Goal: Transaction & Acquisition: Purchase product/service

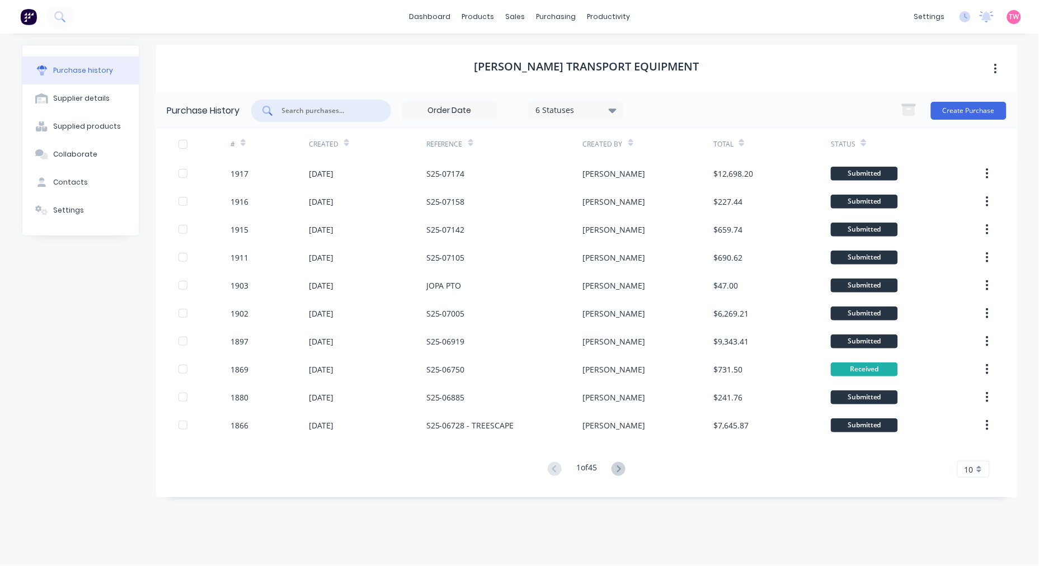
click at [332, 110] on input "text" at bounding box center [327, 110] width 93 height 11
paste input "S25-07005"
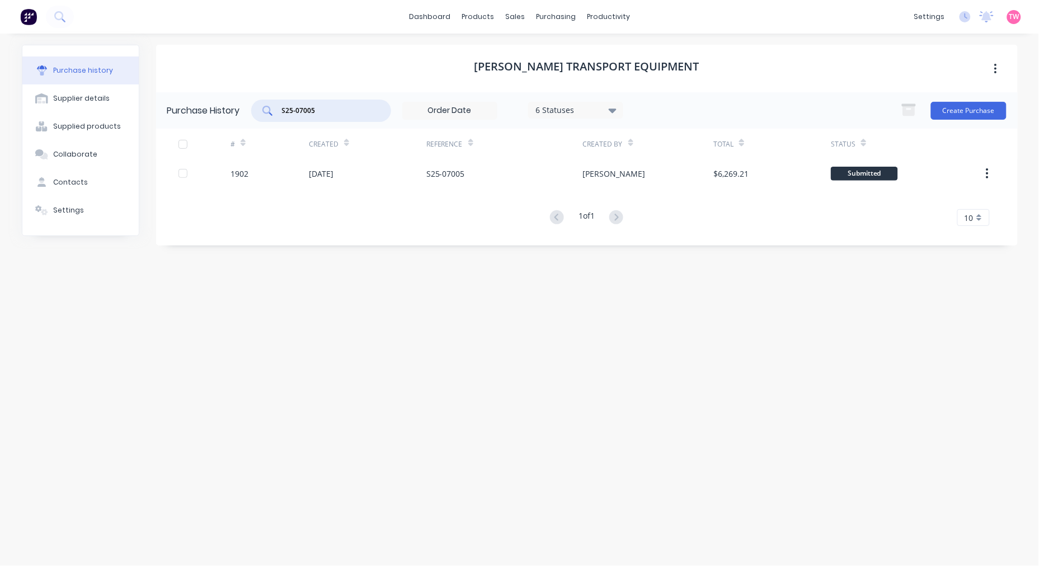
drag, startPoint x: 311, startPoint y: 110, endPoint x: 252, endPoint y: 113, distance: 58.9
click at [252, 113] on div "S25-07005 6 Statuses 6 Statuses" at bounding box center [437, 111] width 372 height 22
paste input "17"
type input "S25-07175"
click at [972, 106] on button "Create Purchase" at bounding box center [969, 111] width 76 height 18
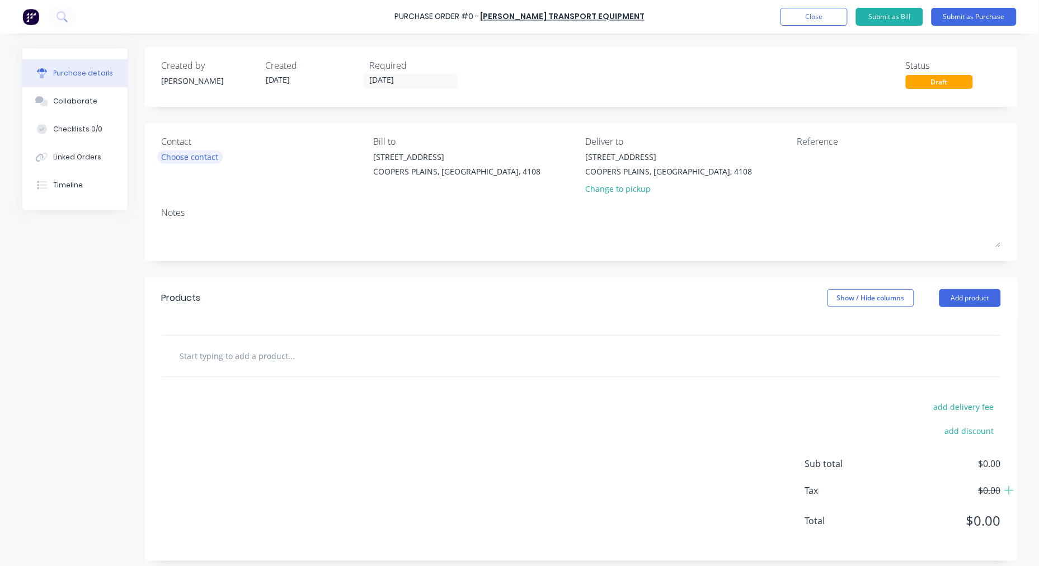
click at [208, 158] on div "Choose contact" at bounding box center [190, 157] width 57 height 12
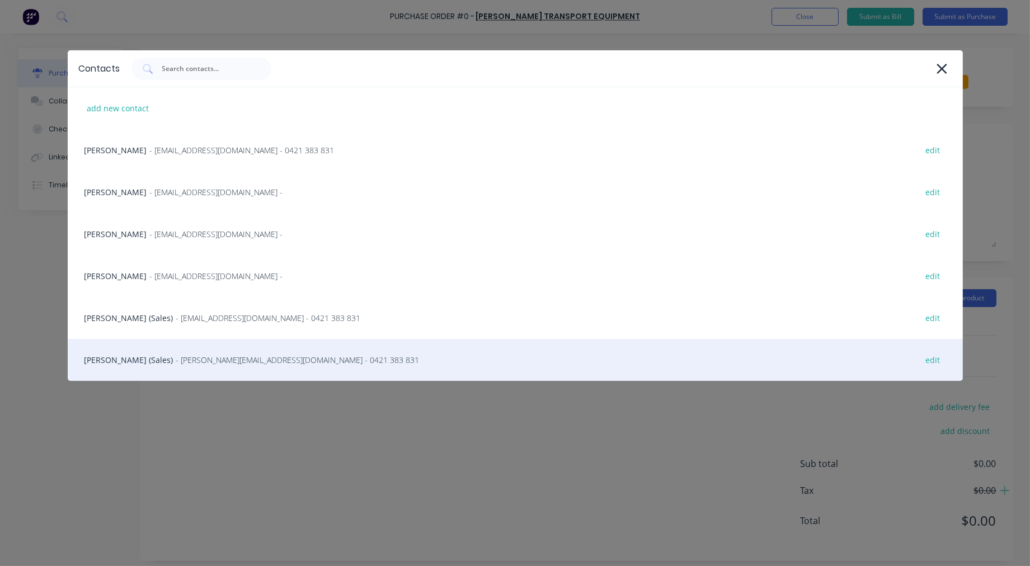
click at [131, 354] on div "Steve Erfurth (Sales) - stevee@ste.com.au - 0421 383 831 edit" at bounding box center [516, 360] width 896 height 42
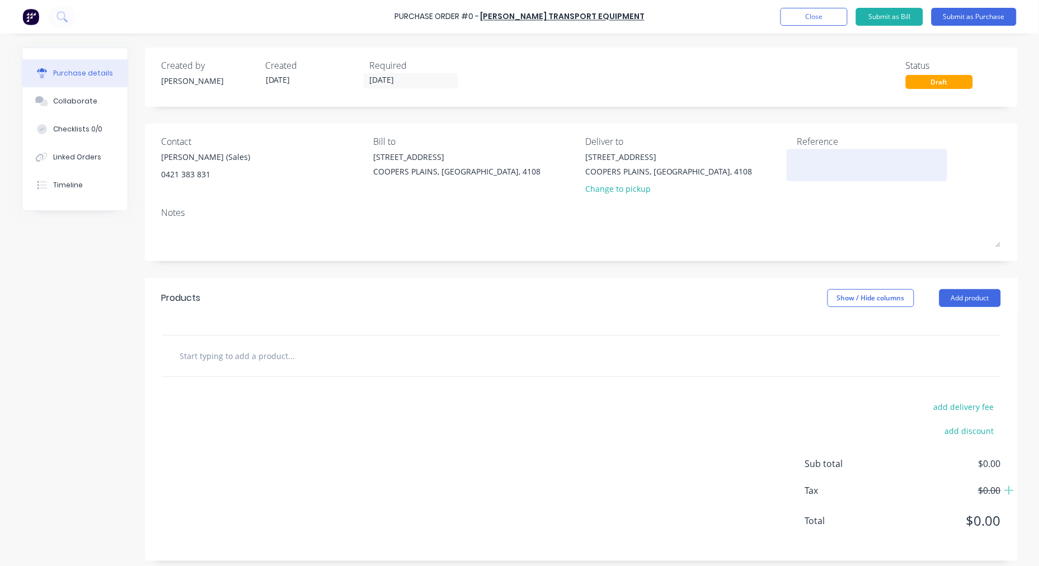
click at [809, 168] on textarea at bounding box center [868, 163] width 140 height 25
paste textarea "S25-07175"
type textarea "x"
type textarea "S25-07175"
type textarea "x"
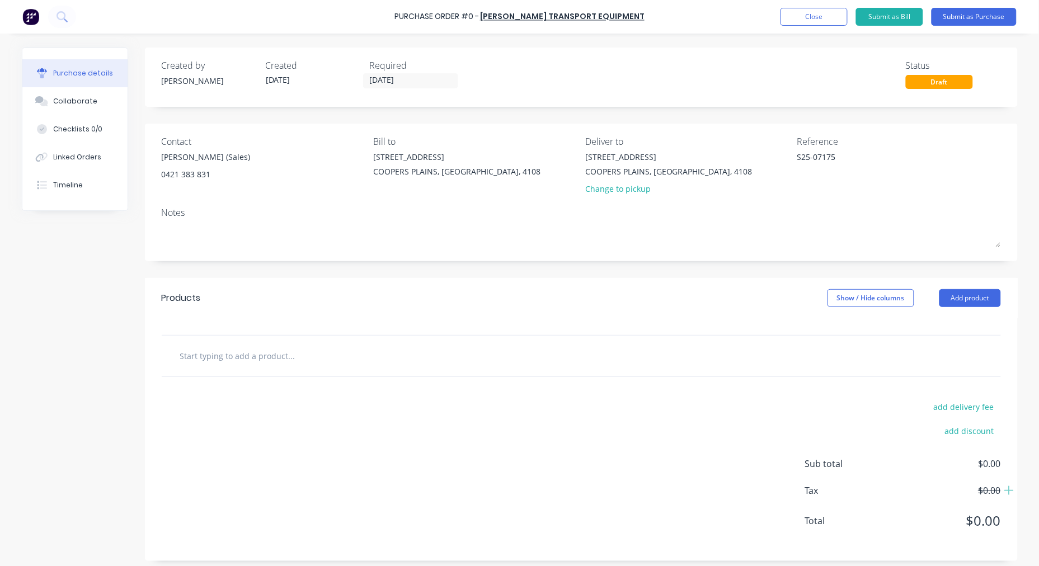
type textarea "S25-07175"
click at [255, 354] on input "text" at bounding box center [292, 356] width 224 height 22
paste input "HINO FM2628, ALLISON 3200 WELL MT HOIST TIPPER WITH HYDRAULIC CENTRE GATE"
type textarea "x"
type input "HINO FM2628, ALLISON 3200 WELL MT HOIST TIPPER WITH HYDRAULIC CENTRE GATE"
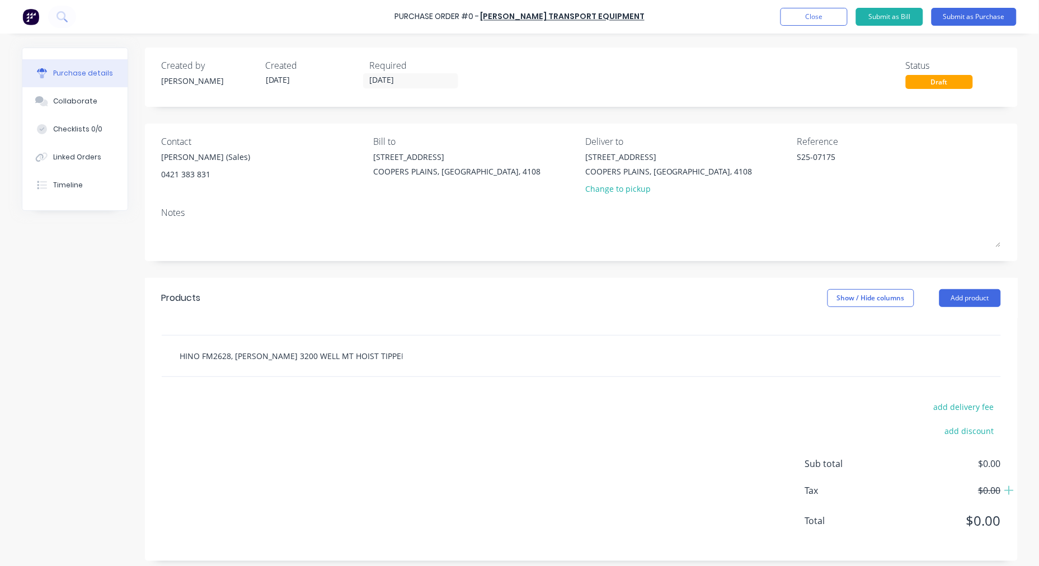
scroll to position [0, 88]
type textarea "x"
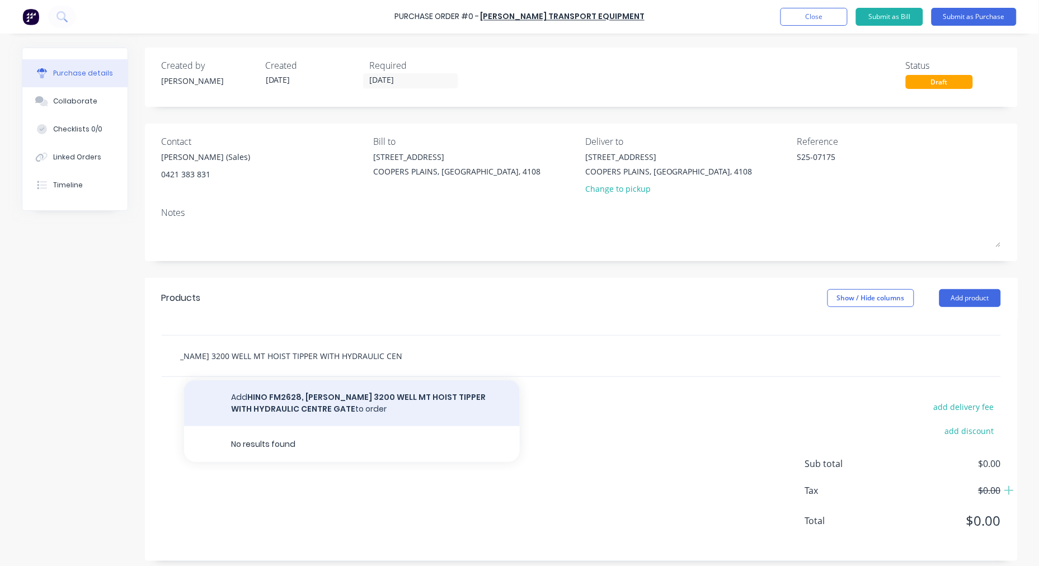
type input "HINO FM2628, ALLISON 3200 WELL MT HOIST TIPPER WITH HYDRAULIC CENTRE GATE"
click at [267, 403] on button "Add HINO FM2628, ALLISON 3200 WELL MT HOIST TIPPER WITH HYDRAULIC CENTRE GATE t…" at bounding box center [352, 404] width 336 height 46
type textarea "x"
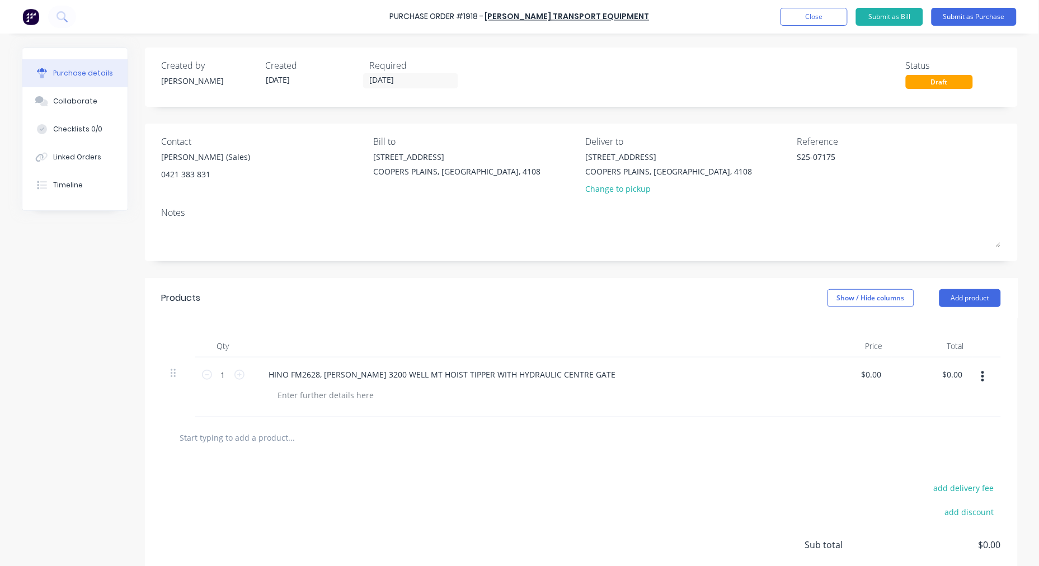
click at [232, 434] on input "text" at bounding box center [292, 438] width 224 height 22
paste input "PA4109JBL11G08F"
type textarea "x"
type input "PA4109JBL11G08F"
type textarea "x"
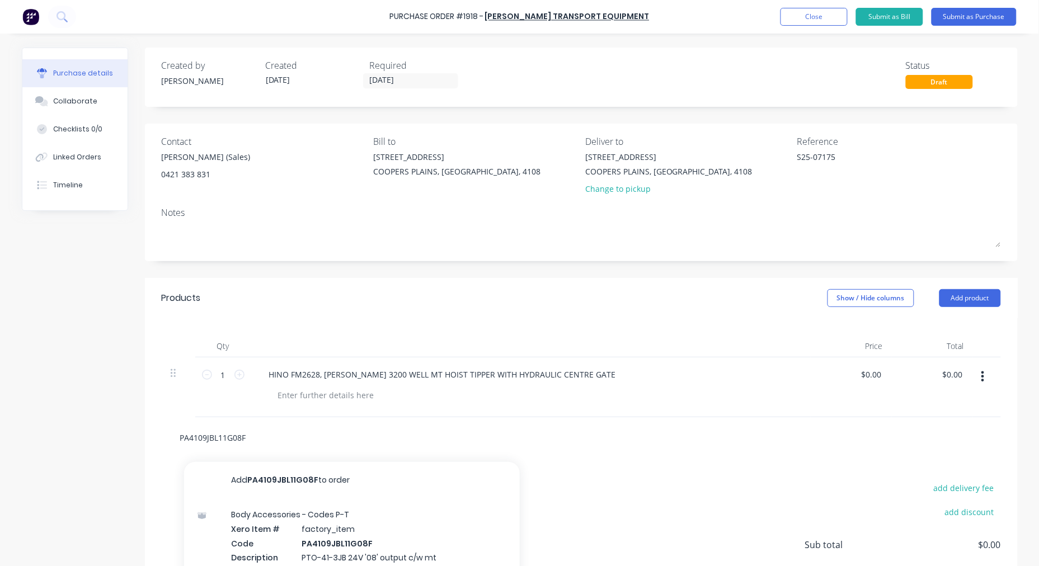
scroll to position [88, 0]
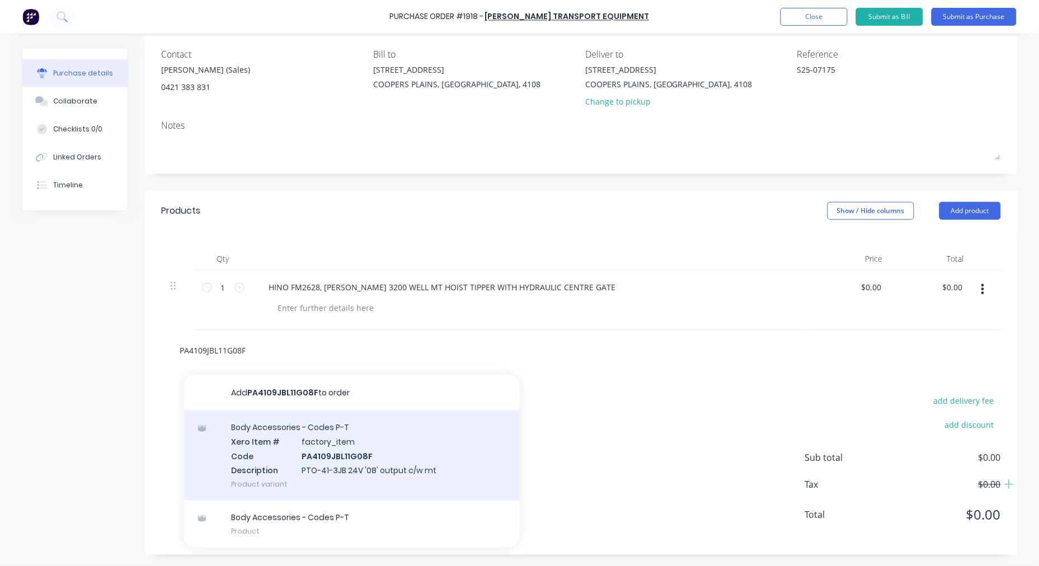
type input "PA4109JBL11G08F"
click at [350, 452] on div "Body Accessories - Codes P-T Xero Item # factory_item Code PA4109JBL11G08F Desc…" at bounding box center [352, 456] width 336 height 90
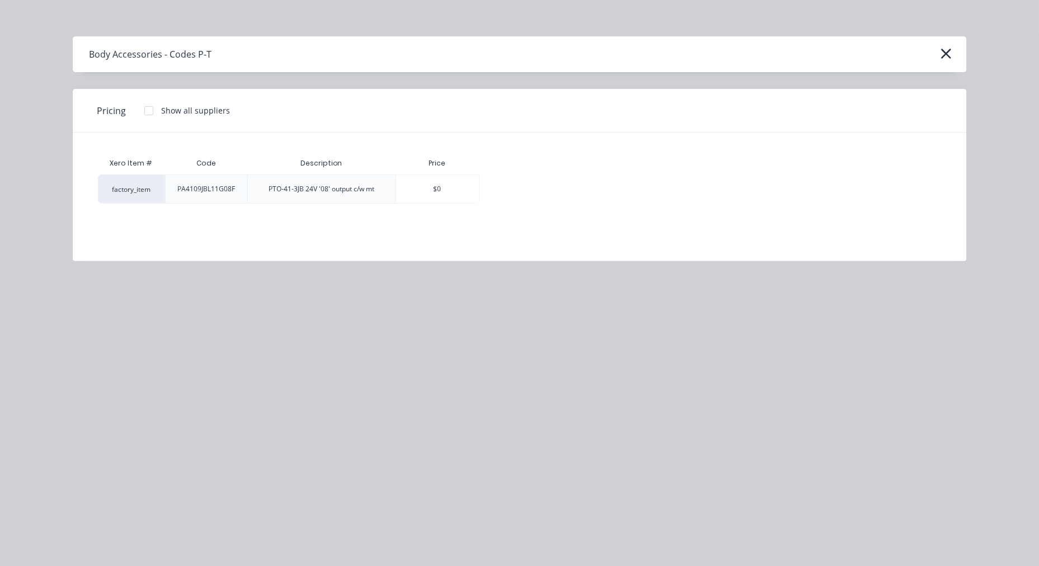
click at [149, 112] on div at bounding box center [149, 111] width 22 height 22
click at [517, 196] on div "$1,861.14" at bounding box center [519, 189] width 78 height 28
type textarea "x"
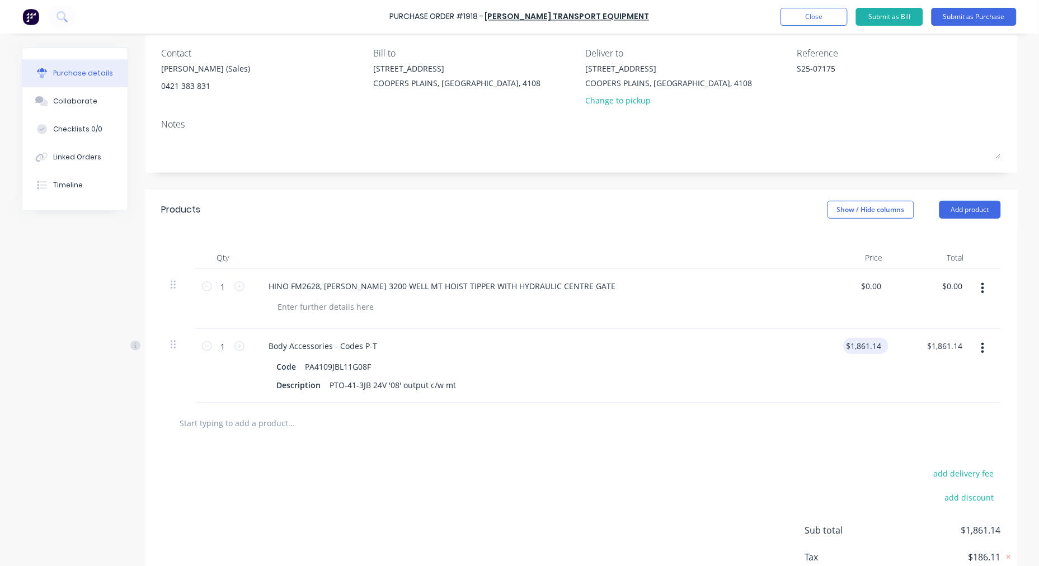
type textarea "x"
type input "1861.14"
click at [856, 350] on input "1861.14" at bounding box center [867, 346] width 35 height 16
type textarea "x"
click at [856, 350] on input "1861.14" at bounding box center [867, 346] width 35 height 16
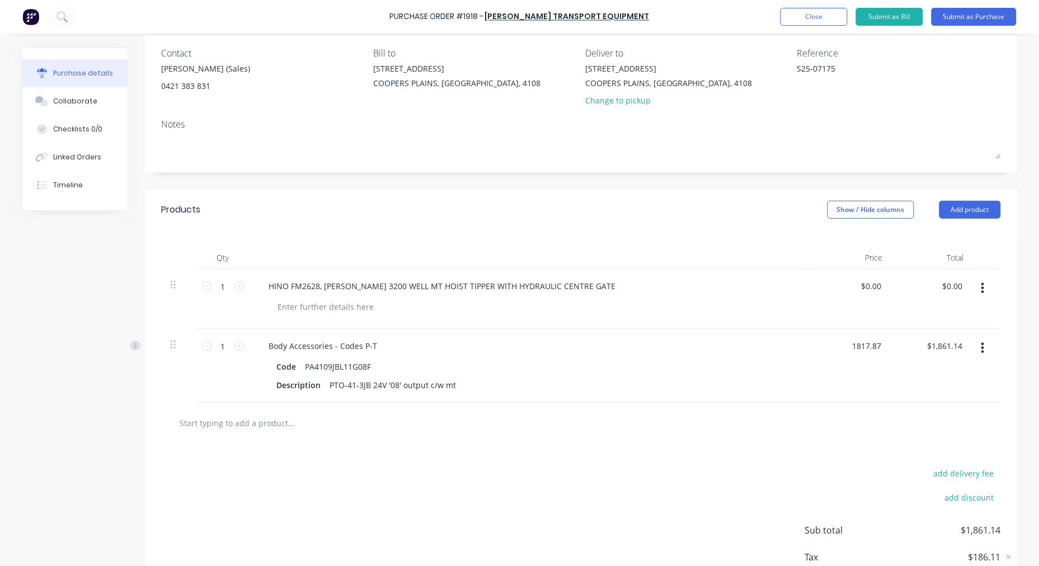
type input "1817.87"
type textarea "x"
type input "$1,817.87"
type input "1817.87"
type textarea "x"
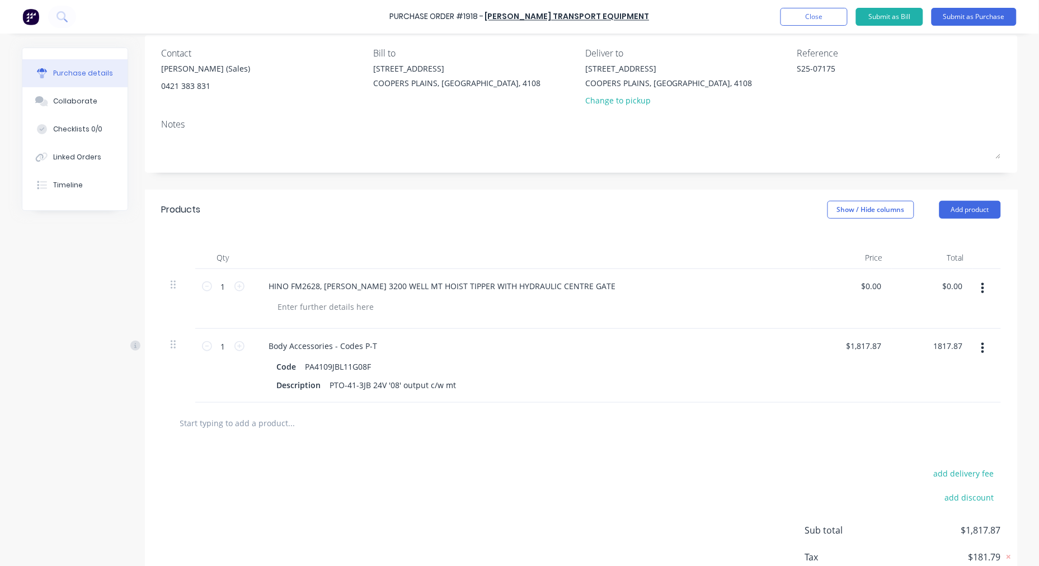
type input "$1,817.87"
click at [241, 423] on input "text" at bounding box center [292, 423] width 224 height 22
type textarea "x"
type input "$1,817.87"
paste input "PUAS65"
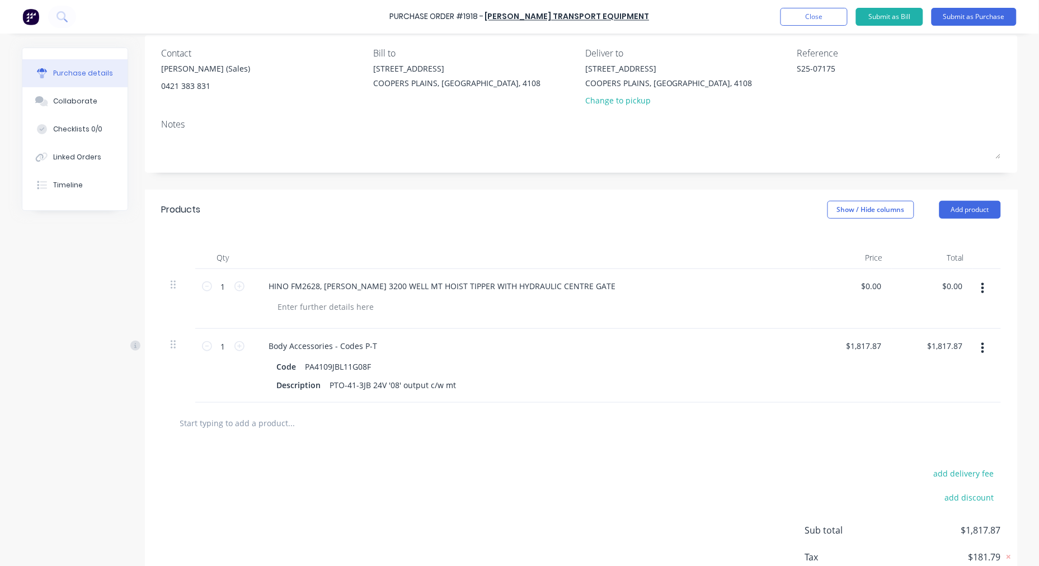
type textarea "x"
type input "PUAS65"
type textarea "x"
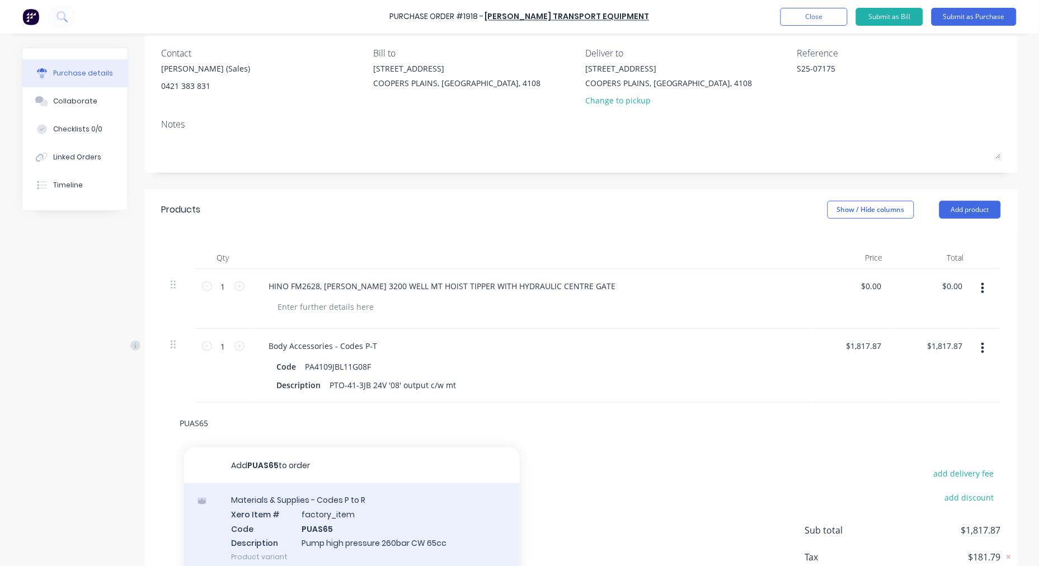
type input "PUAS65"
click at [364, 530] on div "Materials & Supplies - Codes P to R Xero Item # factory_item Code PUAS65 Descri…" at bounding box center [352, 529] width 336 height 90
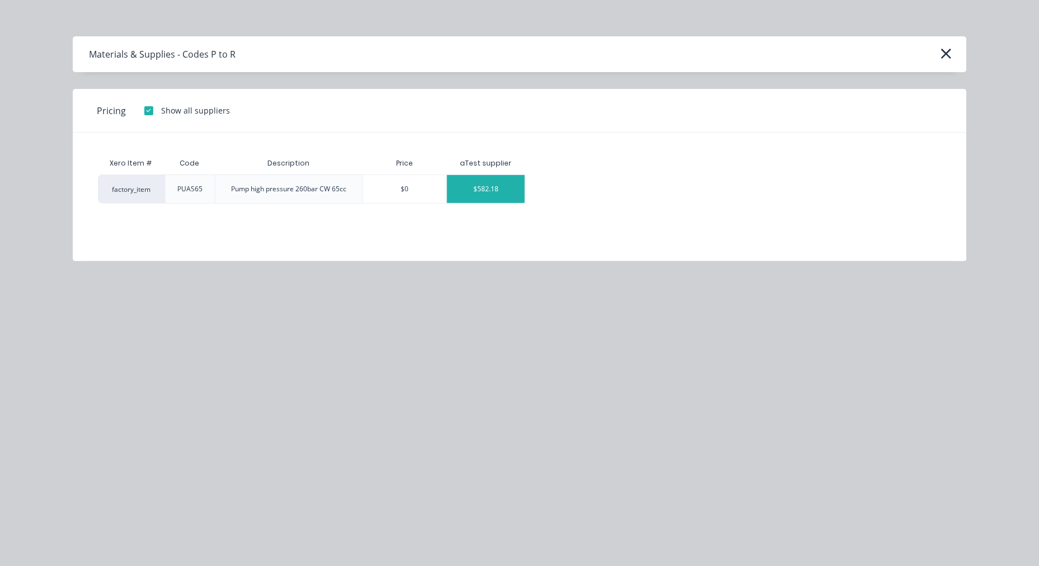
click at [475, 183] on div "$582.18" at bounding box center [486, 189] width 78 height 28
type textarea "x"
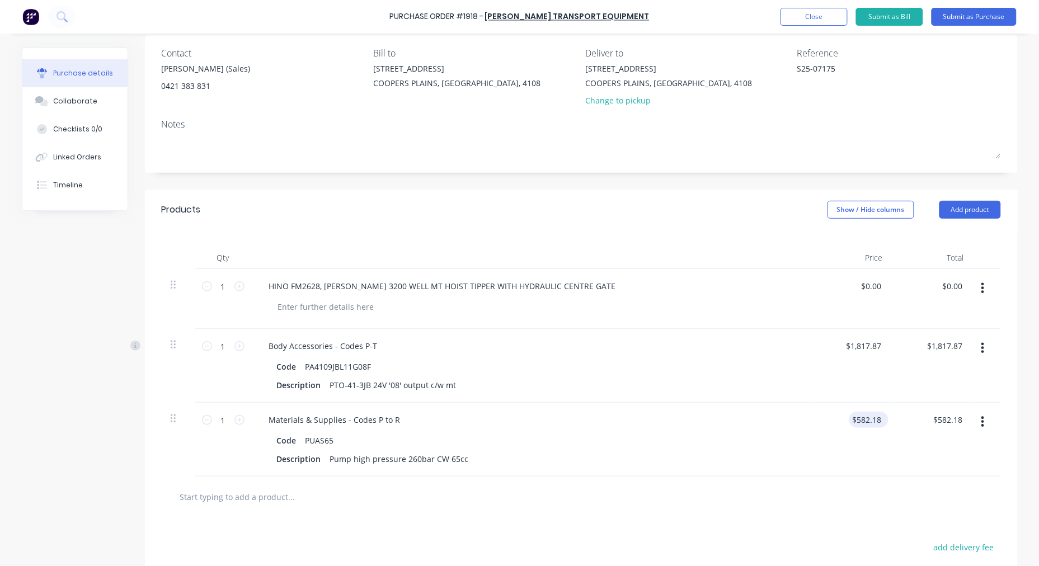
type textarea "x"
type input "582.18"
click at [865, 420] on input "582.18" at bounding box center [867, 420] width 35 height 16
type textarea "x"
click at [865, 420] on input "582.18" at bounding box center [869, 420] width 30 height 16
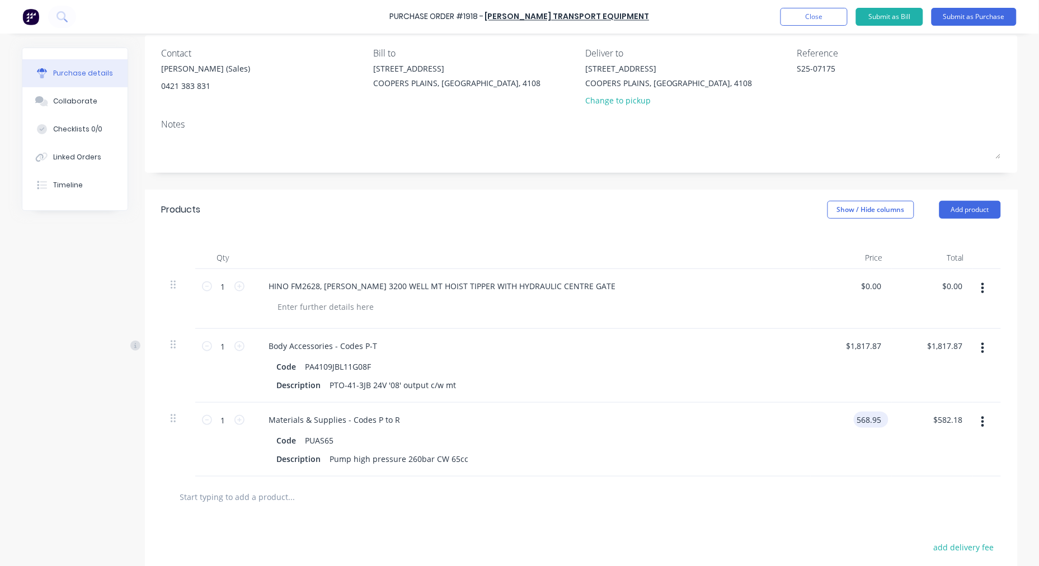
type input "568.95"
type textarea "x"
type input "$568.95"
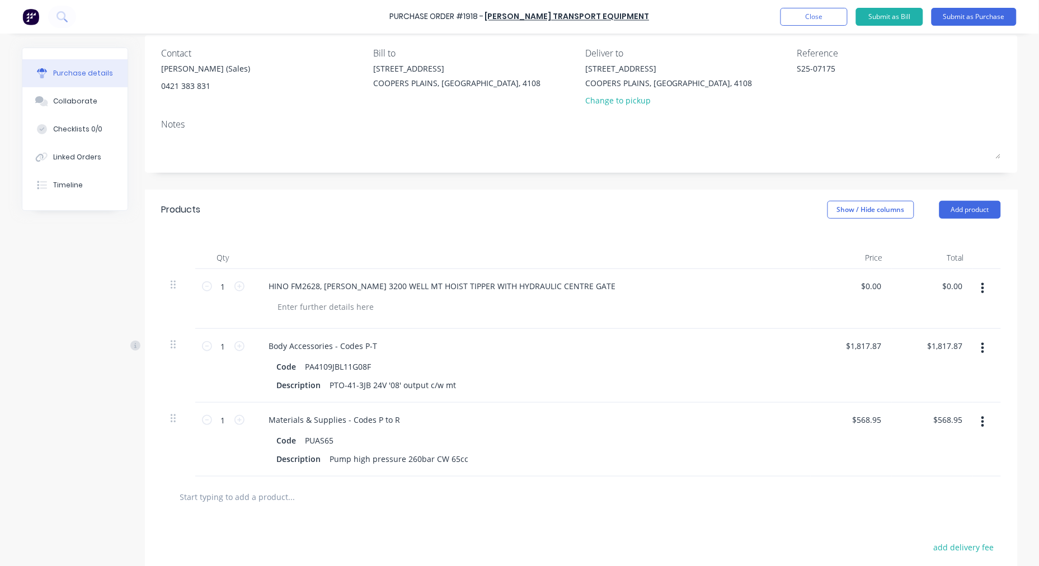
click at [280, 506] on input "text" at bounding box center [292, 497] width 224 height 22
paste input "OM-12100800185P"
type textarea "x"
type input "OM-12100800185P"
type textarea "x"
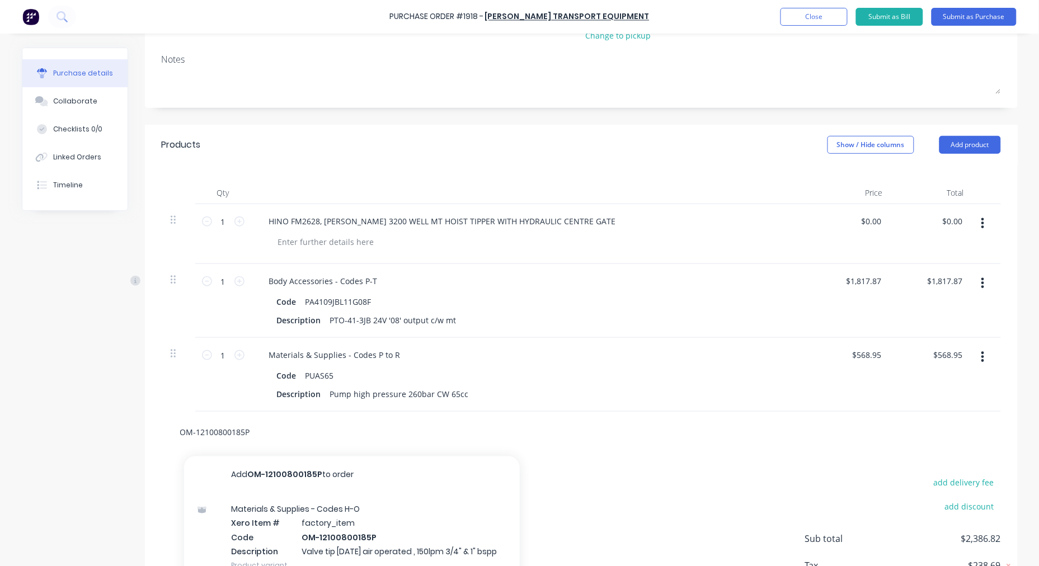
scroll to position [193, 0]
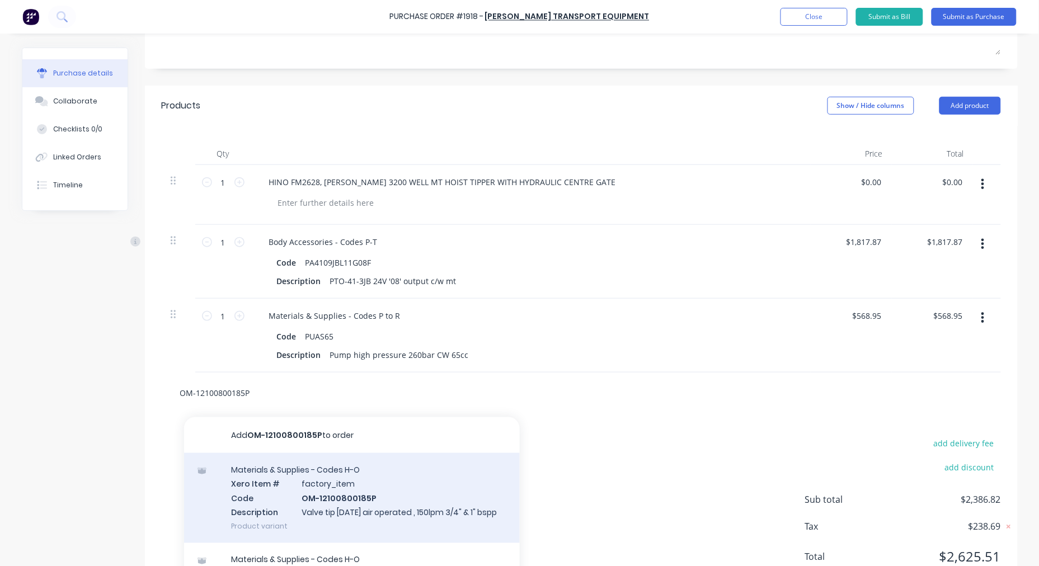
type input "OM-12100800185P"
click at [344, 499] on div "Materials & Supplies - Codes H-O Xero Item # factory_item Code OM-12100800185P …" at bounding box center [352, 498] width 336 height 90
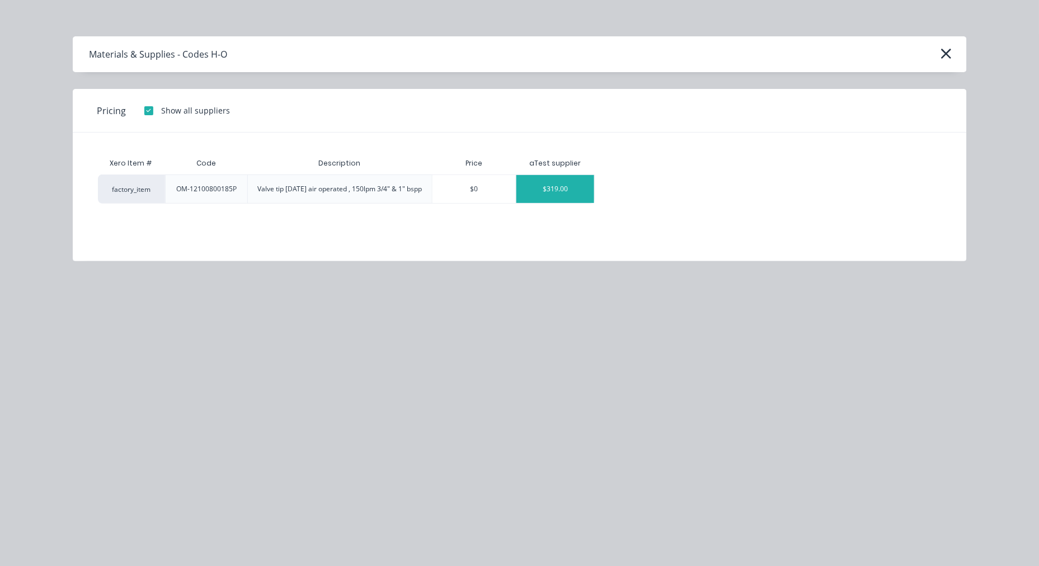
click at [545, 187] on div "$319.00" at bounding box center [556, 189] width 78 height 28
type textarea "x"
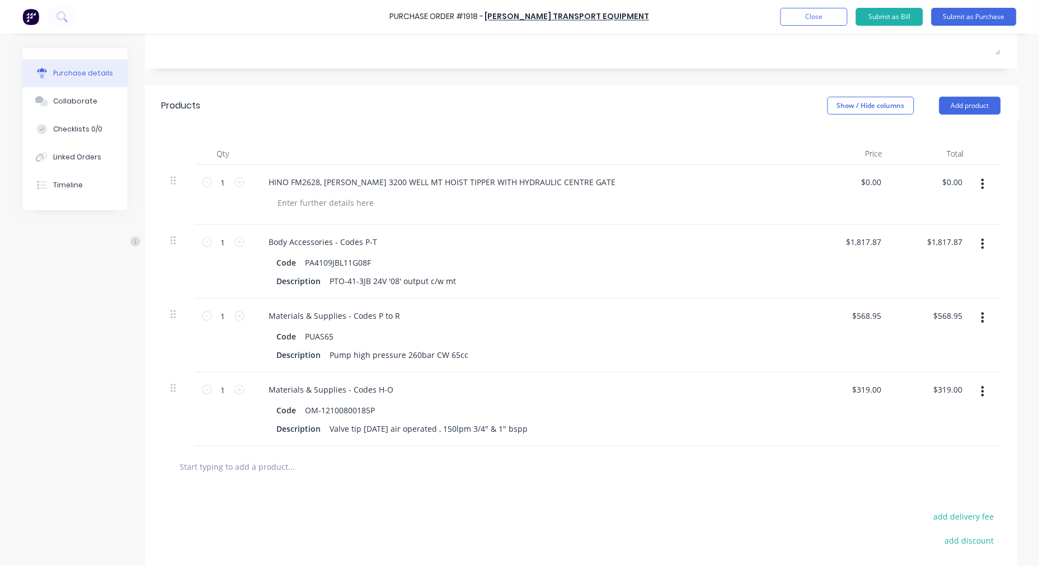
click at [343, 462] on input "text" at bounding box center [292, 467] width 224 height 22
paste input "T0340-02B"
type textarea "x"
type input "T0340-02B"
type textarea "x"
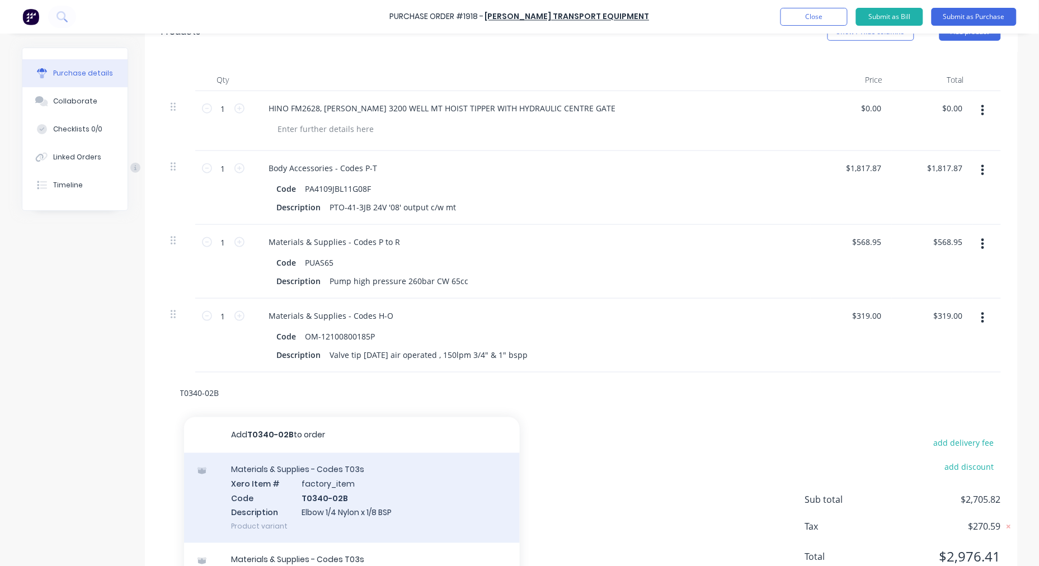
scroll to position [296, 0]
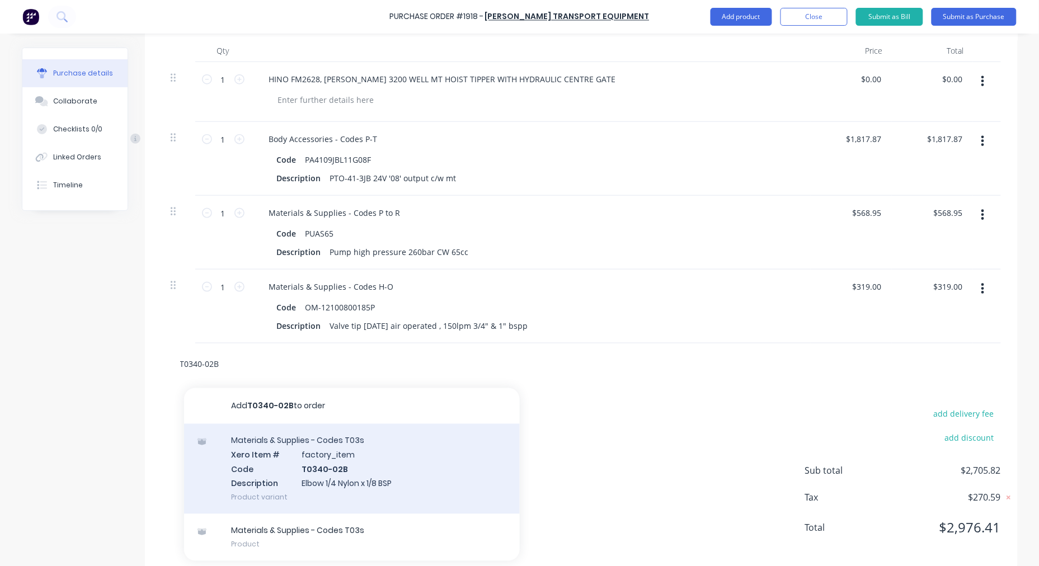
type input "T0340-02B"
click at [349, 467] on div "Materials & Supplies - Codes T03s Xero Item # factory_item Code T0340-02B Descr…" at bounding box center [352, 469] width 336 height 90
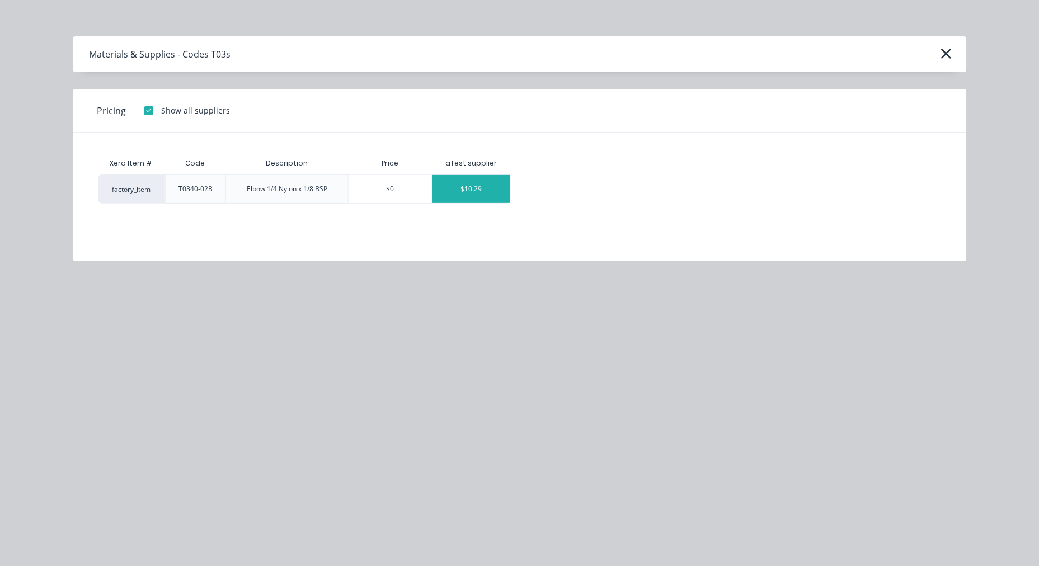
click at [459, 196] on div "$10.29" at bounding box center [472, 189] width 78 height 28
type textarea "x"
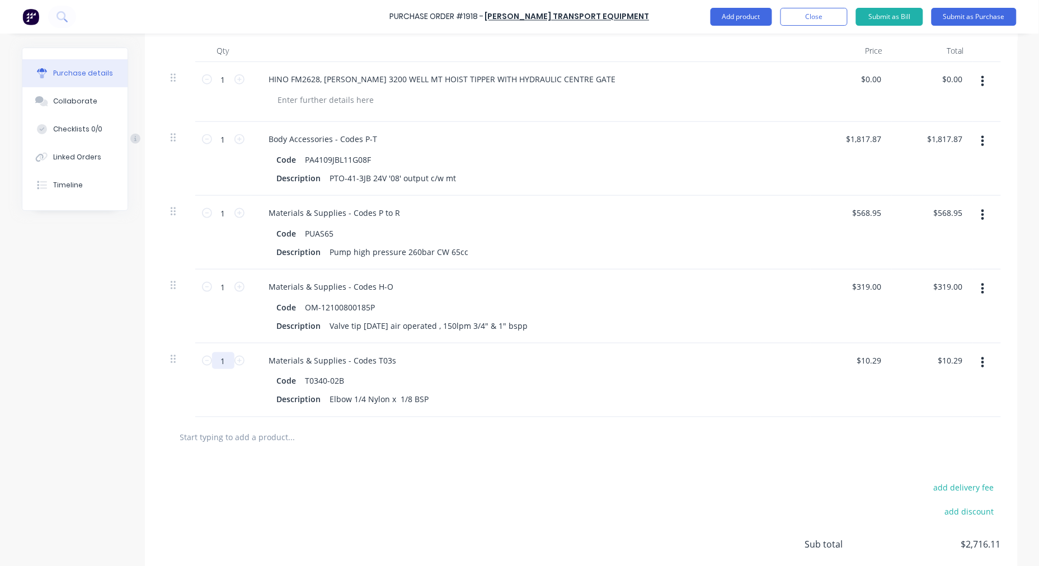
click at [220, 360] on input "1" at bounding box center [223, 361] width 22 height 17
type textarea "x"
type input "2"
type input "$20.58"
type textarea "x"
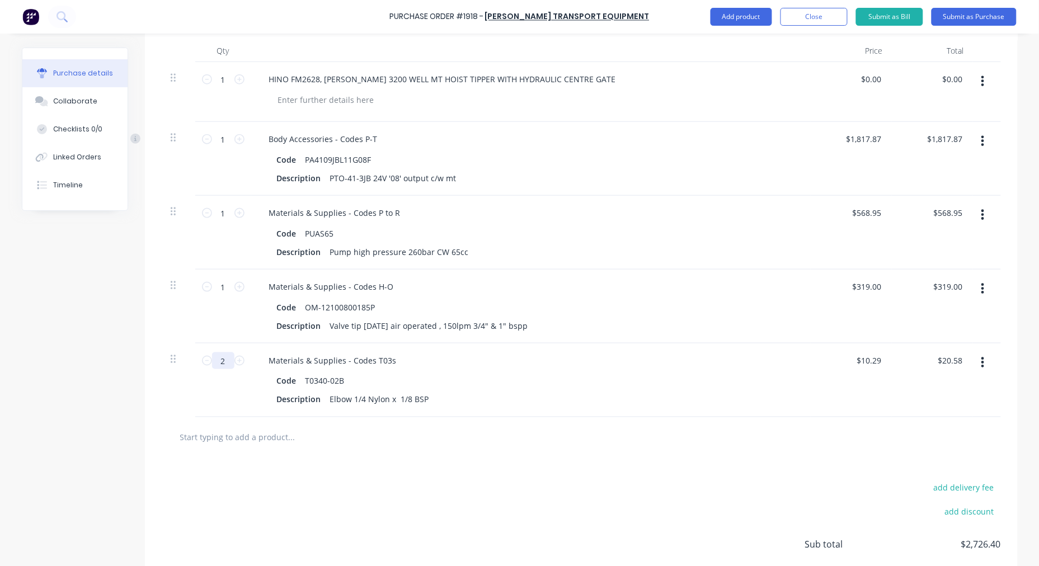
type input "2"
click at [283, 432] on input "text" at bounding box center [292, 438] width 224 height 22
paste input "HBV05-1621"
type textarea "x"
type input "HBV05-1621"
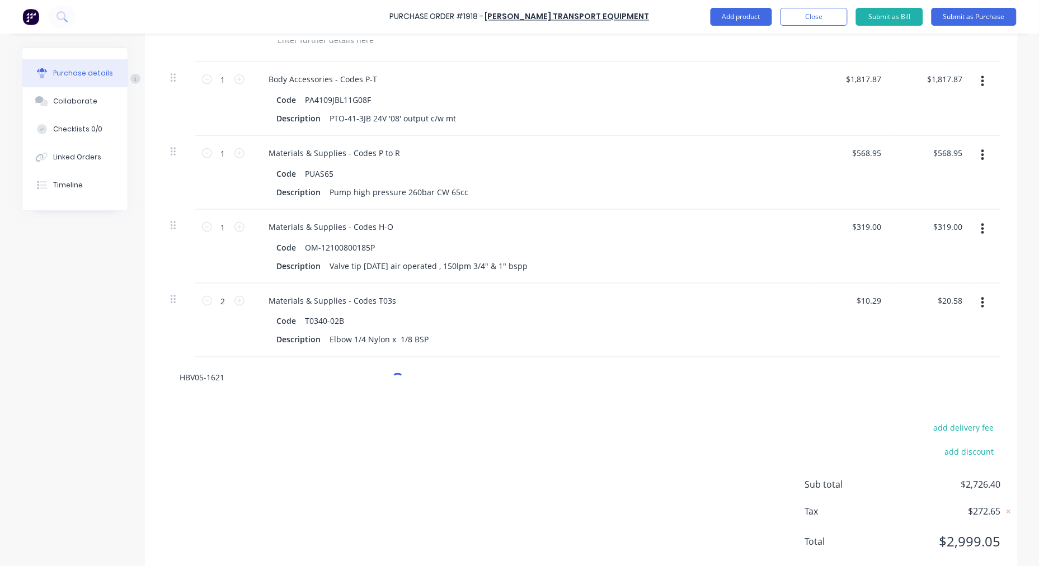
scroll to position [384, 0]
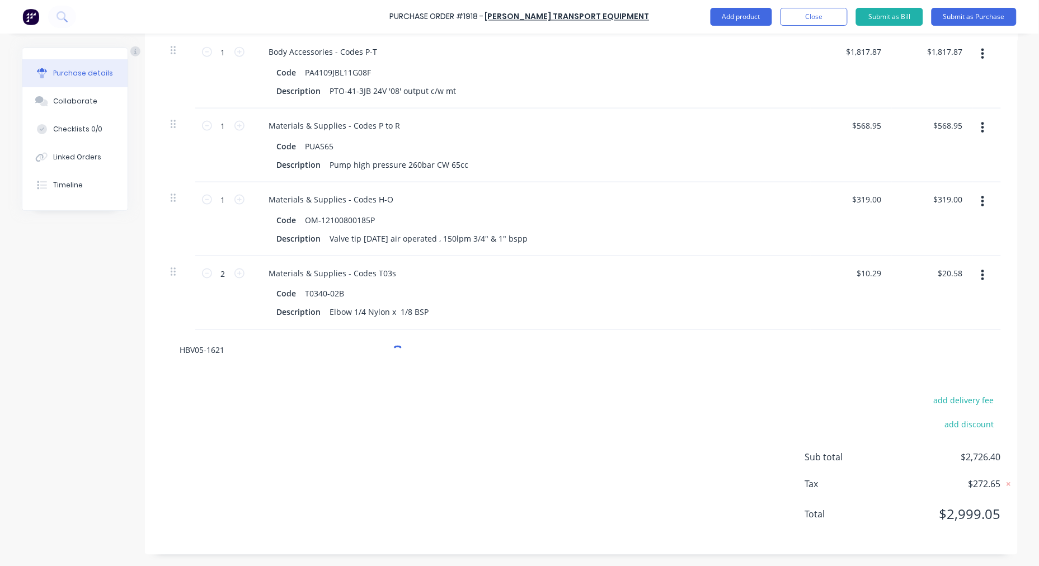
type textarea "x"
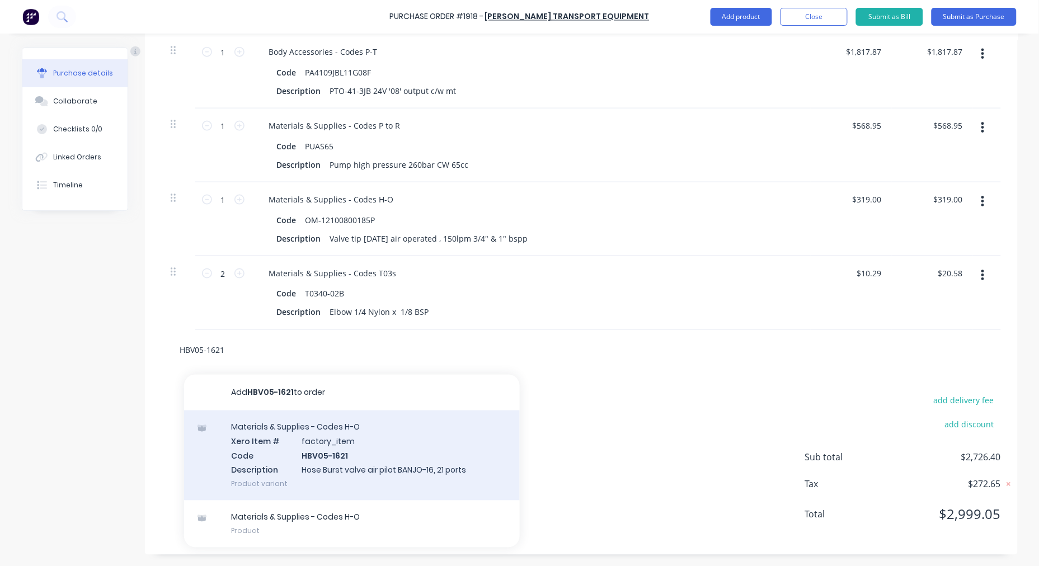
type input "HBV05-1621"
click at [339, 441] on div "Materials & Supplies - Codes H-O Xero Item # factory_item Code HBV05-1621 Descr…" at bounding box center [352, 456] width 336 height 90
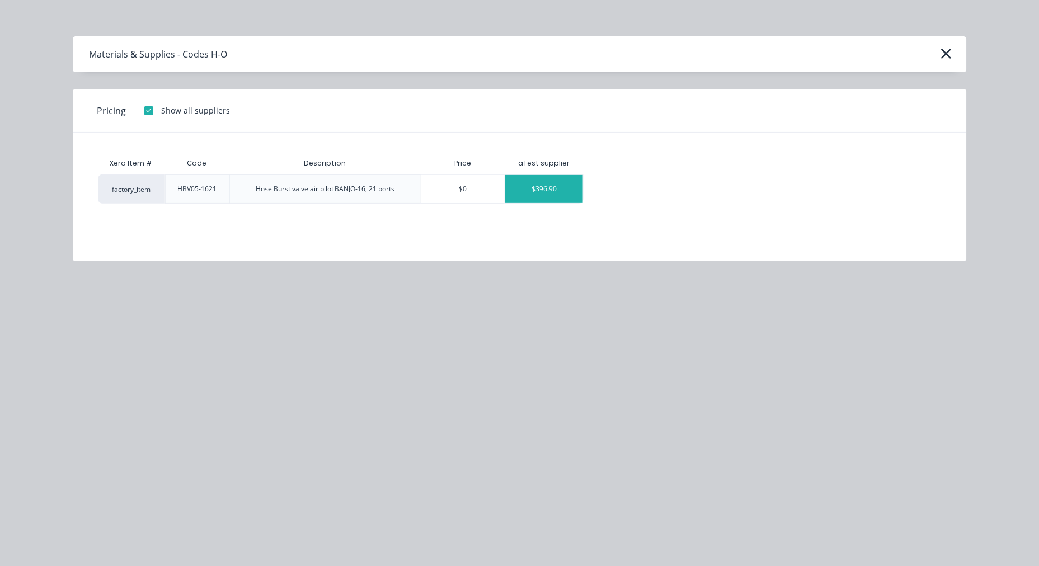
click at [553, 196] on div "$396.90" at bounding box center [544, 189] width 78 height 28
type textarea "x"
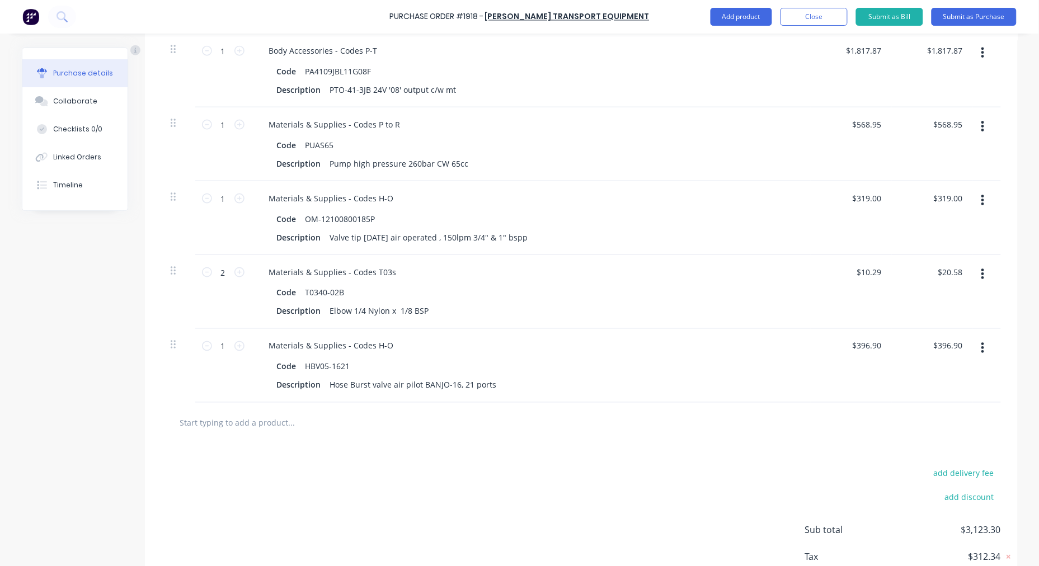
click at [265, 424] on input "text" at bounding box center [292, 423] width 224 height 22
paste input "HBV-BANJO16"
type textarea "x"
type input "HBV-BANJO16"
type textarea "x"
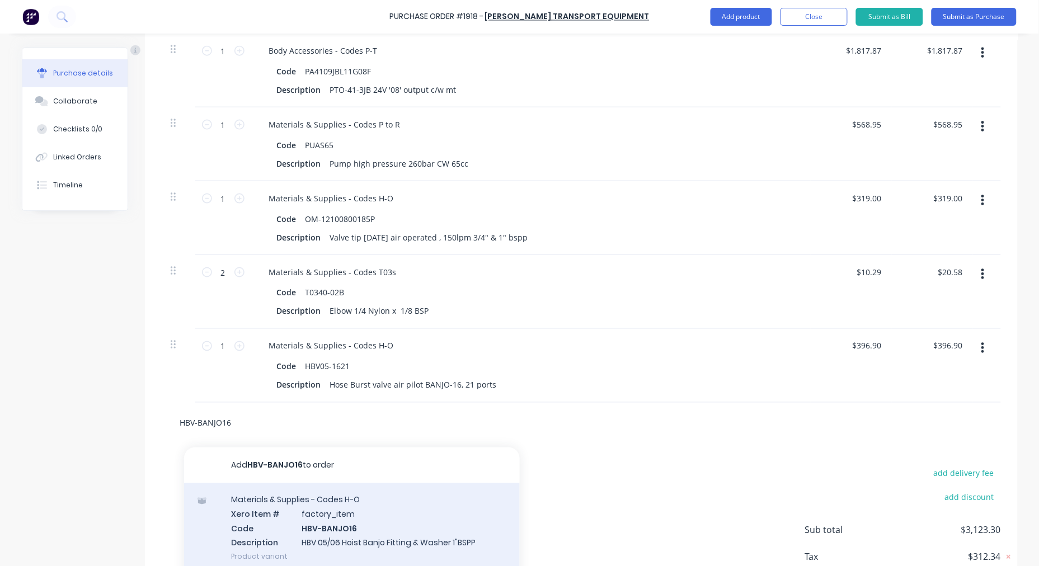
type input "HBV-BANJO16"
click at [353, 507] on div "Materials & Supplies - Codes H-O Xero Item # factory_item Code HBV-BANJO16 Desc…" at bounding box center [352, 529] width 336 height 90
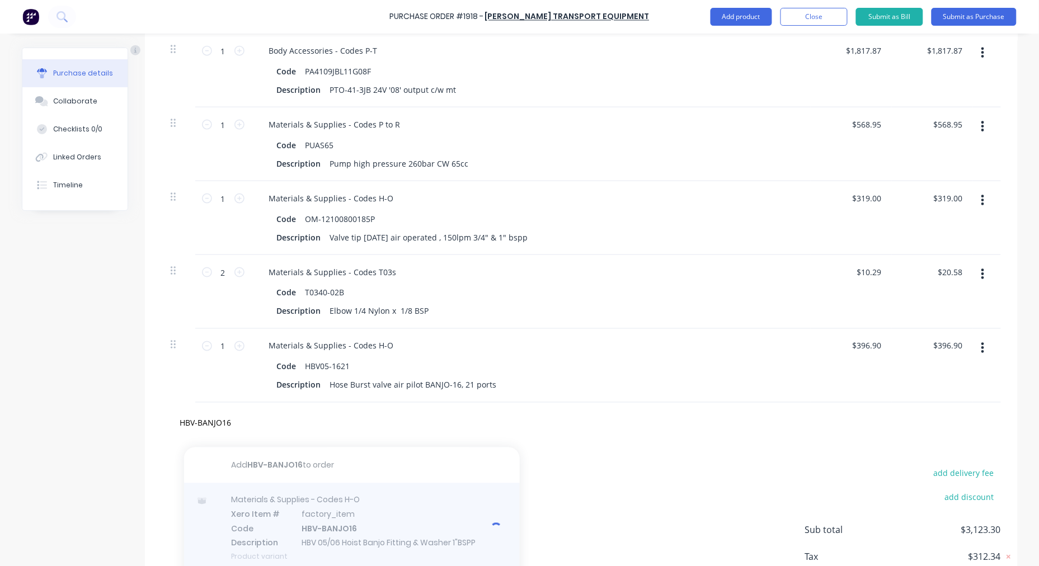
click at [353, 507] on div at bounding box center [352, 529] width 336 height 90
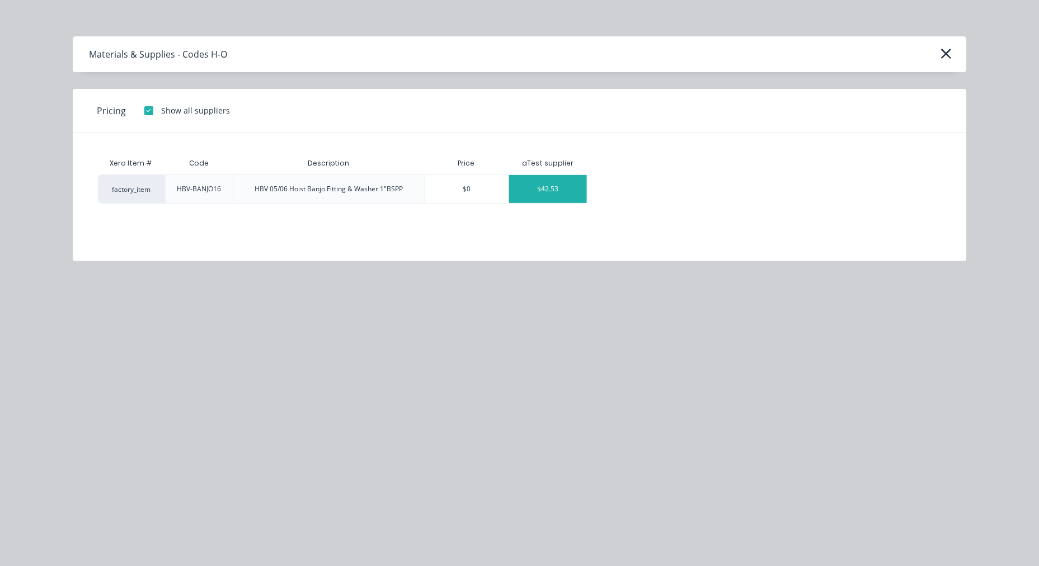
click at [555, 182] on div "$42.53" at bounding box center [548, 189] width 78 height 28
type textarea "x"
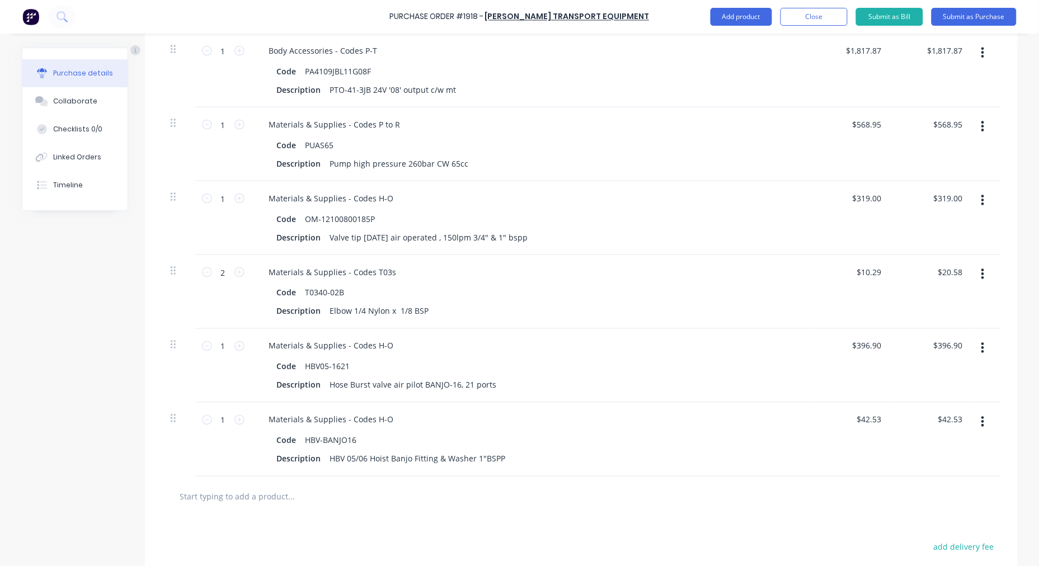
click at [244, 495] on input "text" at bounding box center [292, 497] width 224 height 22
paste input "ST556"
type textarea "x"
type input "ST556"
type textarea "x"
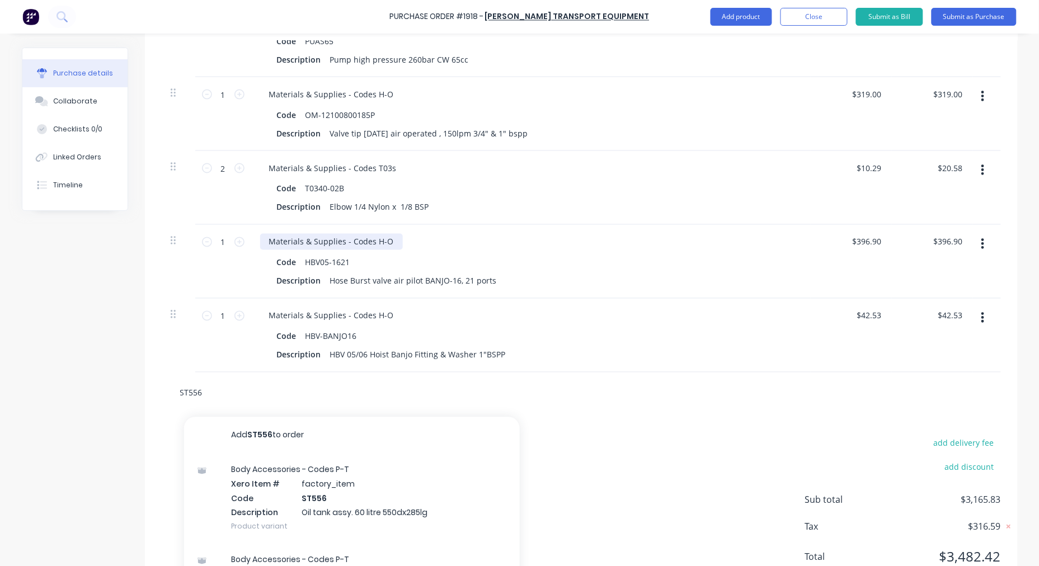
scroll to position [532, 0]
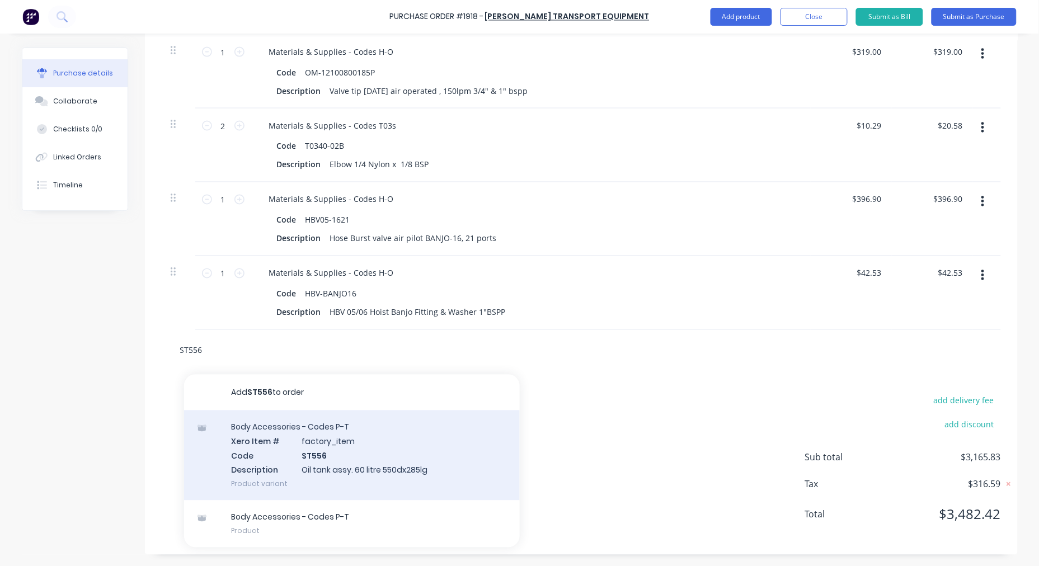
type input "ST556"
click at [335, 440] on div "Body Accessories - Codes P-T Xero Item # factory_item Code ST556 Description Oi…" at bounding box center [352, 456] width 336 height 90
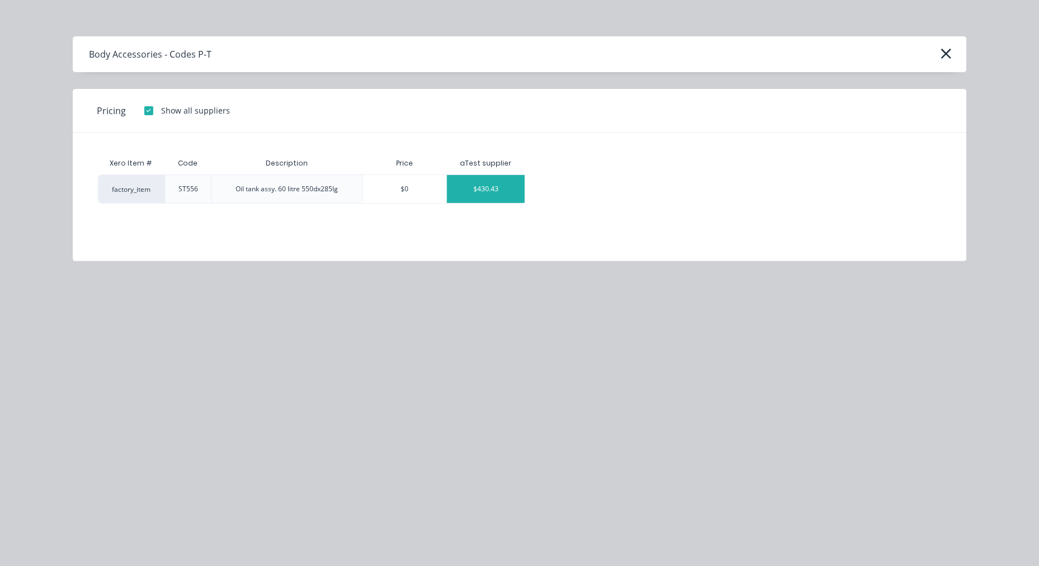
click at [494, 189] on div "$430.43" at bounding box center [486, 189] width 78 height 28
type textarea "x"
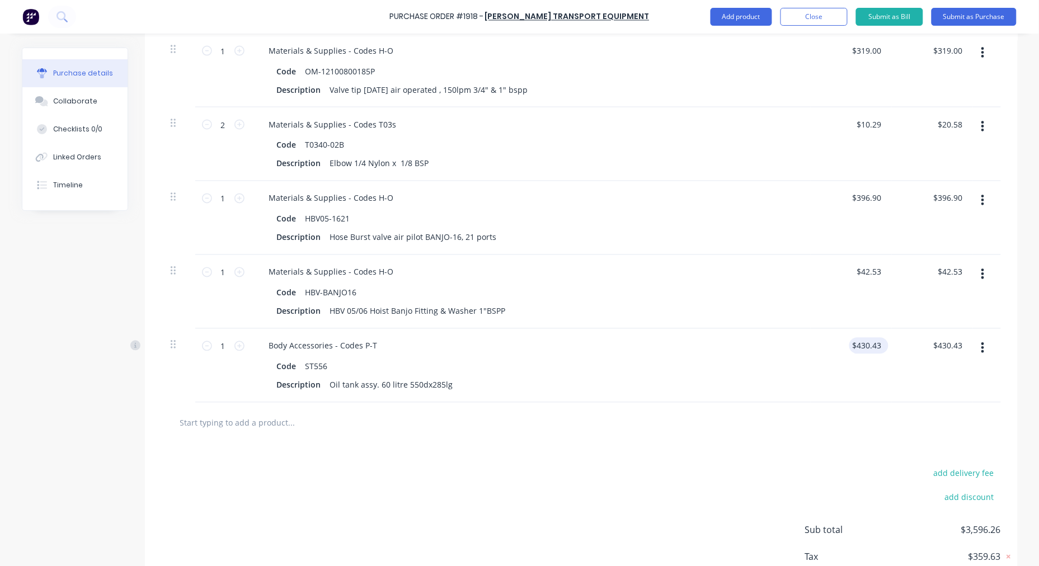
type textarea "x"
type input "430.43"
click at [847, 342] on div "430.43 $430.43" at bounding box center [851, 366] width 81 height 74
click at [862, 342] on input "430.43" at bounding box center [869, 346] width 30 height 16
type textarea "x"
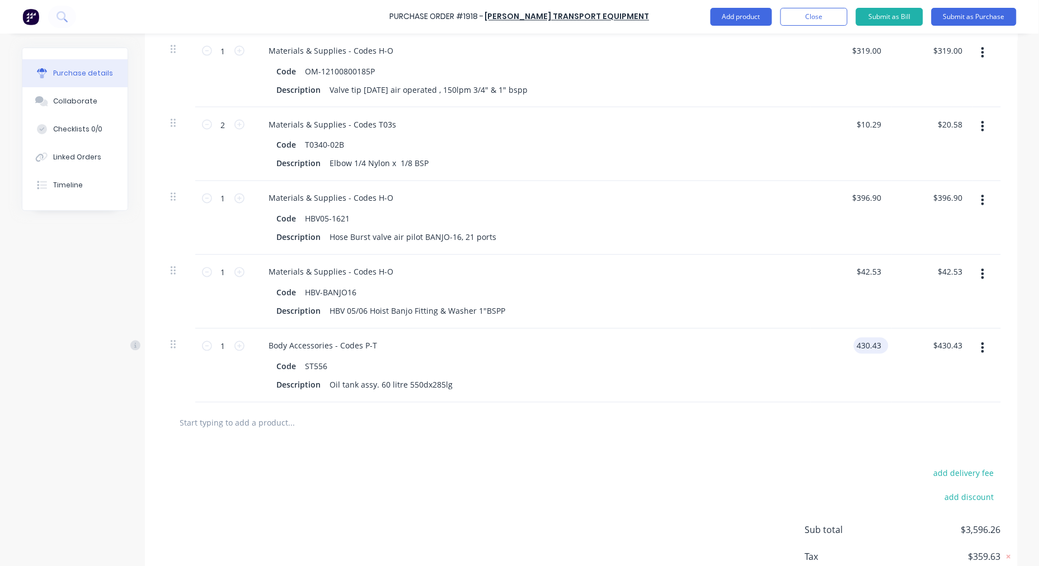
click at [862, 342] on input "430.43" at bounding box center [869, 346] width 30 height 16
type input "455.00"
type textarea "x"
type input "$455.00"
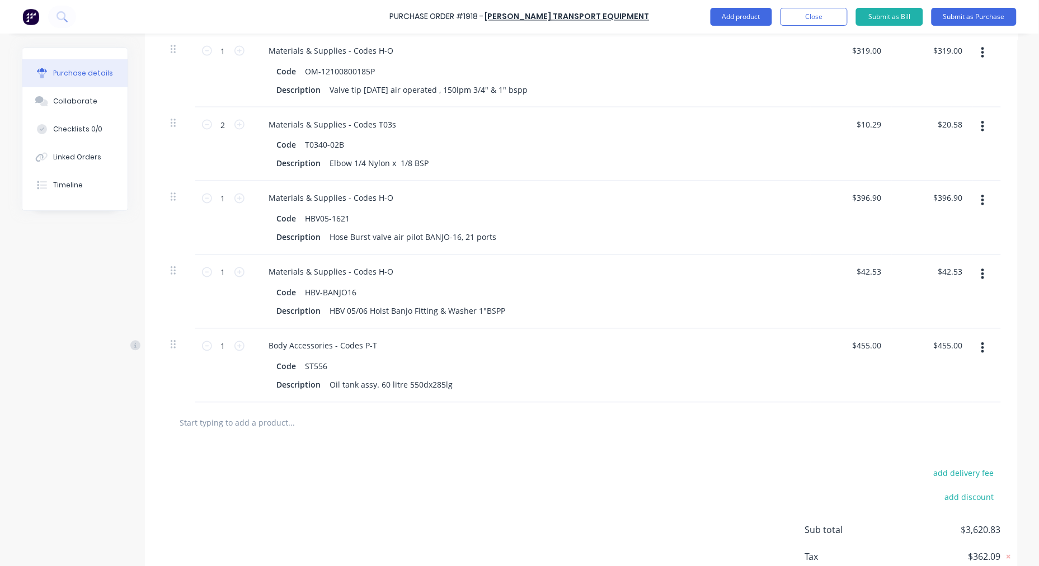
type textarea "x"
type input "$455.00"
click at [244, 423] on input "text" at bounding box center [292, 423] width 224 height 22
paste input "C1035"
type textarea "x"
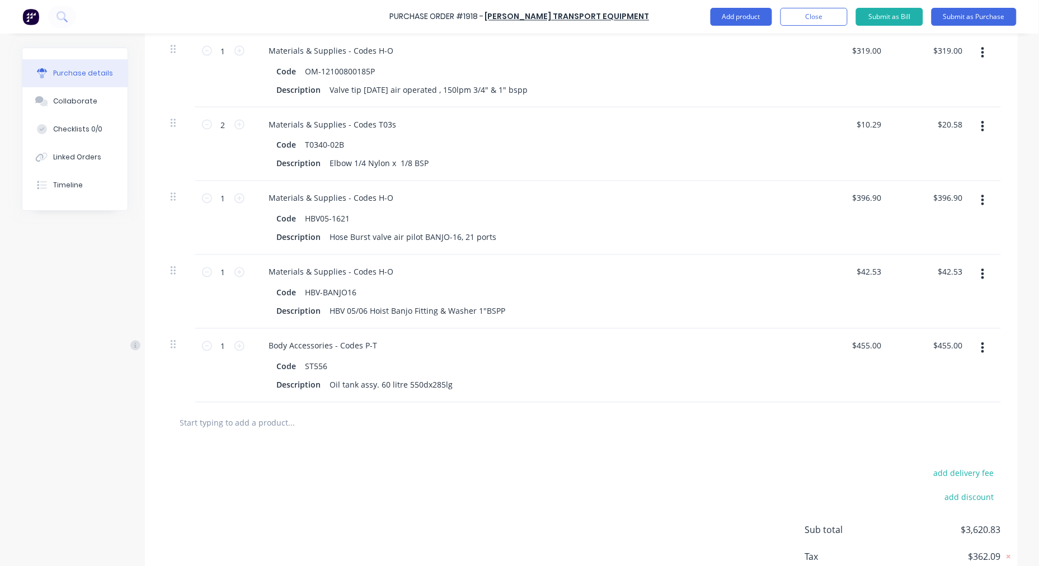
type input "C1035"
type textarea "x"
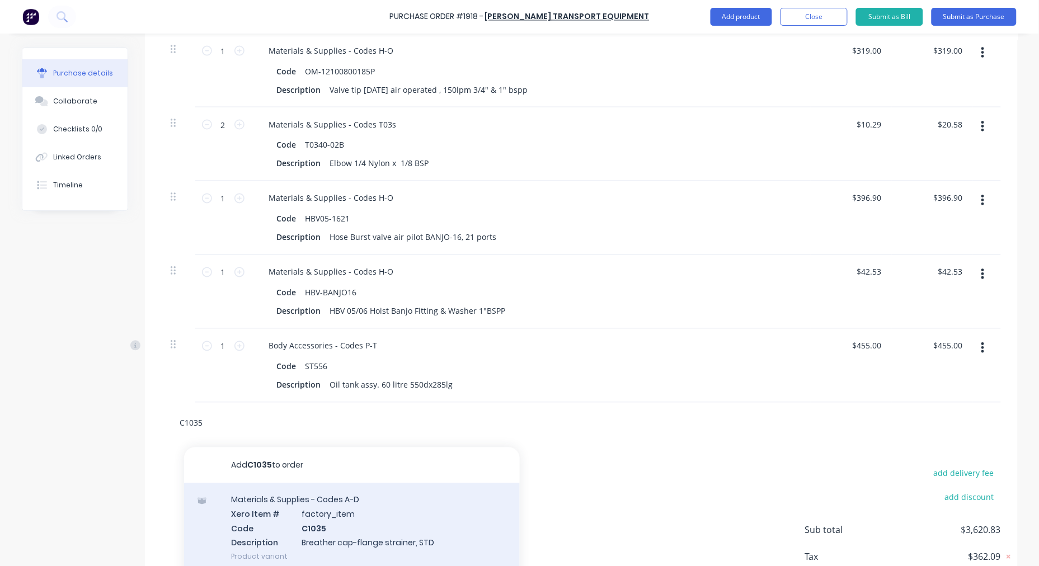
type input "C1035"
click at [349, 519] on div "Materials & Supplies - Codes A-D Xero Item # factory_item Code C1035 Descriptio…" at bounding box center [352, 529] width 336 height 90
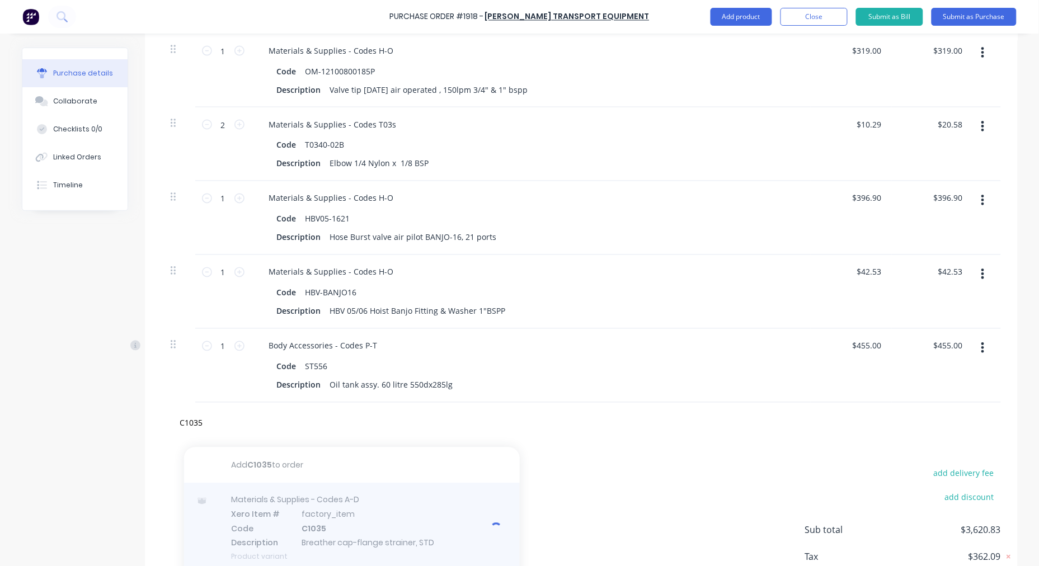
type textarea "x"
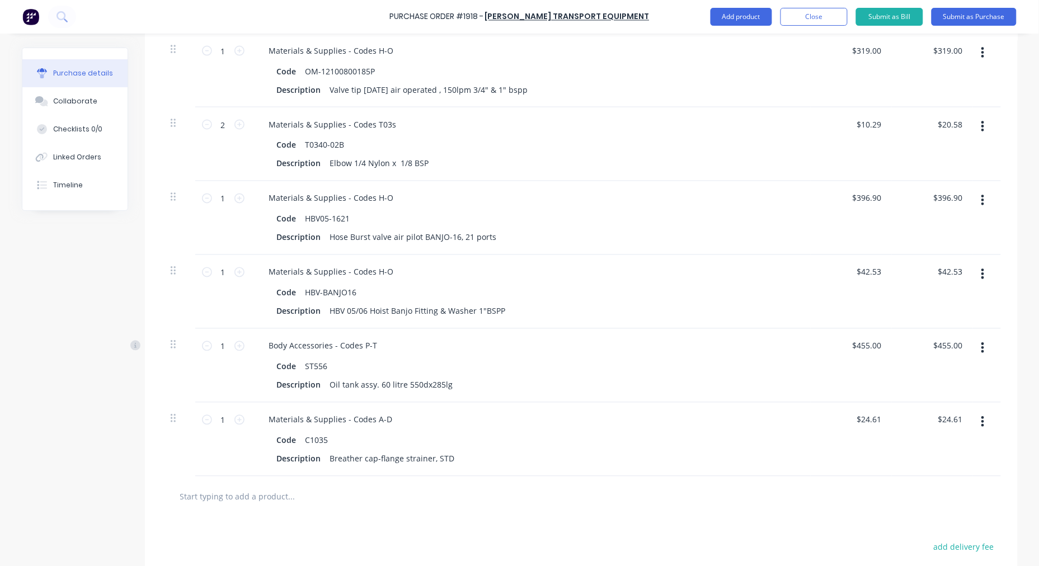
click at [291, 497] on input "text" at bounding box center [292, 497] width 224 height 22
paste input "S64-129-4-3790"
type textarea "x"
type input "S64-129-4-3790"
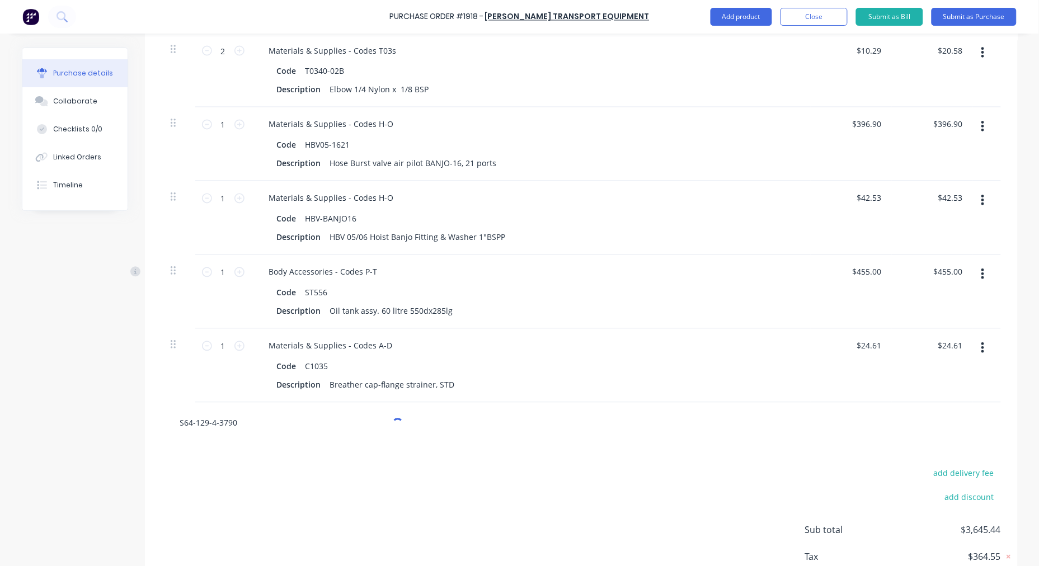
scroll to position [635, 0]
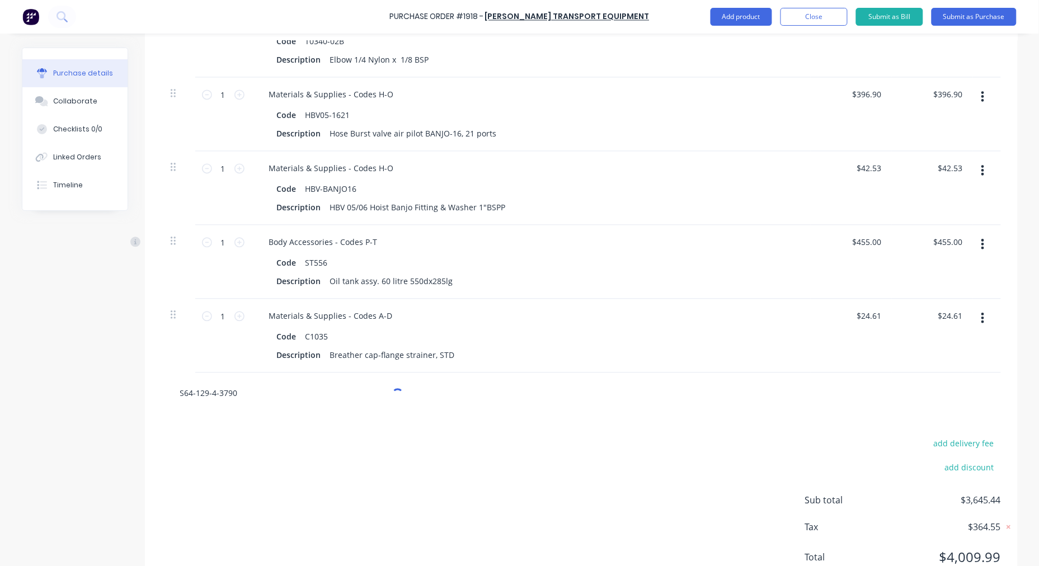
type textarea "x"
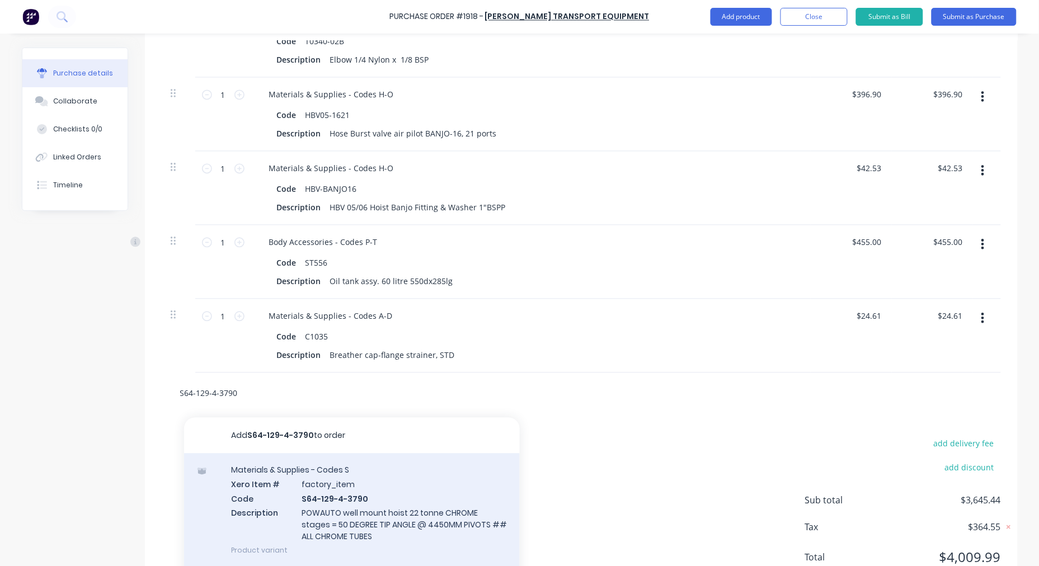
type input "S64-129-4-3790"
click at [366, 491] on div "Materials & Supplies - Codes S Xero Item # factory_item Code S64-129-4-3790 Des…" at bounding box center [352, 511] width 336 height 114
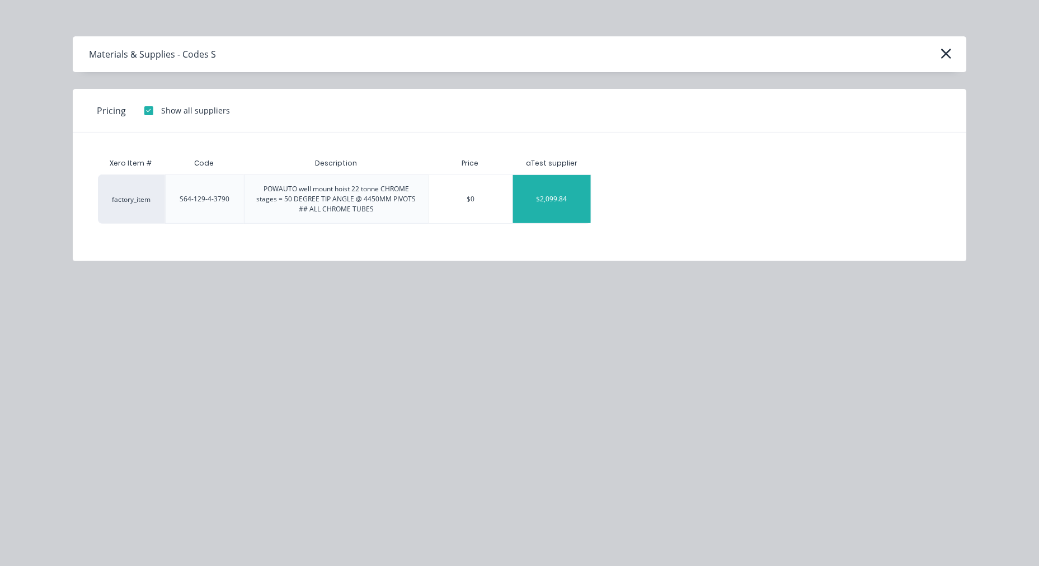
click at [578, 200] on div "$2,099.84" at bounding box center [552, 199] width 78 height 48
type textarea "x"
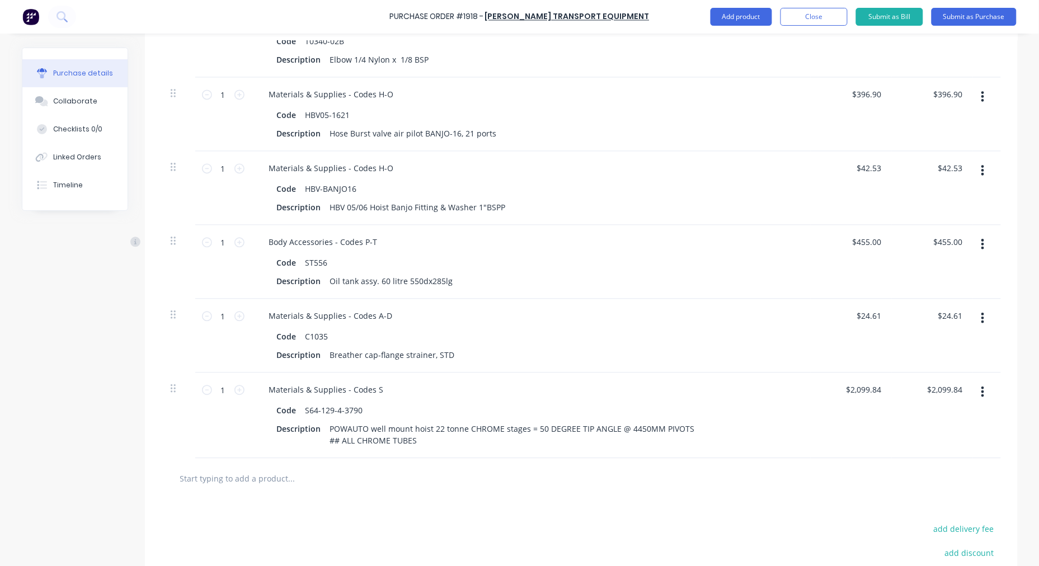
click at [283, 480] on input "text" at bounding box center [292, 479] width 224 height 22
paste input "CK90G"
type textarea "x"
type input "CK90G"
type textarea "x"
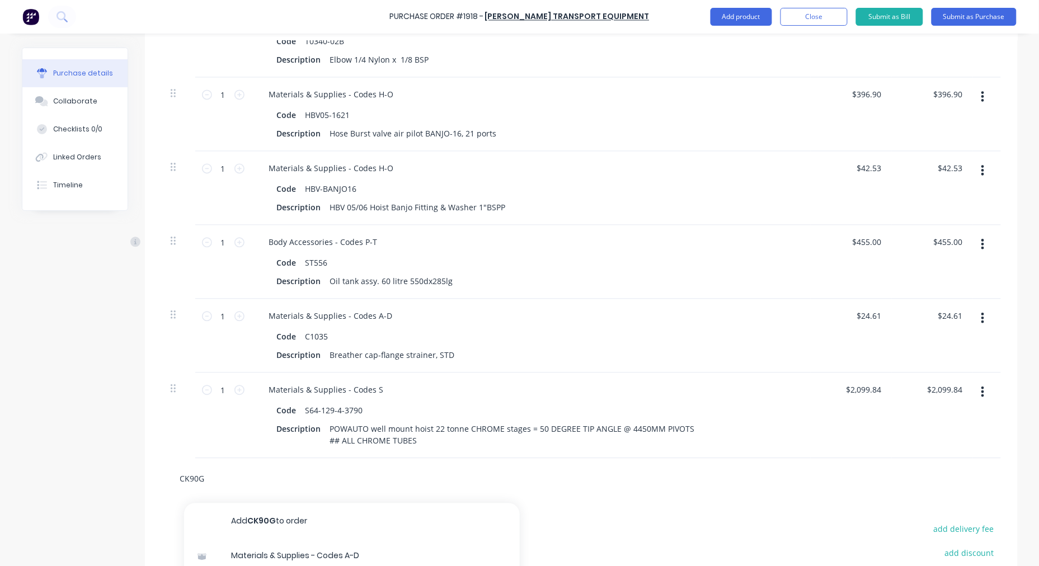
scroll to position [739, 0]
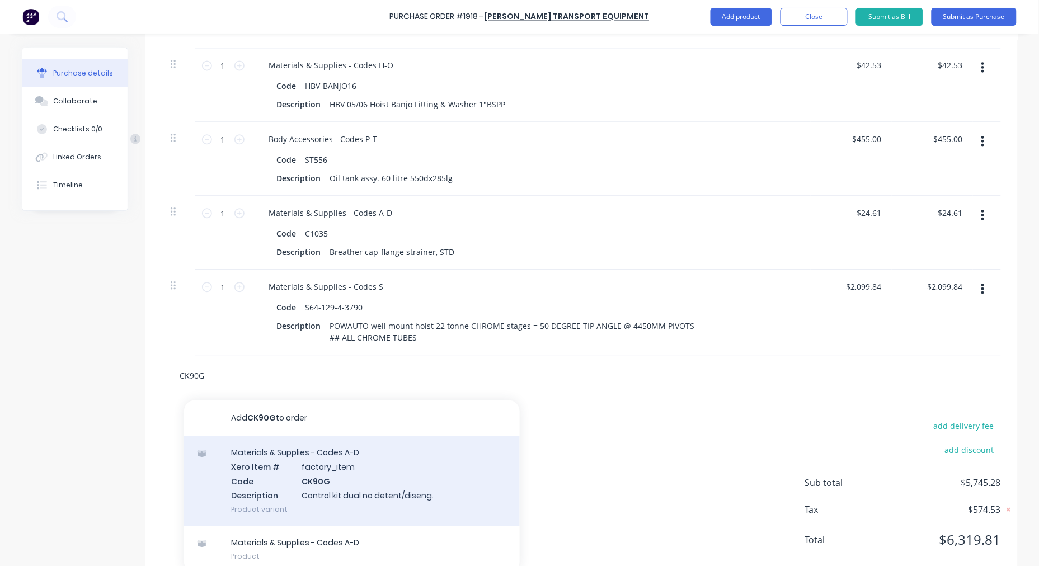
type input "CK90G"
click at [348, 484] on div "Materials & Supplies - Codes A-D Xero Item # factory_item Code CK90G Descriptio…" at bounding box center [352, 481] width 336 height 90
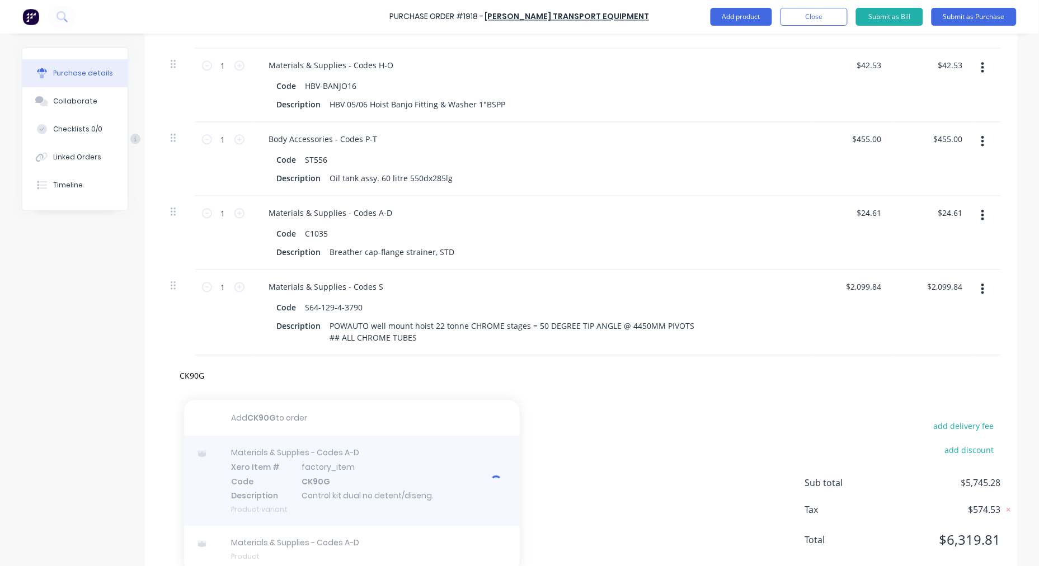
type textarea "x"
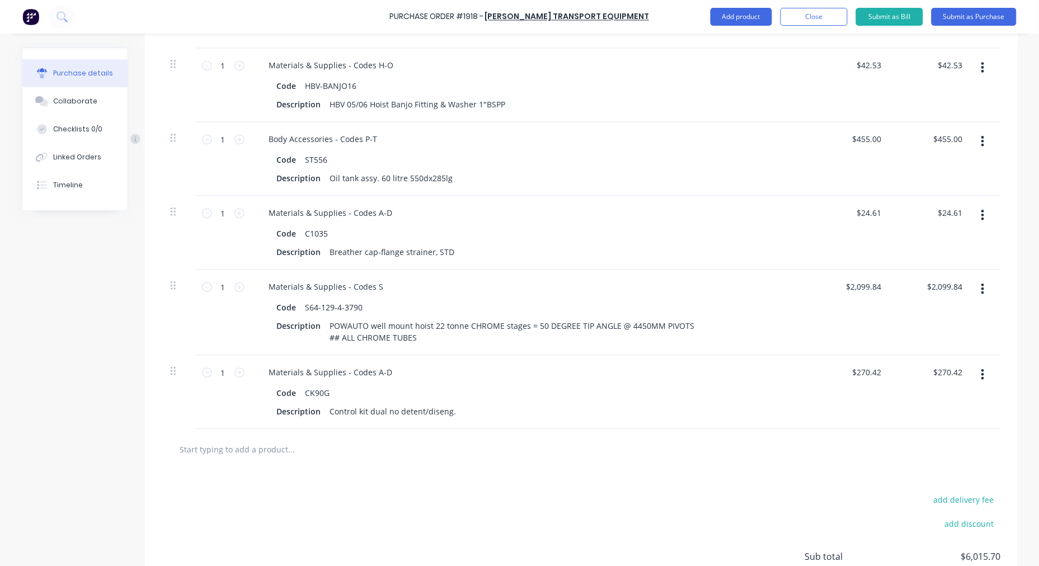
click at [237, 449] on input "text" at bounding box center [292, 449] width 224 height 22
paste input "ASM020S"
type textarea "x"
type input "ASM020S"
type textarea "x"
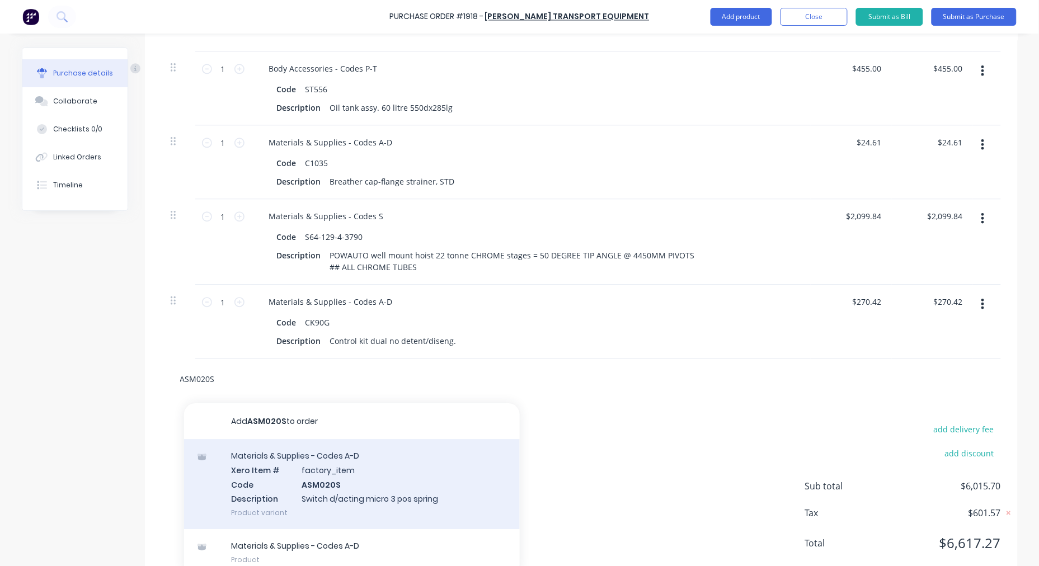
scroll to position [838, 0]
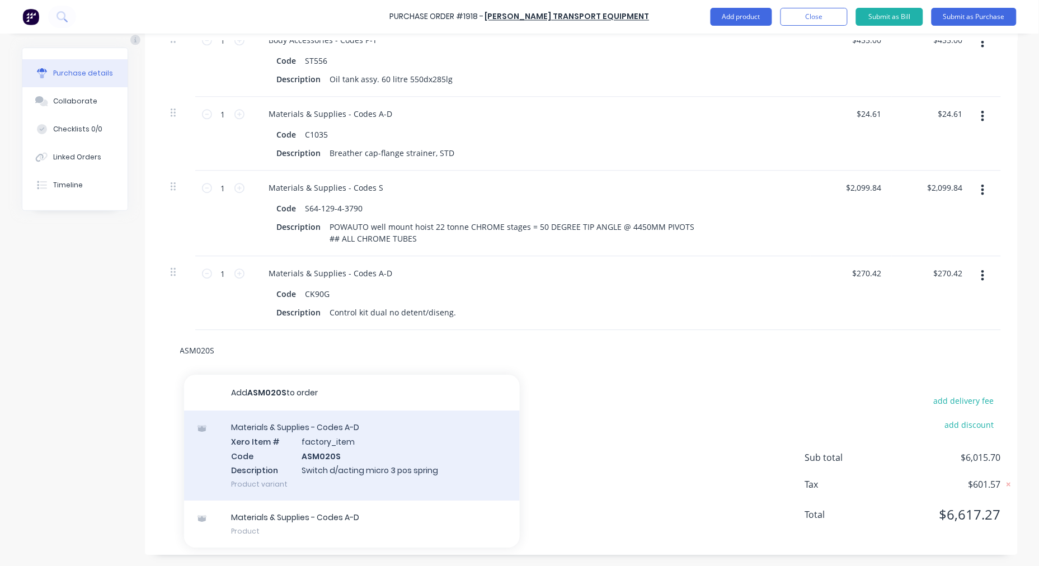
type input "ASM020S"
click at [384, 452] on div "Materials & Supplies - Codes A-D Xero Item # factory_item Code ASM020S Descript…" at bounding box center [352, 456] width 336 height 90
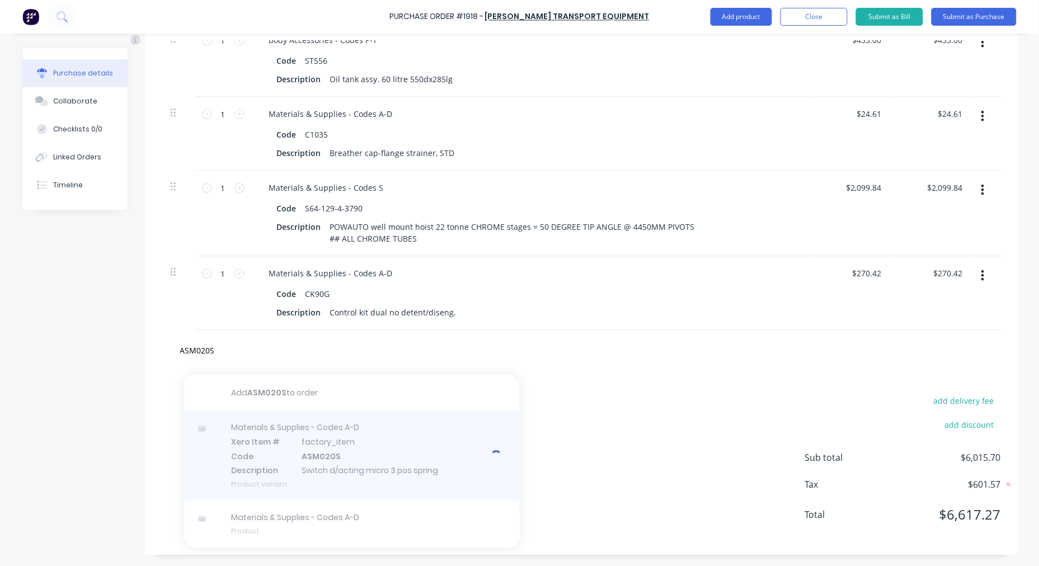
type textarea "x"
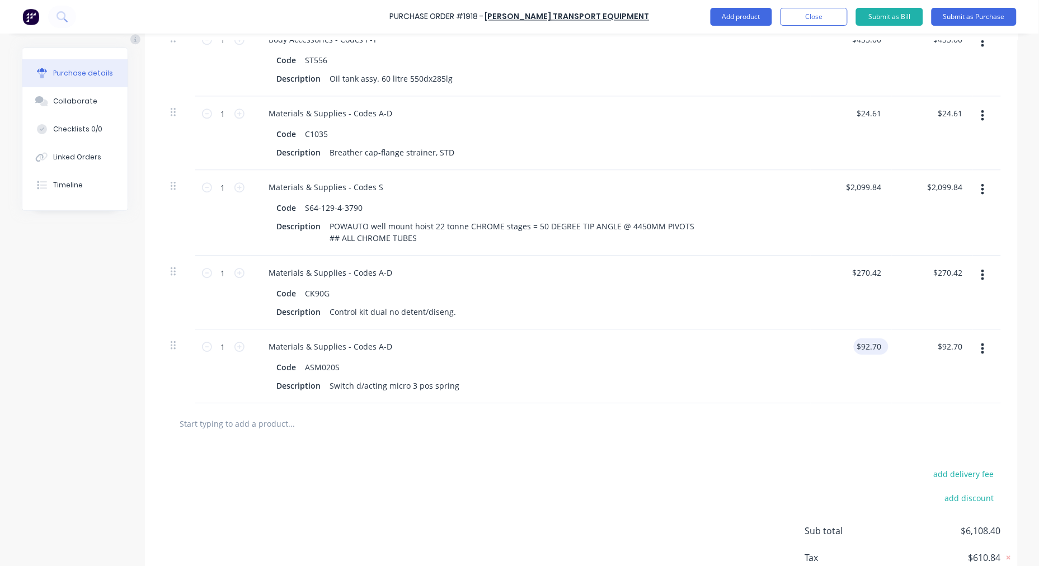
type textarea "x"
type input "92.7"
click at [874, 344] on input "92.7" at bounding box center [869, 347] width 30 height 16
click at [874, 344] on input "92.7" at bounding box center [873, 347] width 21 height 16
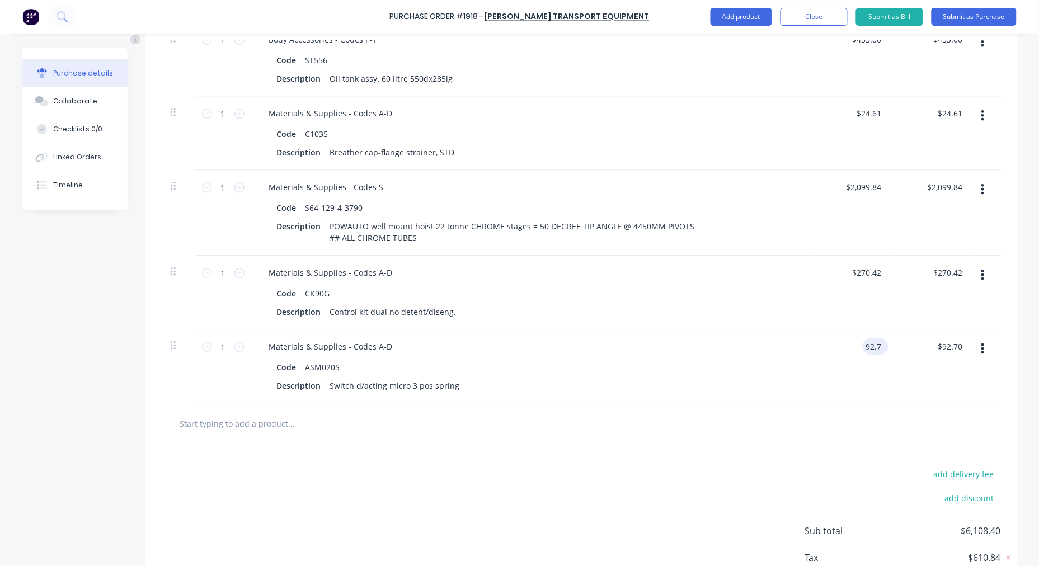
click at [874, 344] on input "92.7" at bounding box center [873, 347] width 21 height 16
type textarea "x"
click at [874, 344] on input "92.7" at bounding box center [873, 347] width 21 height 16
type input "121.57"
type textarea "x"
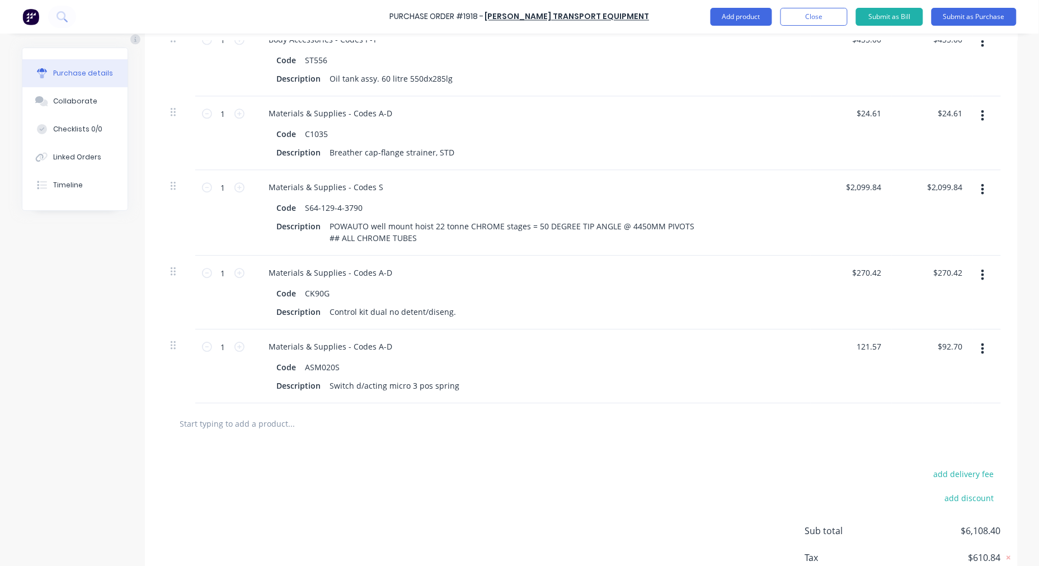
type input "$121.57"
type input "121.57"
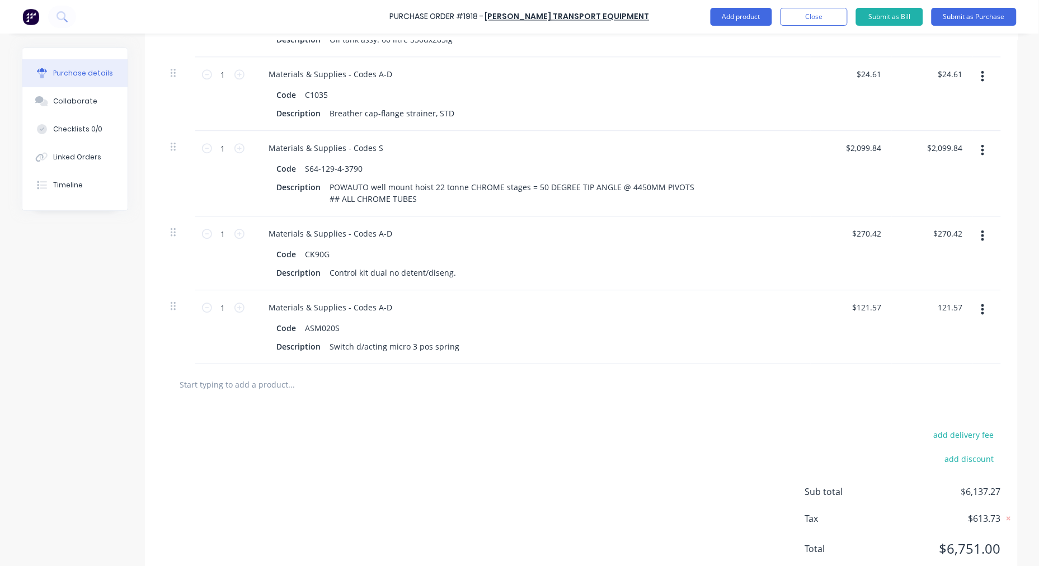
scroll to position [913, 0]
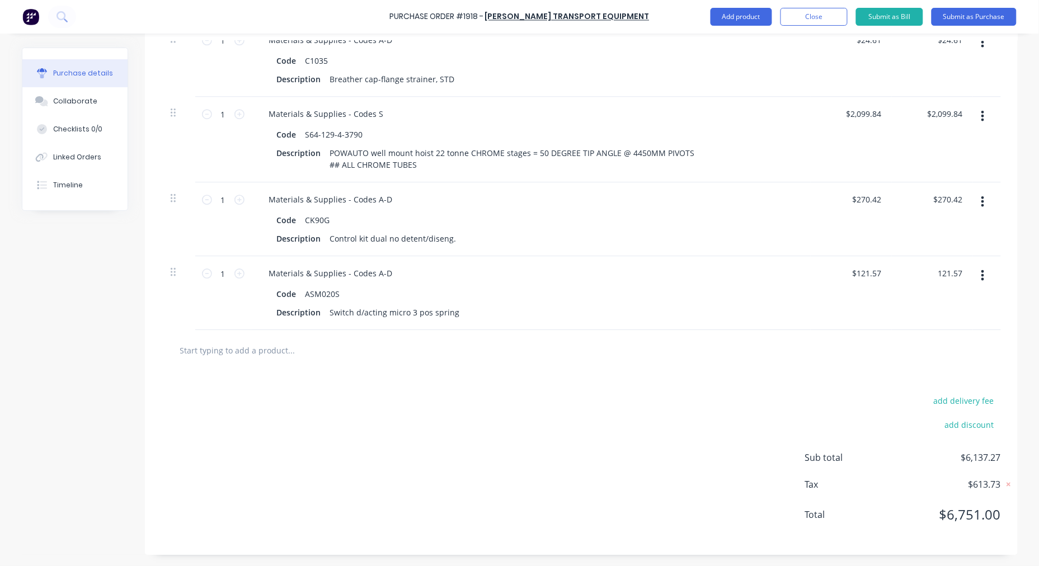
type textarea "x"
type input "$121.57"
click at [278, 348] on input "text" at bounding box center [292, 350] width 224 height 22
type textarea "x"
type input "$121.57"
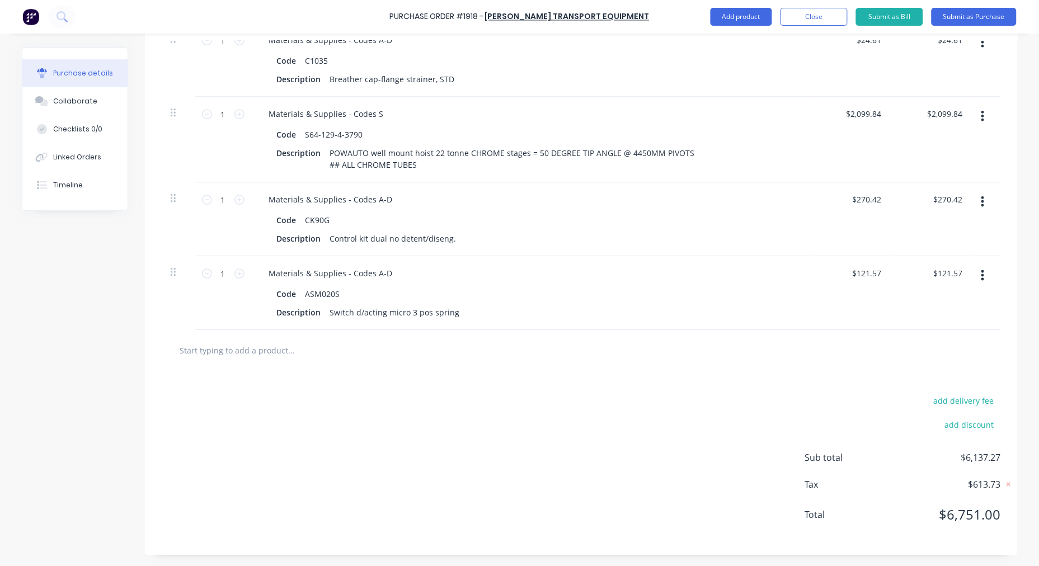
paste input "FC51-3/4"
type textarea "x"
type input "FC51-3/4"
type textarea "x"
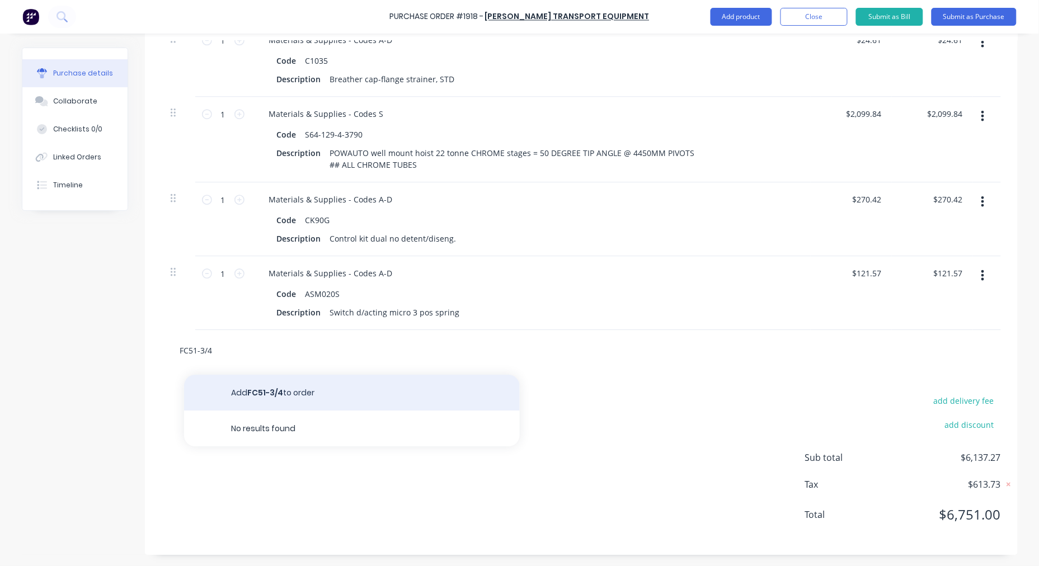
type input "FC51-3/4"
click at [265, 392] on button "Add FC51-3/4 to order" at bounding box center [352, 393] width 336 height 36
type textarea "x"
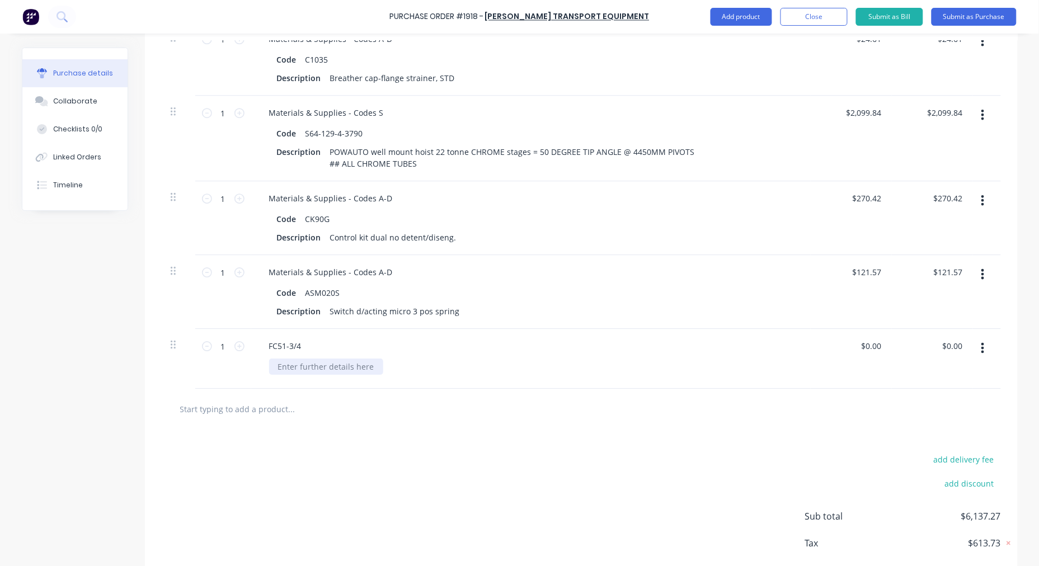
type textarea "x"
click at [319, 366] on div at bounding box center [326, 367] width 114 height 16
paste div
click at [878, 350] on div "$0.00 $0.00" at bounding box center [872, 346] width 26 height 16
type textarea "x"
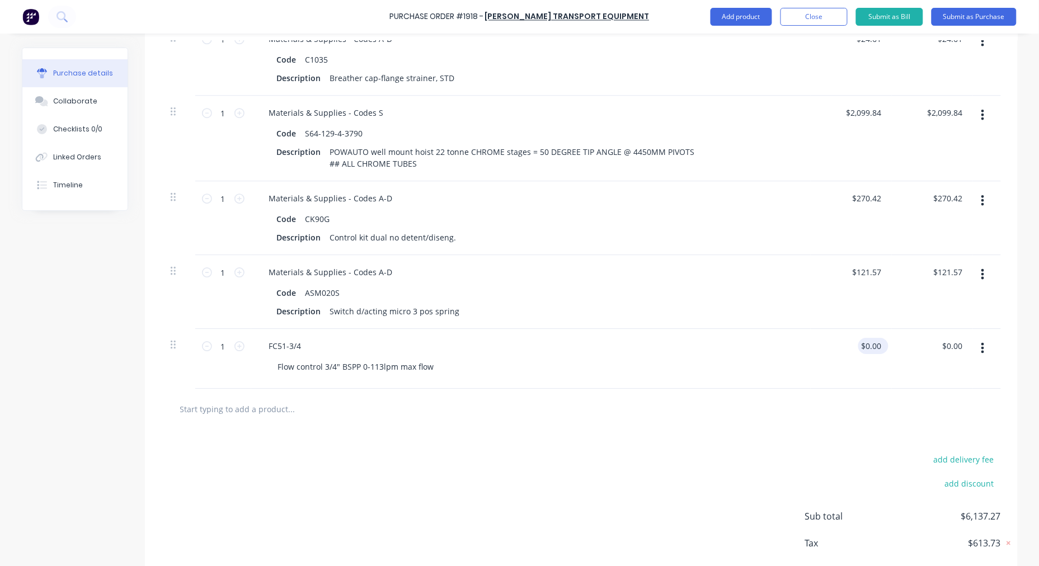
type input "0.00"
click at [869, 344] on input "0.00" at bounding box center [873, 346] width 21 height 16
type textarea "x"
click at [869, 344] on input "0.00" at bounding box center [873, 346] width 21 height 16
type input "147.02"
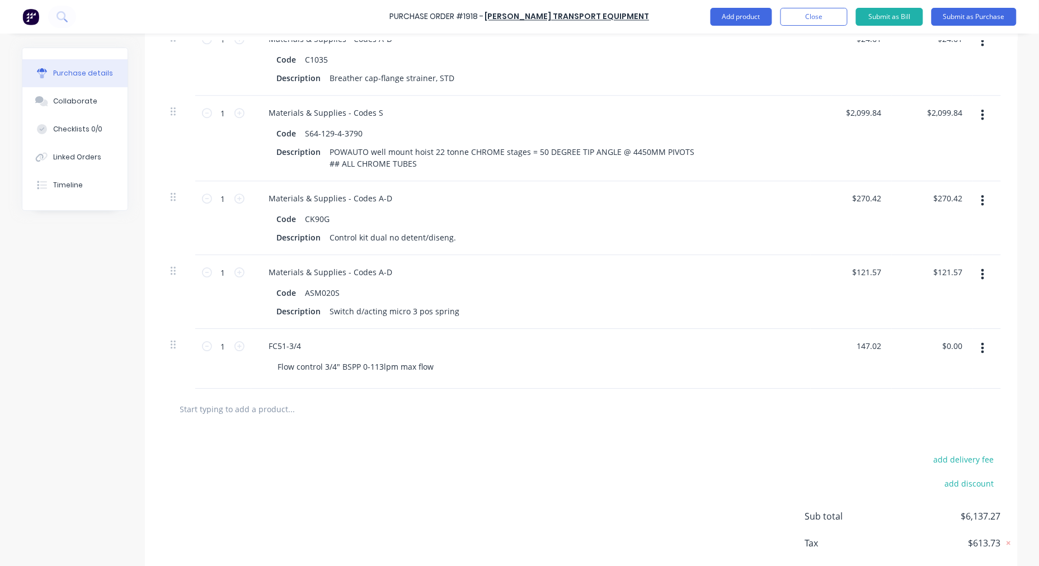
type textarea "x"
type input "$147.02"
click at [265, 405] on input "text" at bounding box center [292, 409] width 224 height 22
type textarea "x"
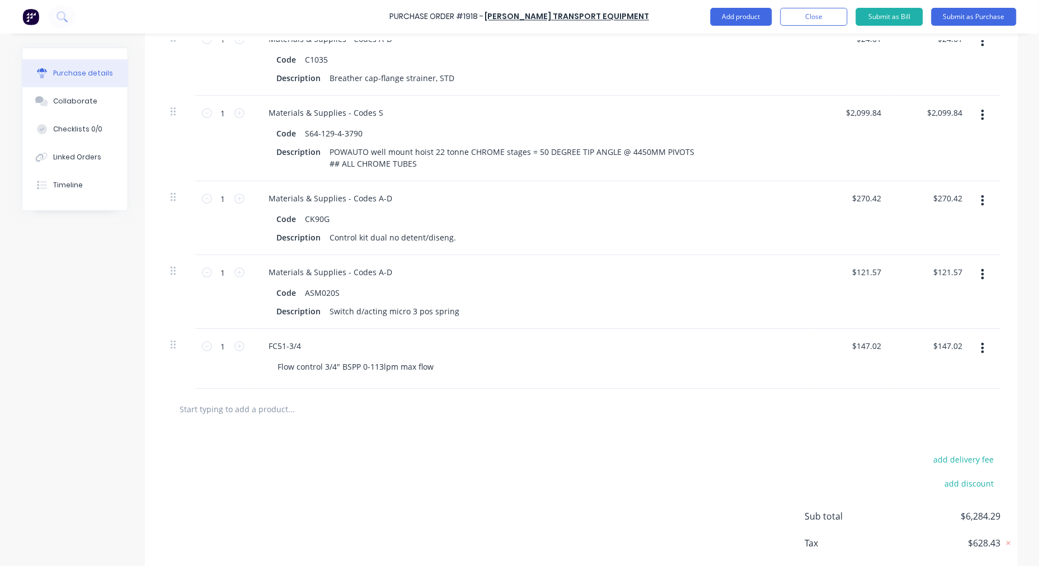
type input "$147.02"
paste input "DCV-MB5-1S-D"
type textarea "x"
type input "DCV-MB5-1S-D"
type textarea "x"
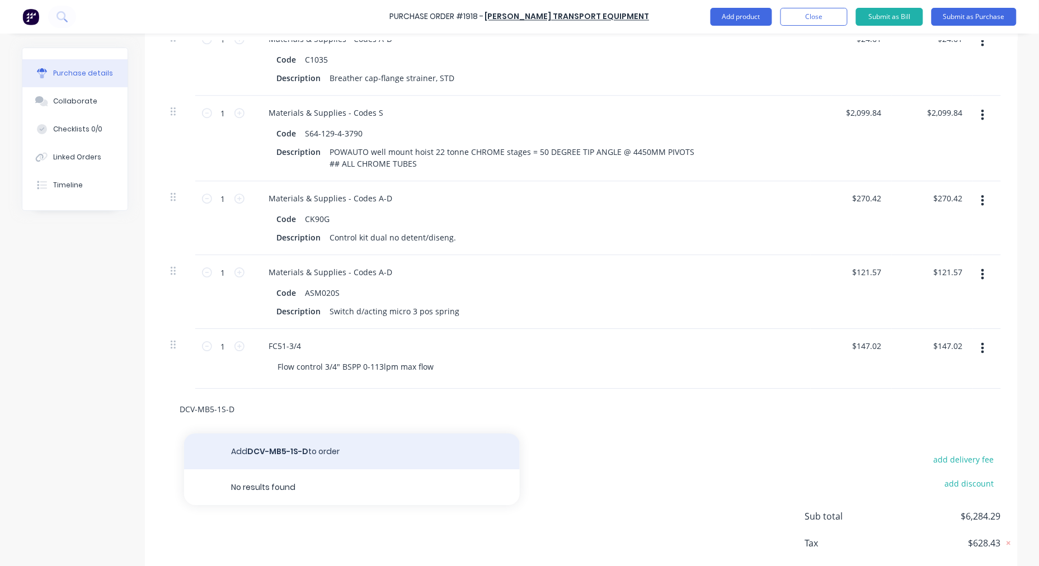
type input "DCV-MB5-1S-D"
click at [325, 451] on button "Add DCV-MB5-1S-D to order" at bounding box center [352, 452] width 336 height 36
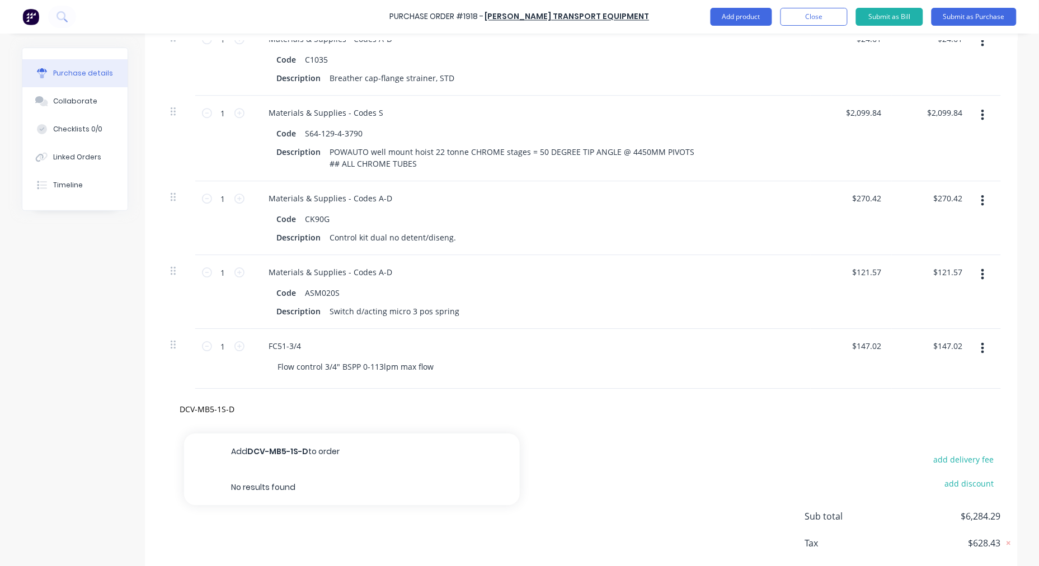
type textarea "x"
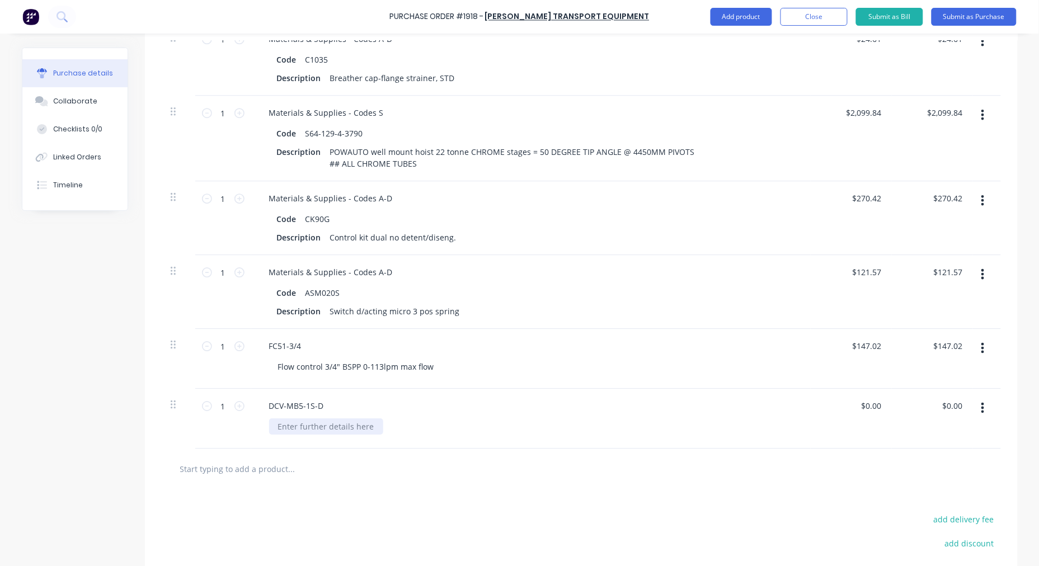
type textarea "x"
click at [298, 428] on div at bounding box center [326, 427] width 114 height 16
paste div
click at [443, 425] on div "Valve 1 SPOOL 80 lpm double acting type lever" at bounding box center [365, 427] width 193 height 16
type textarea "x"
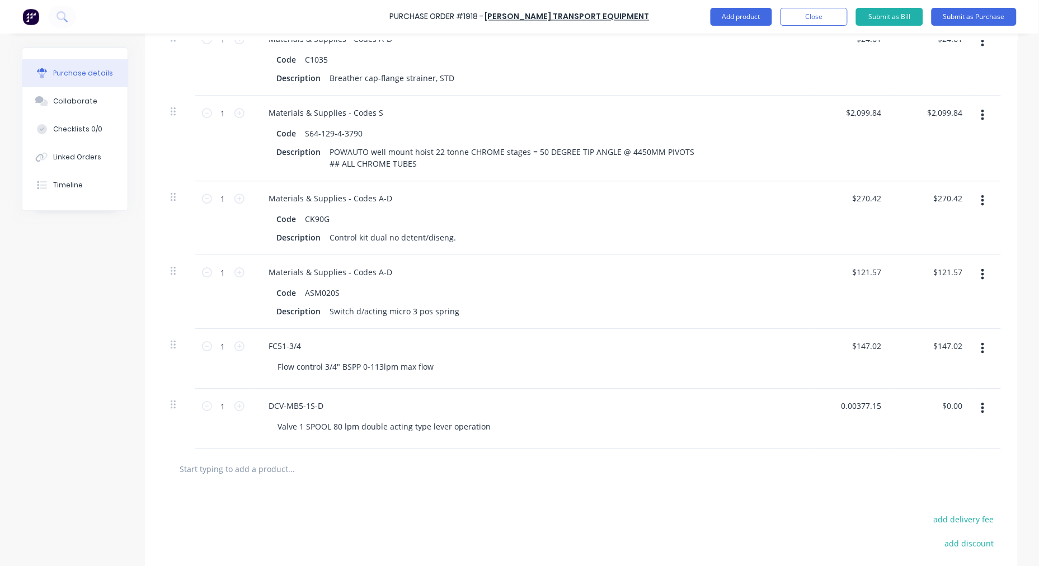
type input "$0.00"
type input "0.00"
type input "0.0000"
type input "$0.00"
click at [865, 406] on input "0.0000" at bounding box center [869, 406] width 30 height 16
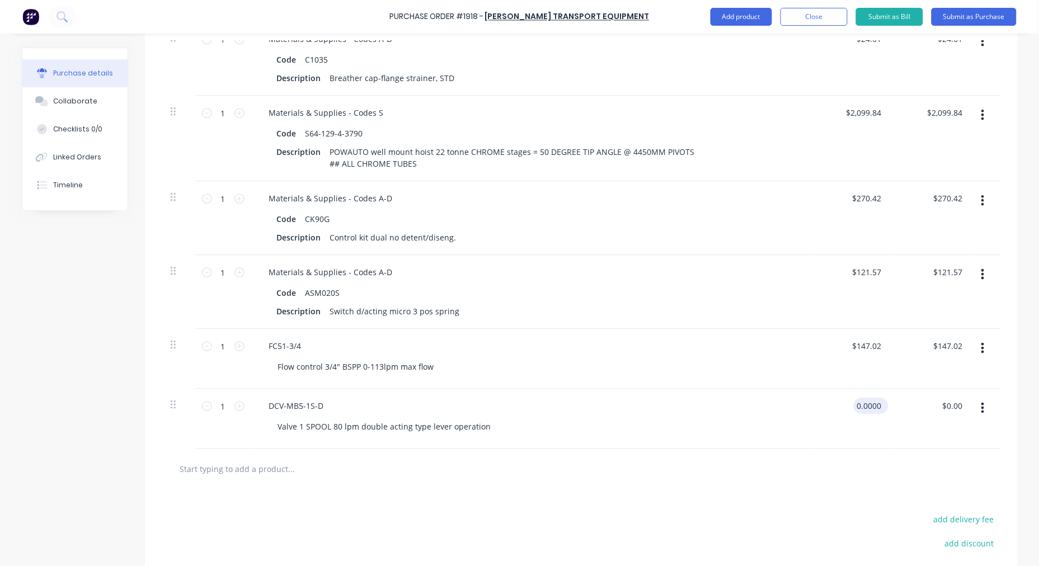
click at [865, 406] on input "0.0000" at bounding box center [869, 406] width 30 height 16
type input "$377.15"
click at [268, 474] on input "text" at bounding box center [292, 469] width 224 height 22
paste input "DCV-MB3-AIR"
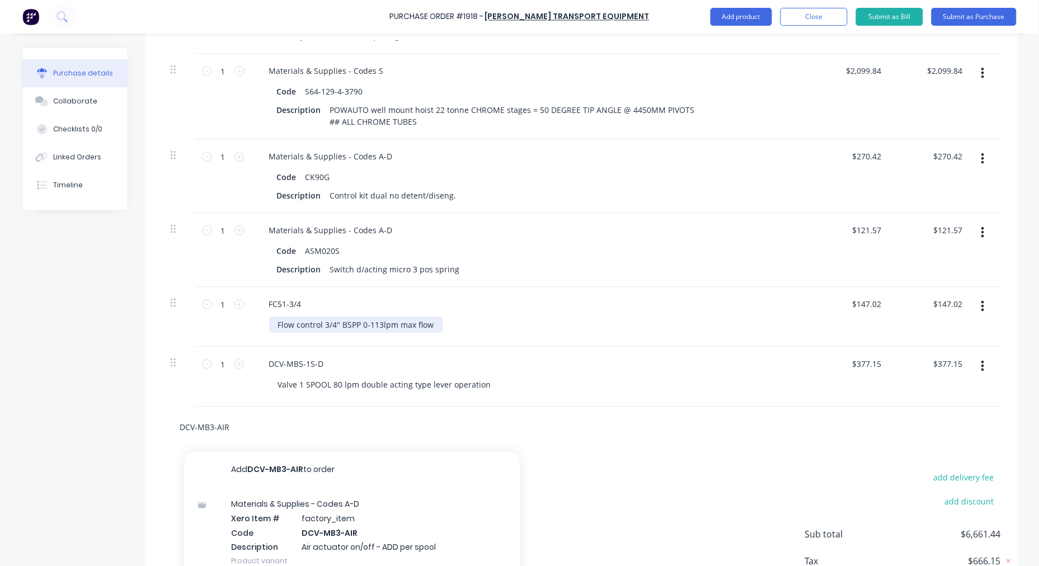
scroll to position [1016, 0]
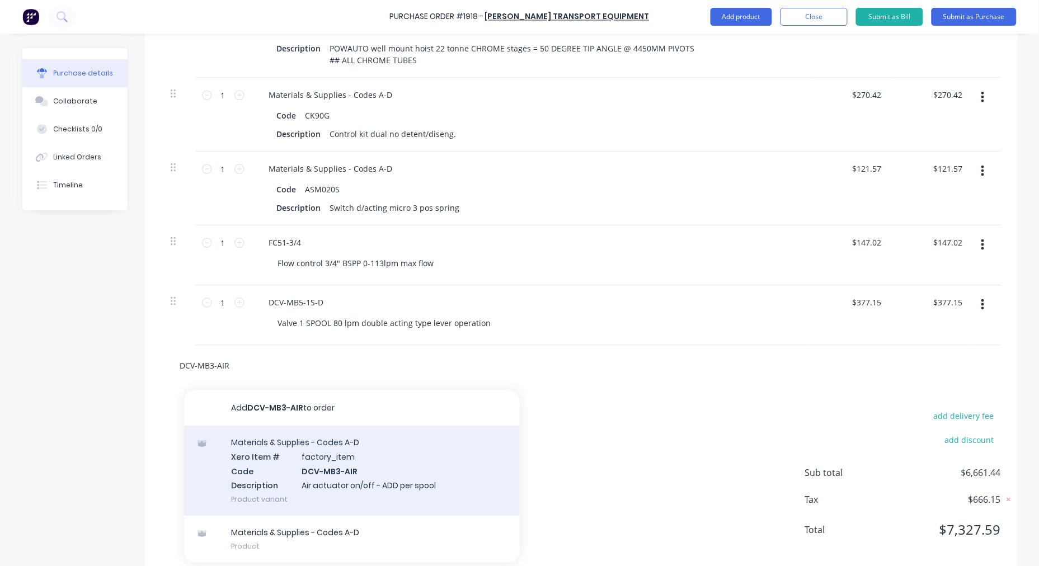
type input "DCV-MB3-AIR"
click at [340, 468] on div "Materials & Supplies - Codes A-D Xero Item # factory_item Code DCV-MB3-AIR Desc…" at bounding box center [352, 471] width 336 height 90
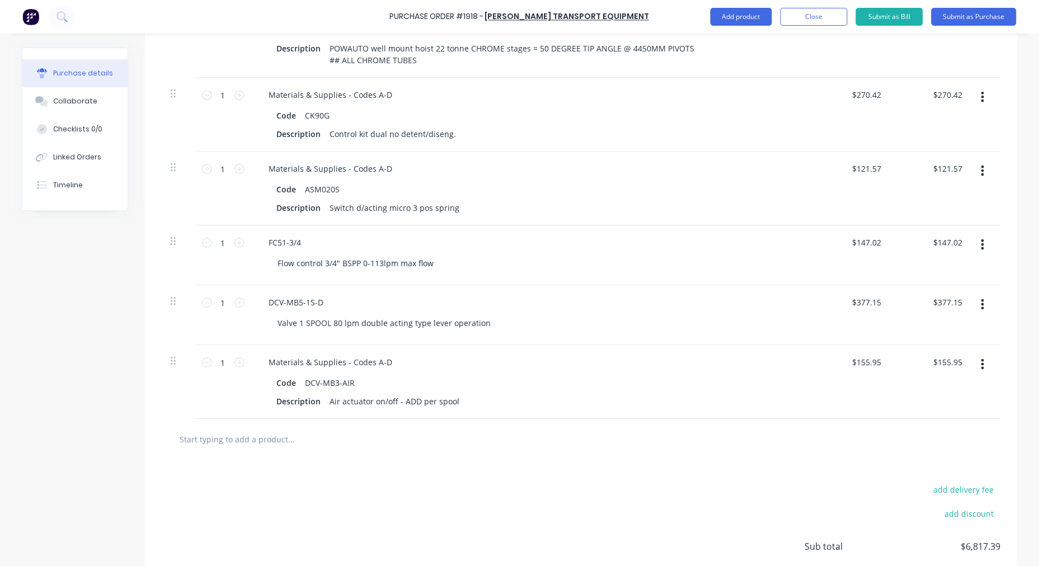
click at [236, 437] on input "text" at bounding box center [292, 439] width 224 height 22
paste input "SP01"
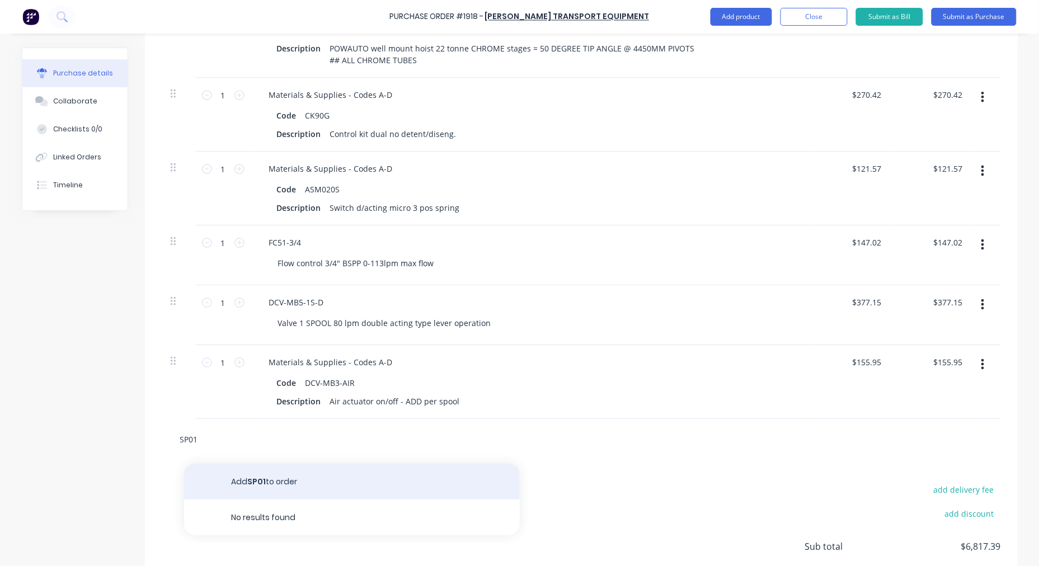
type input "SP01"
click at [268, 480] on button "Add SP01 to order" at bounding box center [352, 482] width 336 height 36
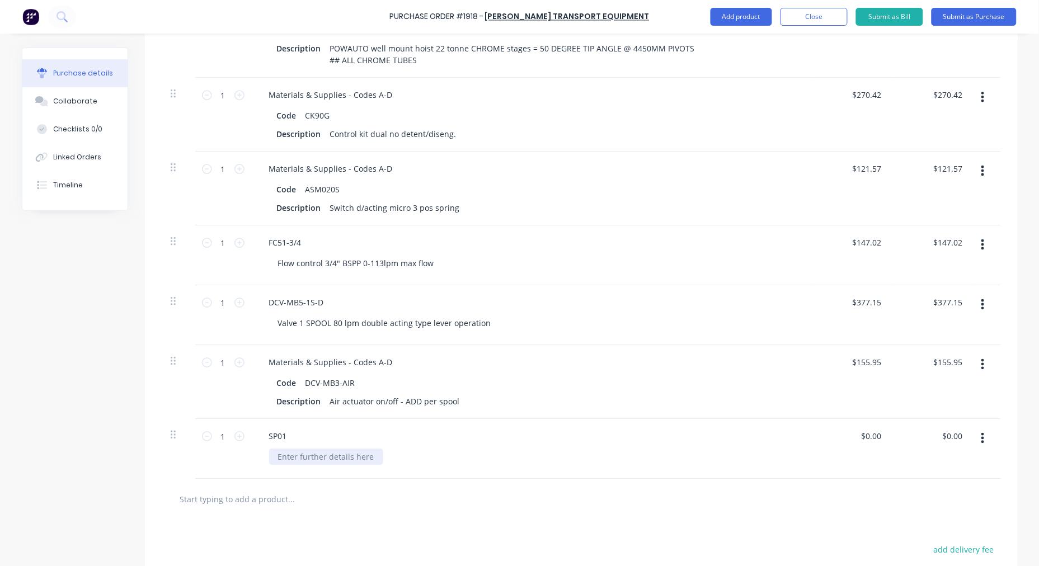
click at [312, 456] on div at bounding box center [326, 457] width 114 height 16
paste div
click at [871, 442] on input "0.00" at bounding box center [873, 436] width 21 height 16
type input "$80.00"
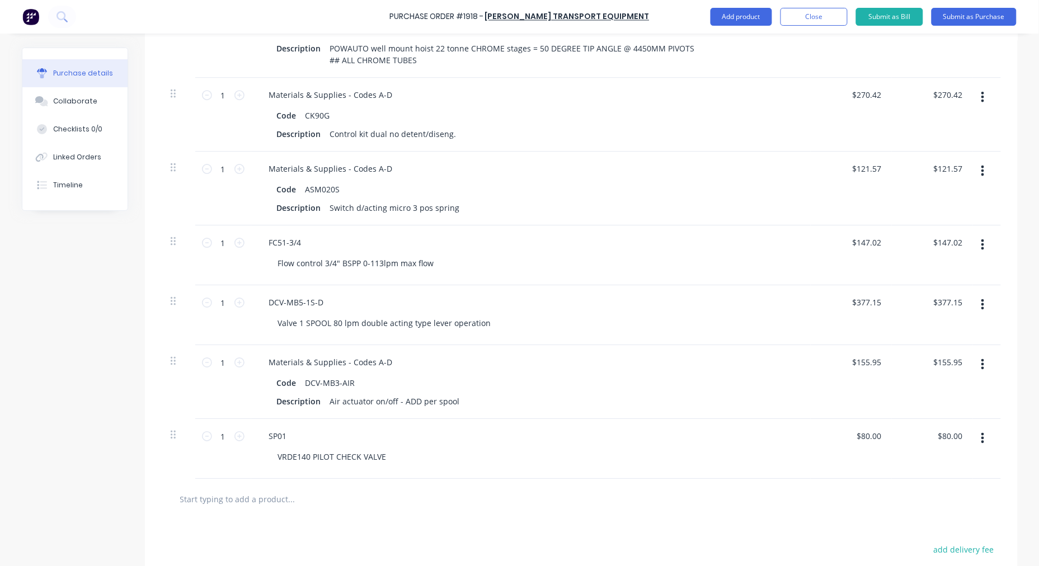
click at [241, 494] on input "text" at bounding box center [292, 499] width 224 height 22
type input "$80.00"
paste input "CYL1504AS"
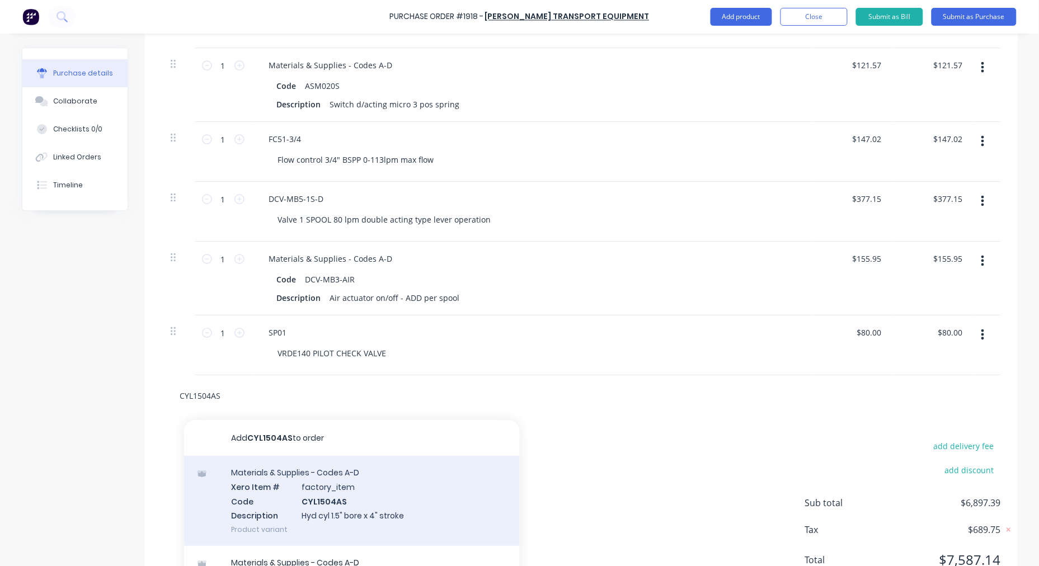
type input "CYL1504AS"
click at [354, 507] on div "Materials & Supplies - Codes A-D Xero Item # factory_item Code CYL1504AS Descri…" at bounding box center [352, 501] width 336 height 90
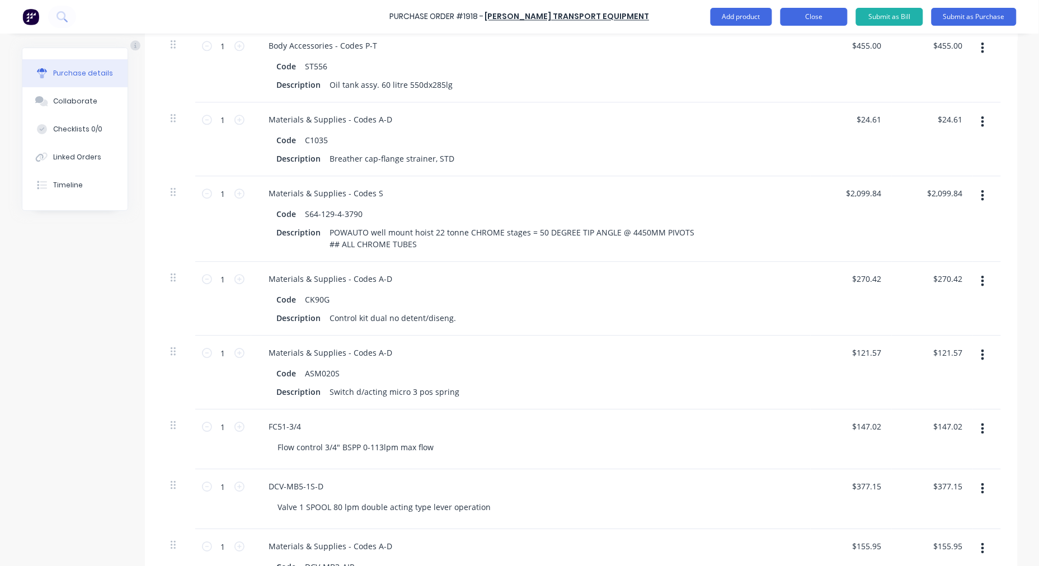
scroll to position [515, 0]
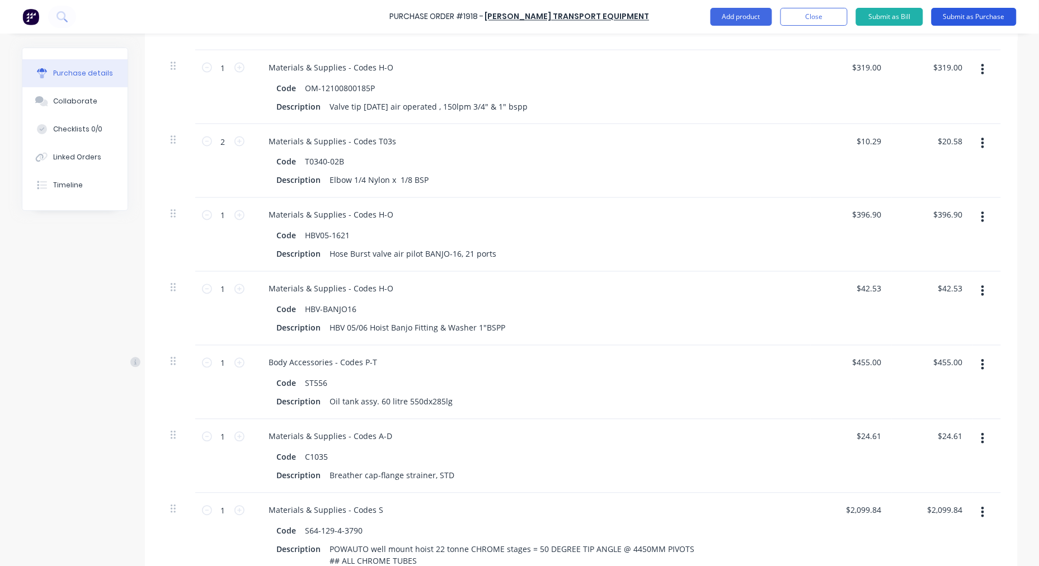
click at [976, 20] on button "Submit as Purchase" at bounding box center [974, 17] width 85 height 18
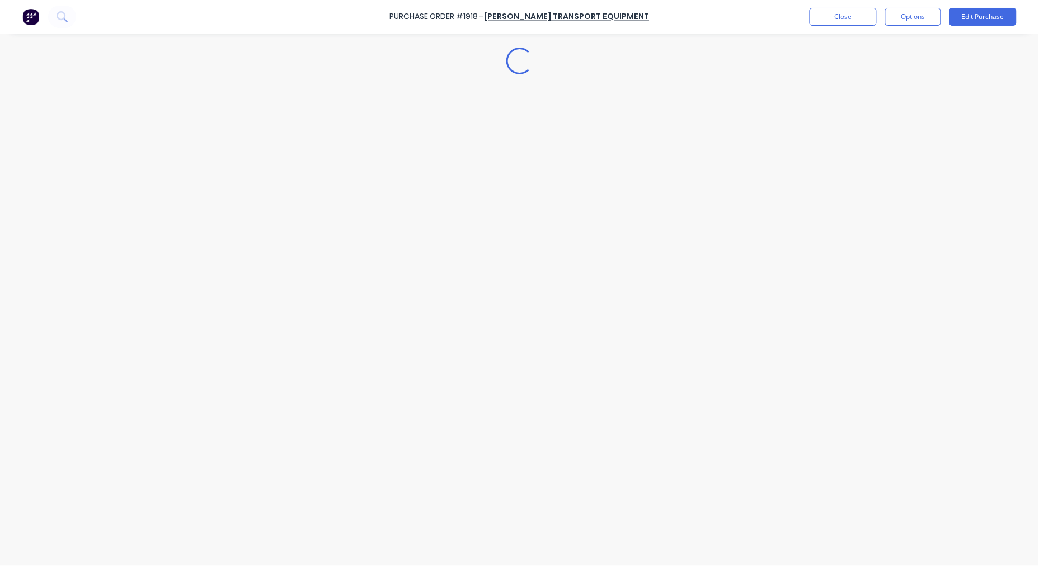
scroll to position [0, 0]
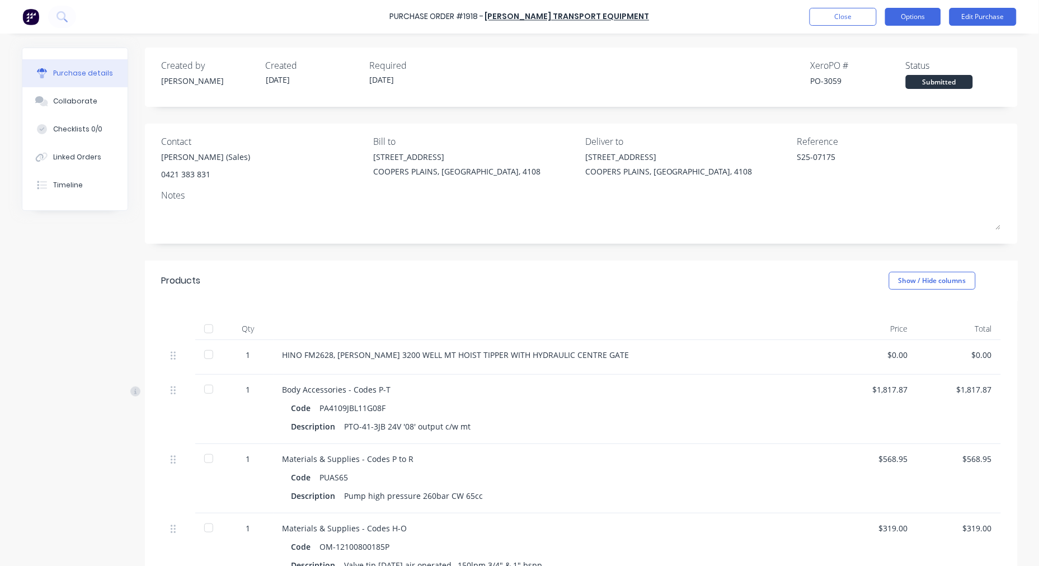
click at [927, 15] on button "Options" at bounding box center [913, 17] width 56 height 18
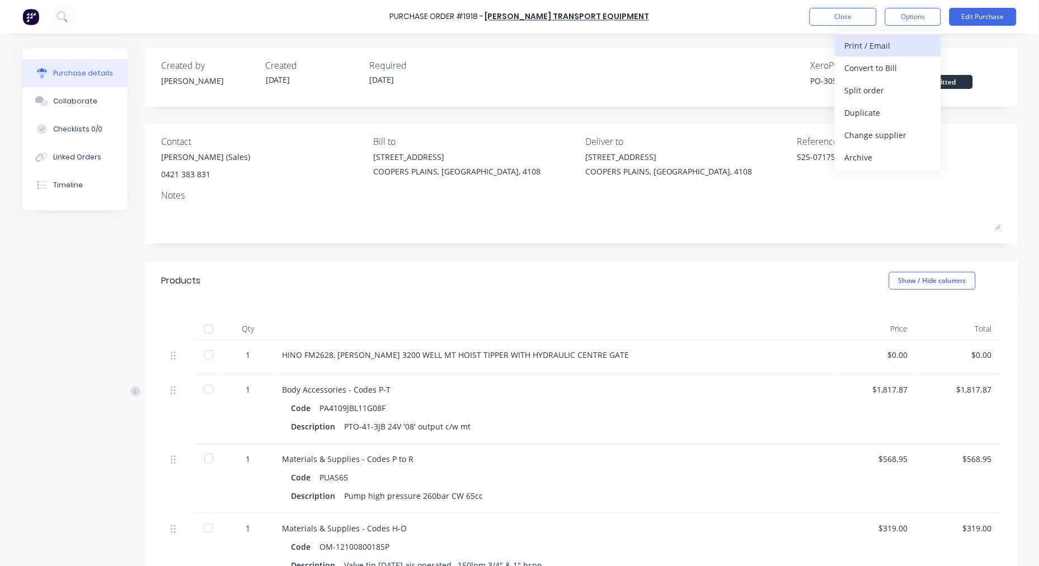
click at [905, 44] on div "Print / Email" at bounding box center [888, 46] width 86 height 16
click at [862, 72] on div "With pricing" at bounding box center [888, 68] width 86 height 16
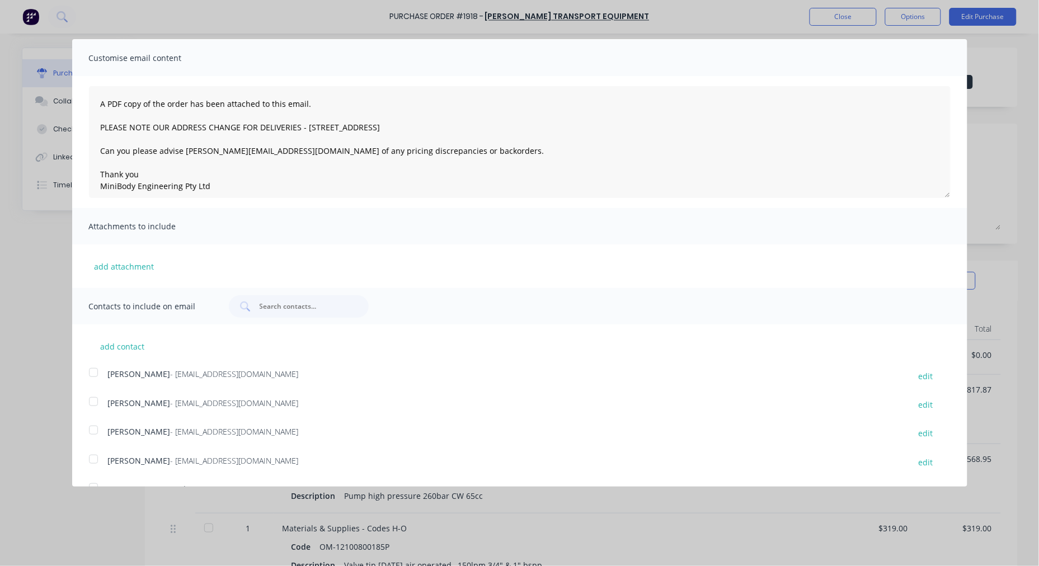
scroll to position [90, 0]
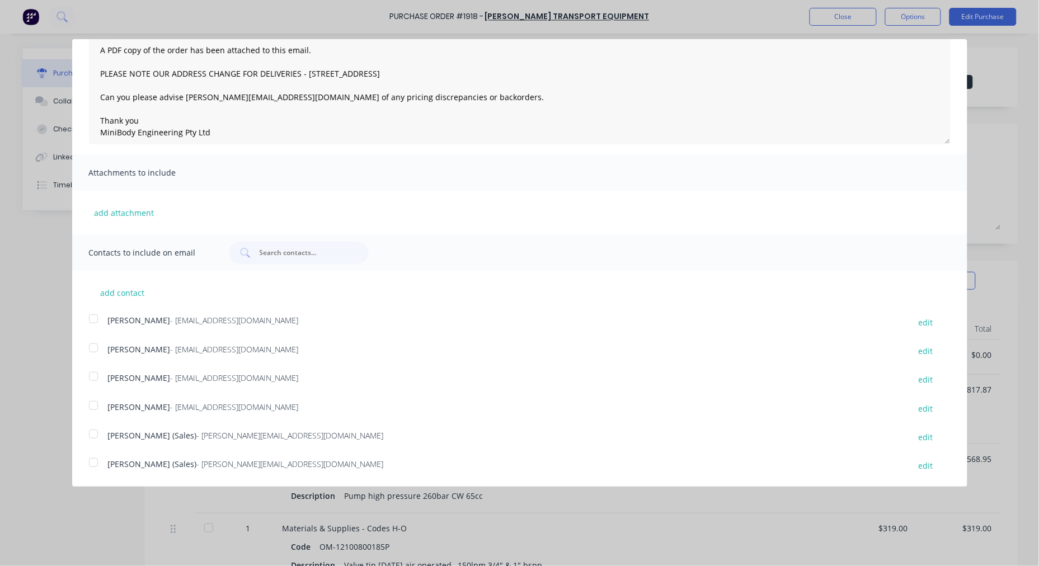
click at [91, 461] on div at bounding box center [93, 463] width 22 height 22
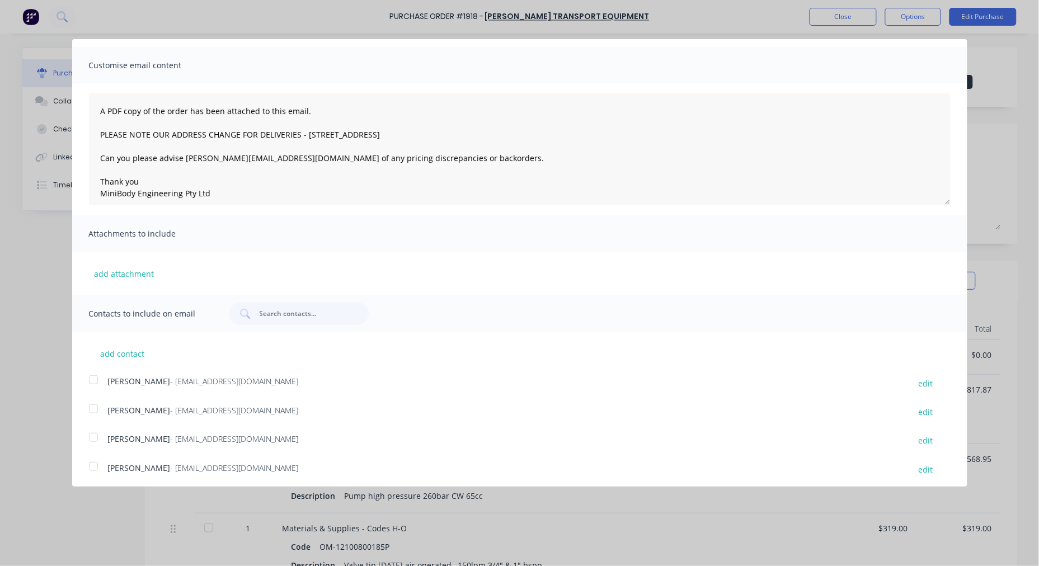
scroll to position [0, 0]
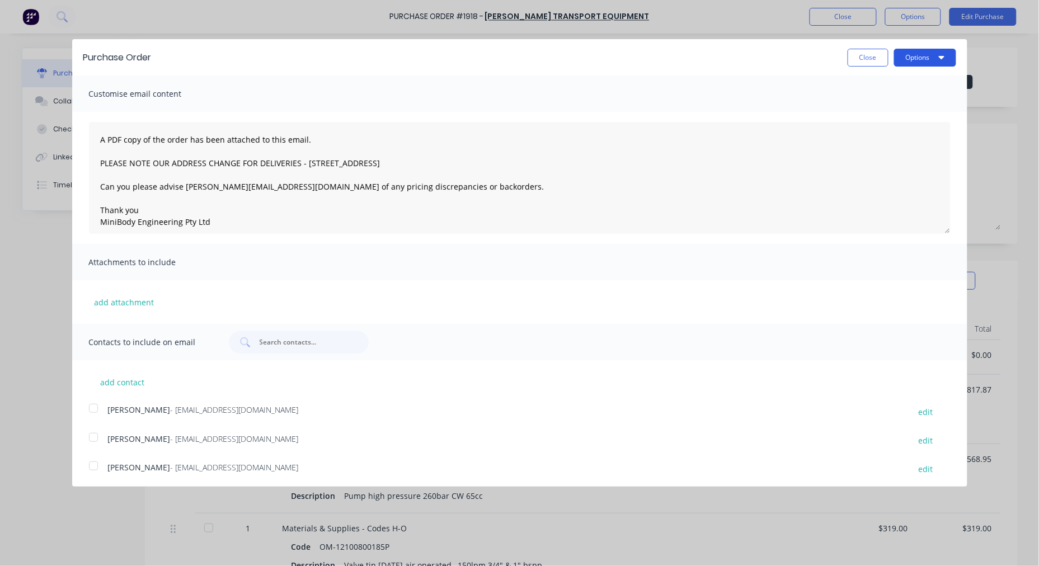
click at [921, 53] on button "Options" at bounding box center [925, 58] width 62 height 18
click at [882, 104] on div "Email" at bounding box center [903, 108] width 86 height 16
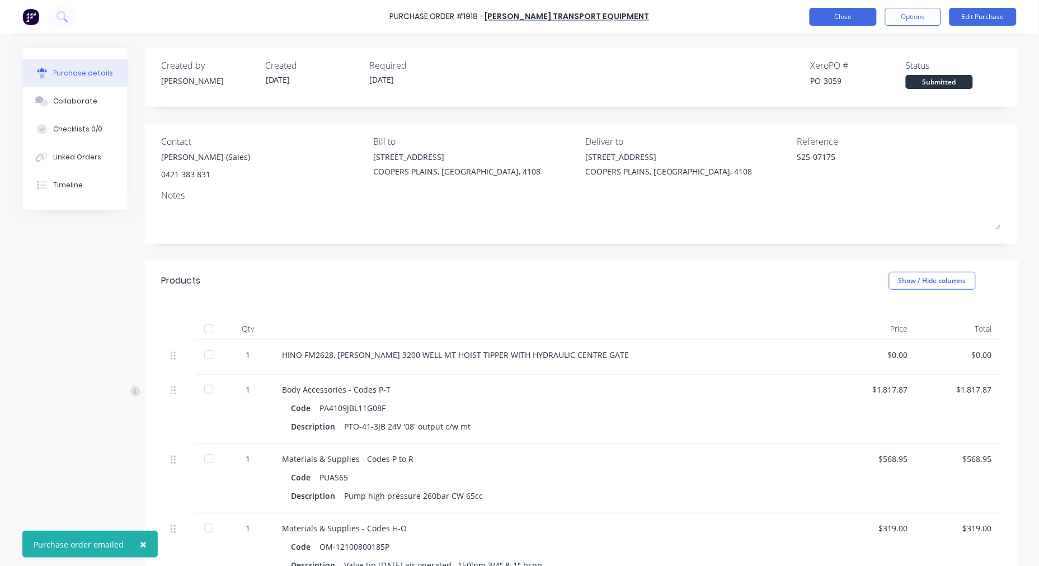
click at [830, 21] on button "Close" at bounding box center [843, 17] width 67 height 18
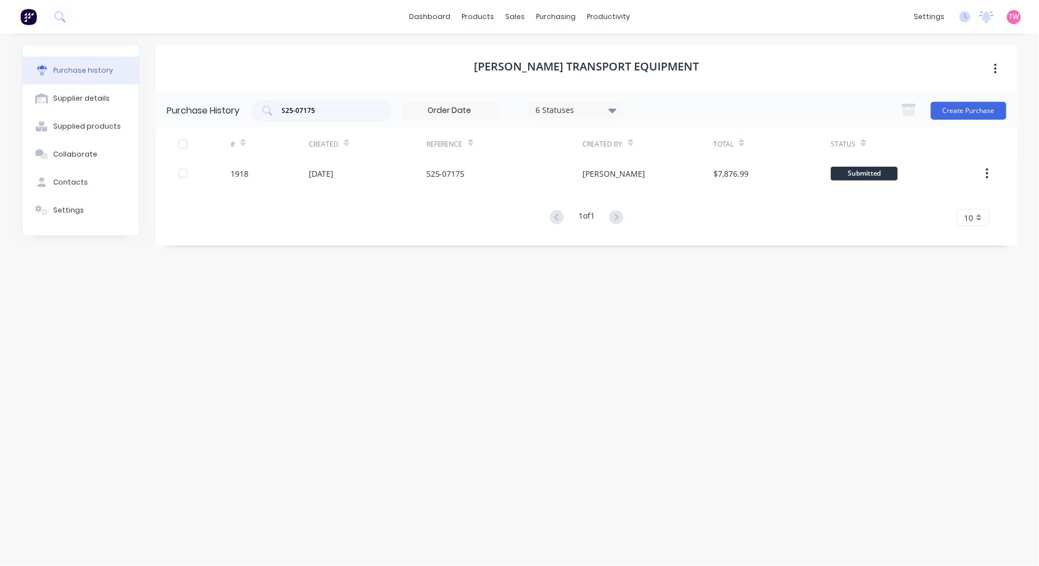
click at [68, 73] on div "Purchase history" at bounding box center [83, 70] width 60 height 10
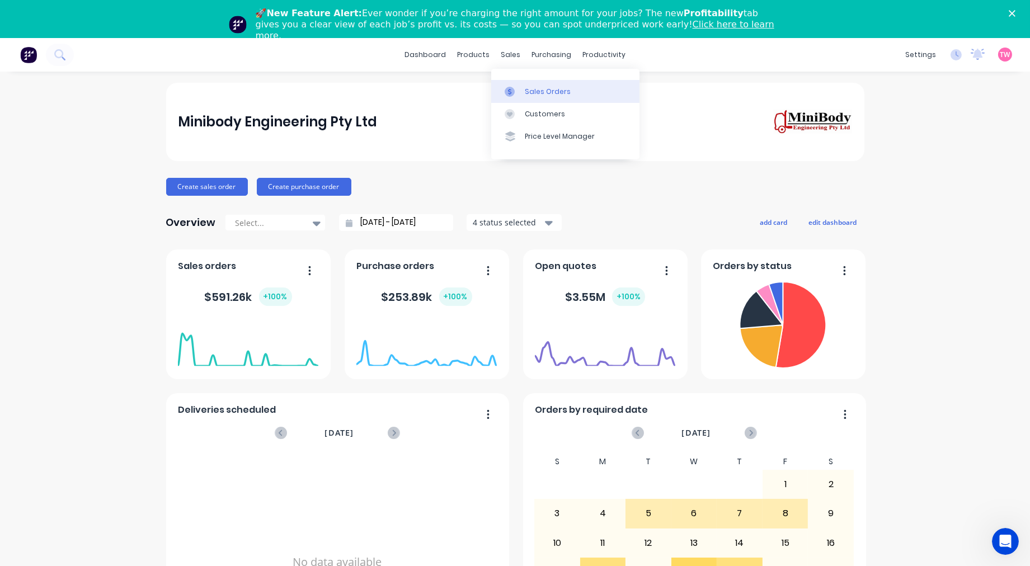
click at [551, 88] on div "Sales Orders" at bounding box center [548, 92] width 46 height 10
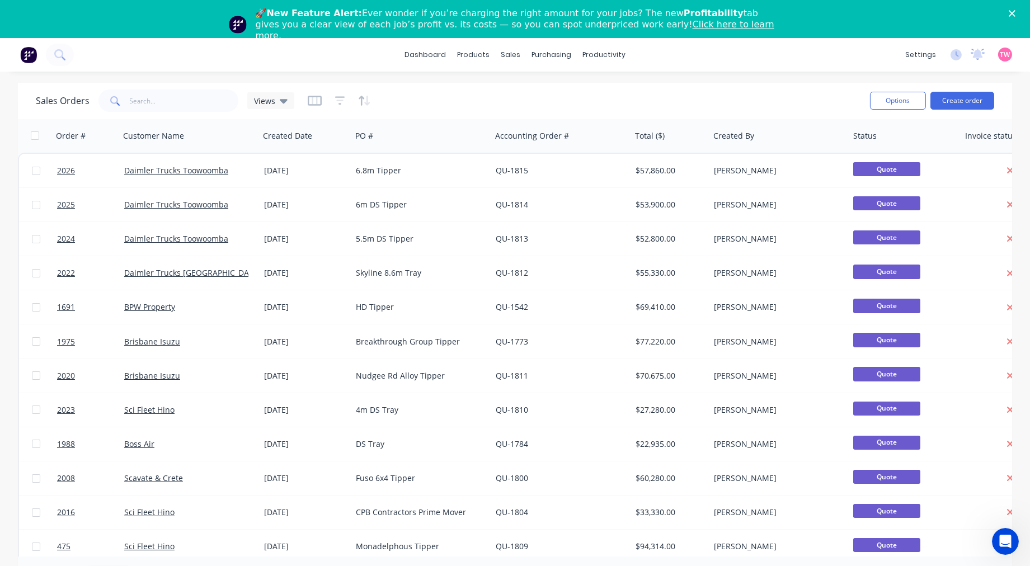
click at [1016, 12] on polygon "Close" at bounding box center [1012, 13] width 7 height 7
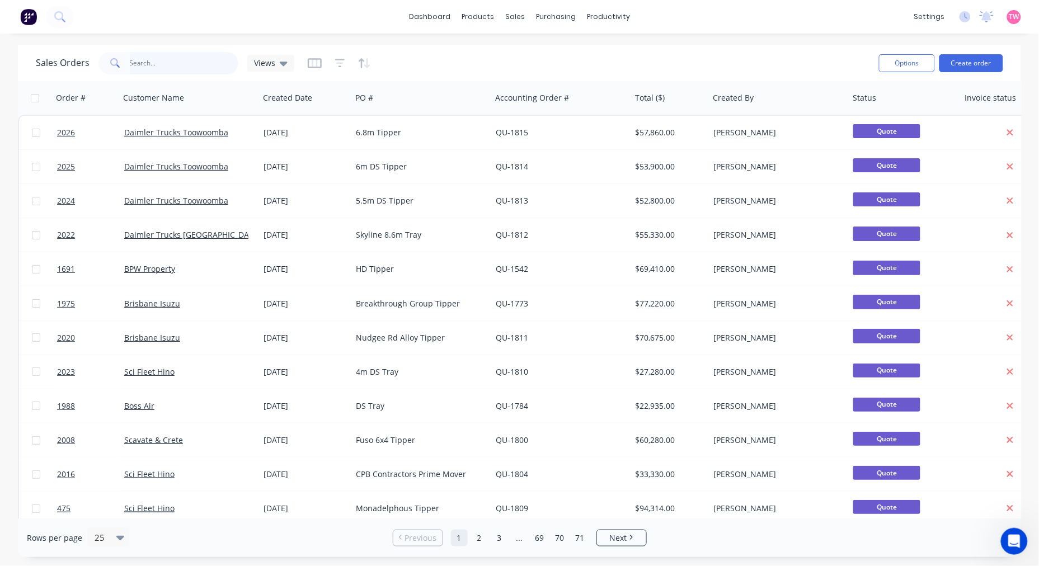
click at [149, 62] on input "text" at bounding box center [184, 63] width 109 height 22
type input "jopa"
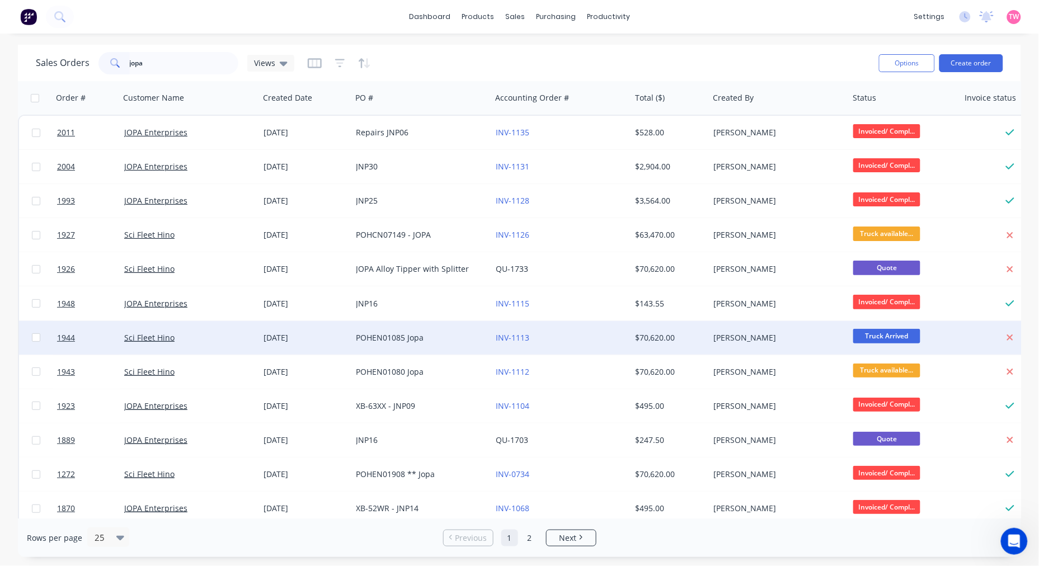
click at [197, 339] on div "Sci Fleet Hino" at bounding box center [186, 337] width 124 height 11
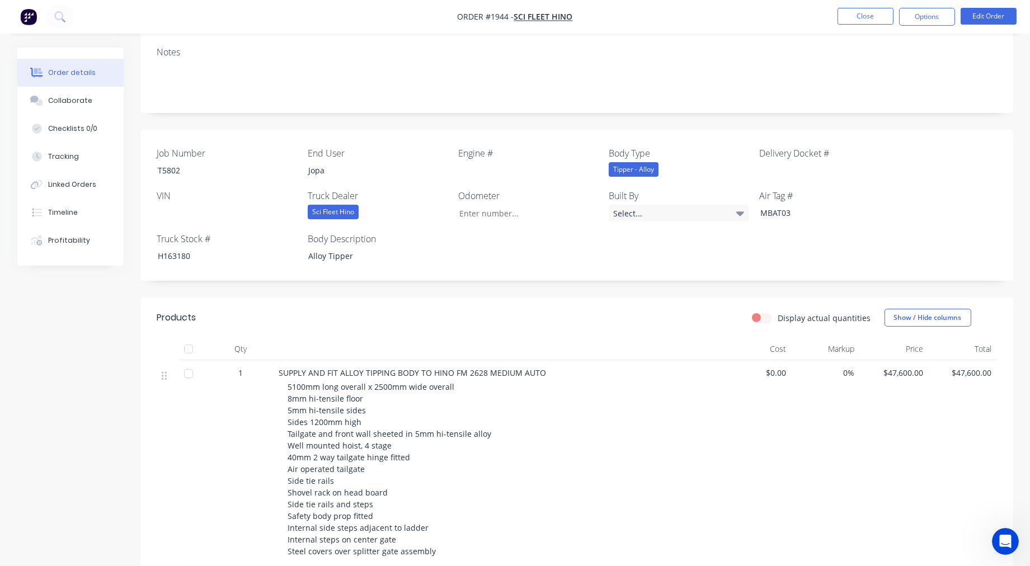
scroll to position [207, 0]
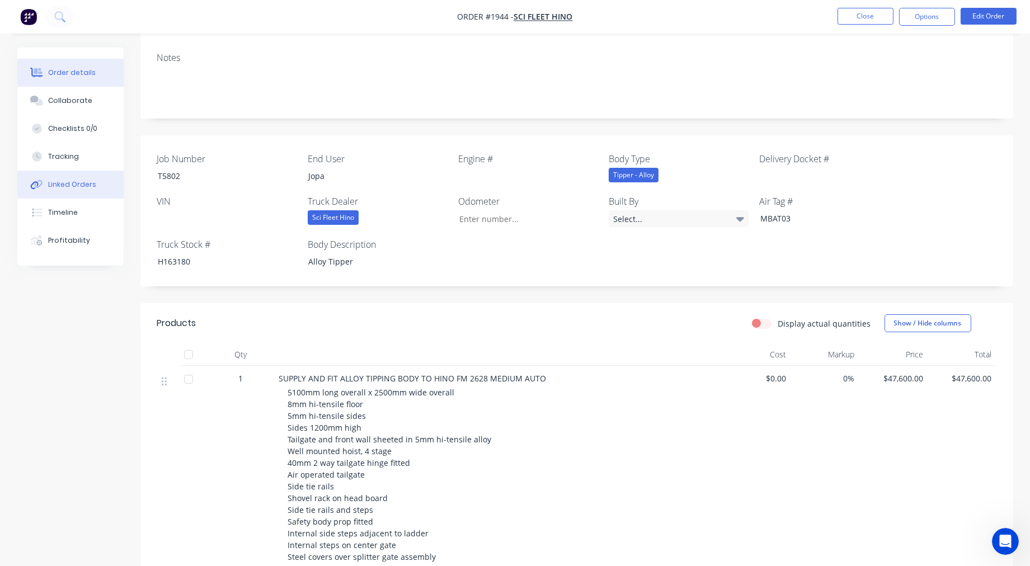
click at [77, 184] on div "Linked Orders" at bounding box center [72, 185] width 48 height 10
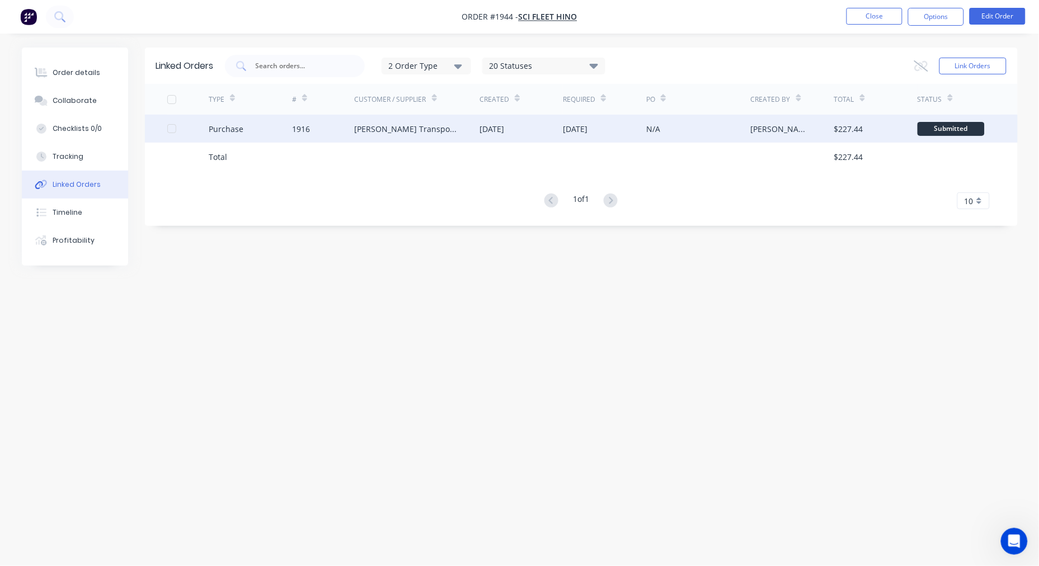
click at [299, 125] on div "1916" at bounding box center [301, 129] width 18 height 12
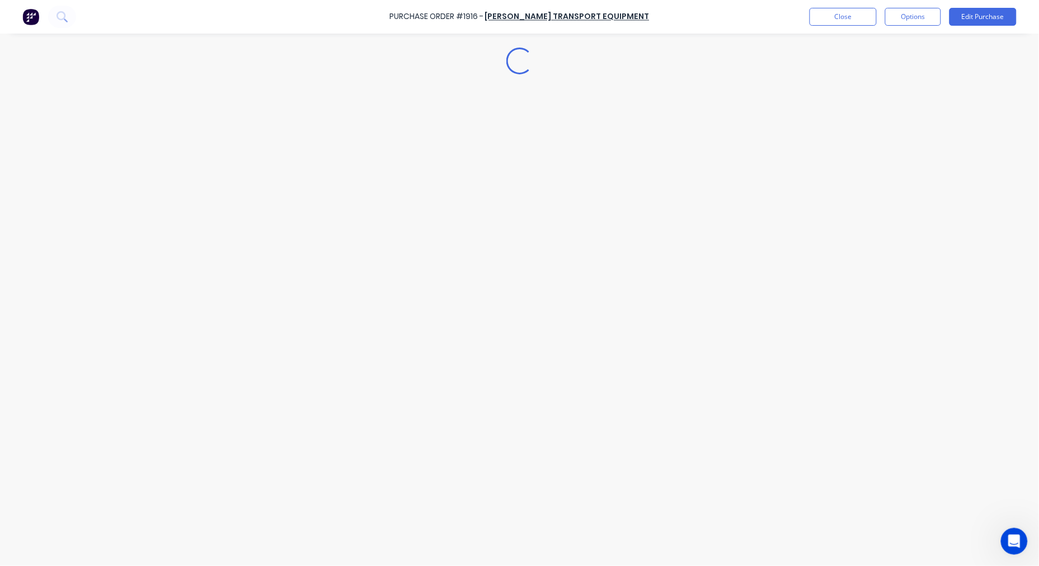
type textarea "x"
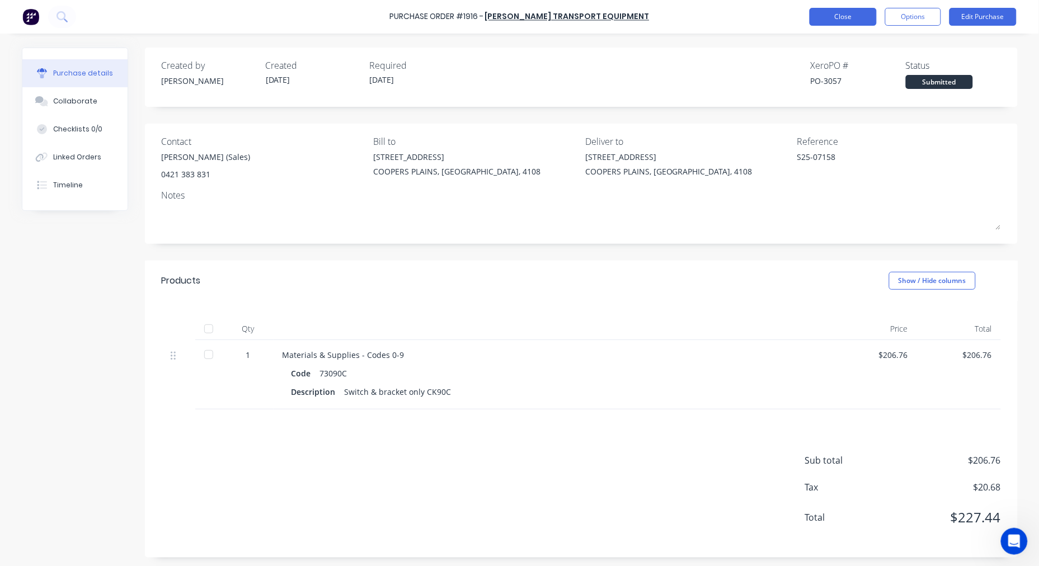
click at [838, 12] on button "Close" at bounding box center [843, 17] width 67 height 18
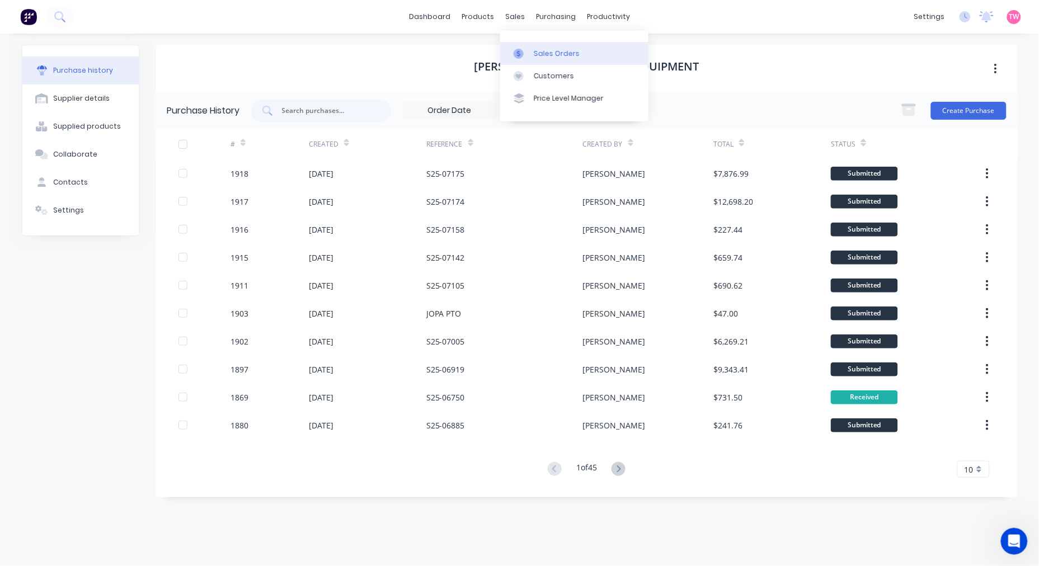
click at [545, 54] on div "Sales Orders" at bounding box center [557, 54] width 46 height 10
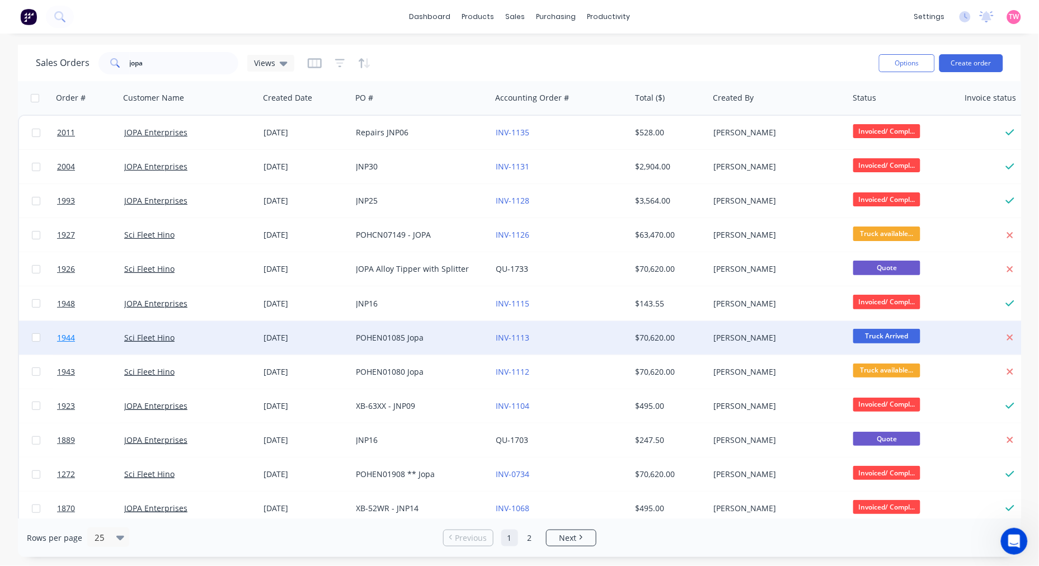
click at [99, 338] on link "1944" at bounding box center [90, 338] width 67 height 34
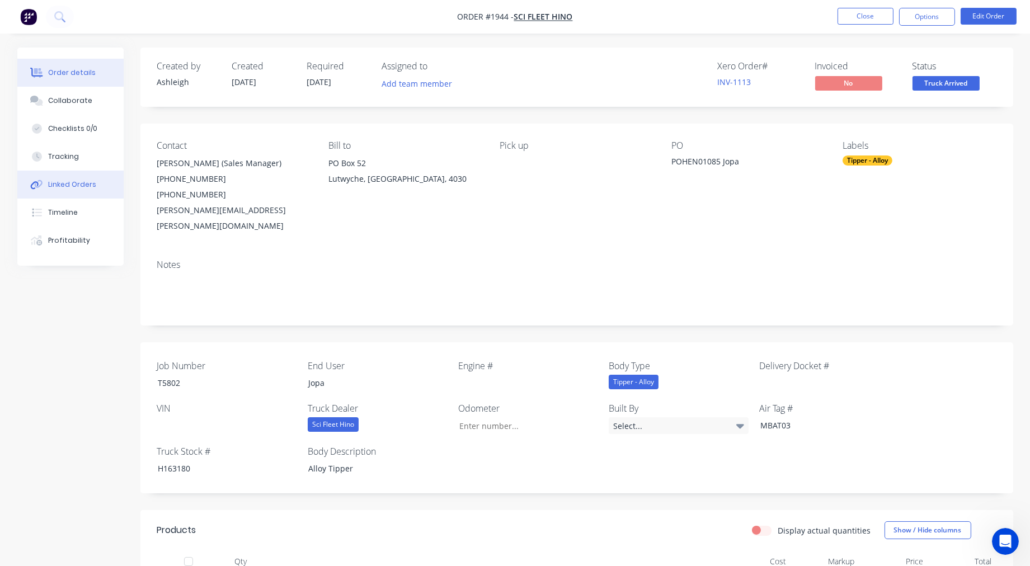
click at [75, 186] on div "Linked Orders" at bounding box center [72, 185] width 48 height 10
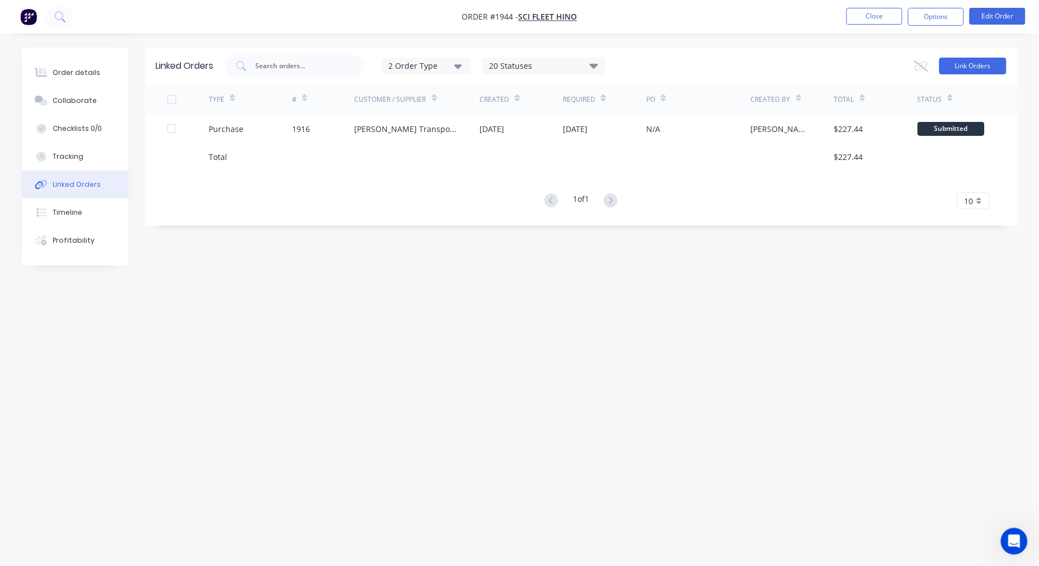
click at [987, 60] on button "Link Orders" at bounding box center [973, 66] width 67 height 17
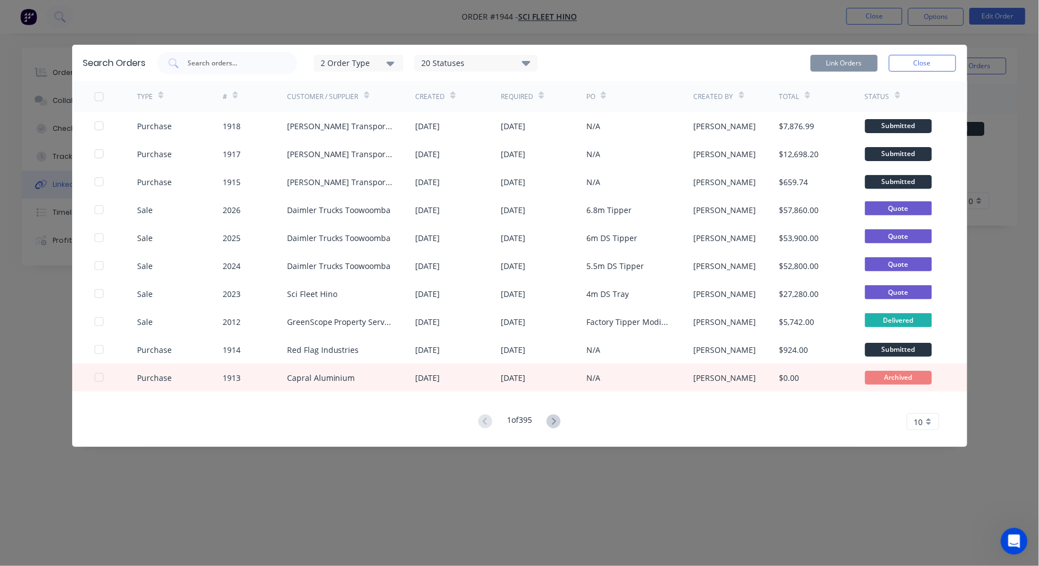
click at [215, 51] on div "Search Orders 2 Order Type 20 Statuses Sales Order Status All Archived Draft Qu…" at bounding box center [520, 63] width 896 height 36
click at [215, 62] on input "text" at bounding box center [233, 63] width 93 height 11
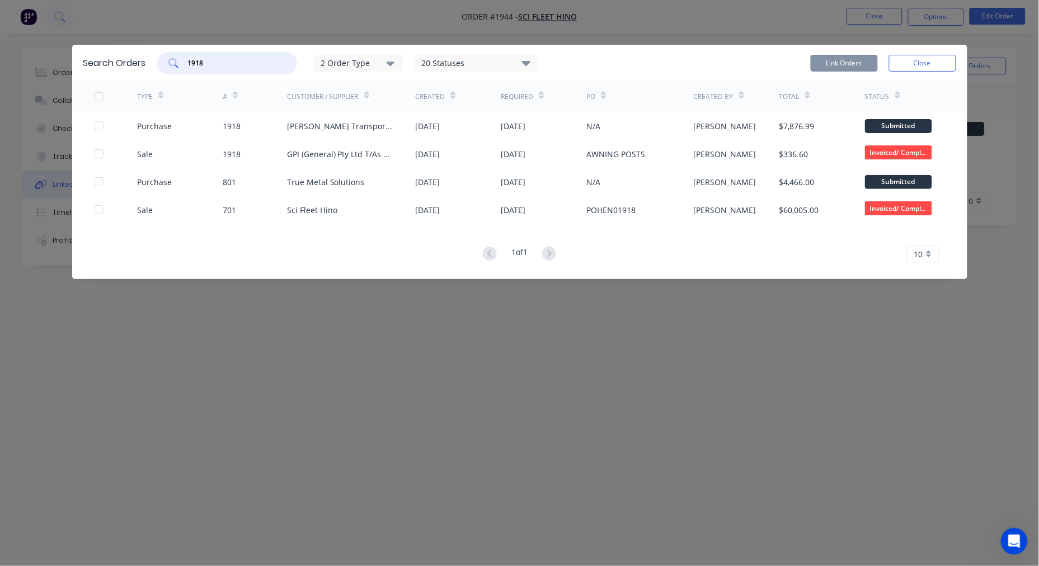
type input "1918"
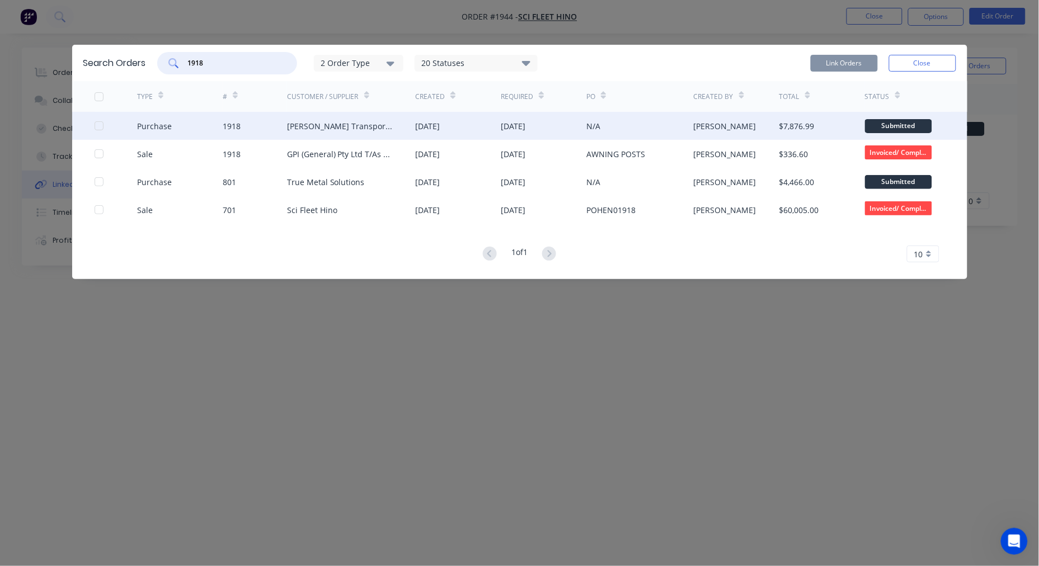
click at [99, 124] on div at bounding box center [99, 126] width 22 height 22
click at [852, 63] on button "Link Orders" at bounding box center [844, 63] width 67 height 17
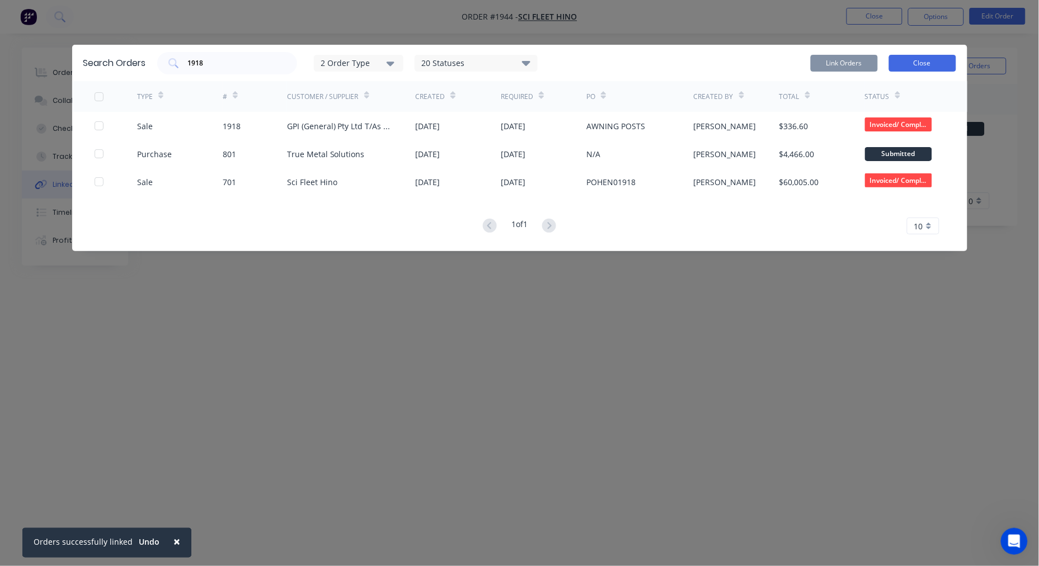
click at [925, 65] on button "Close" at bounding box center [922, 63] width 67 height 17
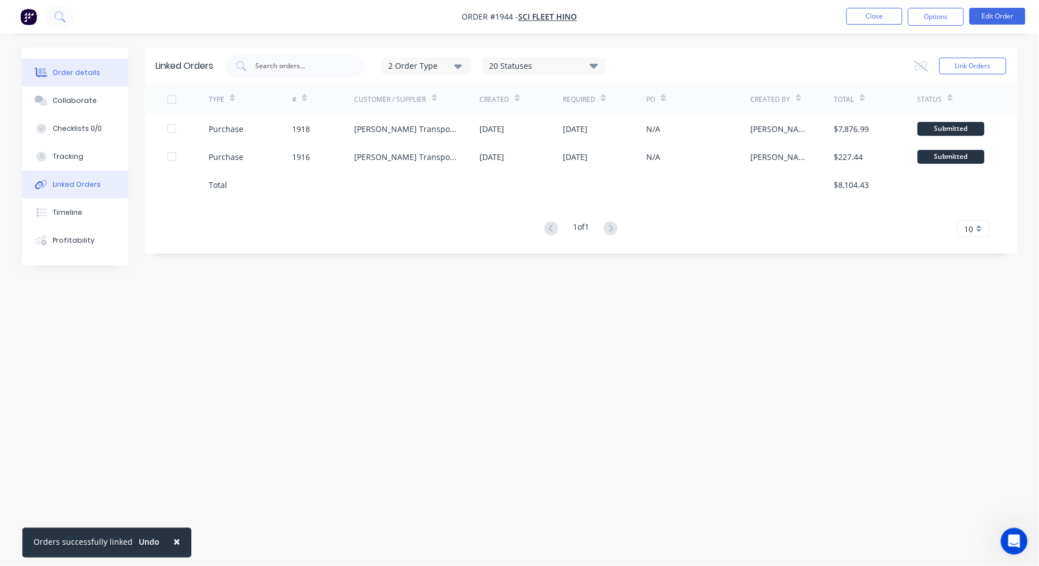
click at [81, 73] on div "Order details" at bounding box center [77, 73] width 48 height 10
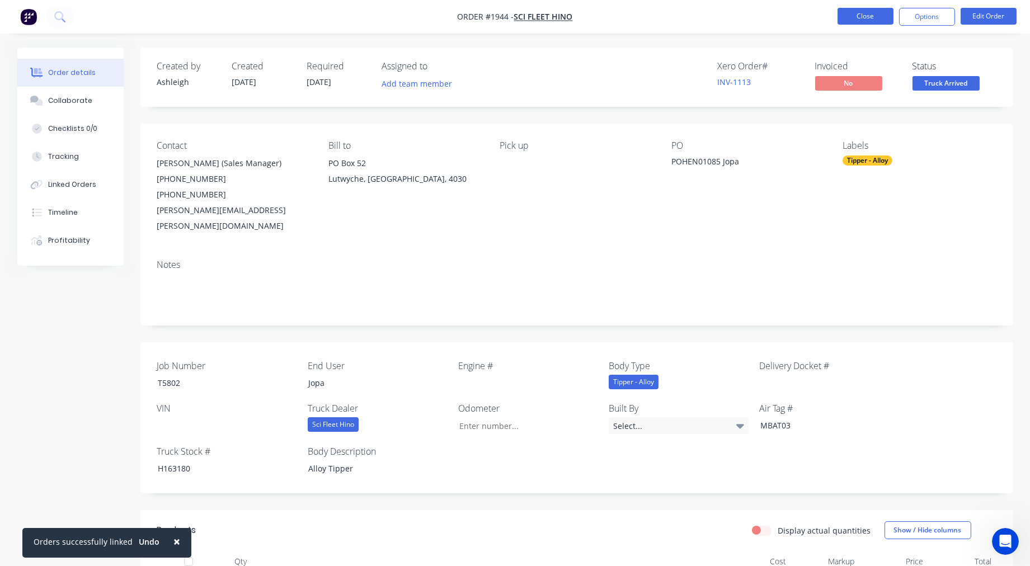
click at [863, 13] on button "Close" at bounding box center [866, 16] width 56 height 17
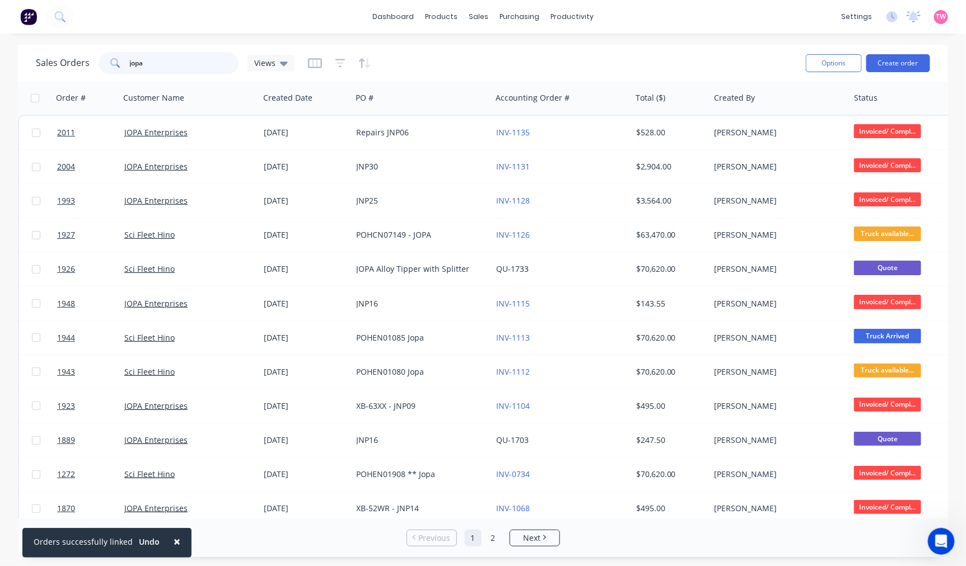
drag, startPoint x: 184, startPoint y: 60, endPoint x: 22, endPoint y: 60, distance: 161.2
click at [25, 60] on div "Sales Orders jopa Views Options Create order" at bounding box center [483, 63] width 930 height 36
type input "greenscope"
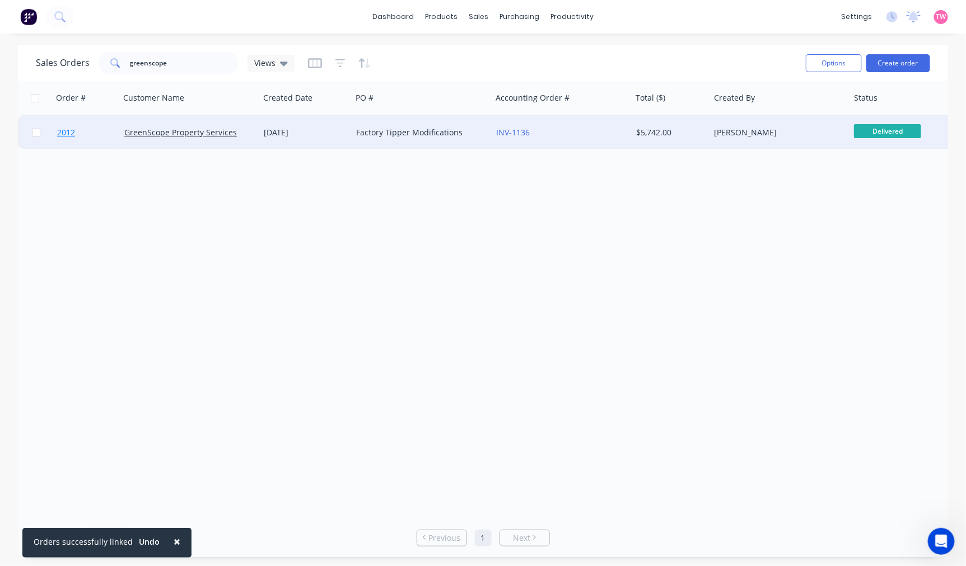
click at [101, 134] on link "2012" at bounding box center [90, 133] width 67 height 34
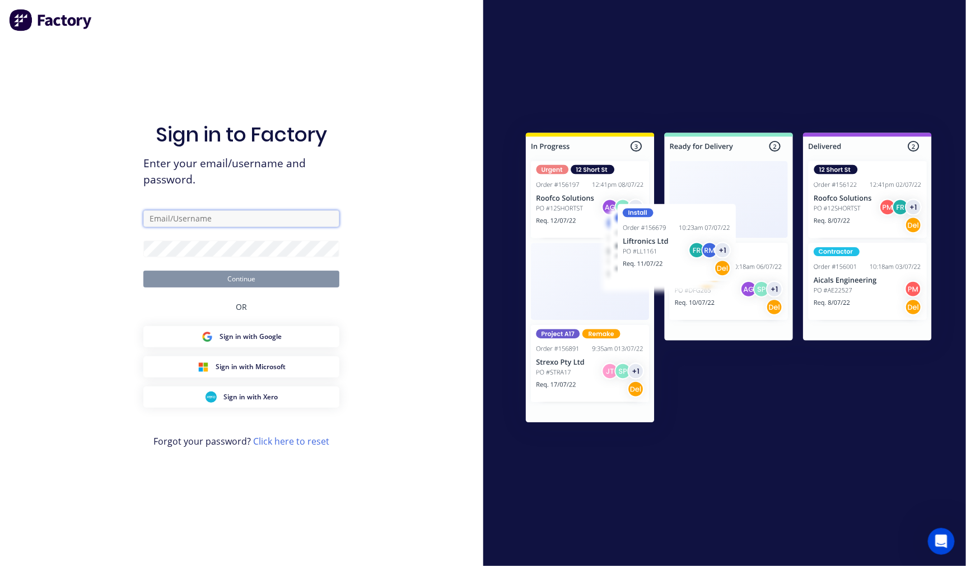
type input "[EMAIL_ADDRESS][DOMAIN_NAME]"
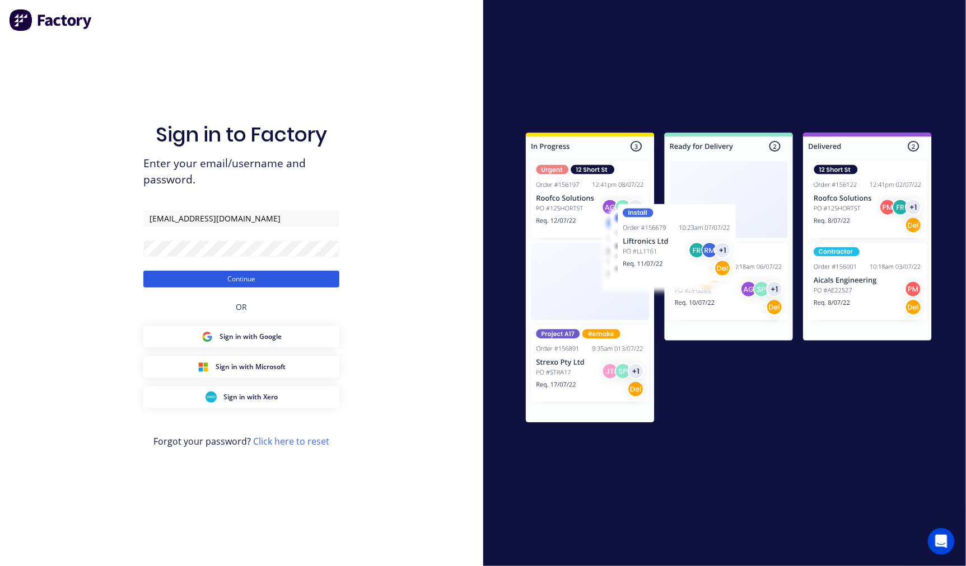
click at [253, 278] on button "Continue" at bounding box center [241, 279] width 196 height 17
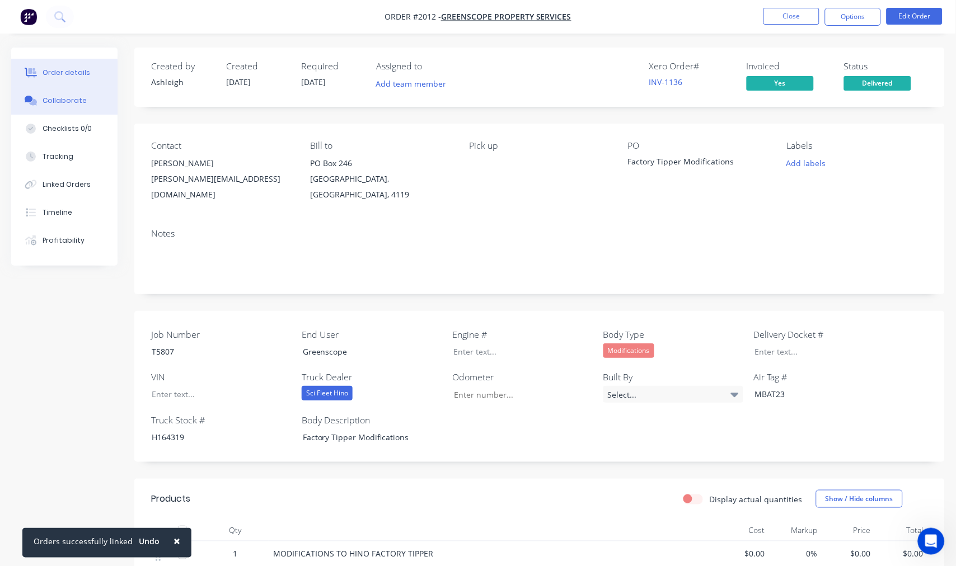
click at [73, 100] on div "Collaborate" at bounding box center [65, 101] width 44 height 10
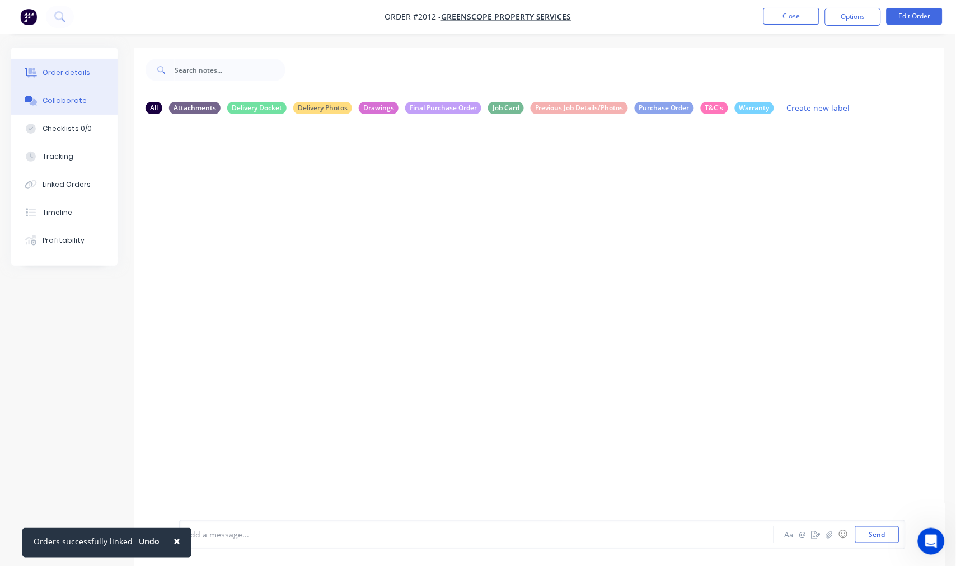
click at [92, 66] on button "Order details" at bounding box center [64, 73] width 106 height 28
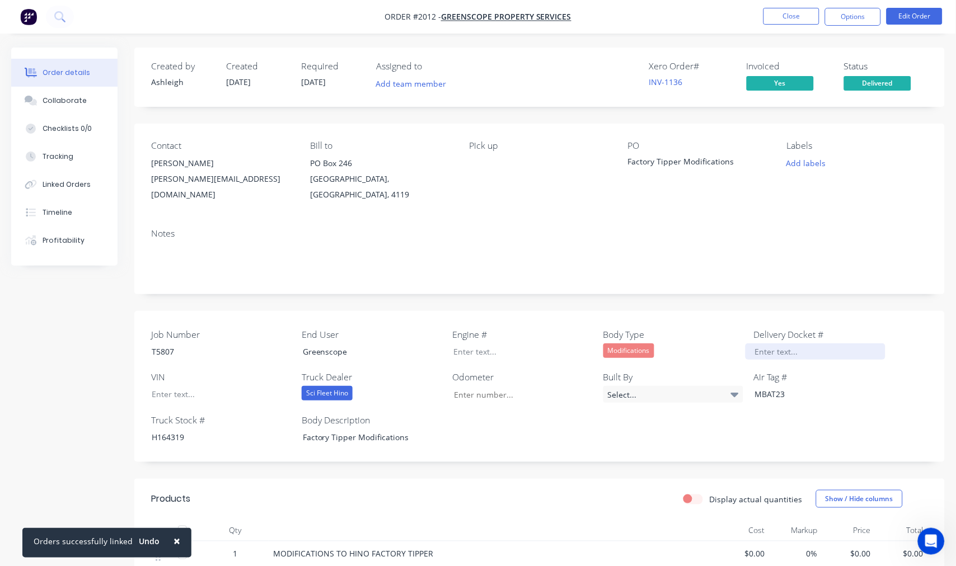
click at [784, 344] on div at bounding box center [816, 352] width 140 height 16
click at [65, 103] on div "Collaborate" at bounding box center [65, 101] width 44 height 10
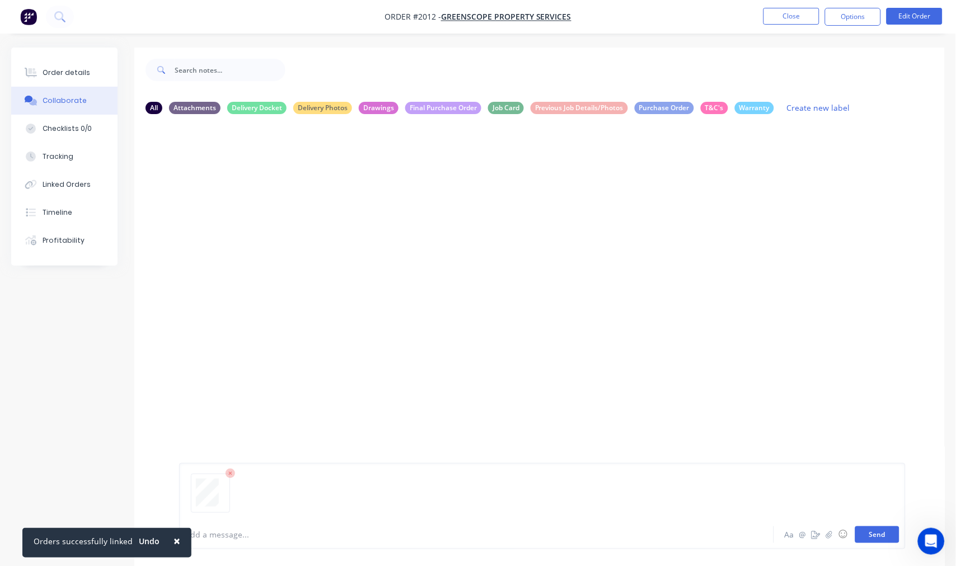
click at [879, 536] on button "Send" at bounding box center [877, 535] width 44 height 17
click at [35, 72] on icon at bounding box center [31, 73] width 9 height 10
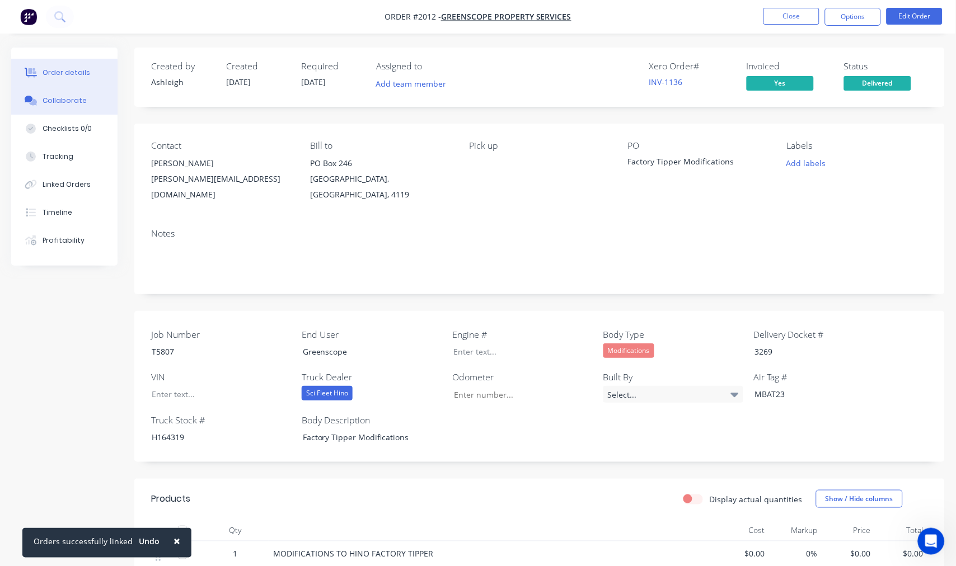
click at [76, 110] on button "Collaborate" at bounding box center [64, 101] width 106 height 28
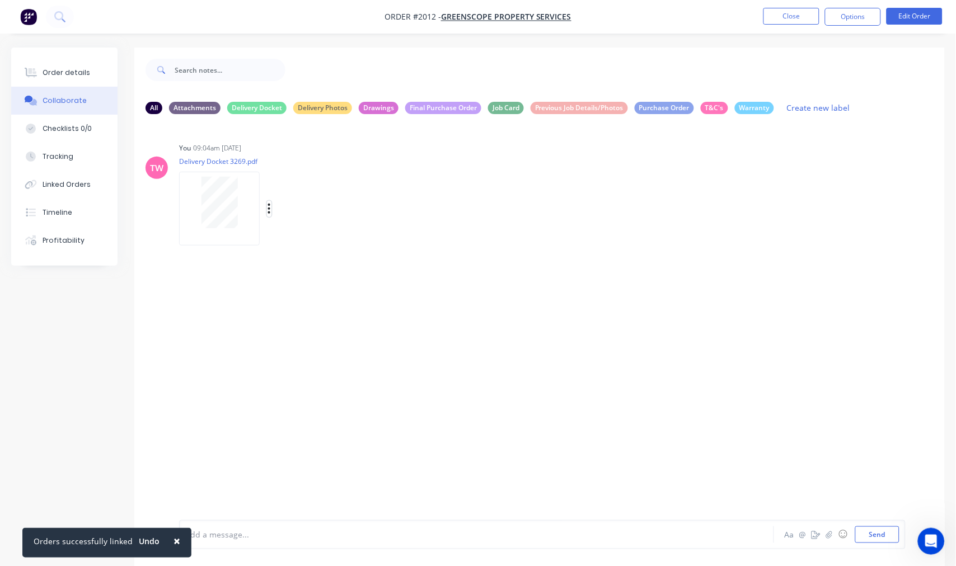
click at [269, 208] on icon "button" at bounding box center [269, 209] width 2 height 10
click at [312, 216] on button "Labels" at bounding box center [343, 213] width 126 height 25
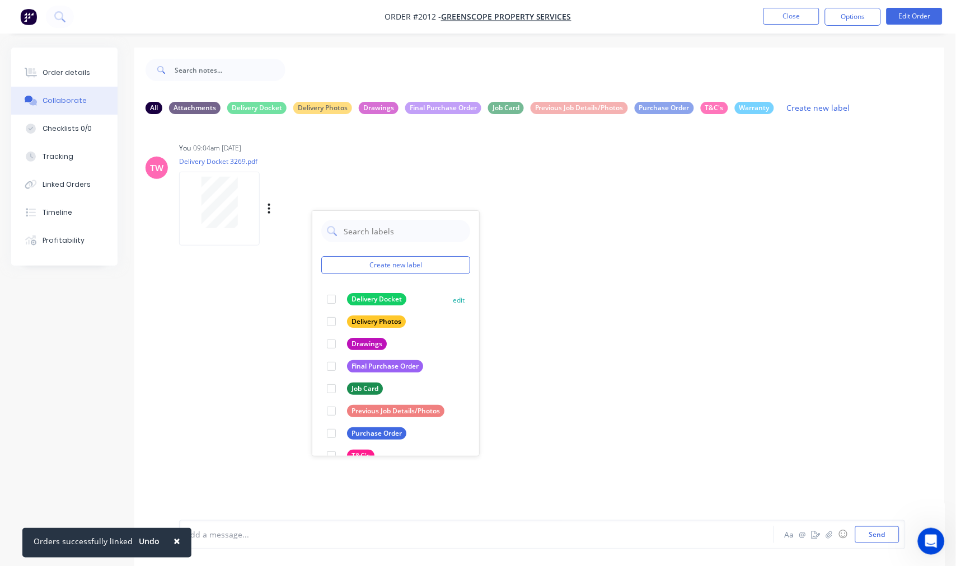
click at [333, 301] on div at bounding box center [331, 299] width 22 height 22
click at [784, 16] on button "Close" at bounding box center [791, 16] width 56 height 17
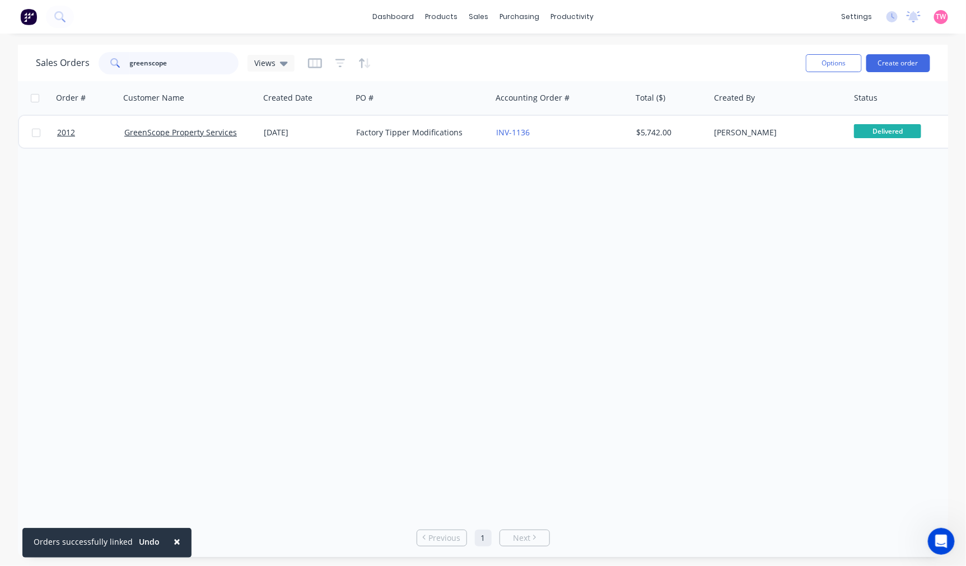
drag, startPoint x: 194, startPoint y: 62, endPoint x: 70, endPoint y: 69, distance: 123.9
click at [74, 68] on div "Sales Orders greenscope Views" at bounding box center [165, 63] width 259 height 22
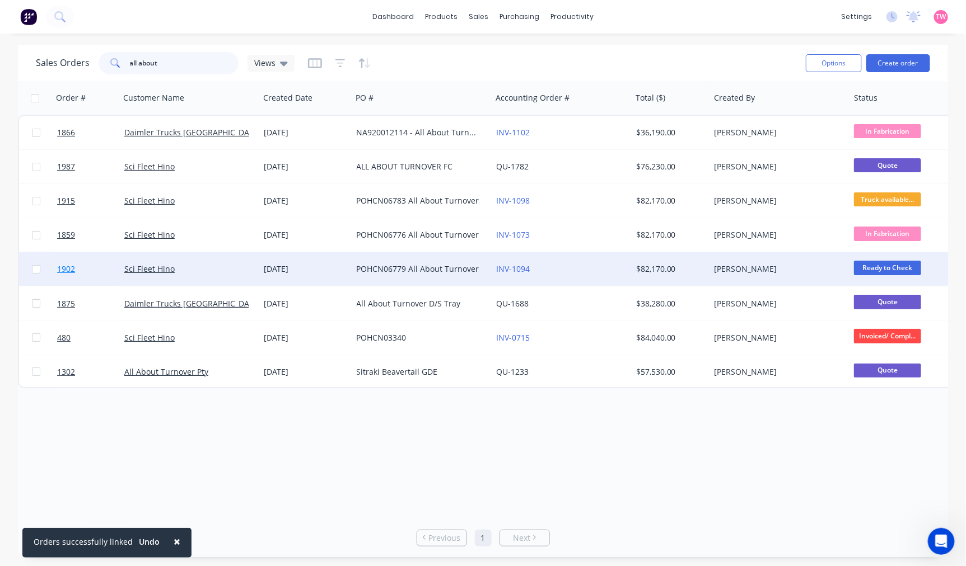
type input "all about"
click at [99, 274] on link "1902" at bounding box center [90, 269] width 67 height 34
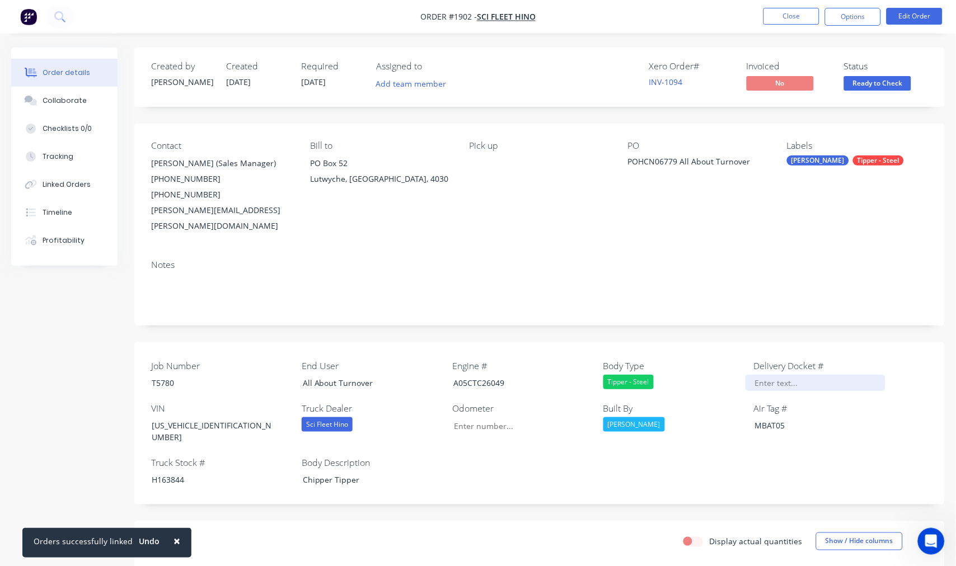
click at [763, 375] on div at bounding box center [816, 383] width 140 height 16
click at [82, 99] on button "Collaborate" at bounding box center [64, 101] width 106 height 28
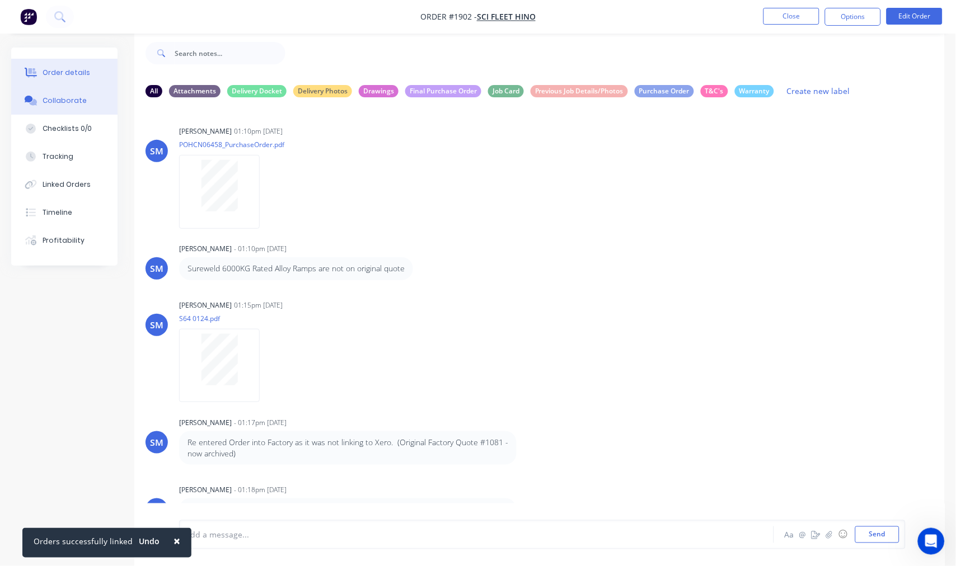
click at [59, 79] on button "Order details" at bounding box center [64, 73] width 106 height 28
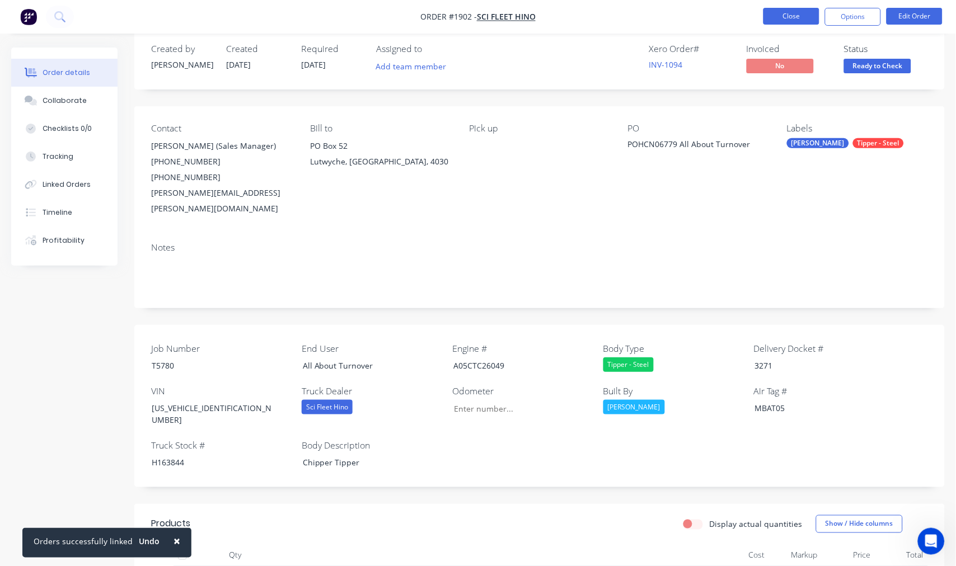
click at [790, 17] on button "Close" at bounding box center [791, 16] width 56 height 17
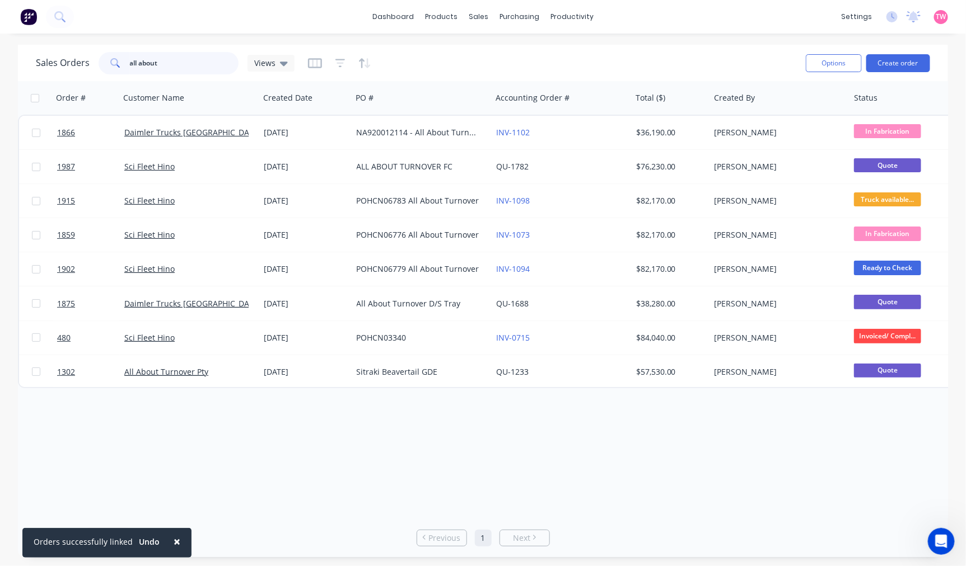
drag, startPoint x: 183, startPoint y: 63, endPoint x: 99, endPoint y: 64, distance: 84.0
click at [99, 64] on div "all about" at bounding box center [169, 63] width 140 height 22
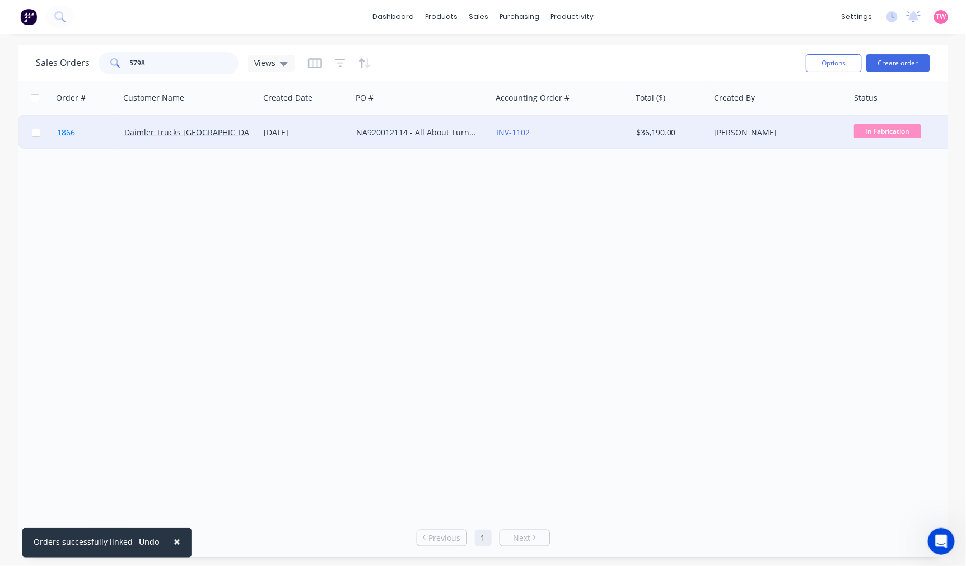
type input "5798"
click at [92, 132] on link "1866" at bounding box center [90, 133] width 67 height 34
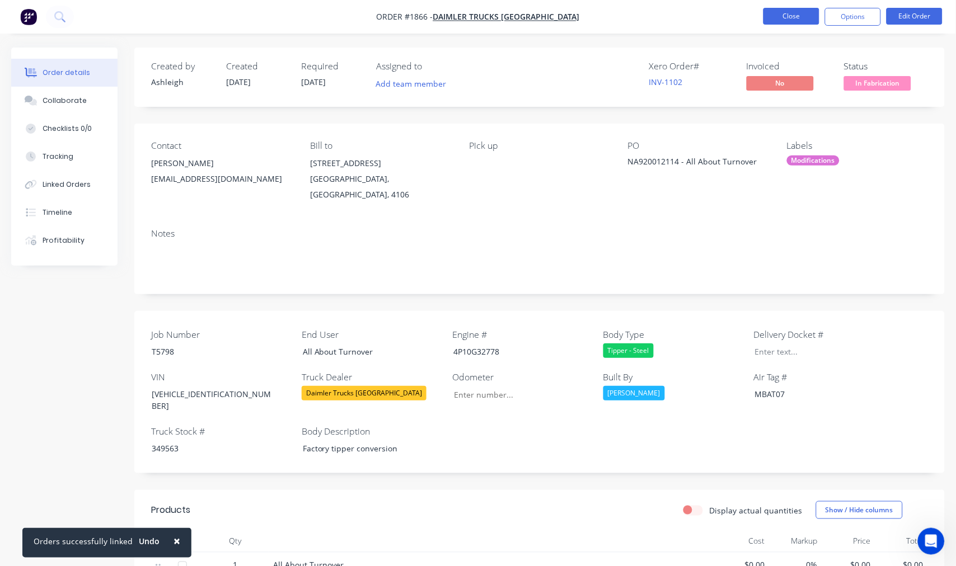
click at [793, 21] on button "Close" at bounding box center [791, 16] width 56 height 17
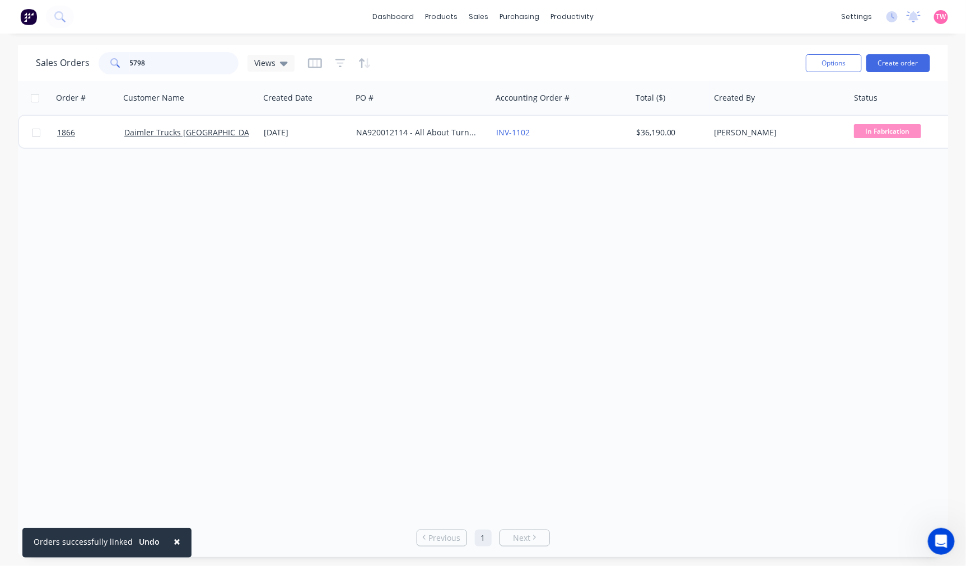
drag, startPoint x: 152, startPoint y: 63, endPoint x: 97, endPoint y: 57, distance: 55.1
click at [99, 57] on div "5798" at bounding box center [169, 63] width 140 height 22
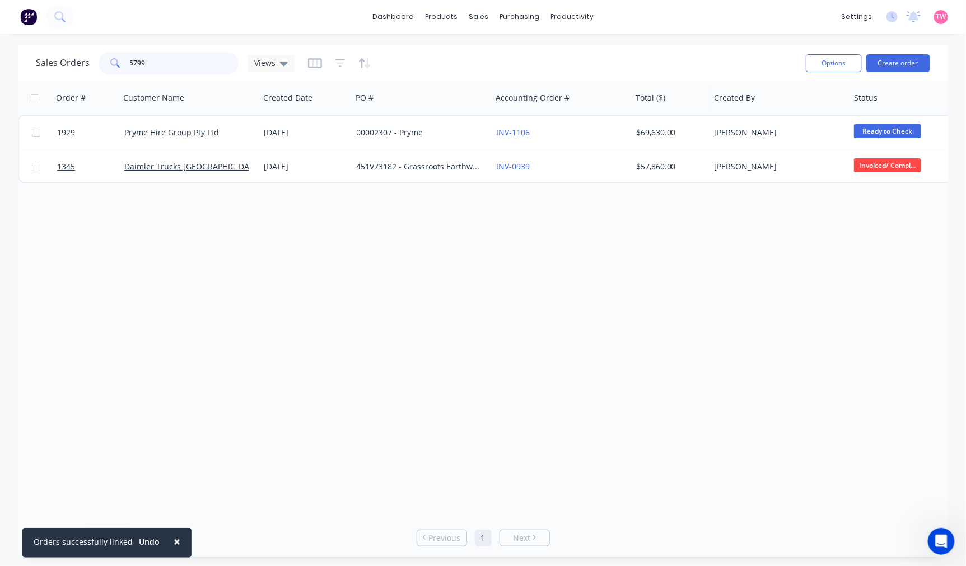
drag, startPoint x: 158, startPoint y: 62, endPoint x: 99, endPoint y: 62, distance: 59.3
click at [99, 62] on div "5799" at bounding box center [169, 63] width 140 height 22
type input "5780"
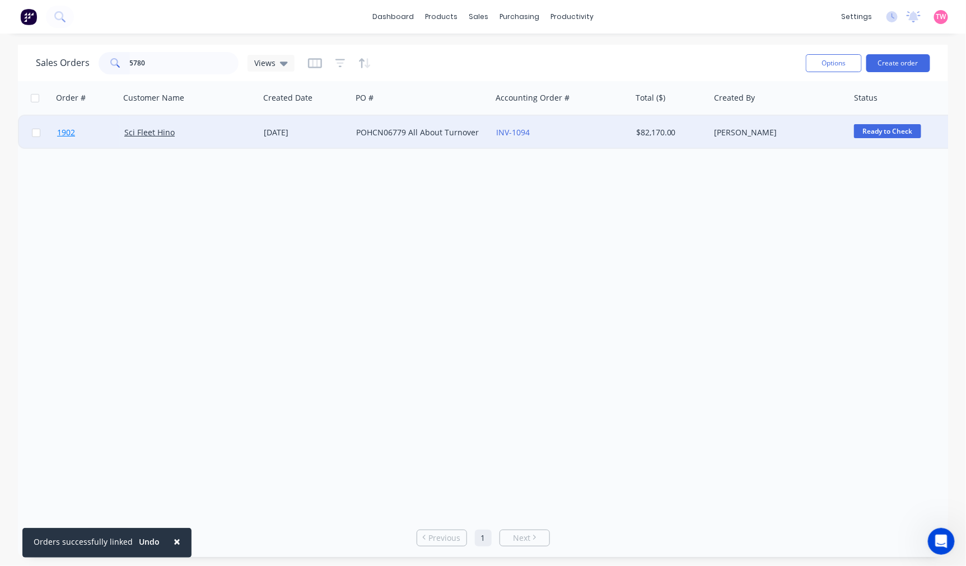
click at [90, 129] on link "1902" at bounding box center [90, 133] width 67 height 34
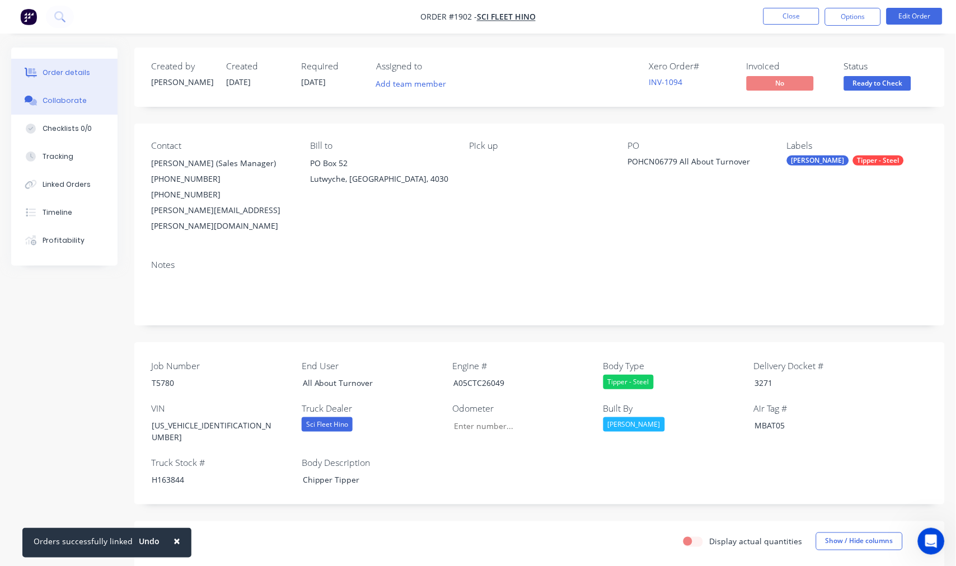
click at [63, 101] on div "Collaborate" at bounding box center [65, 101] width 44 height 10
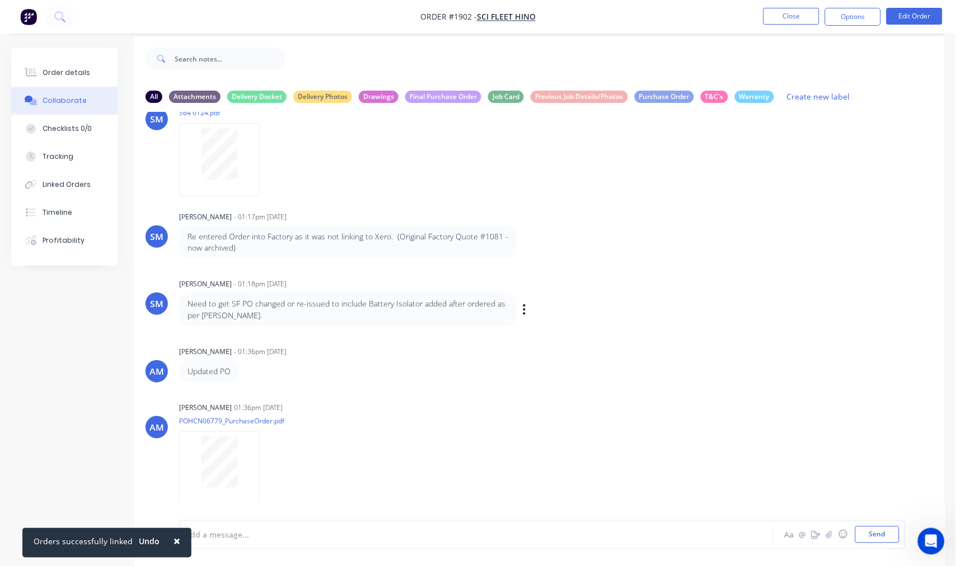
scroll to position [17, 0]
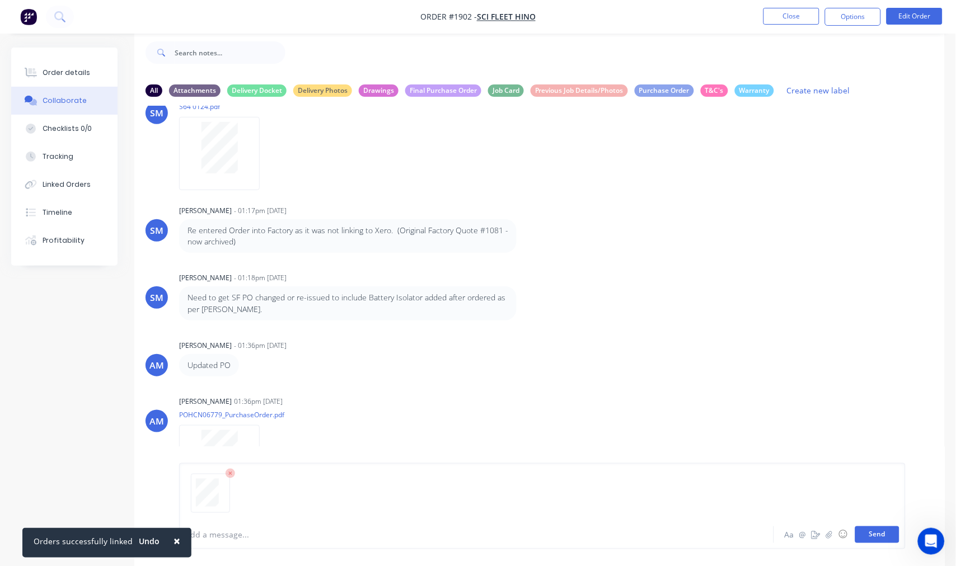
click at [876, 532] on button "Send" at bounding box center [877, 535] width 44 height 17
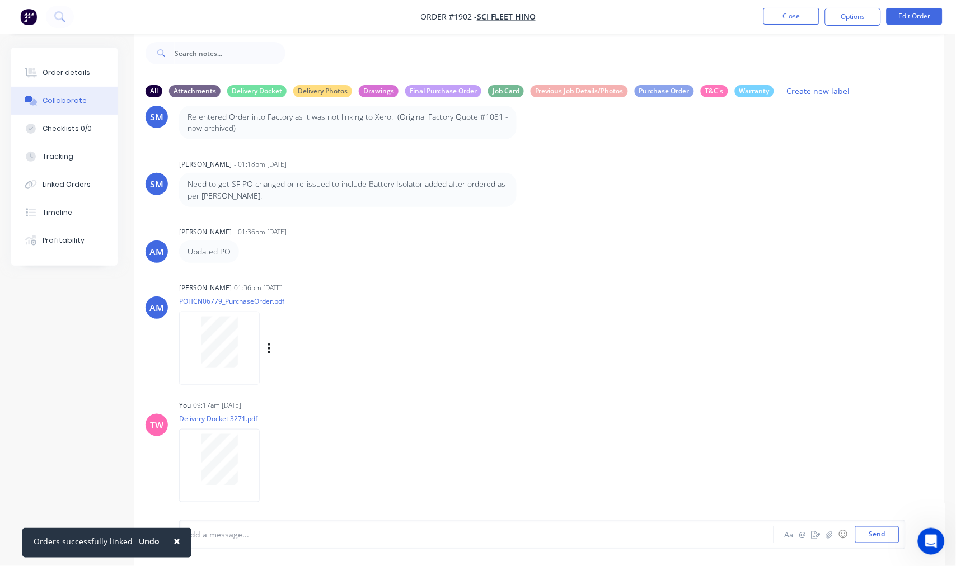
scroll to position [329, 0]
click at [268, 463] on icon "button" at bounding box center [269, 463] width 3 height 13
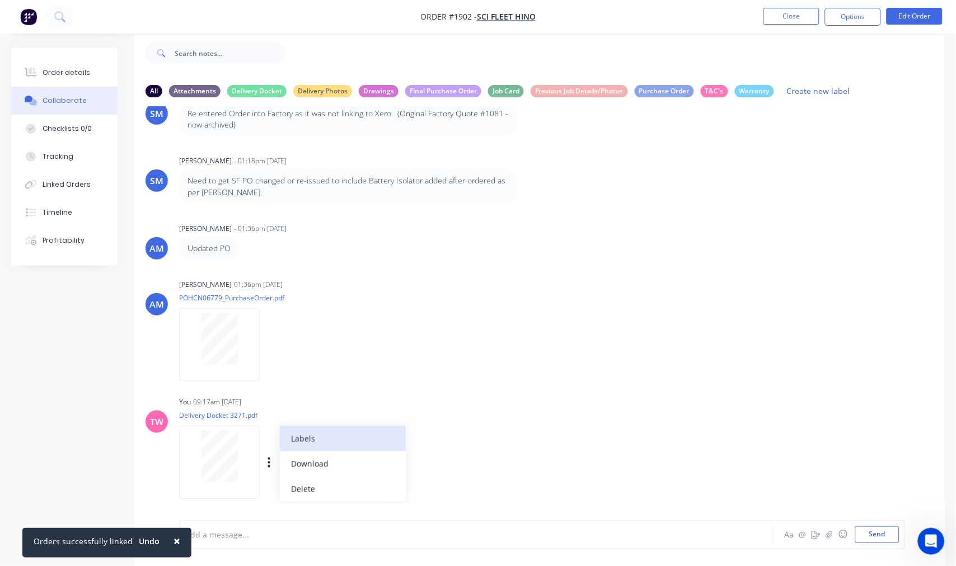
click at [320, 441] on button "Labels" at bounding box center [343, 439] width 126 height 25
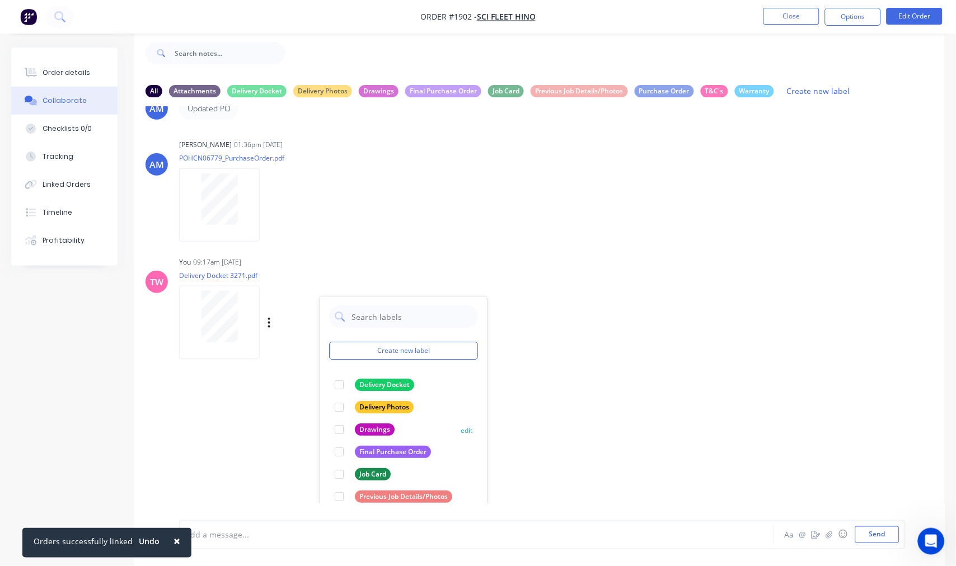
scroll to position [507, 0]
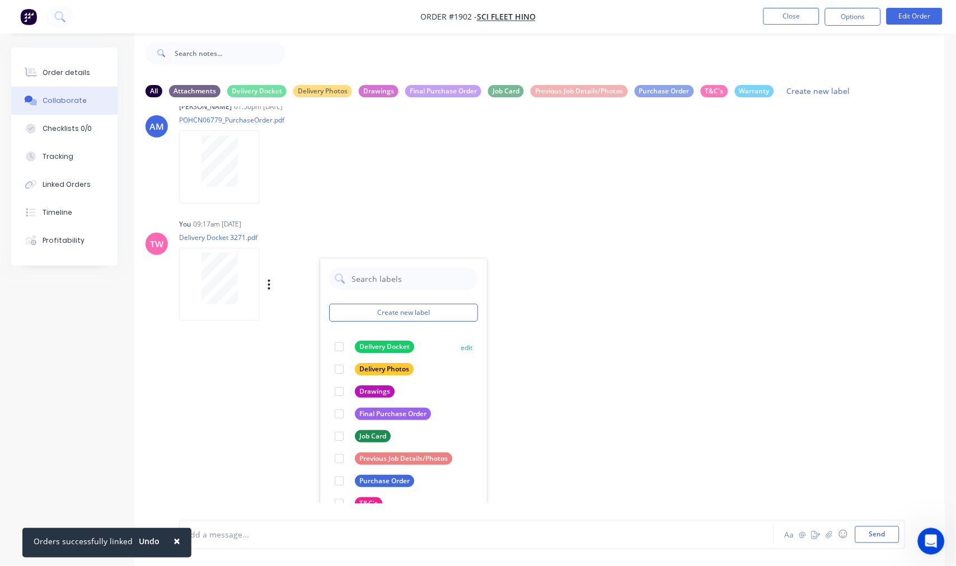
click at [340, 349] on div at bounding box center [339, 347] width 22 height 22
click at [611, 382] on div "SM [PERSON_NAME] 01:10pm [DATE] POHCN06458_PurchaseOrder.pdf Labels Download De…" at bounding box center [539, 304] width 810 height 397
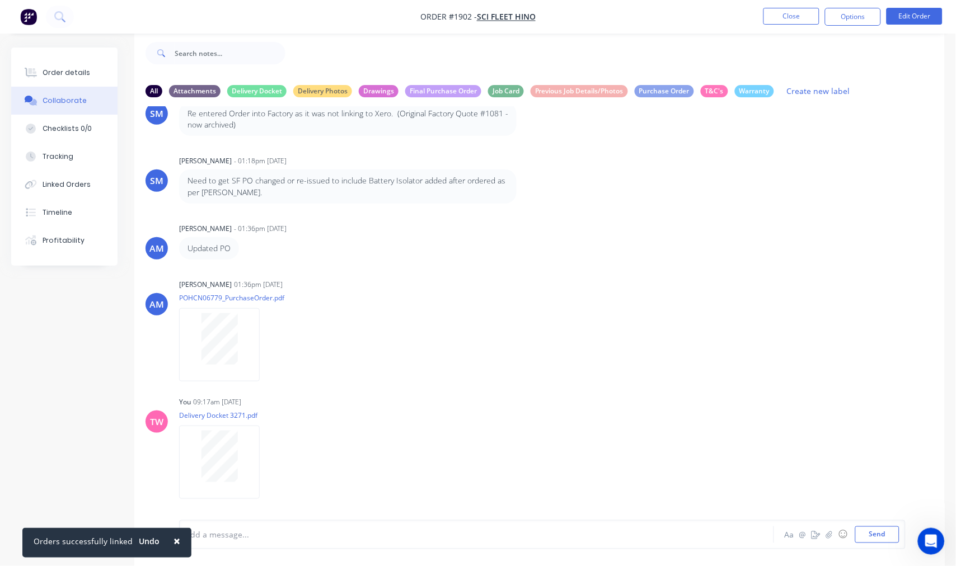
click at [0, 0] on button "button" at bounding box center [0, 0] width 0 height 0
click at [0, 0] on button "Labels" at bounding box center [0, 0] width 0 height 0
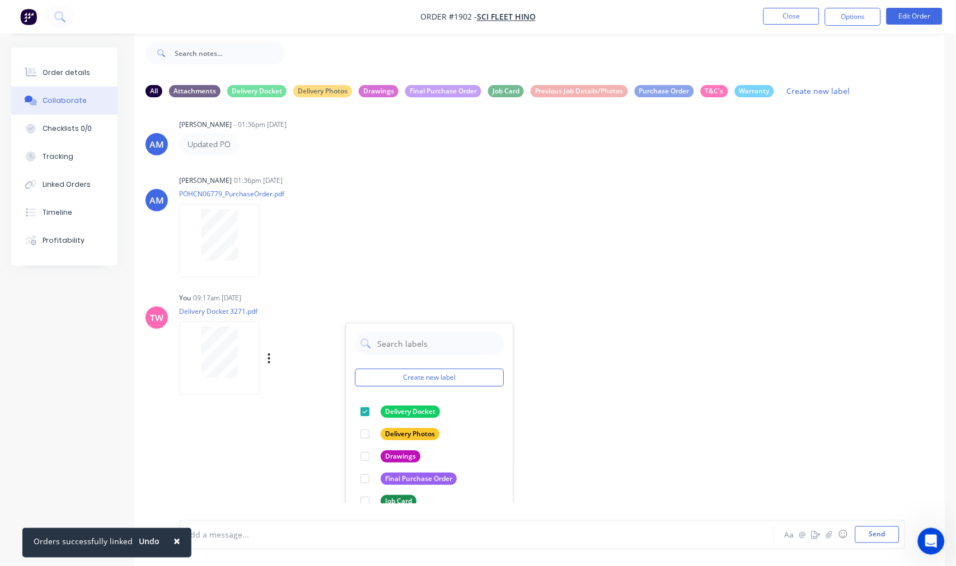
click at [608, 303] on div "SM [PERSON_NAME] 01:10pm [DATE] POHCN06458_PurchaseOrder.pdf Labels Download De…" at bounding box center [539, 304] width 810 height 397
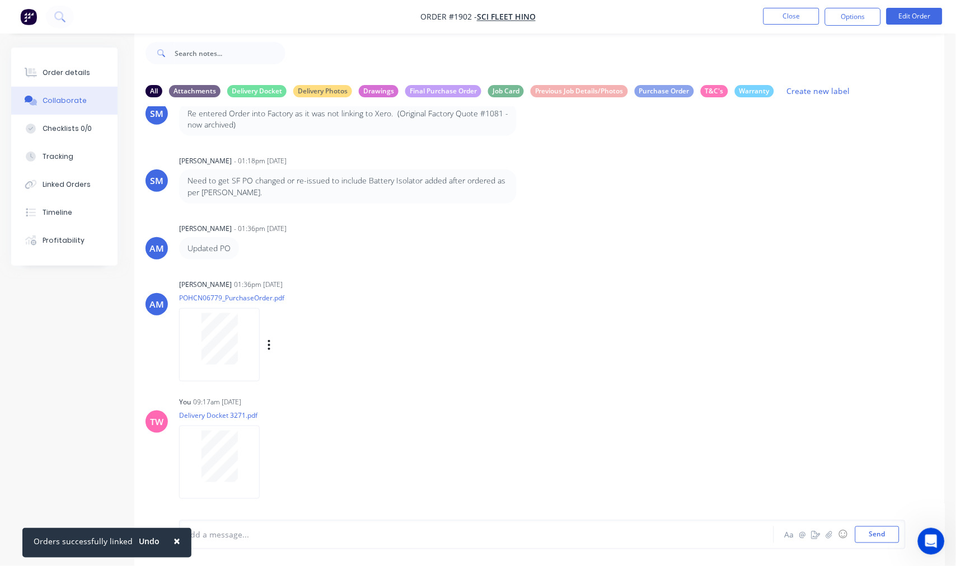
scroll to position [0, 0]
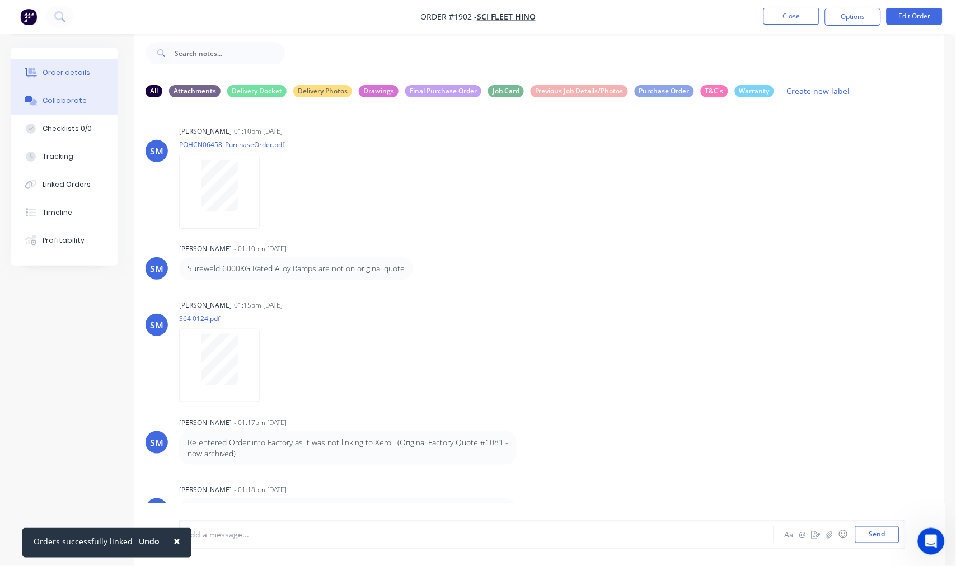
click at [76, 71] on div "Order details" at bounding box center [67, 73] width 48 height 10
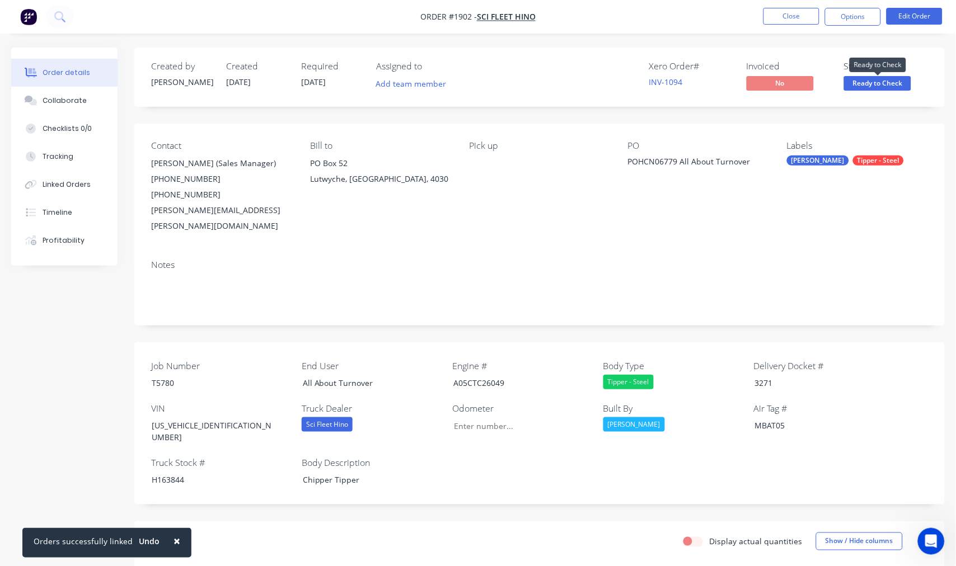
click at [899, 81] on span "Ready to Check" at bounding box center [877, 83] width 67 height 14
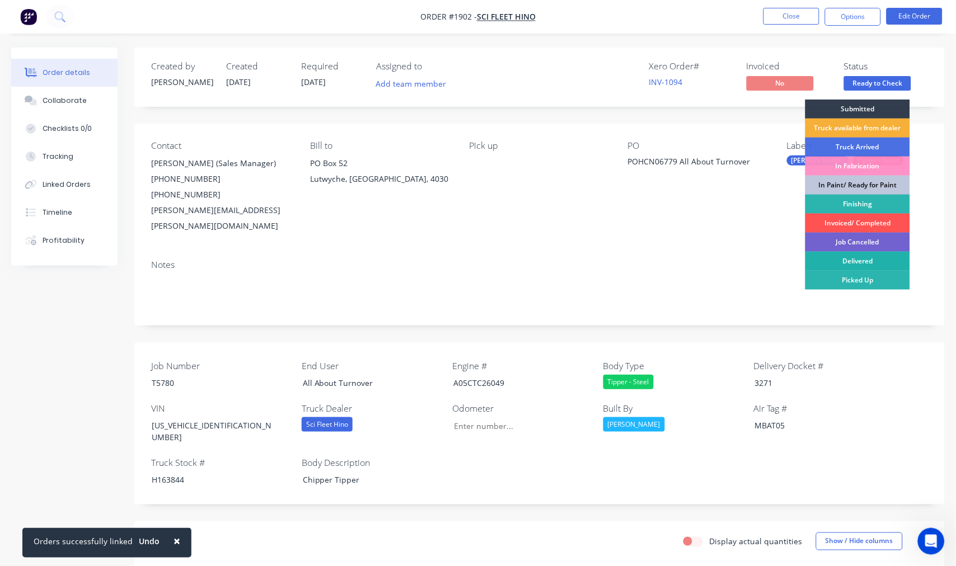
click at [856, 259] on div "Delivered" at bounding box center [857, 261] width 105 height 19
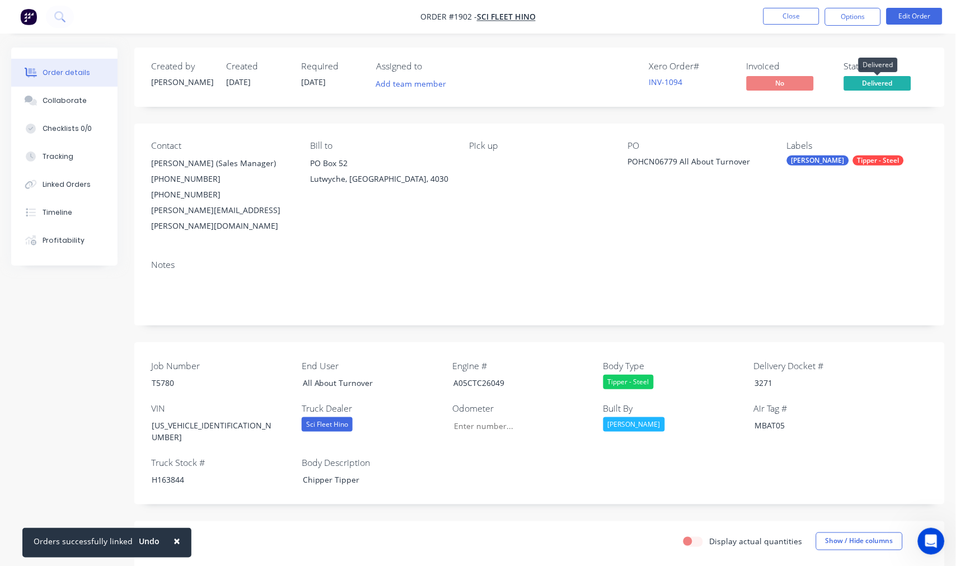
click at [863, 84] on span "Delivered" at bounding box center [877, 83] width 67 height 14
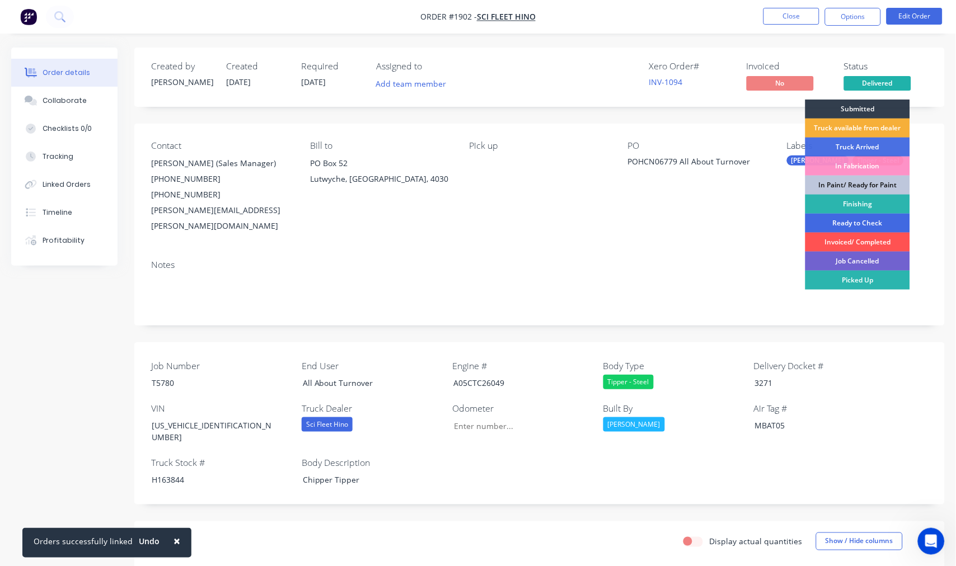
click at [863, 226] on div "Ready to Check" at bounding box center [857, 223] width 105 height 19
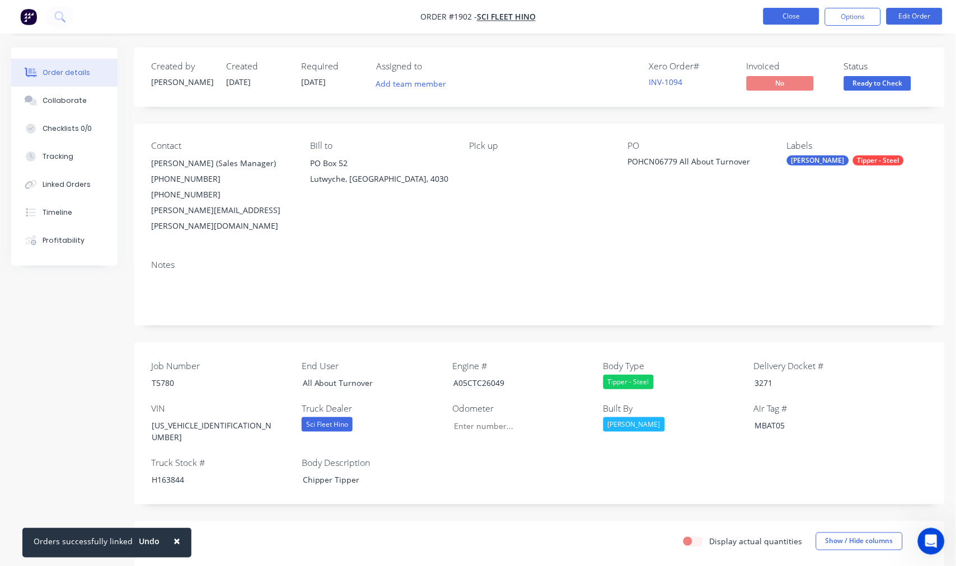
click at [789, 20] on button "Close" at bounding box center [791, 16] width 56 height 17
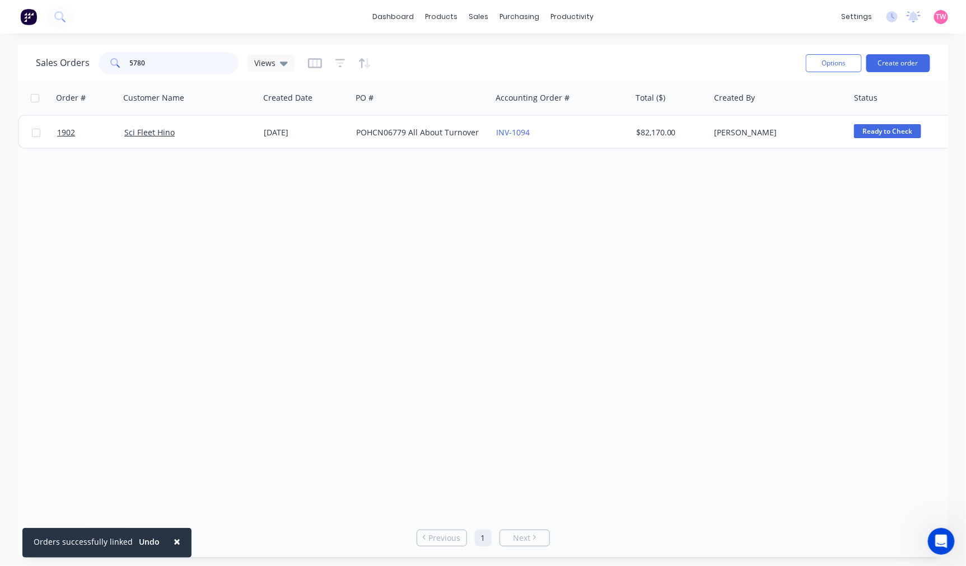
drag, startPoint x: 188, startPoint y: 58, endPoint x: 87, endPoint y: 65, distance: 101.0
click at [87, 65] on div "Sales Orders 5780 Views" at bounding box center [165, 63] width 259 height 22
type input "1859"
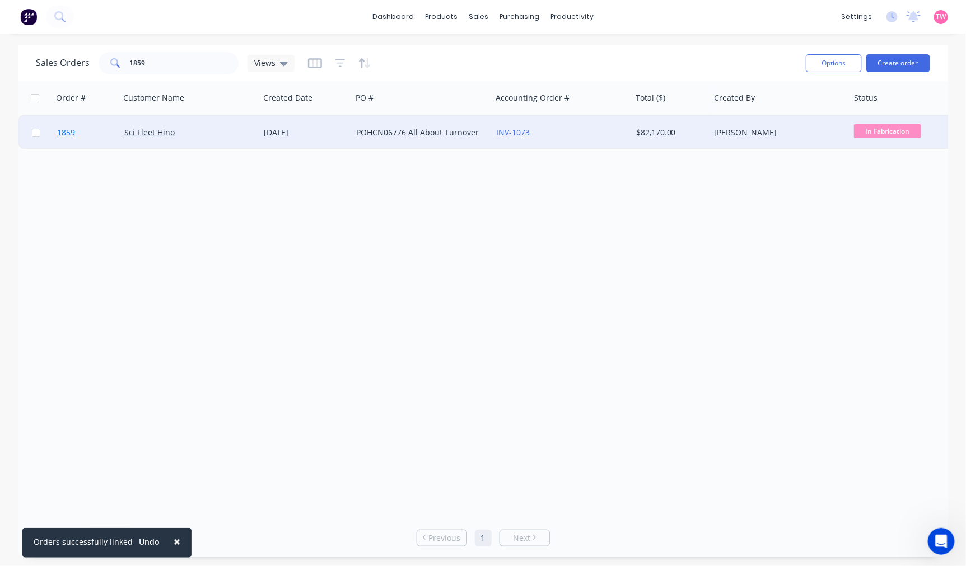
click at [98, 130] on link "1859" at bounding box center [90, 133] width 67 height 34
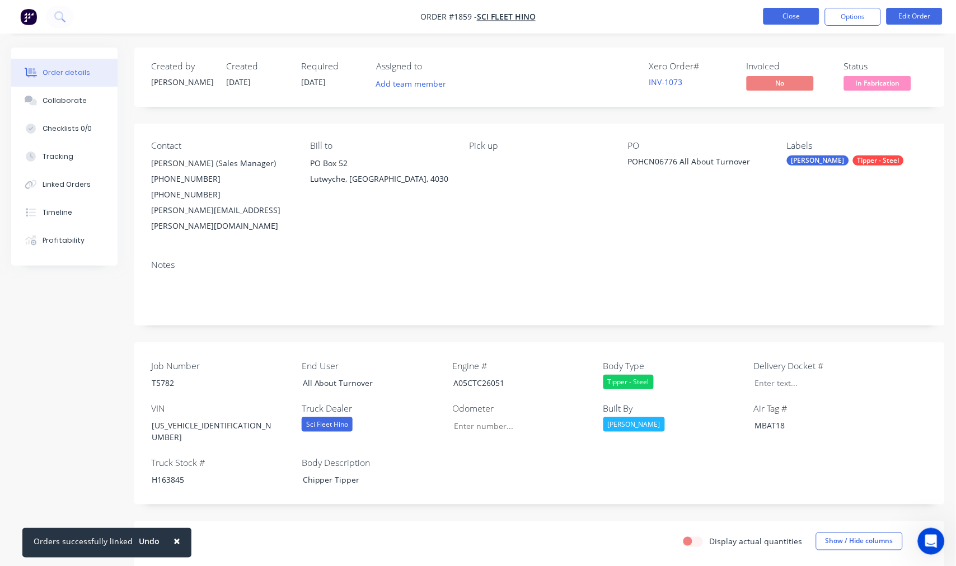
click at [770, 13] on button "Close" at bounding box center [791, 16] width 56 height 17
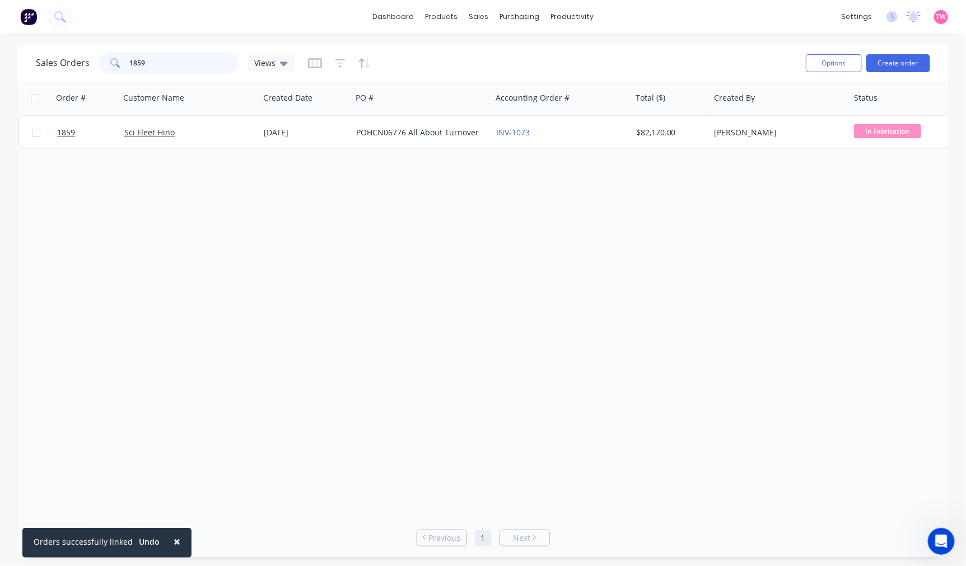
drag, startPoint x: 147, startPoint y: 64, endPoint x: 121, endPoint y: 64, distance: 25.7
click at [121, 64] on div "1859" at bounding box center [169, 63] width 140 height 22
type input "1"
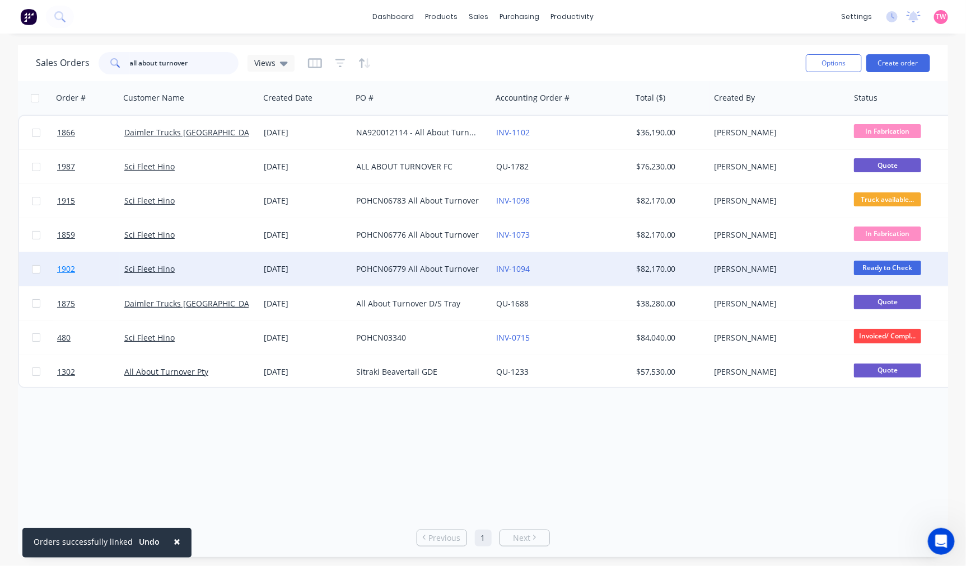
type input "all about turnover"
click at [97, 270] on link "1902" at bounding box center [90, 269] width 67 height 34
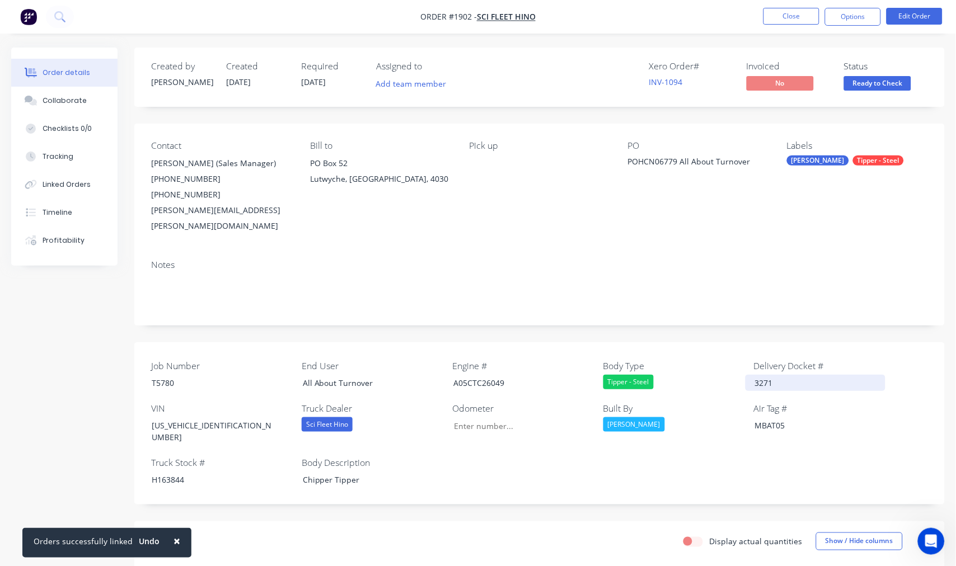
click at [773, 375] on div "3271" at bounding box center [816, 383] width 140 height 16
drag, startPoint x: 787, startPoint y: 367, endPoint x: 750, endPoint y: 368, distance: 37.0
click at [750, 375] on div "3271" at bounding box center [816, 383] width 140 height 16
click at [65, 99] on div "Collaborate" at bounding box center [65, 101] width 44 height 10
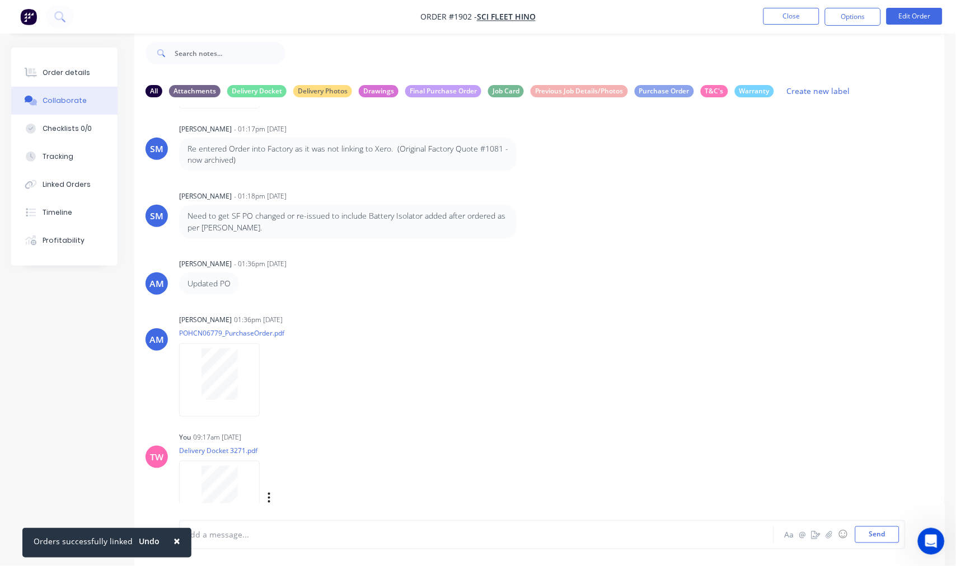
scroll to position [303, 0]
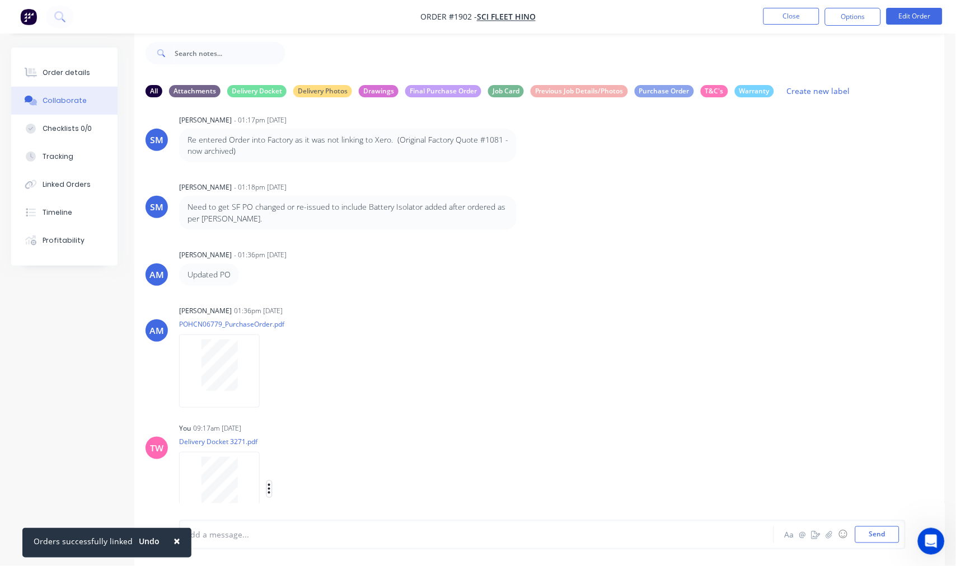
click at [270, 490] on icon "button" at bounding box center [269, 489] width 3 height 13
click at [303, 487] on button "Delete" at bounding box center [343, 489] width 126 height 25
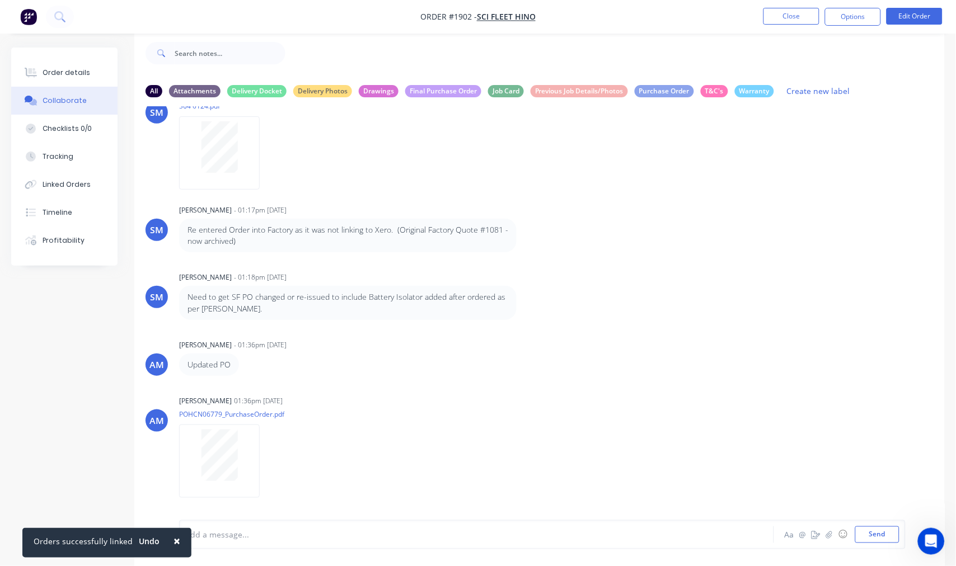
scroll to position [212, 0]
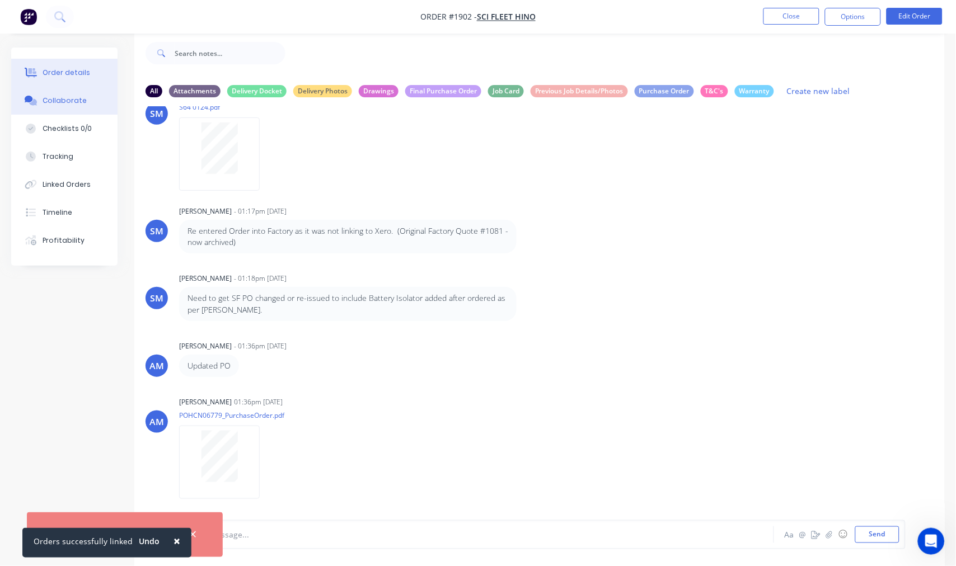
click at [66, 77] on div "Order details" at bounding box center [67, 73] width 48 height 10
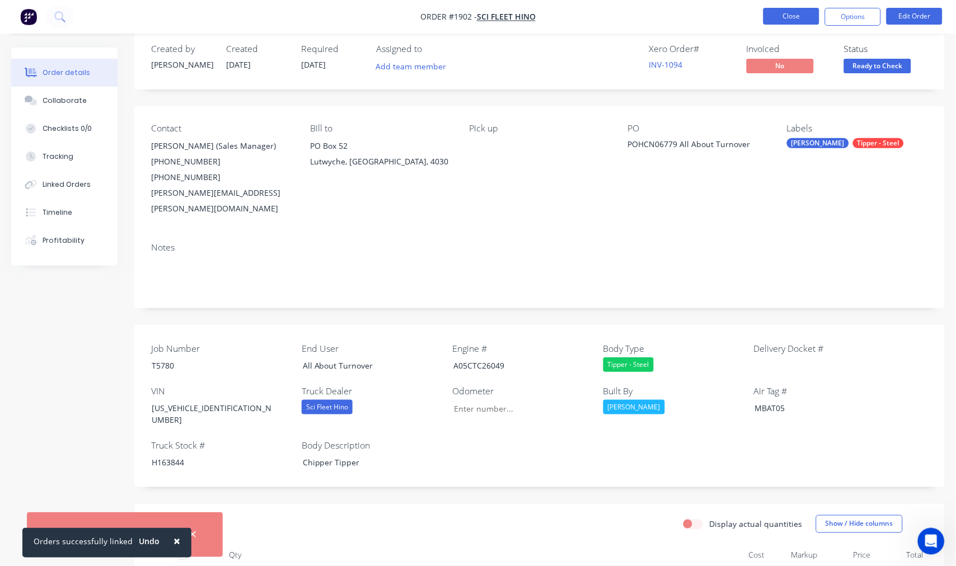
click at [795, 19] on button "Close" at bounding box center [791, 16] width 56 height 17
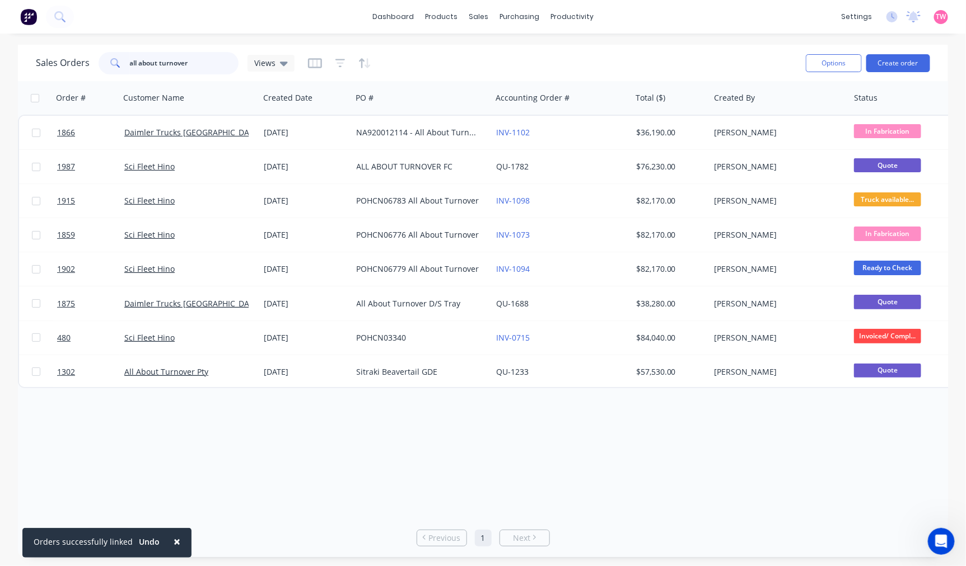
drag, startPoint x: 196, startPoint y: 63, endPoint x: 92, endPoint y: 65, distance: 104.7
click at [92, 65] on div "Sales Orders all about turnover Views" at bounding box center [165, 63] width 259 height 22
type input "1859"
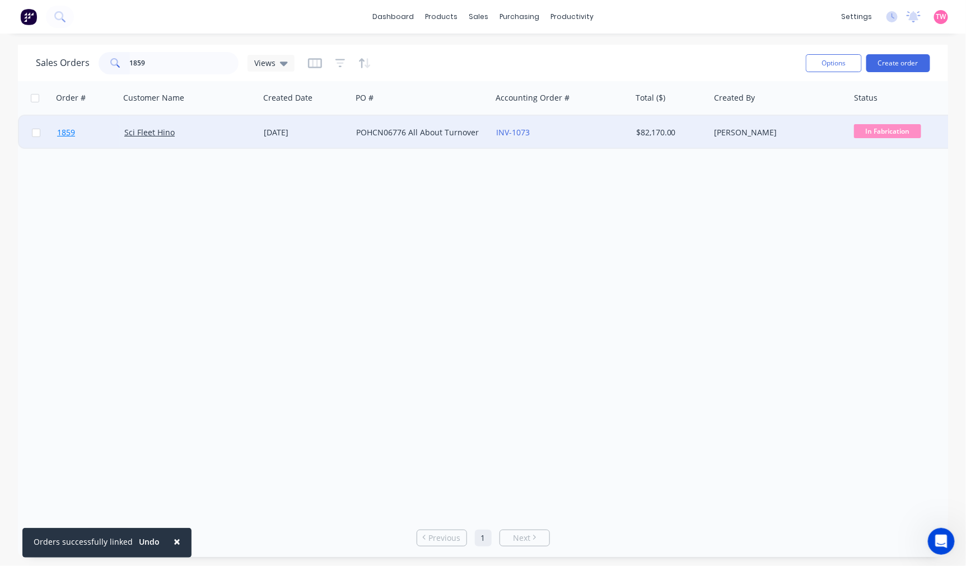
click at [98, 134] on link "1859" at bounding box center [90, 133] width 67 height 34
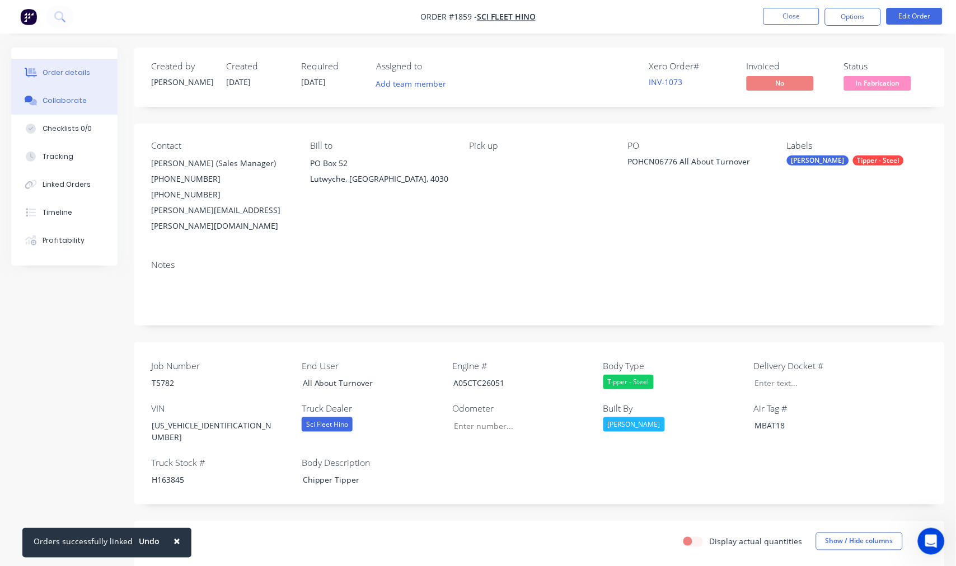
click at [58, 100] on div "Collaborate" at bounding box center [65, 101] width 44 height 10
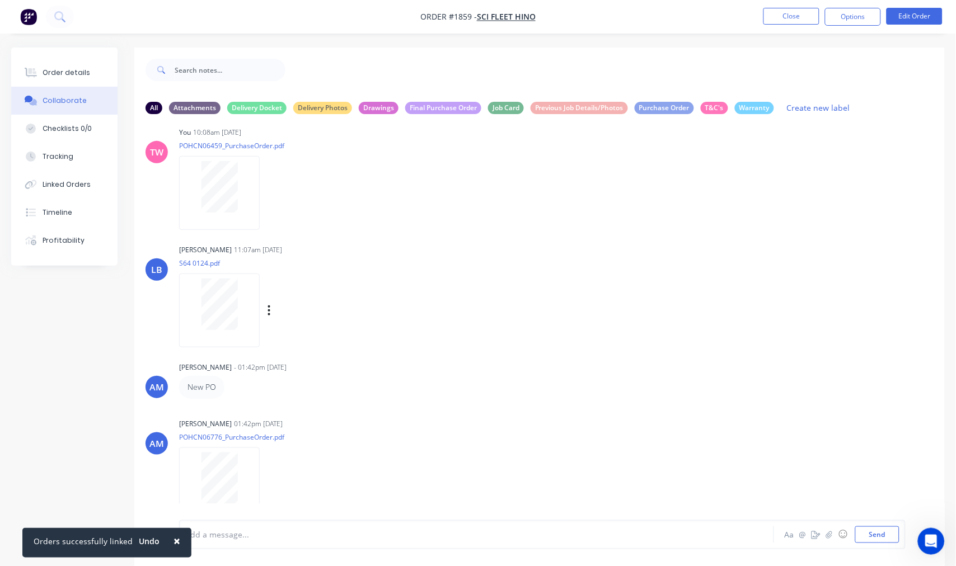
scroll to position [21, 0]
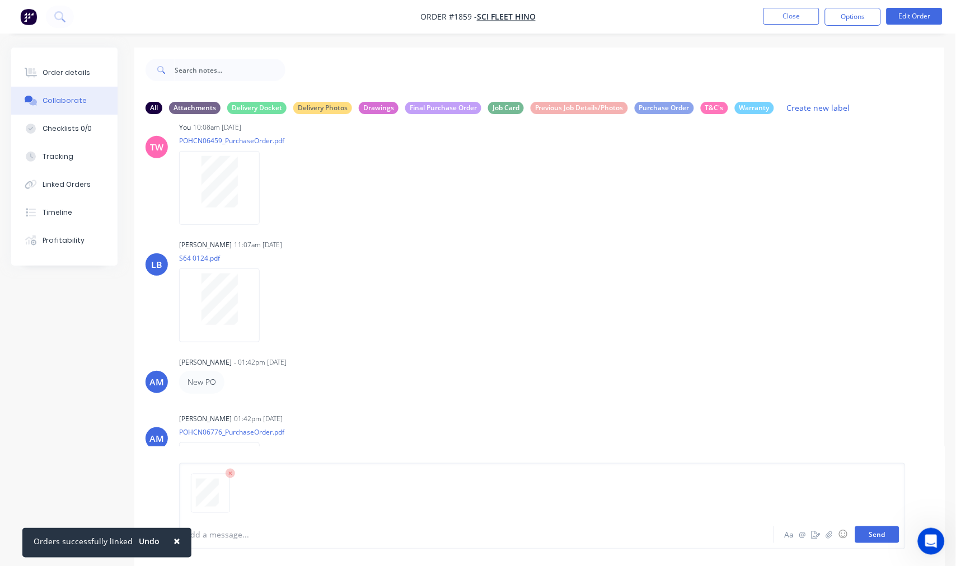
click at [889, 535] on button "Send" at bounding box center [877, 535] width 44 height 17
click at [887, 539] on button "Send" at bounding box center [877, 535] width 44 height 17
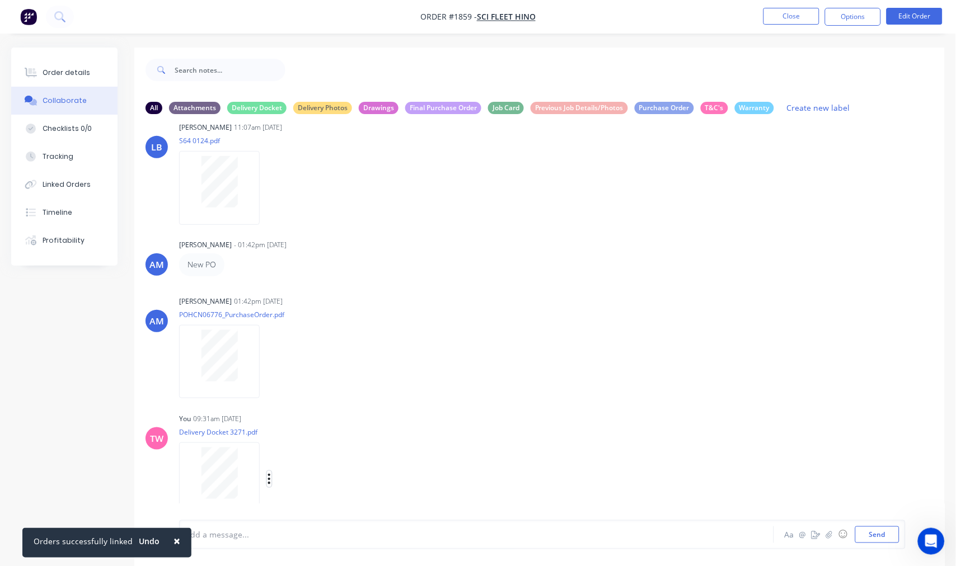
click at [269, 480] on icon "button" at bounding box center [269, 479] width 3 height 13
click at [320, 504] on button "Delete" at bounding box center [343, 506] width 126 height 25
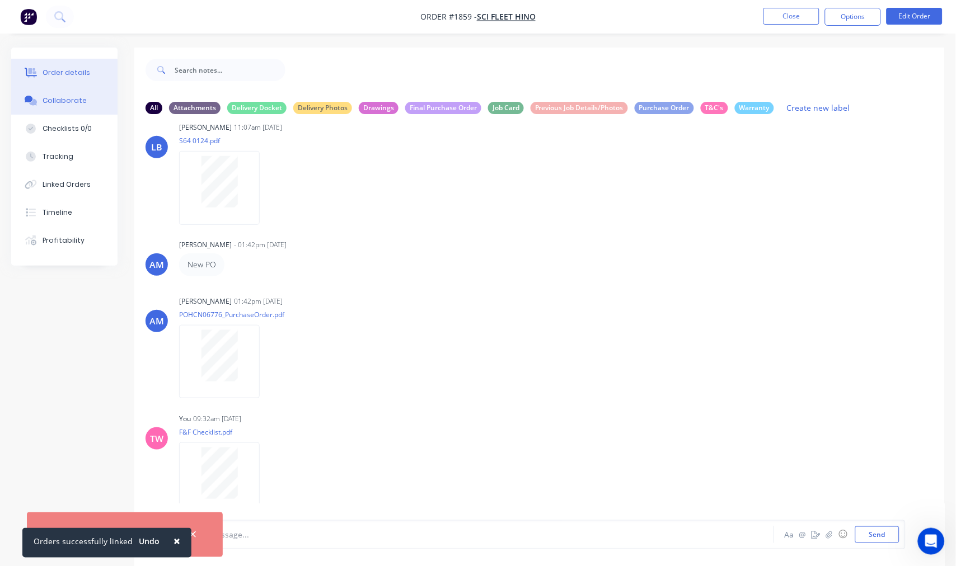
click at [74, 73] on div "Order details" at bounding box center [67, 73] width 48 height 10
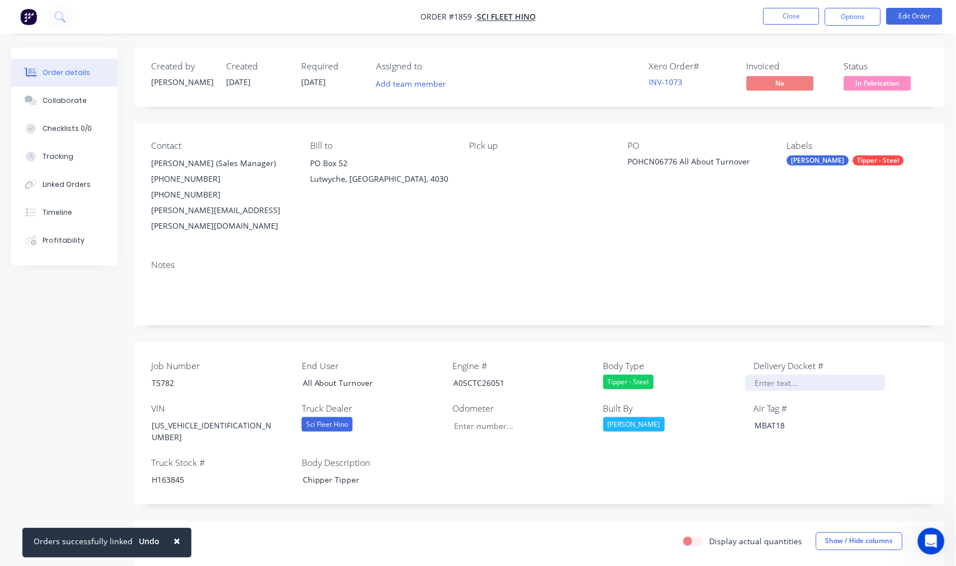
click at [780, 375] on div at bounding box center [816, 383] width 140 height 16
click at [68, 102] on div "Collaborate" at bounding box center [65, 101] width 44 height 10
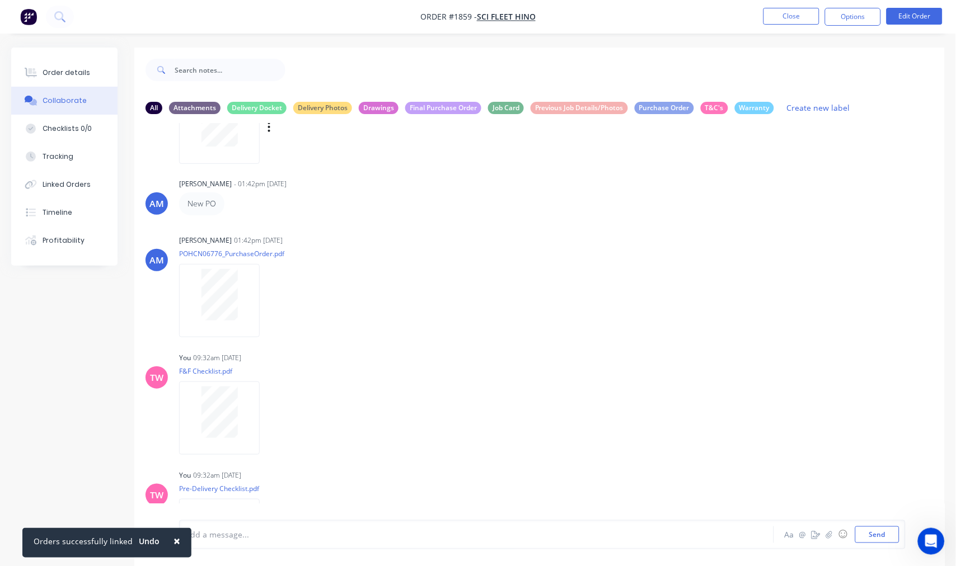
scroll to position [256, 0]
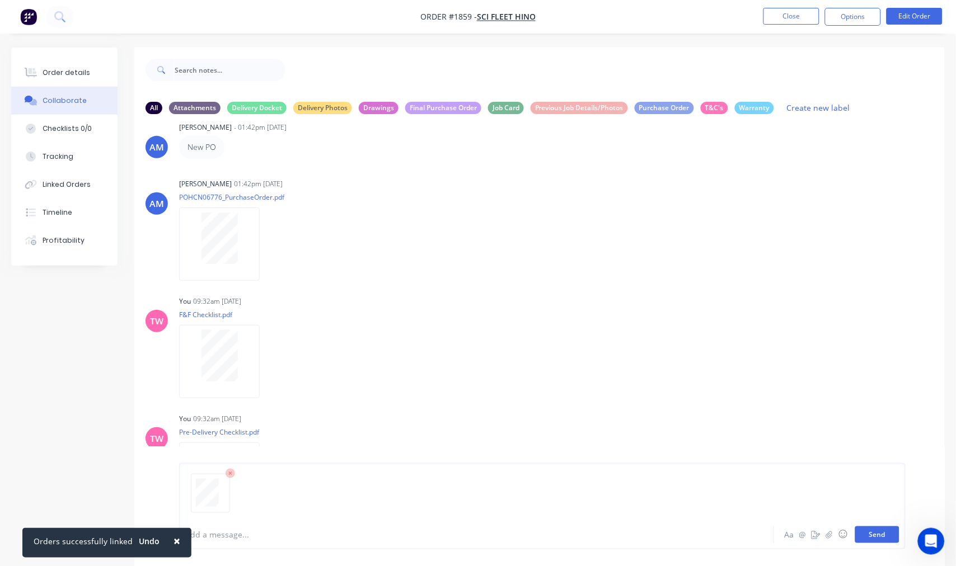
click at [880, 533] on button "Send" at bounding box center [877, 535] width 44 height 17
click at [77, 66] on button "Order details" at bounding box center [64, 73] width 106 height 28
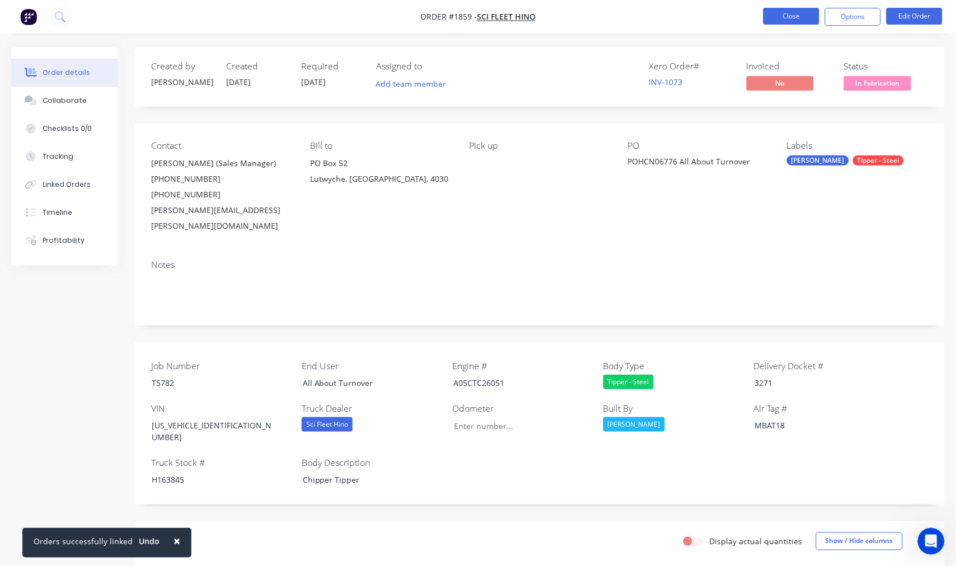
click at [778, 12] on button "Close" at bounding box center [791, 16] width 56 height 17
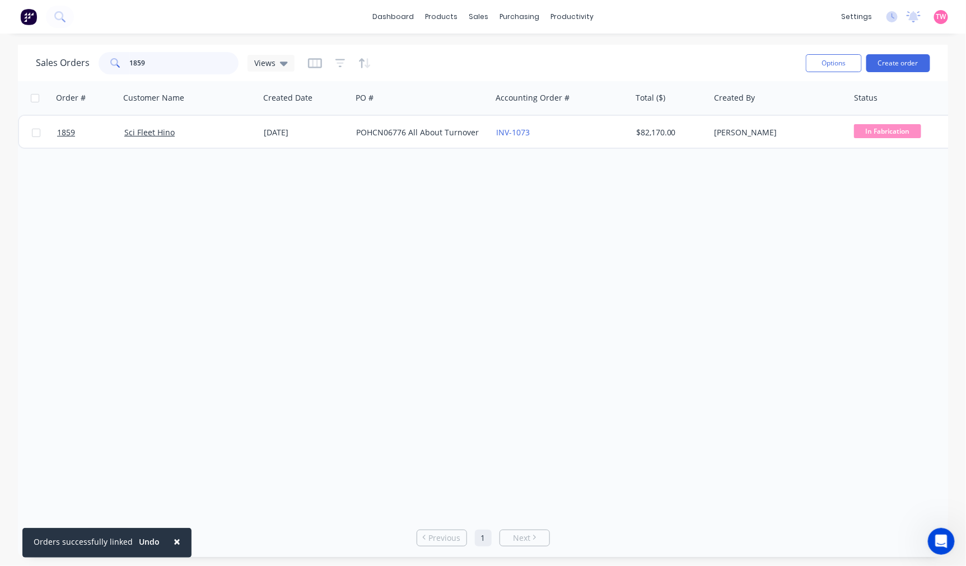
drag, startPoint x: 159, startPoint y: 65, endPoint x: 124, endPoint y: 65, distance: 34.7
click at [124, 65] on div "1859" at bounding box center [169, 63] width 140 height 22
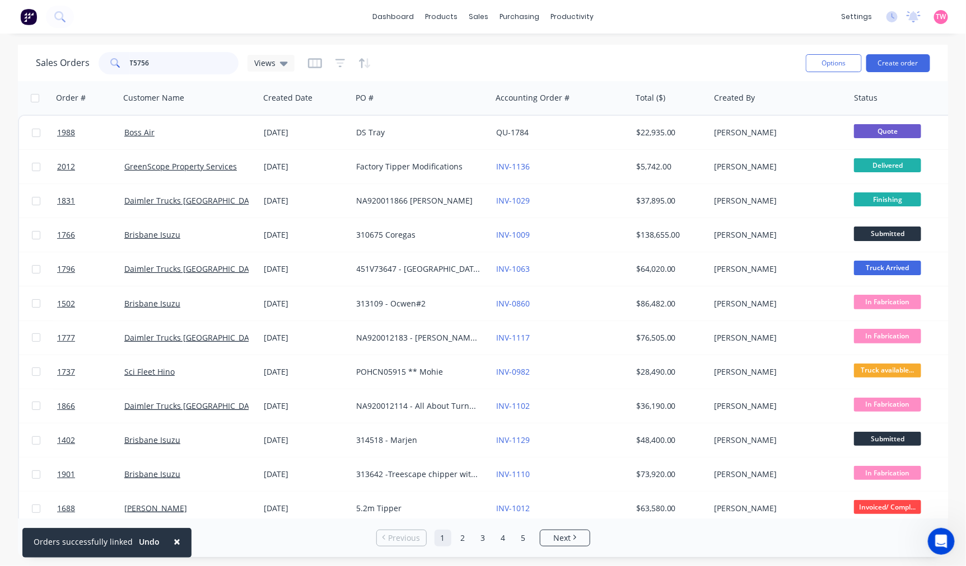
type input "T5756"
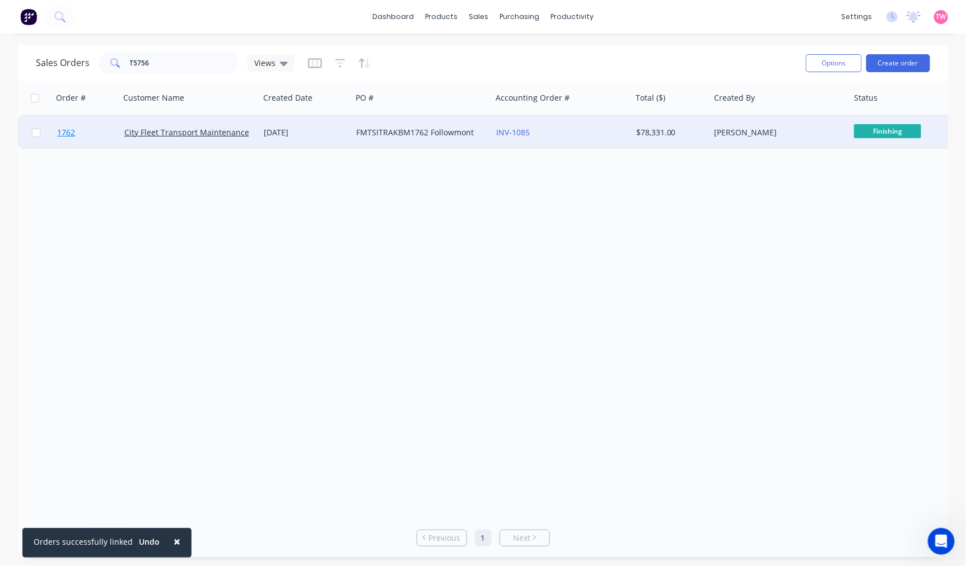
click at [101, 131] on link "1762" at bounding box center [90, 133] width 67 height 34
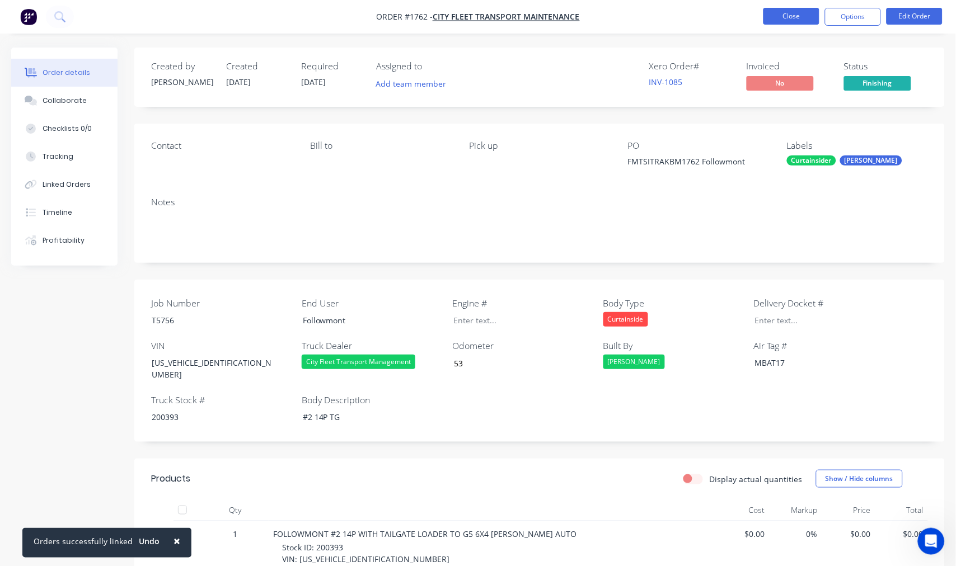
click at [786, 18] on button "Close" at bounding box center [791, 16] width 56 height 17
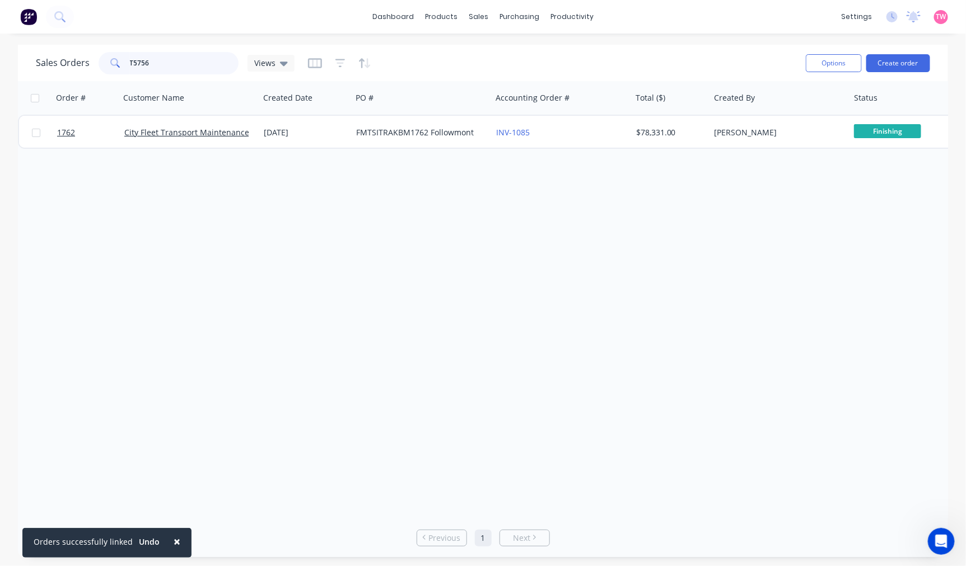
drag, startPoint x: 160, startPoint y: 64, endPoint x: 141, endPoint y: 60, distance: 19.3
click at [141, 60] on input "T5756" at bounding box center [184, 63] width 109 height 22
type input "T5799"
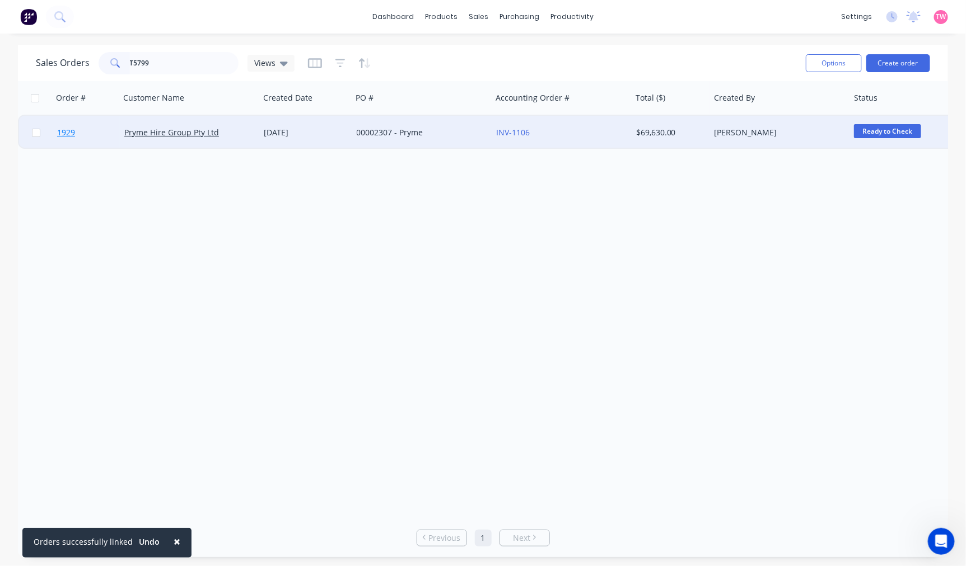
click at [93, 133] on link "1929" at bounding box center [90, 133] width 67 height 34
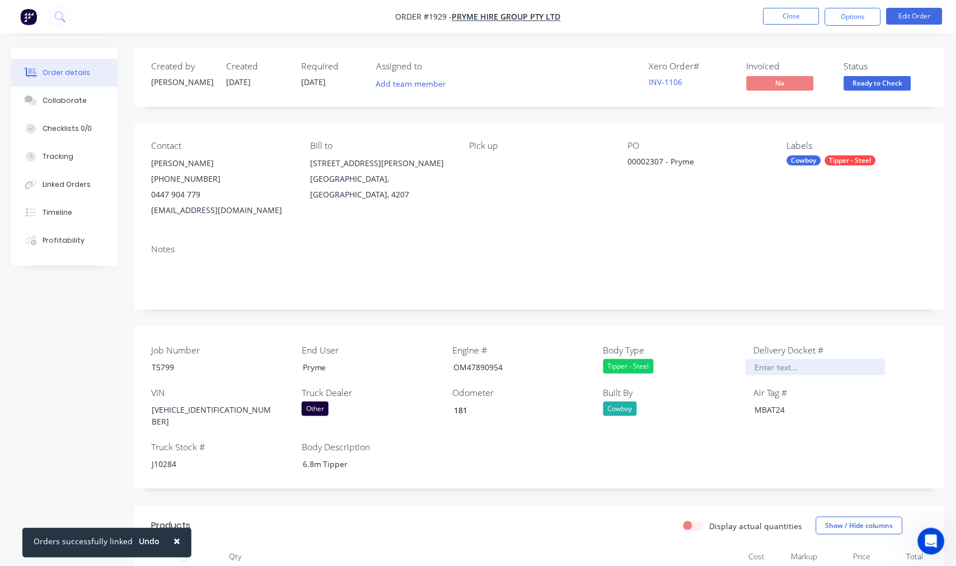
click at [760, 370] on div at bounding box center [816, 367] width 140 height 16
click at [63, 100] on div "Collaborate" at bounding box center [65, 101] width 44 height 10
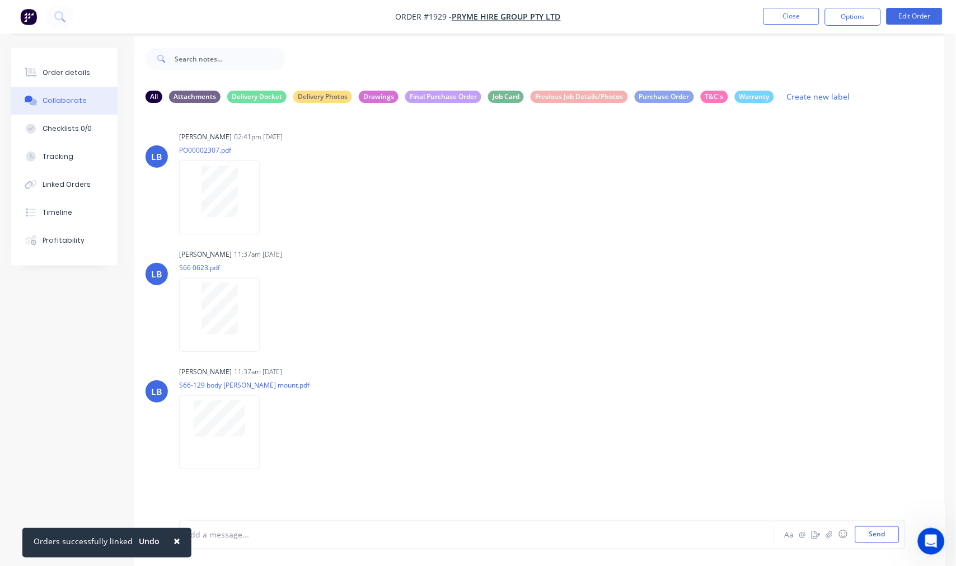
scroll to position [17, 0]
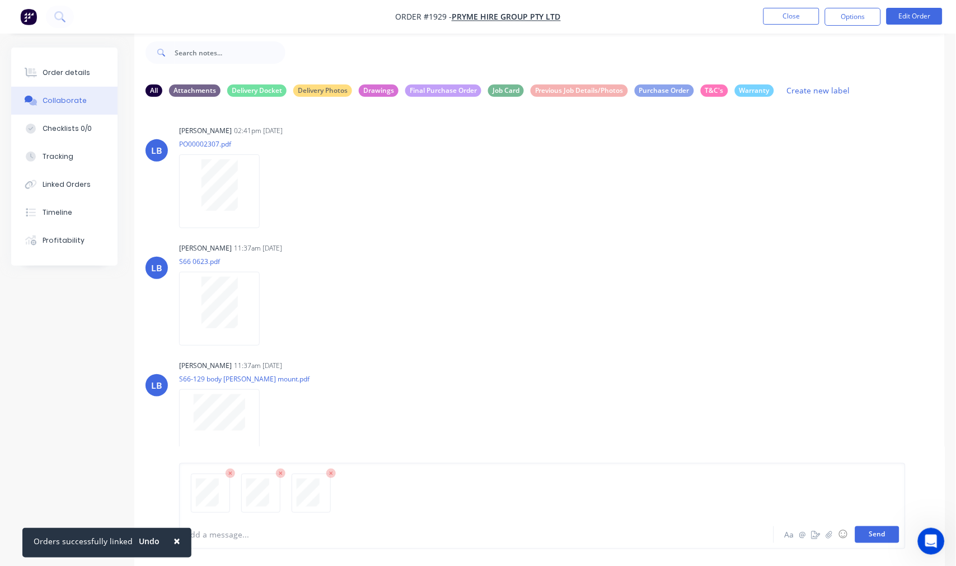
click at [870, 531] on button "Send" at bounding box center [877, 535] width 44 height 17
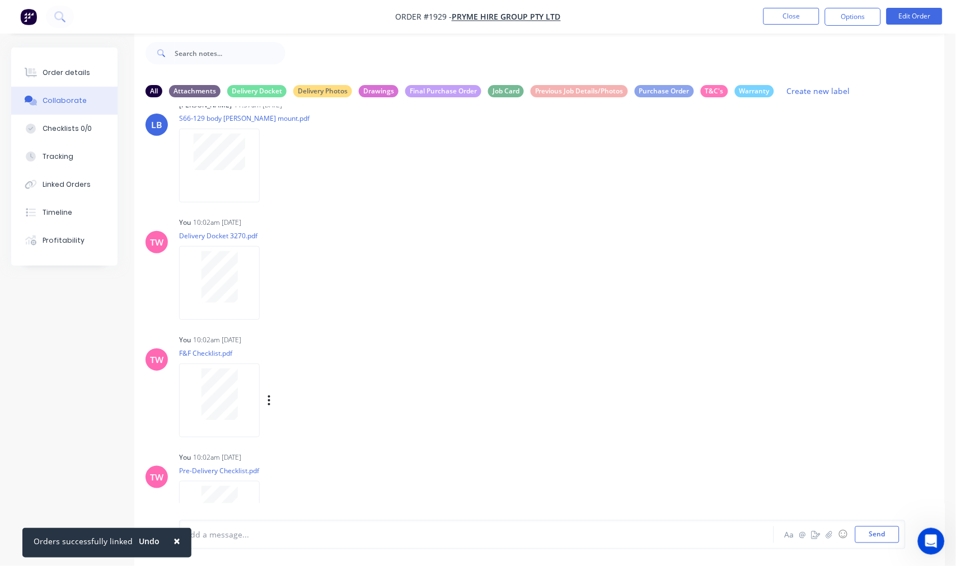
scroll to position [317, 0]
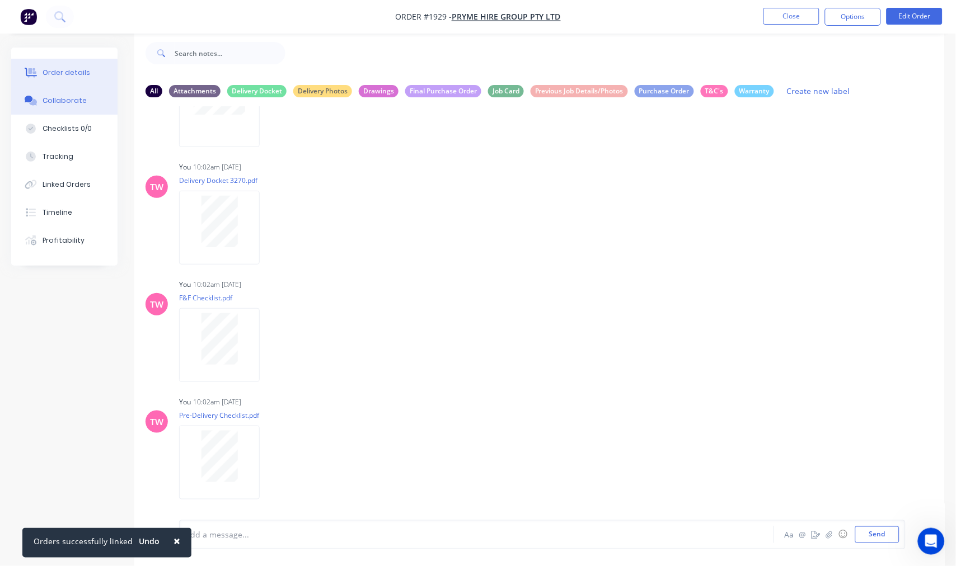
click at [65, 69] on div "Order details" at bounding box center [67, 73] width 48 height 10
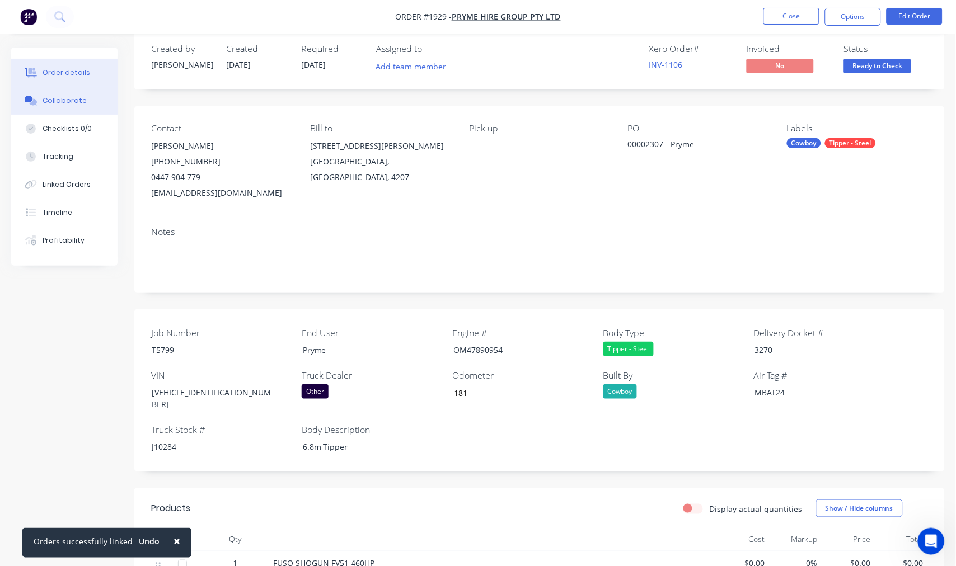
click at [57, 106] on button "Collaborate" at bounding box center [64, 101] width 106 height 28
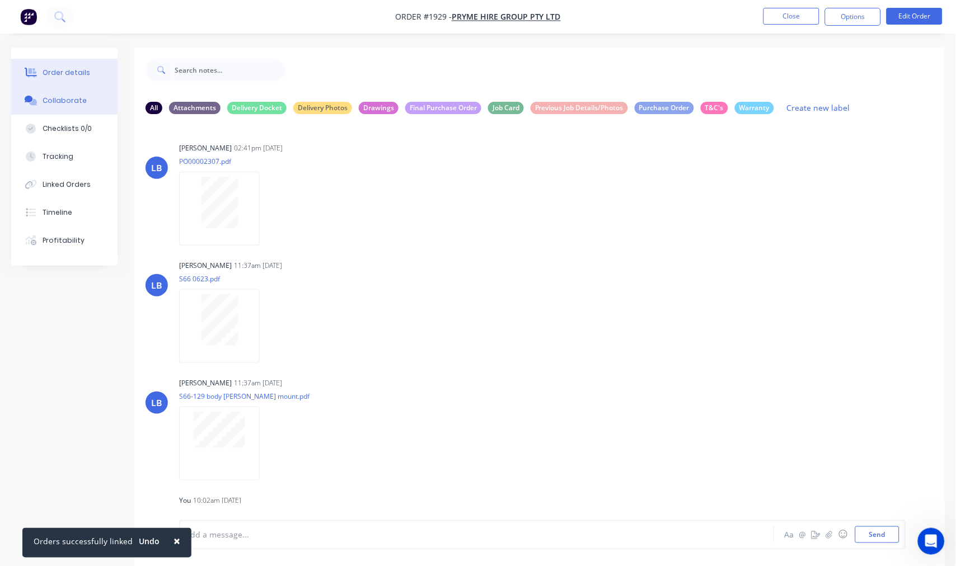
click at [48, 82] on button "Order details" at bounding box center [64, 73] width 106 height 28
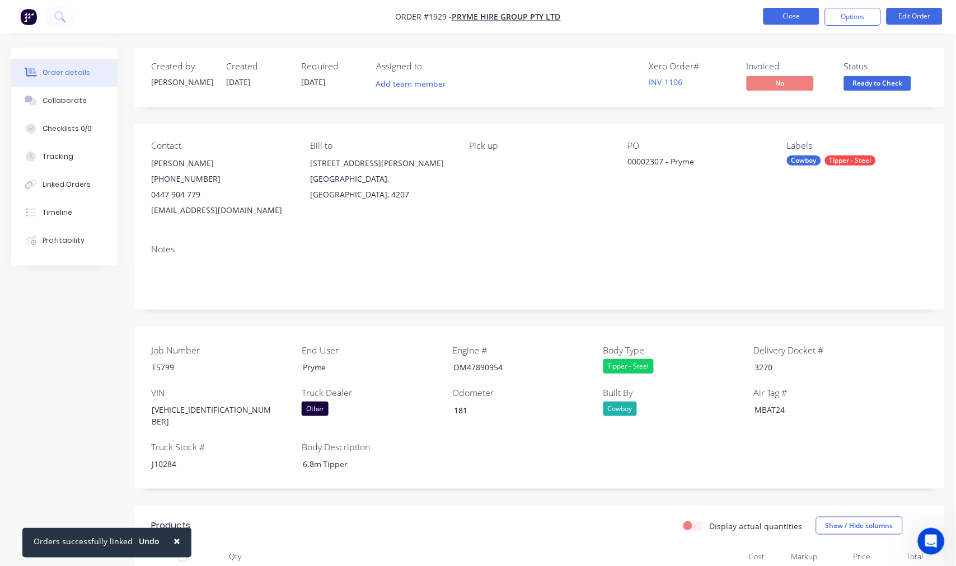
click at [787, 15] on button "Close" at bounding box center [791, 16] width 56 height 17
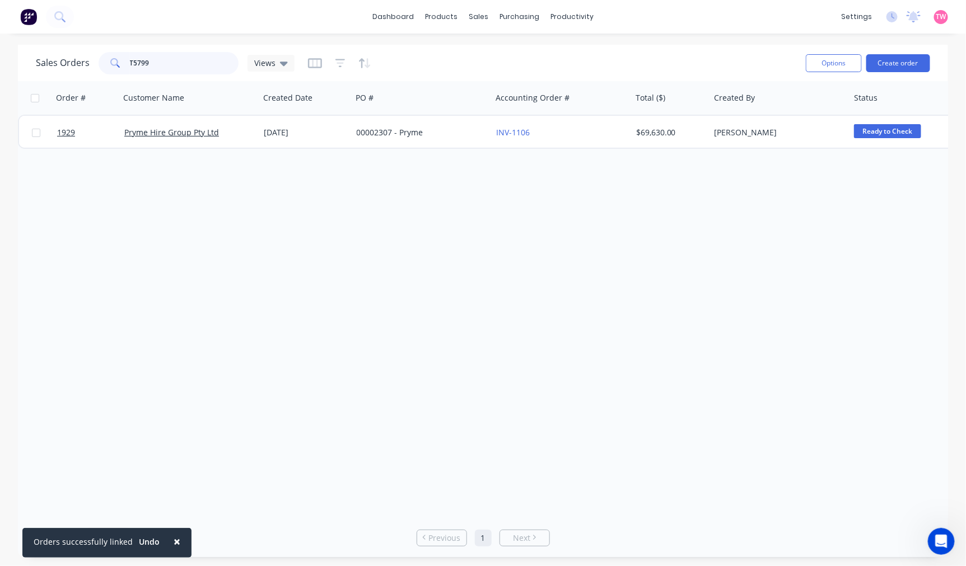
drag, startPoint x: 177, startPoint y: 63, endPoint x: 126, endPoint y: 58, distance: 51.2
click at [126, 58] on div "T5799" at bounding box center [169, 63] width 140 height 22
type input "greenscope"
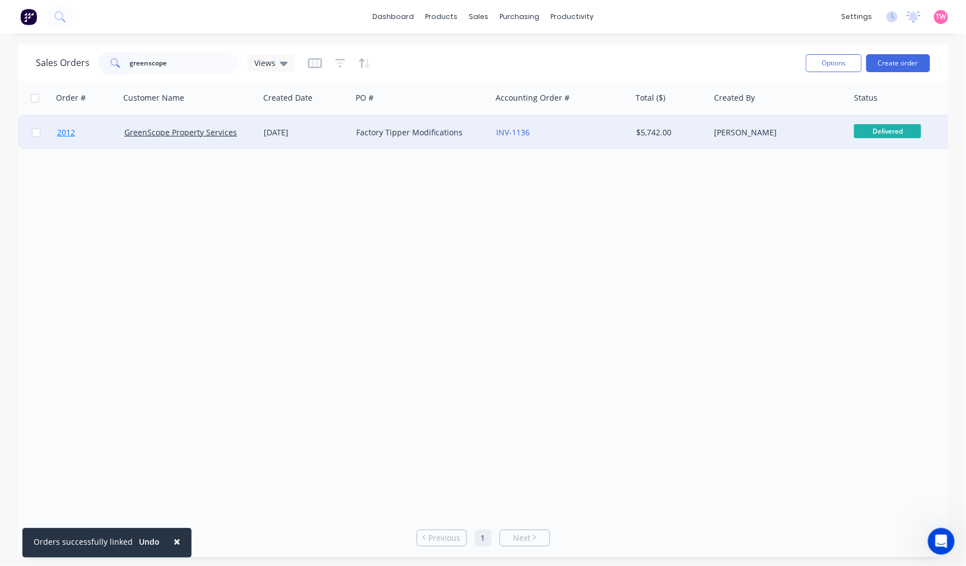
click at [94, 137] on link "2012" at bounding box center [90, 133] width 67 height 34
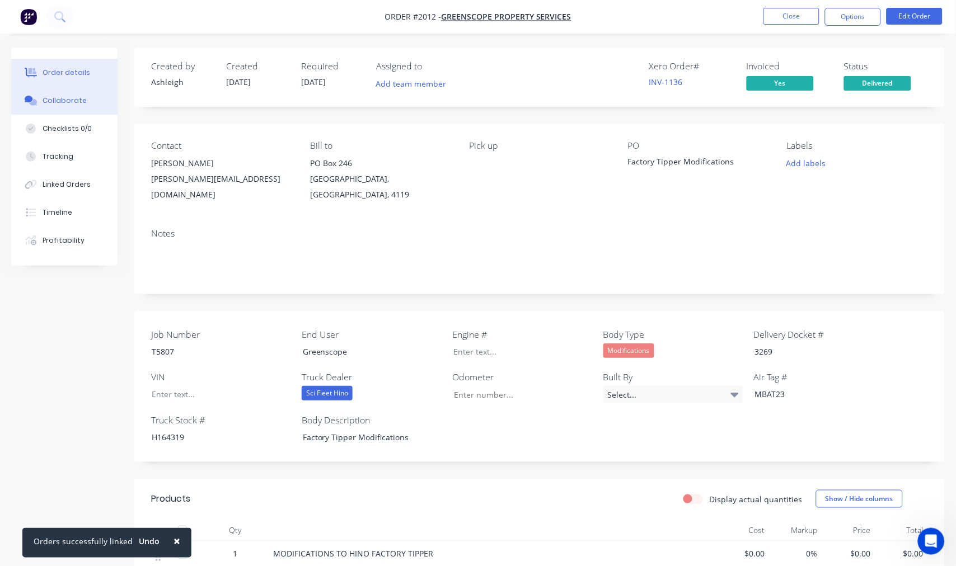
click at [59, 103] on div "Collaborate" at bounding box center [65, 101] width 44 height 10
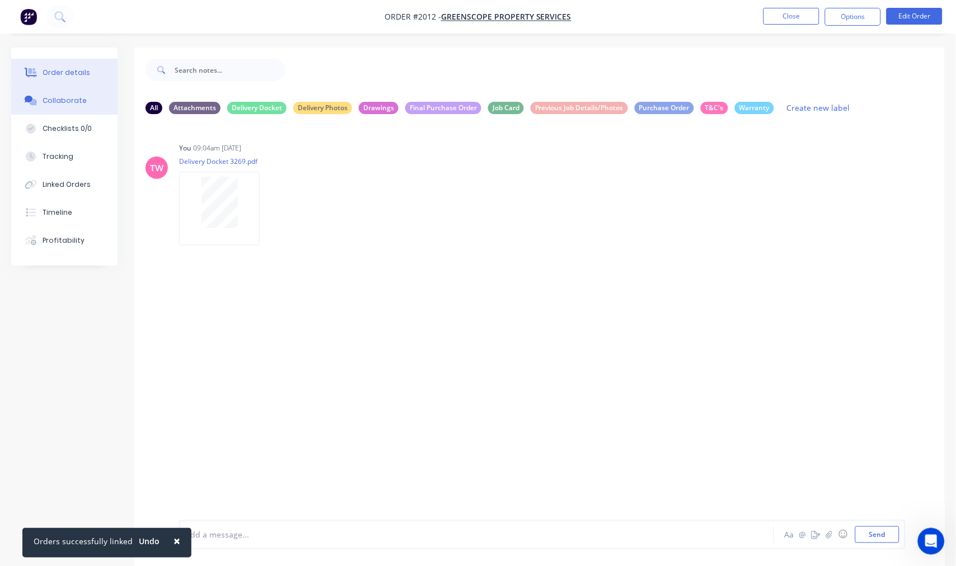
click at [67, 78] on button "Order details" at bounding box center [64, 73] width 106 height 28
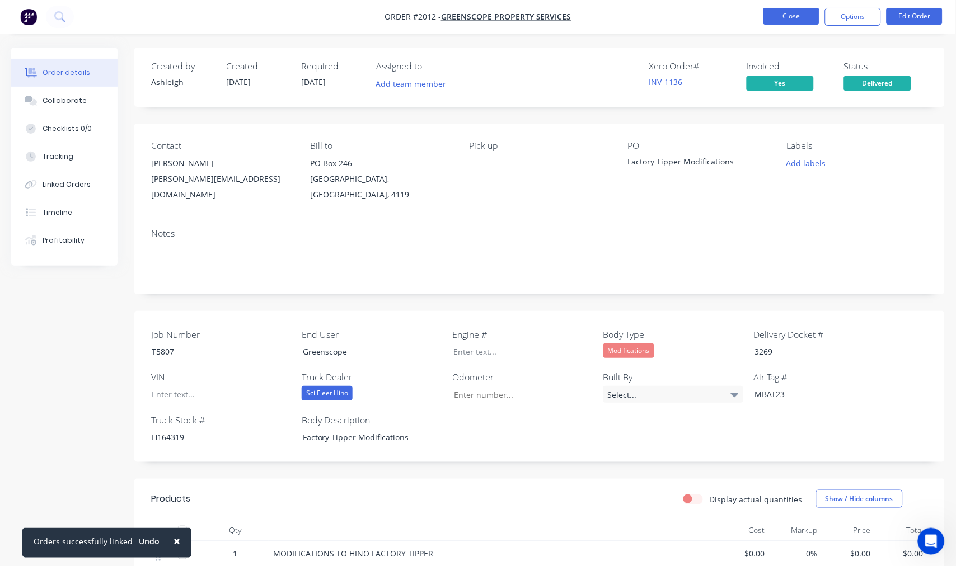
click at [785, 17] on button "Close" at bounding box center [791, 16] width 56 height 17
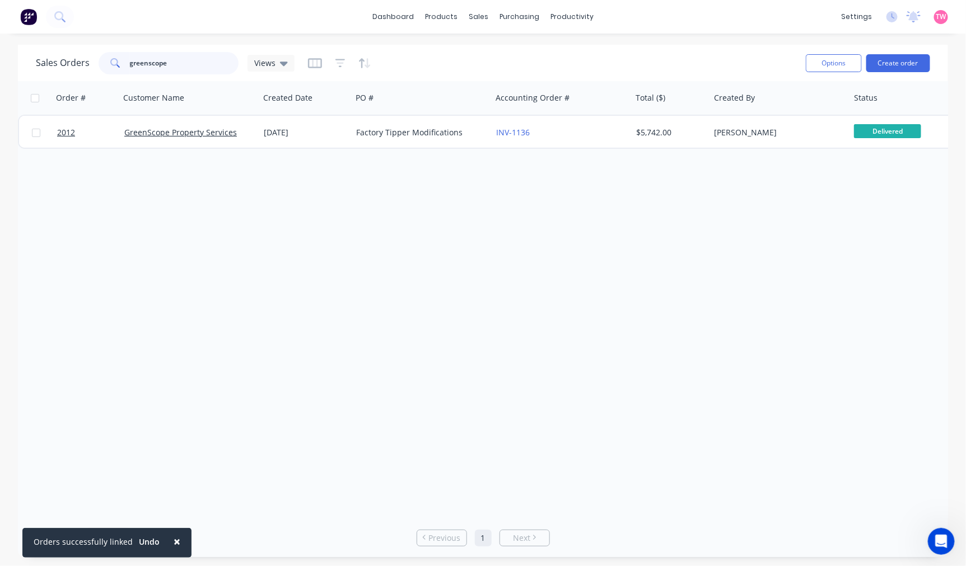
drag, startPoint x: 169, startPoint y: 65, endPoint x: 64, endPoint y: 74, distance: 105.6
click at [64, 74] on div "Sales Orders greenscope Views" at bounding box center [416, 62] width 761 height 27
type input "s5689"
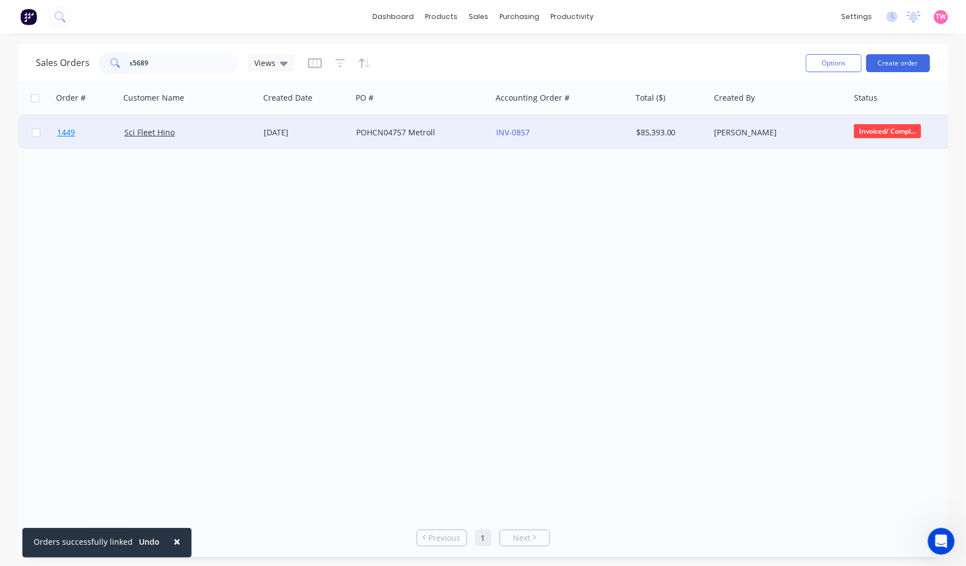
click at [96, 126] on link "1449" at bounding box center [90, 133] width 67 height 34
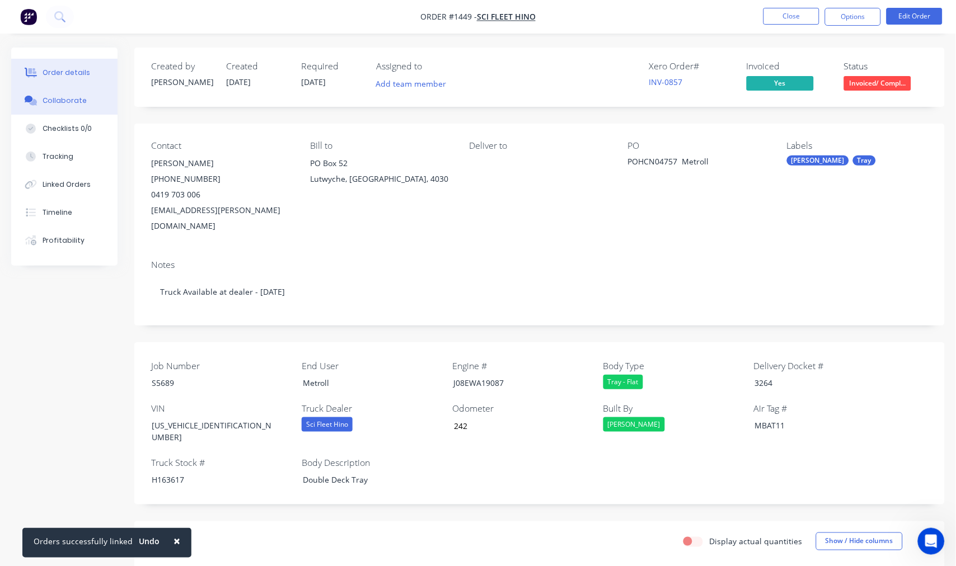
click at [60, 99] on div "Collaborate" at bounding box center [65, 101] width 44 height 10
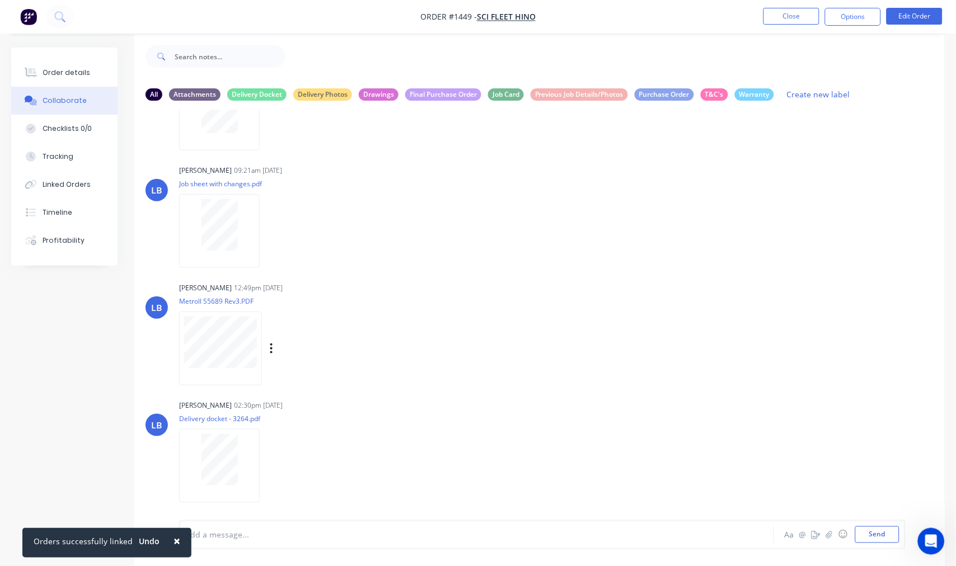
scroll to position [17, 0]
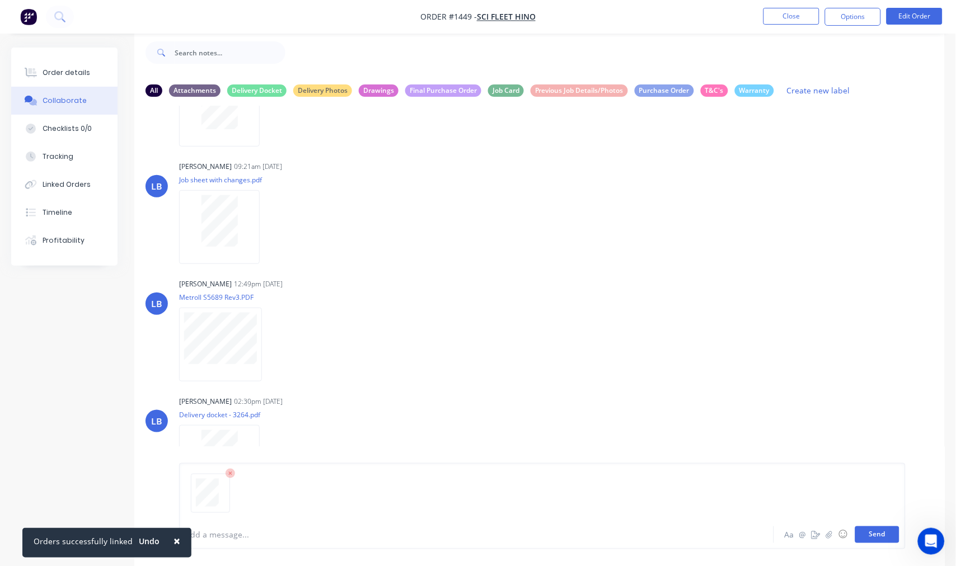
click at [881, 539] on button "Send" at bounding box center [877, 535] width 44 height 17
click at [874, 533] on button "Send" at bounding box center [877, 535] width 44 height 17
click at [795, 17] on button "Close" at bounding box center [791, 16] width 56 height 17
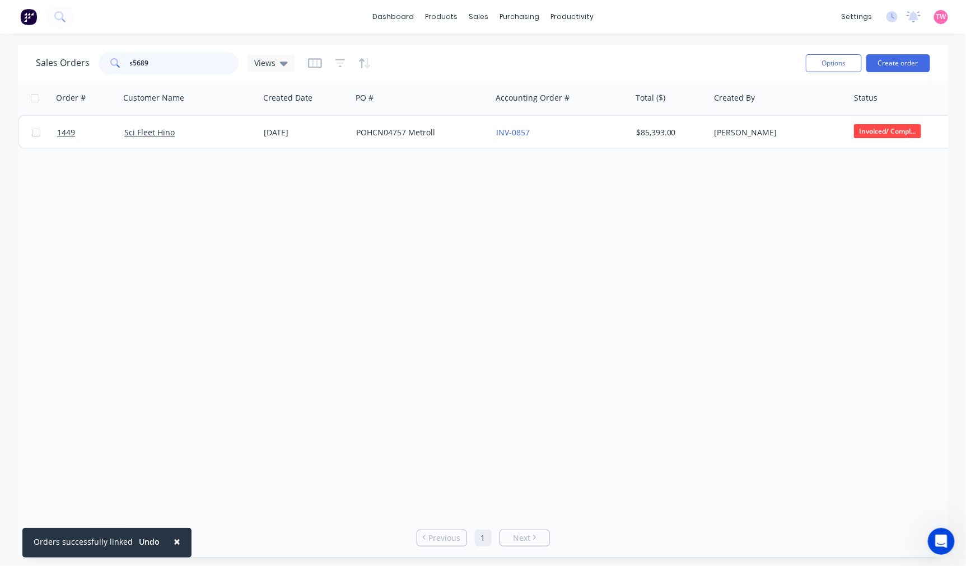
drag, startPoint x: 189, startPoint y: 62, endPoint x: 102, endPoint y: 62, distance: 86.8
click at [102, 62] on div "s5689" at bounding box center [169, 63] width 140 height 22
click at [130, 62] on input "8939169" at bounding box center [184, 63] width 109 height 22
click at [142, 59] on input "8939169" at bounding box center [184, 63] width 109 height 22
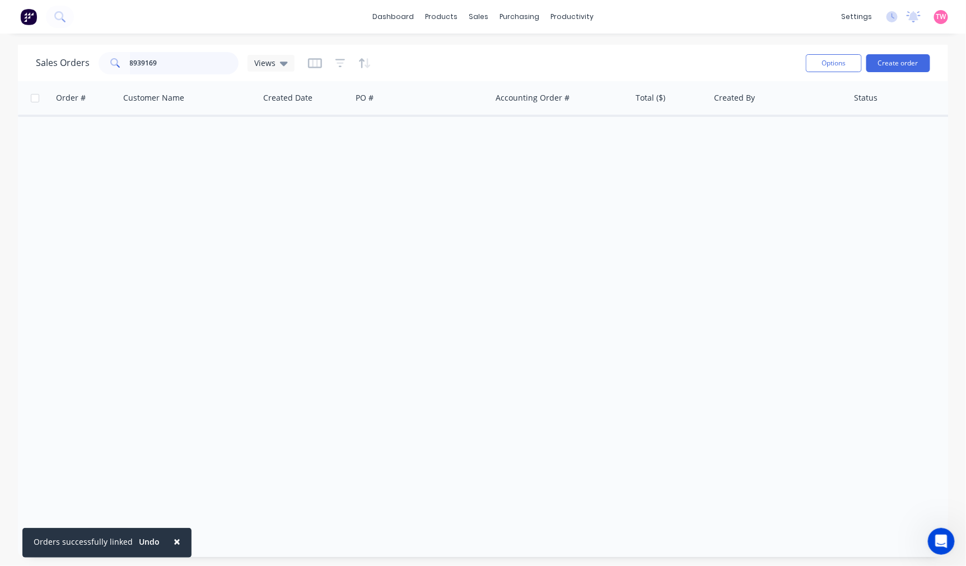
click at [193, 64] on input "8939169" at bounding box center [184, 63] width 109 height 22
click at [189, 64] on input "8939169" at bounding box center [184, 63] width 109 height 22
type input "infrabuild"
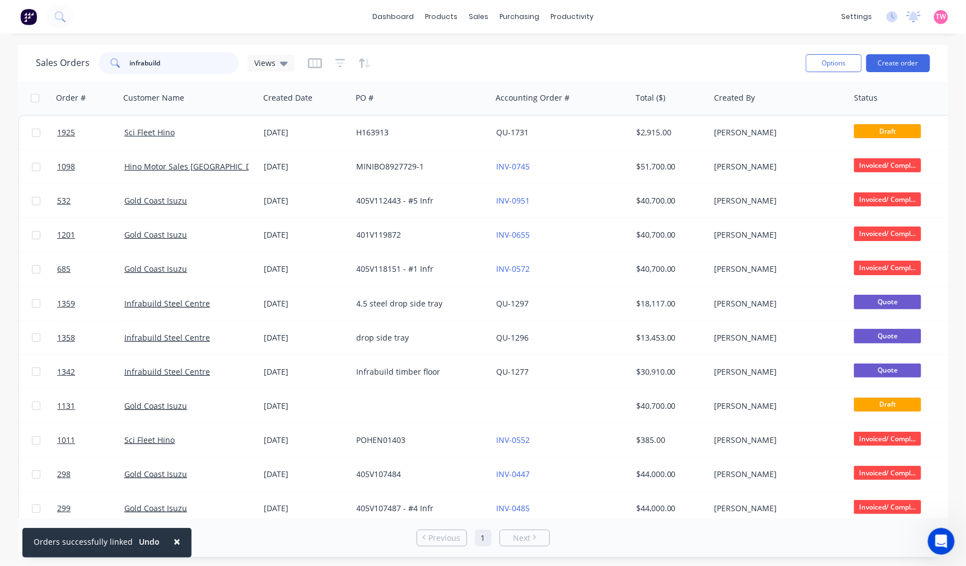
drag, startPoint x: 175, startPoint y: 62, endPoint x: 90, endPoint y: 60, distance: 85.1
click at [90, 60] on div "Sales Orders infrabuild Views" at bounding box center [165, 63] width 259 height 22
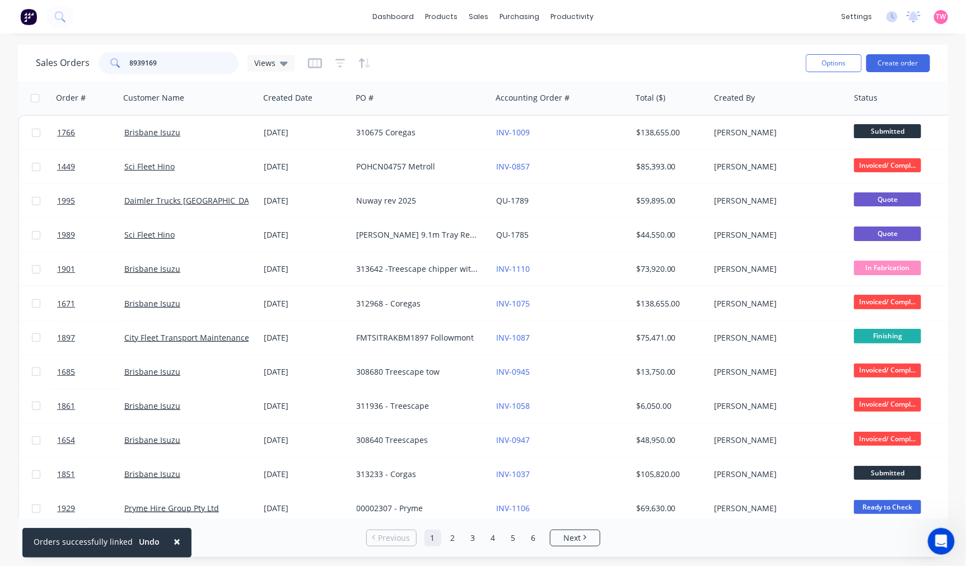
type input "8939169"
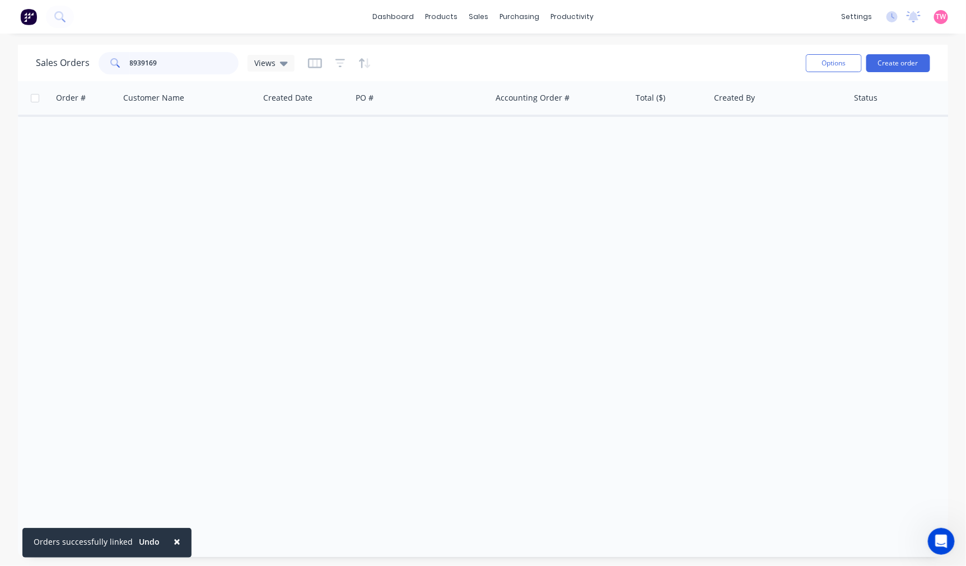
drag, startPoint x: 172, startPoint y: 64, endPoint x: 121, endPoint y: 65, distance: 50.9
click at [121, 65] on div "8939169" at bounding box center [169, 63] width 140 height 22
type input "jhdfy1euaxxx4905"
drag, startPoint x: 200, startPoint y: 63, endPoint x: 95, endPoint y: 63, distance: 104.7
click at [95, 63] on div "Sales Orders jhdfy1euaxxx4905 Views" at bounding box center [165, 63] width 259 height 22
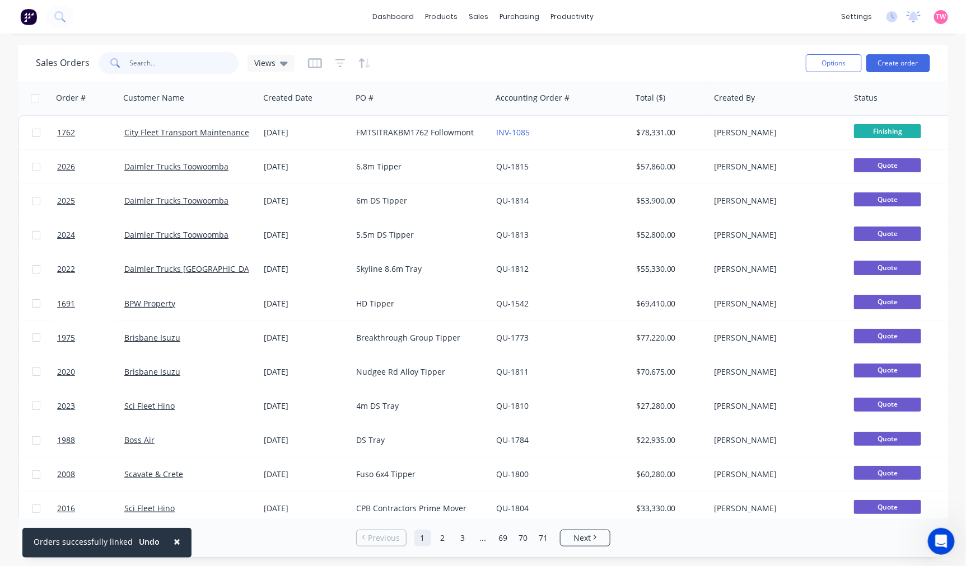
click at [143, 56] on input "text" at bounding box center [184, 63] width 109 height 22
type input "toyota fleet managment"
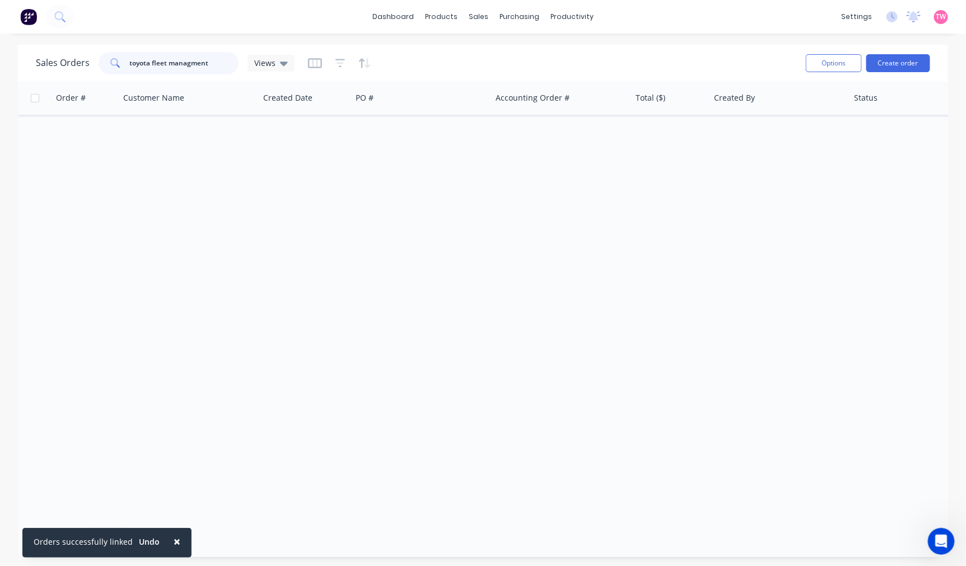
drag, startPoint x: 215, startPoint y: 63, endPoint x: 125, endPoint y: 62, distance: 90.7
click at [125, 62] on div "toyota fleet managment" at bounding box center [169, 63] width 140 height 22
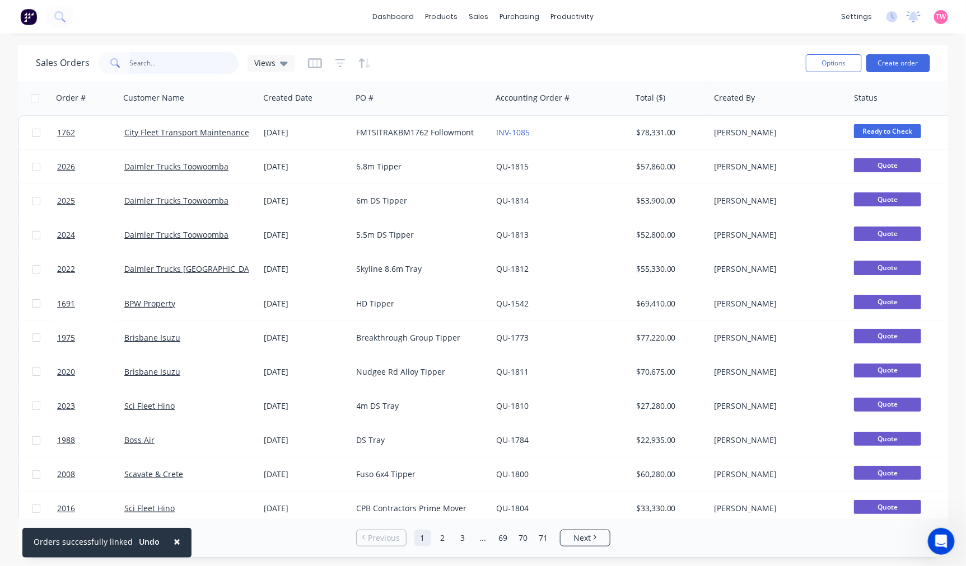
click at [147, 65] on input "text" at bounding box center [184, 63] width 109 height 22
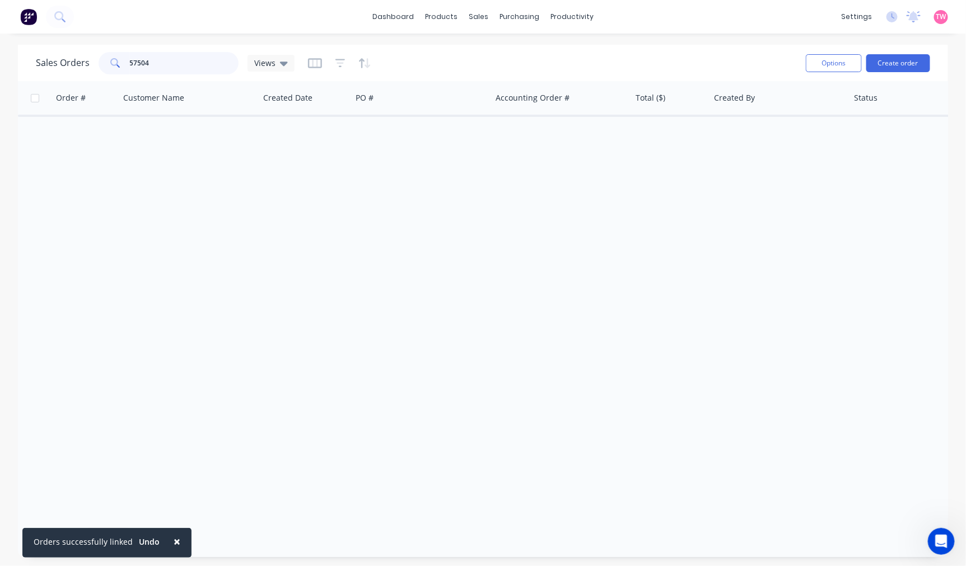
drag, startPoint x: 160, startPoint y: 59, endPoint x: 76, endPoint y: 59, distance: 84.5
click at [76, 59] on div "Sales Orders 57504 Views" at bounding box center [165, 63] width 259 height 22
click at [277, 62] on div "Views" at bounding box center [271, 63] width 34 height 10
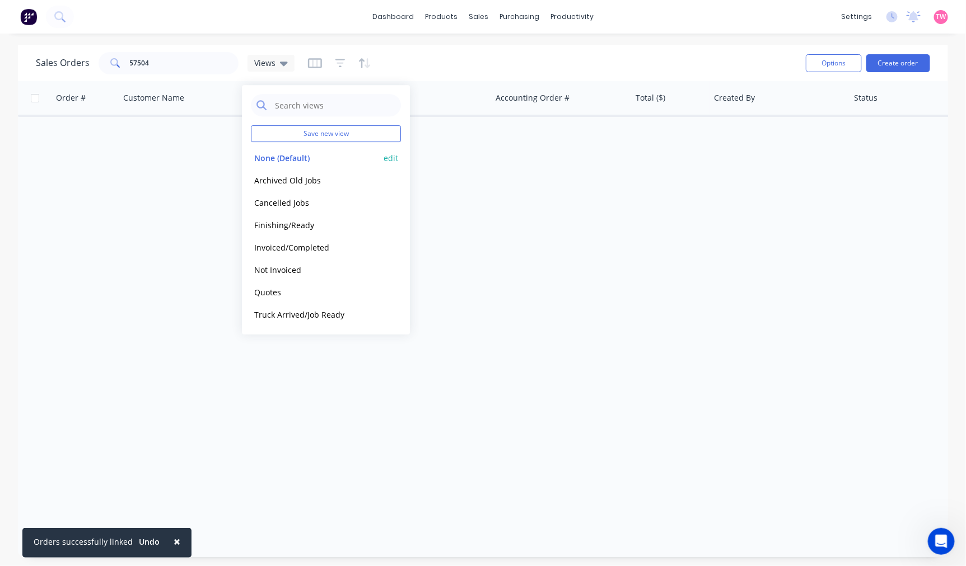
click at [287, 155] on button "None (Default)" at bounding box center [315, 158] width 128 height 13
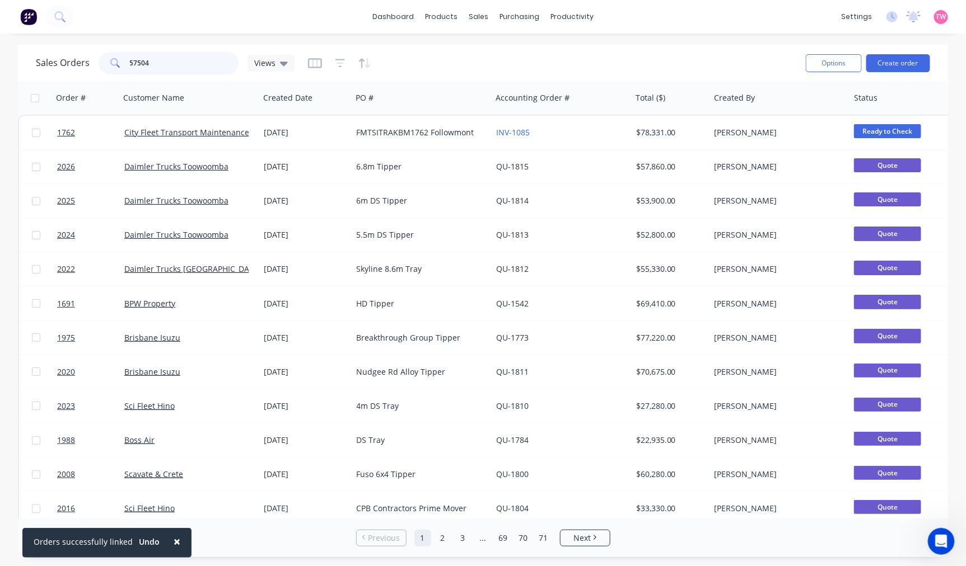
drag, startPoint x: 152, startPoint y: 62, endPoint x: 71, endPoint y: 63, distance: 81.2
click at [71, 63] on div "Sales Orders 57504 Views" at bounding box center [165, 63] width 259 height 22
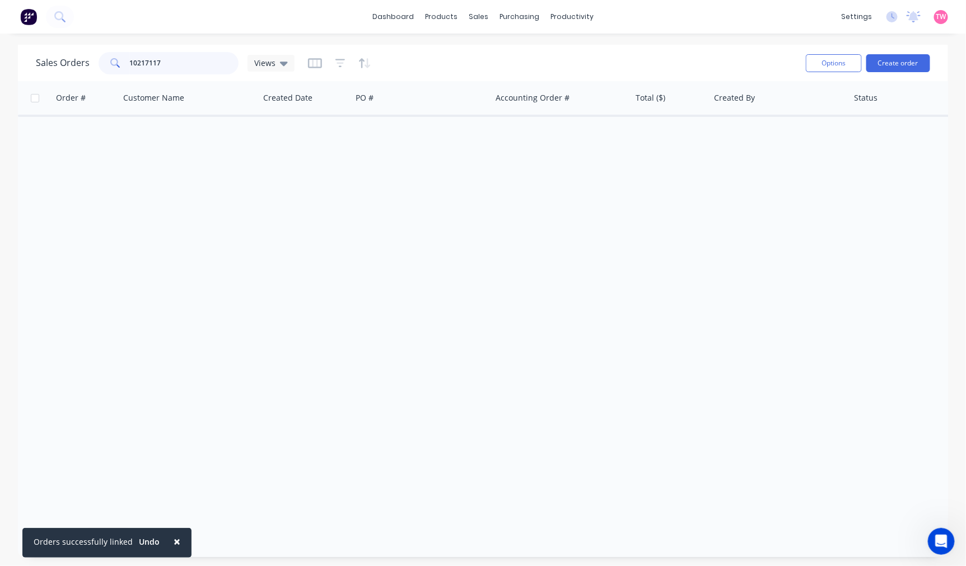
drag, startPoint x: 175, startPoint y: 60, endPoint x: 52, endPoint y: 60, distance: 123.1
click at [52, 60] on div "Sales Orders 10217117 Views" at bounding box center [165, 63] width 259 height 22
type input "8"
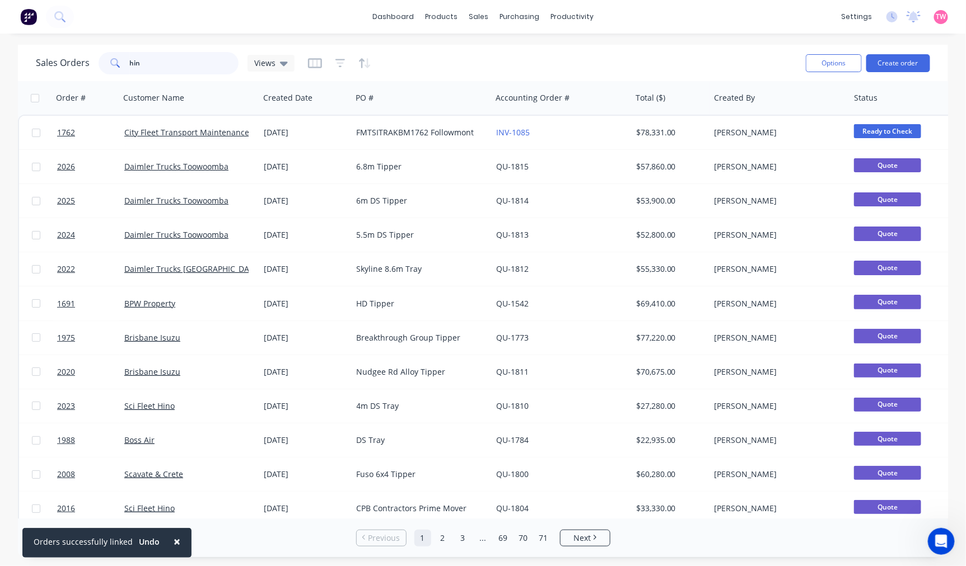
type input "hino"
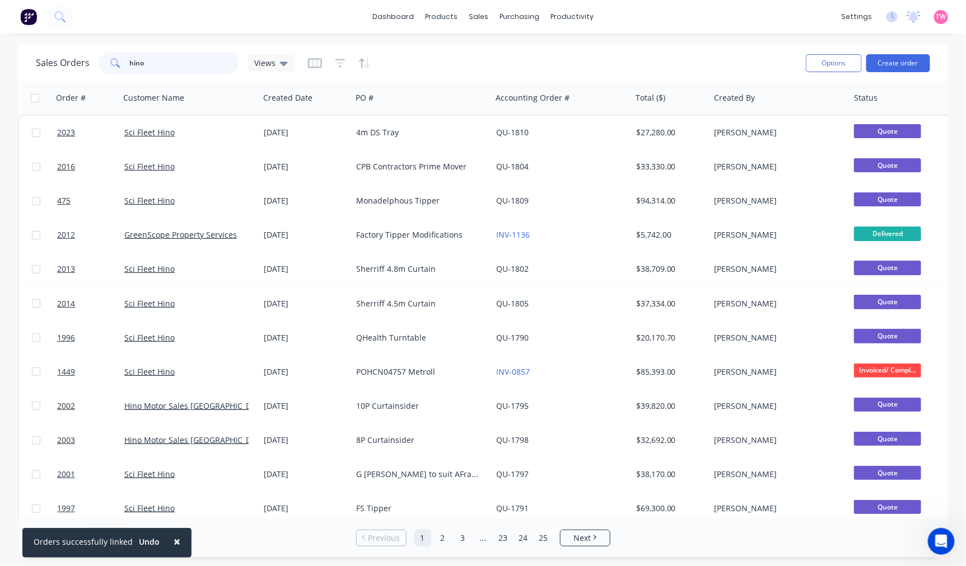
drag, startPoint x: 151, startPoint y: 60, endPoint x: 116, endPoint y: 68, distance: 36.1
click at [116, 68] on div "hino" at bounding box center [169, 63] width 140 height 22
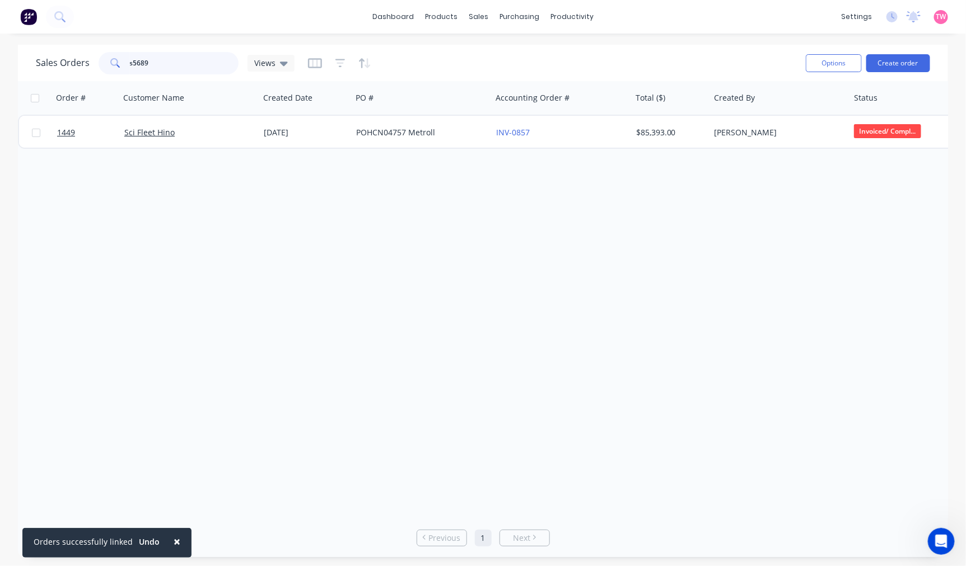
type input "s5689"
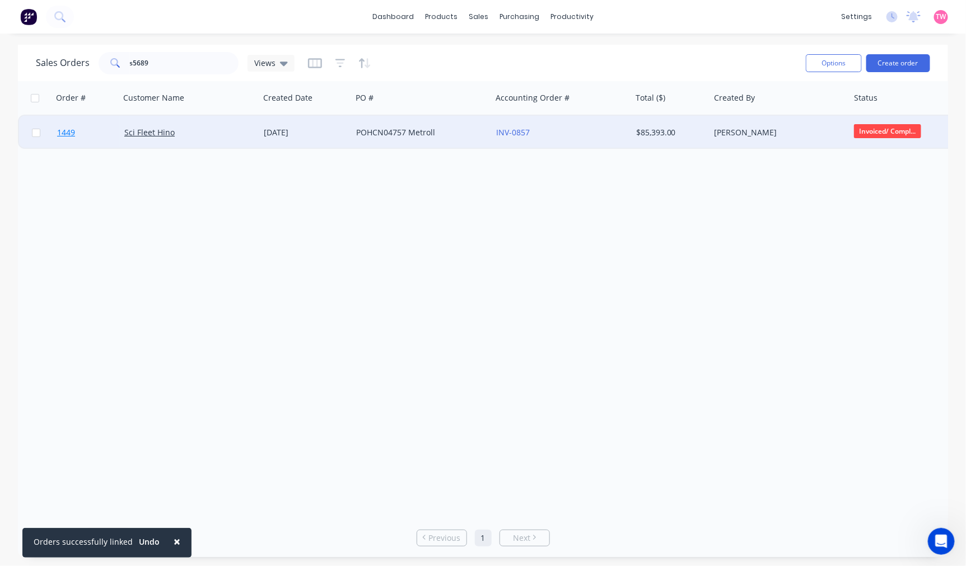
click at [92, 133] on link "1449" at bounding box center [90, 133] width 67 height 34
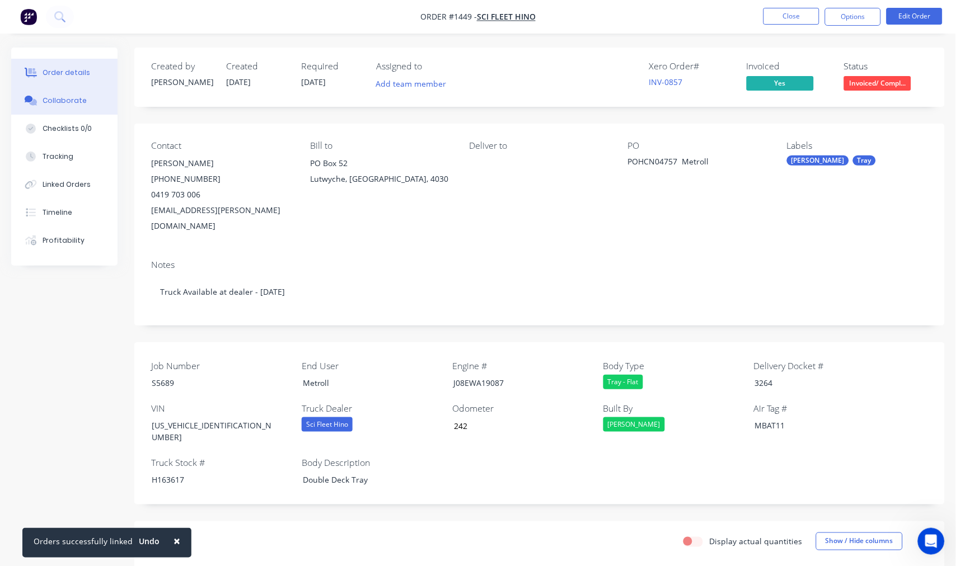
click at [64, 101] on div "Collaborate" at bounding box center [65, 101] width 44 height 10
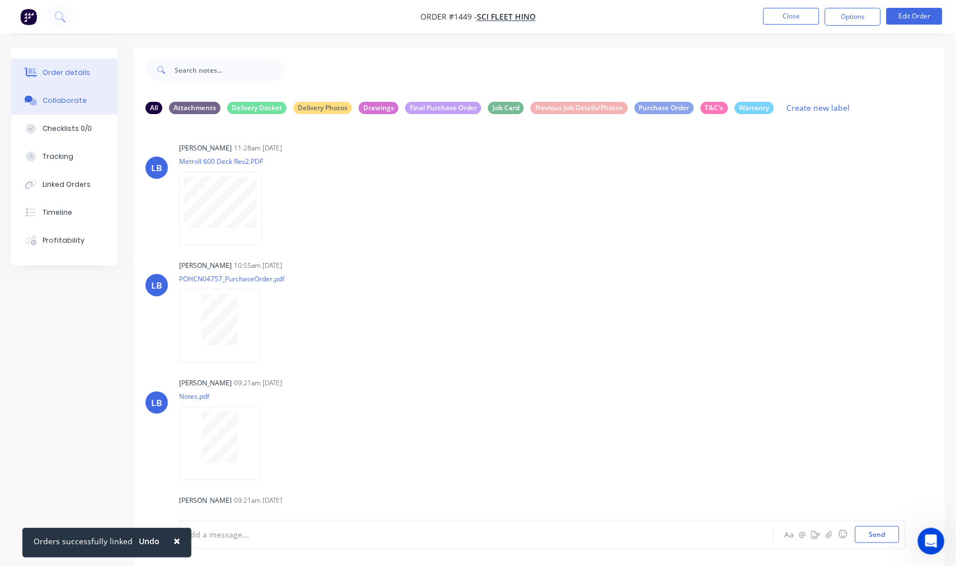
click at [74, 77] on div "Order details" at bounding box center [67, 73] width 48 height 10
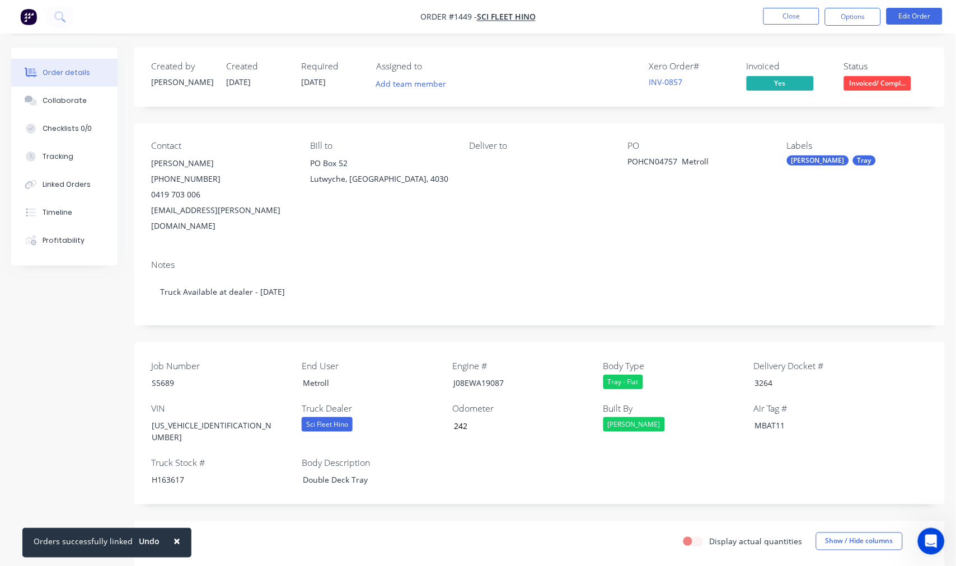
click at [446, 260] on div "Notes" at bounding box center [539, 265] width 777 height 11
click at [790, 15] on button "Close" at bounding box center [791, 16] width 56 height 17
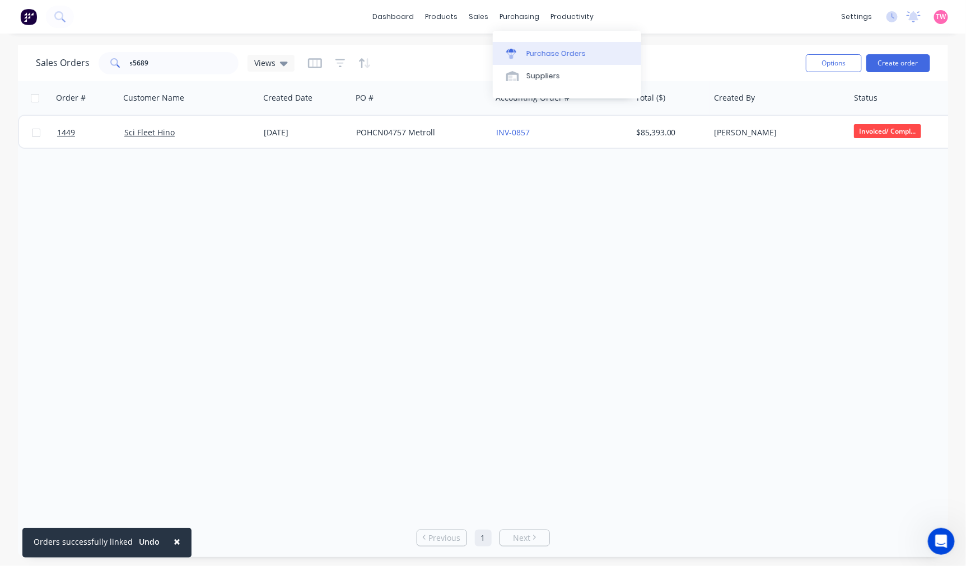
click at [538, 49] on div "Purchase Orders" at bounding box center [555, 54] width 59 height 10
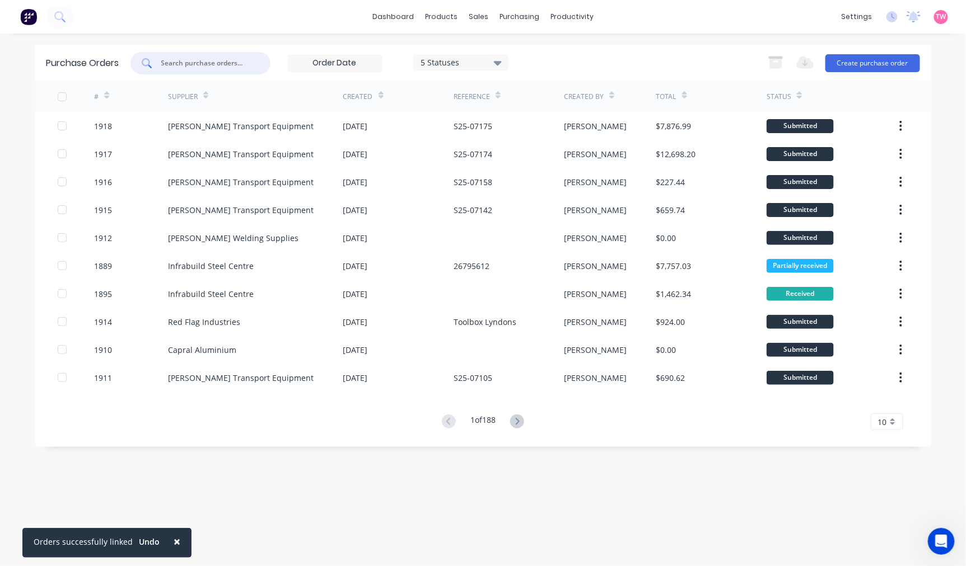
click at [217, 65] on input "text" at bounding box center [206, 63] width 93 height 11
click at [521, 420] on icon at bounding box center [517, 422] width 14 height 14
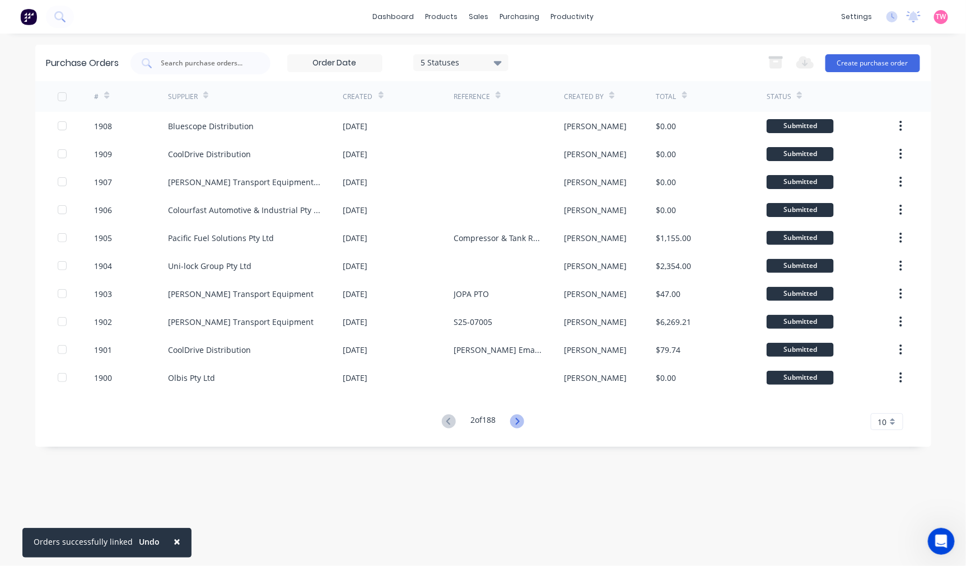
click at [518, 423] on icon at bounding box center [517, 422] width 14 height 14
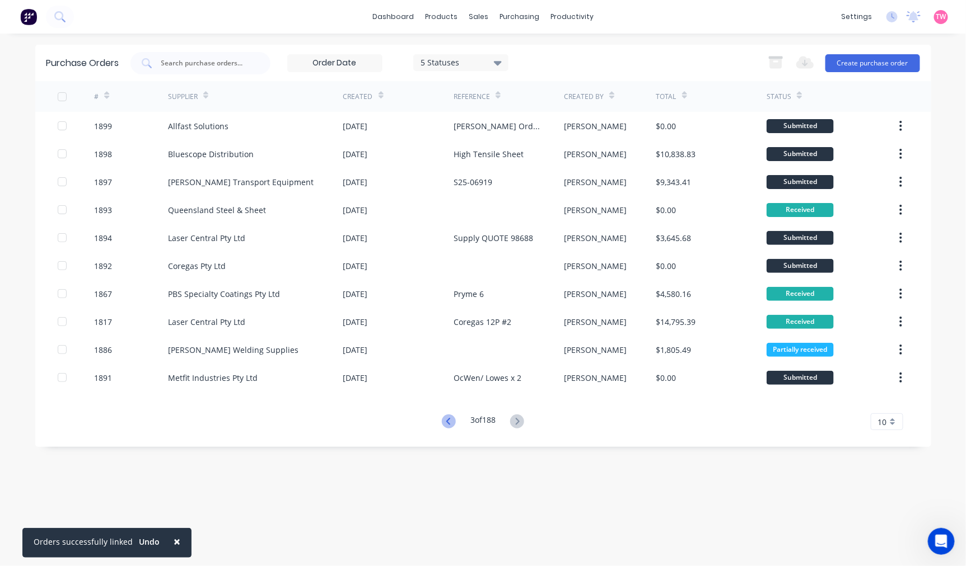
click at [442, 421] on icon at bounding box center [449, 422] width 14 height 14
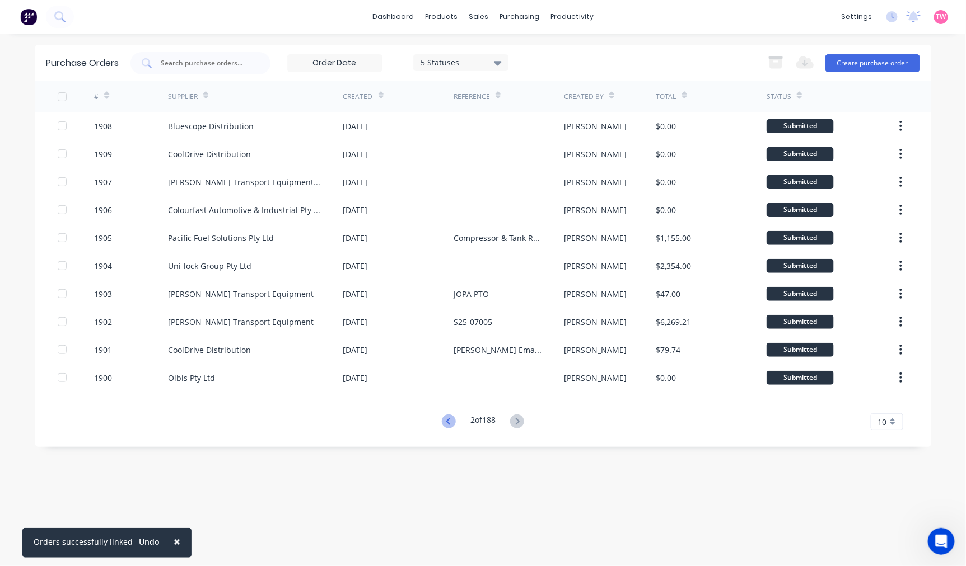
click at [448, 424] on icon at bounding box center [448, 421] width 4 height 7
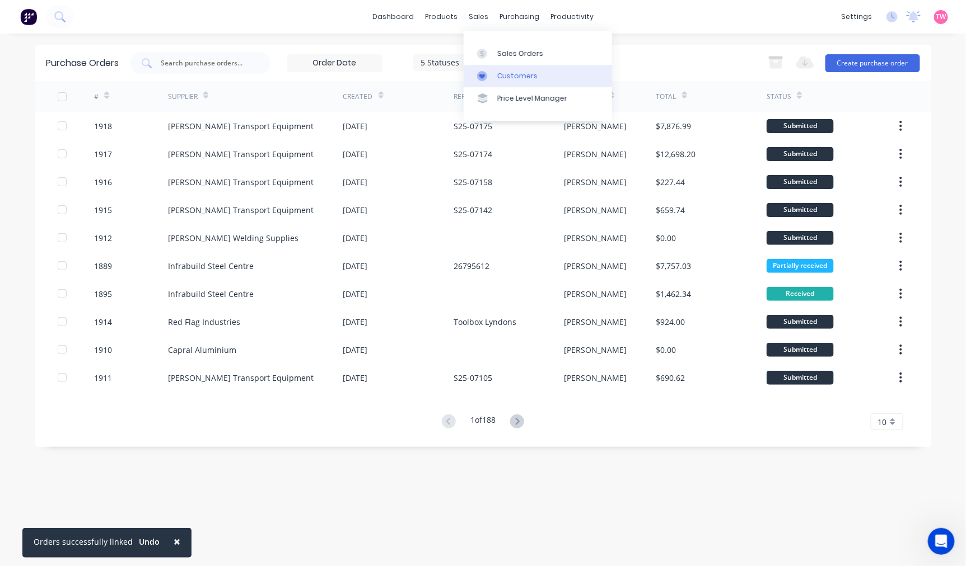
click at [519, 76] on div "Customers" at bounding box center [517, 76] width 40 height 10
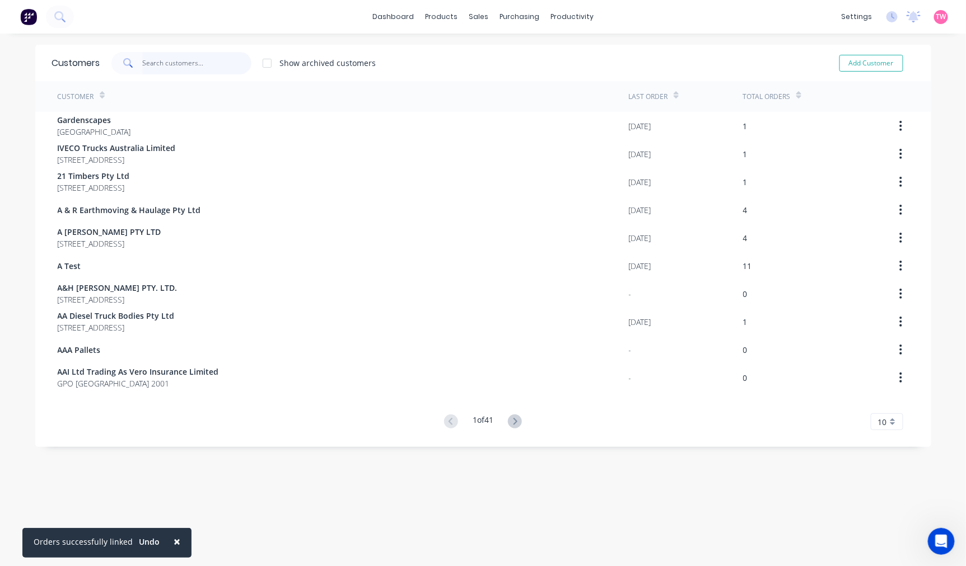
click at [170, 60] on input "text" at bounding box center [196, 63] width 109 height 22
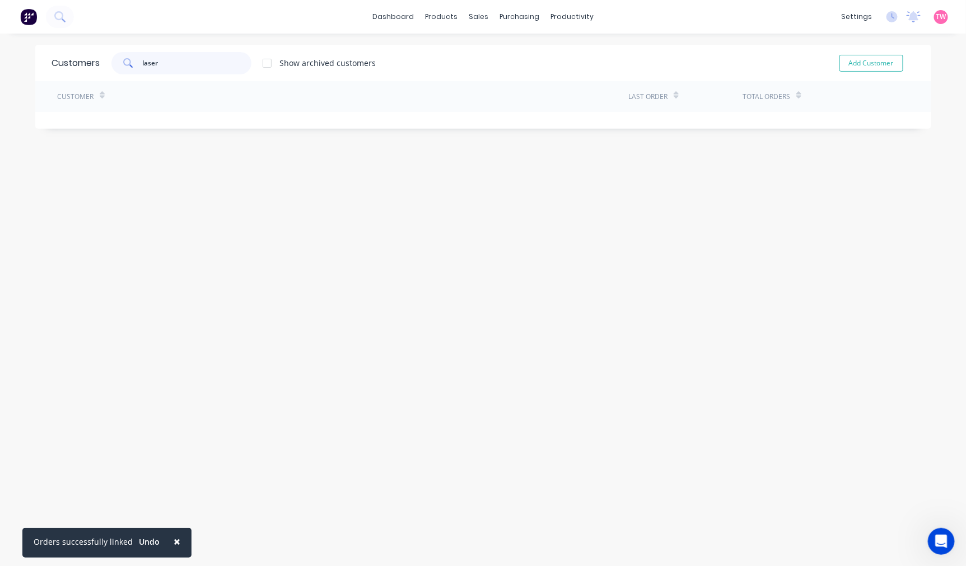
type input "laser"
drag, startPoint x: 161, startPoint y: 60, endPoint x: 116, endPoint y: 64, distance: 45.0
click at [121, 64] on div "laser" at bounding box center [181, 63] width 140 height 22
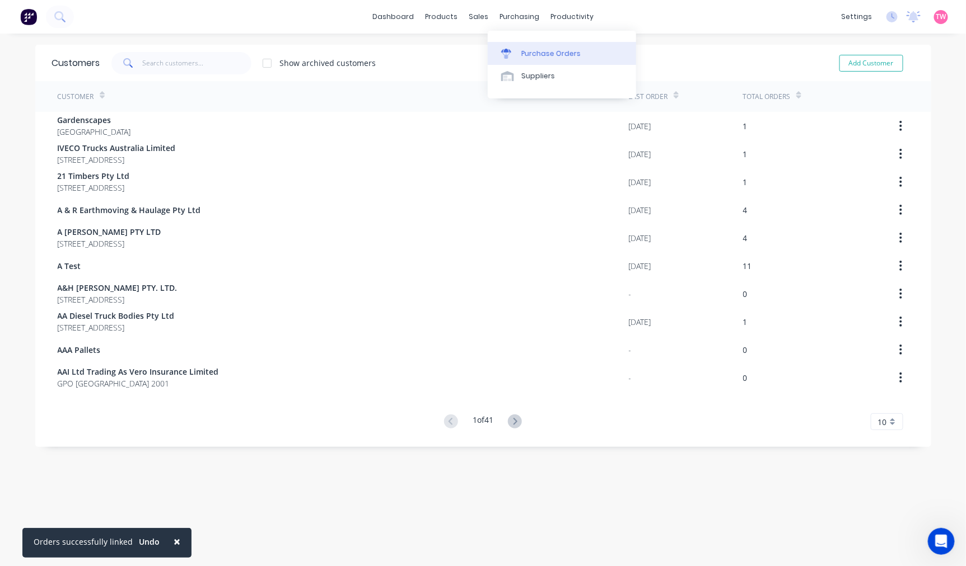
click at [538, 53] on div "Purchase Orders" at bounding box center [550, 54] width 59 height 10
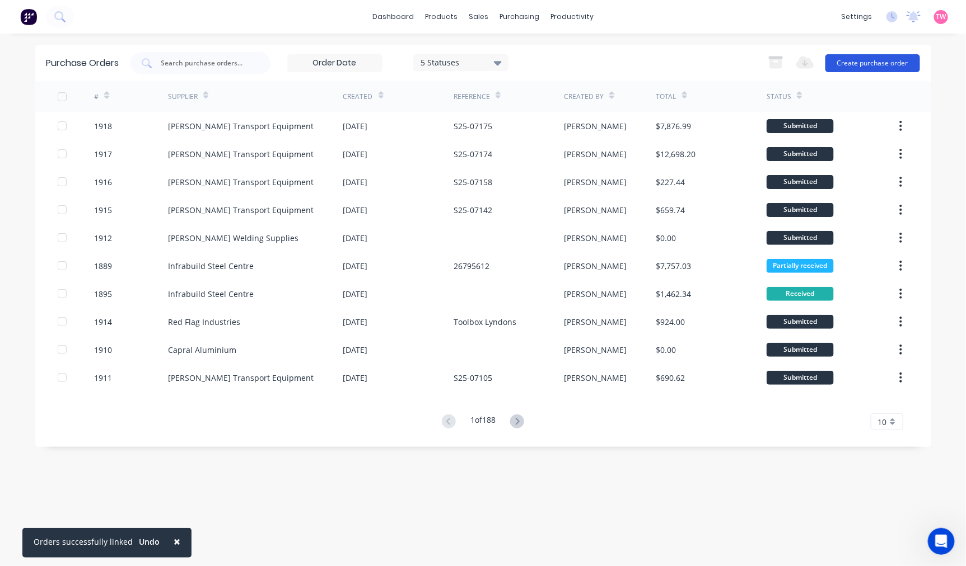
click at [861, 63] on button "Create purchase order" at bounding box center [872, 63] width 95 height 18
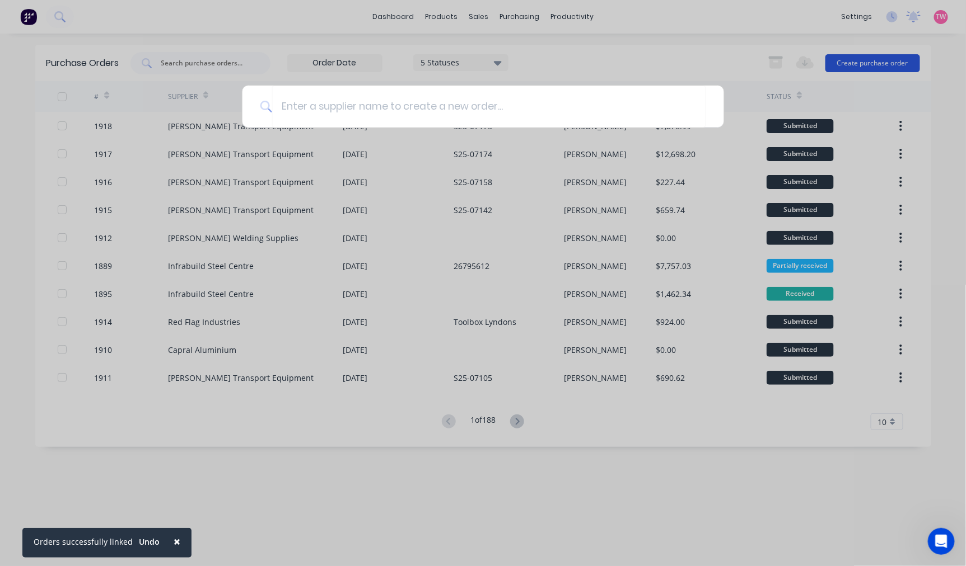
click at [861, 63] on div at bounding box center [483, 283] width 966 height 566
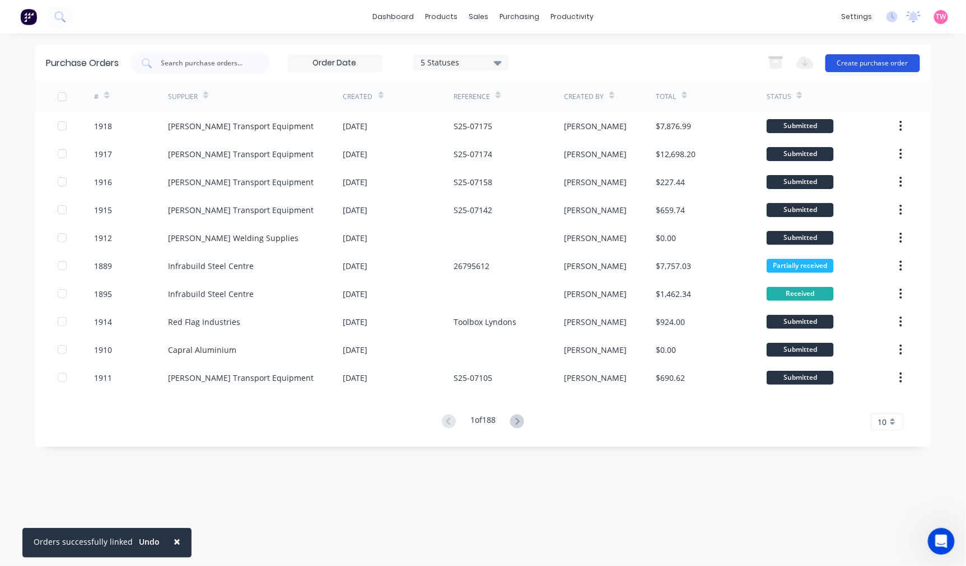
click at [848, 62] on button "Create purchase order" at bounding box center [872, 63] width 95 height 18
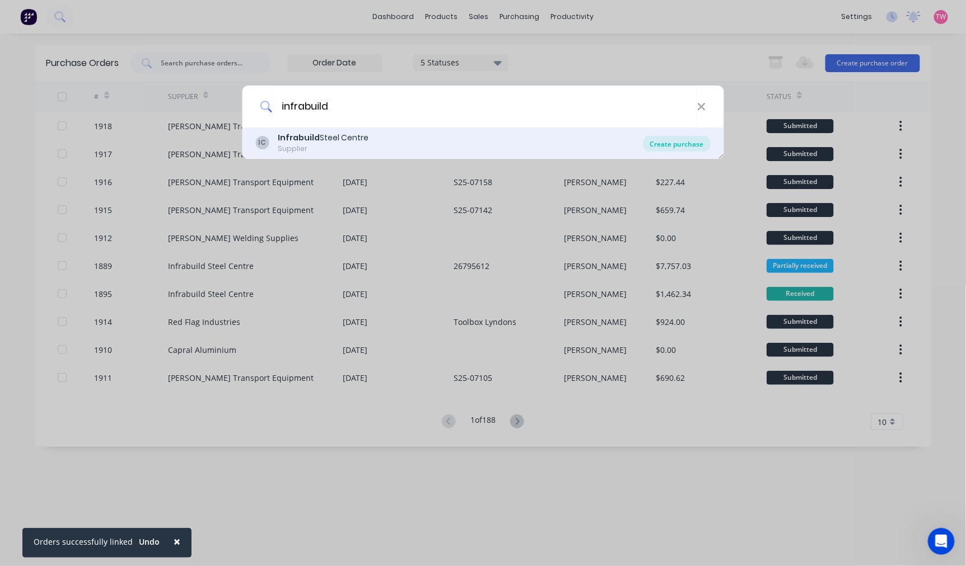
type input "infrabuild"
click at [669, 143] on div "Create purchase" at bounding box center [676, 144] width 67 height 16
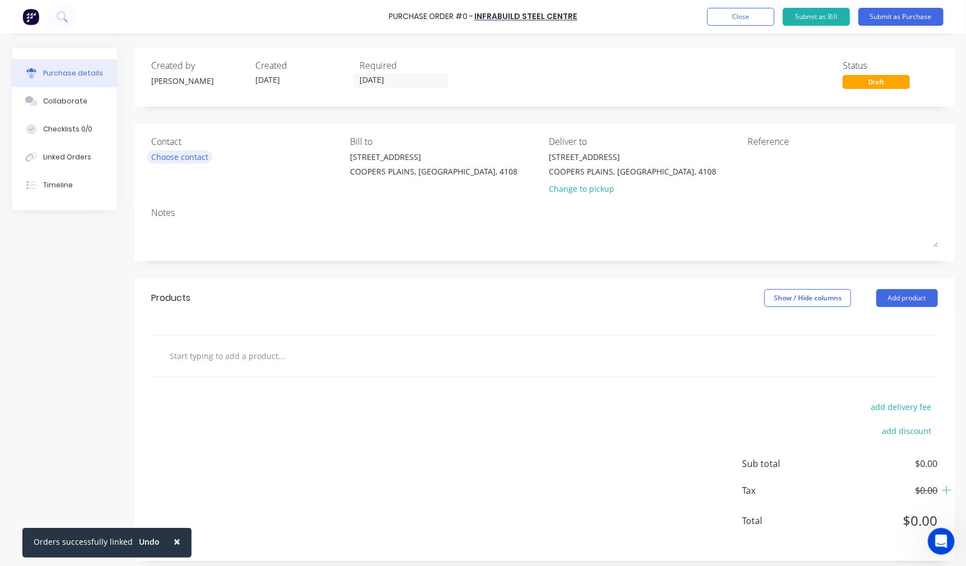
click at [166, 159] on div "Choose contact" at bounding box center [179, 157] width 57 height 12
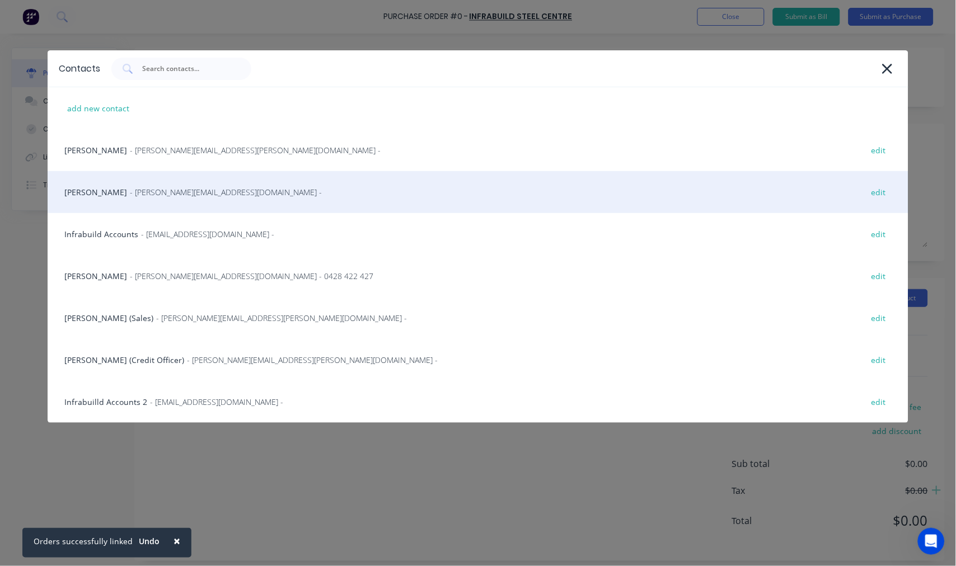
click at [109, 188] on div "[PERSON_NAME] - [PERSON_NAME][EMAIL_ADDRESS][DOMAIN_NAME] - edit" at bounding box center [478, 192] width 860 height 42
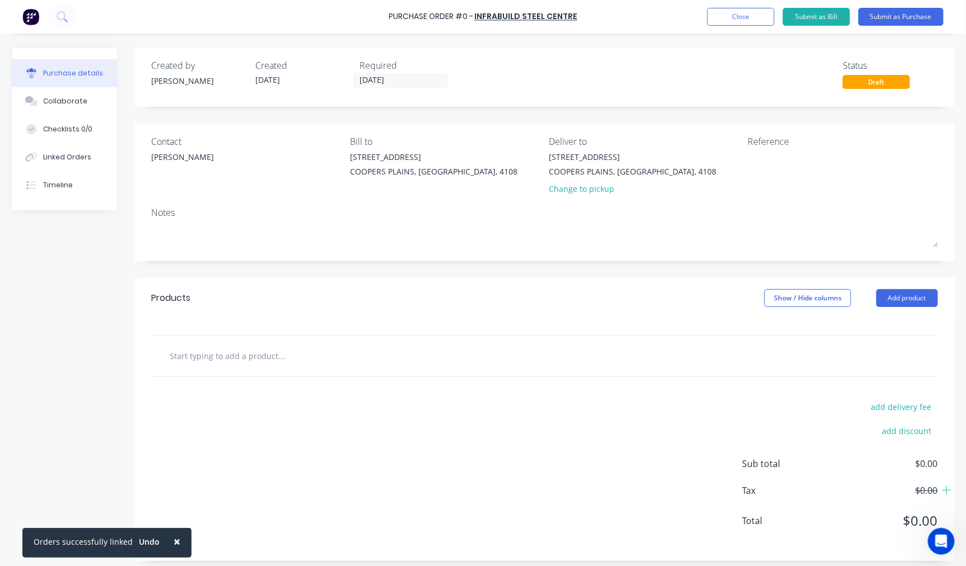
click at [250, 367] on input "text" at bounding box center [281, 356] width 224 height 22
click at [180, 157] on div "[PERSON_NAME]" at bounding box center [182, 157] width 63 height 12
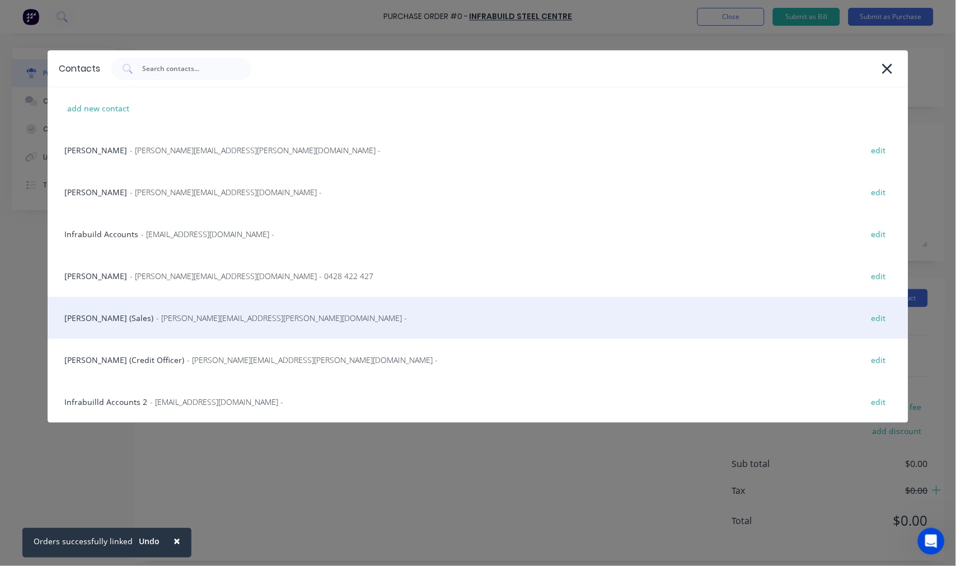
click at [107, 319] on div "[PERSON_NAME] (Sales) - [PERSON_NAME][EMAIL_ADDRESS][PERSON_NAME][DOMAIN_NAME] …" at bounding box center [478, 318] width 860 height 42
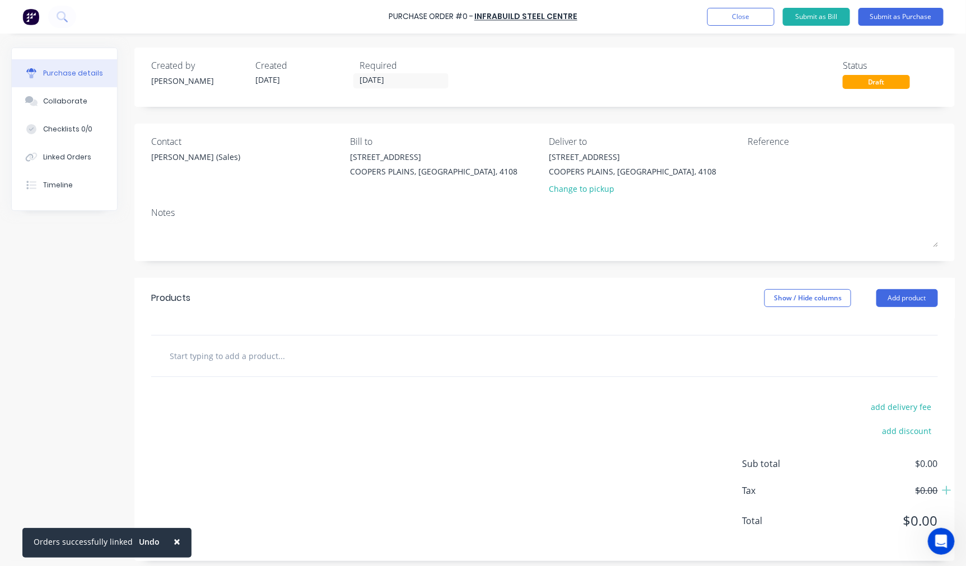
click at [226, 355] on input "text" at bounding box center [281, 356] width 224 height 22
click at [219, 350] on input "text" at bounding box center [281, 356] width 224 height 22
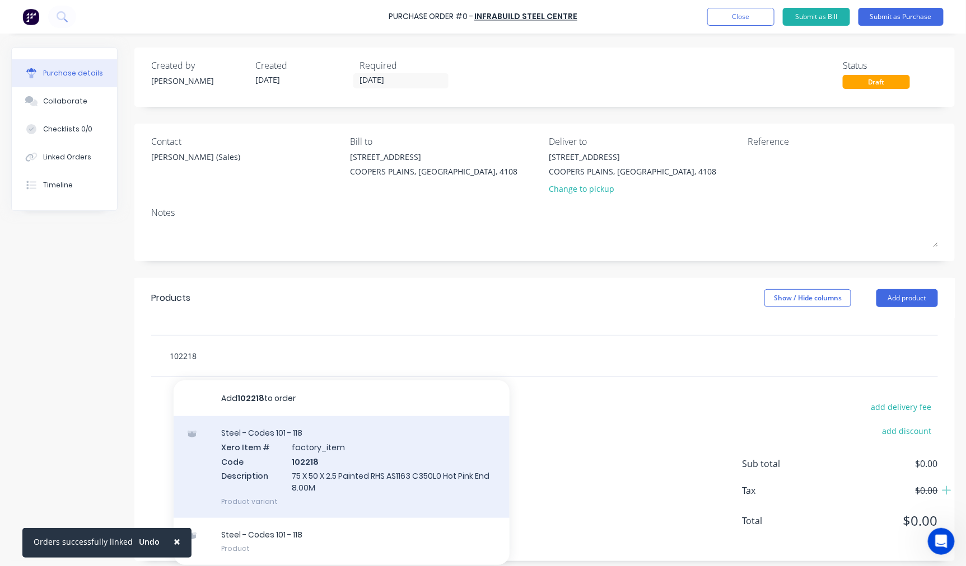
type input "102218"
click at [334, 439] on div "Steel - Codes 101 - 118 Xero Item # factory_item Code 102218 Description 75 X 5…" at bounding box center [342, 467] width 336 height 102
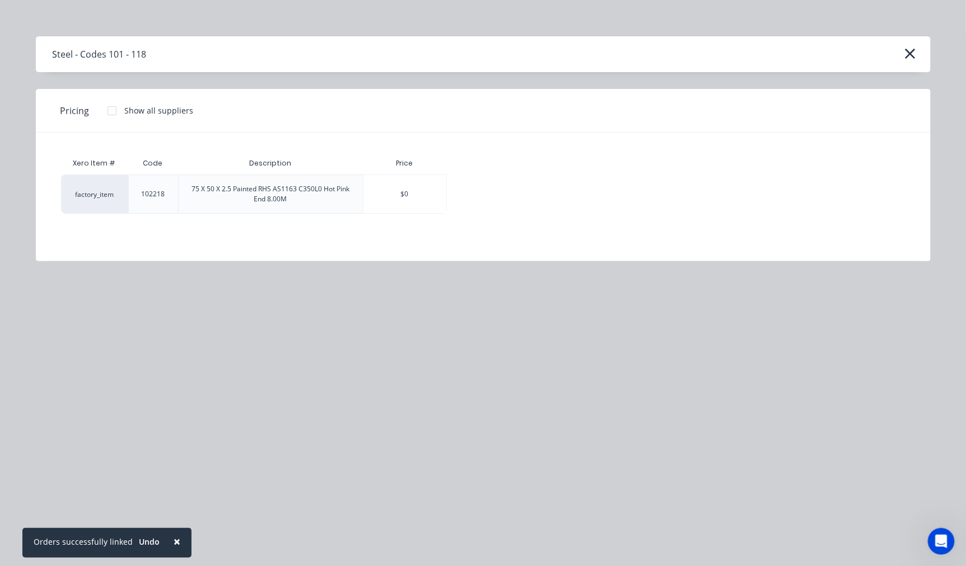
click at [113, 111] on div at bounding box center [112, 111] width 22 height 22
click at [480, 192] on div "$66.21" at bounding box center [486, 194] width 78 height 38
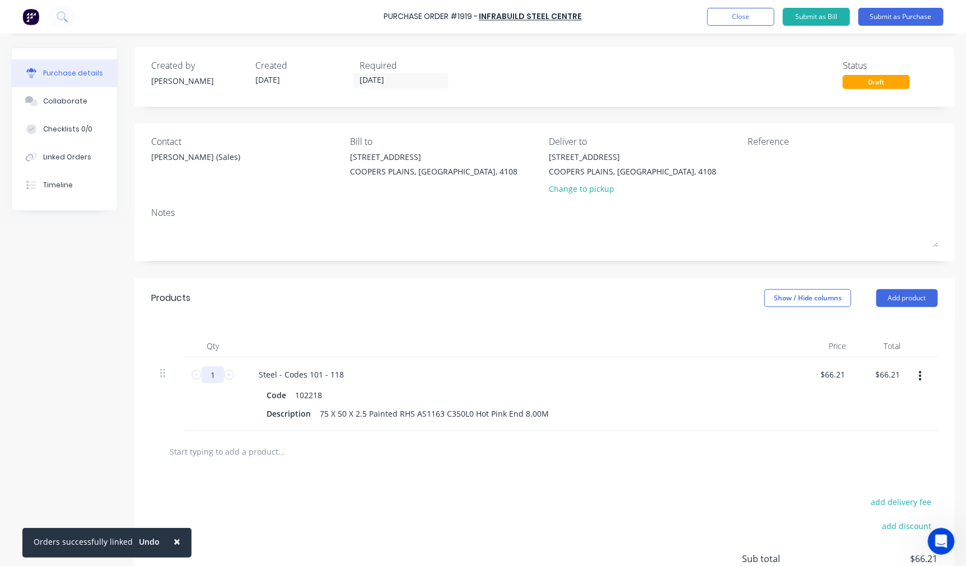
click at [218, 377] on input "1" at bounding box center [213, 375] width 22 height 17
type input "4"
type input "$264.84"
type input "45"
type input "$2,979.45"
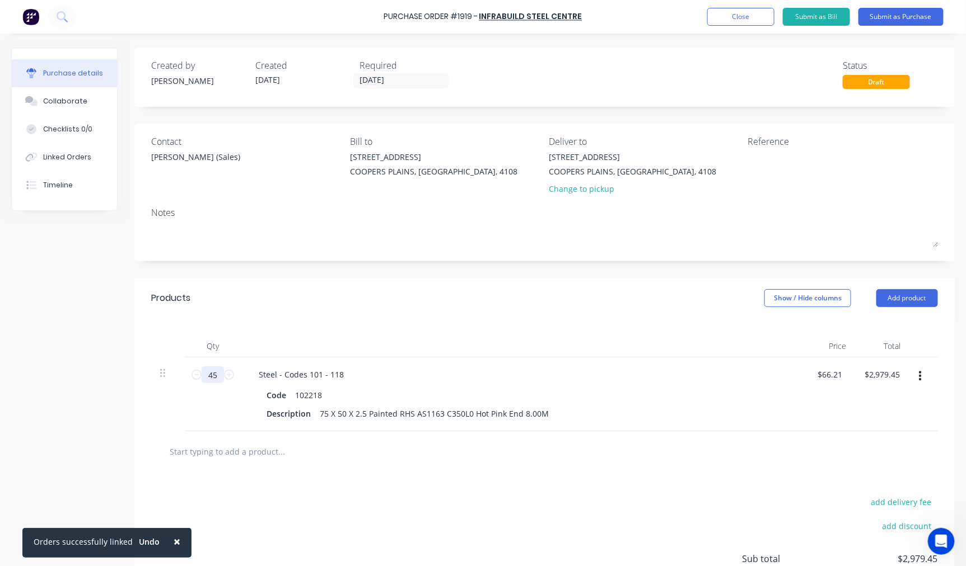
type input "45"
click at [232, 449] on input "text" at bounding box center [281, 452] width 224 height 22
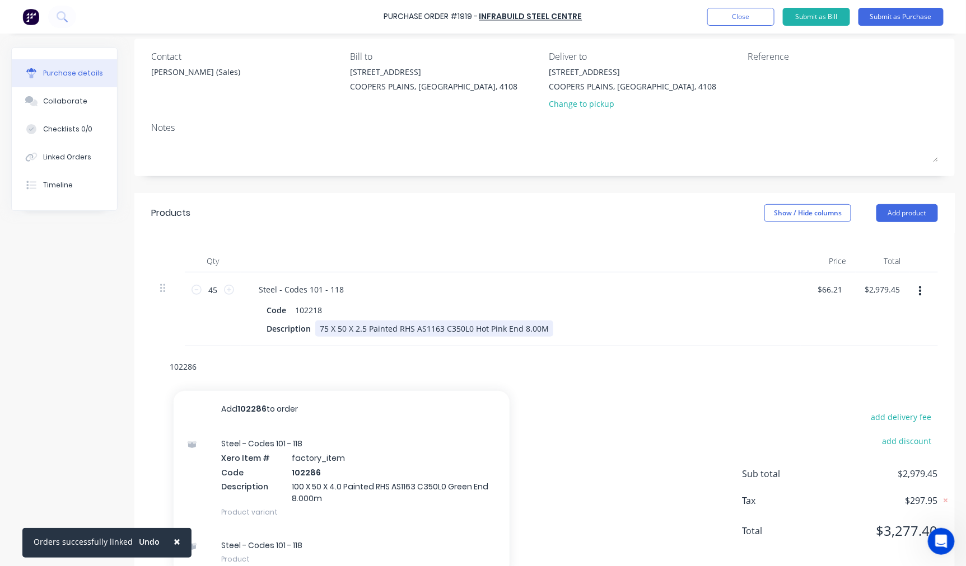
scroll to position [102, 0]
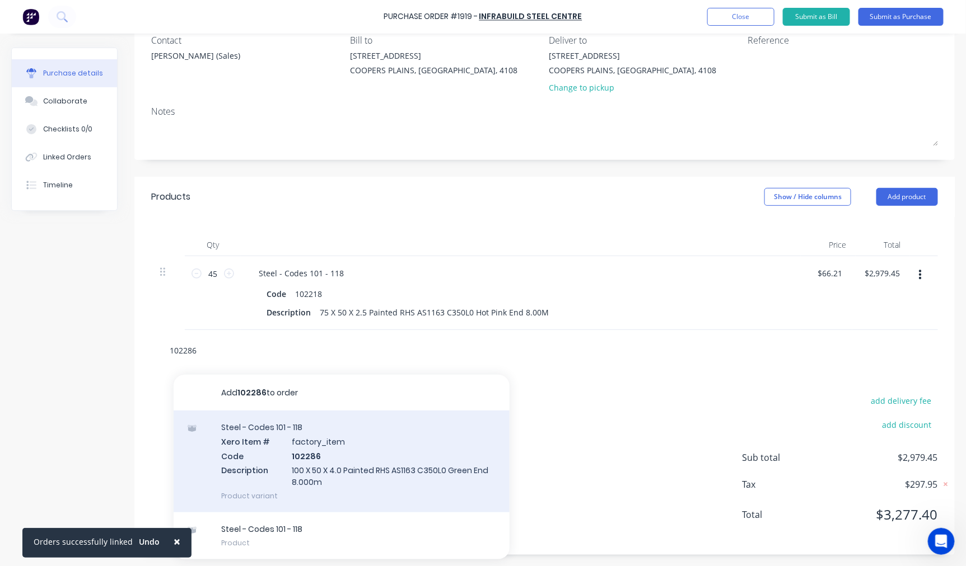
type input "102286"
click at [342, 451] on div "Steel - Codes 101 - 118 Xero Item # factory_item Code 102286 Description 100 X …" at bounding box center [342, 462] width 336 height 102
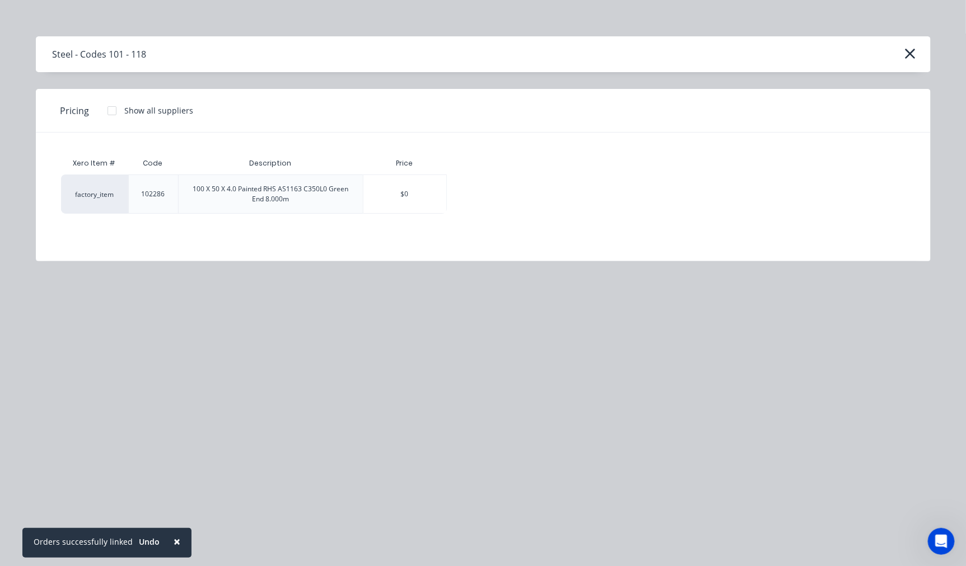
click at [111, 113] on div at bounding box center [112, 111] width 22 height 22
click at [473, 191] on div "$122.74" at bounding box center [486, 194] width 78 height 38
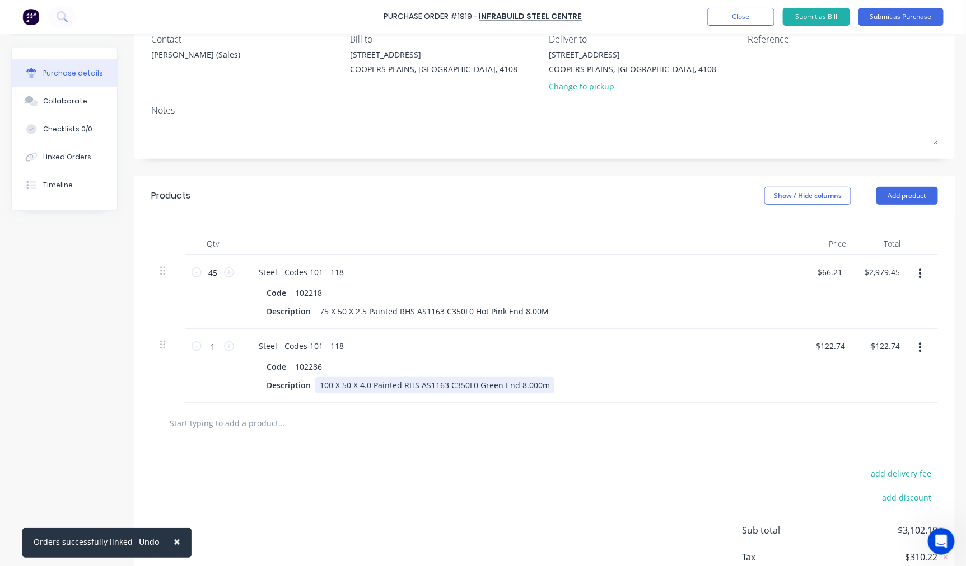
click at [519, 384] on div "100 X 50 X 4.0 Painted RHS AS1163 C350L0 Green End 8.000m" at bounding box center [434, 385] width 239 height 16
click at [216, 344] on input "1" at bounding box center [213, 346] width 22 height 17
type input "2"
type input "$245.48"
type input "2"
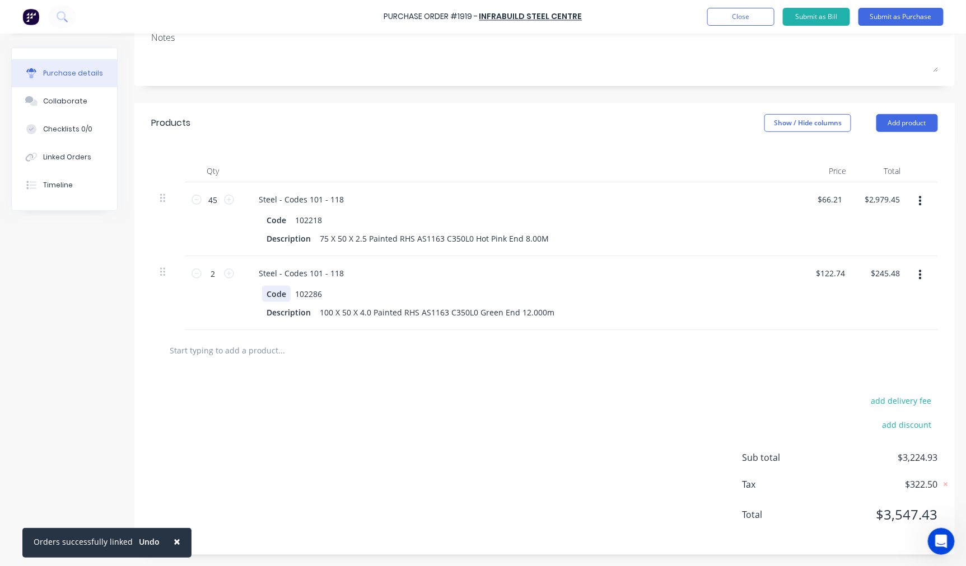
scroll to position [0, 0]
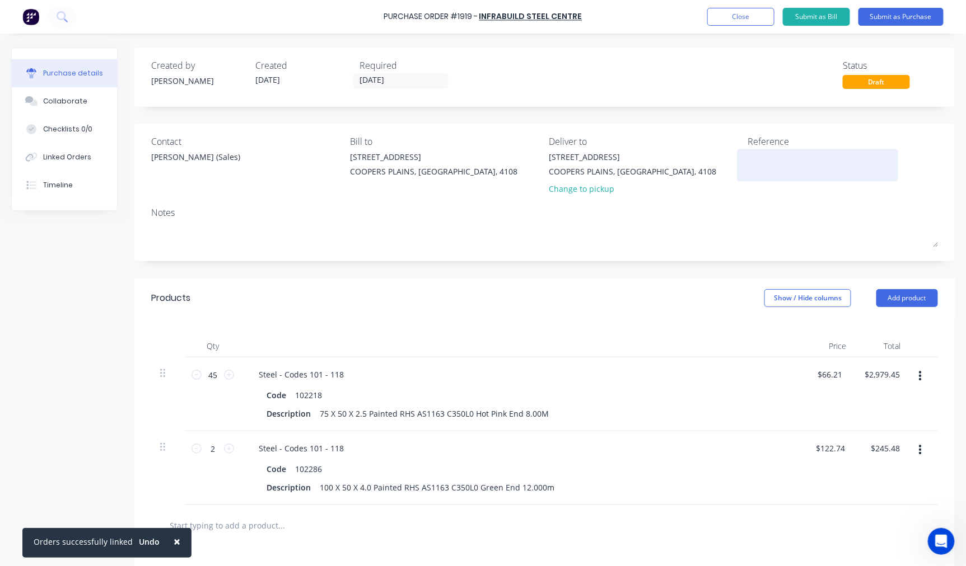
click at [762, 161] on textarea at bounding box center [817, 163] width 140 height 25
click at [902, 15] on button "Submit as Purchase" at bounding box center [900, 17] width 85 height 18
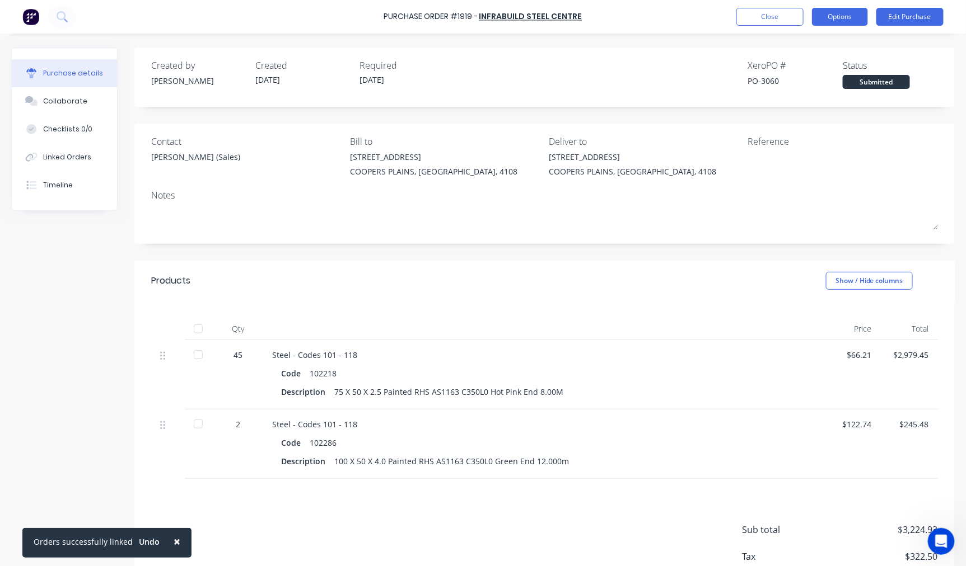
click at [848, 20] on button "Options" at bounding box center [840, 17] width 56 height 18
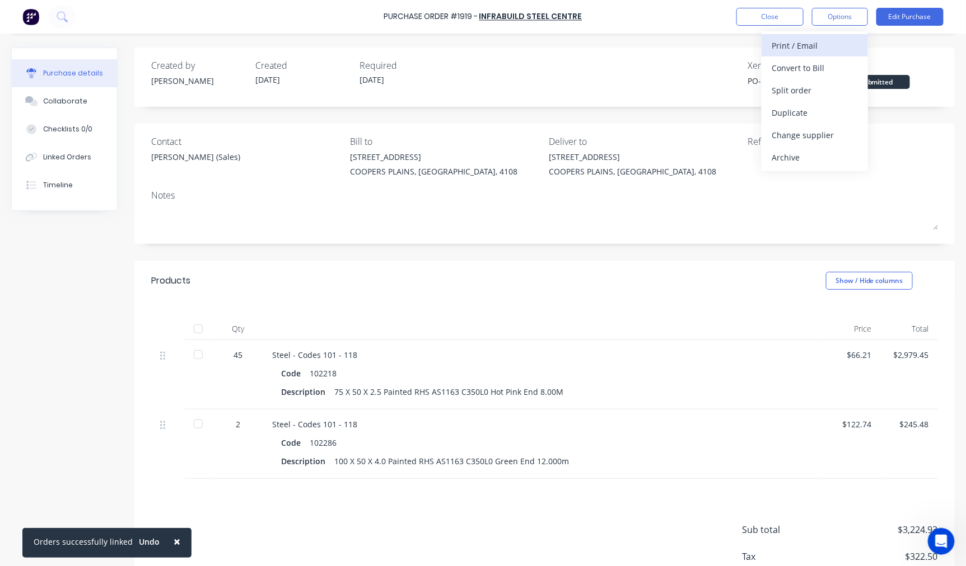
click at [824, 40] on div "Print / Email" at bounding box center [814, 46] width 86 height 16
click at [813, 65] on div "With pricing" at bounding box center [814, 68] width 86 height 16
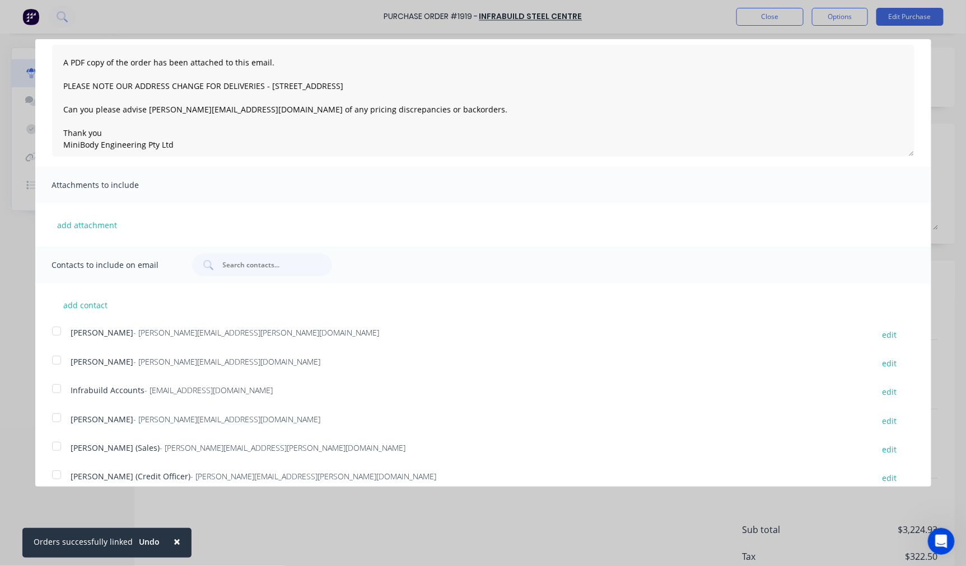
scroll to position [104, 0]
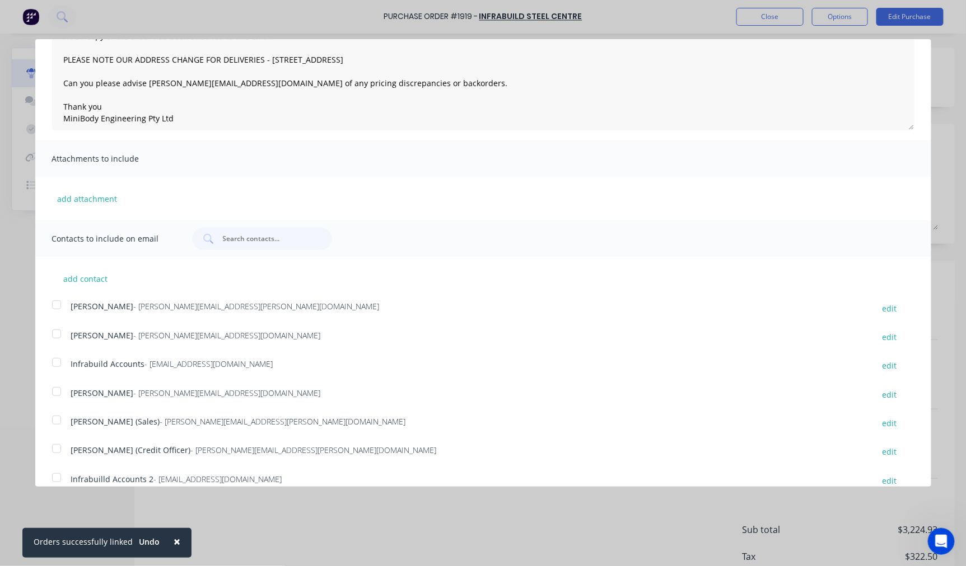
click at [58, 418] on div at bounding box center [56, 420] width 22 height 22
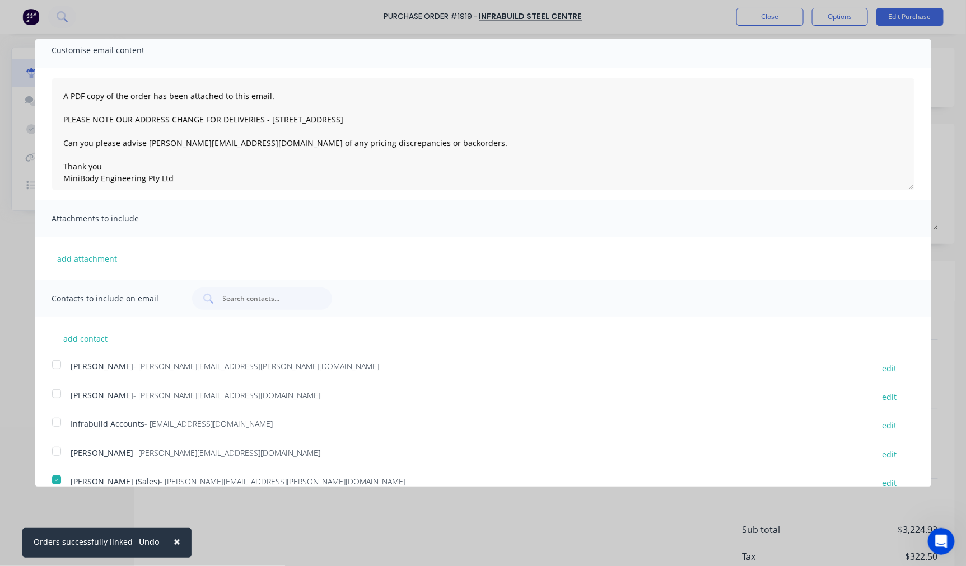
scroll to position [0, 0]
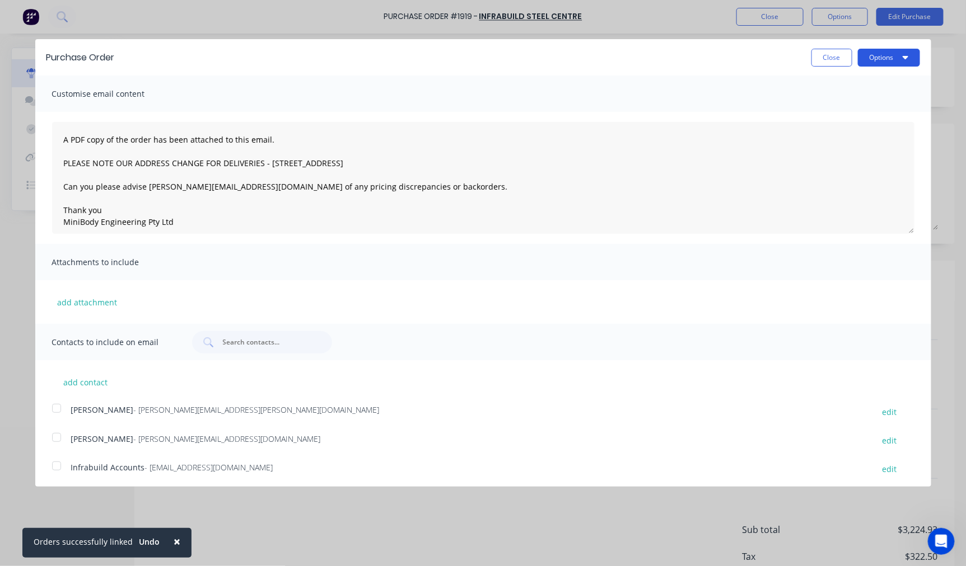
click at [887, 60] on button "Options" at bounding box center [889, 58] width 62 height 18
click at [830, 107] on div "Email" at bounding box center [866, 108] width 86 height 16
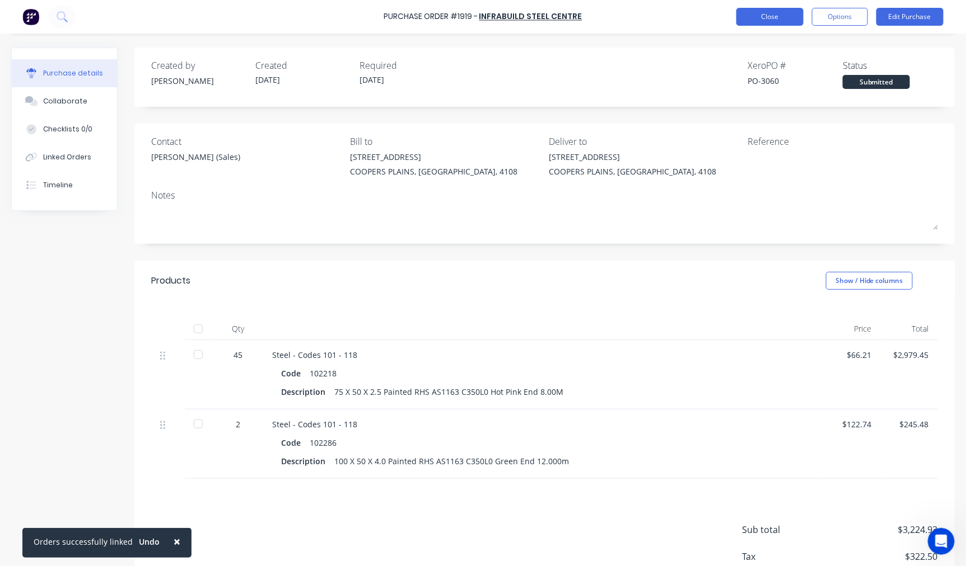
click at [757, 14] on button "Close" at bounding box center [769, 17] width 67 height 18
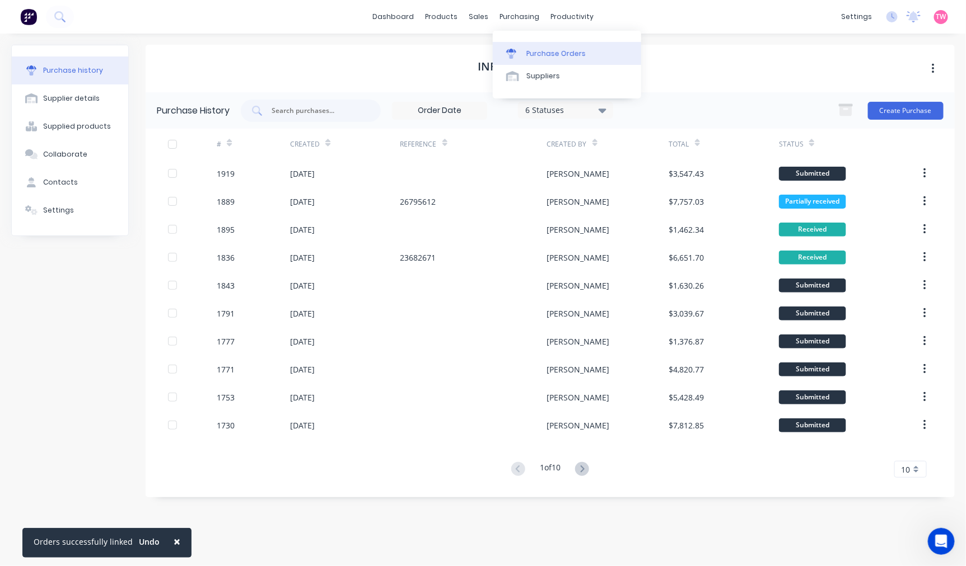
click at [549, 53] on div "Purchase Orders" at bounding box center [555, 54] width 59 height 10
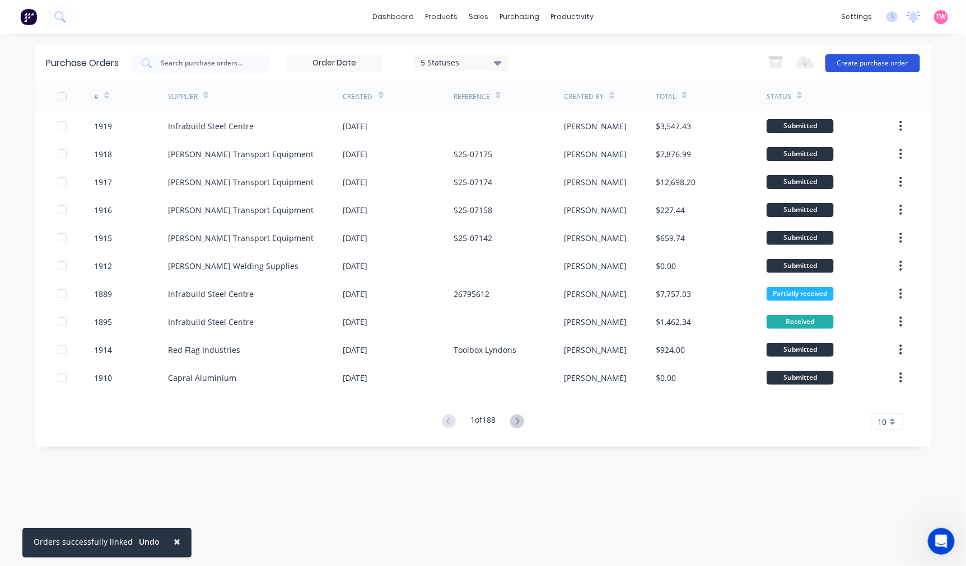
click at [853, 59] on button "Create purchase order" at bounding box center [872, 63] width 95 height 18
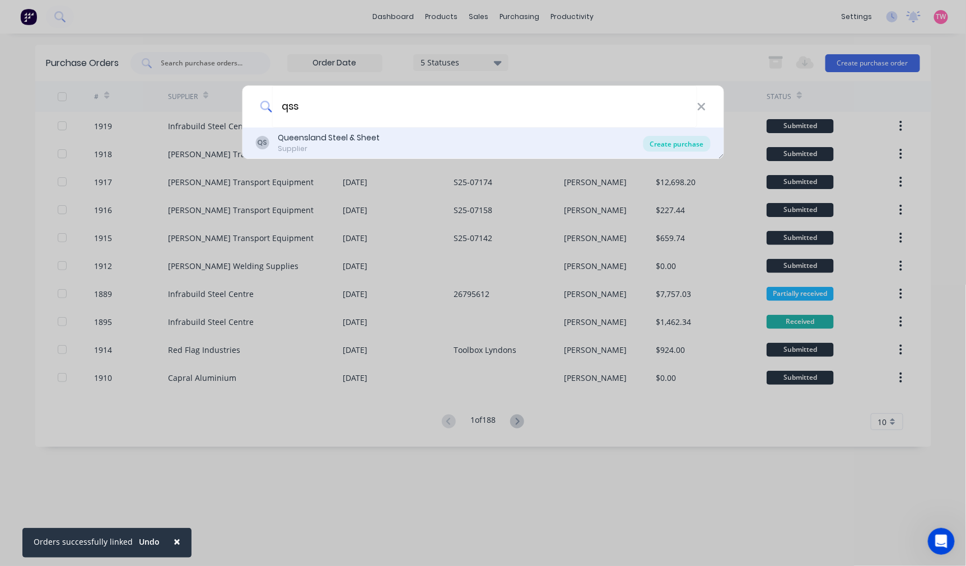
type input "qss"
click at [669, 147] on div "Create purchase" at bounding box center [676, 144] width 67 height 16
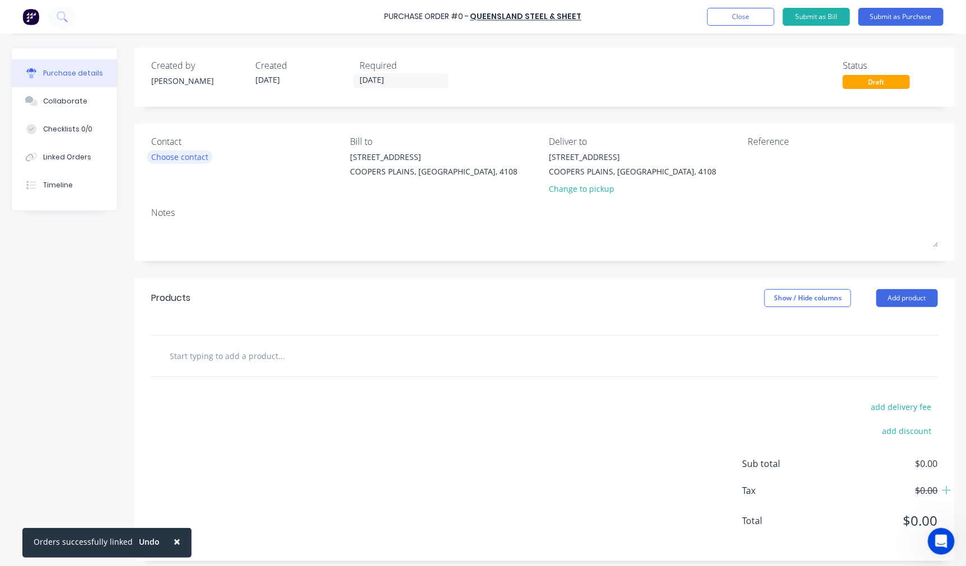
click at [164, 154] on div "Choose contact" at bounding box center [179, 157] width 57 height 12
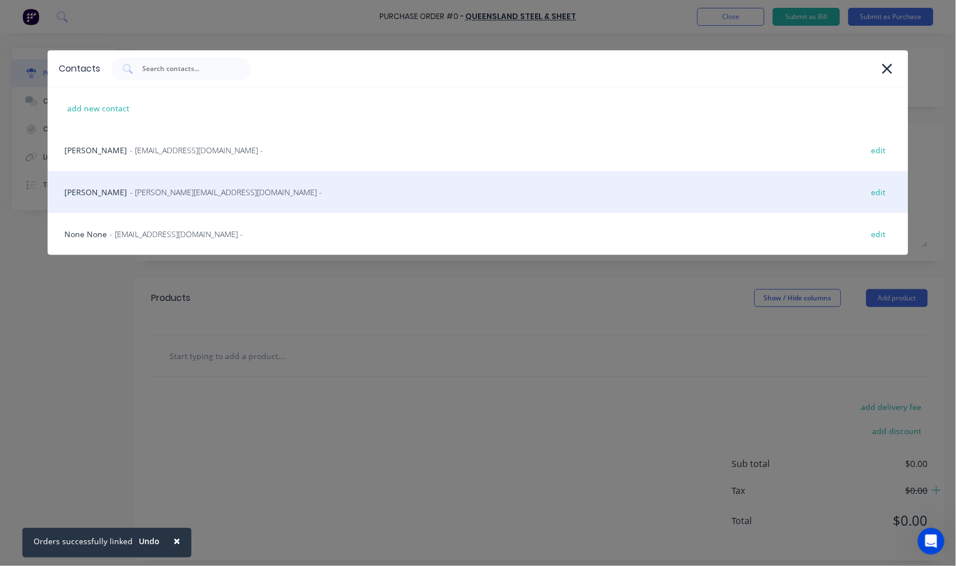
click at [146, 193] on span "- [PERSON_NAME][EMAIL_ADDRESS][DOMAIN_NAME] -" at bounding box center [226, 192] width 192 height 12
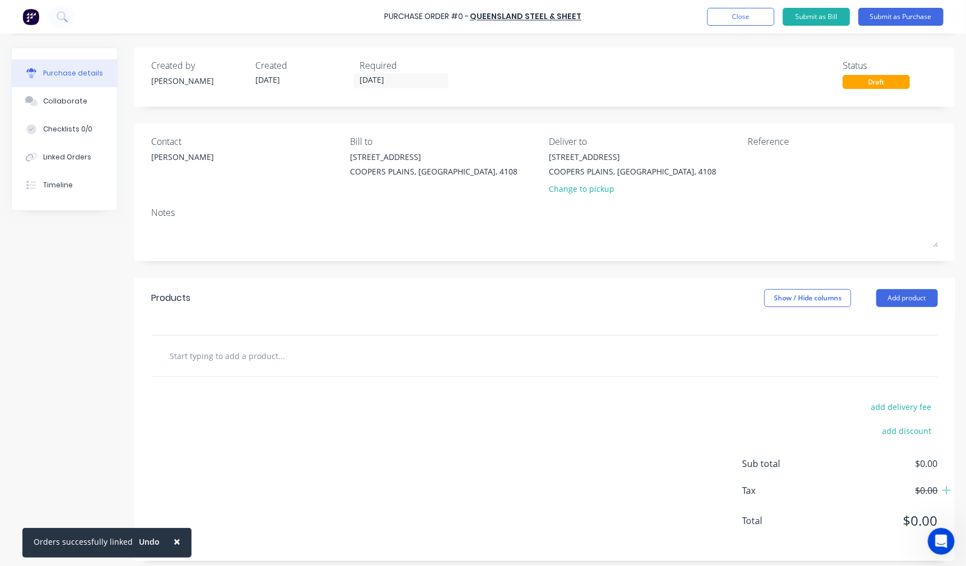
click at [261, 354] on input "text" at bounding box center [281, 356] width 224 height 22
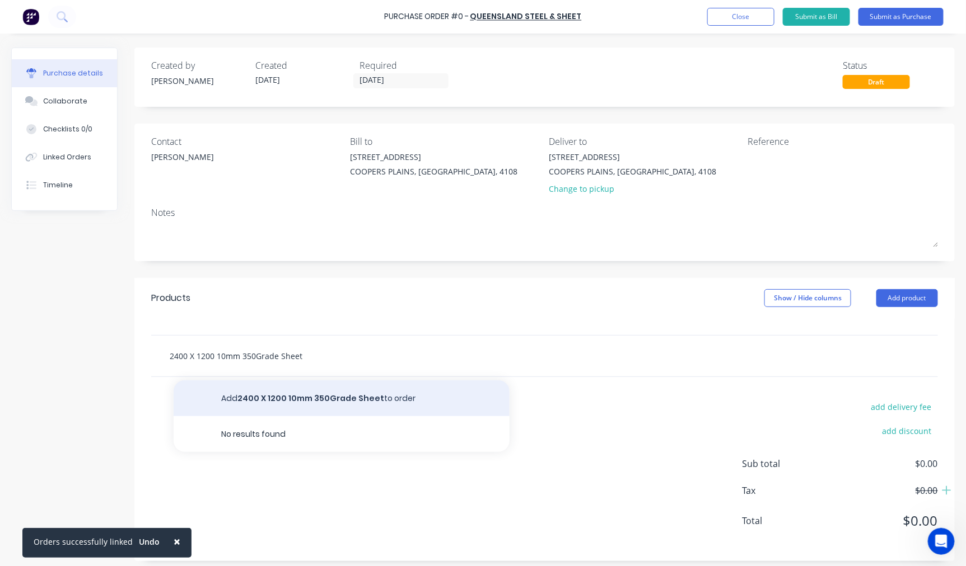
type input "2400 X 1200 10mm 350Grade Sheet"
click at [336, 401] on button "Add 2400 X 1200 10mm 350Grade Sheet to order" at bounding box center [342, 399] width 336 height 36
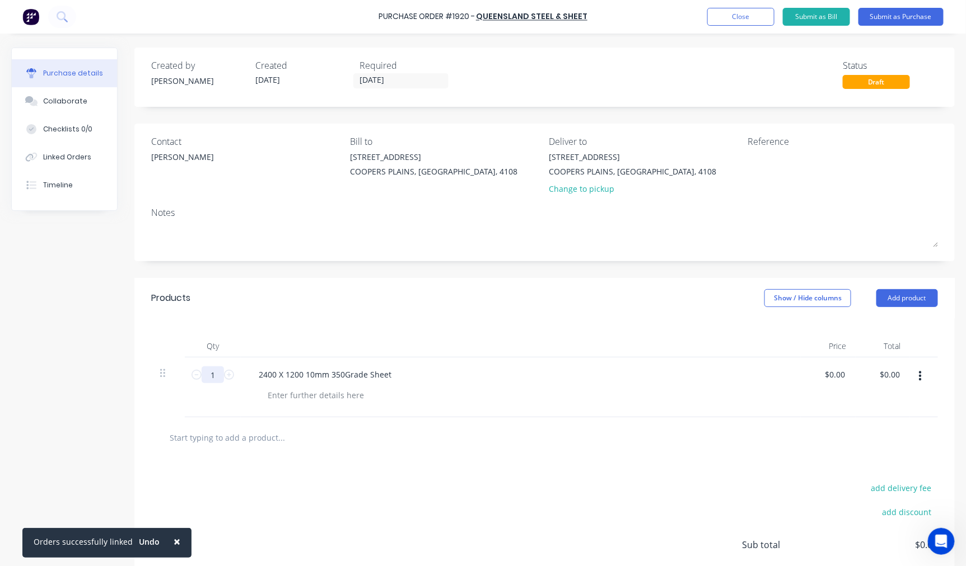
click at [213, 374] on input "1" at bounding box center [213, 375] width 22 height 17
type input "6"
click at [919, 376] on icon "button" at bounding box center [920, 377] width 3 height 12
click at [852, 476] on button "Delete" at bounding box center [885, 473] width 95 height 22
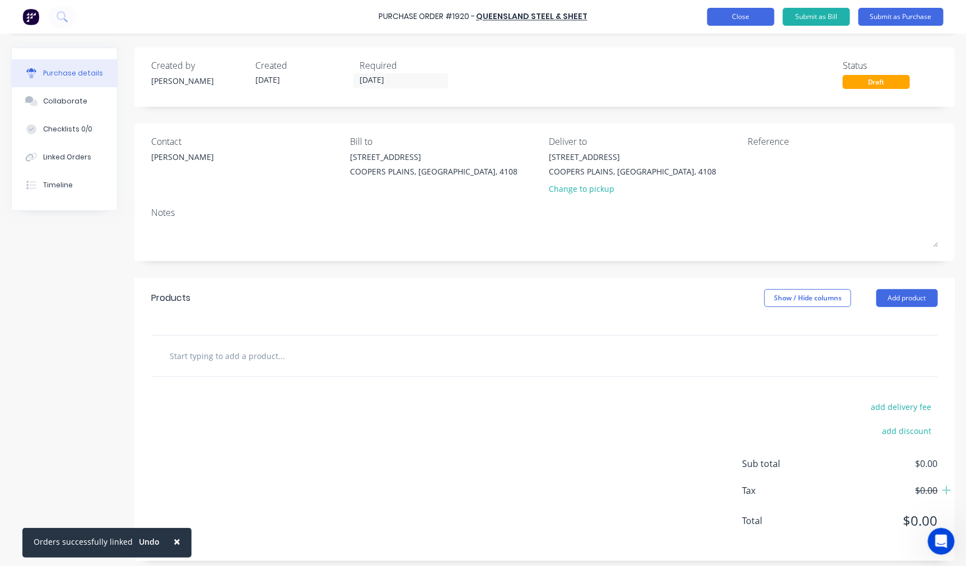
click at [739, 15] on button "Close" at bounding box center [740, 17] width 67 height 18
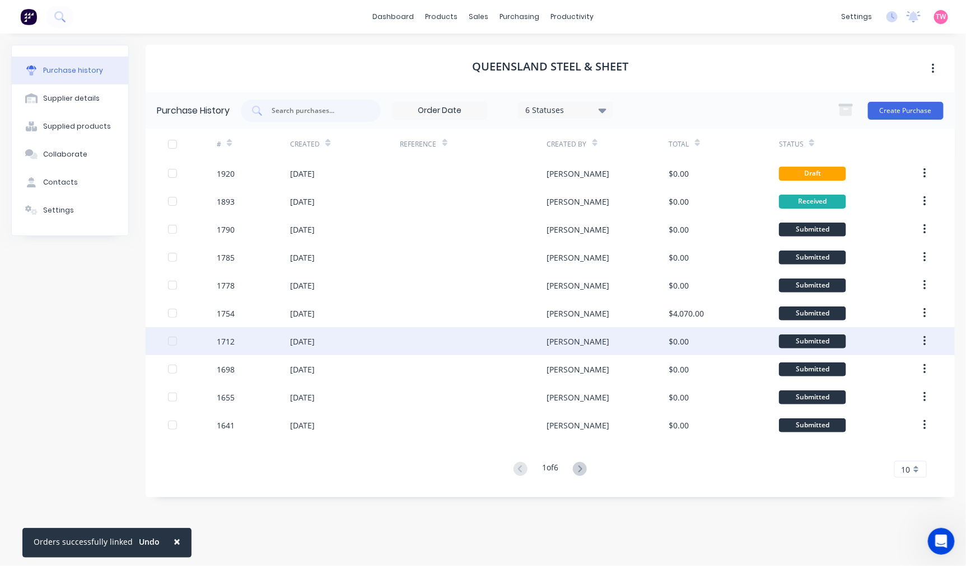
click at [299, 350] on div "[DATE]" at bounding box center [345, 341] width 110 height 28
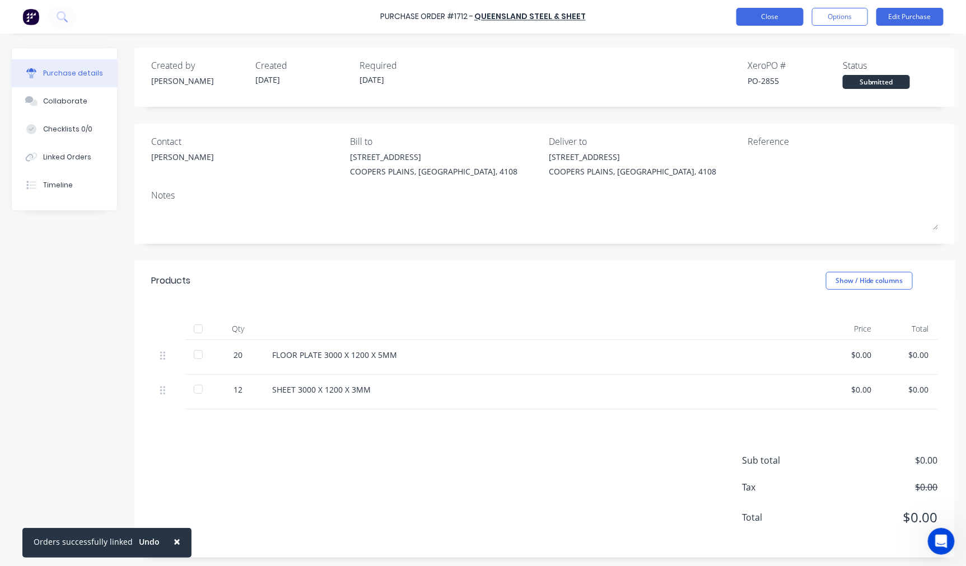
click at [756, 15] on button "Close" at bounding box center [769, 17] width 67 height 18
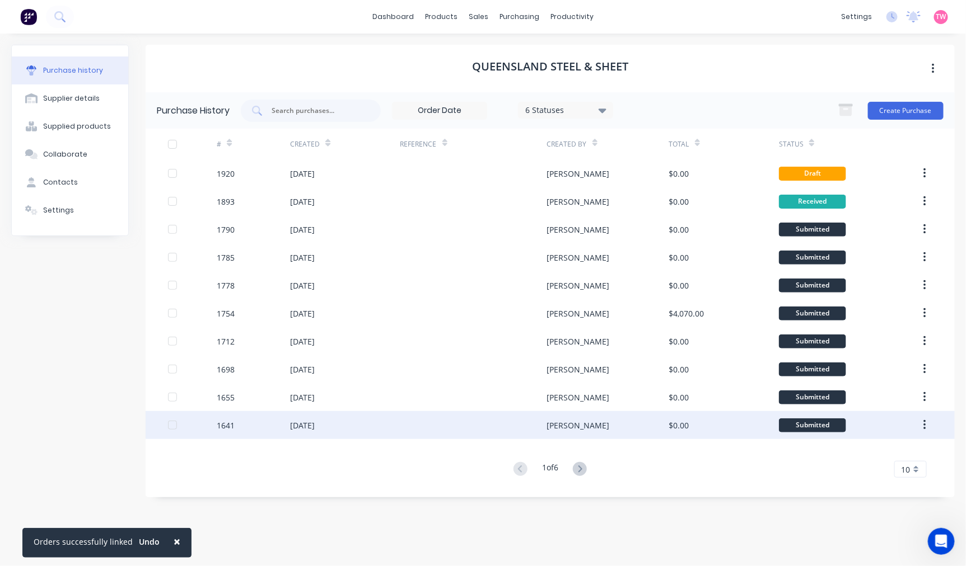
click at [315, 429] on div "[DATE]" at bounding box center [302, 426] width 25 height 12
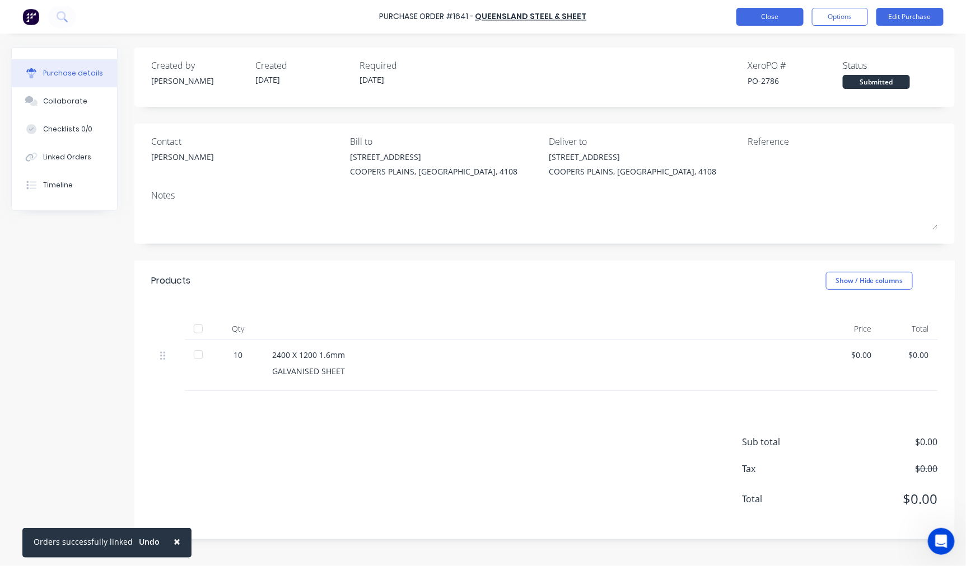
click at [770, 15] on button "Close" at bounding box center [769, 17] width 67 height 18
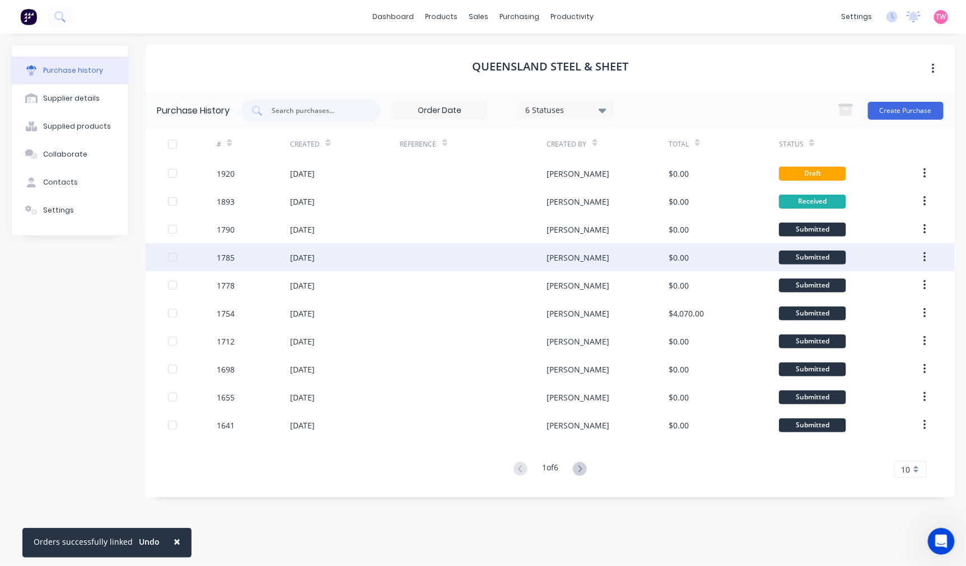
click at [396, 257] on div "[DATE]" at bounding box center [345, 257] width 110 height 28
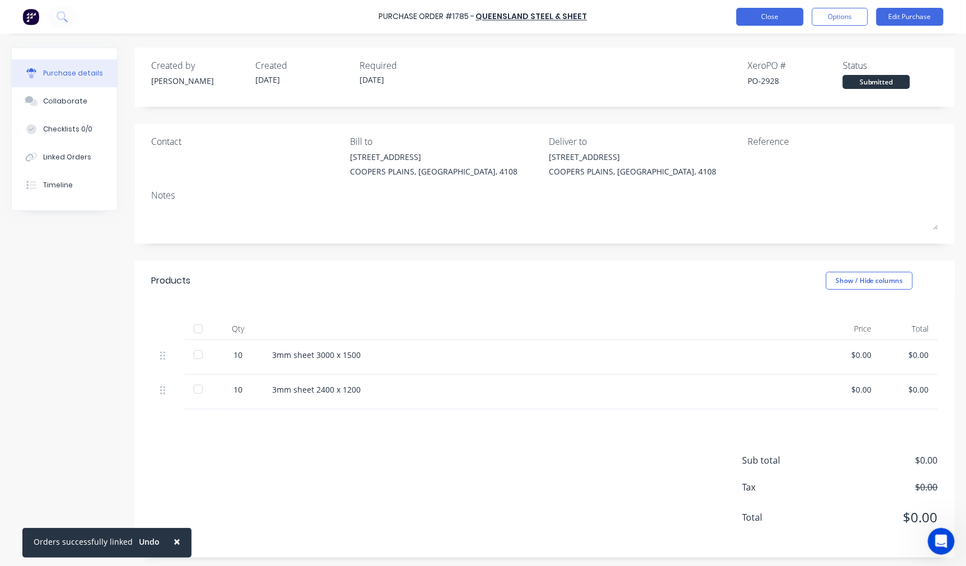
click at [767, 14] on button "Close" at bounding box center [769, 17] width 67 height 18
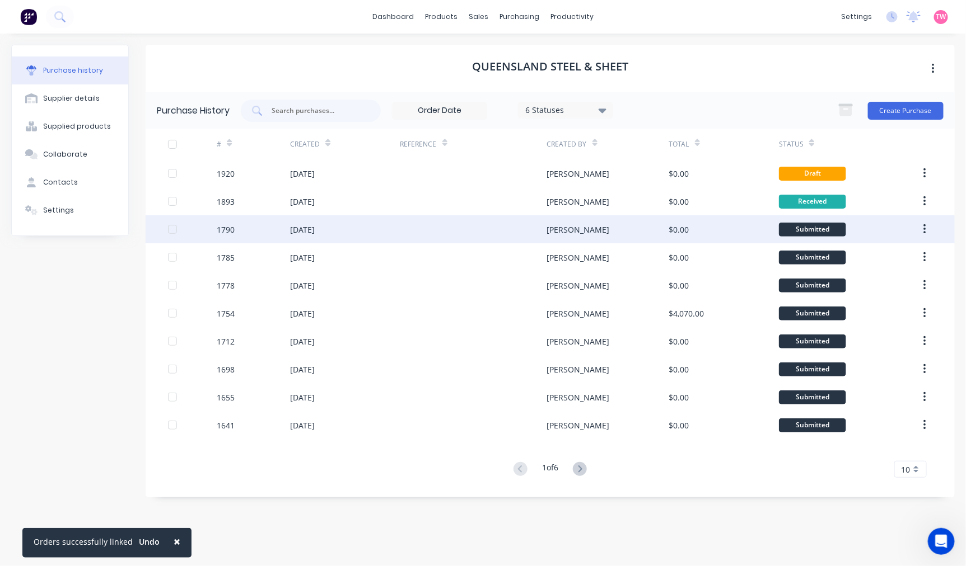
click at [376, 236] on div "[DATE]" at bounding box center [345, 229] width 110 height 28
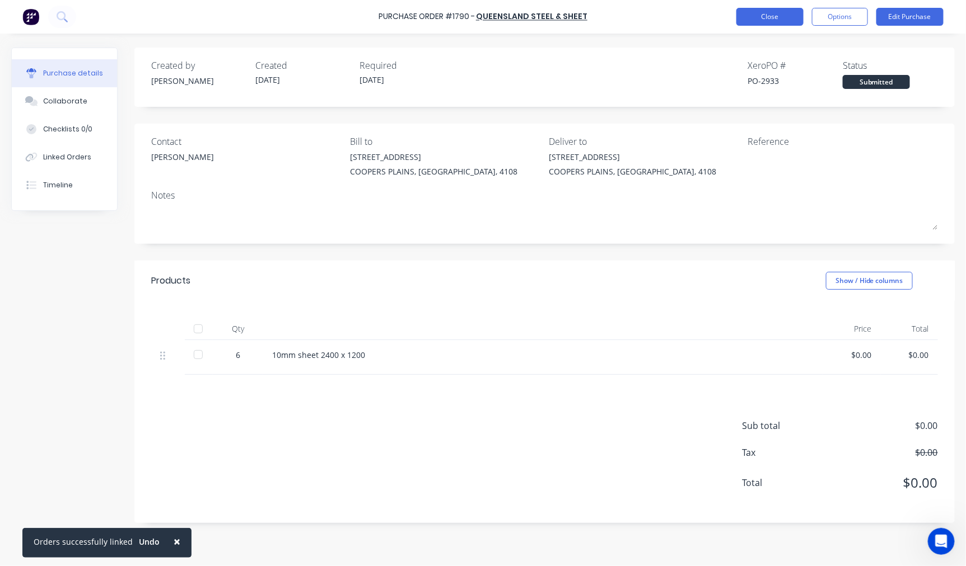
click at [785, 24] on button "Close" at bounding box center [769, 17] width 67 height 18
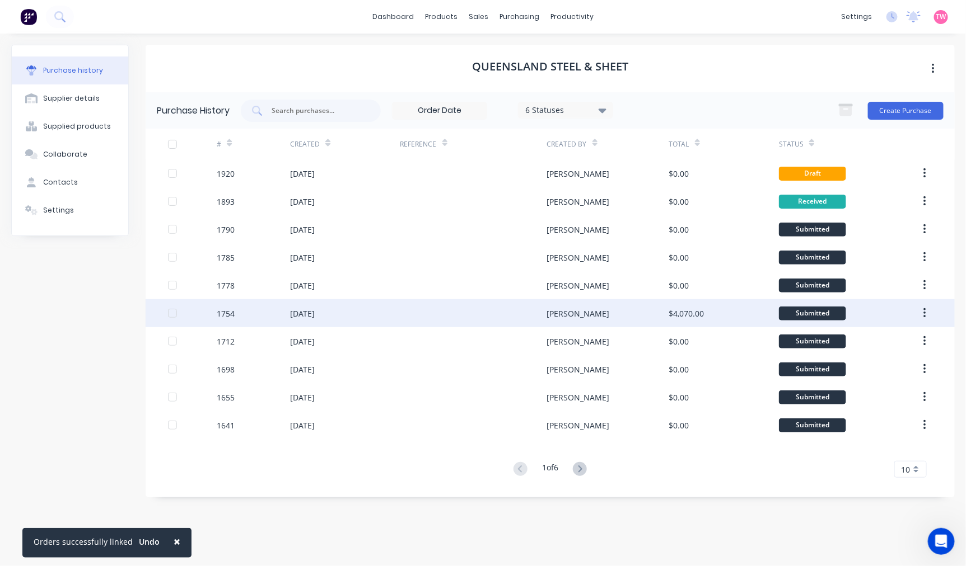
click at [308, 310] on div "[DATE]" at bounding box center [302, 314] width 25 height 12
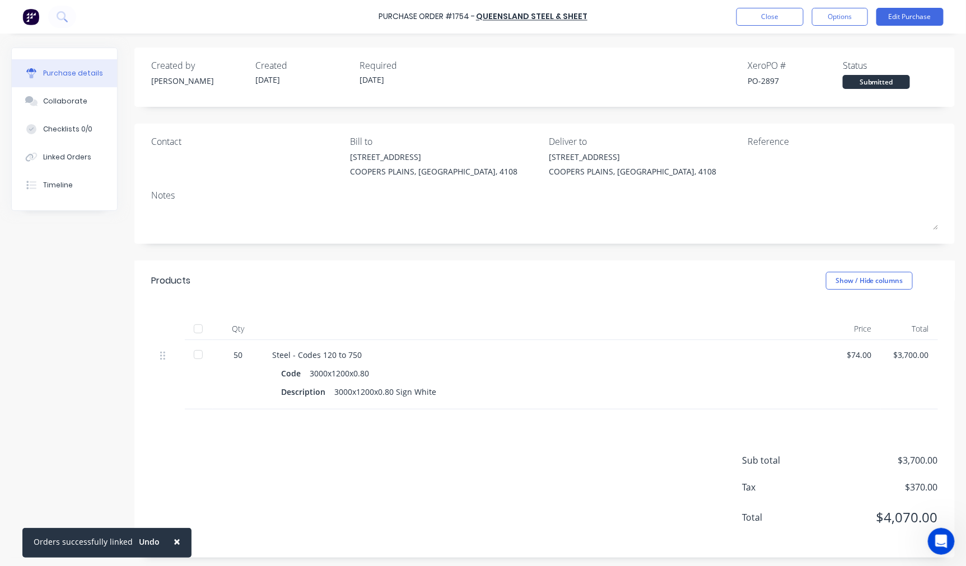
click at [762, 4] on div "Purchase Order #1754 - Queensland Steel & Sheet Close Options Edit Purchase" at bounding box center [483, 17] width 966 height 34
click at [760, 20] on button "Close" at bounding box center [769, 17] width 67 height 18
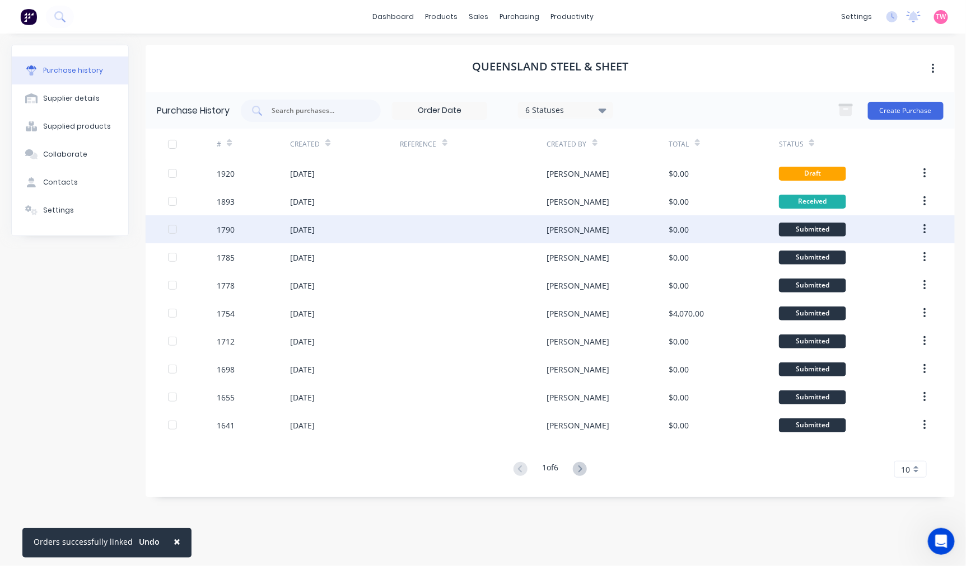
click at [354, 224] on div "[DATE]" at bounding box center [345, 229] width 110 height 28
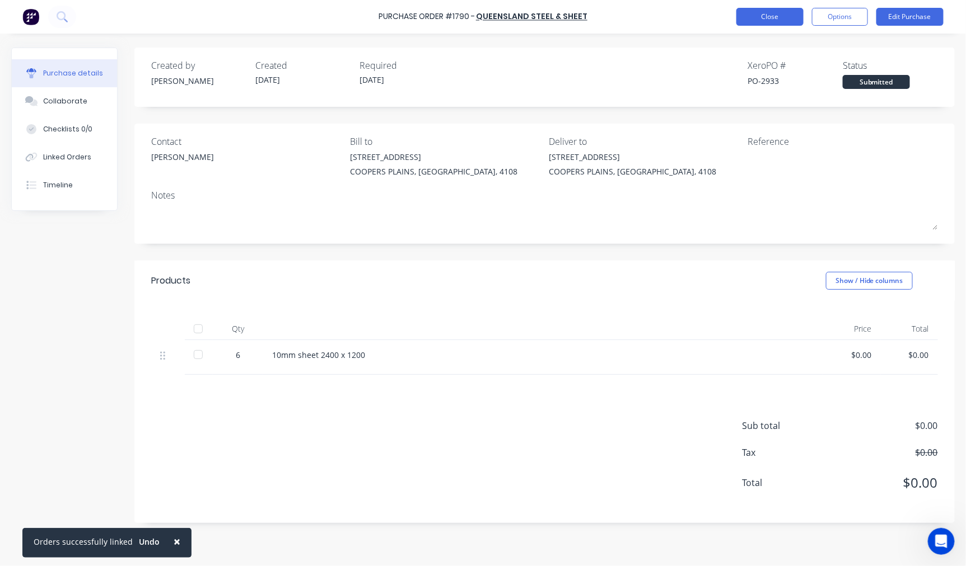
click at [779, 17] on button "Close" at bounding box center [769, 17] width 67 height 18
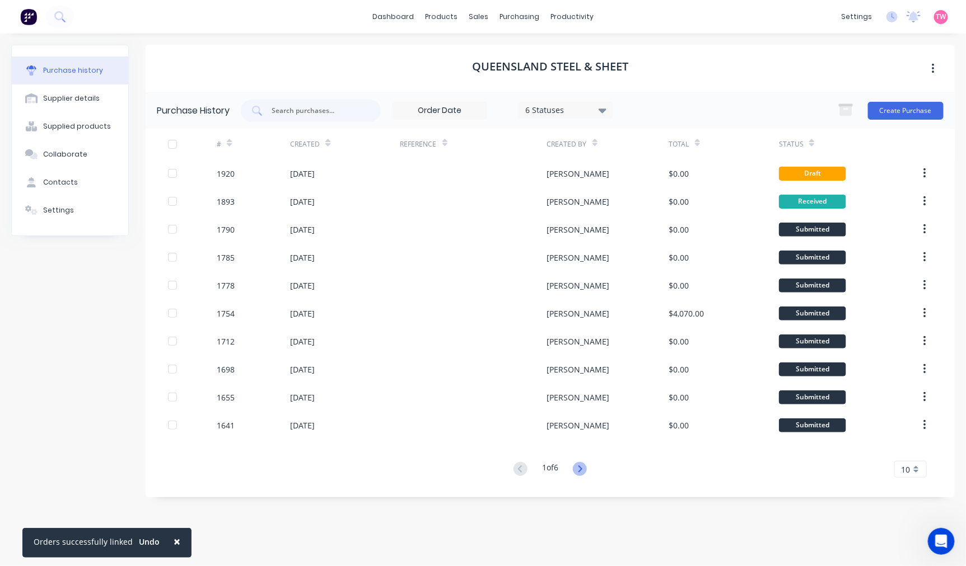
click at [579, 469] on icon at bounding box center [580, 469] width 14 height 14
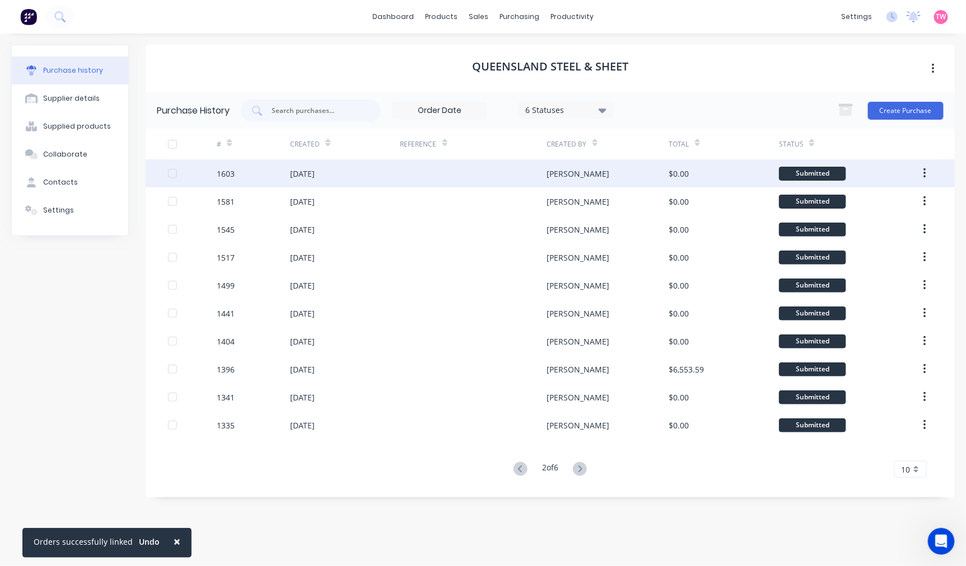
click at [366, 177] on div "[DATE]" at bounding box center [345, 174] width 110 height 28
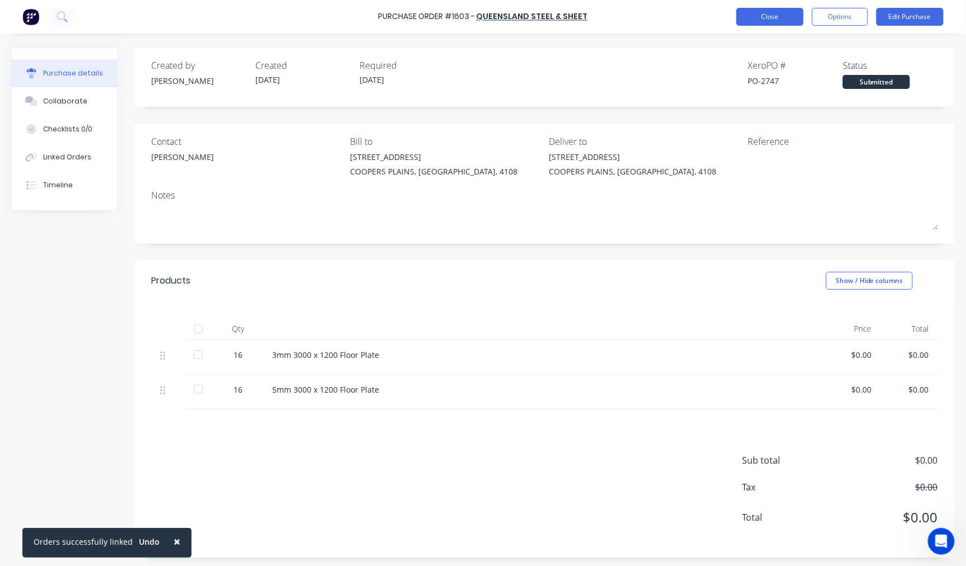
click at [774, 20] on button "Close" at bounding box center [769, 17] width 67 height 18
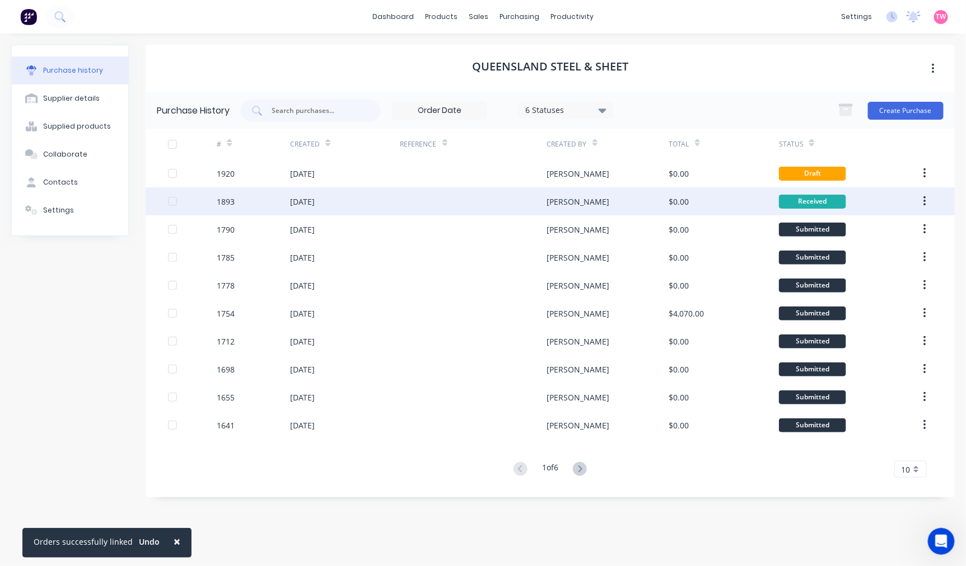
click at [335, 208] on div "[DATE]" at bounding box center [345, 202] width 110 height 28
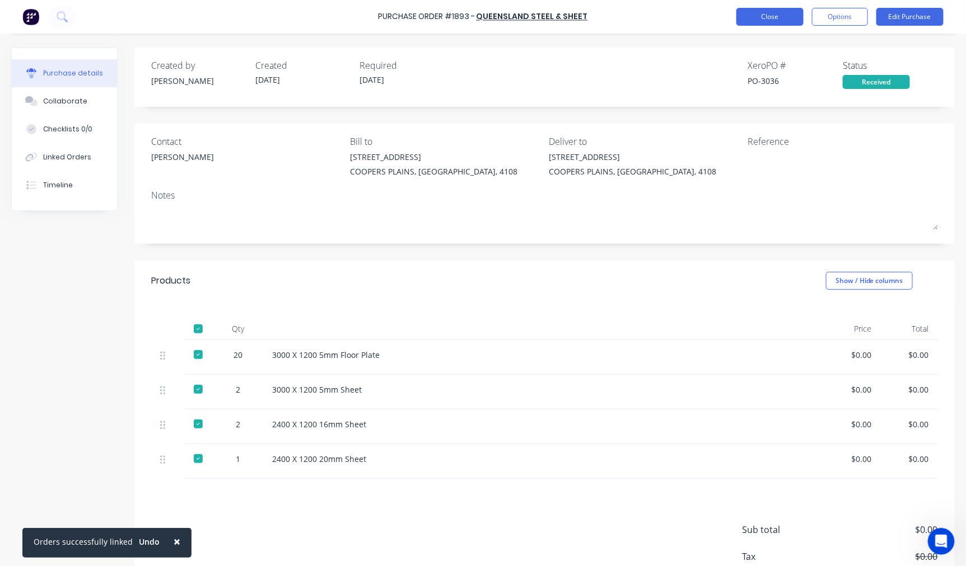
click at [770, 20] on button "Close" at bounding box center [769, 17] width 67 height 18
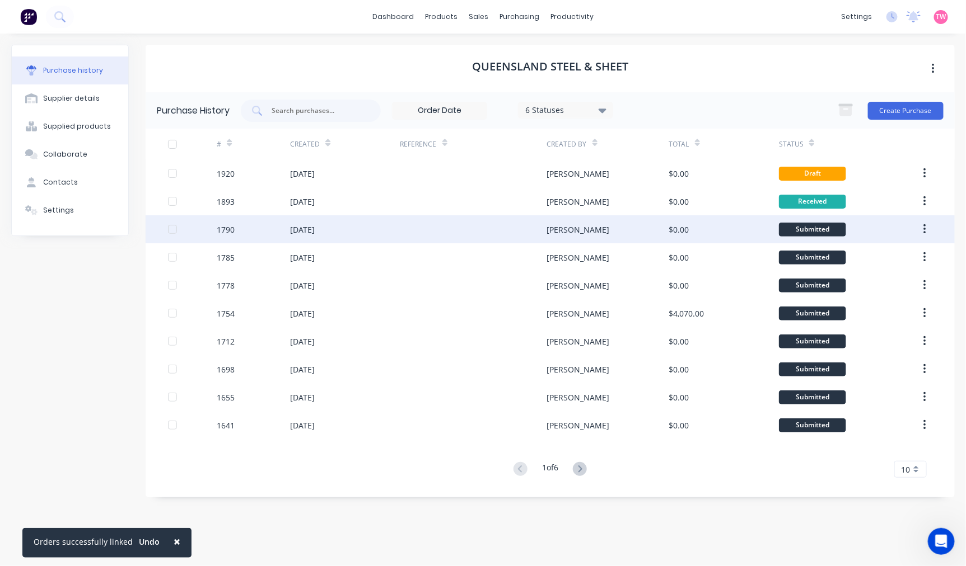
click at [339, 232] on div "[DATE]" at bounding box center [345, 229] width 110 height 28
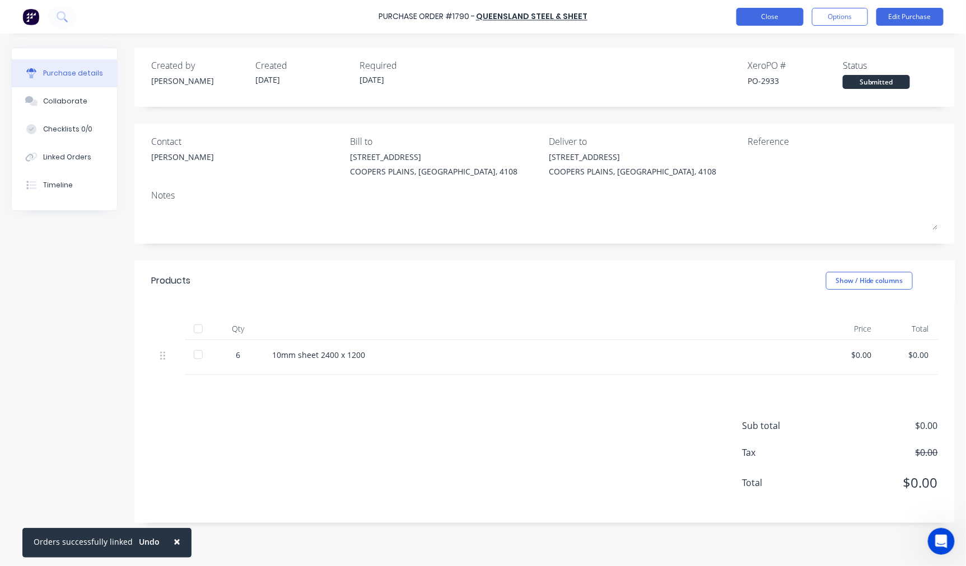
click at [767, 19] on button "Close" at bounding box center [769, 17] width 67 height 18
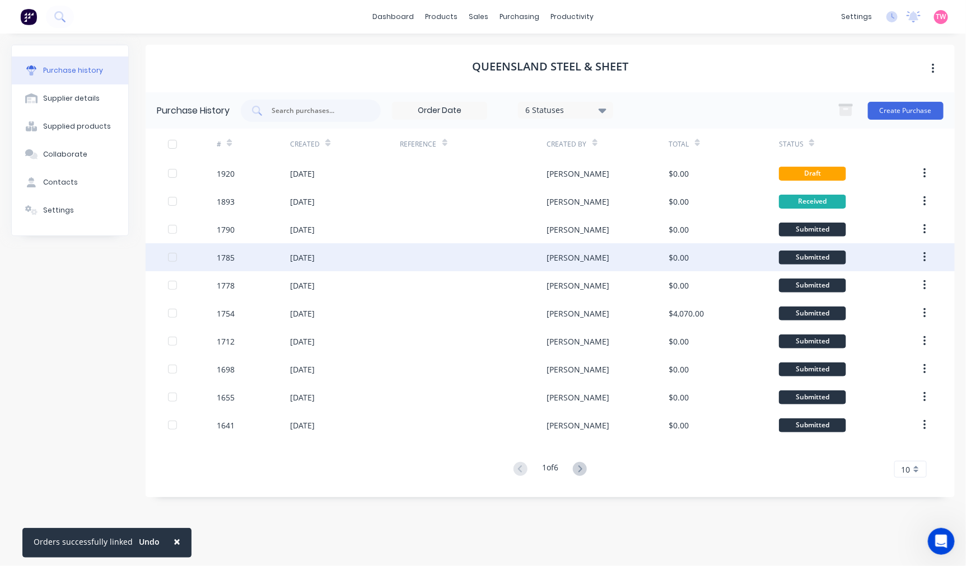
click at [301, 264] on div "[DATE]" at bounding box center [345, 257] width 110 height 28
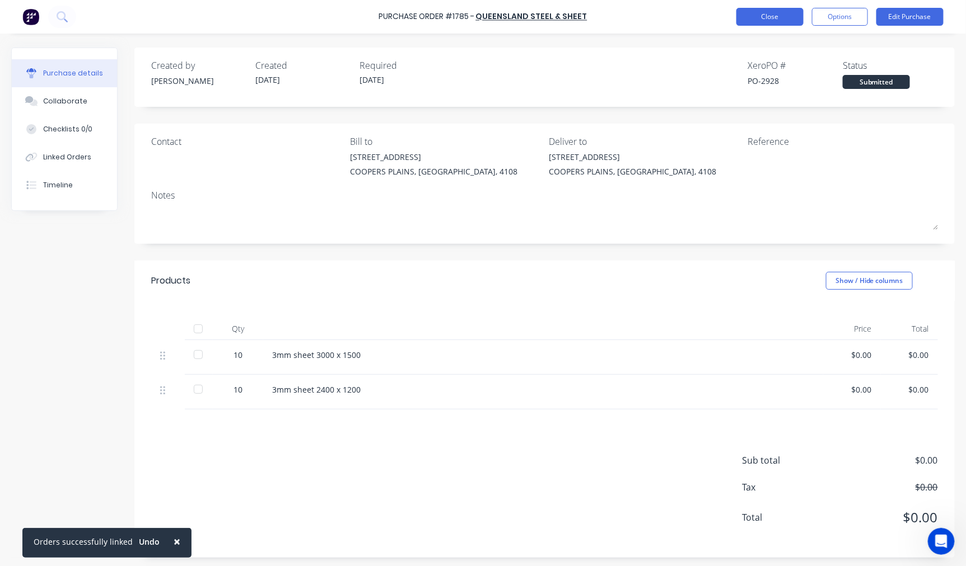
click at [790, 18] on button "Close" at bounding box center [769, 17] width 67 height 18
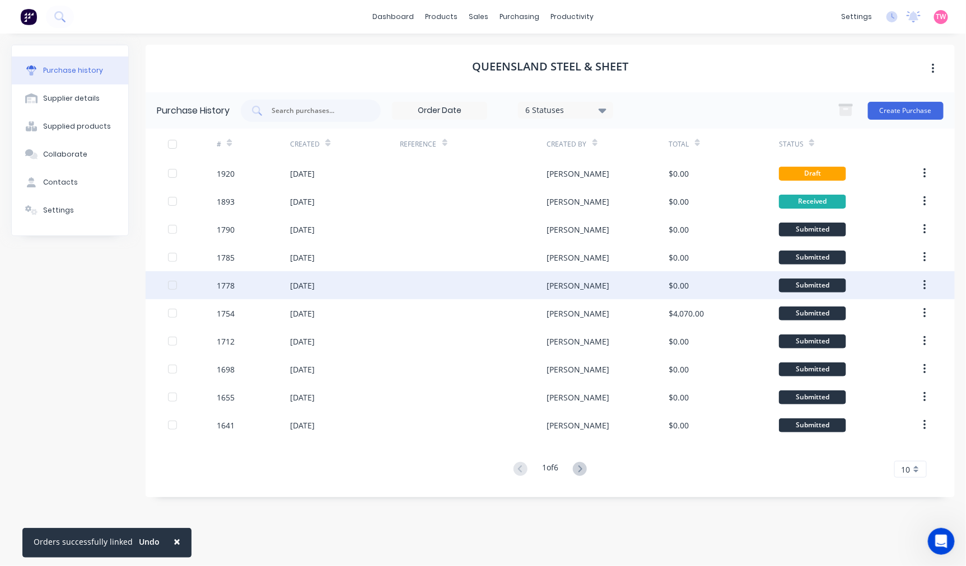
click at [314, 287] on div "[DATE]" at bounding box center [302, 286] width 25 height 12
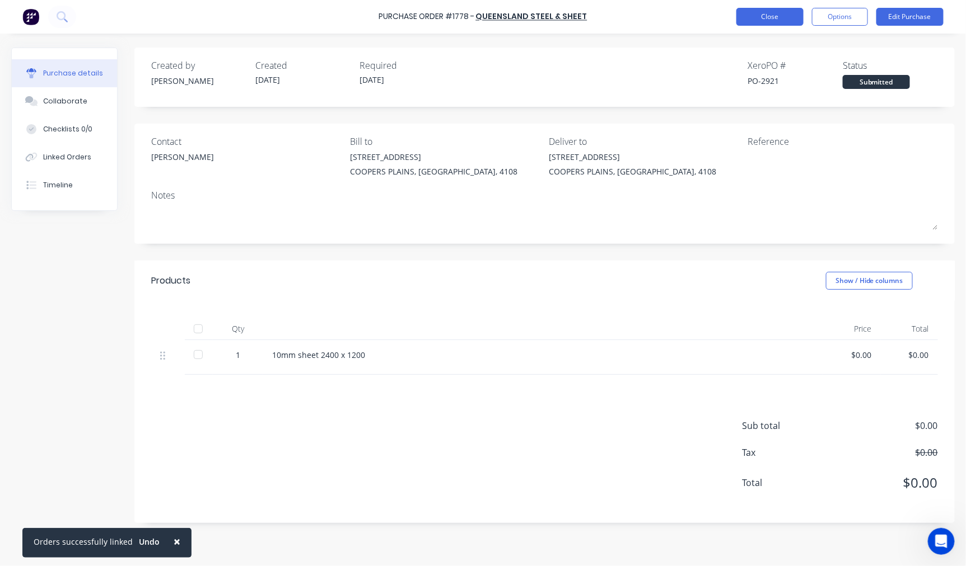
click at [775, 20] on button "Close" at bounding box center [769, 17] width 67 height 18
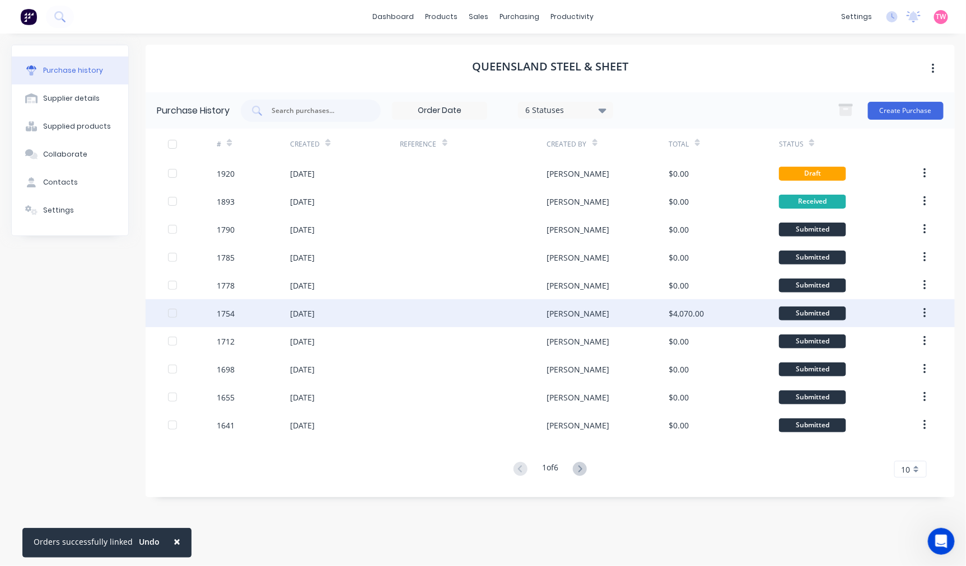
click at [313, 311] on div "[DATE]" at bounding box center [302, 314] width 25 height 12
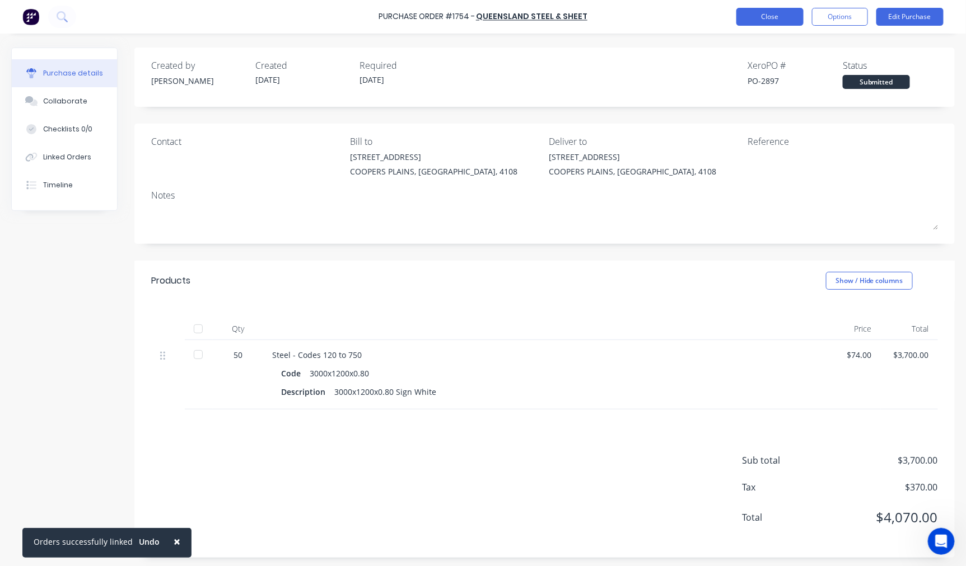
click at [779, 15] on button "Close" at bounding box center [769, 17] width 67 height 18
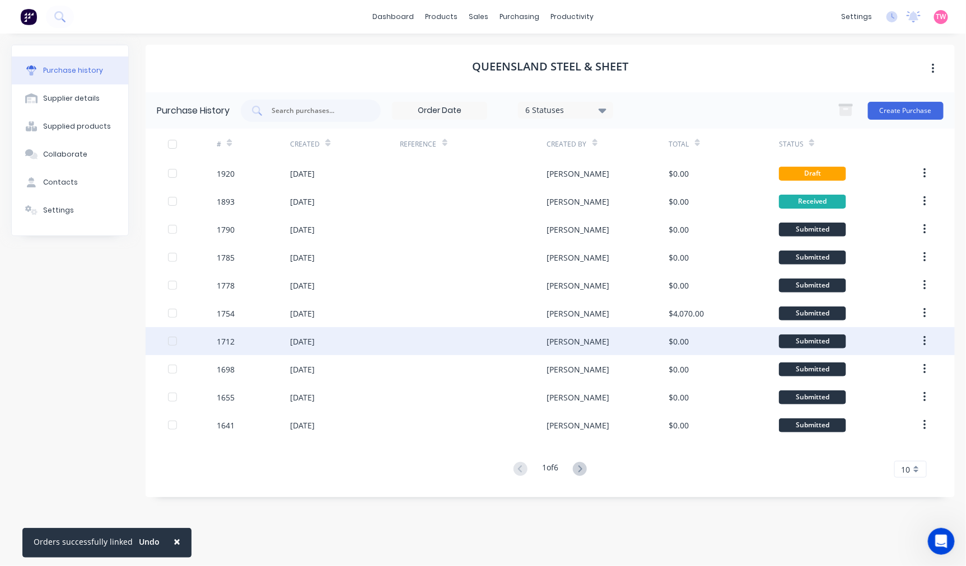
click at [300, 344] on div "[DATE]" at bounding box center [302, 342] width 25 height 12
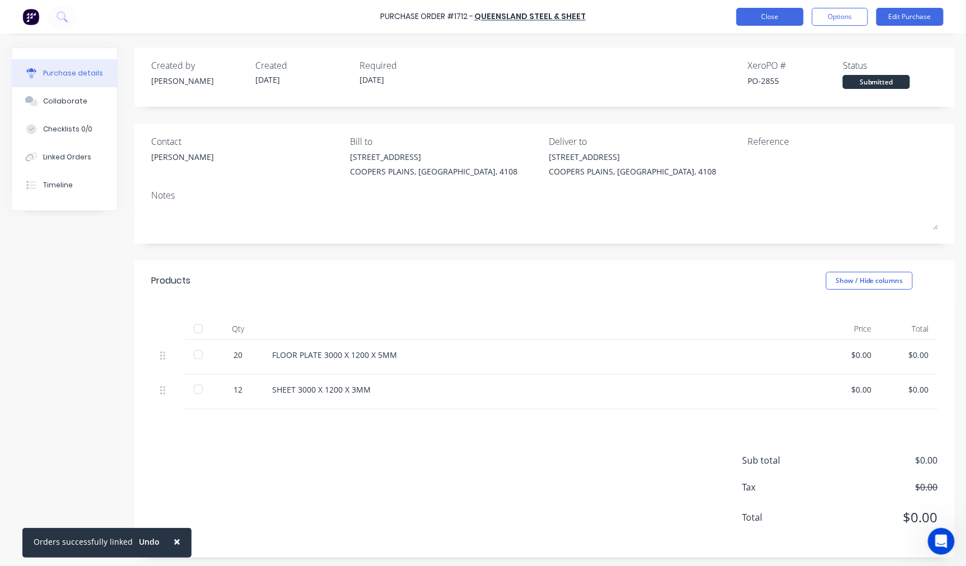
click at [764, 20] on button "Close" at bounding box center [769, 17] width 67 height 18
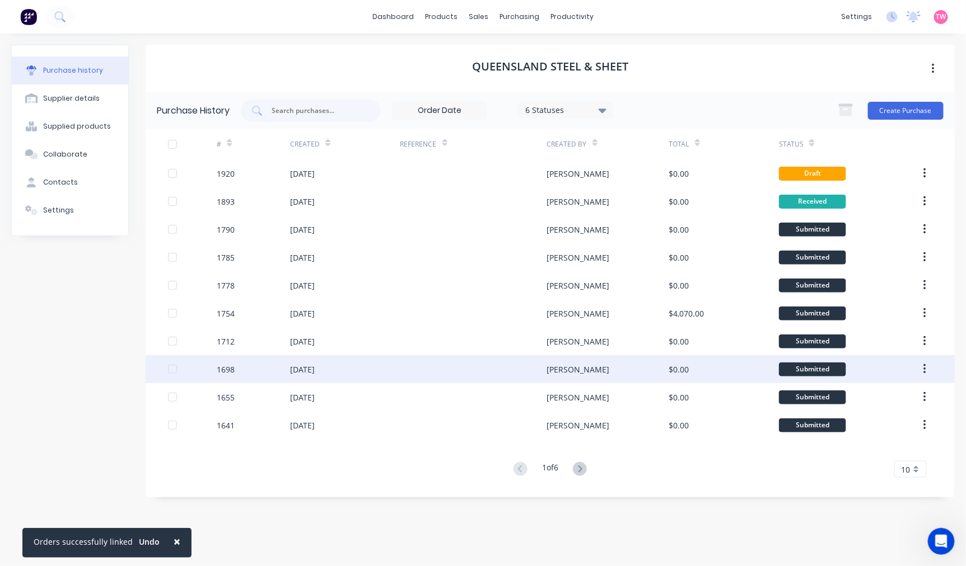
click at [315, 375] on div "[DATE]" at bounding box center [302, 370] width 25 height 12
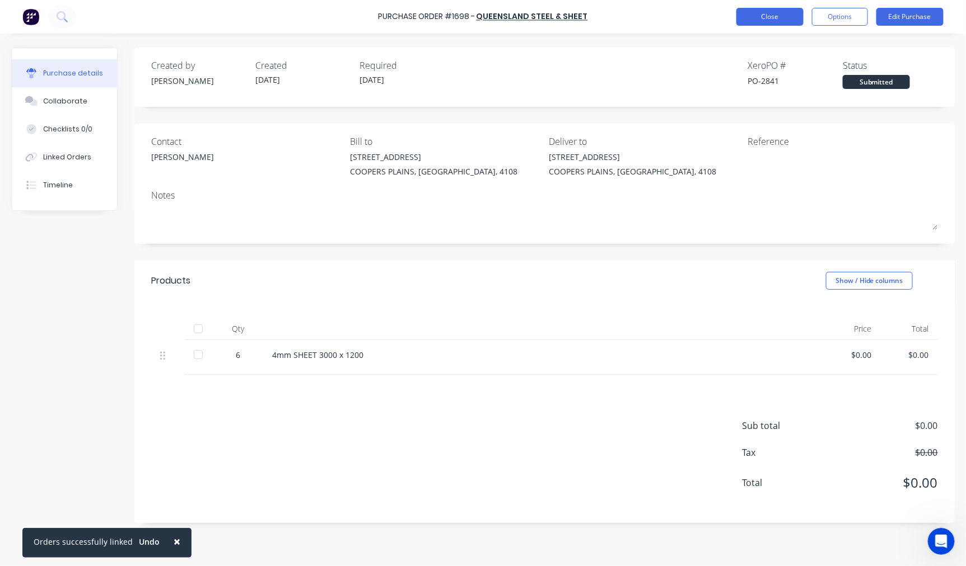
click at [779, 12] on button "Close" at bounding box center [769, 17] width 67 height 18
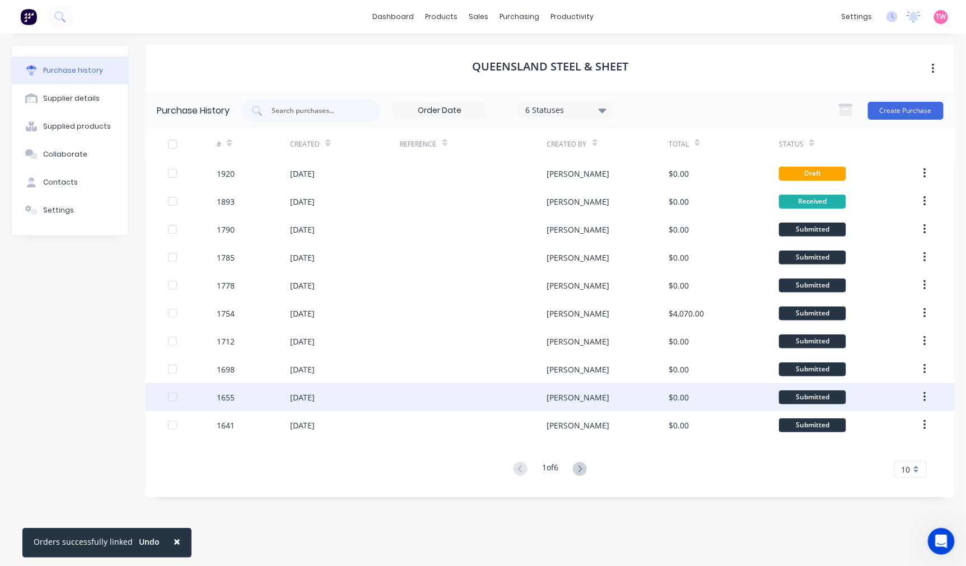
click at [322, 404] on div "[DATE]" at bounding box center [345, 397] width 110 height 28
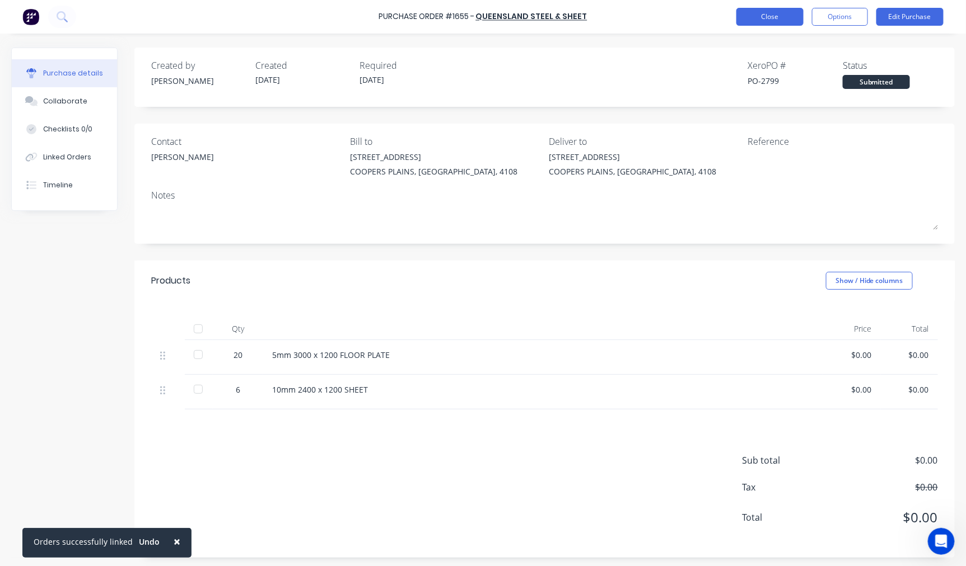
click at [761, 12] on button "Close" at bounding box center [769, 17] width 67 height 18
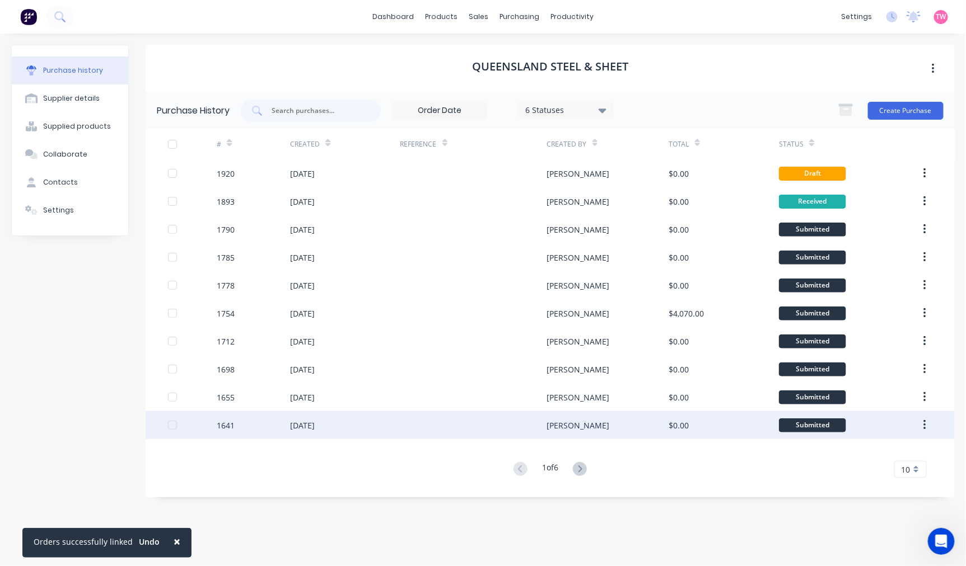
click at [315, 427] on div "[DATE]" at bounding box center [302, 426] width 25 height 12
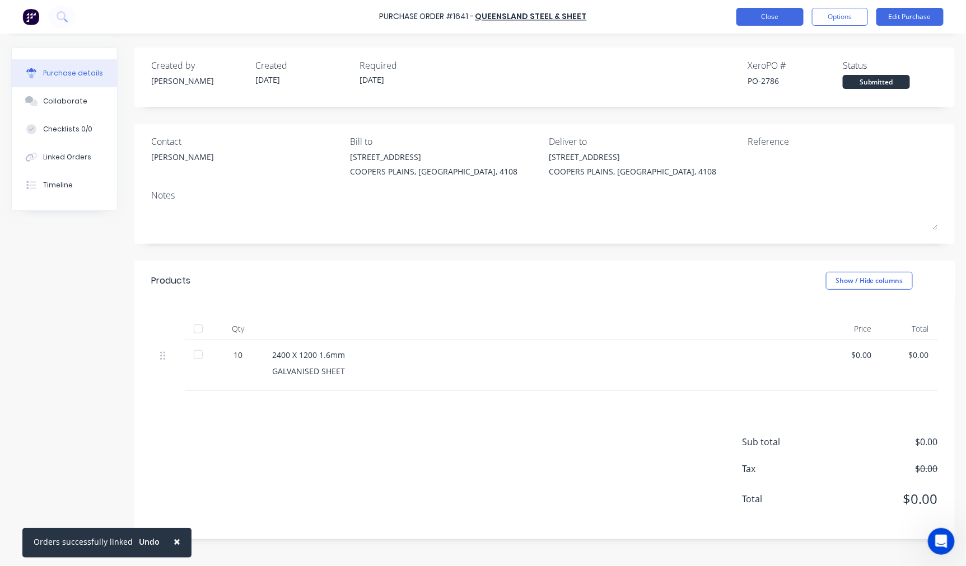
click at [781, 25] on button "Close" at bounding box center [769, 17] width 67 height 18
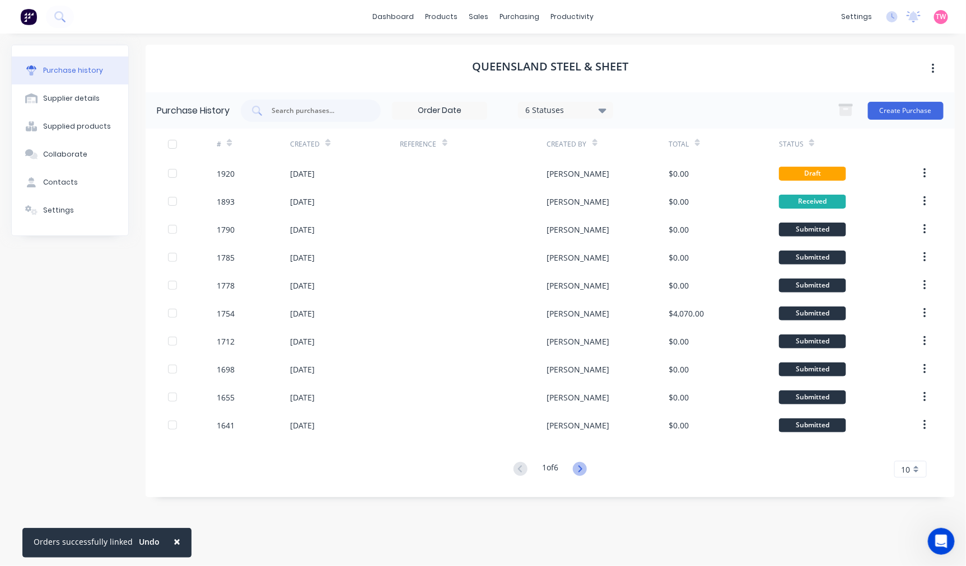
click at [580, 468] on icon at bounding box center [580, 469] width 14 height 14
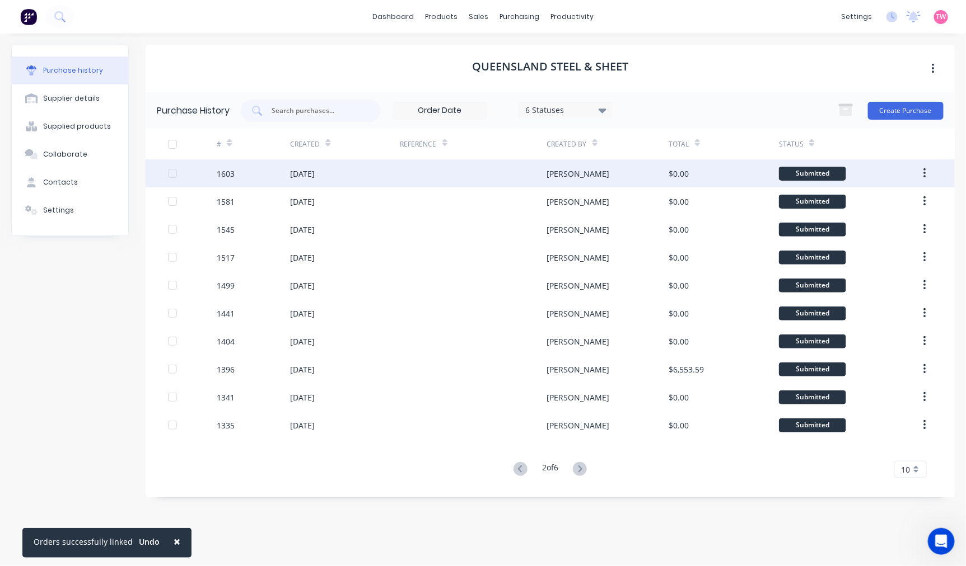
click at [315, 171] on div "[DATE]" at bounding box center [302, 174] width 25 height 12
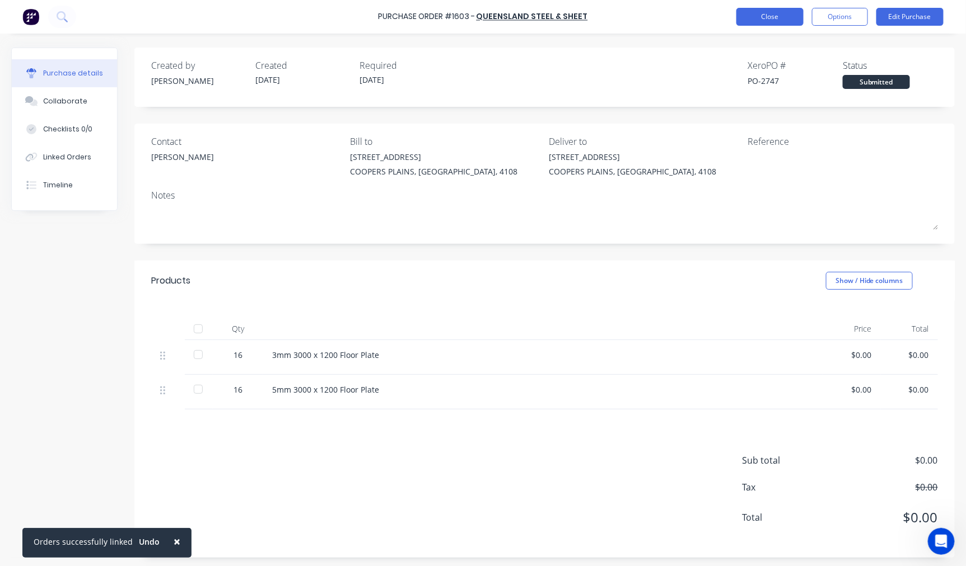
click at [767, 17] on button "Close" at bounding box center [769, 17] width 67 height 18
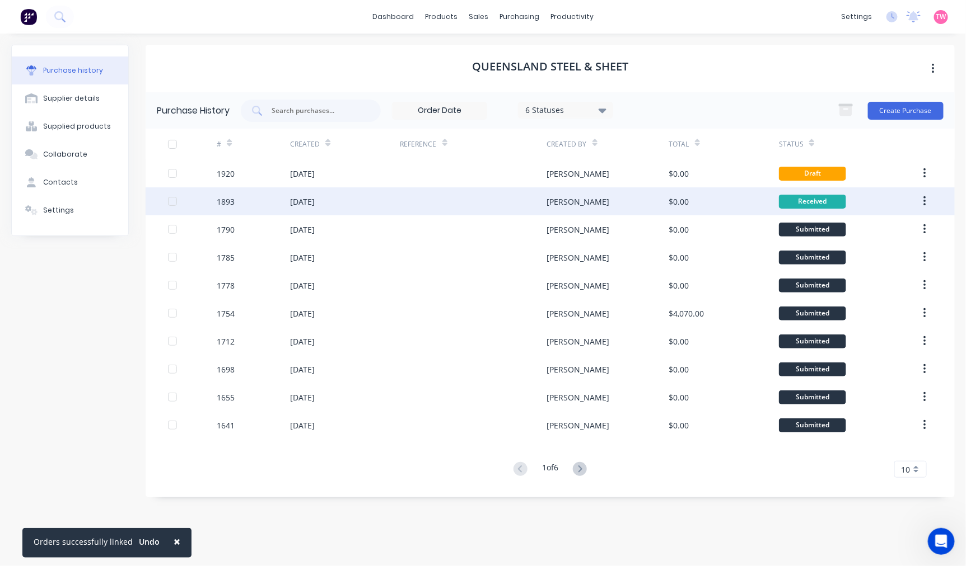
click at [336, 203] on div "[DATE]" at bounding box center [345, 202] width 110 height 28
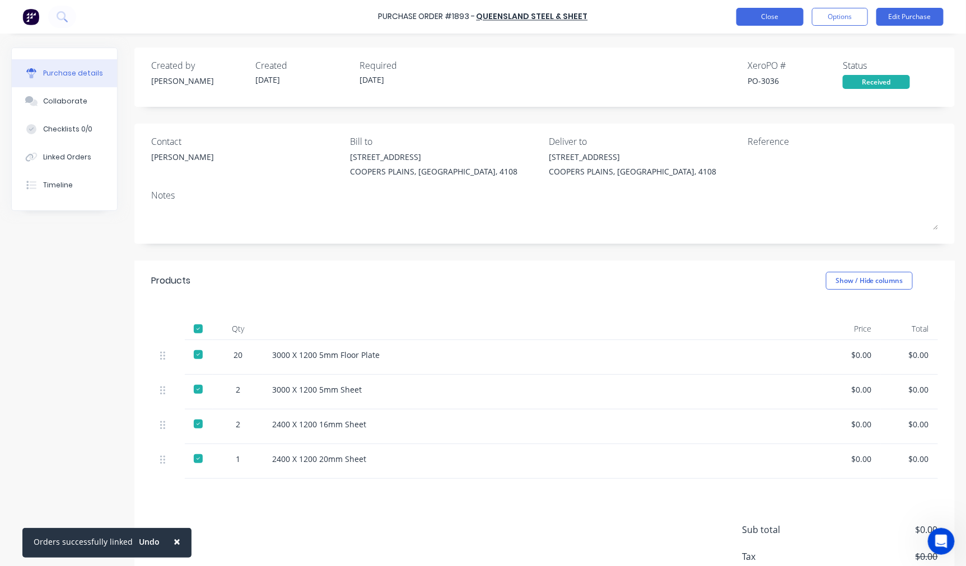
click at [774, 18] on button "Close" at bounding box center [769, 17] width 67 height 18
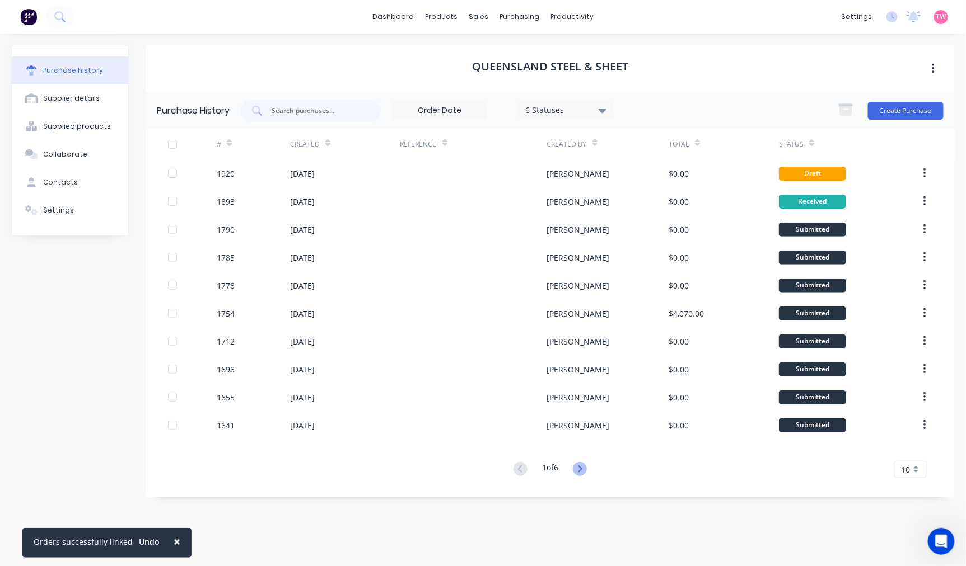
click at [586, 467] on icon at bounding box center [580, 469] width 14 height 14
click at [582, 468] on icon at bounding box center [580, 469] width 4 height 7
click at [518, 474] on icon at bounding box center [520, 469] width 14 height 14
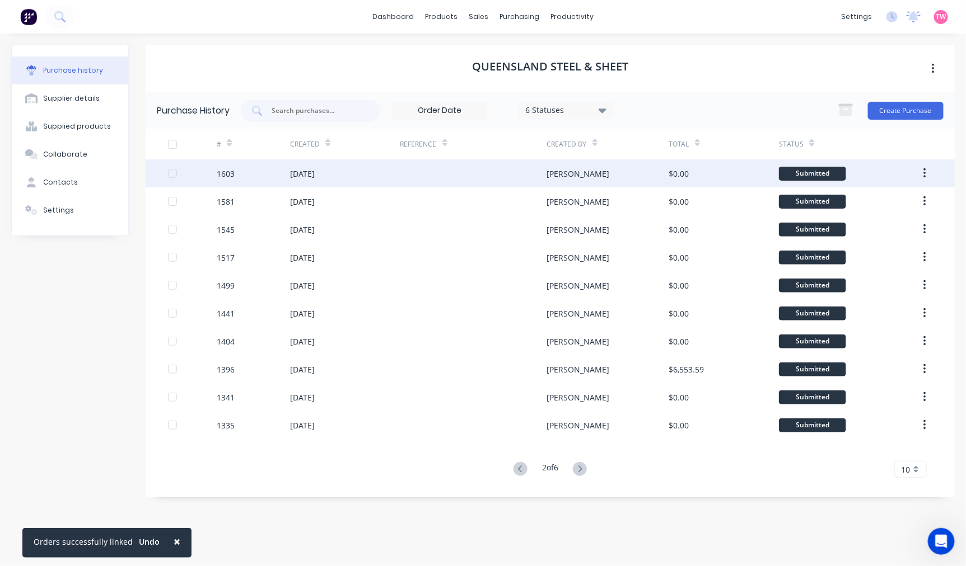
click at [360, 178] on div "[DATE]" at bounding box center [345, 174] width 110 height 28
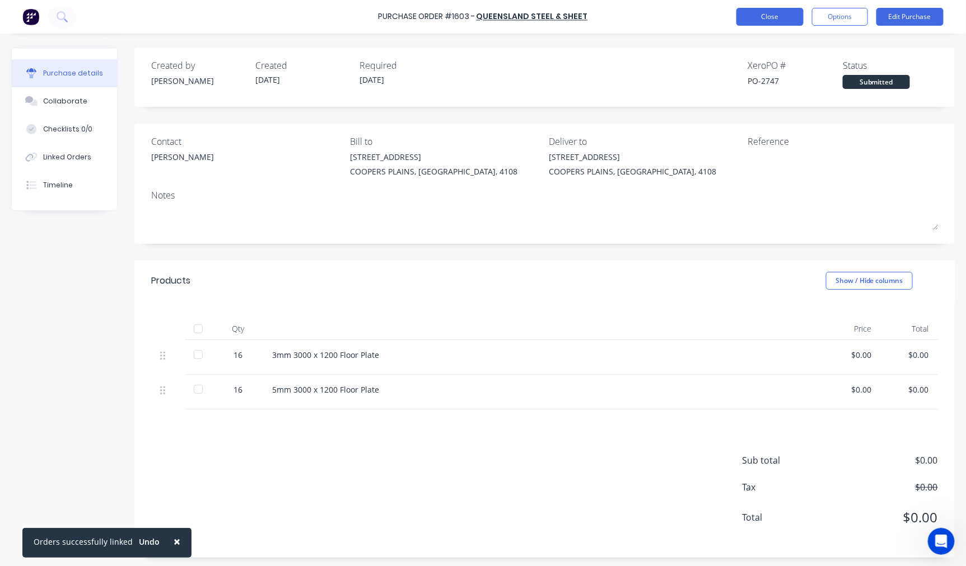
click at [759, 18] on button "Close" at bounding box center [769, 17] width 67 height 18
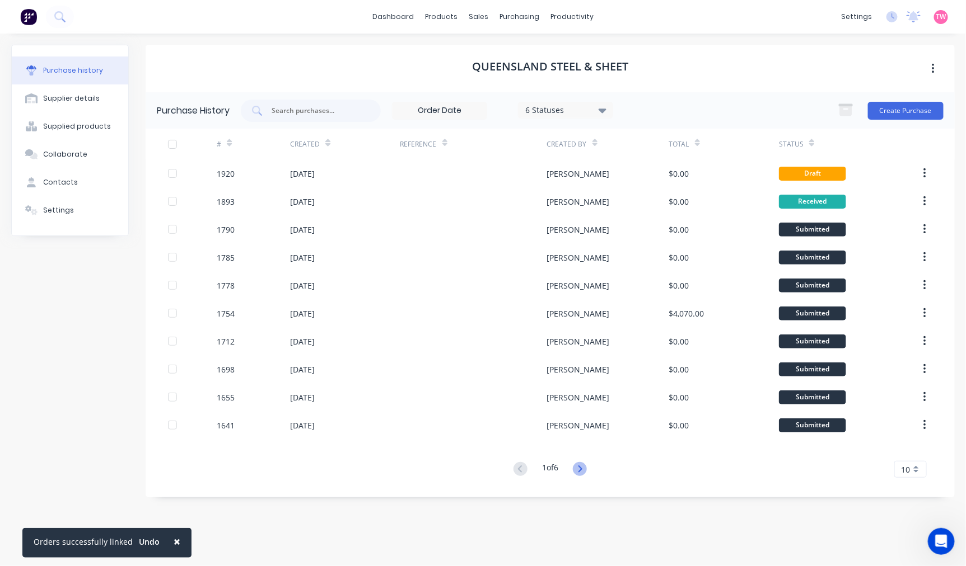
click at [583, 471] on icon at bounding box center [580, 469] width 14 height 14
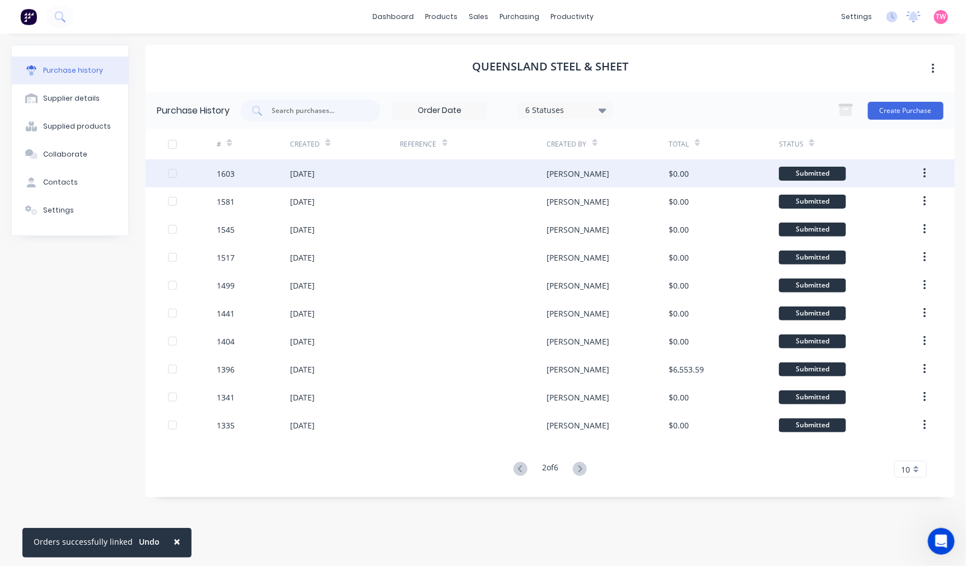
click at [330, 180] on div "[DATE]" at bounding box center [345, 174] width 110 height 28
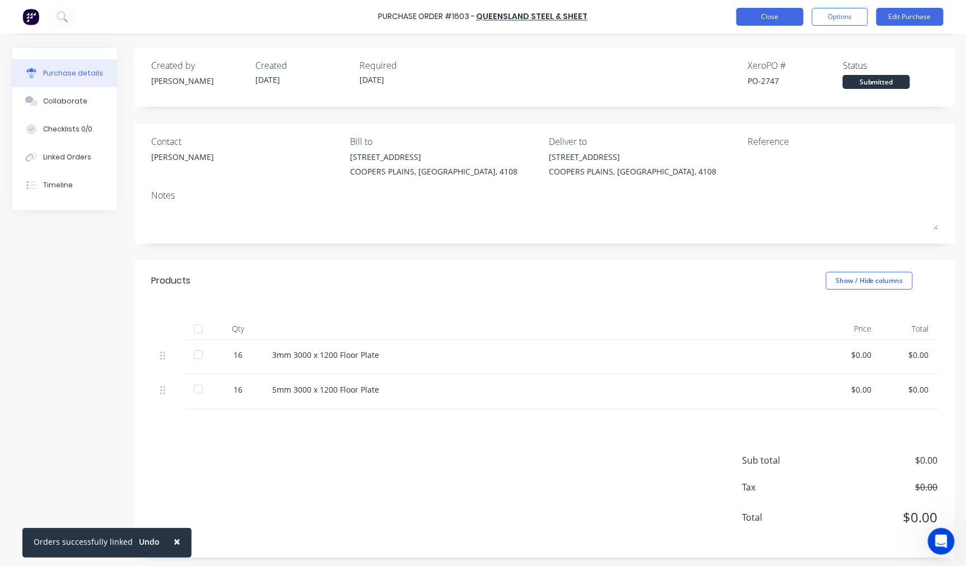
click at [776, 13] on button "Close" at bounding box center [769, 17] width 67 height 18
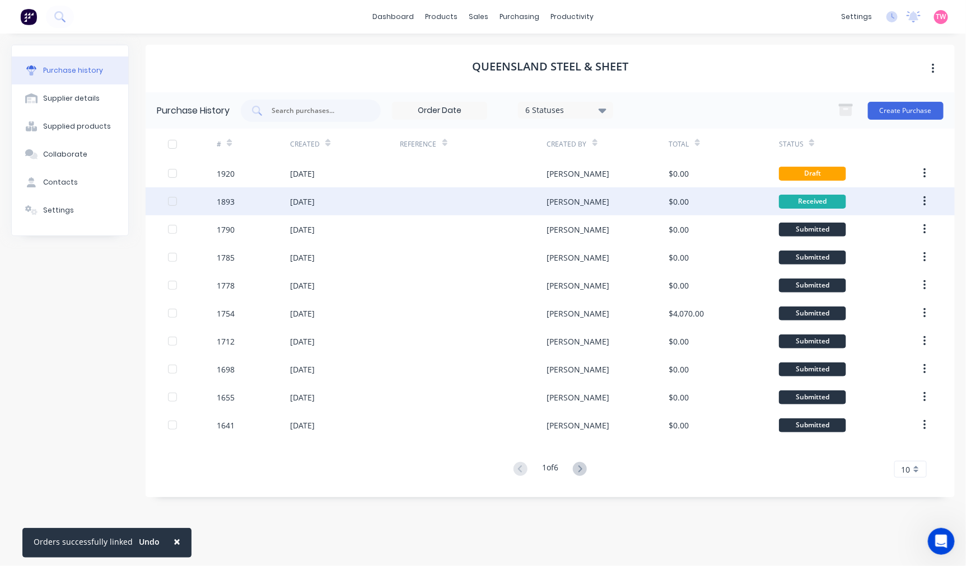
click at [298, 204] on div "[DATE]" at bounding box center [302, 202] width 25 height 12
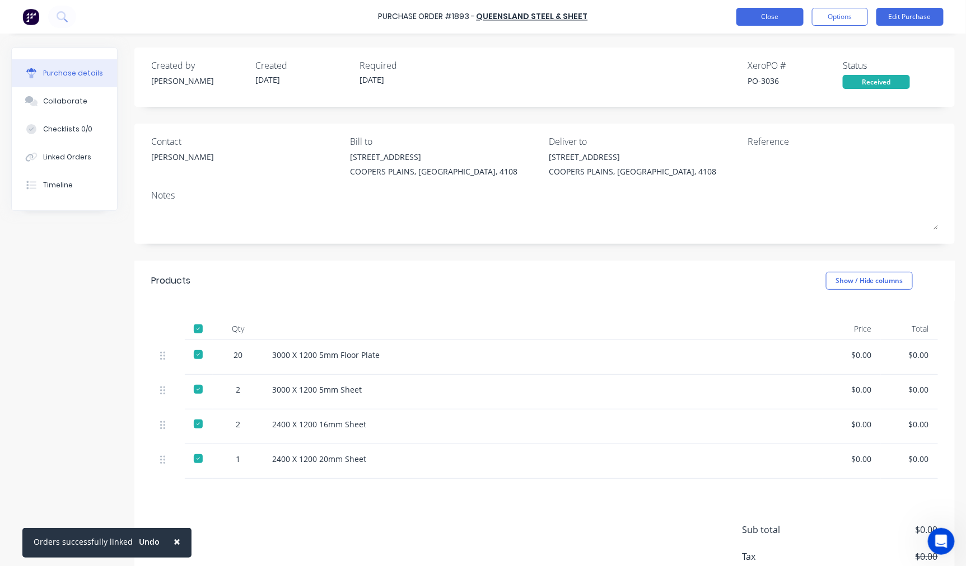
click at [763, 13] on button "Close" at bounding box center [769, 17] width 67 height 18
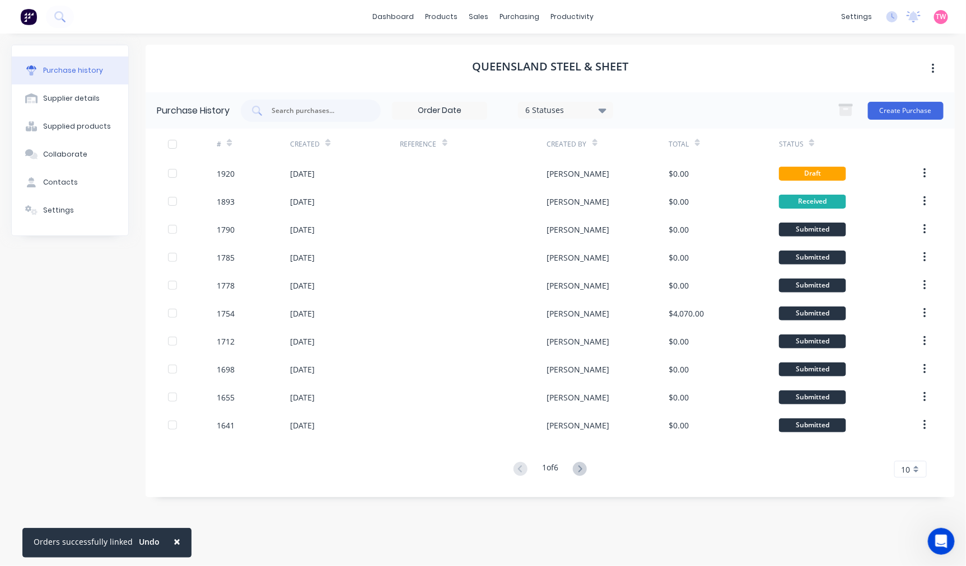
click at [589, 468] on button at bounding box center [579, 470] width 21 height 16
click at [586, 468] on icon at bounding box center [580, 469] width 14 height 14
click at [518, 467] on icon at bounding box center [520, 469] width 4 height 7
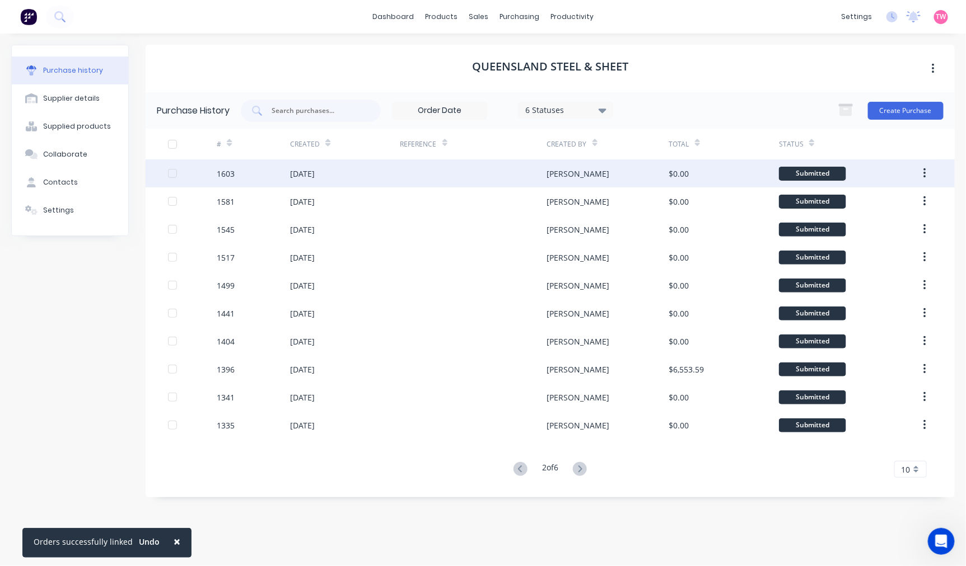
click at [303, 168] on div "[DATE]" at bounding box center [302, 174] width 25 height 12
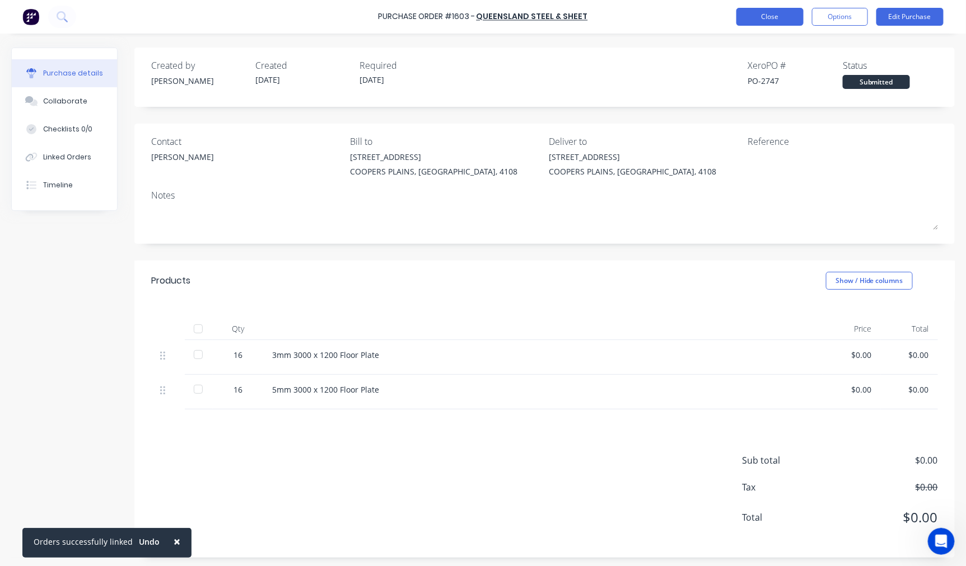
click at [769, 20] on button "Close" at bounding box center [769, 17] width 67 height 18
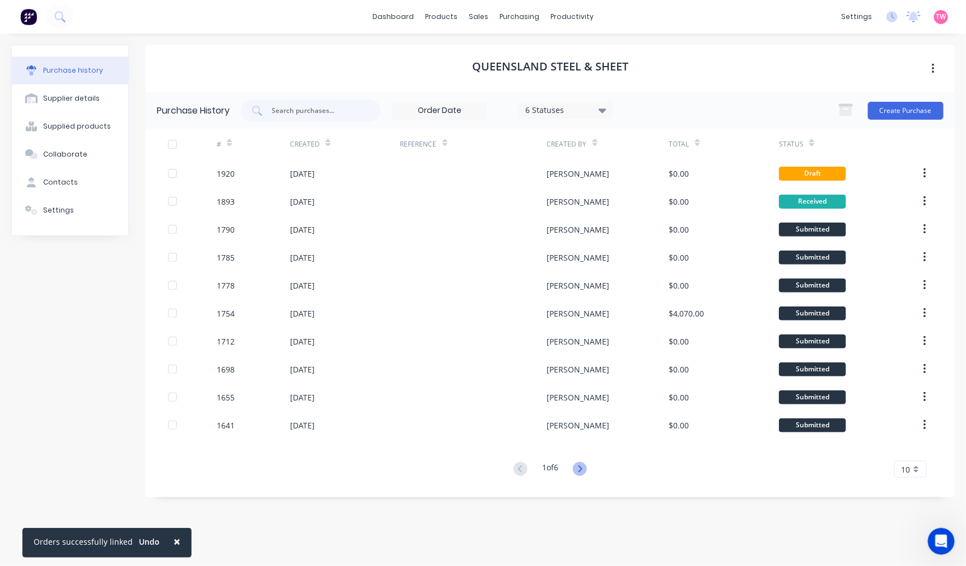
click at [585, 472] on icon at bounding box center [580, 469] width 14 height 14
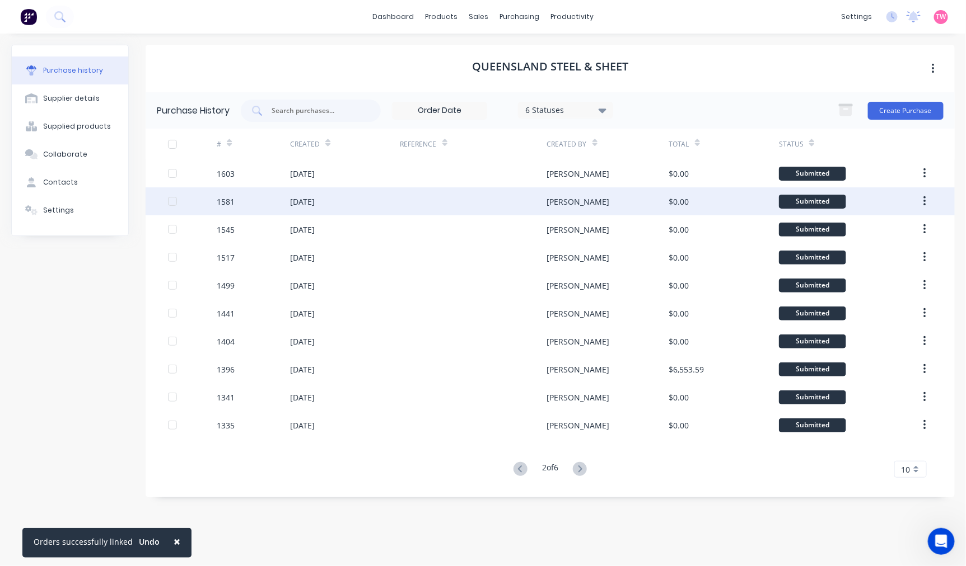
click at [333, 198] on div "[DATE]" at bounding box center [345, 202] width 110 height 28
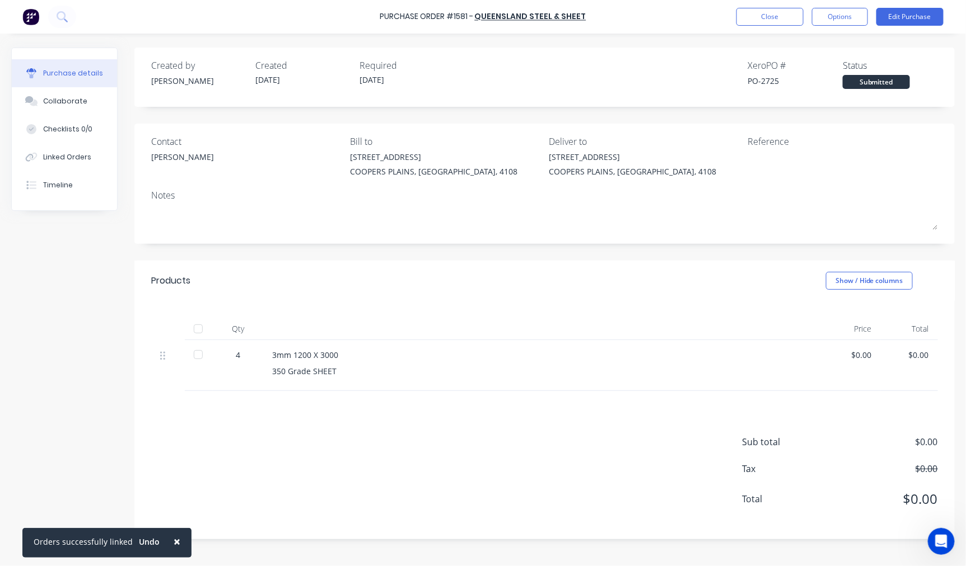
click at [774, 80] on div "PO-2725" at bounding box center [794, 81] width 95 height 12
copy div "2725"
click at [781, 14] on button "Close" at bounding box center [769, 17] width 67 height 18
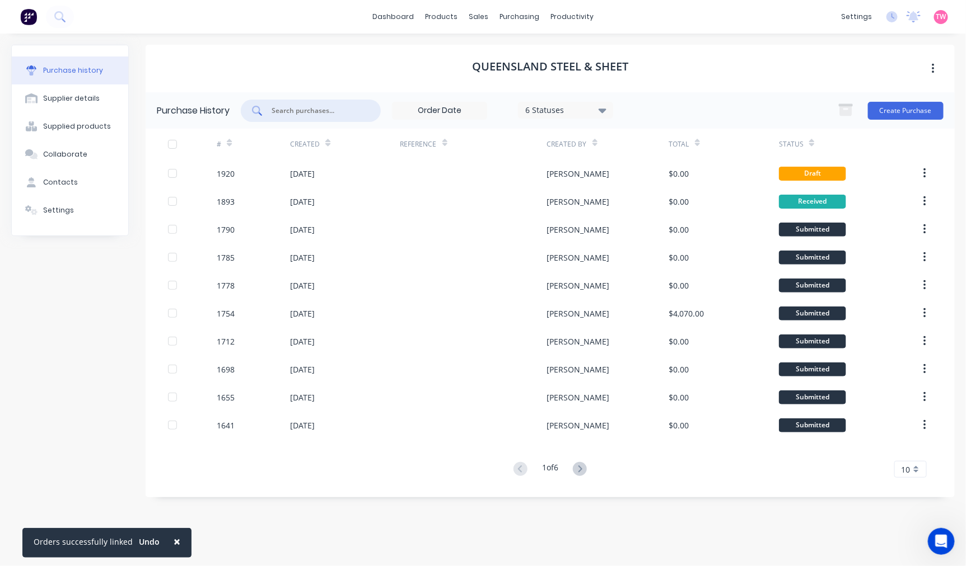
click at [310, 109] on input "text" at bounding box center [316, 110] width 93 height 11
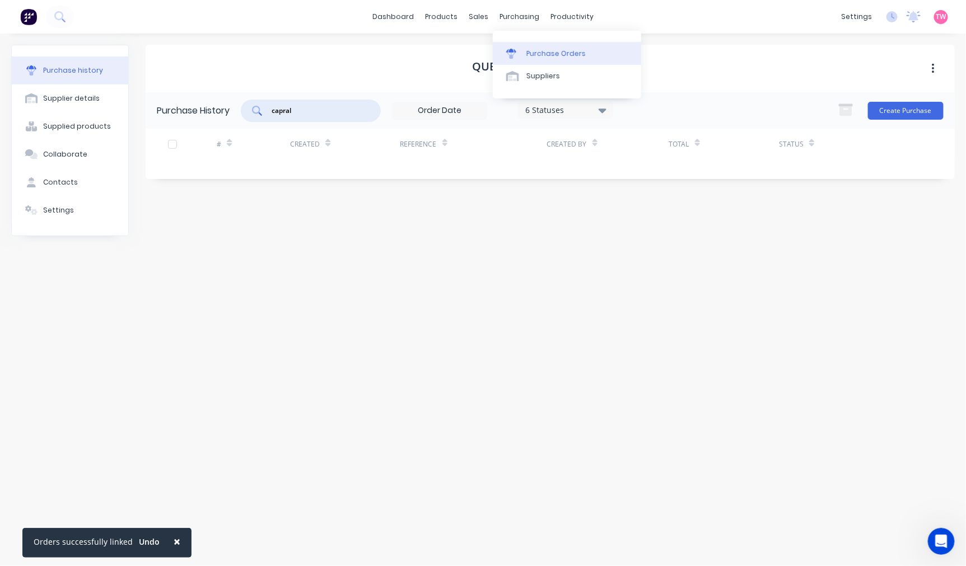
type input "capral"
click at [551, 47] on link "Purchase Orders" at bounding box center [567, 53] width 148 height 22
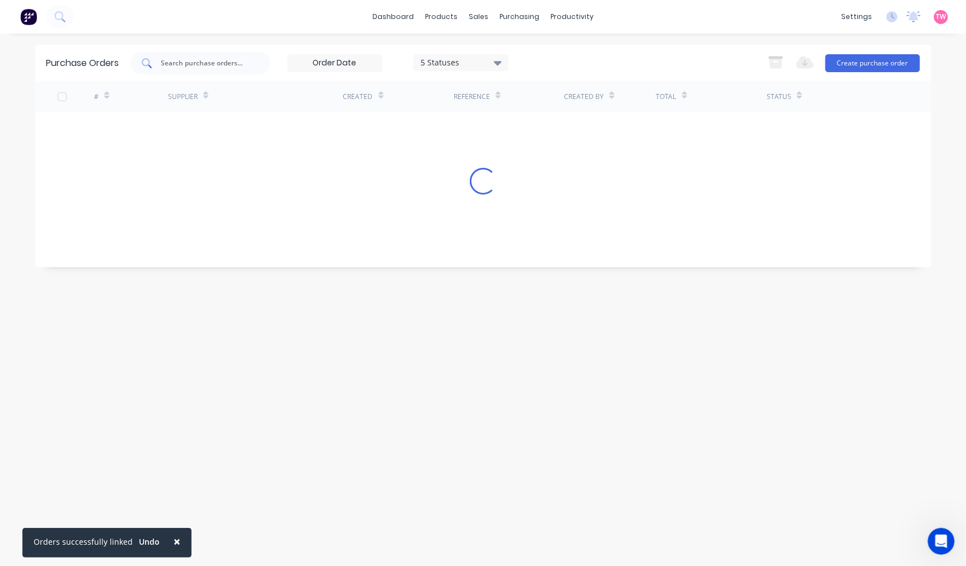
click at [226, 65] on input "text" at bounding box center [206, 63] width 93 height 11
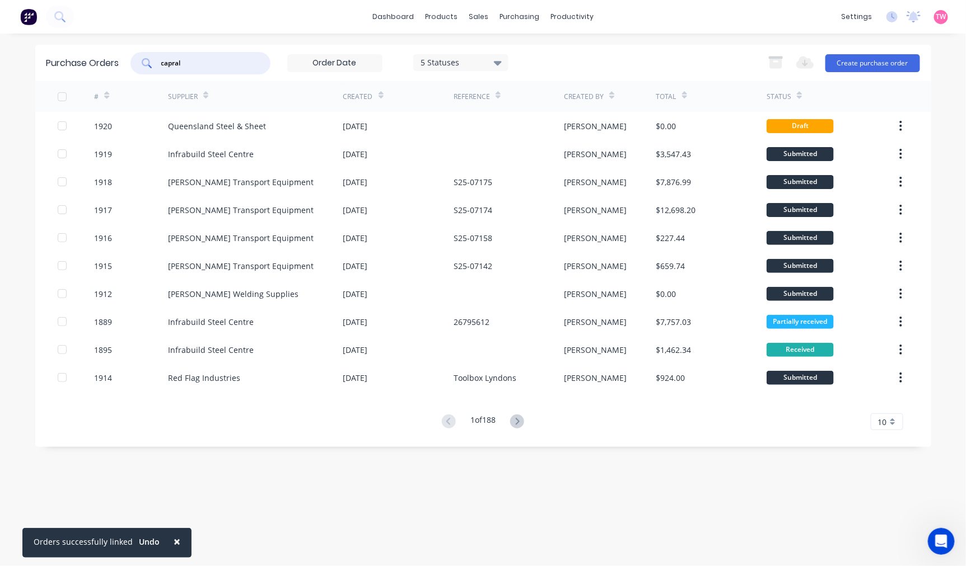
type input "capral"
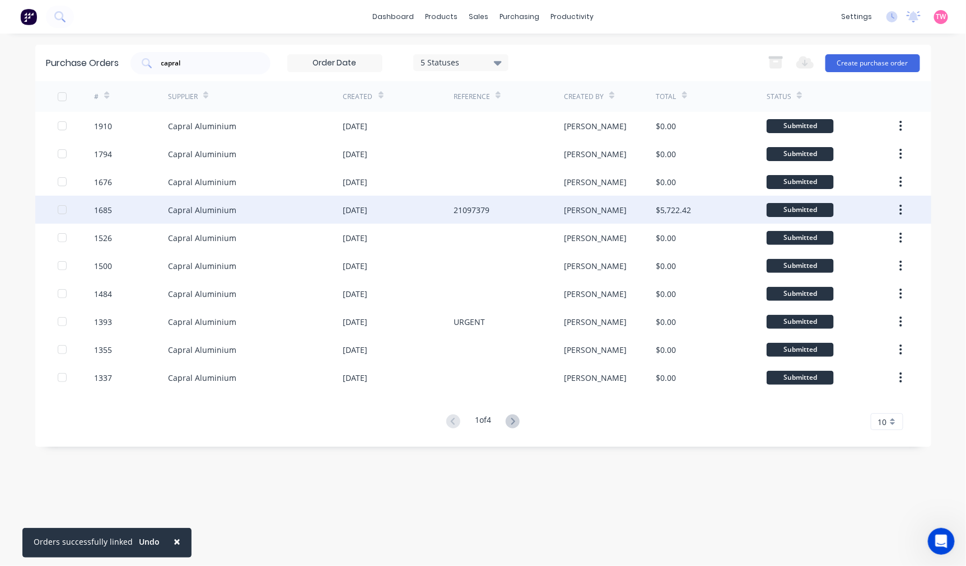
click at [188, 204] on div "Capral Aluminium" at bounding box center [202, 210] width 68 height 12
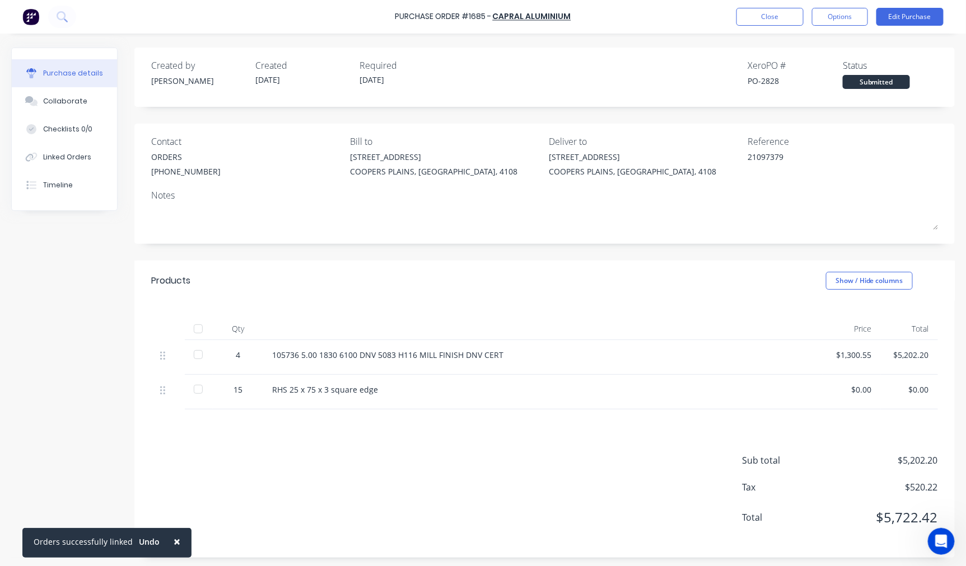
click at [775, 26] on div "Purchase Order #1685 - Capral Aluminium Close Options Edit Purchase" at bounding box center [483, 17] width 966 height 34
click at [774, 21] on button "Close" at bounding box center [769, 17] width 67 height 18
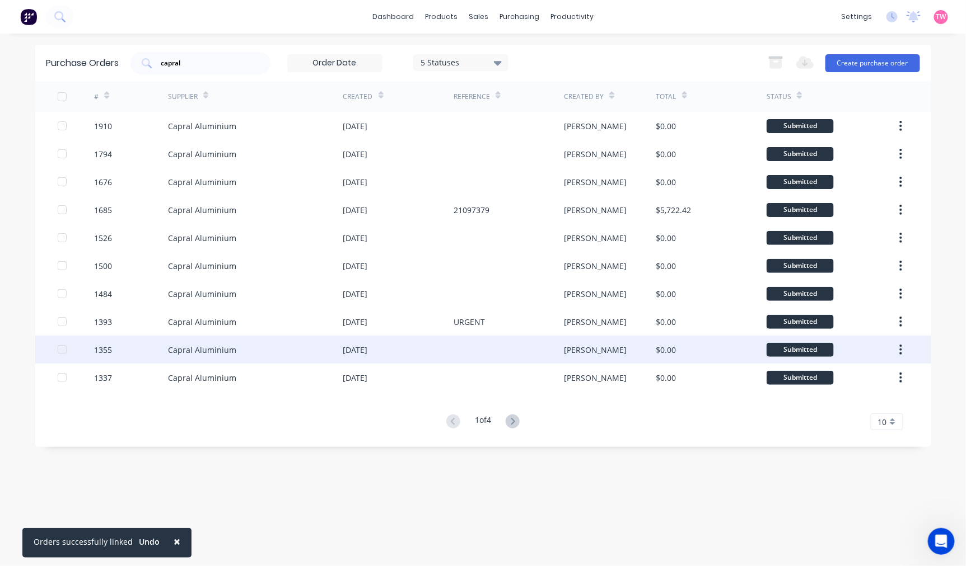
click at [229, 346] on div "Capral Aluminium" at bounding box center [202, 350] width 68 height 12
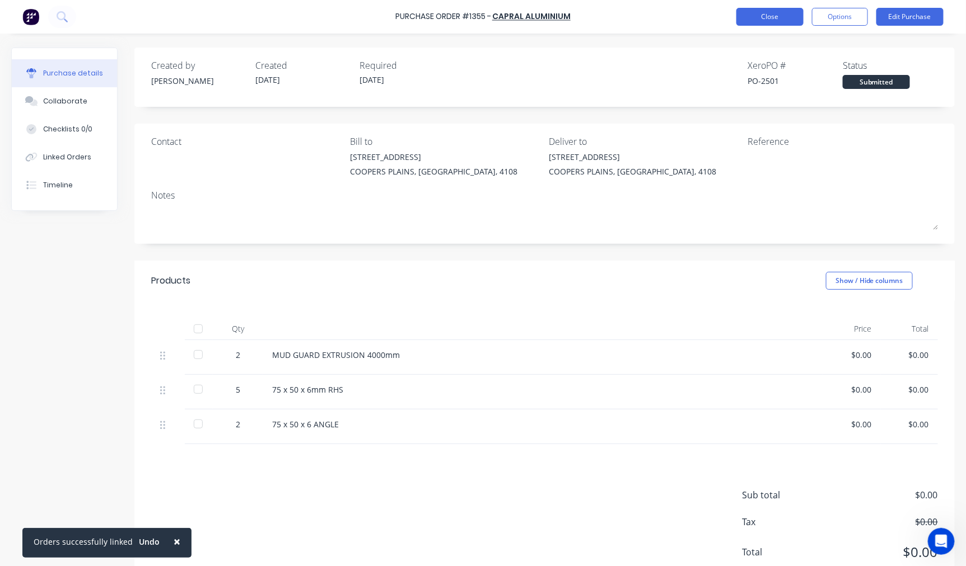
click at [741, 14] on button "Close" at bounding box center [769, 17] width 67 height 18
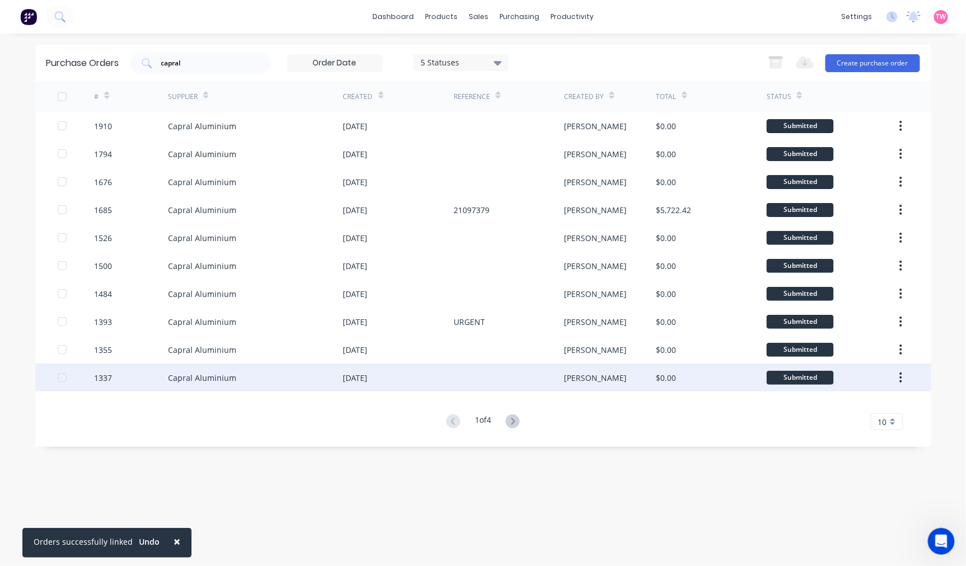
click at [221, 372] on div "Capral Aluminium" at bounding box center [202, 378] width 68 height 12
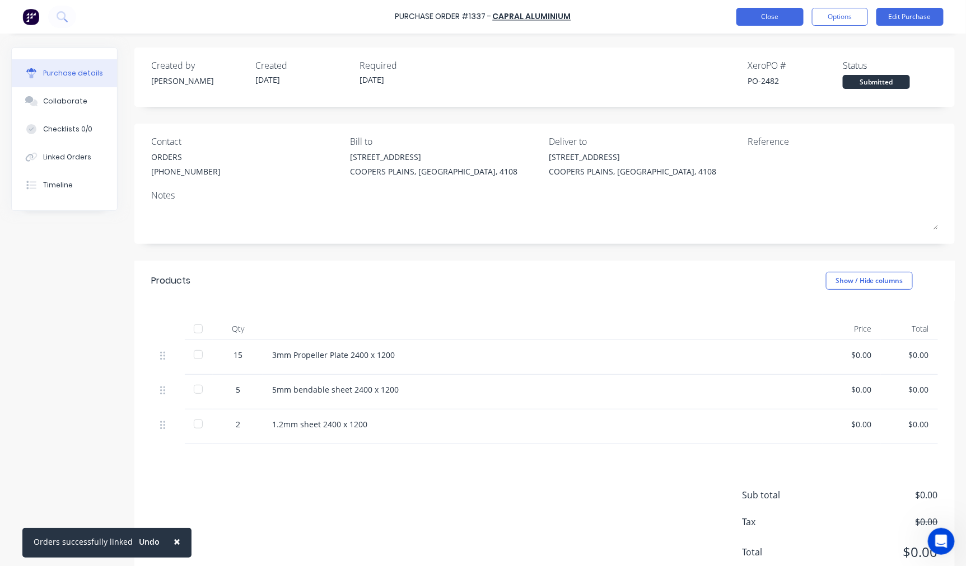
click at [768, 14] on button "Close" at bounding box center [769, 17] width 67 height 18
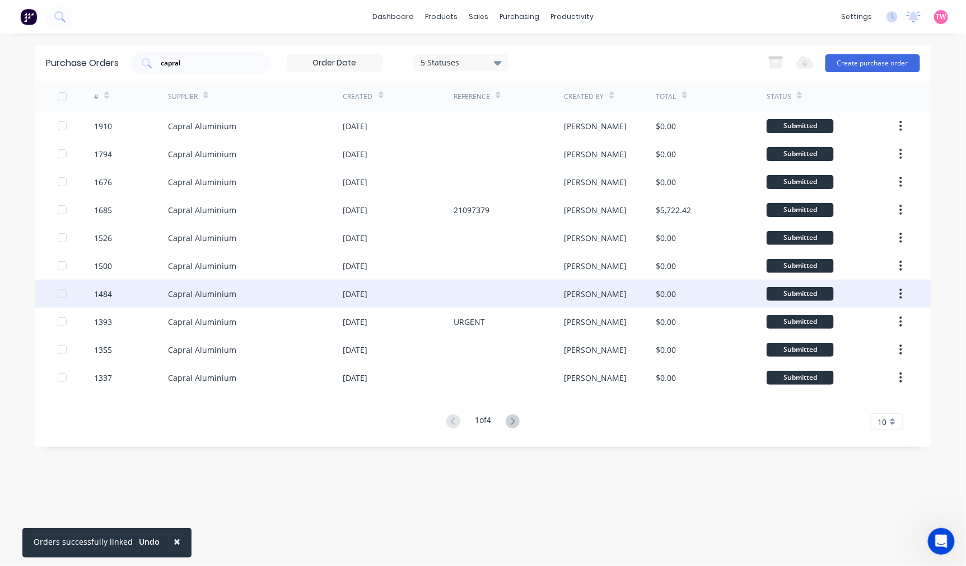
click at [211, 305] on div "Capral Aluminium" at bounding box center [255, 294] width 175 height 28
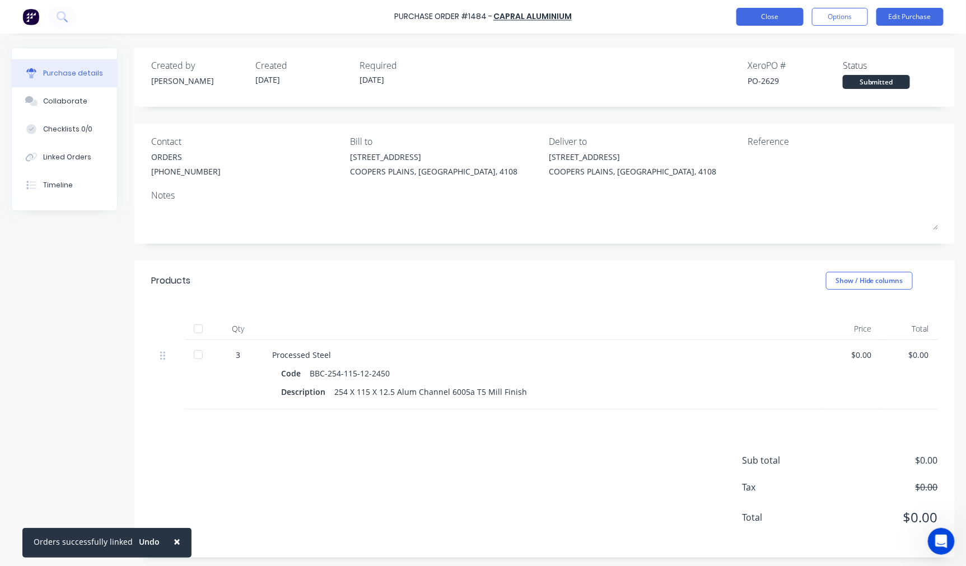
click at [763, 20] on button "Close" at bounding box center [769, 17] width 67 height 18
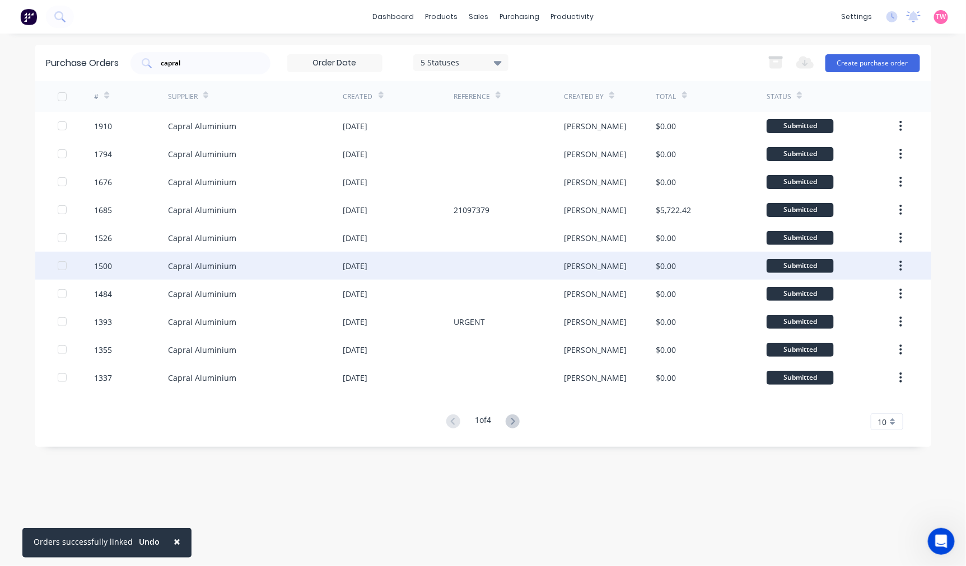
click at [185, 264] on div "Capral Aluminium" at bounding box center [202, 266] width 68 height 12
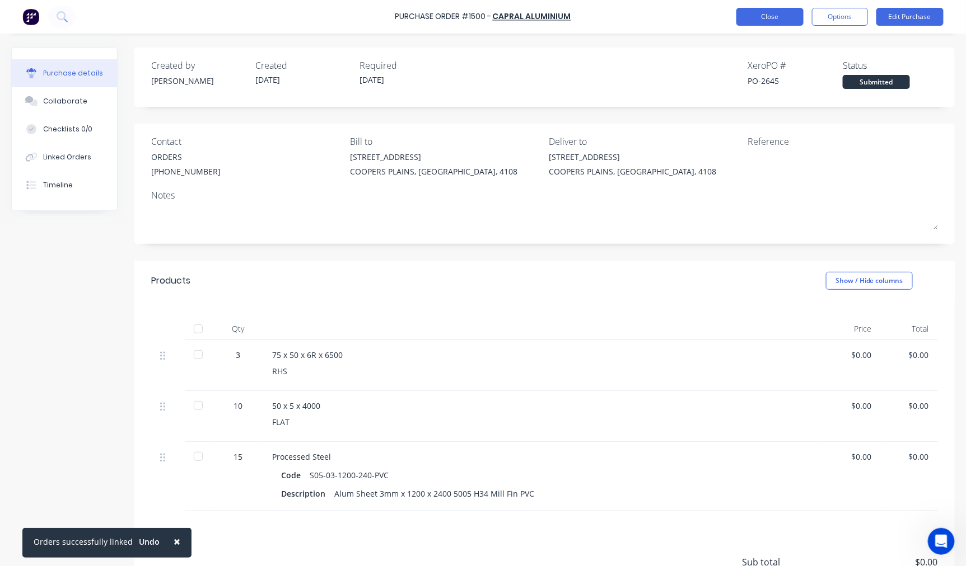
click at [763, 25] on button "Close" at bounding box center [769, 17] width 67 height 18
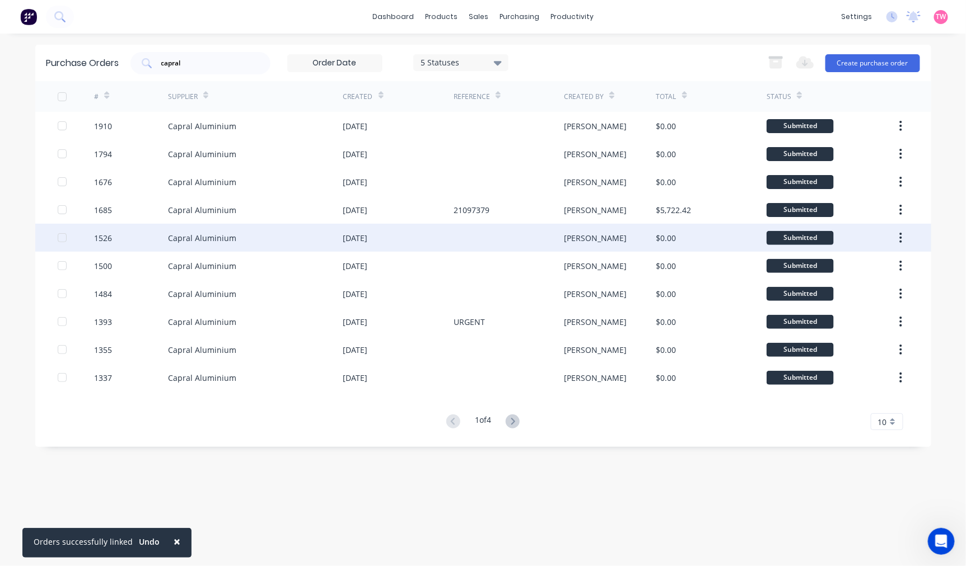
click at [182, 241] on div "Capral Aluminium" at bounding box center [202, 238] width 68 height 12
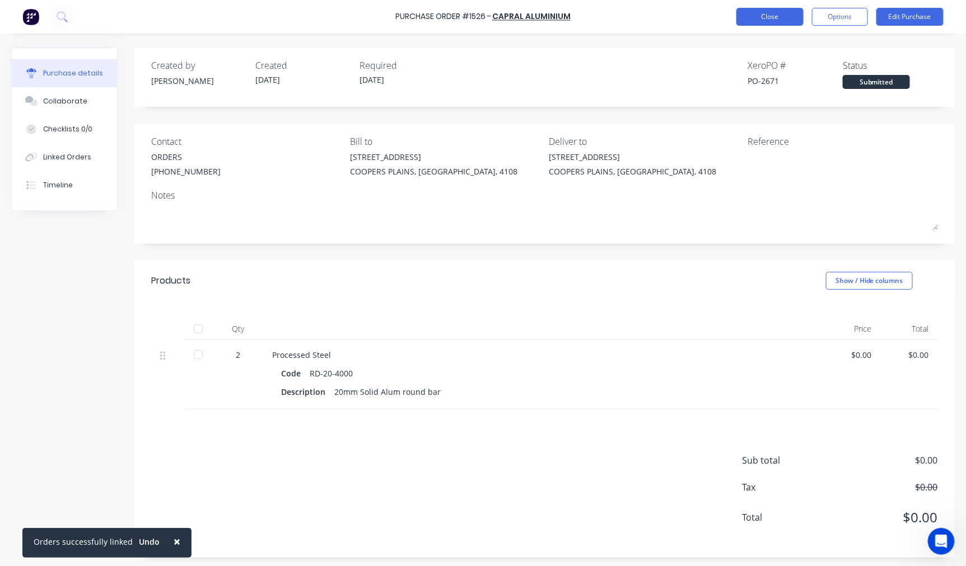
click at [758, 17] on button "Close" at bounding box center [769, 17] width 67 height 18
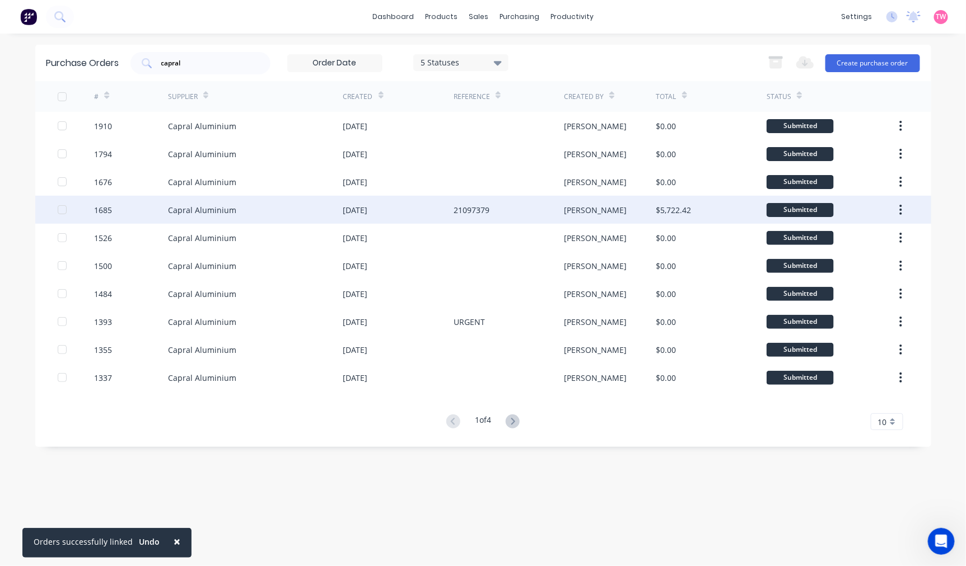
click at [171, 208] on div "Capral Aluminium" at bounding box center [202, 210] width 68 height 12
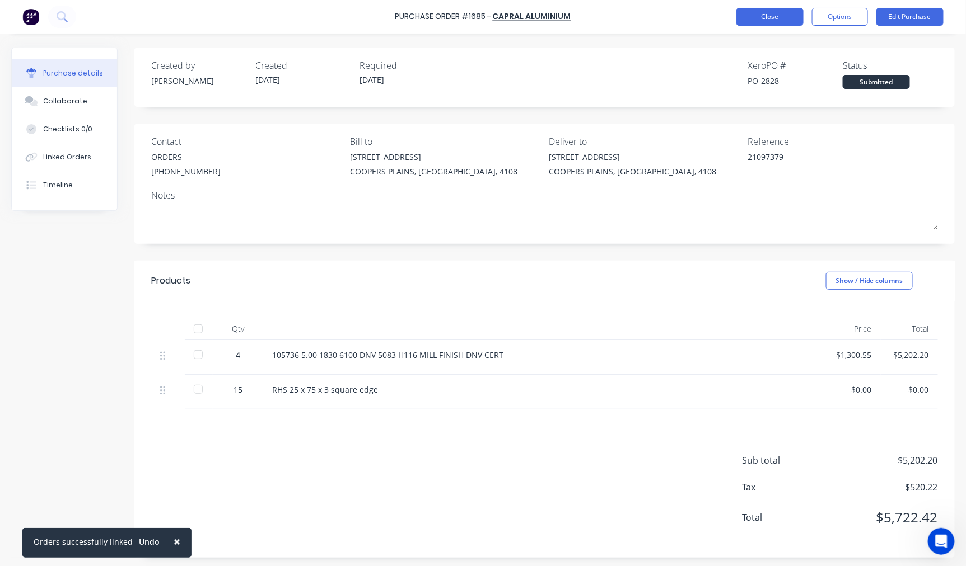
click at [775, 15] on button "Close" at bounding box center [769, 17] width 67 height 18
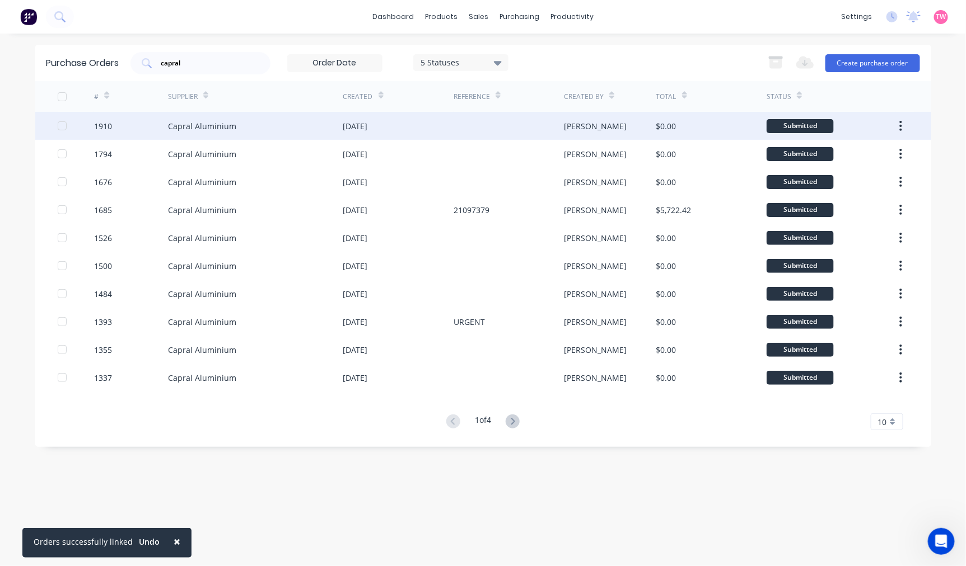
click at [203, 124] on div "Capral Aluminium" at bounding box center [202, 126] width 68 height 12
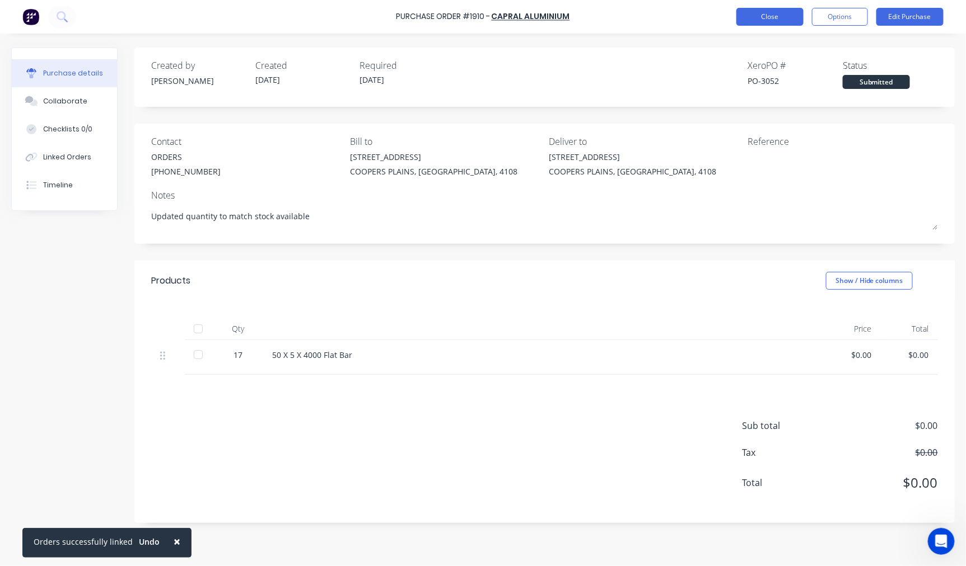
click at [792, 17] on button "Close" at bounding box center [769, 17] width 67 height 18
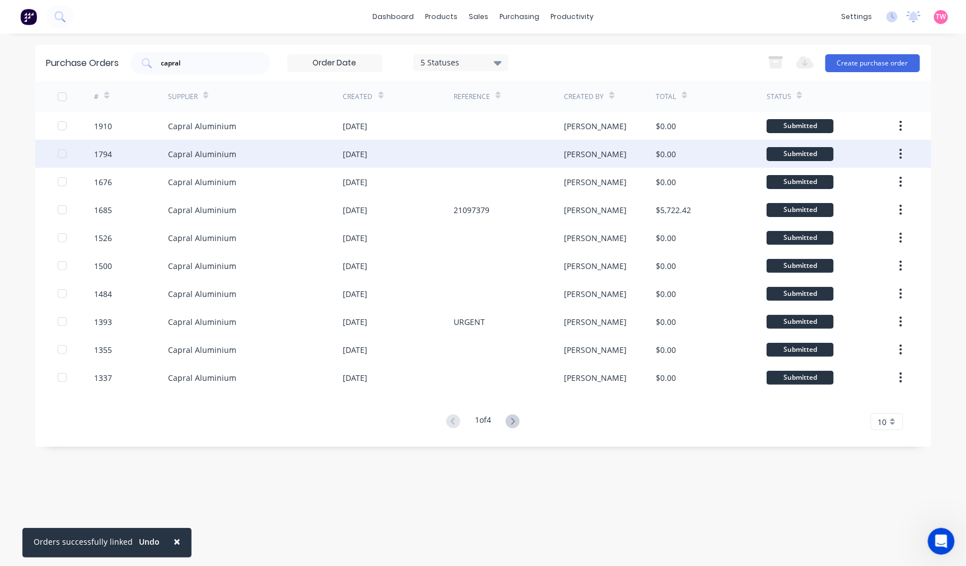
click at [229, 157] on div "Capral Aluminium" at bounding box center [202, 154] width 68 height 12
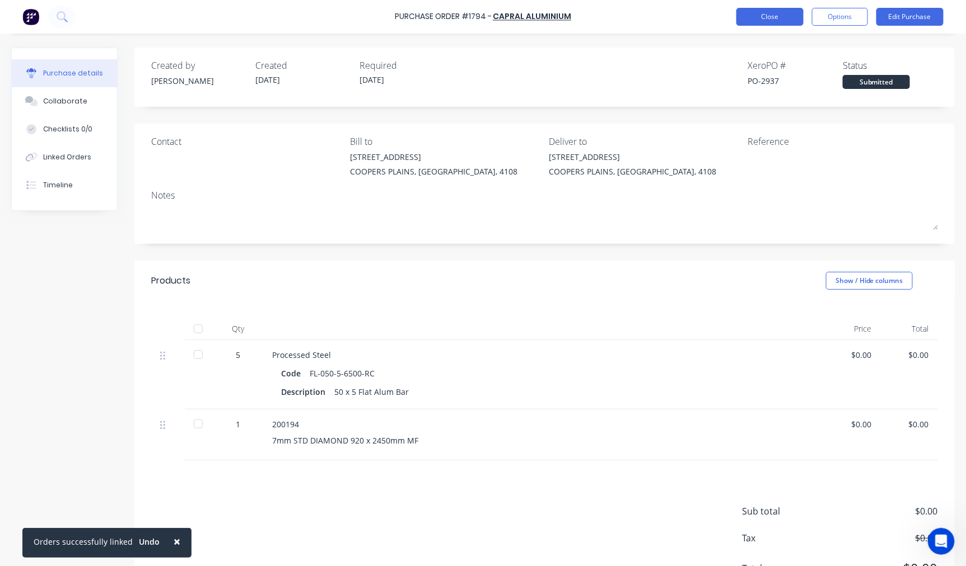
click at [743, 13] on button "Close" at bounding box center [769, 17] width 67 height 18
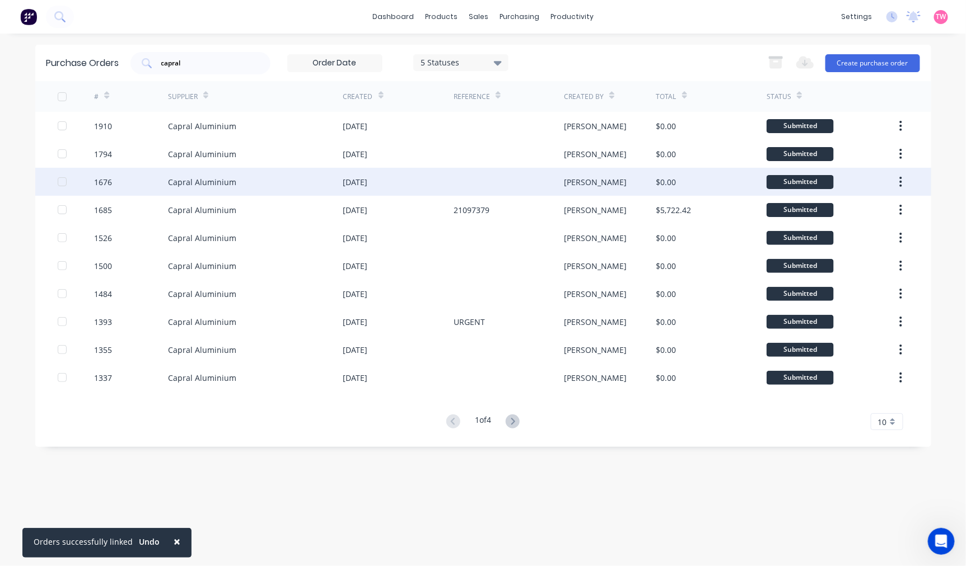
click at [242, 184] on div "Capral Aluminium" at bounding box center [255, 182] width 175 height 28
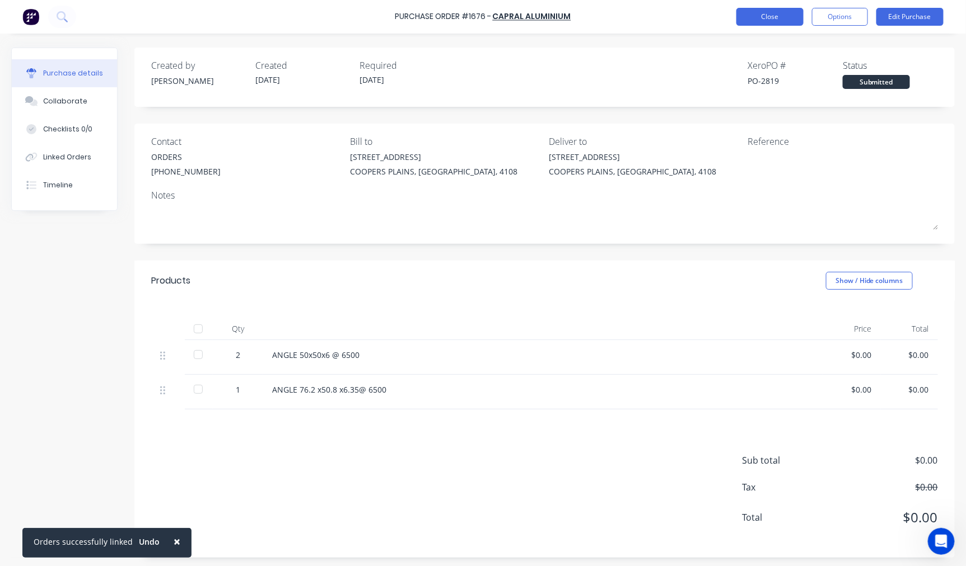
click at [758, 21] on button "Close" at bounding box center [769, 17] width 67 height 18
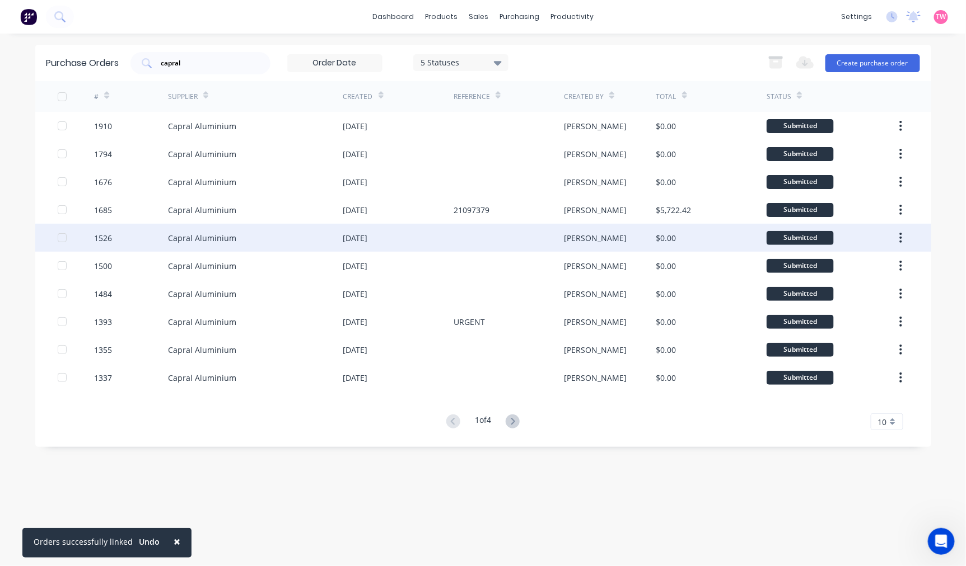
click at [240, 237] on div "Capral Aluminium" at bounding box center [255, 238] width 175 height 28
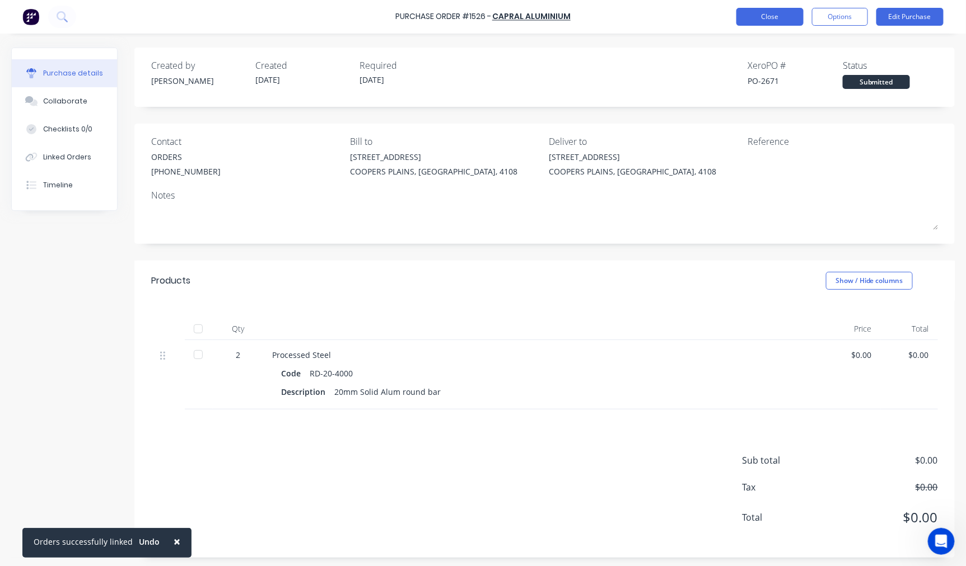
click at [746, 23] on button "Close" at bounding box center [769, 17] width 67 height 18
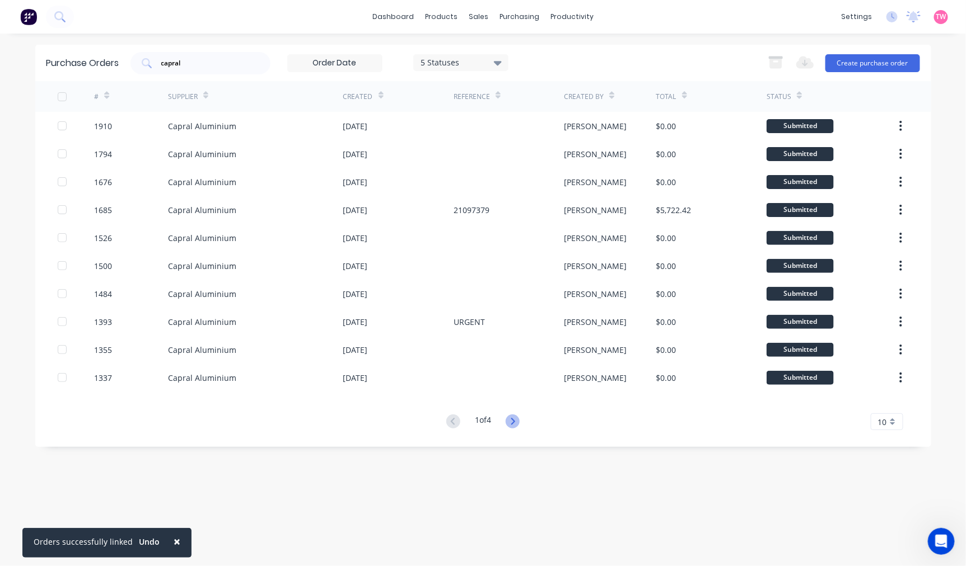
click at [515, 421] on icon at bounding box center [512, 422] width 14 height 14
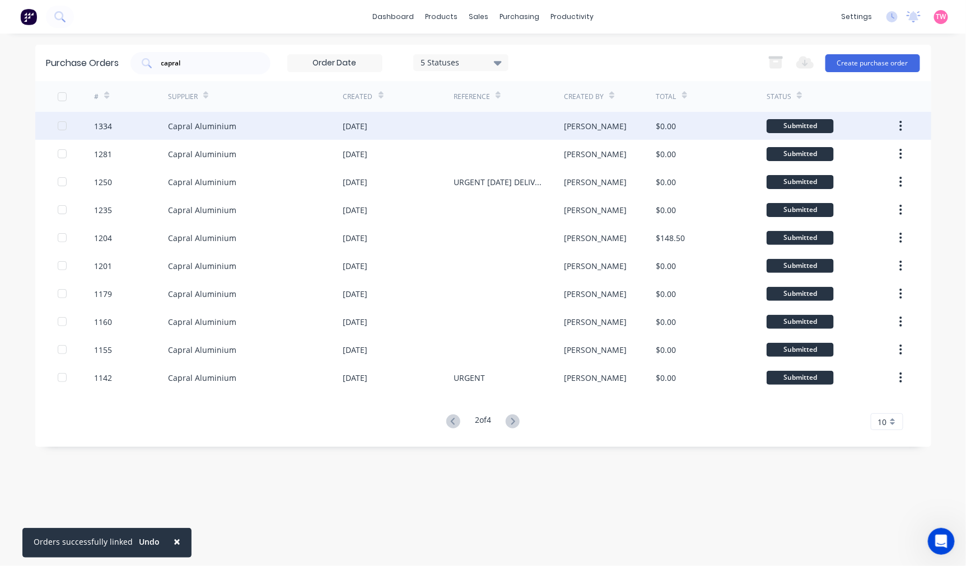
click at [313, 132] on div "Capral Aluminium" at bounding box center [255, 126] width 175 height 28
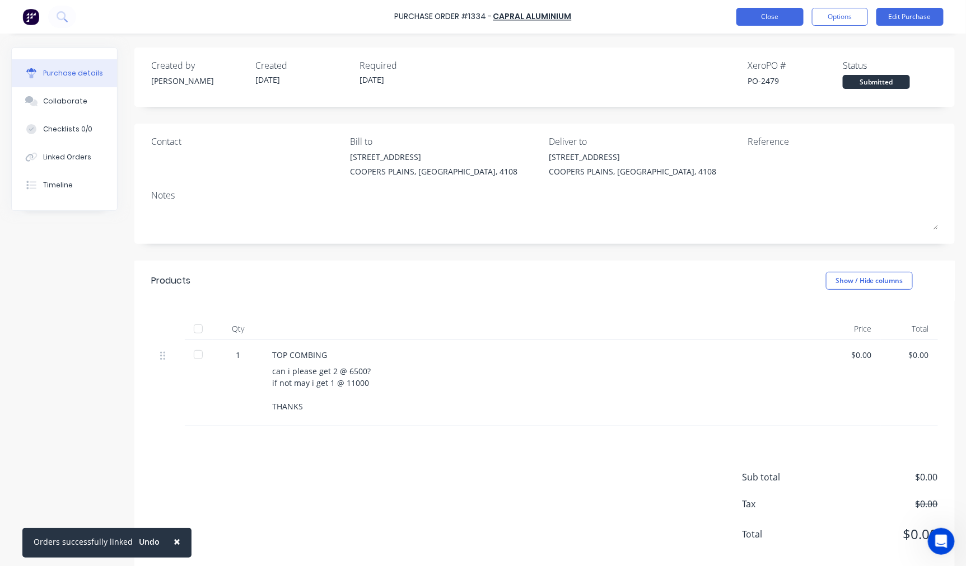
click at [776, 18] on button "Close" at bounding box center [769, 17] width 67 height 18
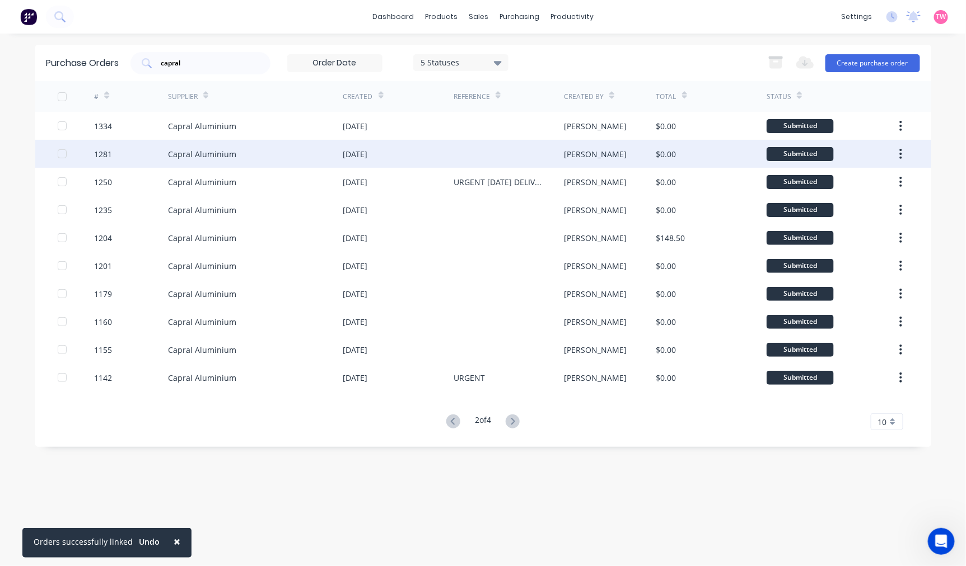
click at [252, 148] on div "Capral Aluminium" at bounding box center [255, 154] width 175 height 28
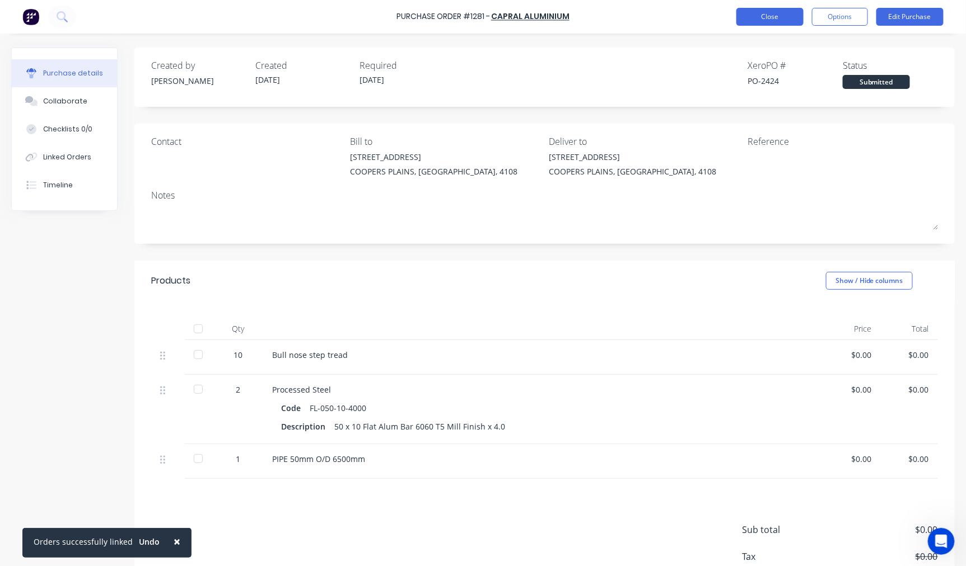
click at [770, 14] on button "Close" at bounding box center [769, 17] width 67 height 18
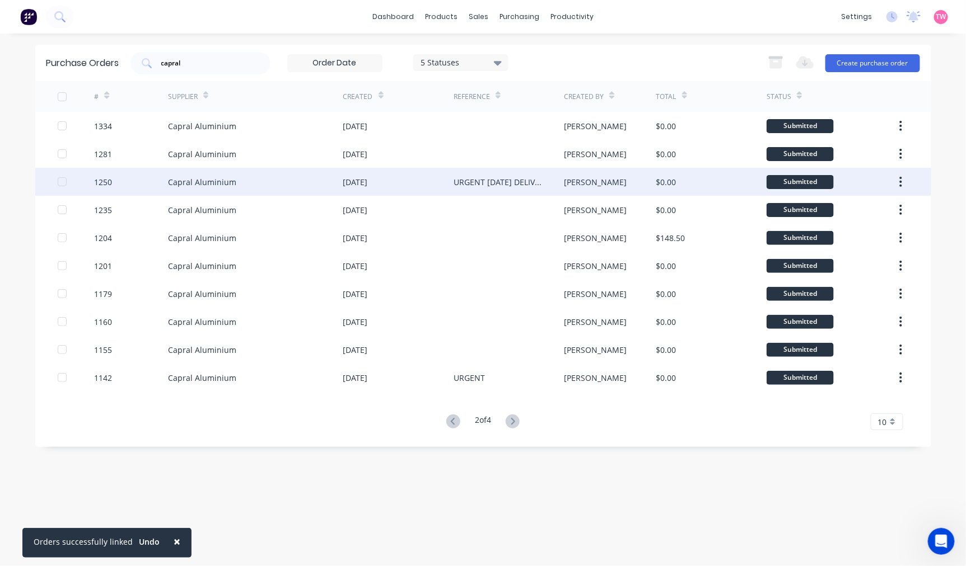
click at [235, 185] on div "Capral Aluminium" at bounding box center [255, 182] width 175 height 28
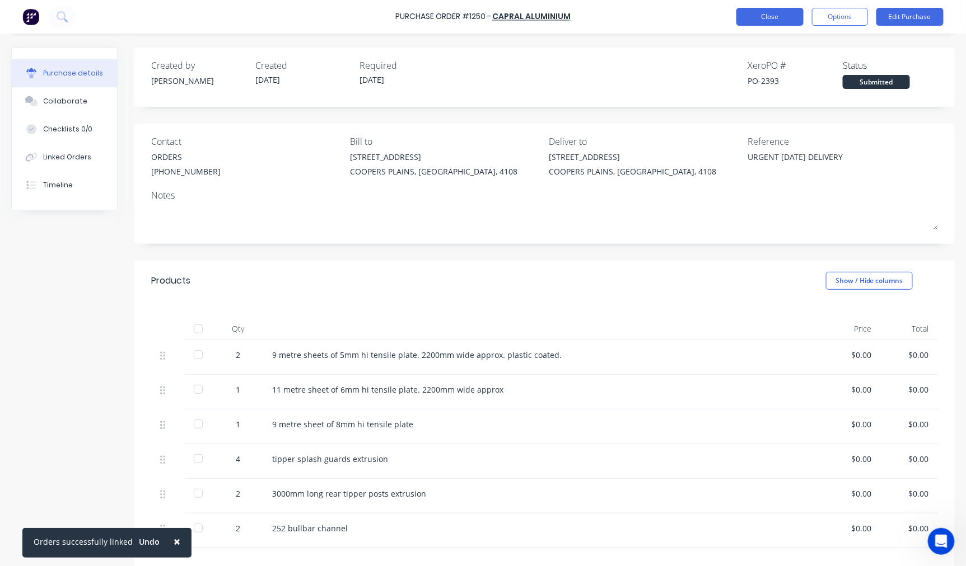
click at [776, 15] on button "Close" at bounding box center [769, 17] width 67 height 18
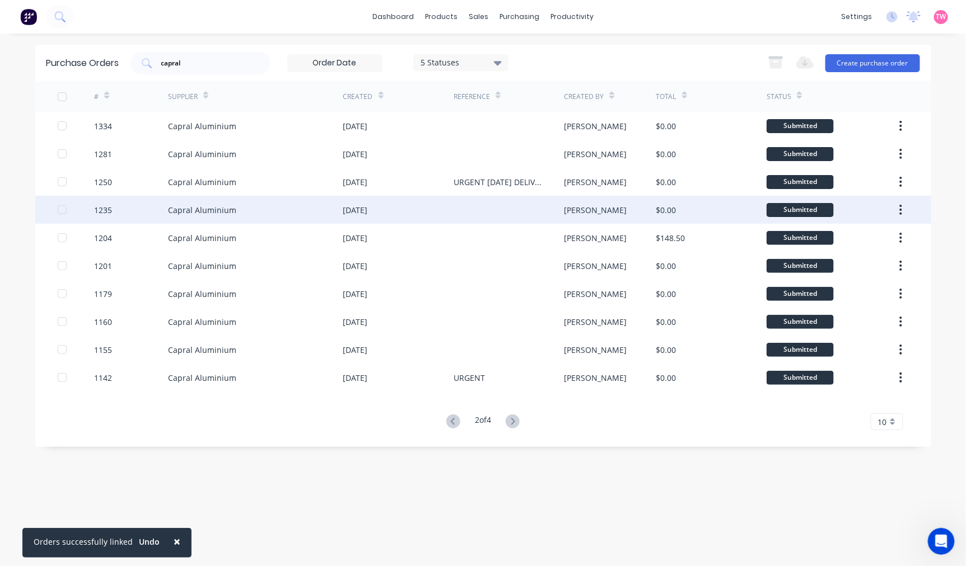
click at [265, 204] on div "Capral Aluminium" at bounding box center [255, 210] width 175 height 28
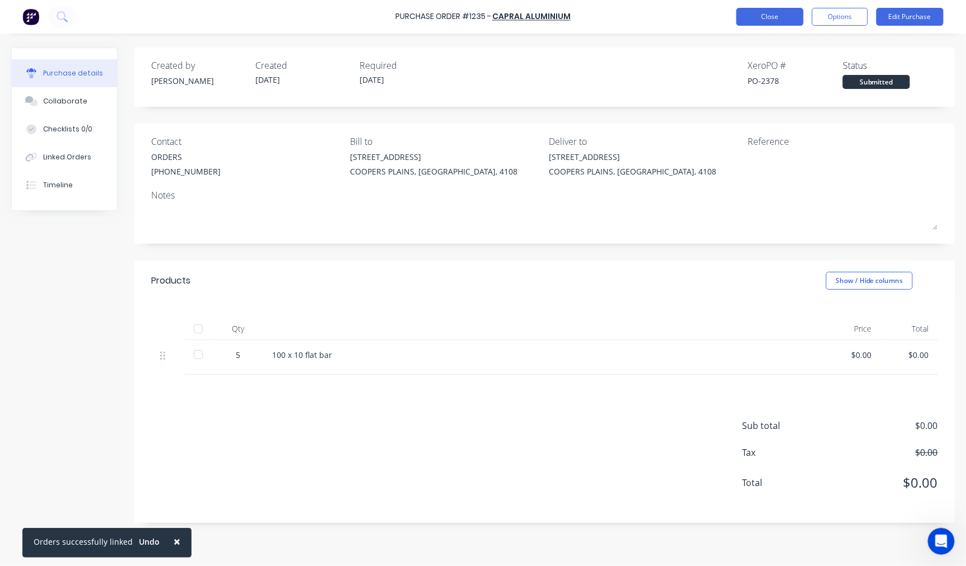
click at [740, 18] on button "Close" at bounding box center [769, 17] width 67 height 18
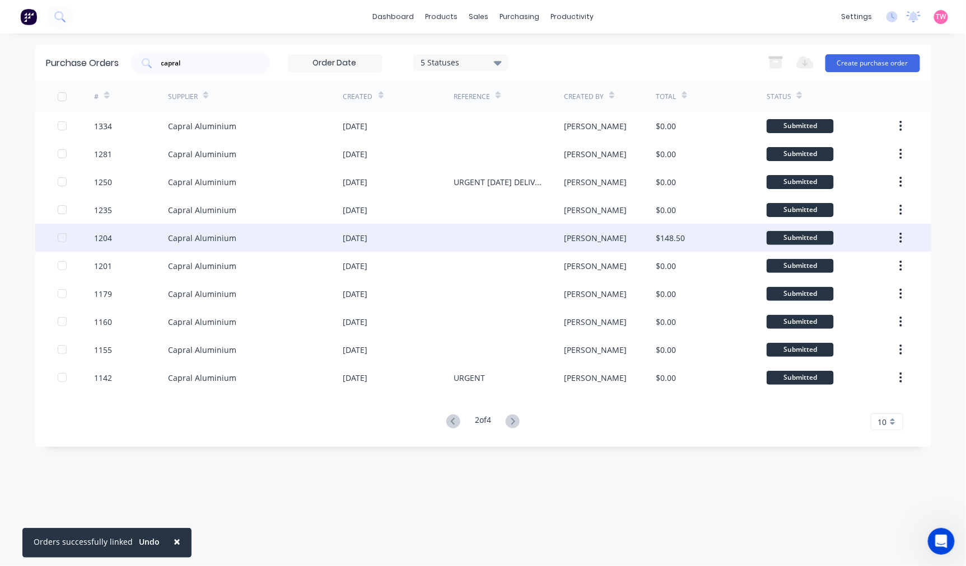
click at [282, 240] on div "Capral Aluminium" at bounding box center [255, 238] width 175 height 28
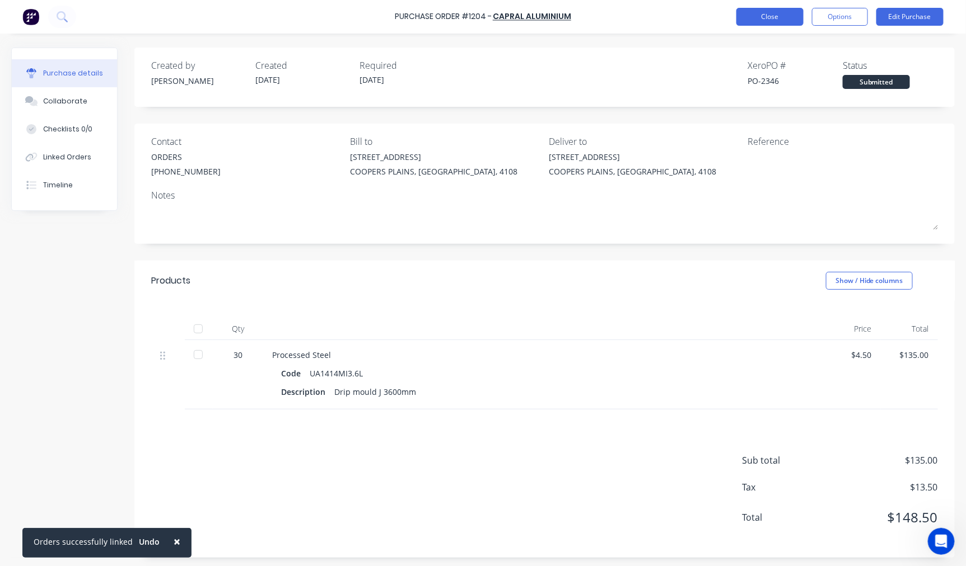
click at [766, 17] on button "Close" at bounding box center [769, 17] width 67 height 18
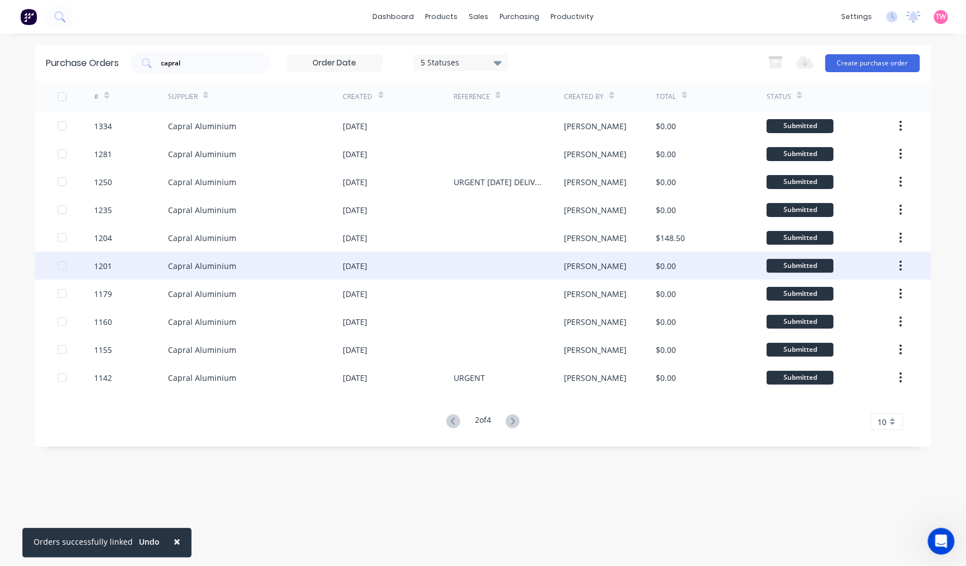
click at [250, 269] on div "Capral Aluminium" at bounding box center [255, 266] width 175 height 28
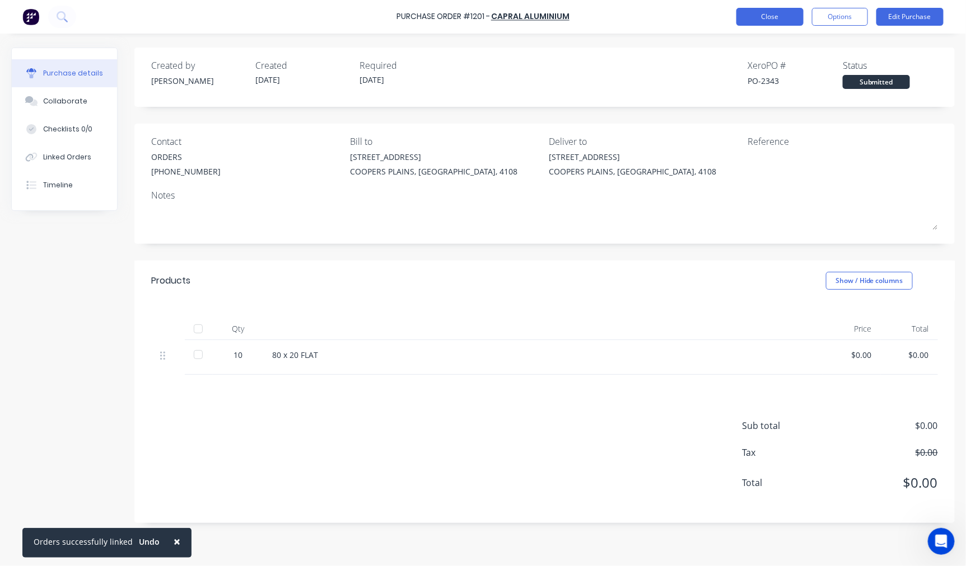
click at [765, 19] on button "Close" at bounding box center [769, 17] width 67 height 18
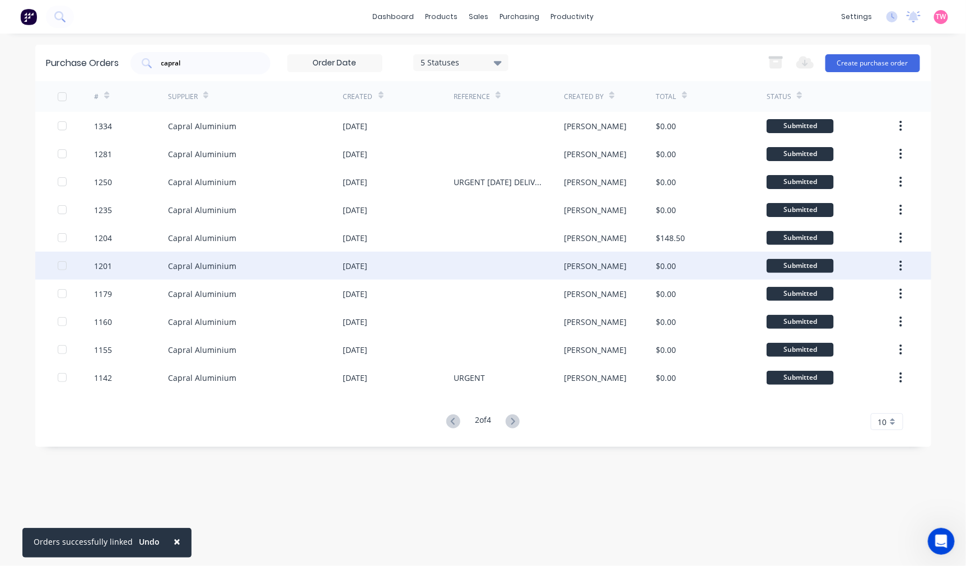
click at [213, 266] on div "Capral Aluminium" at bounding box center [202, 266] width 68 height 12
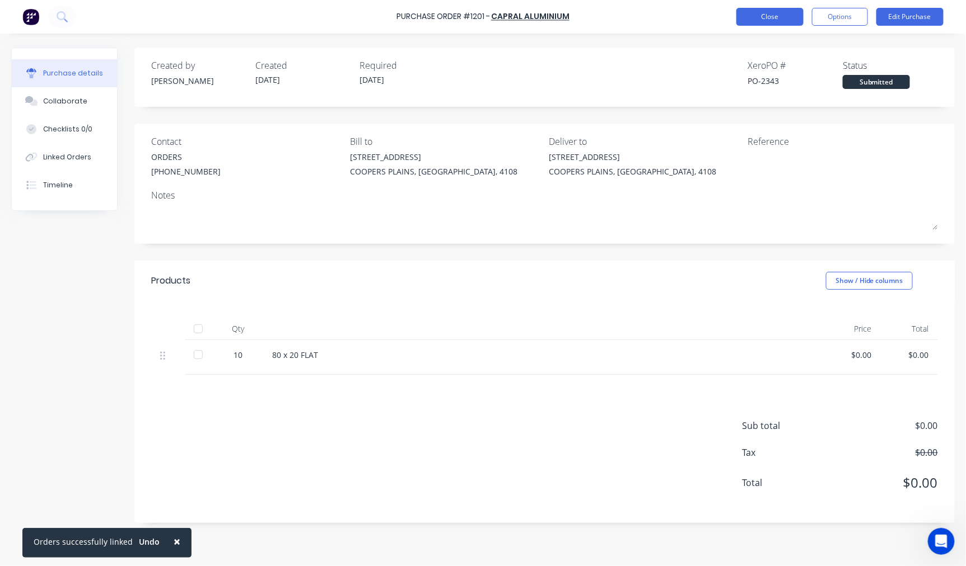
click at [777, 16] on button "Close" at bounding box center [769, 17] width 67 height 18
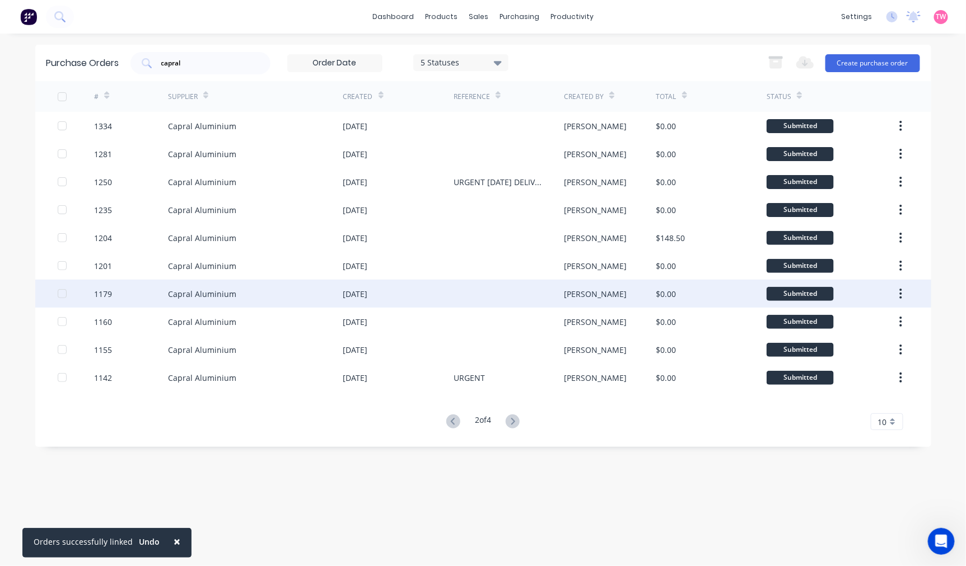
click at [250, 297] on div "Capral Aluminium" at bounding box center [255, 294] width 175 height 28
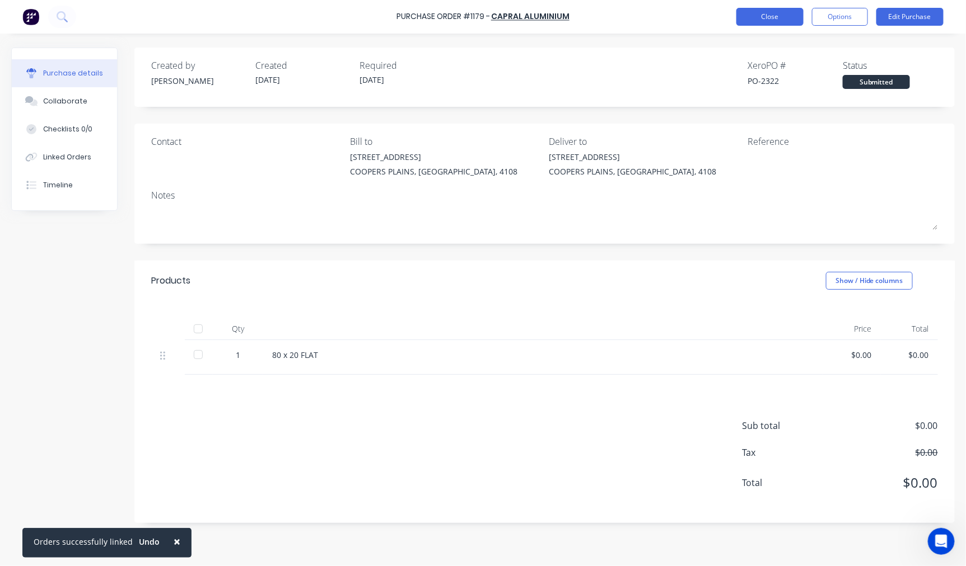
click at [762, 20] on button "Close" at bounding box center [769, 17] width 67 height 18
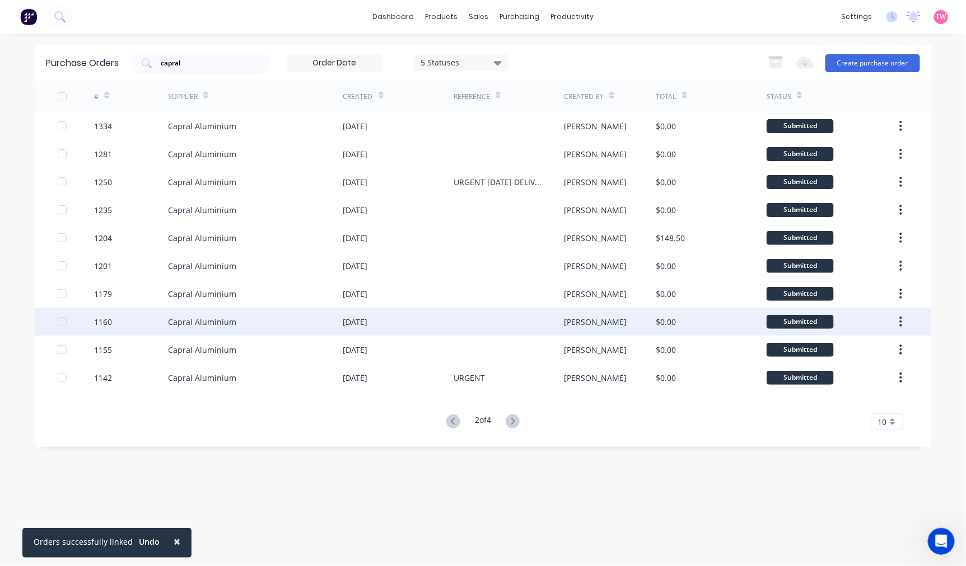
click at [287, 325] on div "Capral Aluminium" at bounding box center [255, 322] width 175 height 28
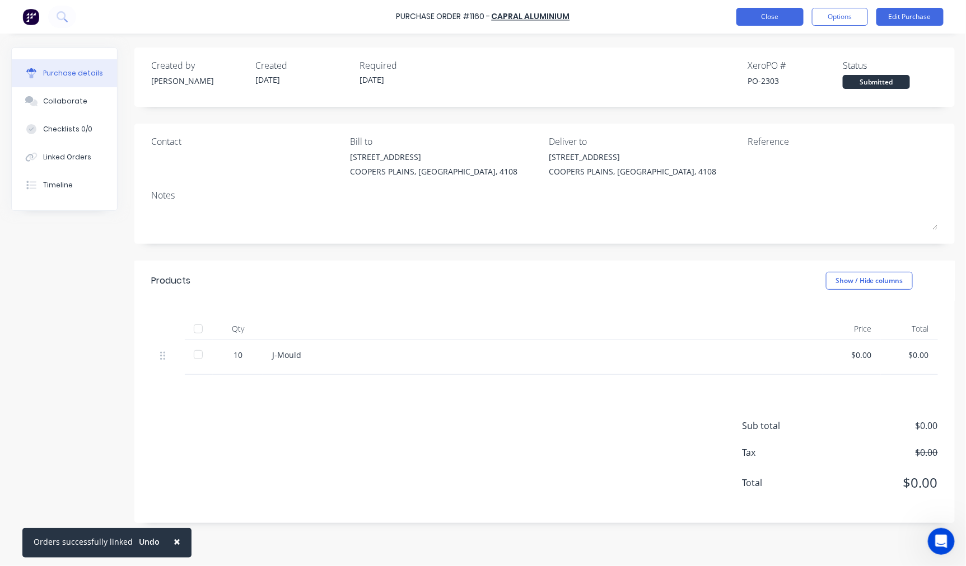
click at [771, 18] on button "Close" at bounding box center [769, 17] width 67 height 18
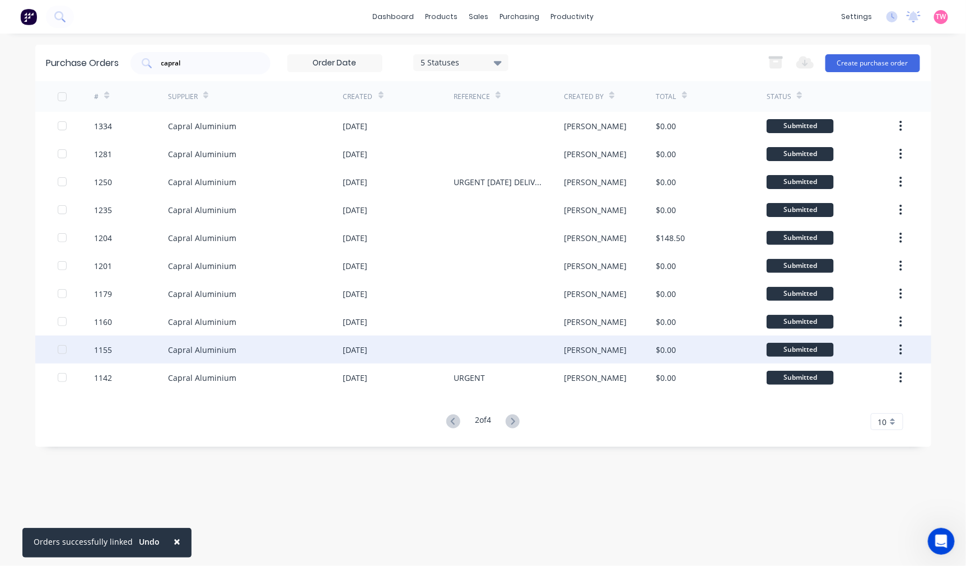
click at [246, 347] on div "Capral Aluminium" at bounding box center [255, 350] width 175 height 28
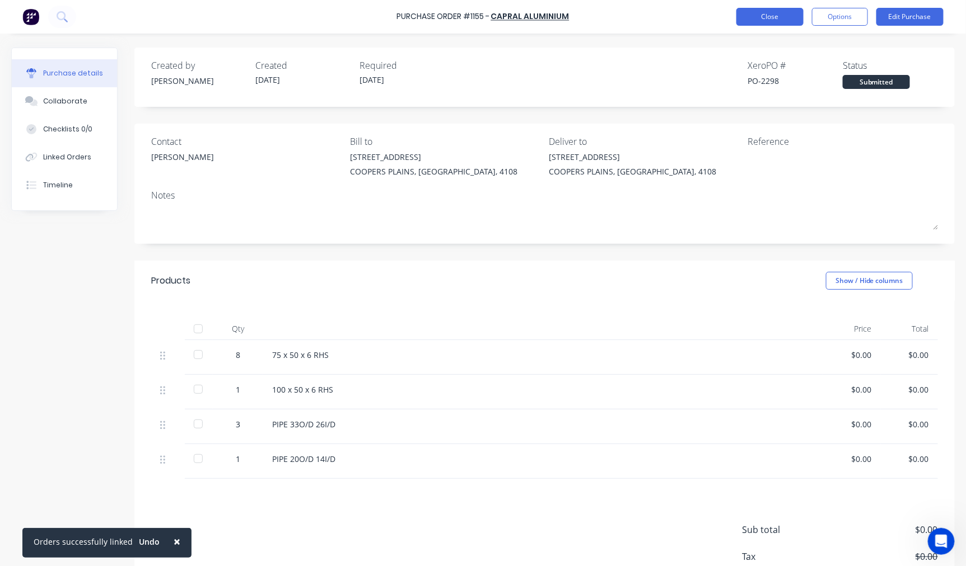
click at [768, 19] on button "Close" at bounding box center [769, 17] width 67 height 18
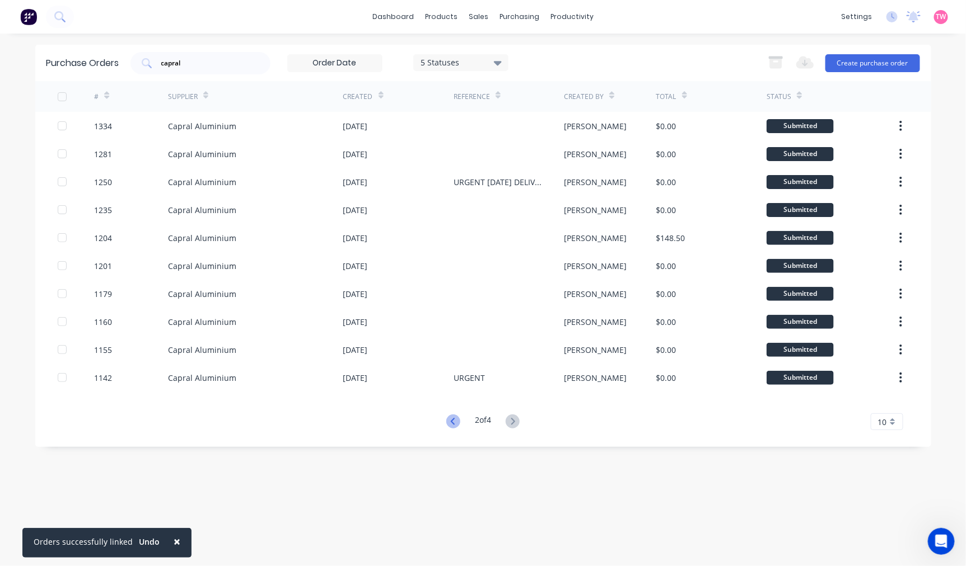
click at [448, 422] on icon at bounding box center [453, 422] width 14 height 14
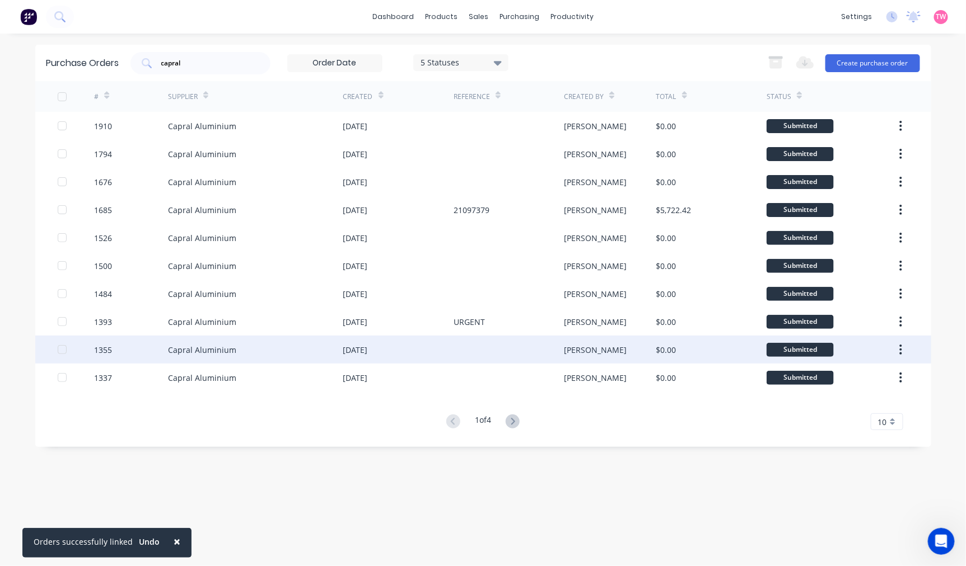
click at [368, 351] on div "[DATE]" at bounding box center [355, 350] width 25 height 12
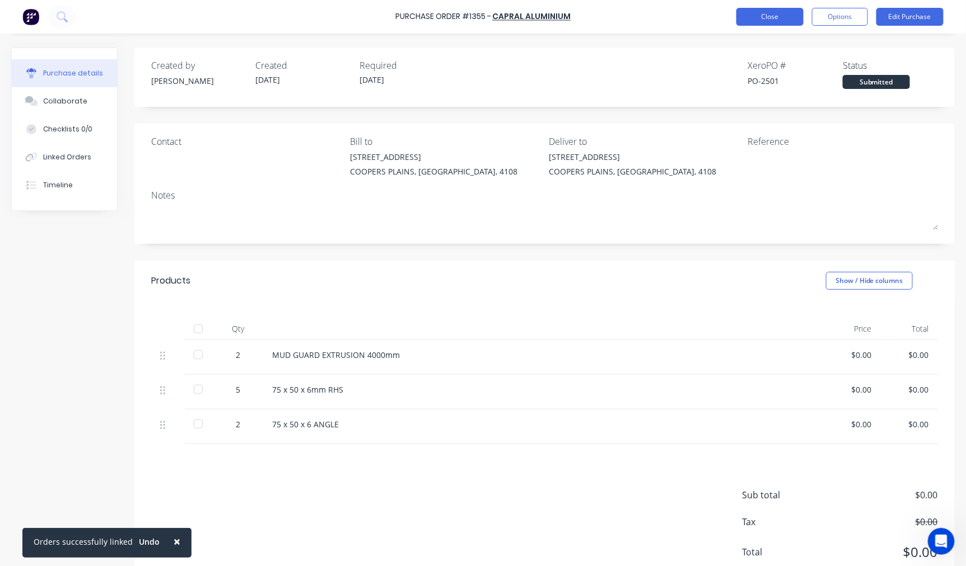
click at [769, 20] on button "Close" at bounding box center [769, 17] width 67 height 18
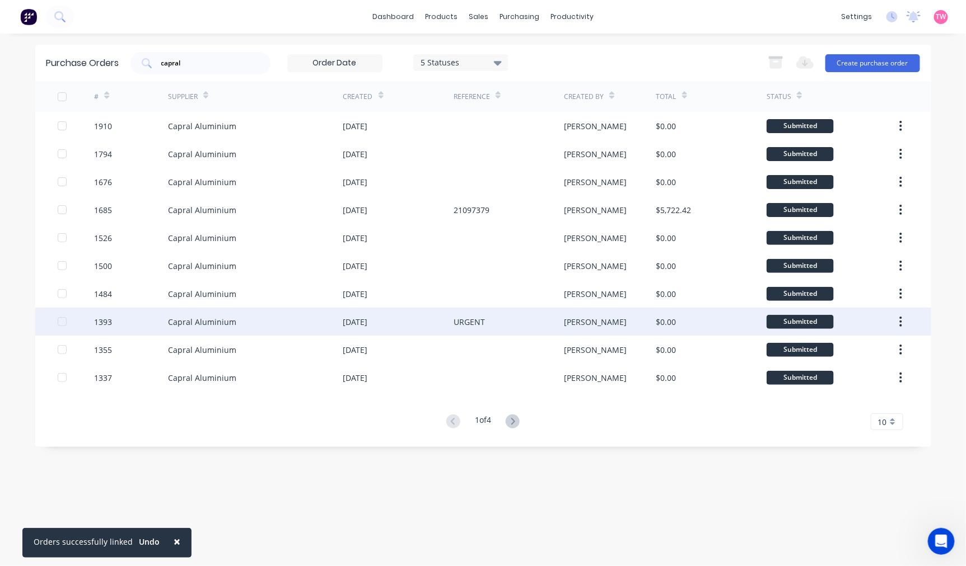
click at [240, 317] on div "Capral Aluminium" at bounding box center [255, 322] width 175 height 28
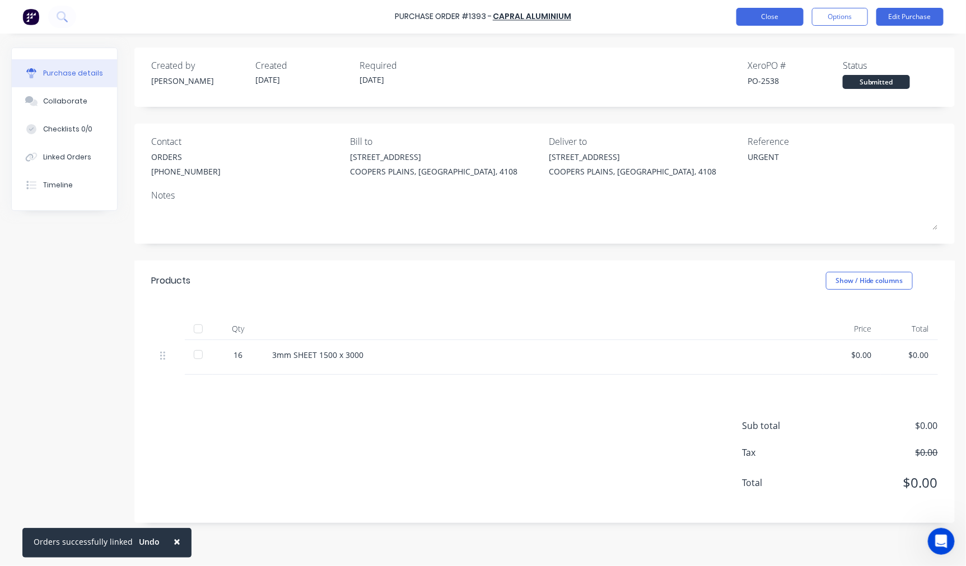
click at [768, 12] on button "Close" at bounding box center [769, 17] width 67 height 18
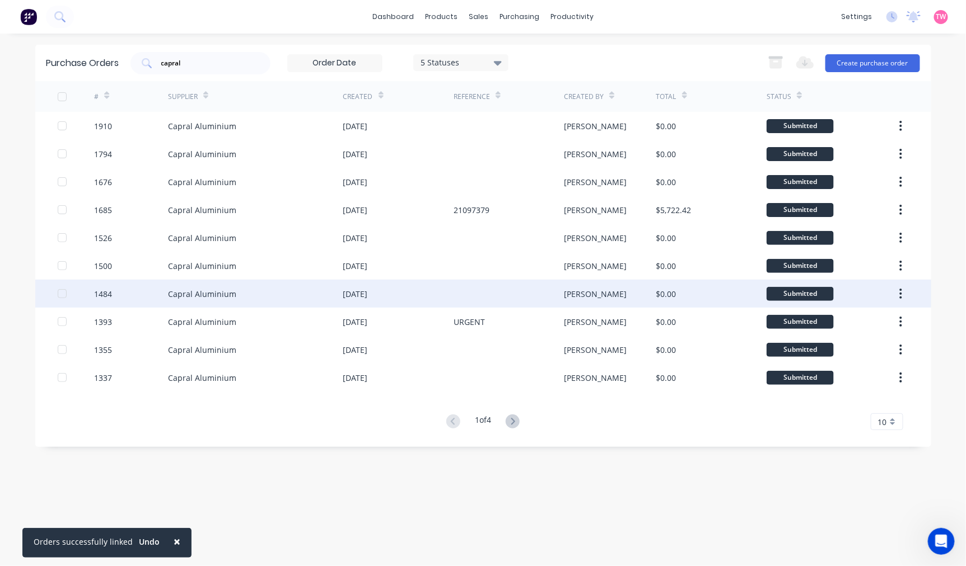
click at [219, 297] on div "Capral Aluminium" at bounding box center [202, 294] width 68 height 12
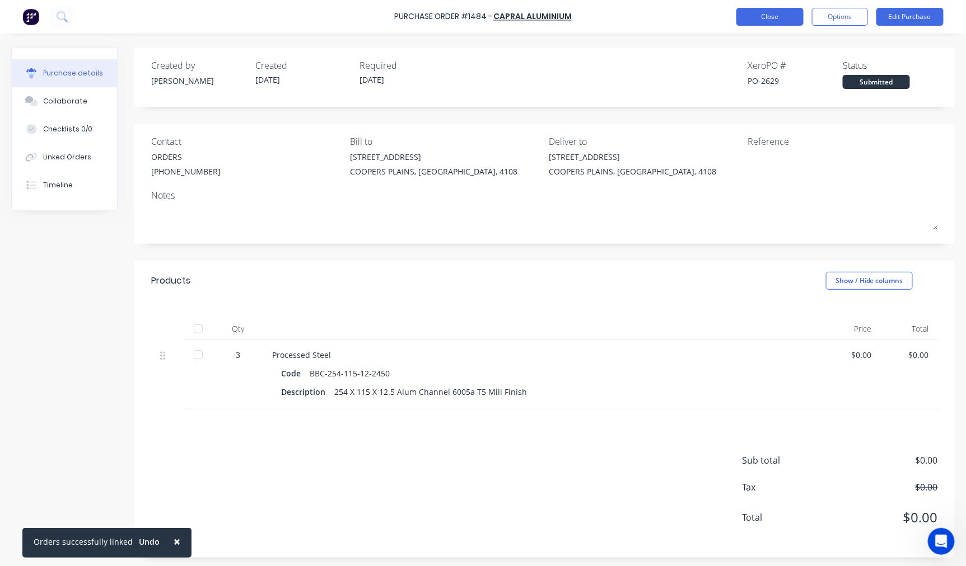
click at [752, 8] on button "Close" at bounding box center [769, 17] width 67 height 18
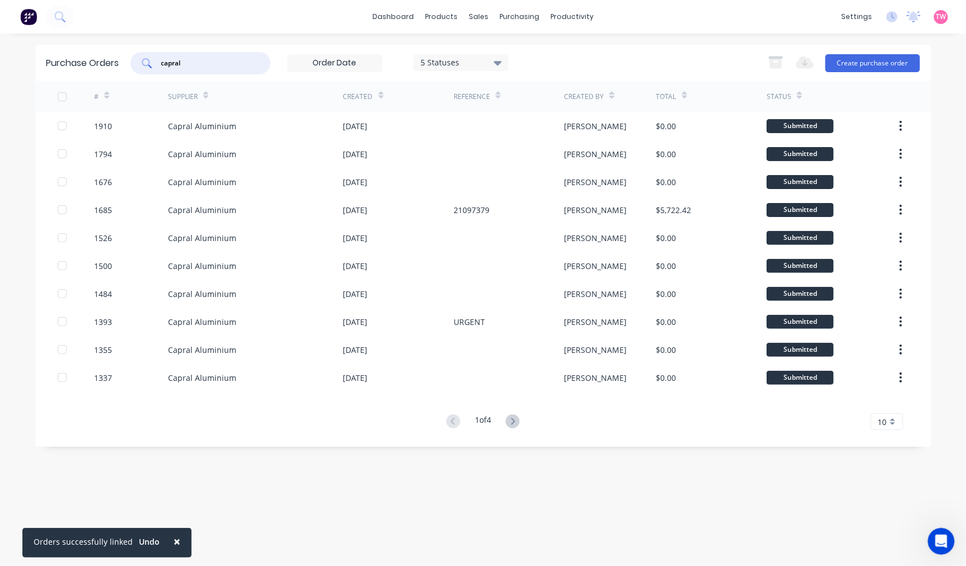
drag, startPoint x: 231, startPoint y: 65, endPoint x: 136, endPoint y: 62, distance: 95.2
click at [136, 62] on div "capral" at bounding box center [200, 63] width 140 height 22
click at [546, 49] on div "Purchase Orders" at bounding box center [555, 54] width 59 height 10
type input "vulcan"
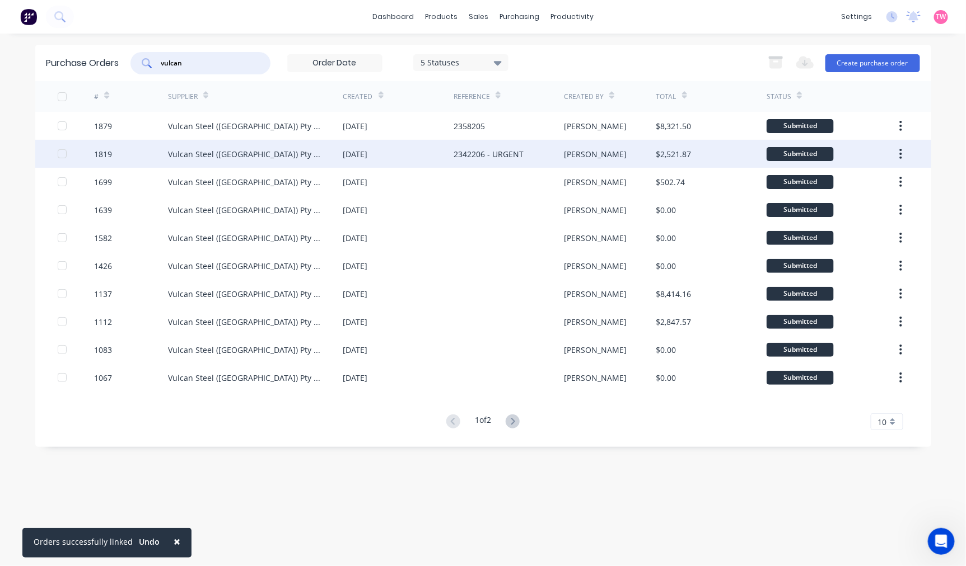
click at [196, 161] on div "Vulcan Steel ([GEOGRAPHIC_DATA]) Pty Ltd trading as Vulcan [PERSON_NAME] Alumin…" at bounding box center [255, 154] width 175 height 28
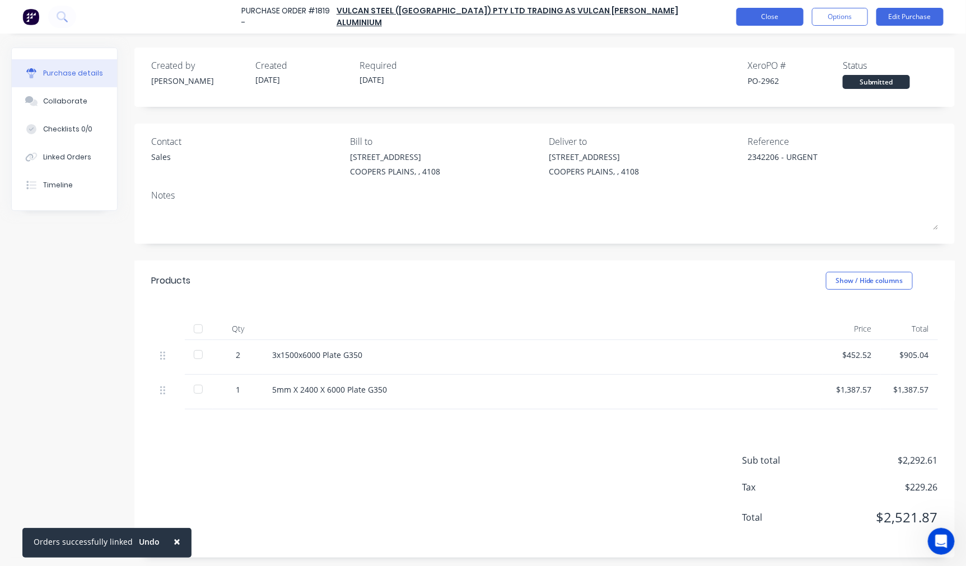
click at [779, 19] on button "Close" at bounding box center [769, 17] width 67 height 18
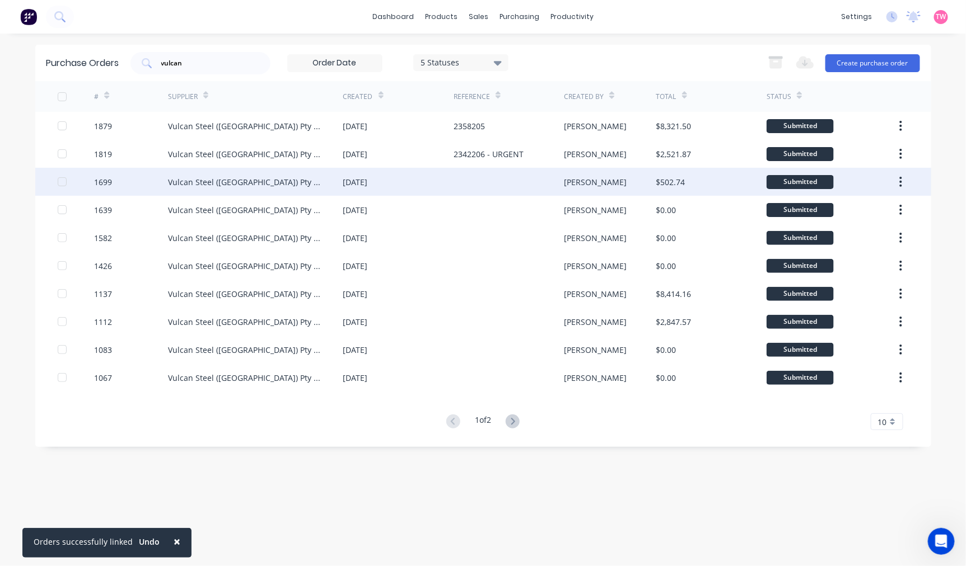
click at [241, 183] on div "Vulcan Steel ([GEOGRAPHIC_DATA]) Pty Ltd trading as Vulcan [PERSON_NAME] Alumin…" at bounding box center [244, 182] width 153 height 12
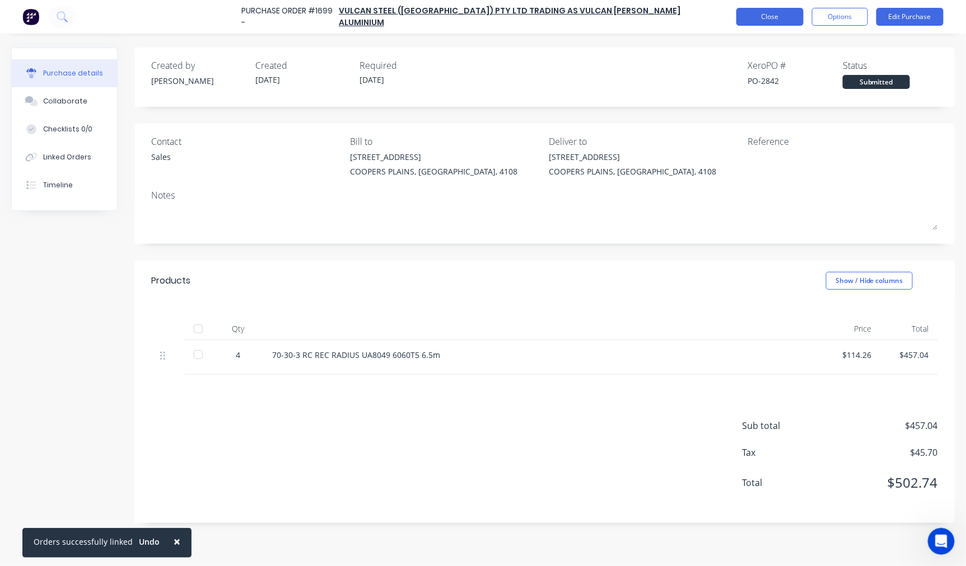
click at [769, 13] on button "Close" at bounding box center [769, 17] width 67 height 18
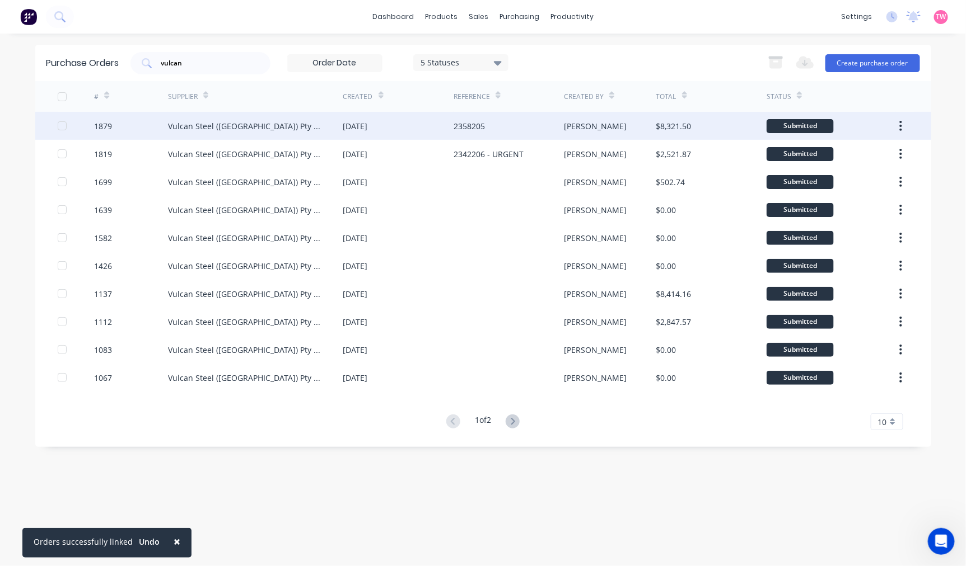
click at [247, 130] on div "Vulcan Steel ([GEOGRAPHIC_DATA]) Pty Ltd trading as Vulcan [PERSON_NAME] Alumin…" at bounding box center [244, 126] width 153 height 12
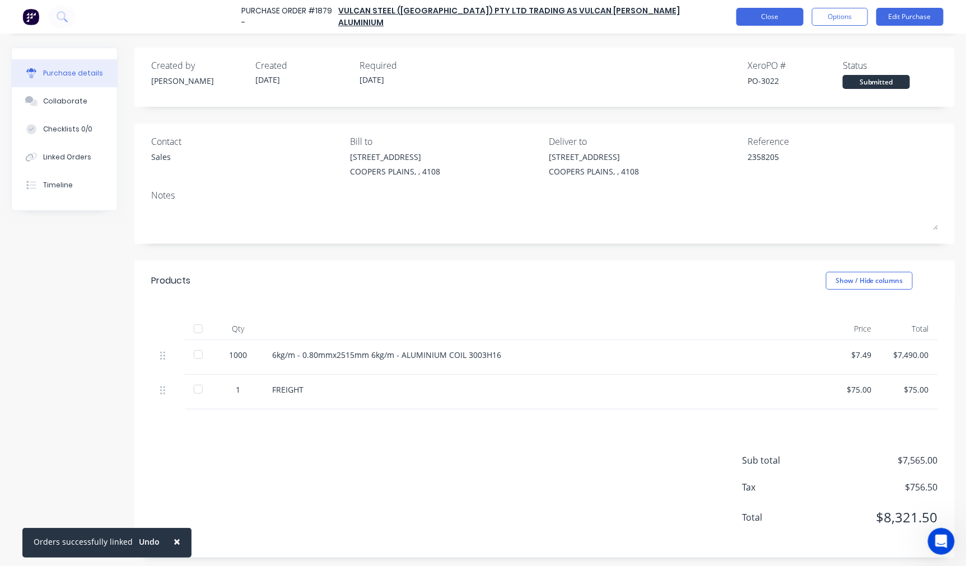
click at [748, 20] on button "Close" at bounding box center [769, 17] width 67 height 18
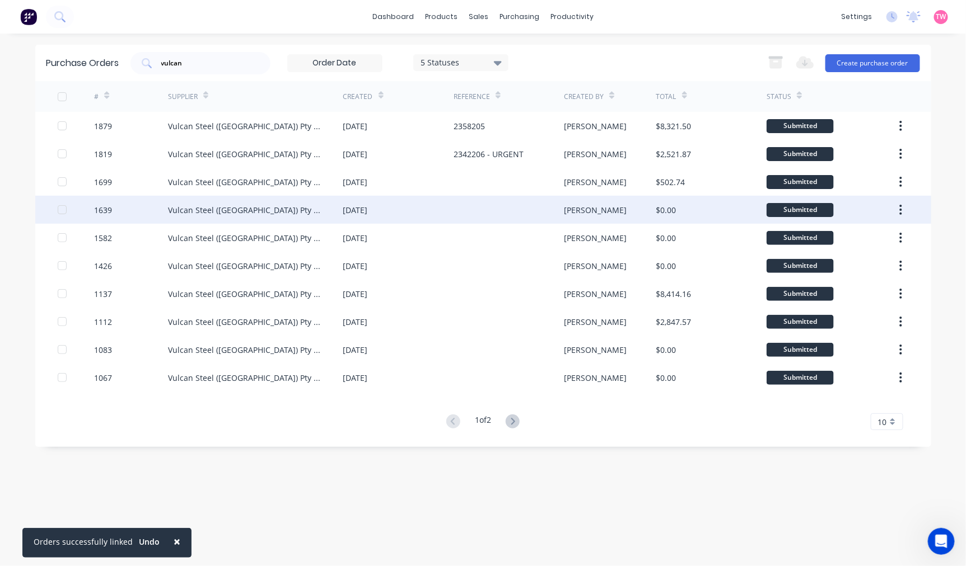
click at [255, 210] on div "Vulcan Steel ([GEOGRAPHIC_DATA]) Pty Ltd trading as Vulcan [PERSON_NAME] Alumin…" at bounding box center [244, 210] width 153 height 12
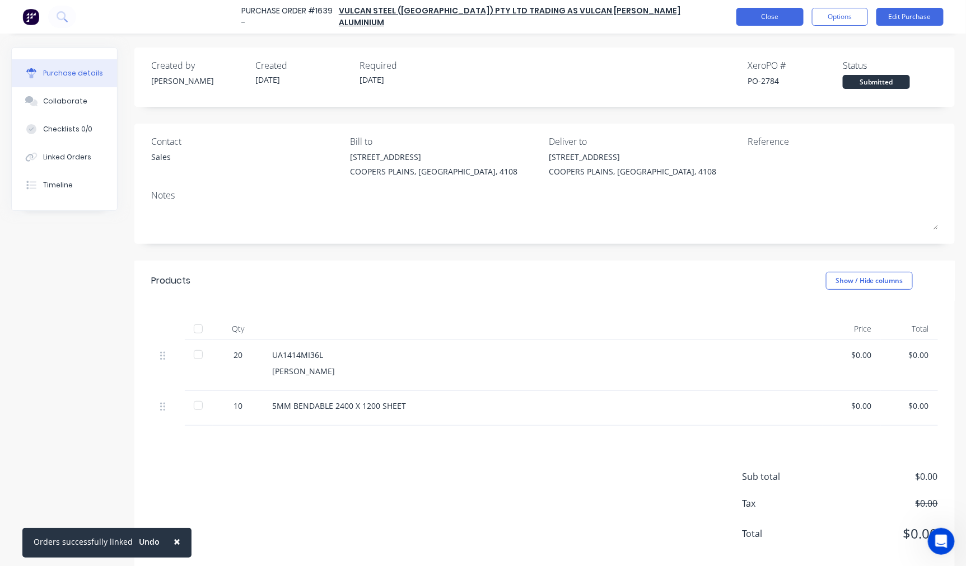
click at [771, 17] on button "Close" at bounding box center [769, 17] width 67 height 18
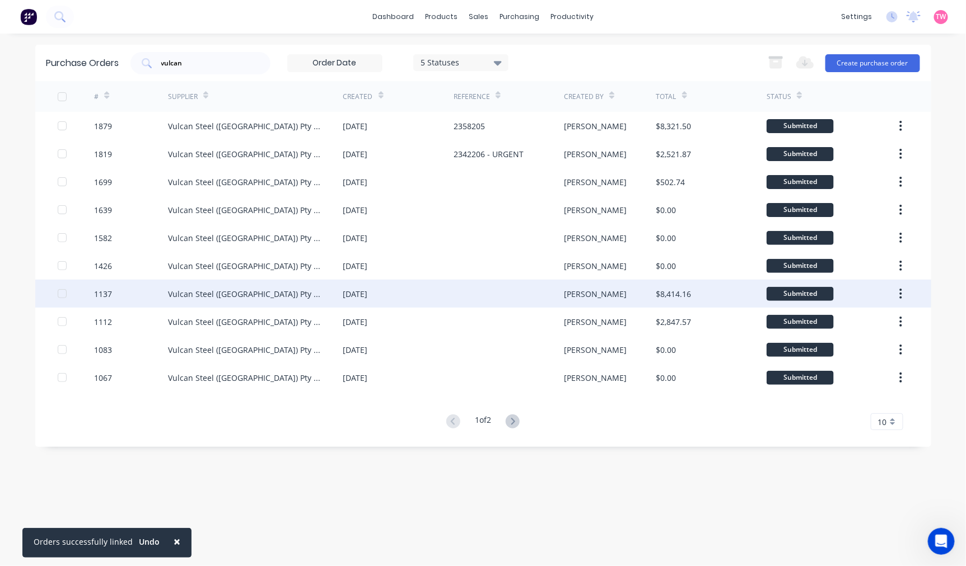
click at [195, 302] on div "Vulcan Steel ([GEOGRAPHIC_DATA]) Pty Ltd trading as Vulcan [PERSON_NAME] Alumin…" at bounding box center [255, 294] width 175 height 28
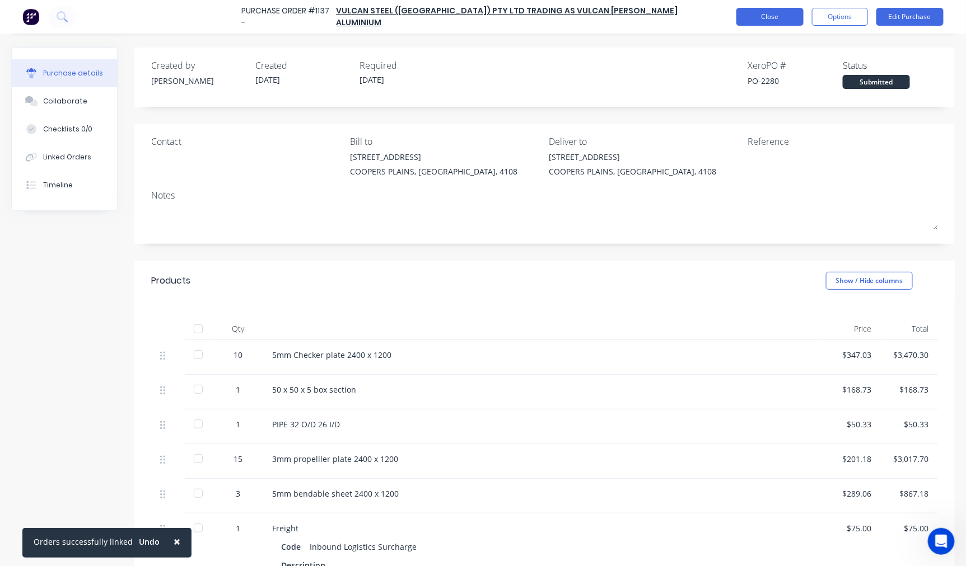
click at [743, 17] on button "Close" at bounding box center [769, 17] width 67 height 18
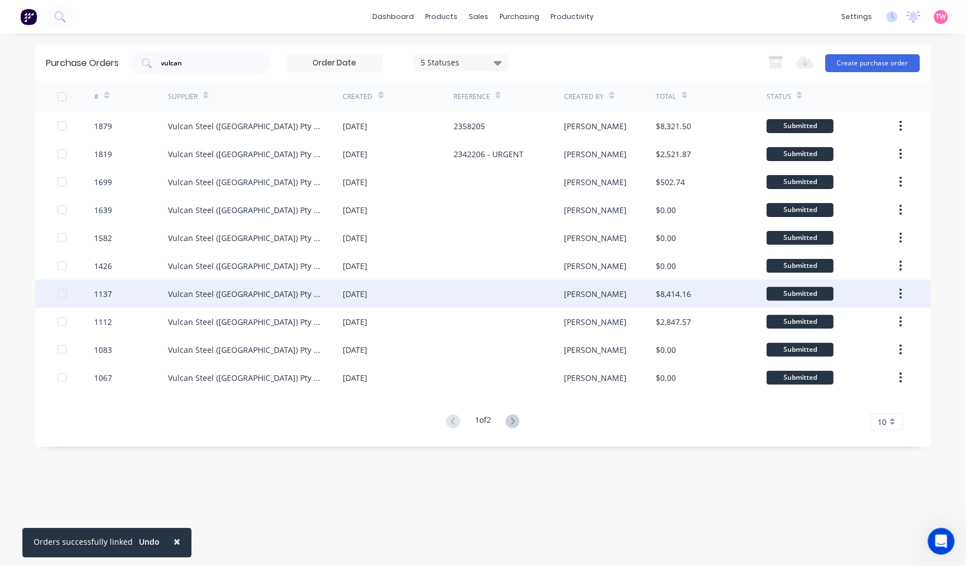
click at [294, 289] on div "Vulcan Steel ([GEOGRAPHIC_DATA]) Pty Ltd trading as Vulcan [PERSON_NAME] Alumin…" at bounding box center [244, 294] width 153 height 12
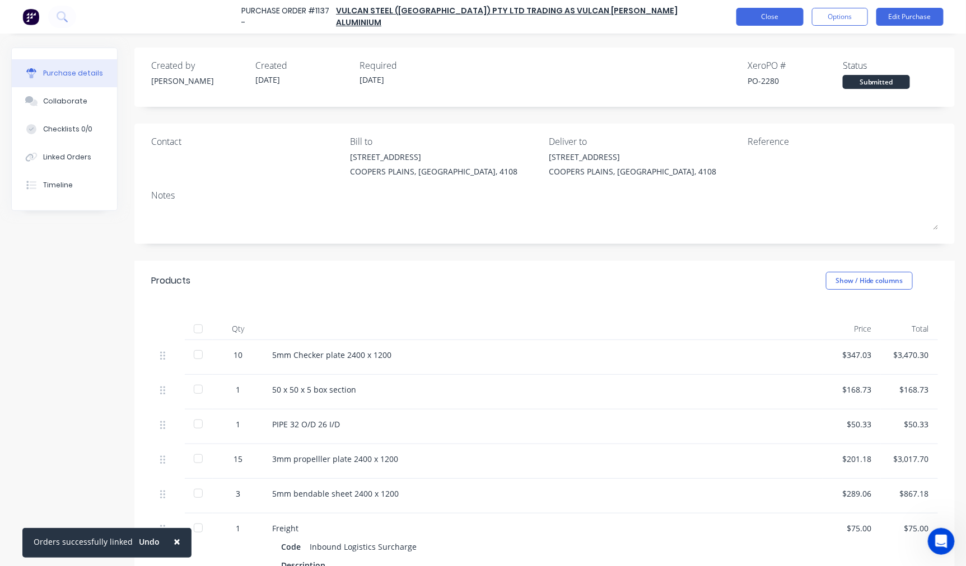
click at [756, 19] on button "Close" at bounding box center [769, 17] width 67 height 18
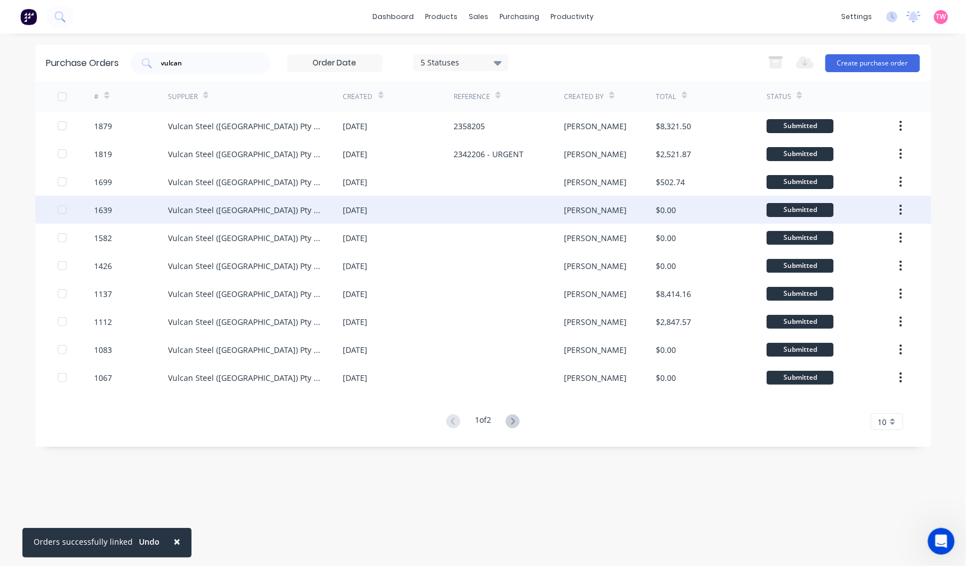
click at [260, 214] on div "Vulcan Steel ([GEOGRAPHIC_DATA]) Pty Ltd trading as Vulcan [PERSON_NAME] Alumin…" at bounding box center [244, 210] width 153 height 12
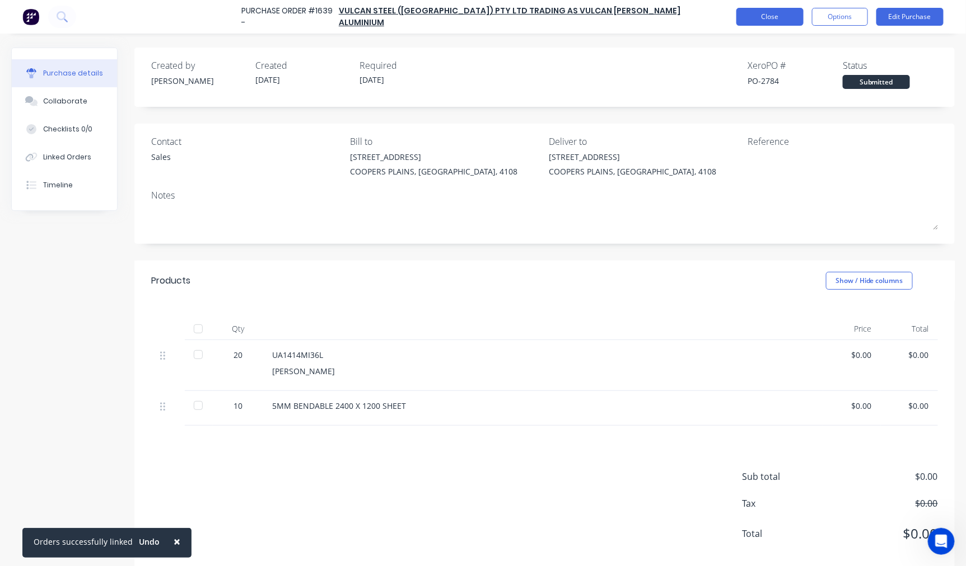
click at [780, 12] on button "Close" at bounding box center [769, 17] width 67 height 18
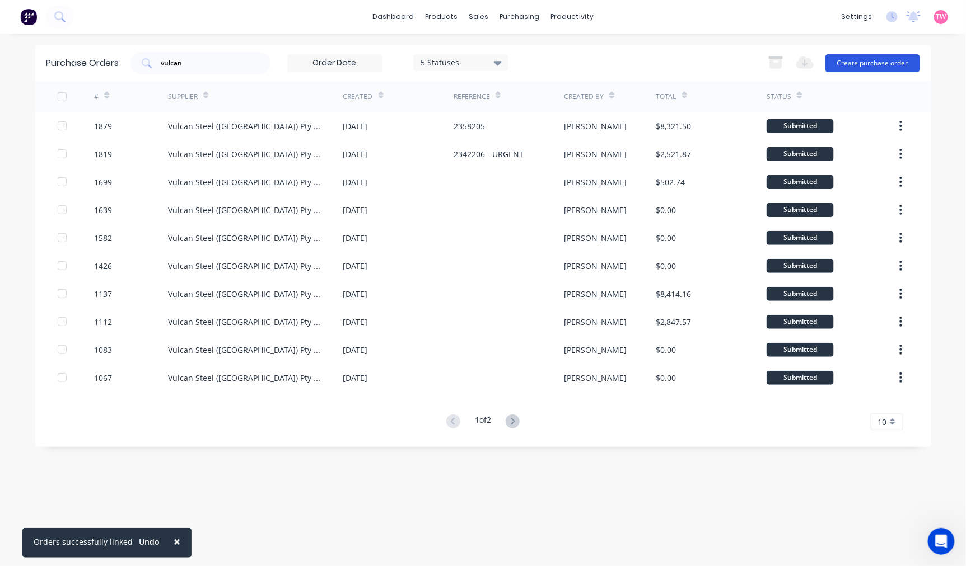
click at [874, 65] on button "Create purchase order" at bounding box center [872, 63] width 95 height 18
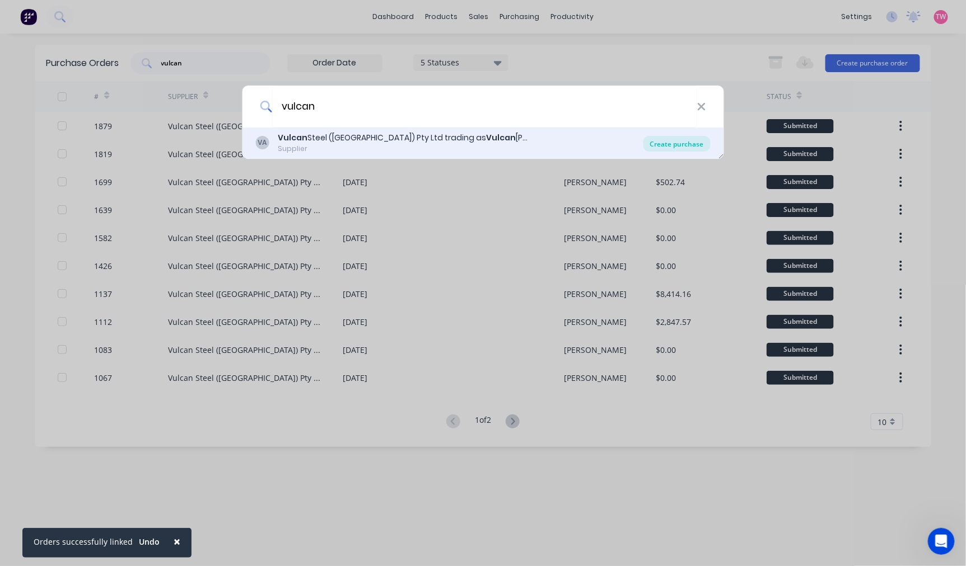
type input "vulcan"
click at [677, 147] on div "Create purchase" at bounding box center [676, 144] width 67 height 16
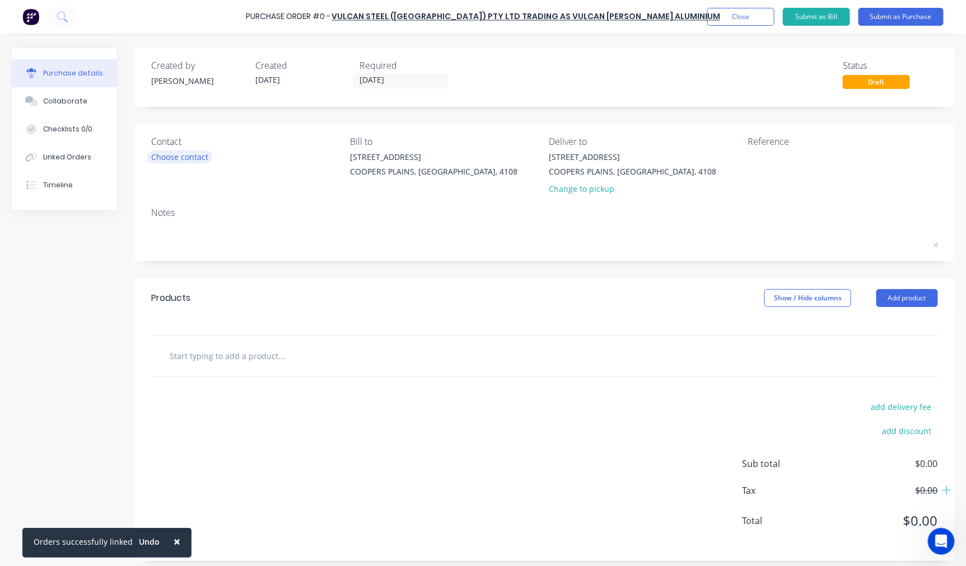
click at [177, 159] on div "Choose contact" at bounding box center [179, 157] width 57 height 12
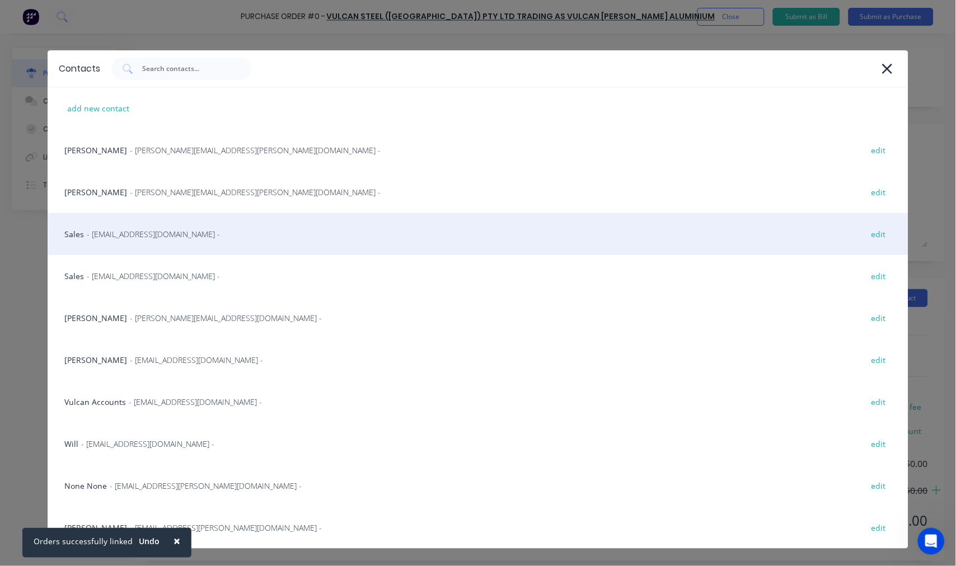
click at [187, 236] on div "Sales - [EMAIL_ADDRESS][DOMAIN_NAME] - edit" at bounding box center [478, 234] width 860 height 42
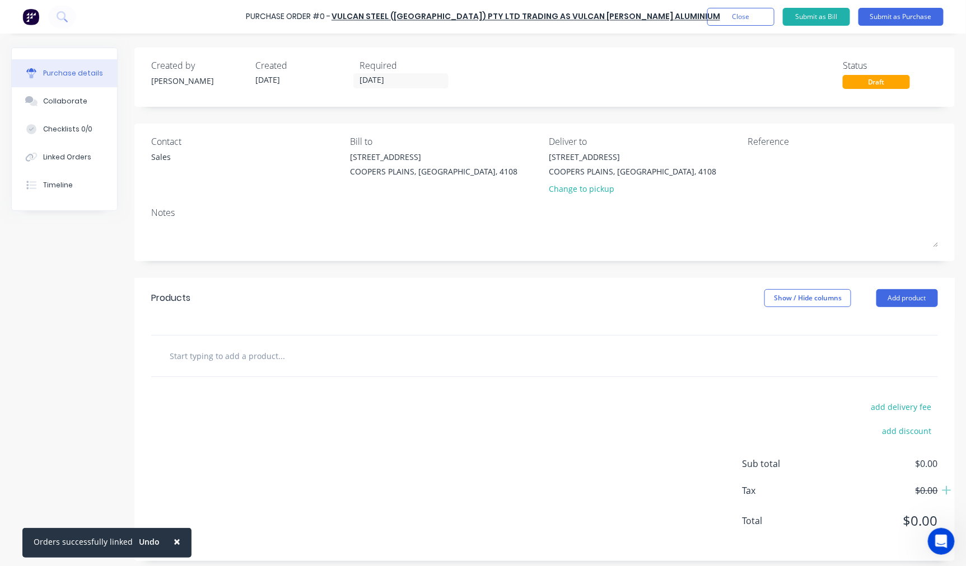
click at [249, 366] on input "text" at bounding box center [281, 356] width 224 height 22
type input "2400 X 1200 SHEET 10mm 350Grade"
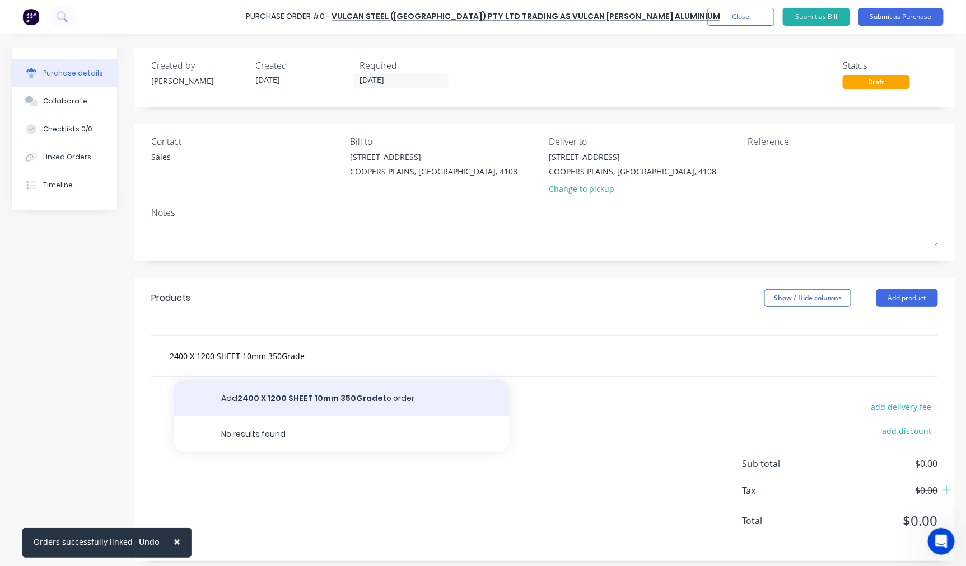
click at [268, 395] on button "Add 2400 X 1200 SHEET 10mm 350Grade to order" at bounding box center [342, 399] width 336 height 36
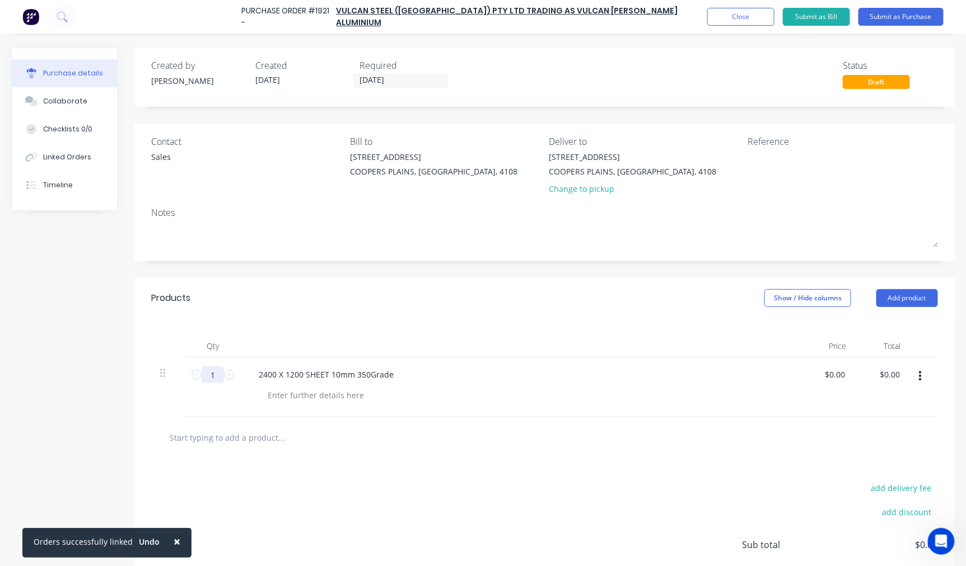
click at [214, 375] on input "1" at bounding box center [213, 375] width 22 height 17
type input "6"
click at [903, 13] on button "Submit as Purchase" at bounding box center [900, 17] width 85 height 18
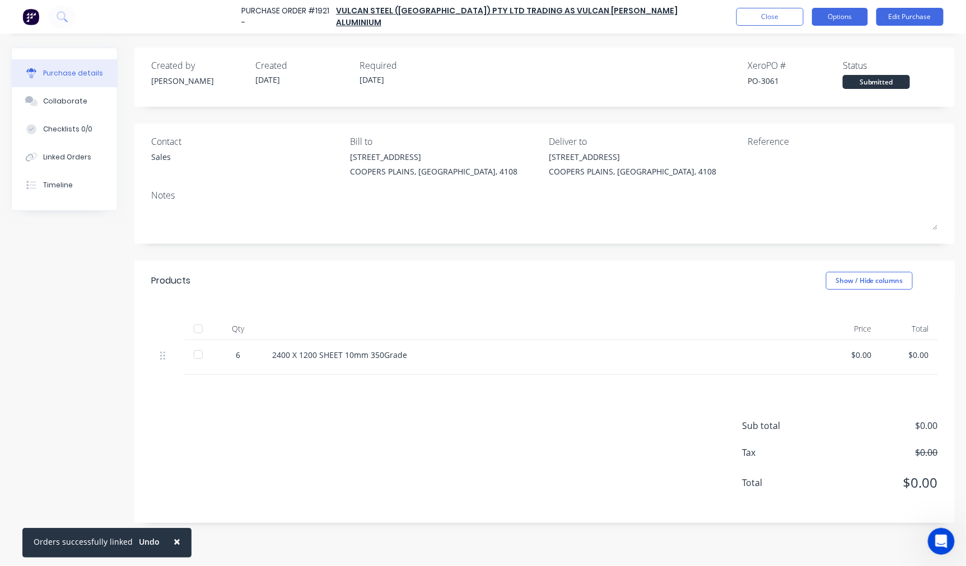
click at [844, 12] on button "Options" at bounding box center [840, 17] width 56 height 18
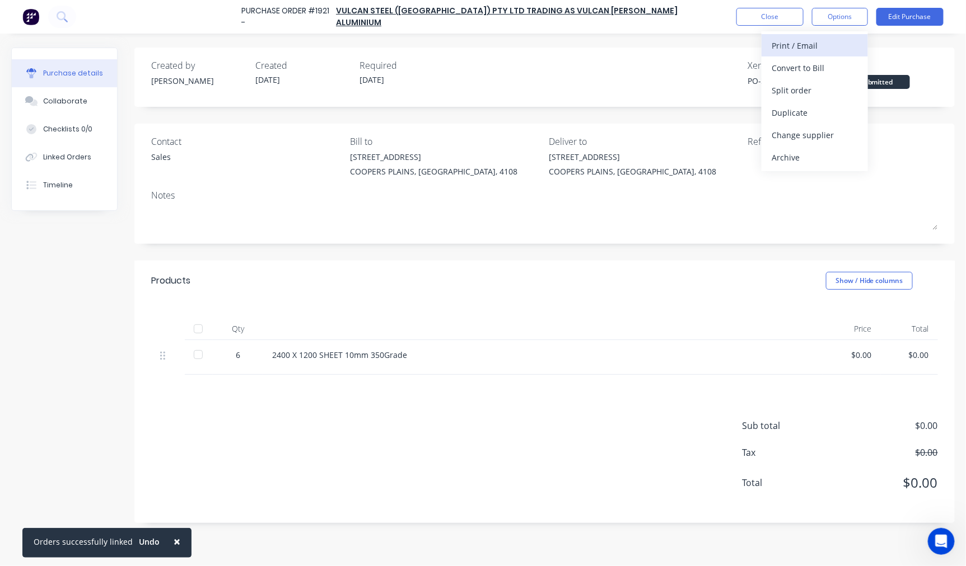
click at [821, 47] on div "Print / Email" at bounding box center [814, 46] width 86 height 16
click at [814, 69] on div "With pricing" at bounding box center [814, 68] width 86 height 16
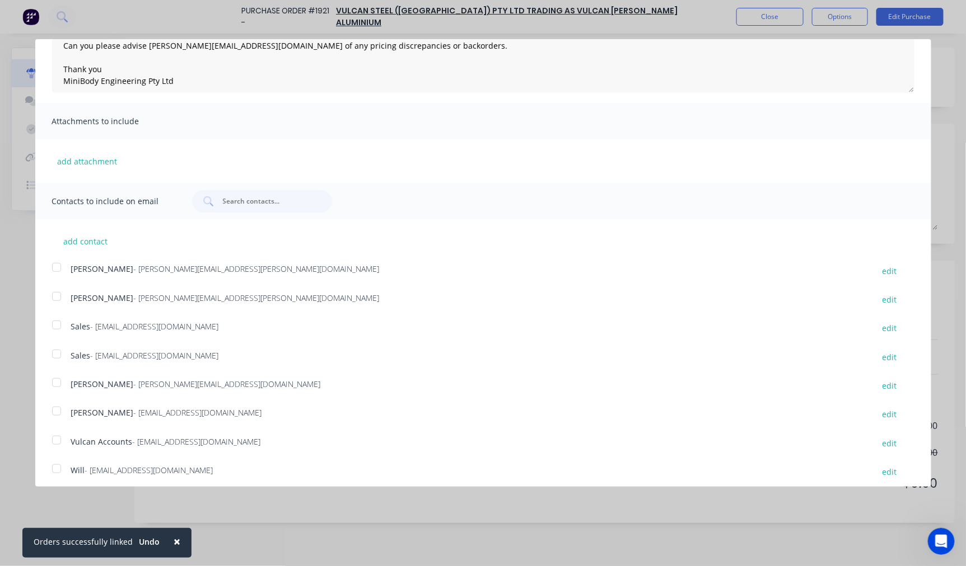
scroll to position [204, 0]
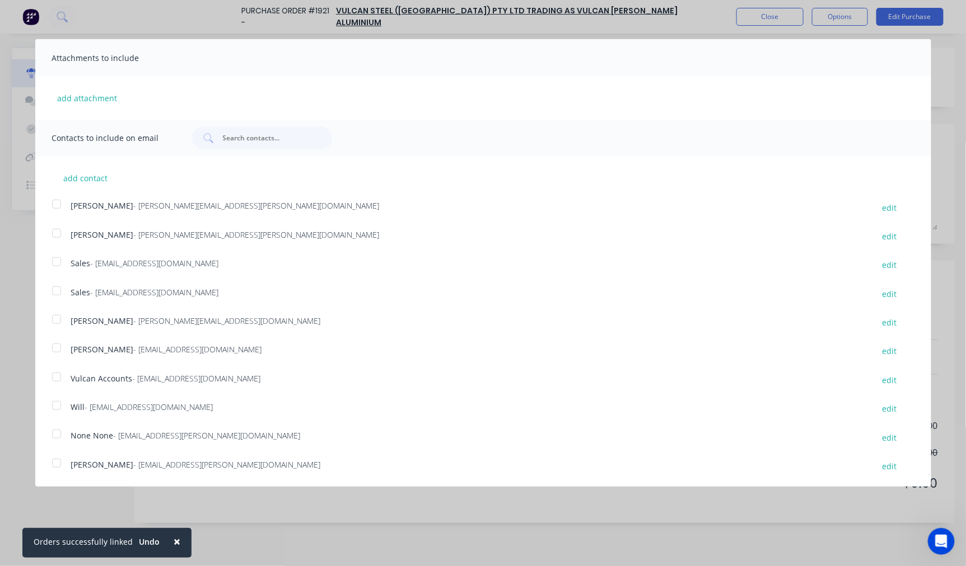
click at [54, 261] on div at bounding box center [56, 262] width 22 height 22
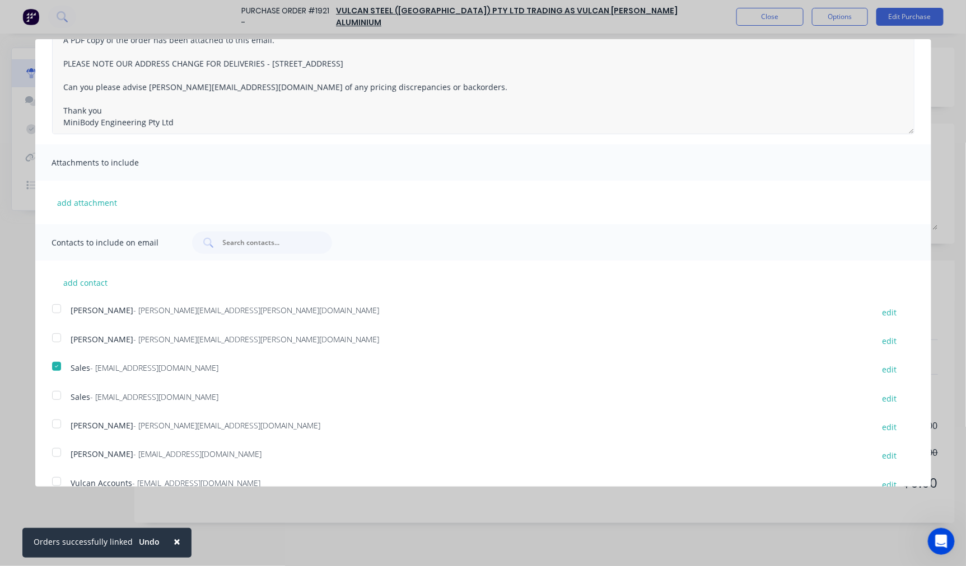
scroll to position [0, 0]
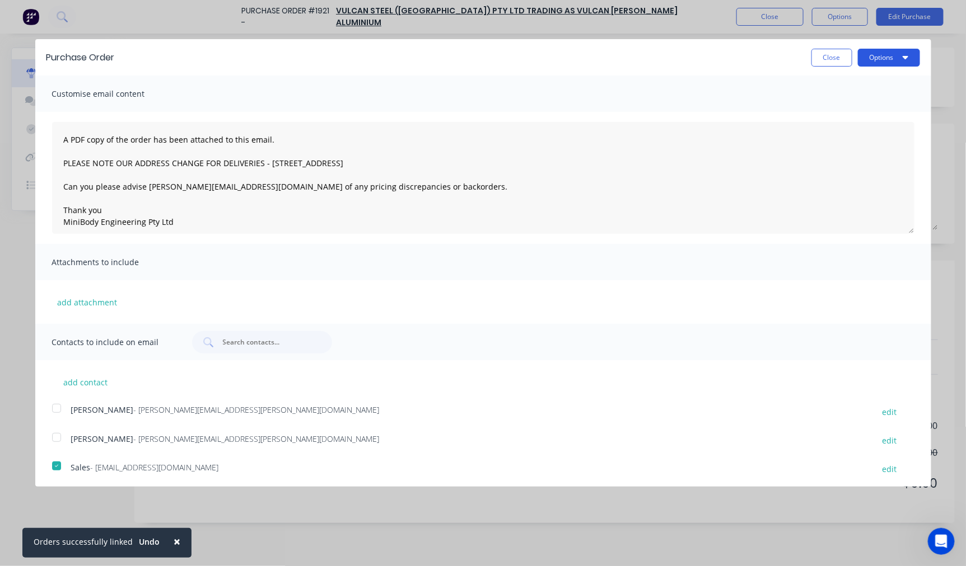
click at [878, 56] on button "Options" at bounding box center [889, 58] width 62 height 18
click at [832, 109] on div "Email" at bounding box center [866, 108] width 86 height 16
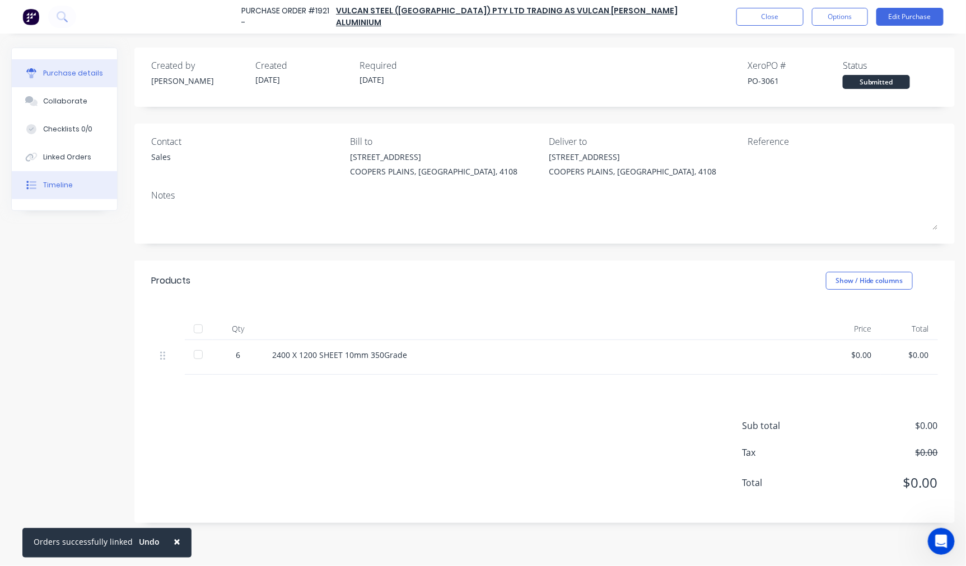
click at [53, 185] on div "Timeline" at bounding box center [58, 185] width 30 height 10
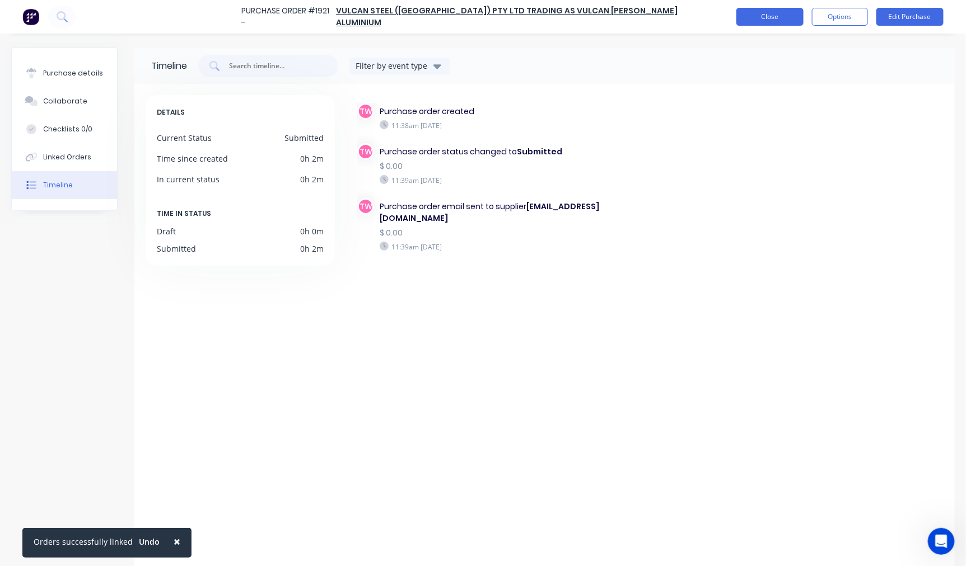
click at [759, 22] on button "Close" at bounding box center [769, 17] width 67 height 18
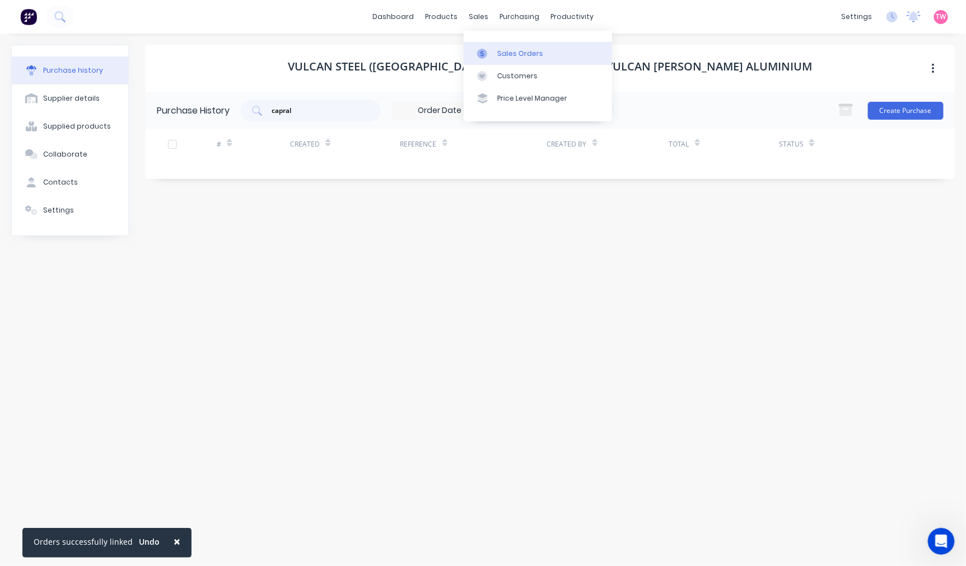
click at [508, 51] on div "Sales Orders" at bounding box center [520, 54] width 46 height 10
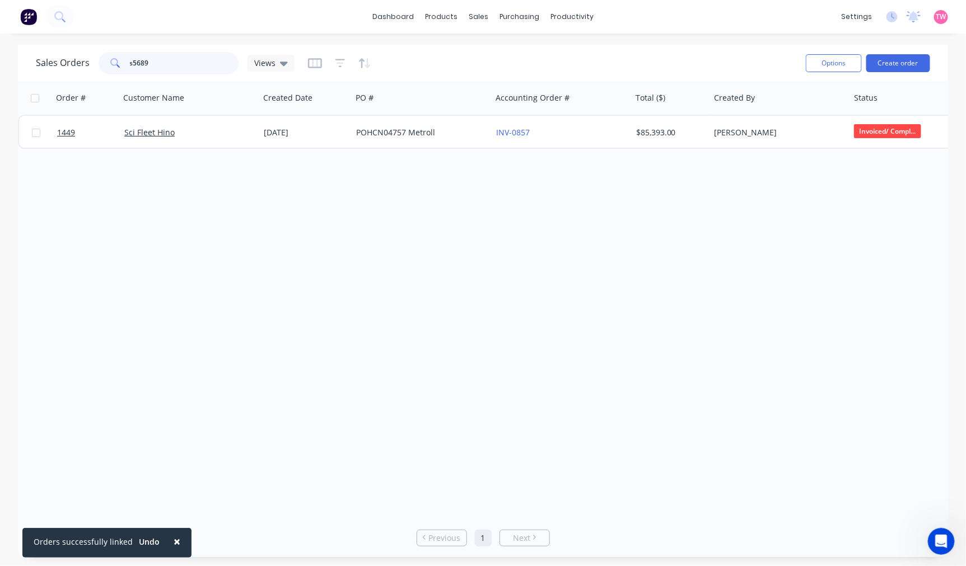
drag, startPoint x: 178, startPoint y: 65, endPoint x: 64, endPoint y: 58, distance: 114.4
click at [71, 59] on div "Sales Orders s5689 Views" at bounding box center [165, 63] width 259 height 22
type input "y"
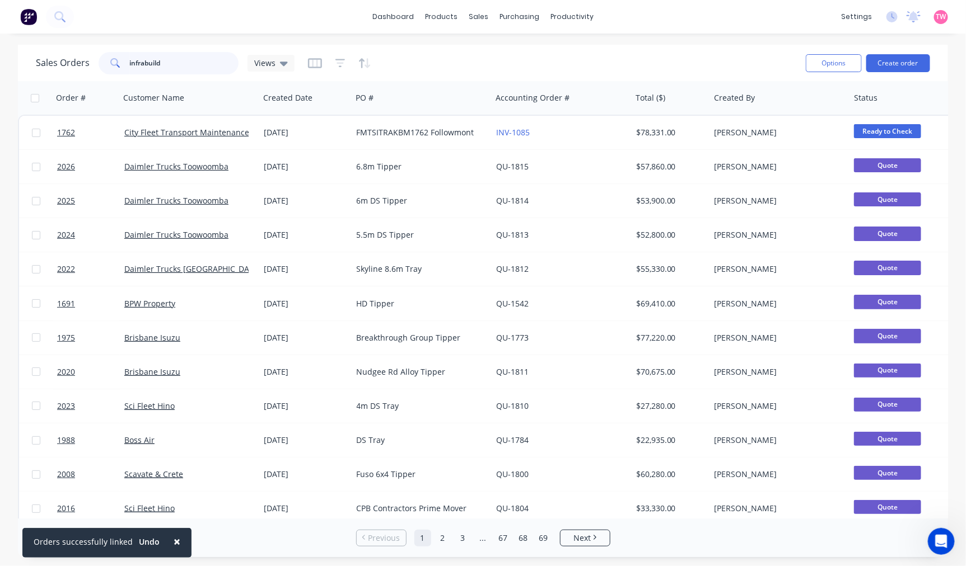
type input "infrabuild"
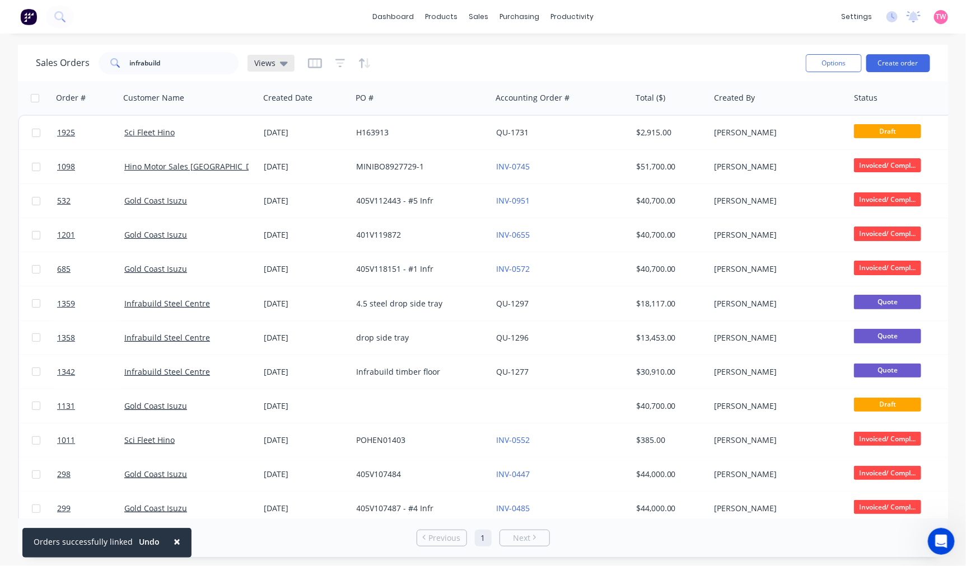
click at [283, 59] on icon at bounding box center [284, 63] width 8 height 12
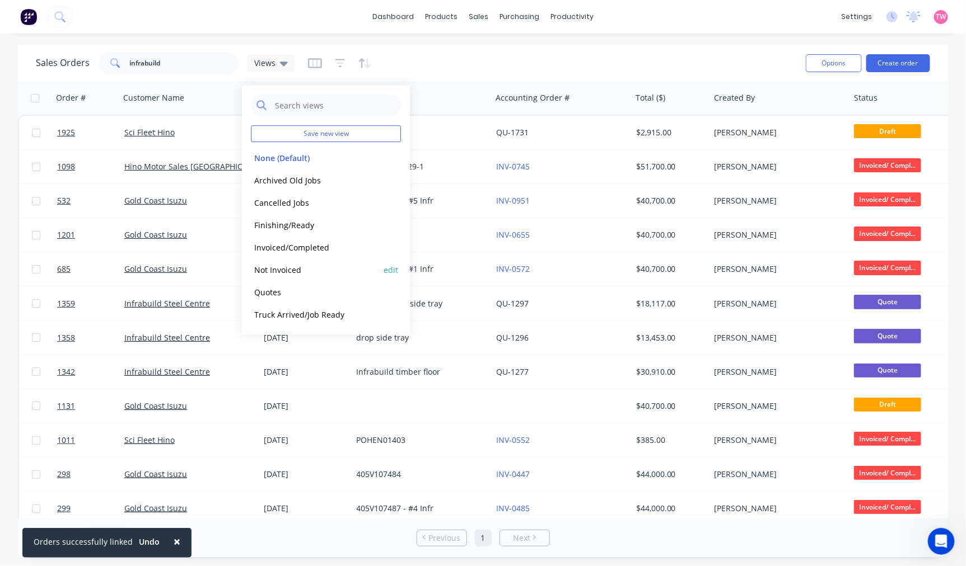
click at [282, 269] on button "Not Invoiced" at bounding box center [315, 270] width 128 height 13
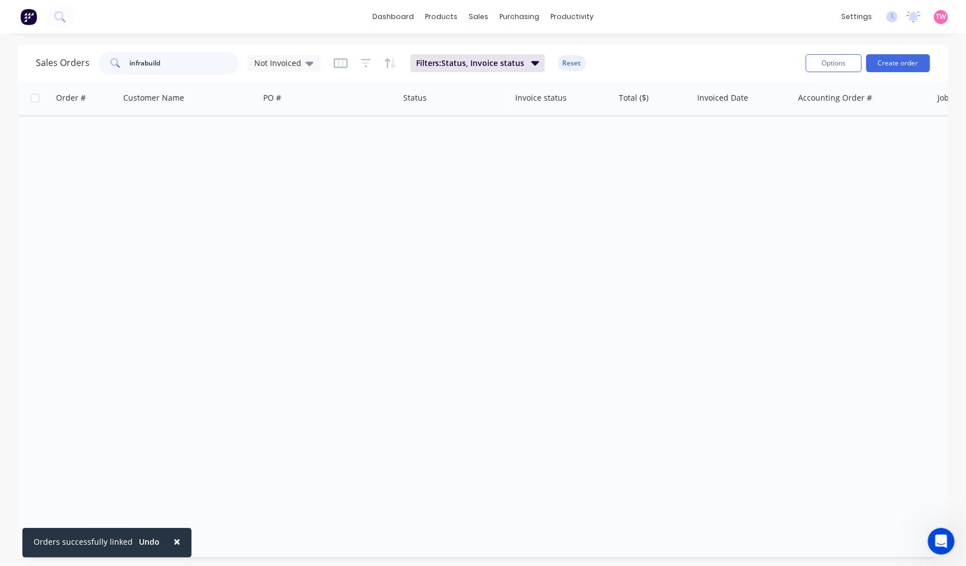
drag, startPoint x: 172, startPoint y: 62, endPoint x: 79, endPoint y: 59, distance: 93.0
click at [79, 59] on div "Sales Orders infrabuild Not Invoiced" at bounding box center [178, 63] width 284 height 22
click at [171, 65] on input "text" at bounding box center [184, 63] width 109 height 22
click at [298, 60] on span "Not Invoiced" at bounding box center [277, 63] width 47 height 12
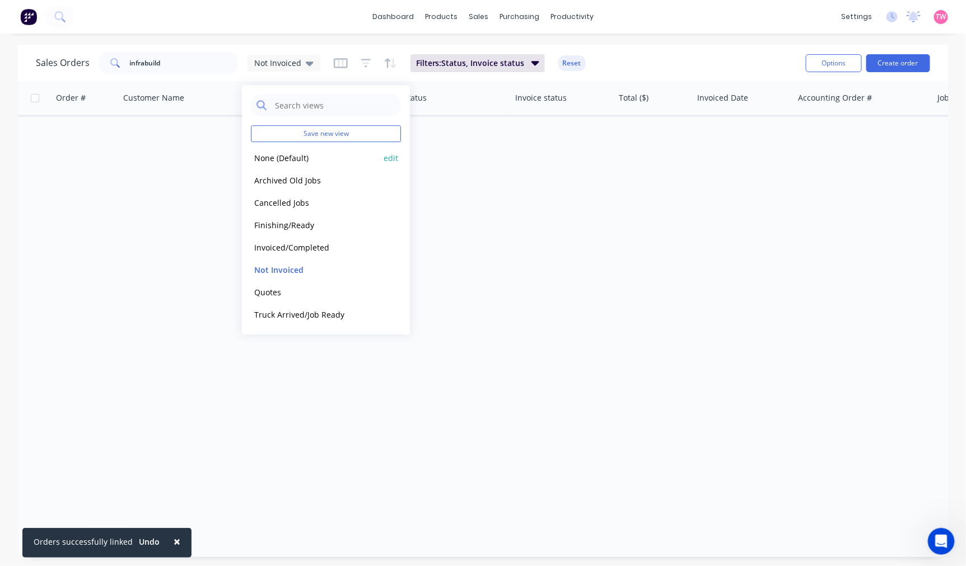
click at [298, 155] on button "None (Default)" at bounding box center [315, 158] width 128 height 13
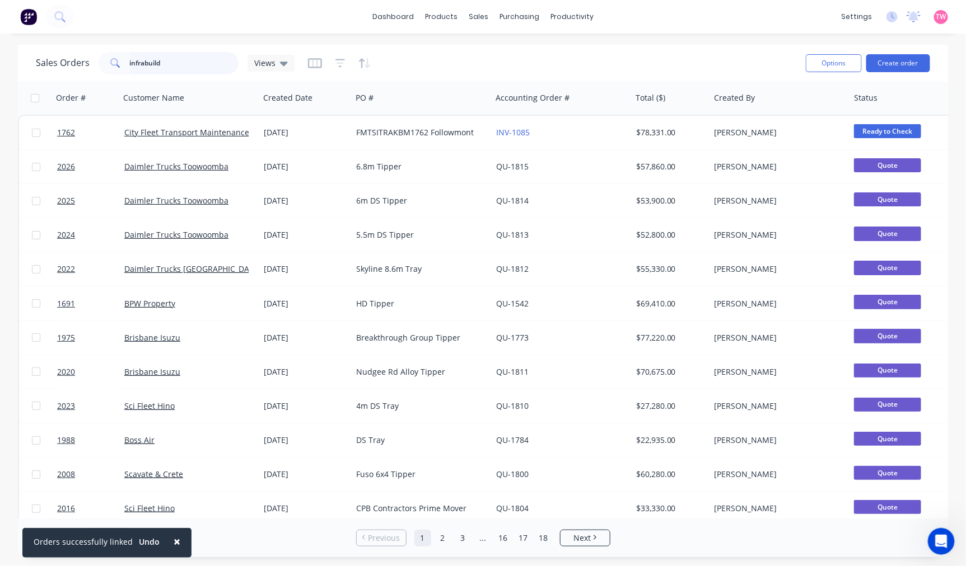
click at [168, 67] on input "infrabuild" at bounding box center [184, 63] width 109 height 22
click at [172, 63] on input "infrabuild" at bounding box center [184, 63] width 109 height 22
drag, startPoint x: 177, startPoint y: 66, endPoint x: 107, endPoint y: 57, distance: 71.1
click at [107, 57] on div "infrabuild" at bounding box center [169, 63] width 140 height 22
type input "1098"
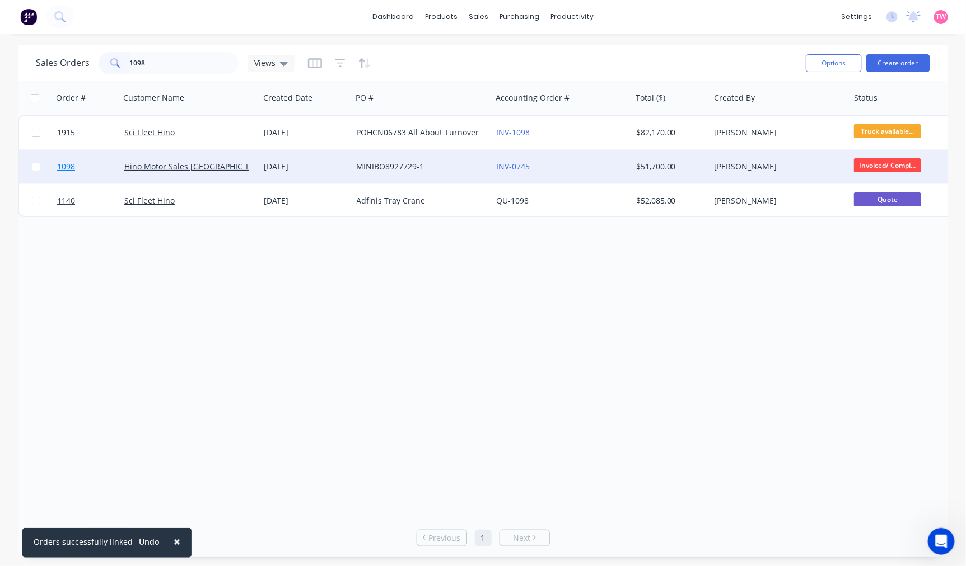
click at [92, 165] on link "1098" at bounding box center [90, 167] width 67 height 34
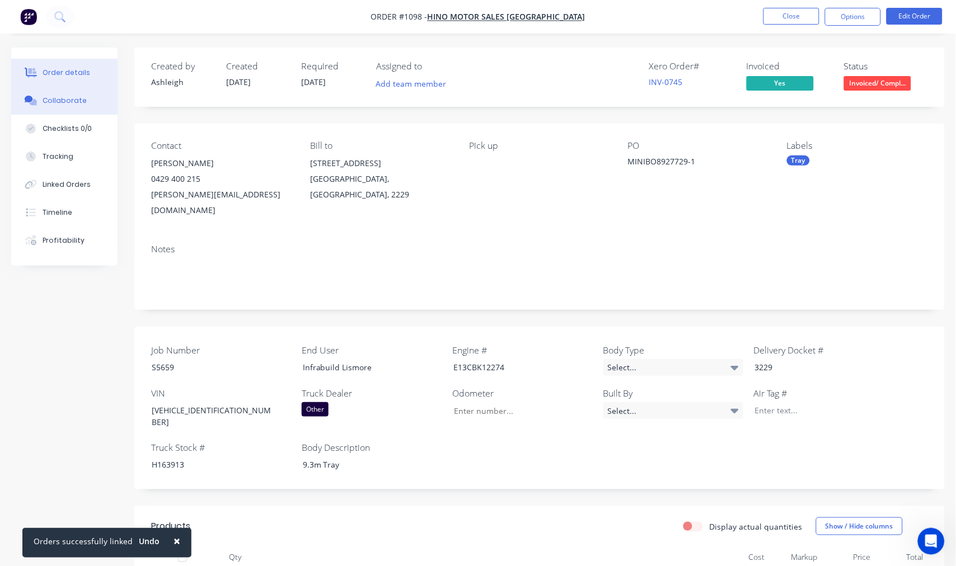
click at [82, 97] on button "Collaborate" at bounding box center [64, 101] width 106 height 28
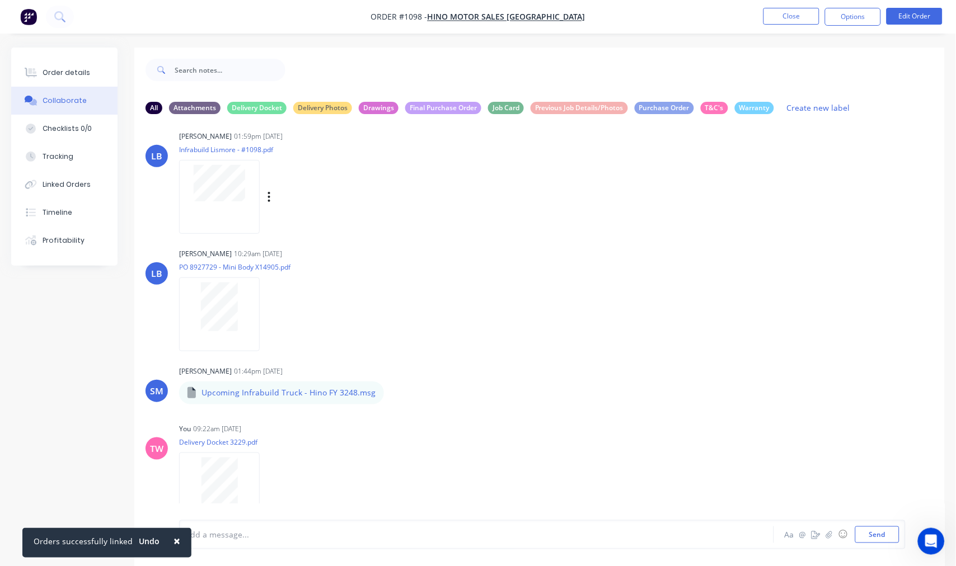
scroll to position [256, 0]
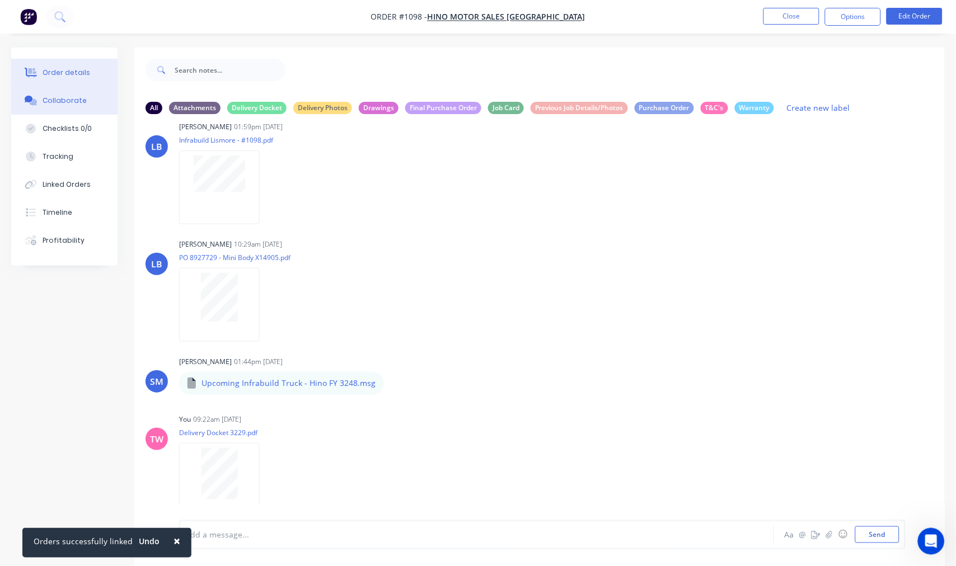
click at [71, 68] on div "Order details" at bounding box center [67, 73] width 48 height 10
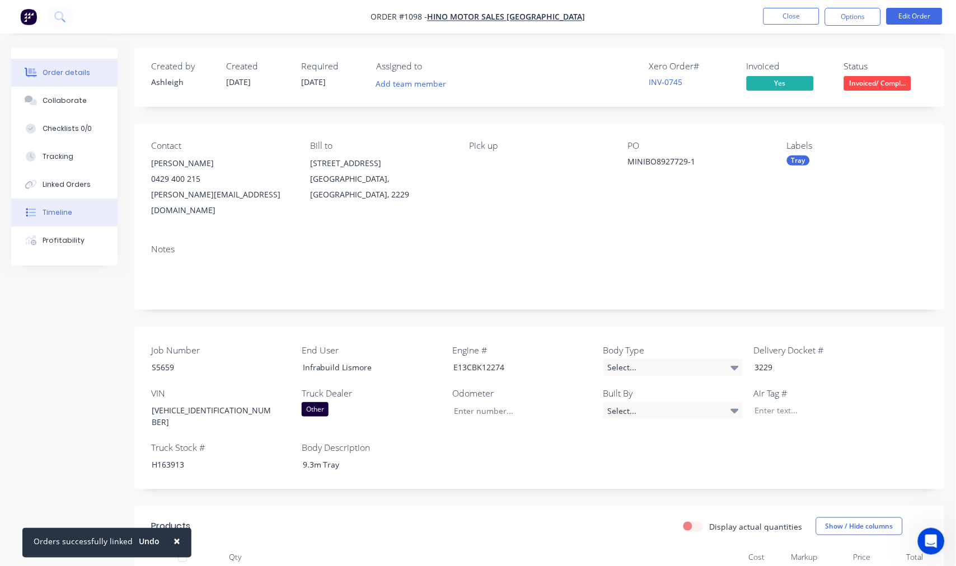
click at [57, 215] on div "Timeline" at bounding box center [58, 213] width 30 height 10
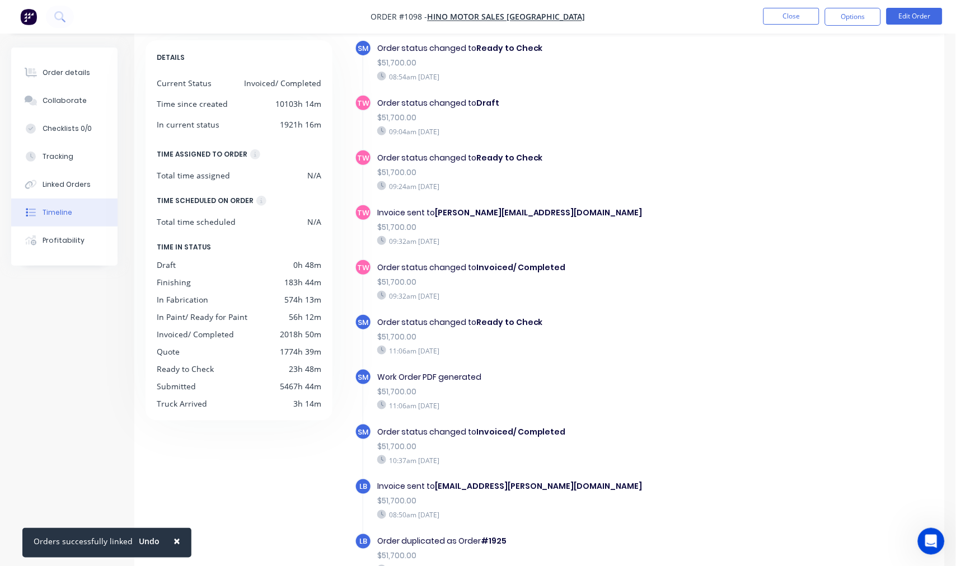
scroll to position [83, 0]
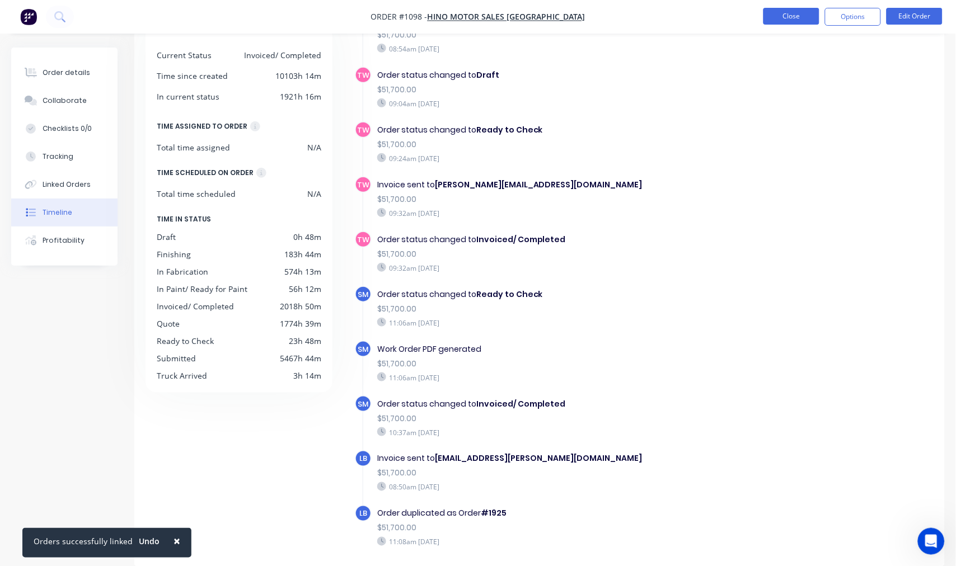
click at [785, 9] on button "Close" at bounding box center [791, 16] width 56 height 17
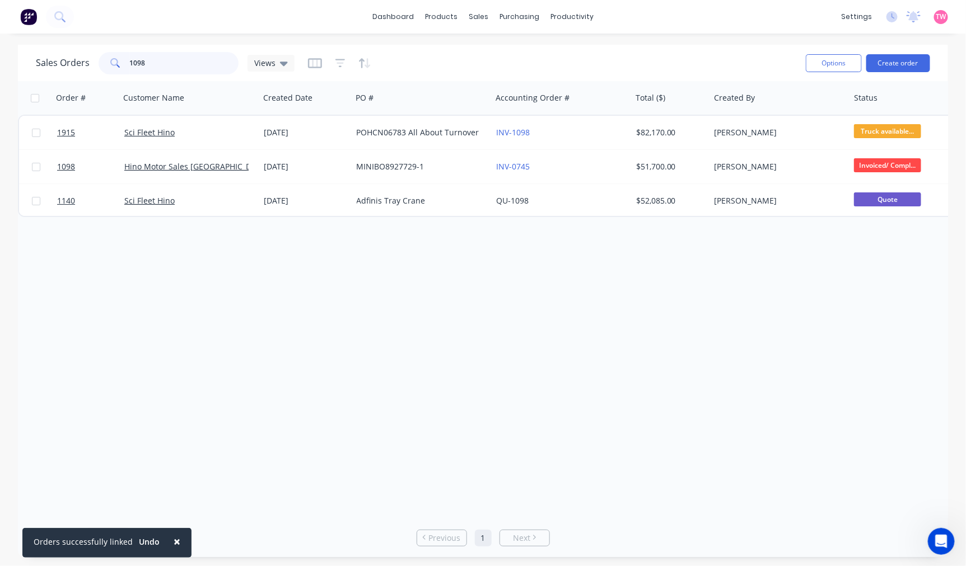
drag, startPoint x: 198, startPoint y: 62, endPoint x: 113, endPoint y: 63, distance: 84.5
click at [113, 62] on div "1098" at bounding box center [169, 63] width 140 height 22
type input "1925"
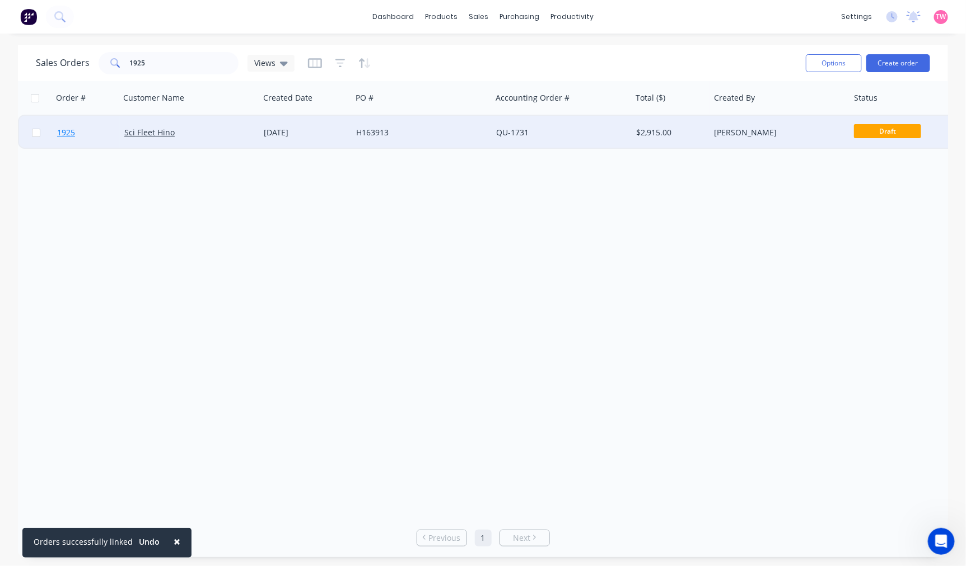
click at [101, 134] on link "1925" at bounding box center [90, 133] width 67 height 34
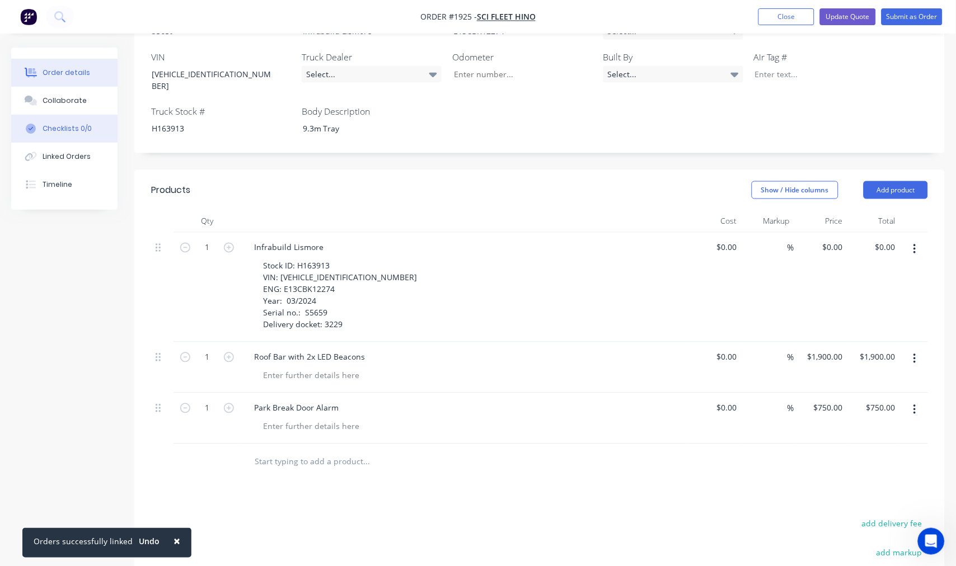
scroll to position [304, 0]
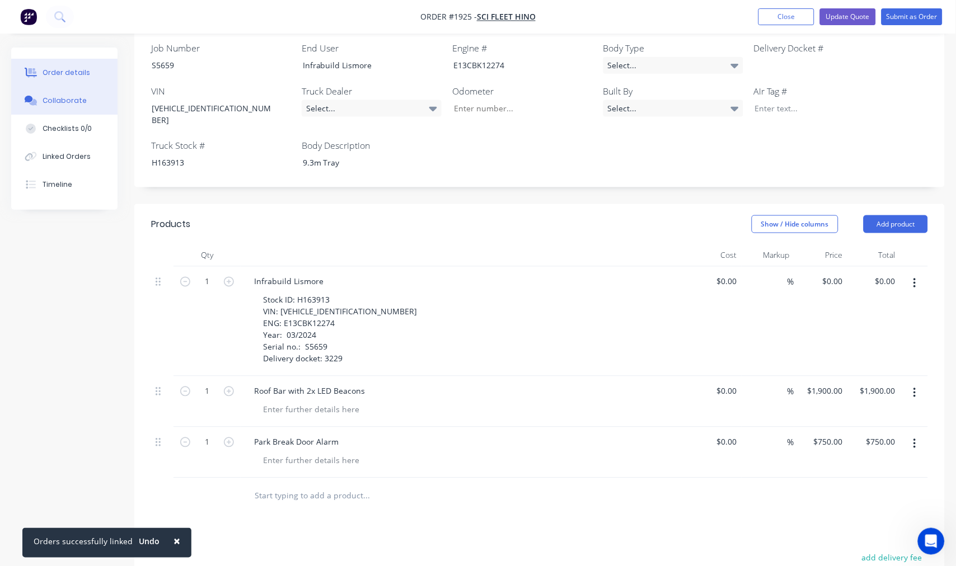
click at [60, 99] on div "Collaborate" at bounding box center [65, 101] width 44 height 10
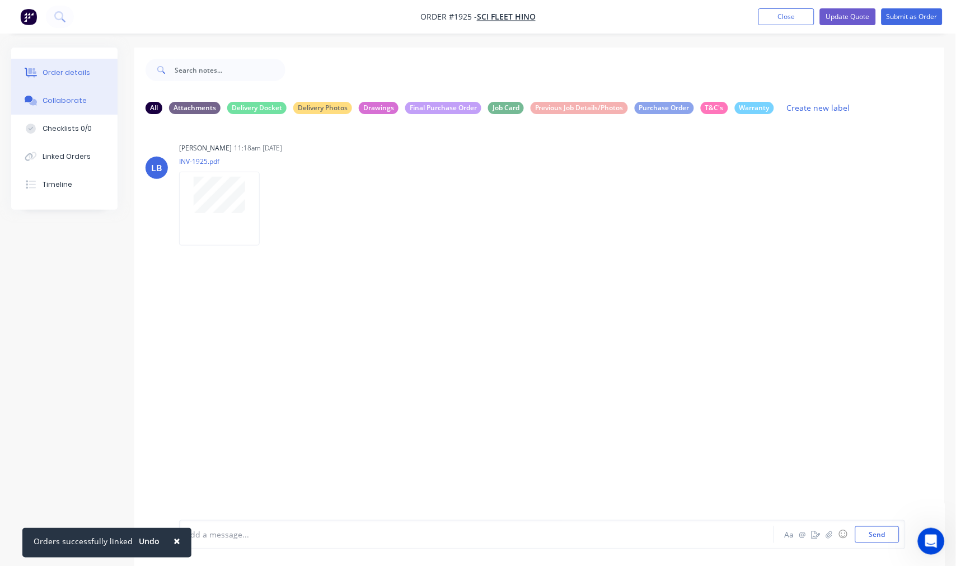
click at [74, 74] on div "Order details" at bounding box center [67, 73] width 48 height 10
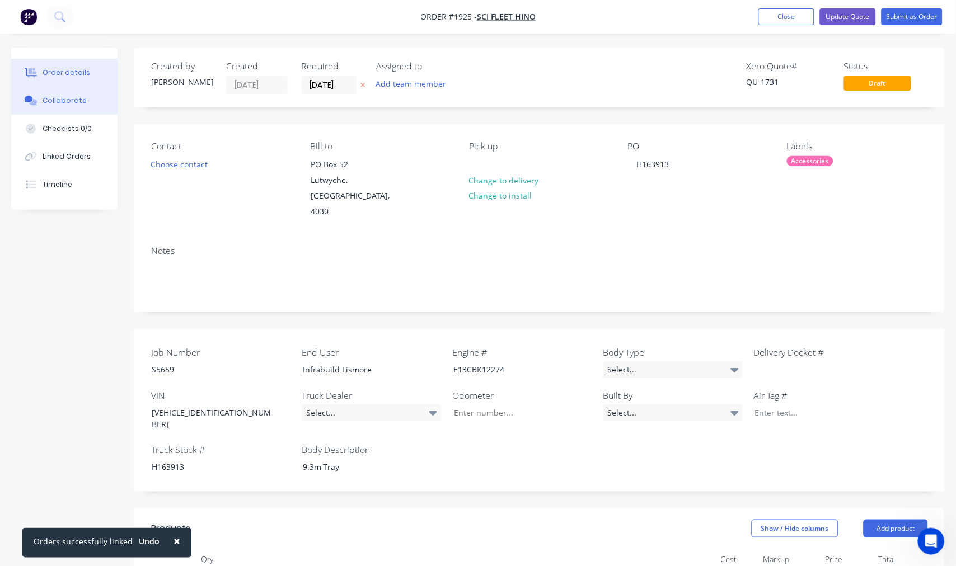
click at [63, 103] on div "Collaborate" at bounding box center [65, 101] width 44 height 10
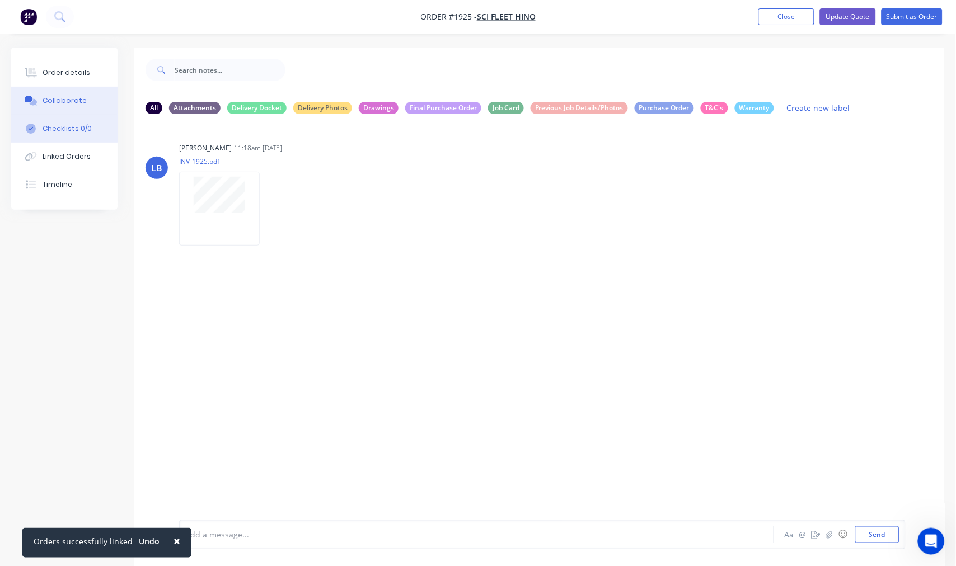
click at [62, 125] on div "Checklists 0/0" at bounding box center [67, 129] width 49 height 10
type textarea "x"
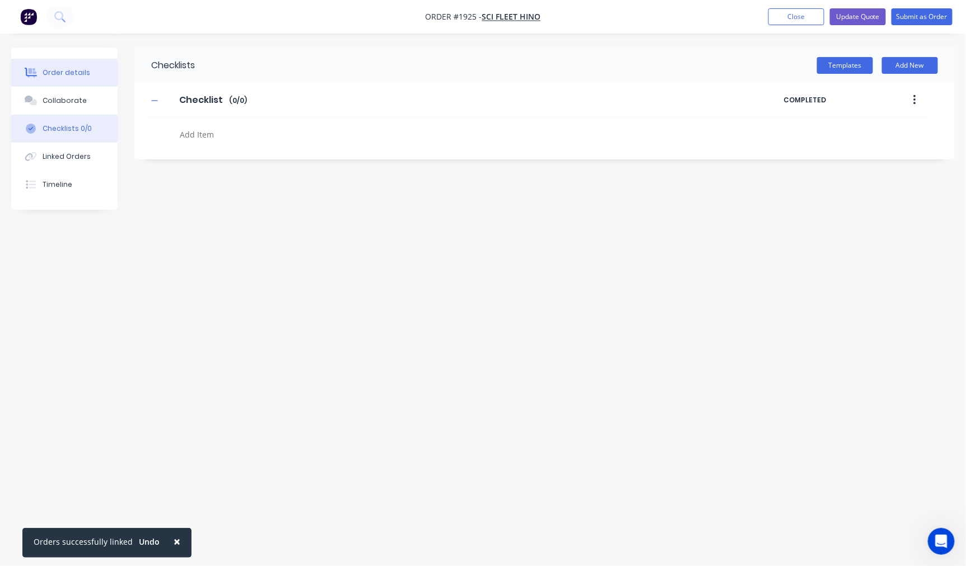
click at [54, 69] on div "Order details" at bounding box center [67, 73] width 48 height 10
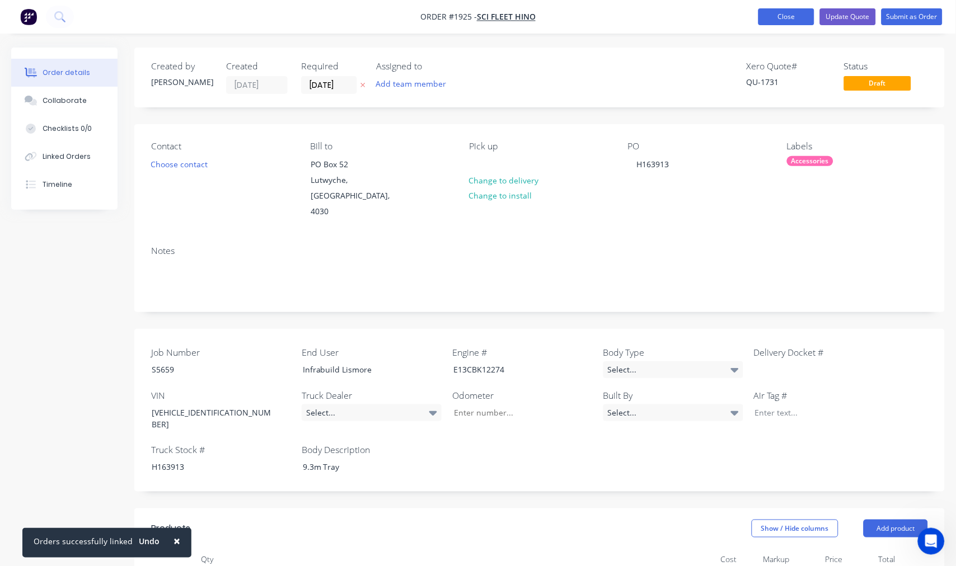
click at [778, 14] on button "Close" at bounding box center [786, 16] width 56 height 17
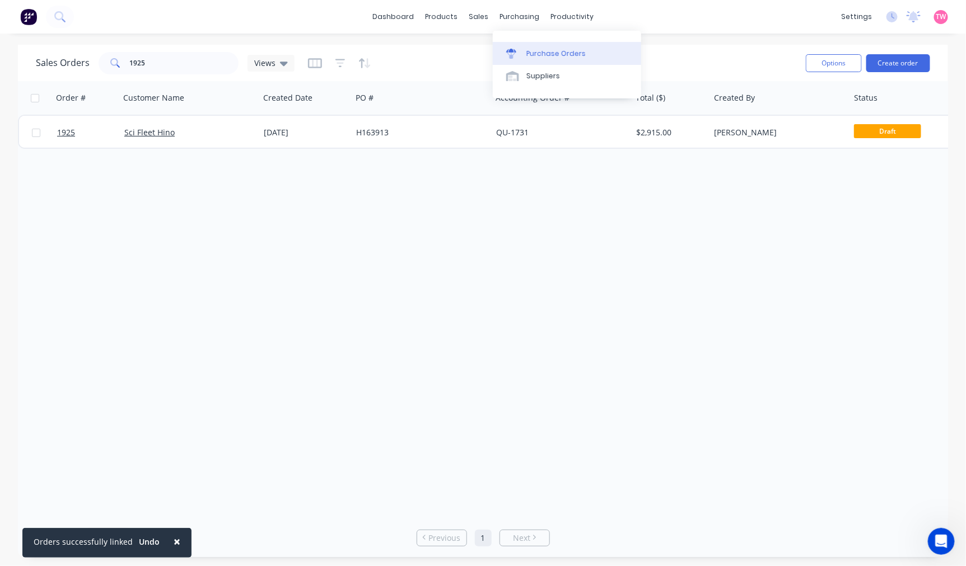
click at [540, 54] on div "Purchase Orders" at bounding box center [555, 54] width 59 height 10
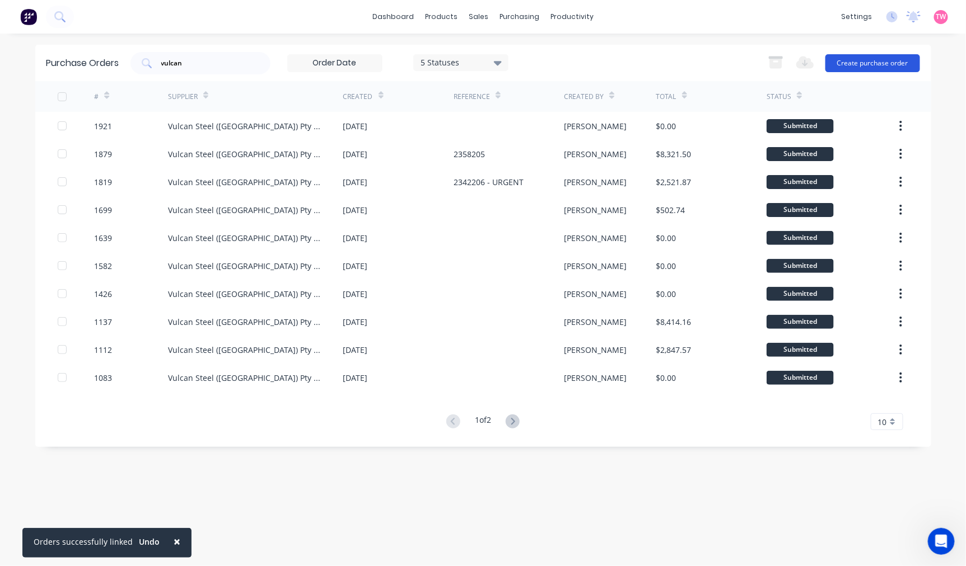
click at [842, 57] on button "Create purchase order" at bounding box center [872, 63] width 95 height 18
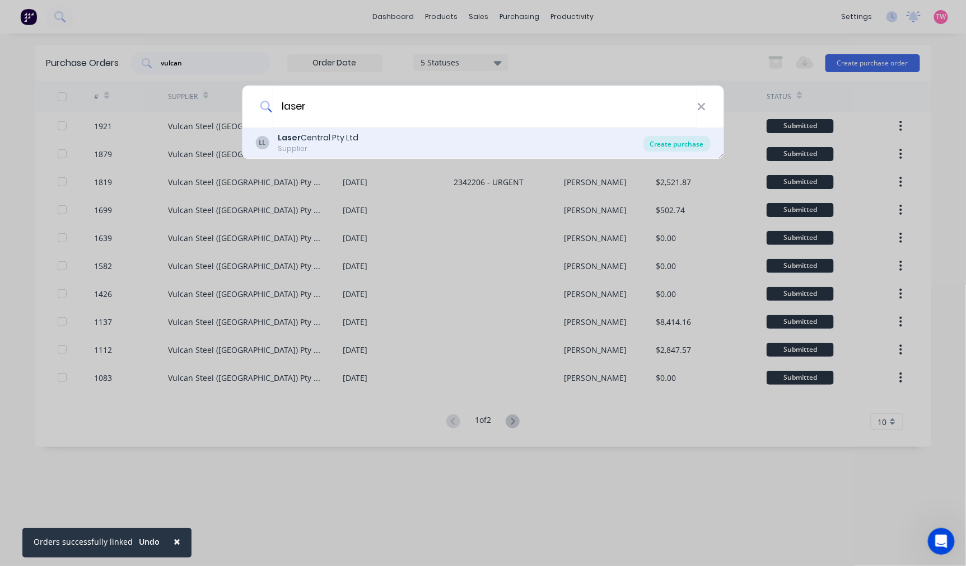
type input "laser"
click at [662, 144] on div "Create purchase" at bounding box center [676, 144] width 67 height 16
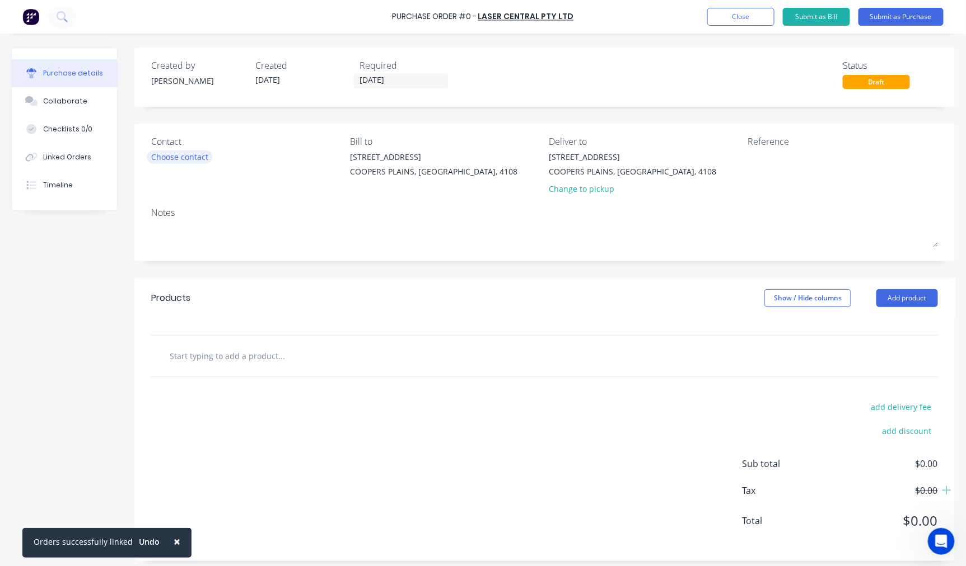
click at [166, 153] on div "Choose contact" at bounding box center [179, 157] width 57 height 12
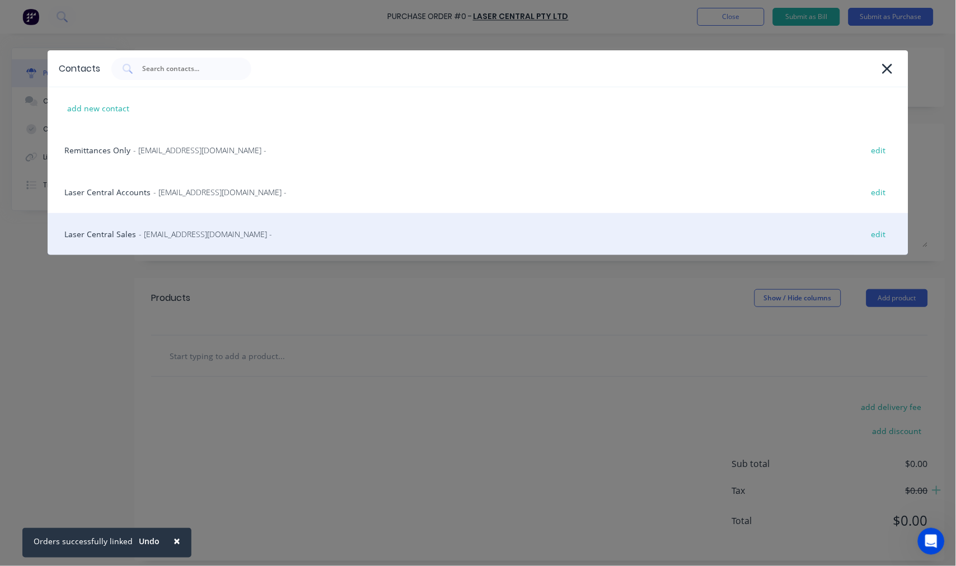
click at [105, 229] on div "Laser Central Sales - sales@lasercentral.com.au - edit" at bounding box center [478, 234] width 860 height 42
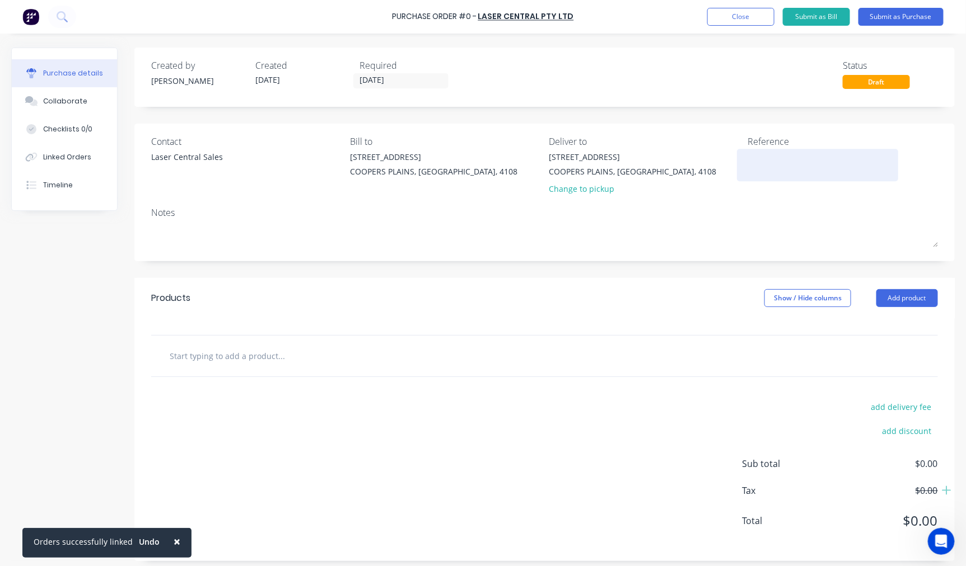
click at [760, 165] on textarea at bounding box center [817, 163] width 140 height 25
paste textarea "230144"
type textarea "Order 230144 - August Stock Parts"
type textarea "x"
type textarea "Order 230144 - August Stock Parts"
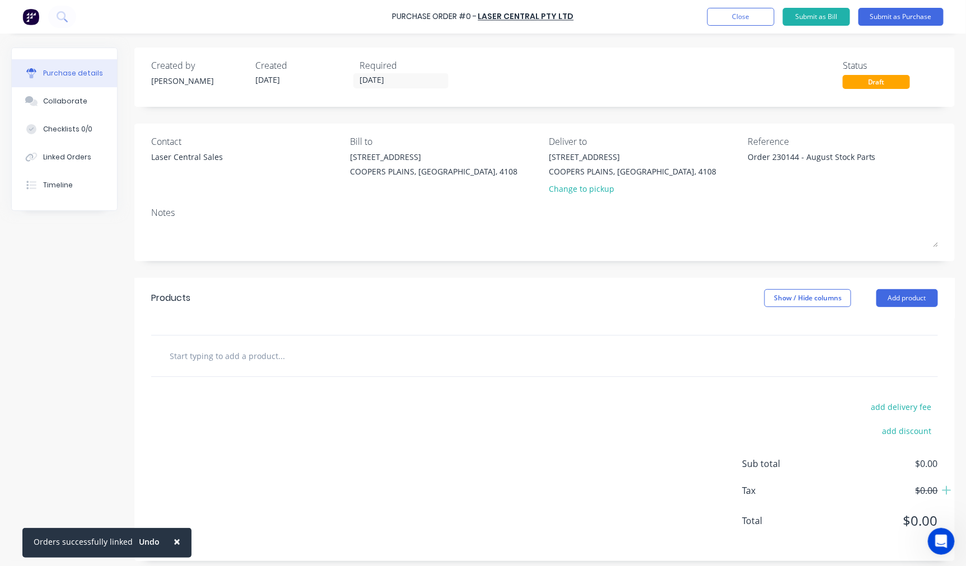
click at [240, 358] on input "text" at bounding box center [281, 356] width 224 height 22
type textarea "x"
type input "P"
type textarea "x"
type input "Pl"
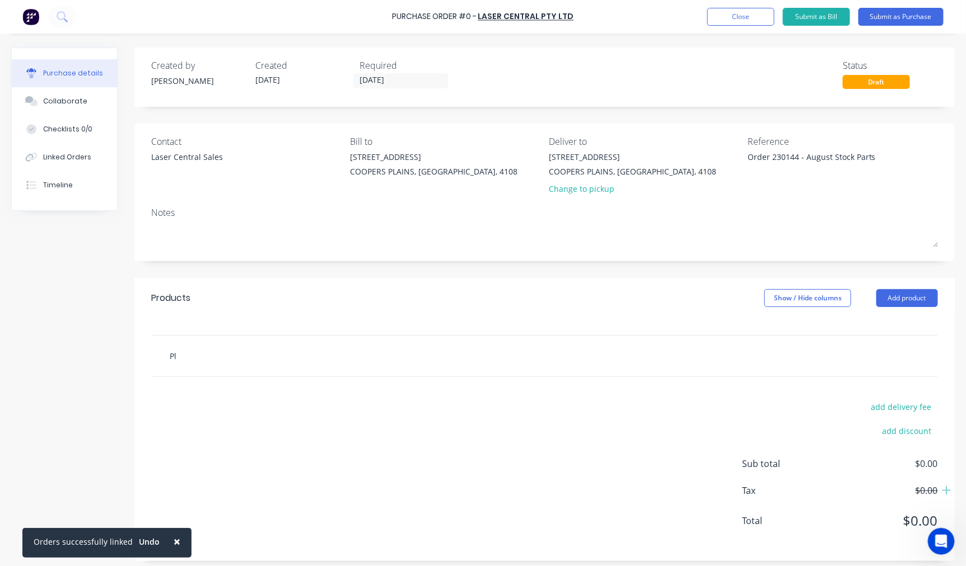
type textarea "x"
type input "Ple"
type textarea "x"
type input "Plea"
type textarea "x"
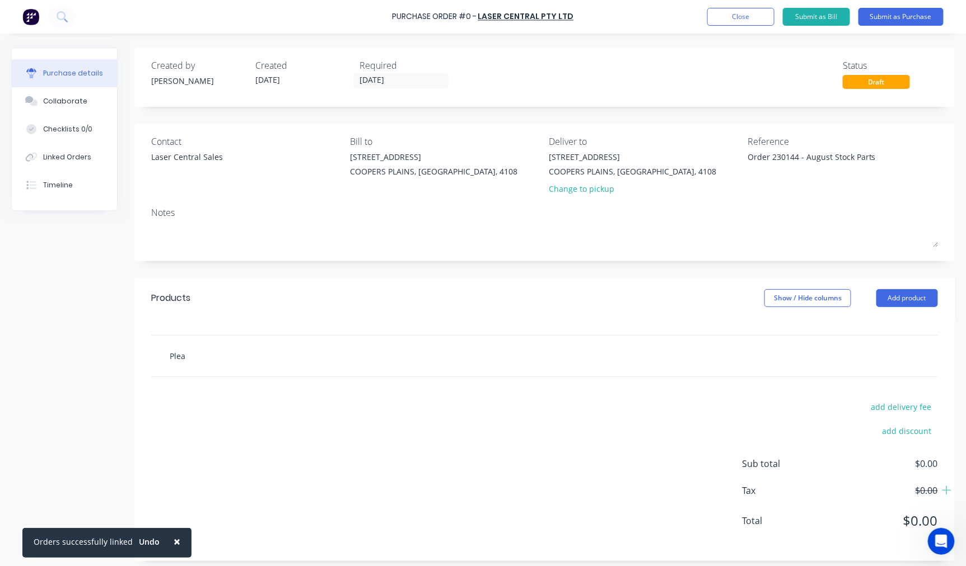
type input "Pleas"
type textarea "x"
type input "Please"
type textarea "x"
type input "Please"
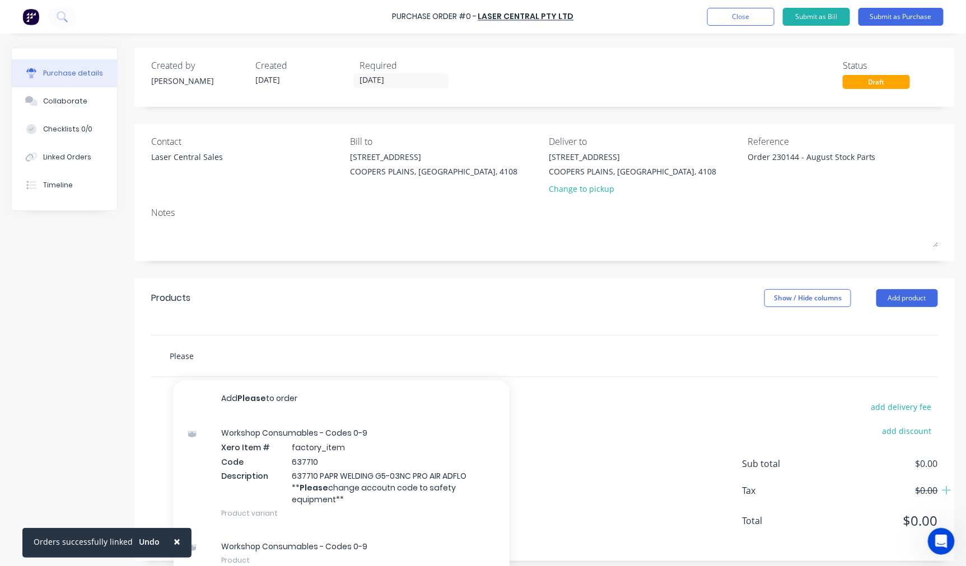
type textarea "x"
type input "Please s"
type textarea "x"
type input "Please su"
type textarea "x"
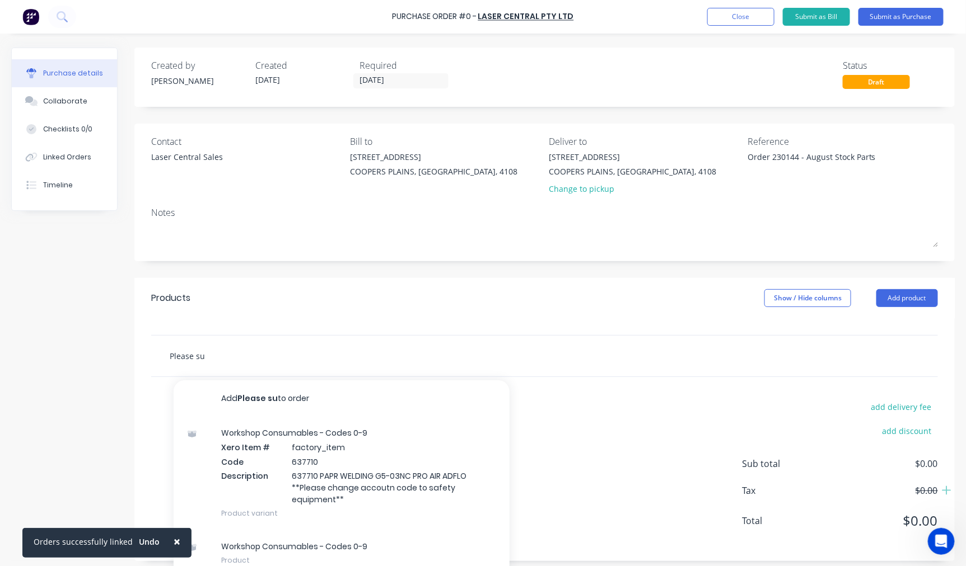
type input "Please sup"
type textarea "x"
type input "Please supp"
type textarea "x"
type input "Please suppy"
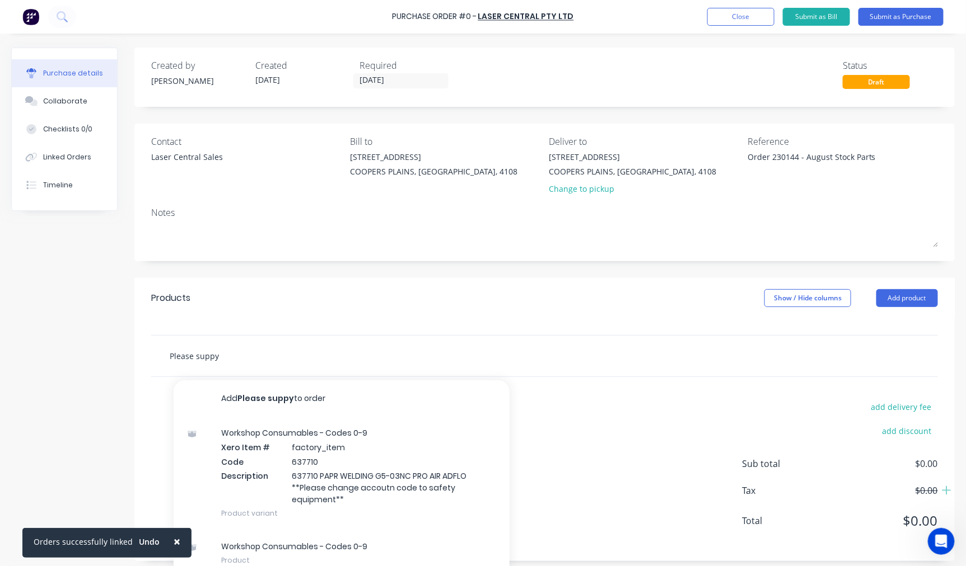
type textarea "x"
type input "Please suppy"
type textarea "x"
type input "Please suppy"
type textarea "x"
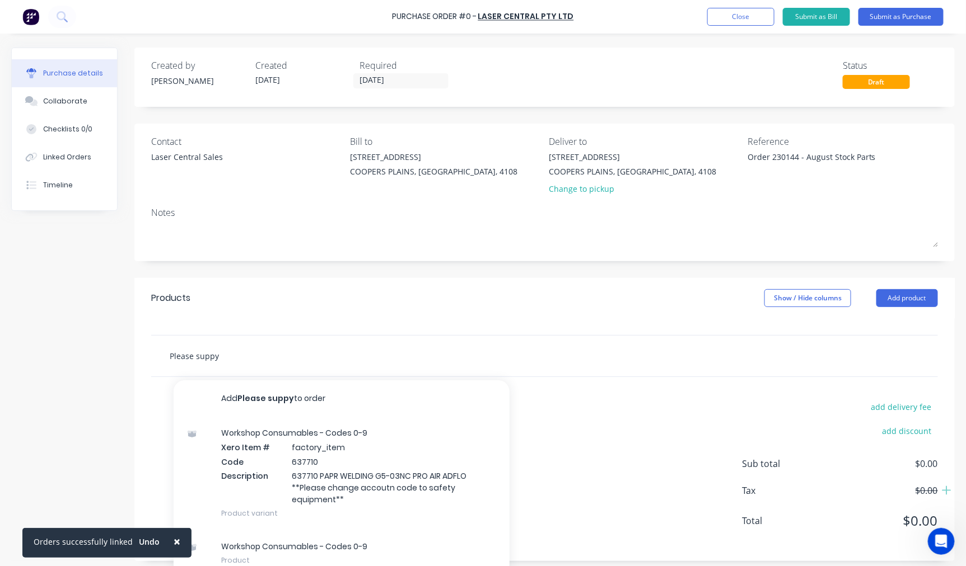
type input "Please supp"
type textarea "x"
type input "Please suppl"
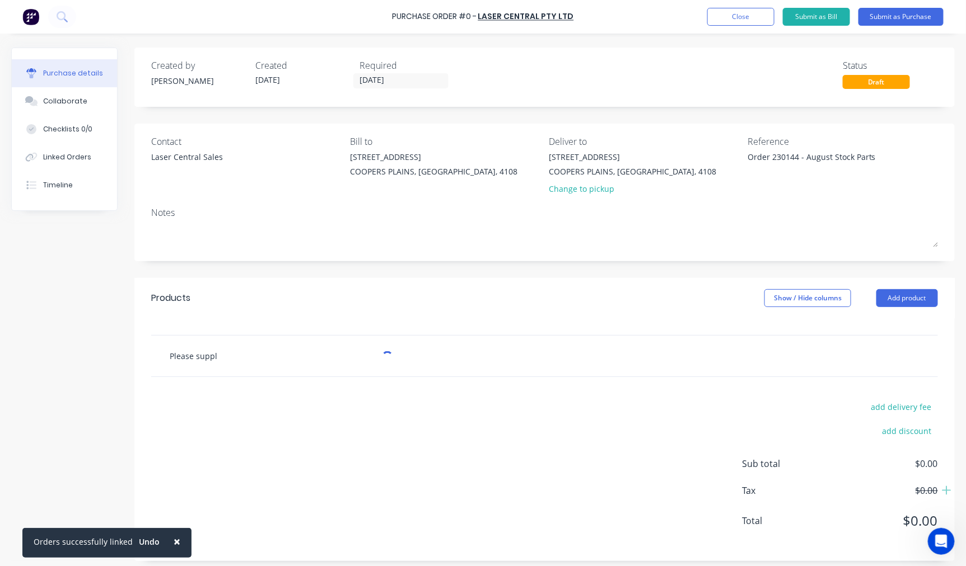
type textarea "x"
type input "Please supply"
type textarea "x"
type input "Please supply"
type textarea "x"
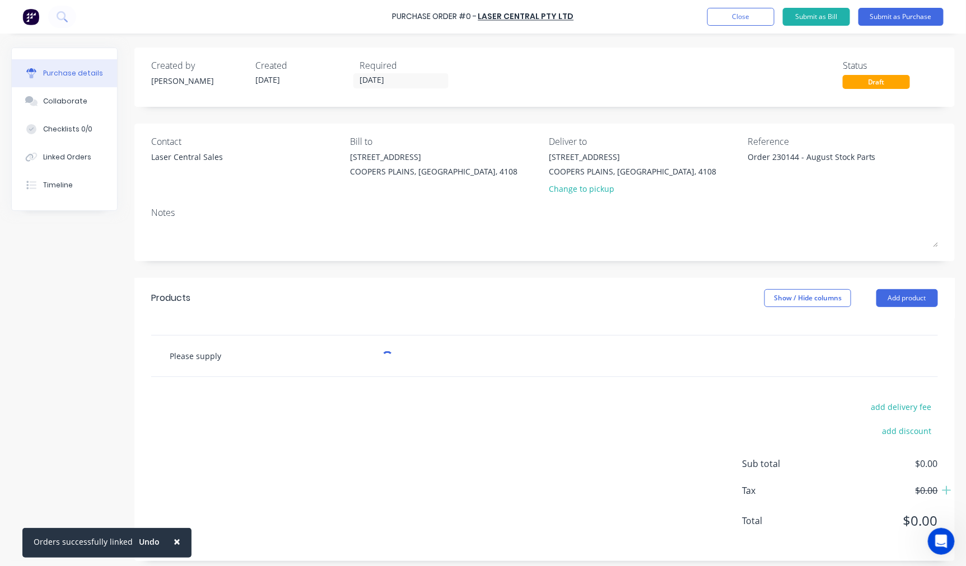
type input "Please supply a"
type textarea "x"
type input "Please supply all"
type textarea "x"
type input "Please supply all"
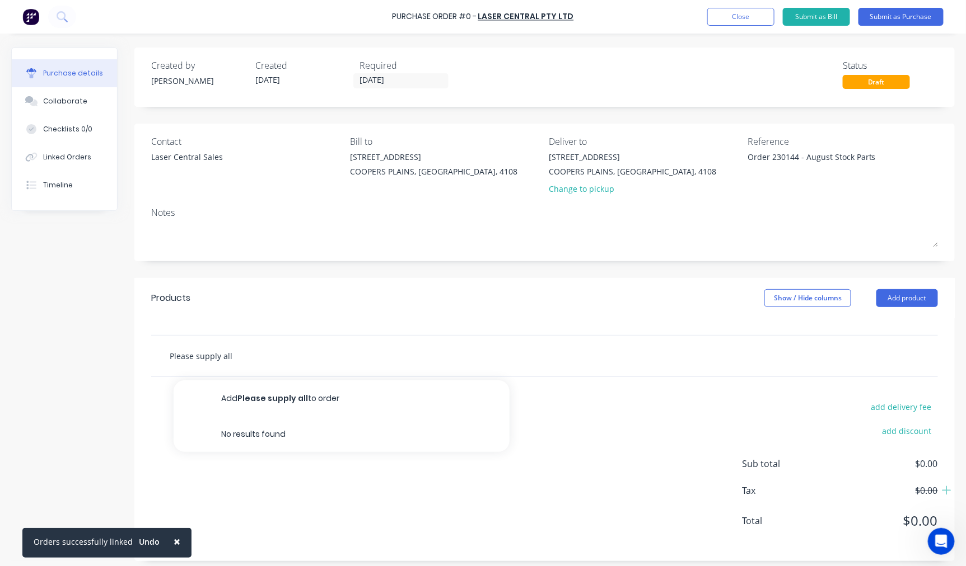
type textarea "x"
type input "Please supply all p"
type textarea "x"
type input "Please supply all"
type textarea "x"
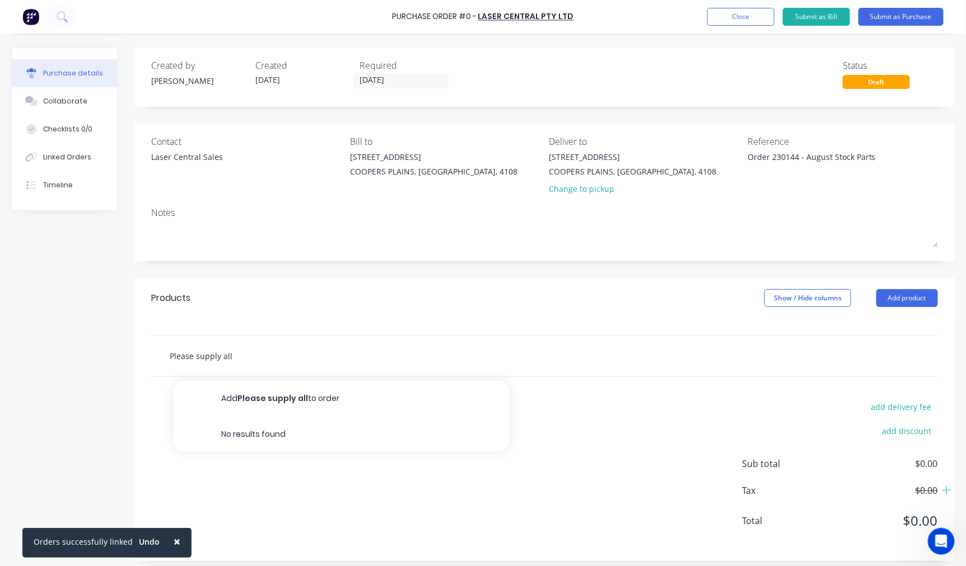
type input "Please supply all p"
type textarea "x"
type input "Please supply all pa"
type textarea "x"
type input "Please supply all par"
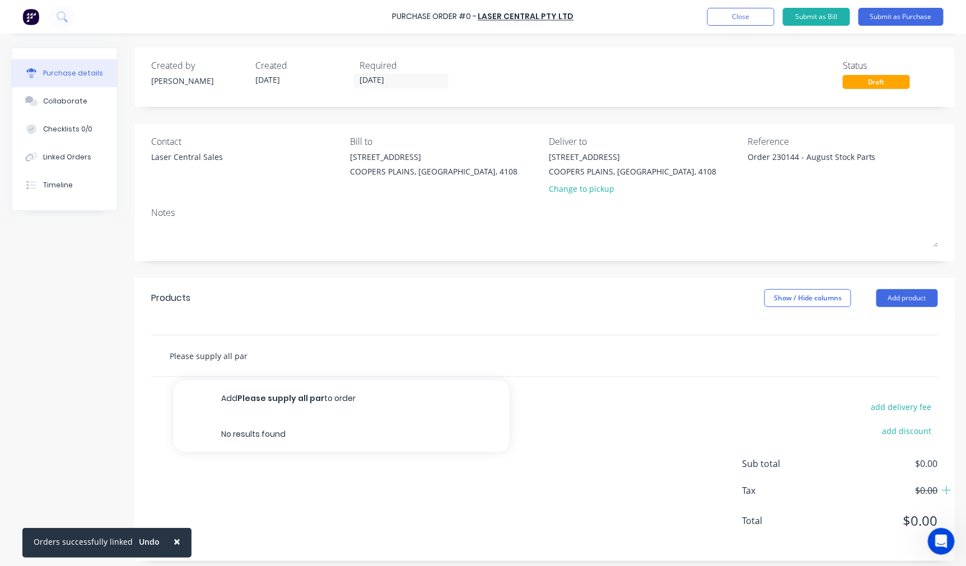
type textarea "x"
type input "Please supply all part"
type textarea "x"
type input "Please supply all parts"
type textarea "x"
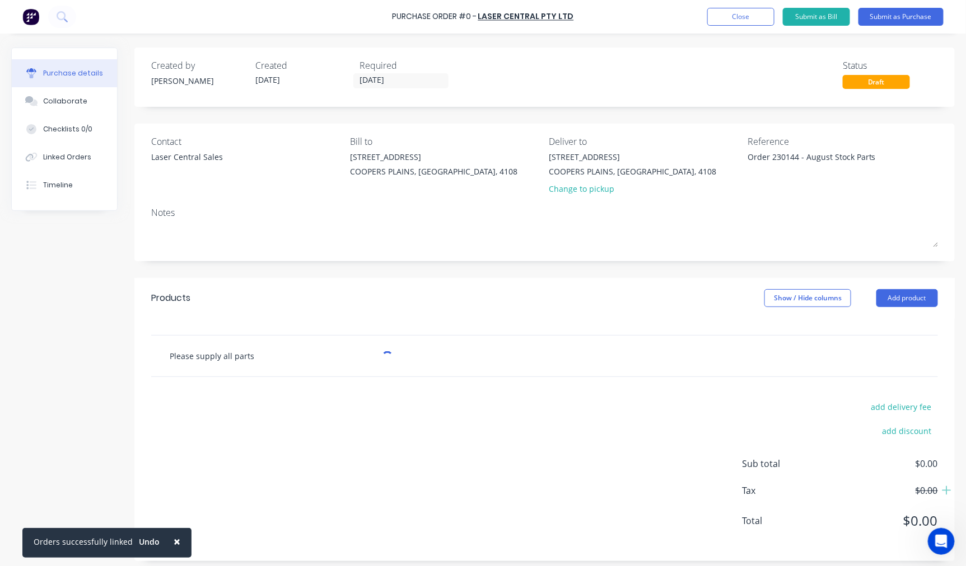
type input "Please supply all parts"
type textarea "x"
type input "Please supply all parts f"
type textarea "x"
type input "Please supply all parts fo"
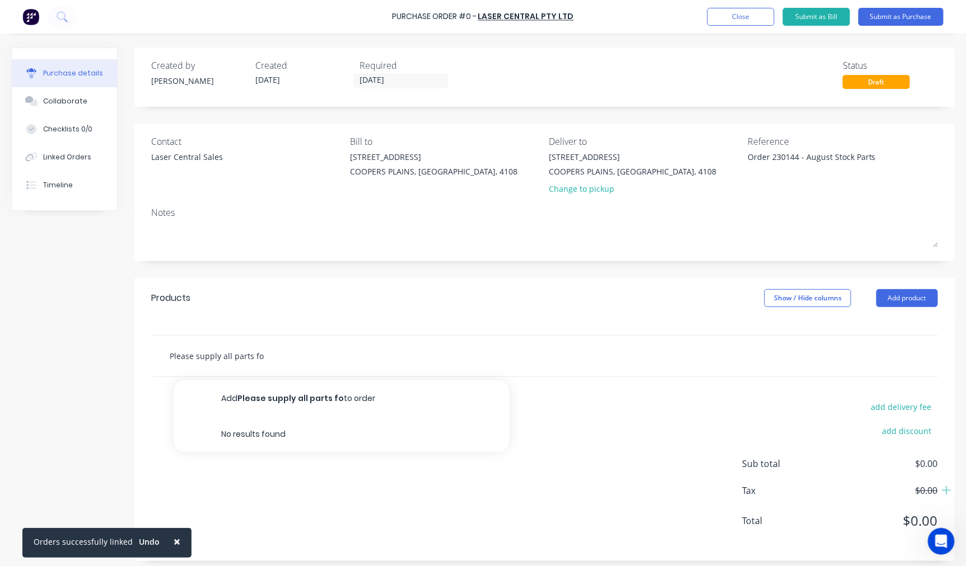
type textarea "x"
type input "Please supply all parts for"
type textarea "x"
type input "Please supply all parts for"
type textarea "x"
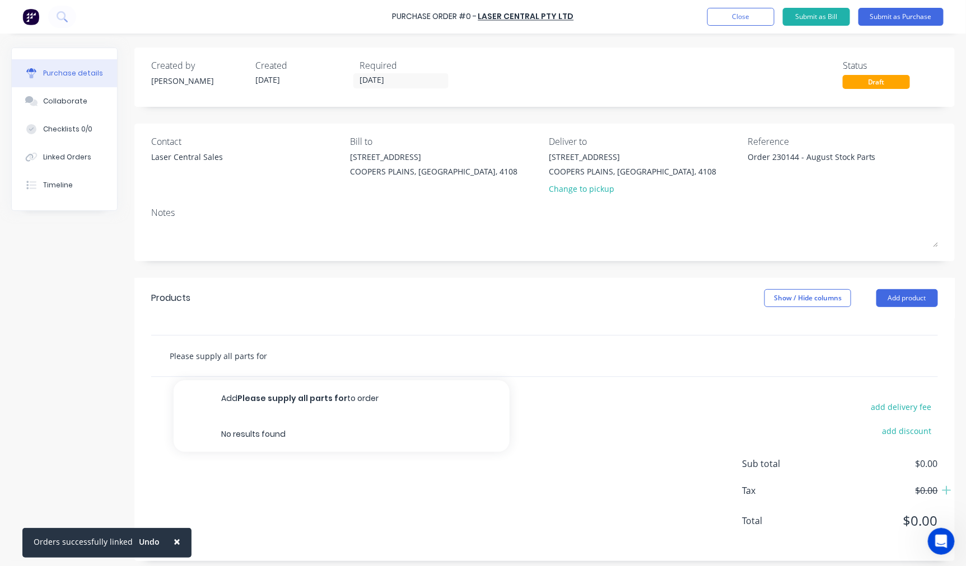
type input "Please supply all parts for O"
type textarea "x"
type input "Please supply all parts for Or"
type textarea "x"
type input "Please supply all parts for Ord"
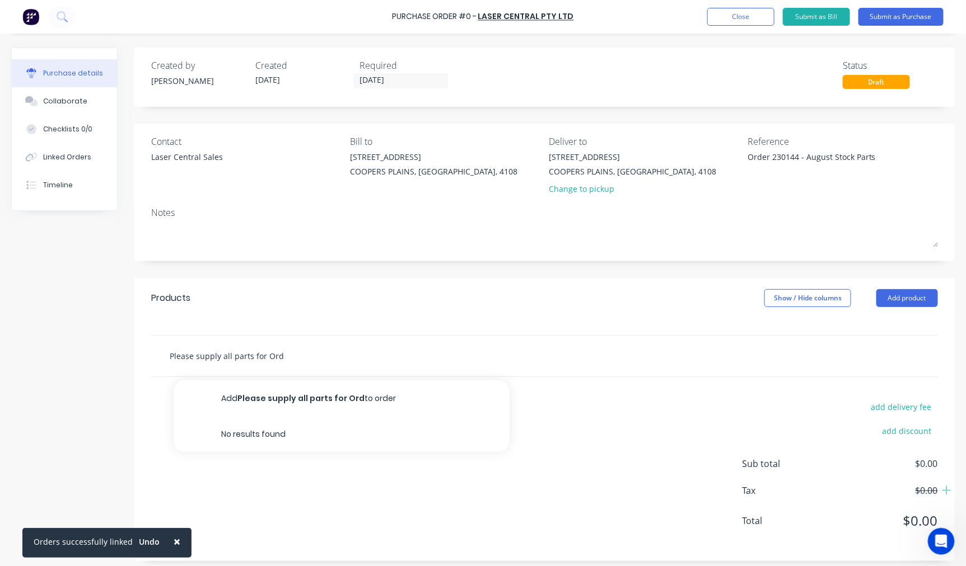
type textarea "x"
type input "Please supply all parts for Orde"
type textarea "x"
type input "Please supply all parts for Order"
type textarea "x"
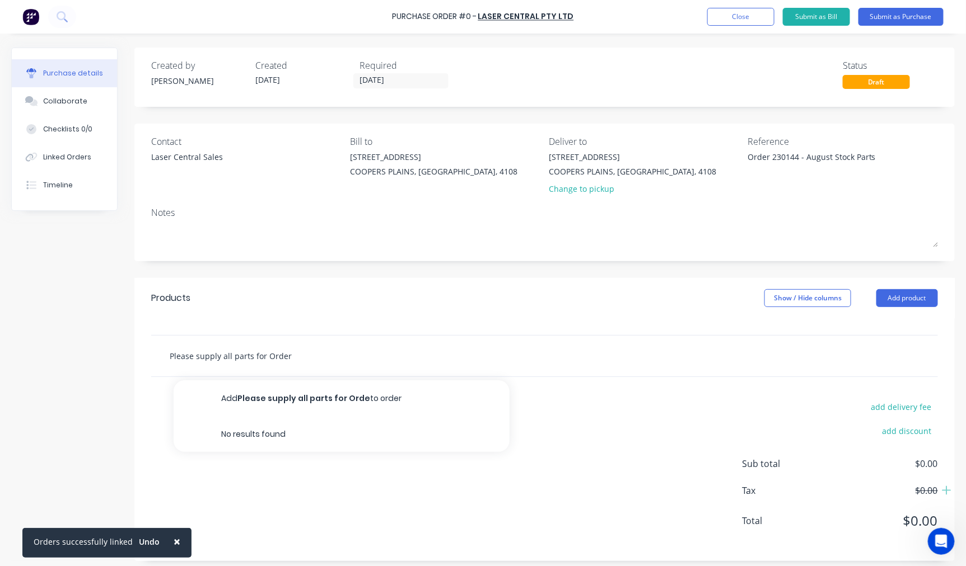
type input "Please supply all parts for Order"
paste input "230144"
type textarea "x"
type input "Please supply all parts for Order 230144"
type textarea "x"
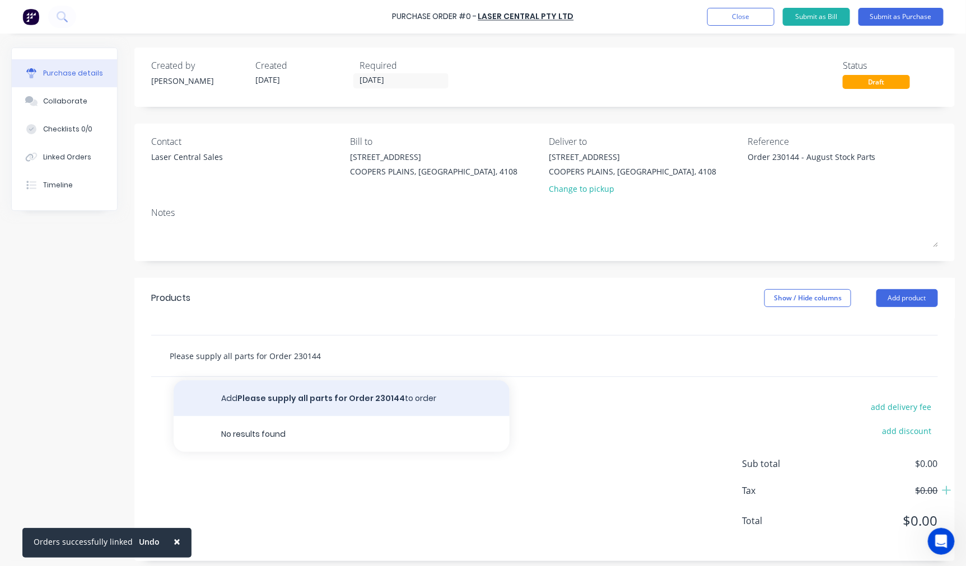
type input "Please supply all parts for Order 230144"
click at [381, 399] on button "Add Please supply all parts for Order 230144 to order" at bounding box center [342, 399] width 336 height 36
type textarea "x"
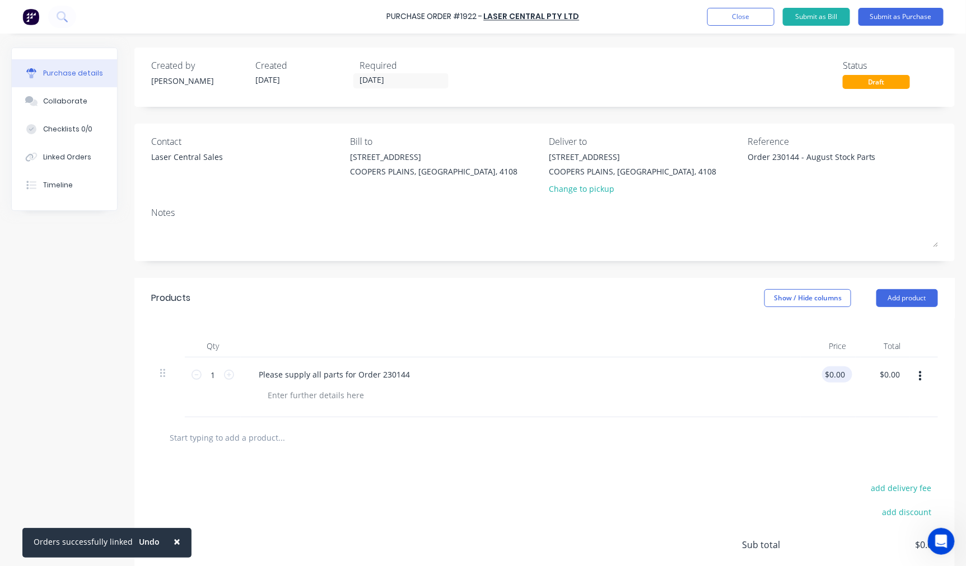
type textarea "x"
type input "0.0000"
click at [837, 372] on input "0.0000" at bounding box center [835, 375] width 26 height 16
click at [837, 372] on input "0.0000" at bounding box center [832, 375] width 30 height 16
type textarea "x"
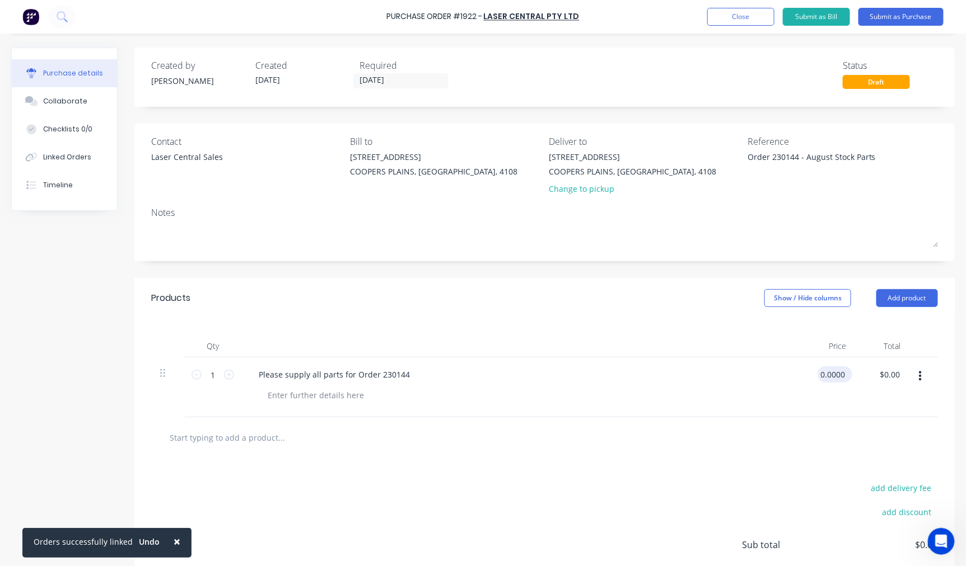
click at [837, 372] on input "0.0000" at bounding box center [832, 375] width 30 height 16
type input "9092.27"
type textarea "x"
type input "$9,092.27"
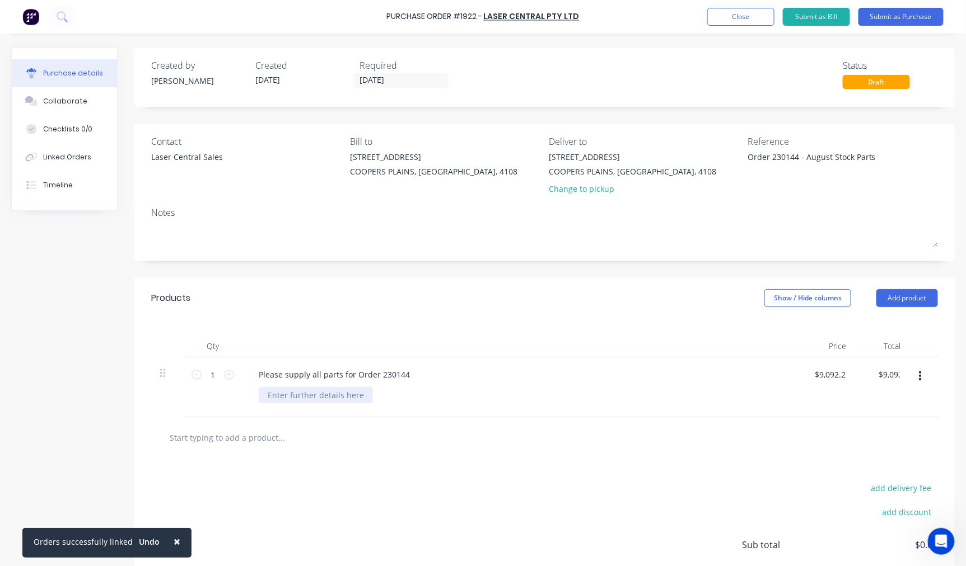
click at [318, 399] on div at bounding box center [316, 395] width 114 height 16
click at [916, 15] on button "Submit as Purchase" at bounding box center [900, 17] width 85 height 18
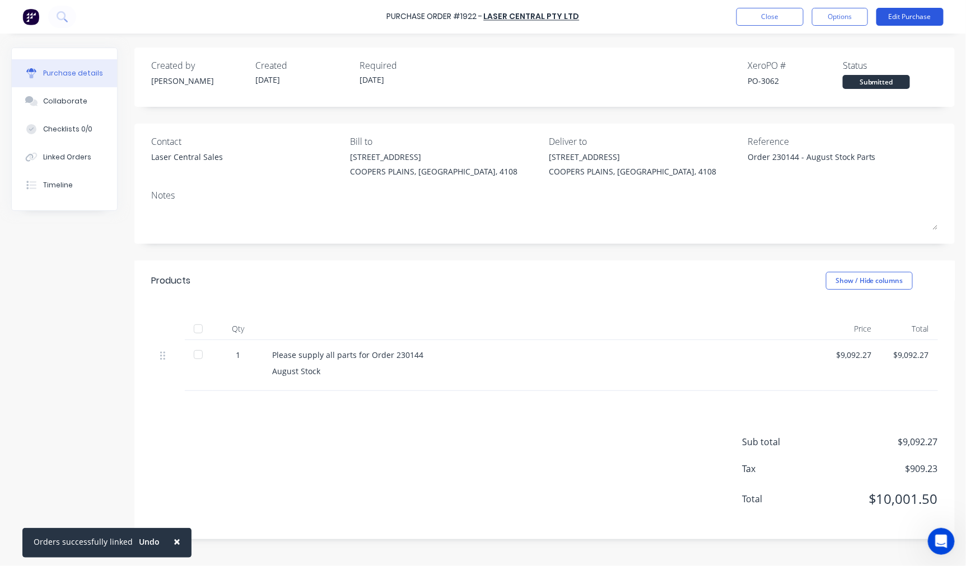
click at [922, 13] on button "Edit Purchase" at bounding box center [909, 17] width 67 height 18
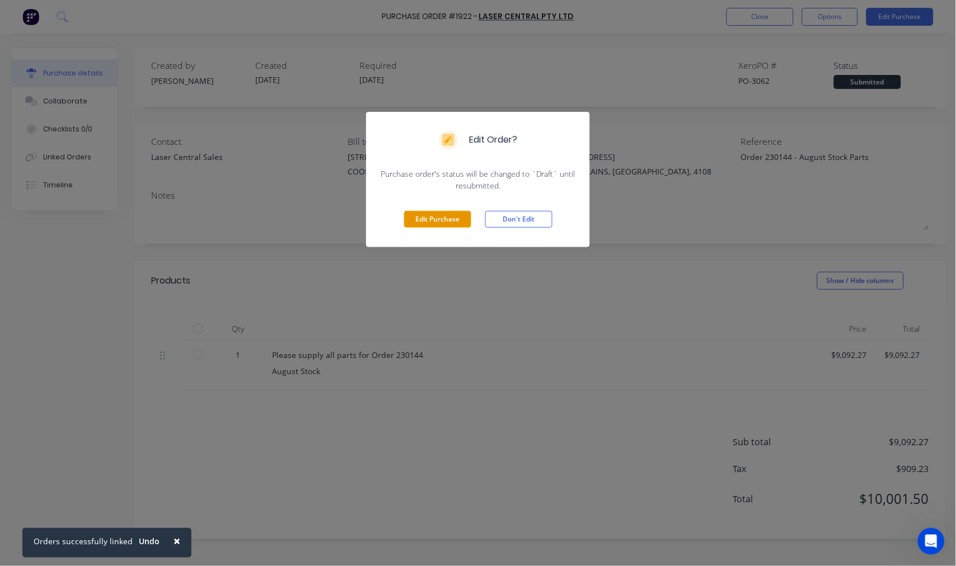
click at [427, 211] on button "Edit Purchase" at bounding box center [437, 219] width 67 height 17
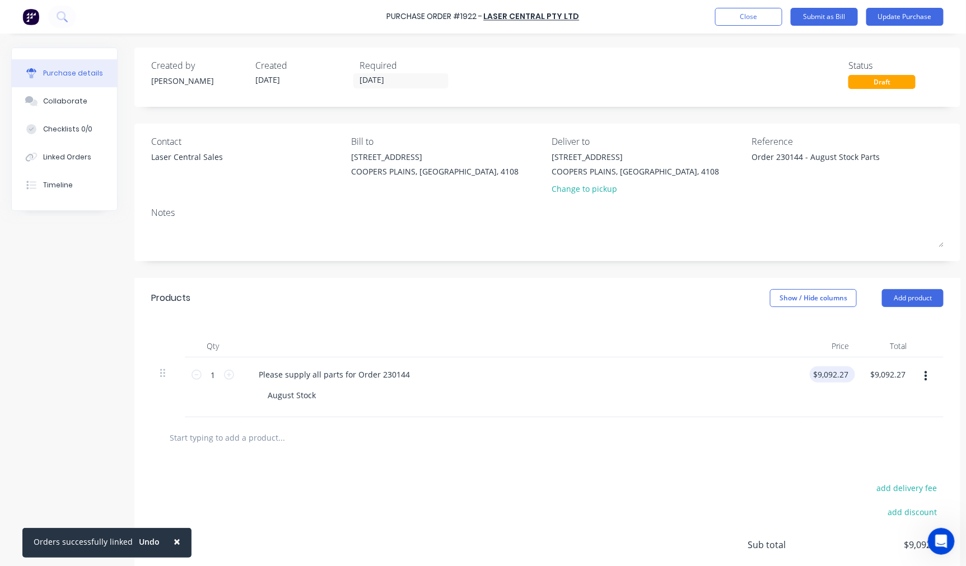
type textarea "x"
type input "9092.2700"
click at [820, 375] on input "9092.2700" at bounding box center [829, 375] width 41 height 16
click at [820, 375] on input "9092.2700" at bounding box center [831, 375] width 44 height 16
type textarea "x"
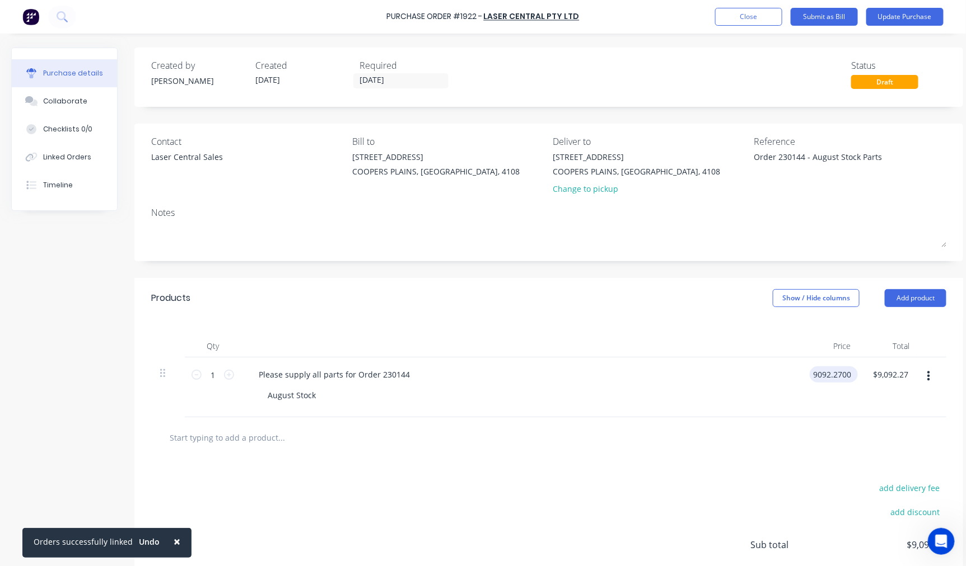
click at [820, 375] on input "9092.2700" at bounding box center [831, 375] width 44 height 16
type input "8265.7"
type textarea "x"
type input "$8,265.70"
type input "8265.70"
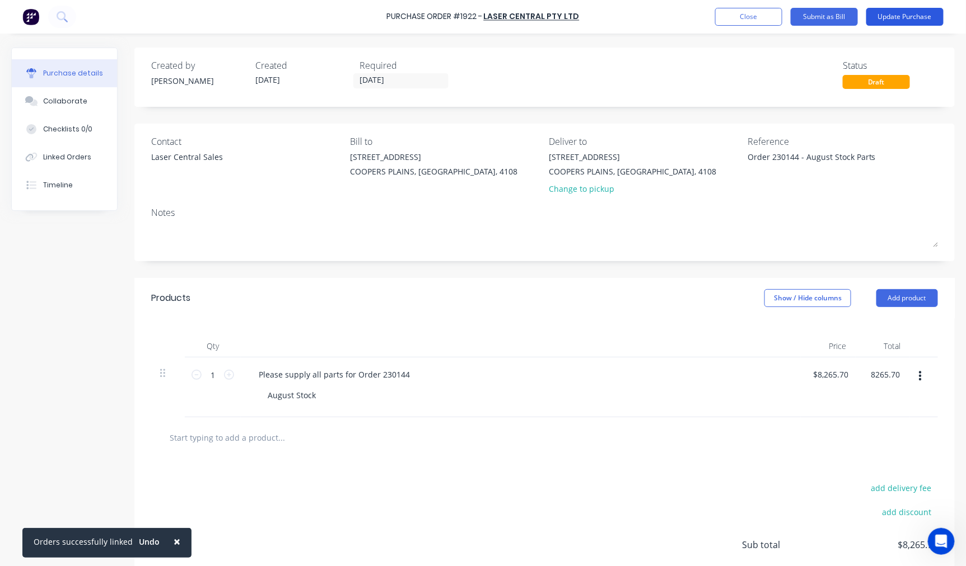
type textarea "x"
type input "$8,265.70"
click at [914, 19] on button "Update Purchase" at bounding box center [904, 17] width 77 height 18
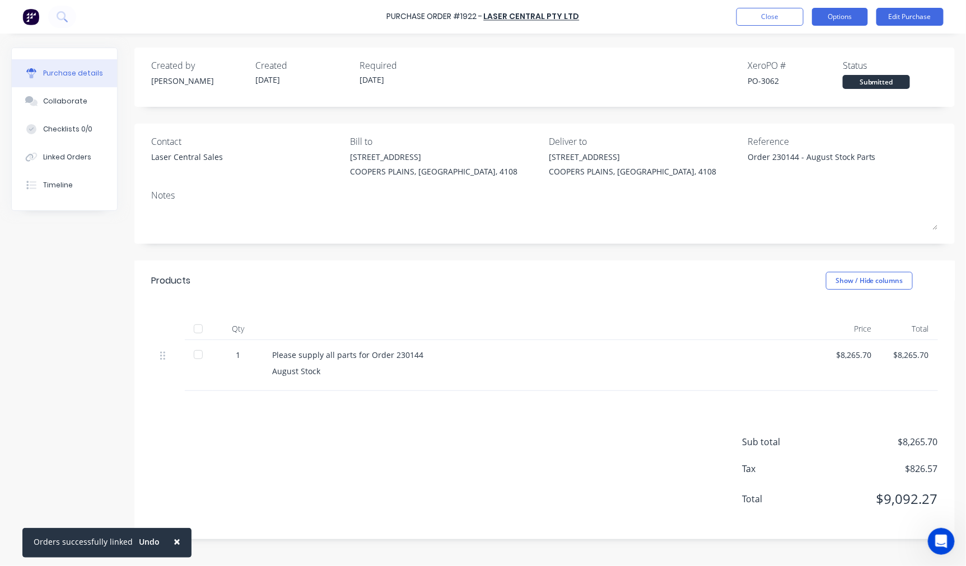
click at [846, 17] on button "Options" at bounding box center [840, 17] width 56 height 18
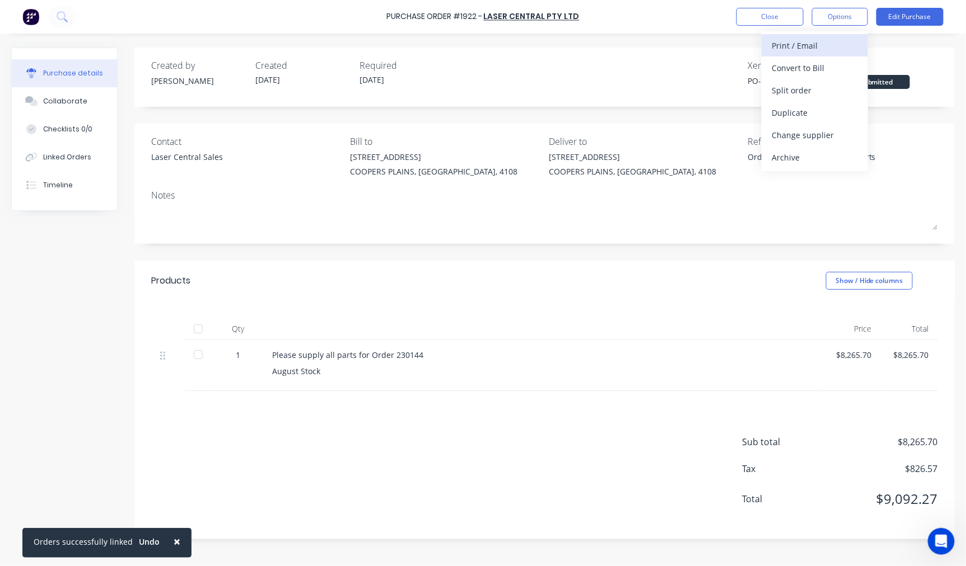
click at [820, 40] on div "Print / Email" at bounding box center [814, 46] width 86 height 16
click at [810, 67] on div "With pricing" at bounding box center [814, 68] width 86 height 16
type textarea "x"
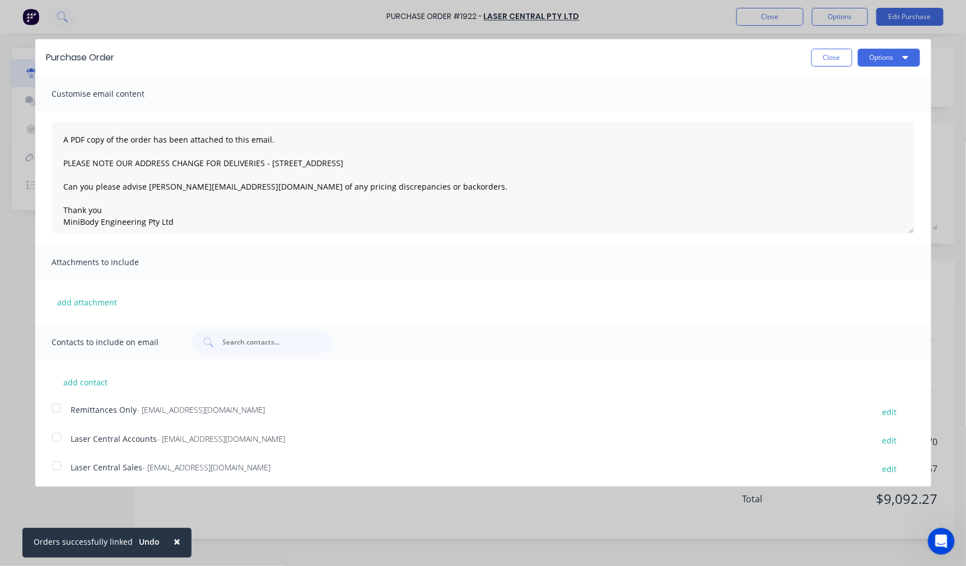
scroll to position [3, 0]
click at [51, 463] on div at bounding box center [56, 463] width 22 height 22
type textarea "A PDF copy of the order has been attached to this email. PLEASE NOTE OUR ADDRES…"
click at [882, 53] on button "Options" at bounding box center [889, 58] width 62 height 18
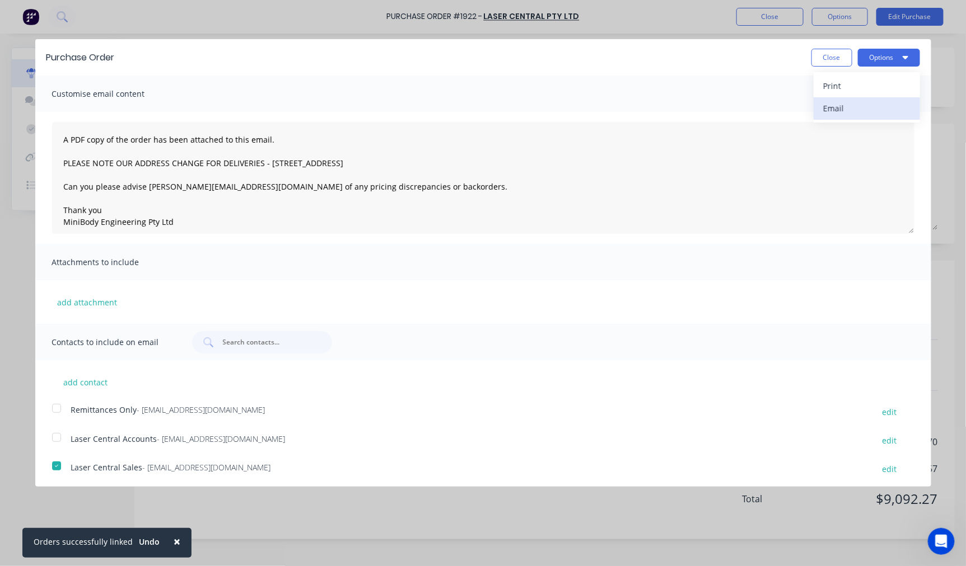
click at [835, 107] on div "Email" at bounding box center [866, 108] width 86 height 16
type textarea "x"
type textarea "A PDF copy of the order has been attached to this email. PLEASE NOTE OUR ADDRES…"
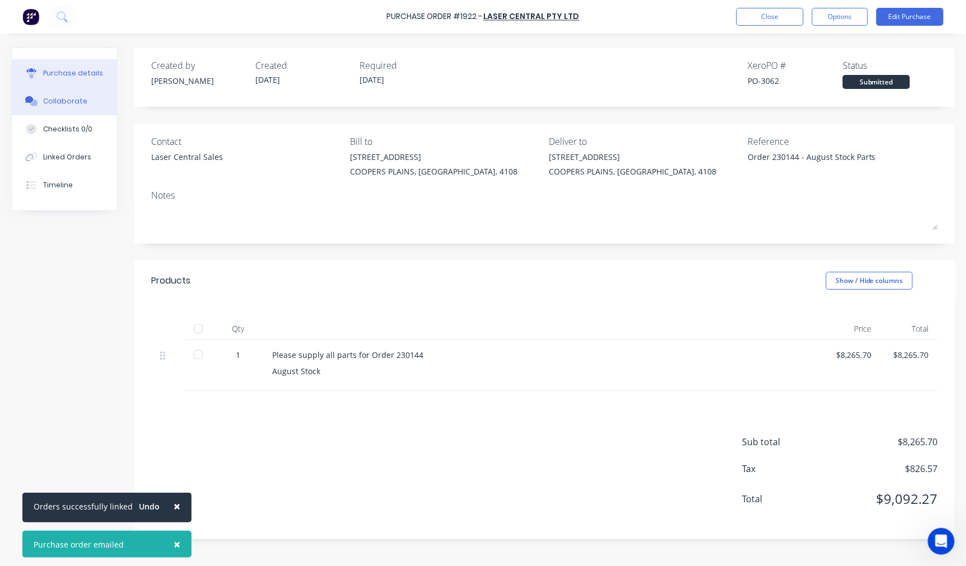
click at [48, 98] on div "Collaborate" at bounding box center [65, 101] width 44 height 10
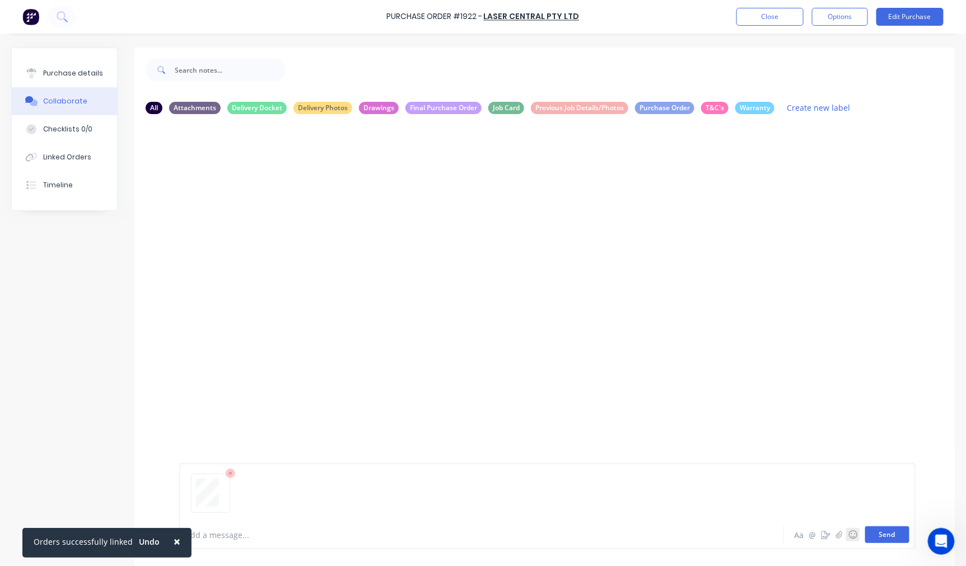
drag, startPoint x: 851, startPoint y: 528, endPoint x: 881, endPoint y: 541, distance: 32.3
click at [874, 536] on div "Aa @ ☺ Send" at bounding box center [850, 535] width 117 height 17
click at [881, 538] on button "Send" at bounding box center [887, 535] width 44 height 17
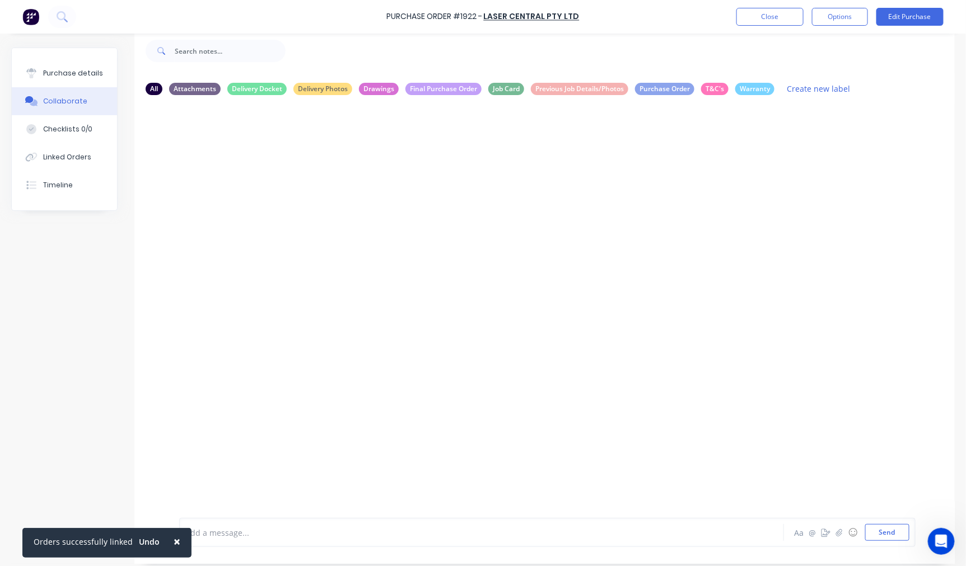
scroll to position [29, 0]
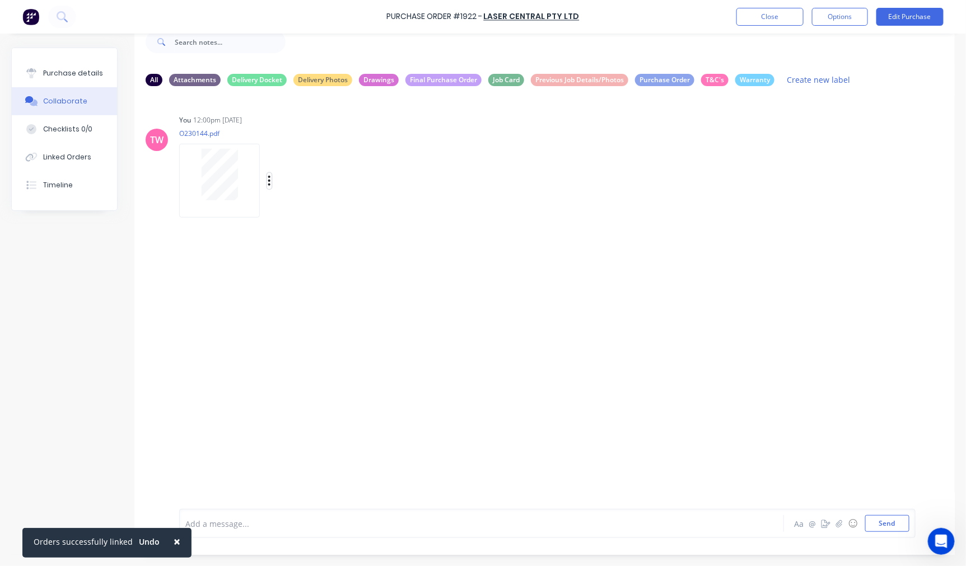
click at [271, 176] on button "button" at bounding box center [269, 181] width 4 height 16
click at [316, 185] on button "Labels" at bounding box center [343, 185] width 126 height 25
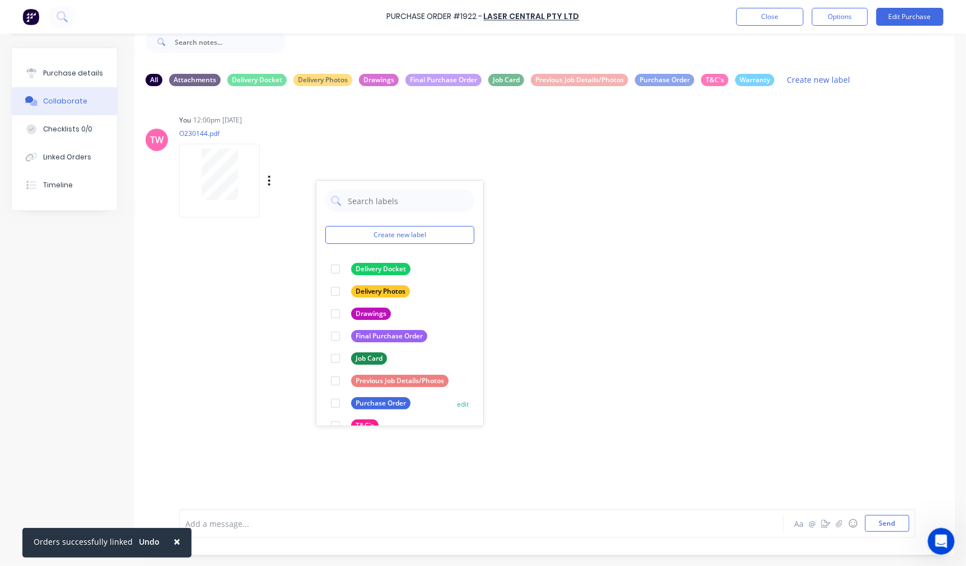
click at [336, 404] on div at bounding box center [335, 403] width 22 height 22
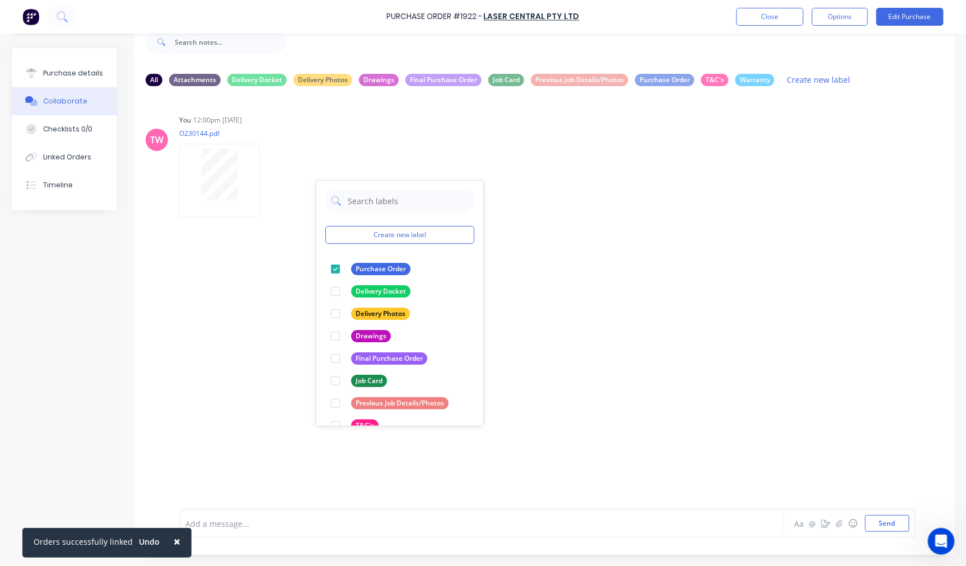
click at [238, 267] on div "TW You 12:00pm 29/08/25 O230144.pdf Labels Download Delete Create new label Pur…" at bounding box center [544, 293] width 820 height 397
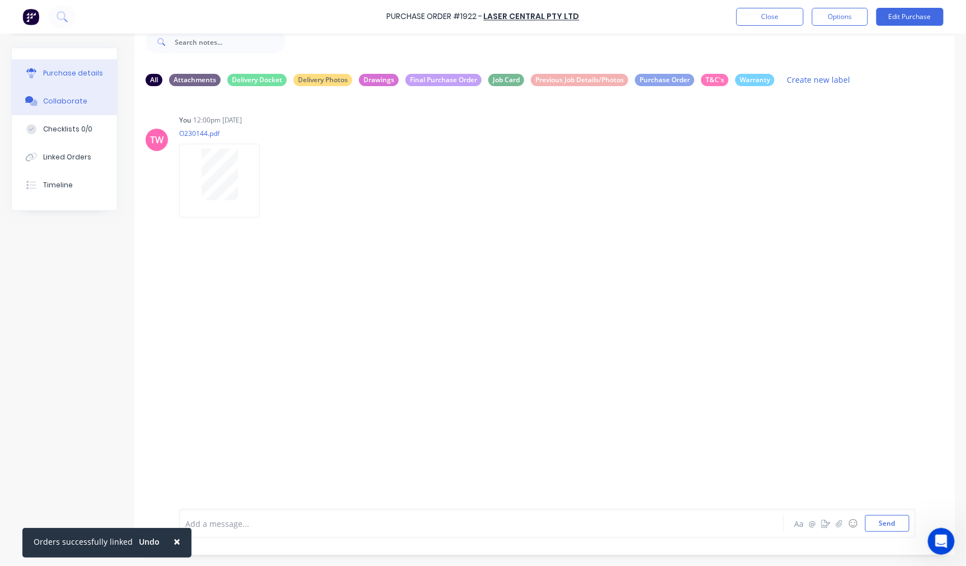
click at [71, 74] on div "Purchase details" at bounding box center [73, 73] width 60 height 10
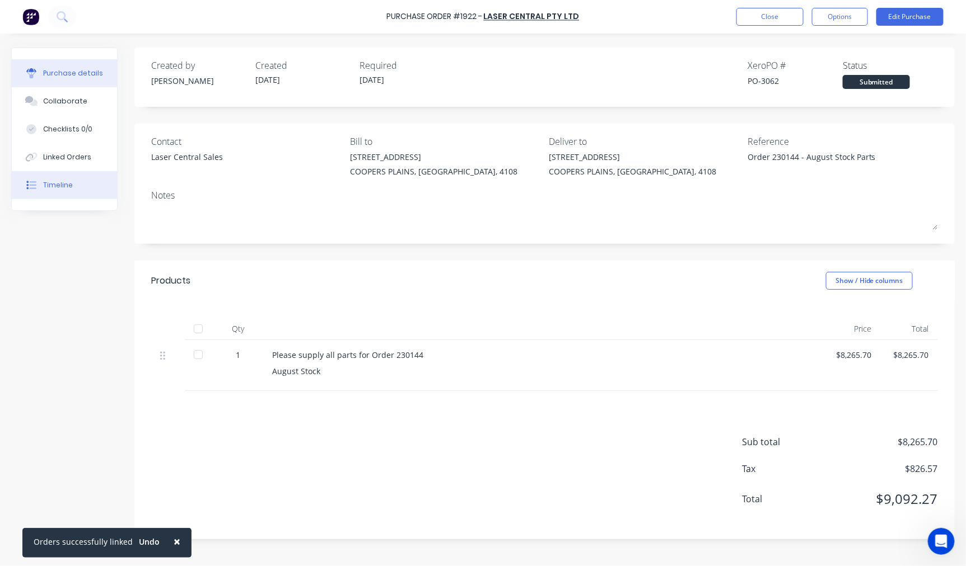
click at [45, 187] on div "Timeline" at bounding box center [58, 185] width 30 height 10
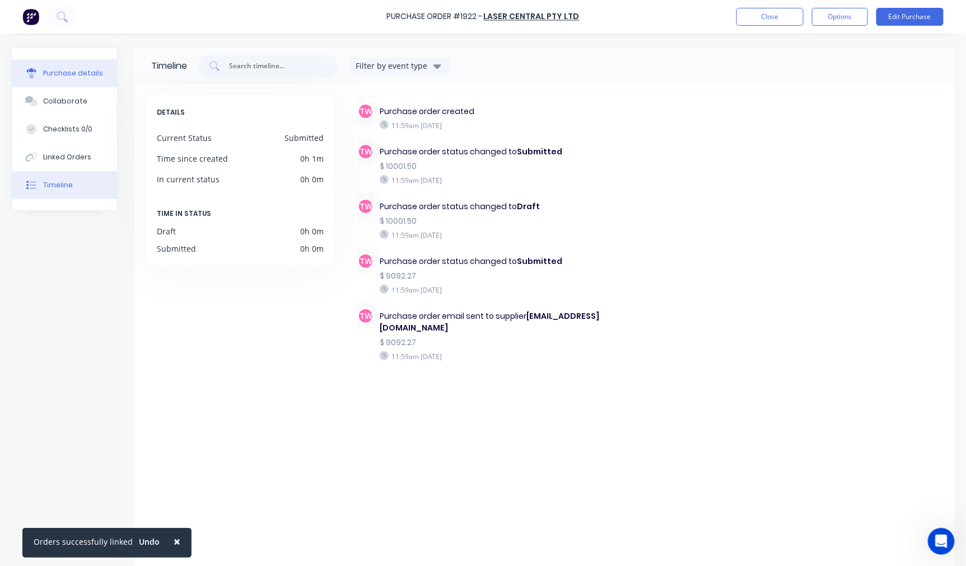
drag, startPoint x: 53, startPoint y: 63, endPoint x: 83, endPoint y: 58, distance: 30.0
click at [53, 62] on button "Purchase details" at bounding box center [64, 73] width 105 height 28
type textarea "x"
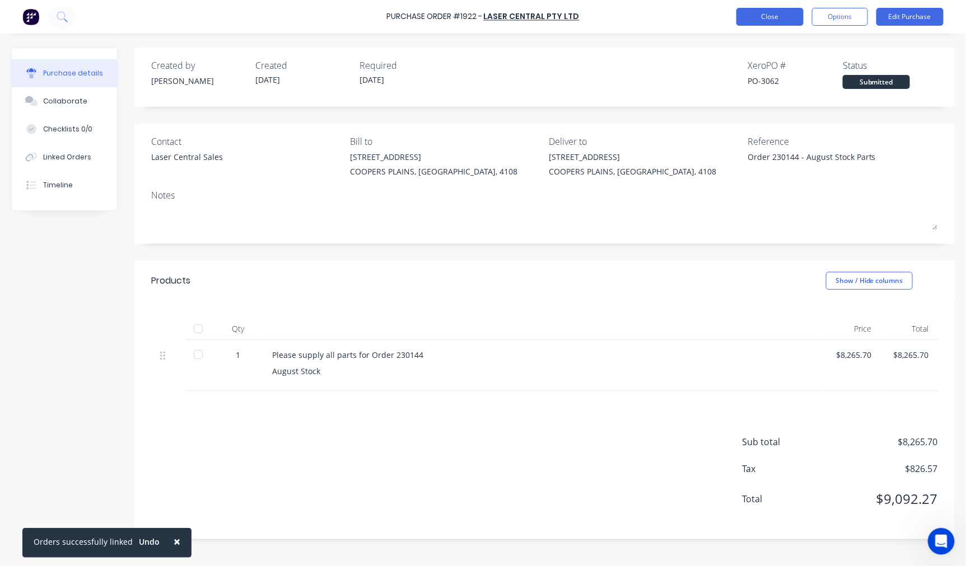
click at [779, 22] on button "Close" at bounding box center [769, 17] width 67 height 18
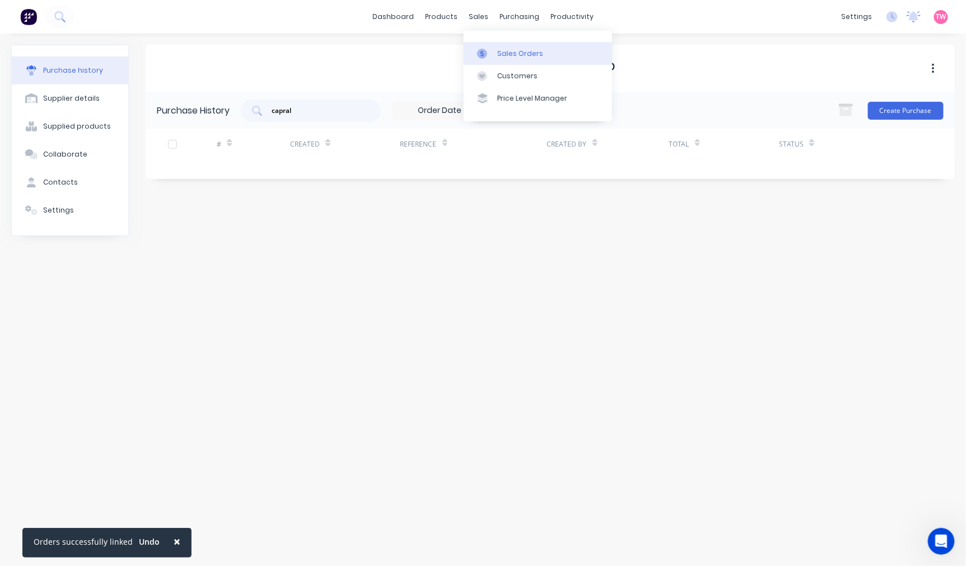
click at [505, 54] on div "Sales Orders" at bounding box center [520, 54] width 46 height 10
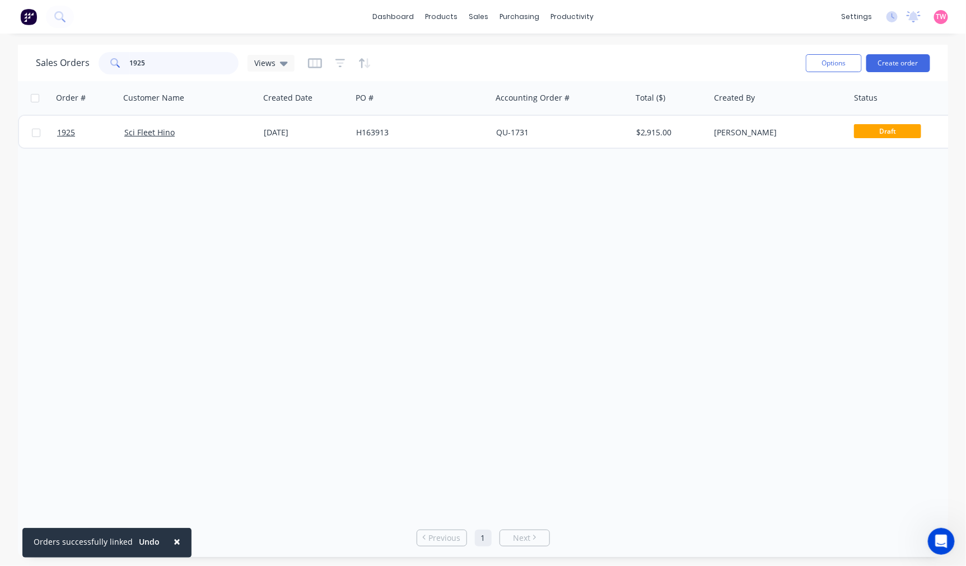
drag, startPoint x: 163, startPoint y: 58, endPoint x: 127, endPoint y: 59, distance: 35.8
click at [127, 59] on div "1925" at bounding box center [169, 63] width 140 height 22
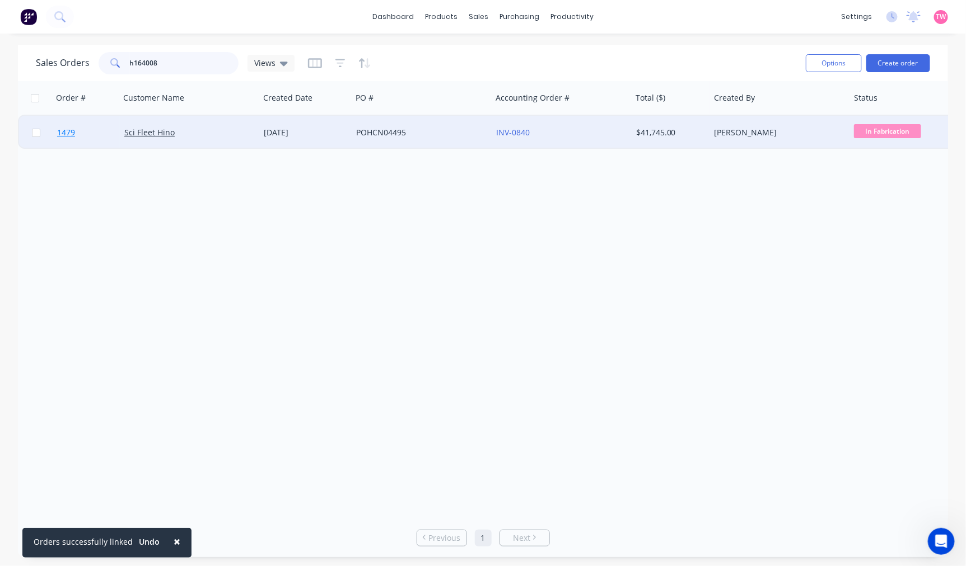
type input "h164008"
click at [104, 130] on link "1479" at bounding box center [90, 133] width 67 height 34
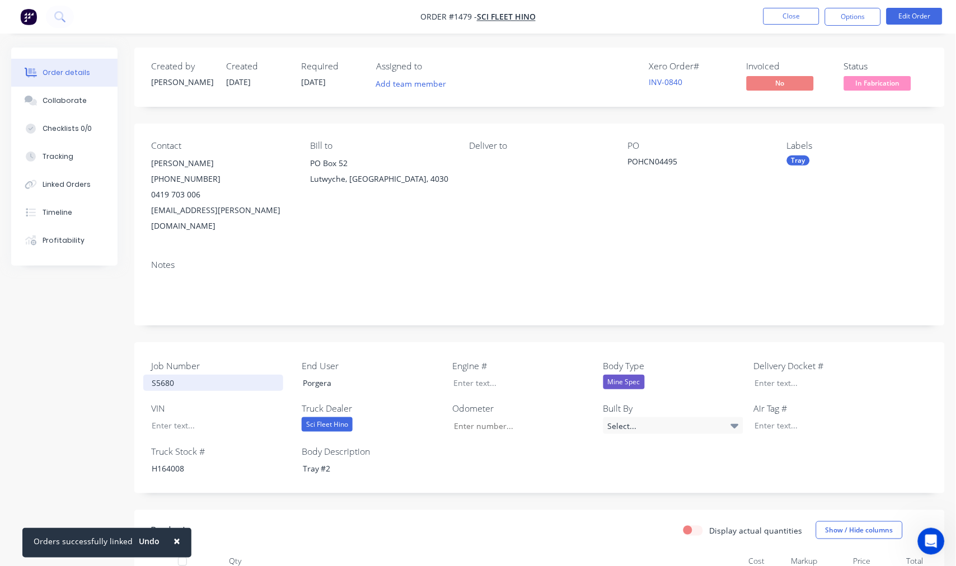
click at [169, 375] on div "S5680" at bounding box center [213, 383] width 140 height 16
copy div "S5680"
click at [172, 461] on div "H164008" at bounding box center [213, 469] width 140 height 16
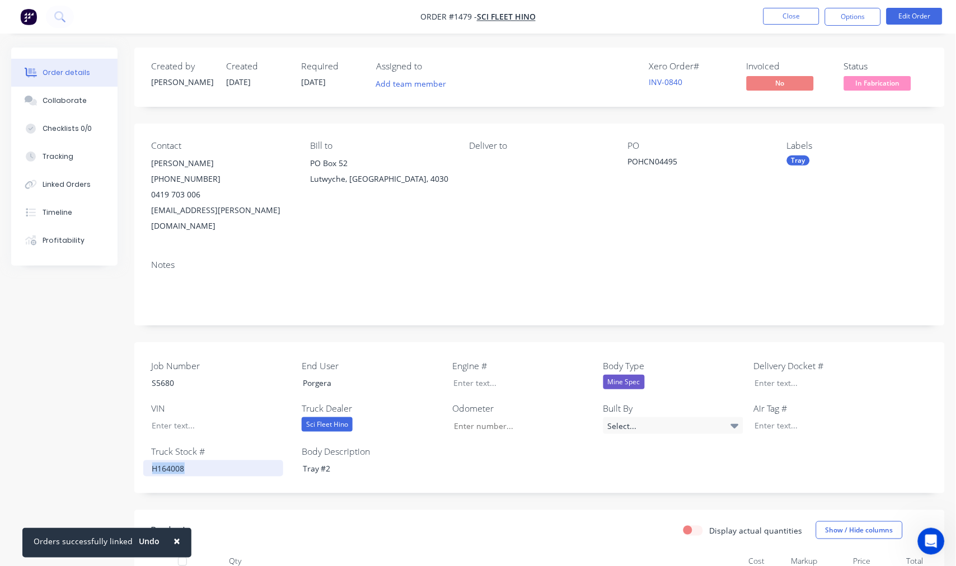
copy div "H164008"
click at [174, 541] on span "×" at bounding box center [177, 542] width 7 height 16
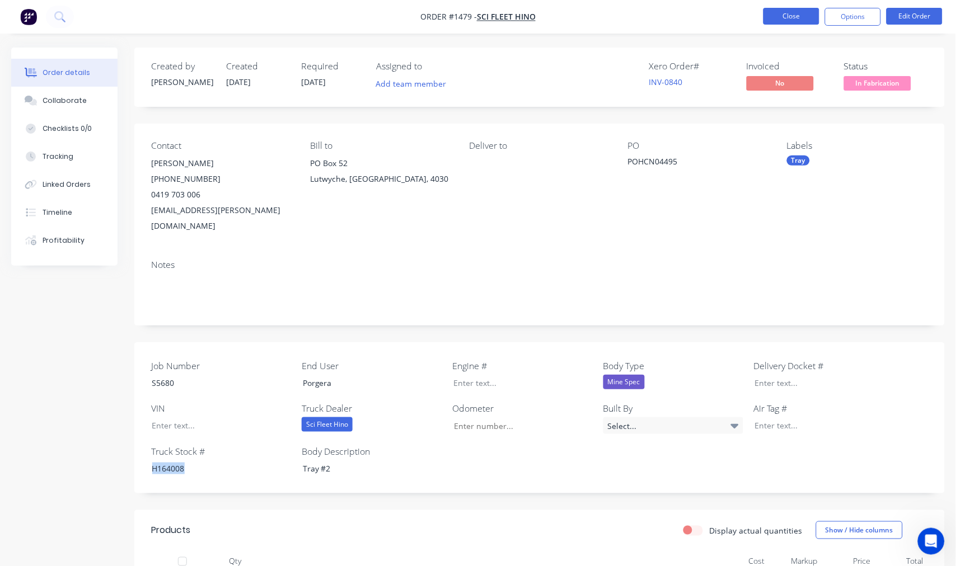
click at [784, 12] on button "Close" at bounding box center [791, 16] width 56 height 17
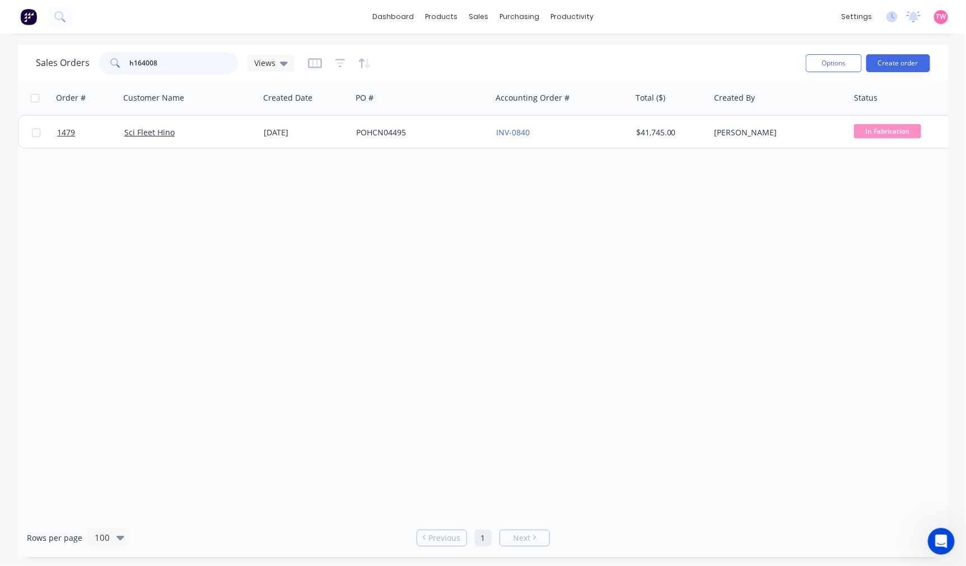
drag, startPoint x: 177, startPoint y: 65, endPoint x: 66, endPoint y: 64, distance: 110.8
click at [66, 64] on div "Sales Orders h164008 Views" at bounding box center [165, 63] width 259 height 22
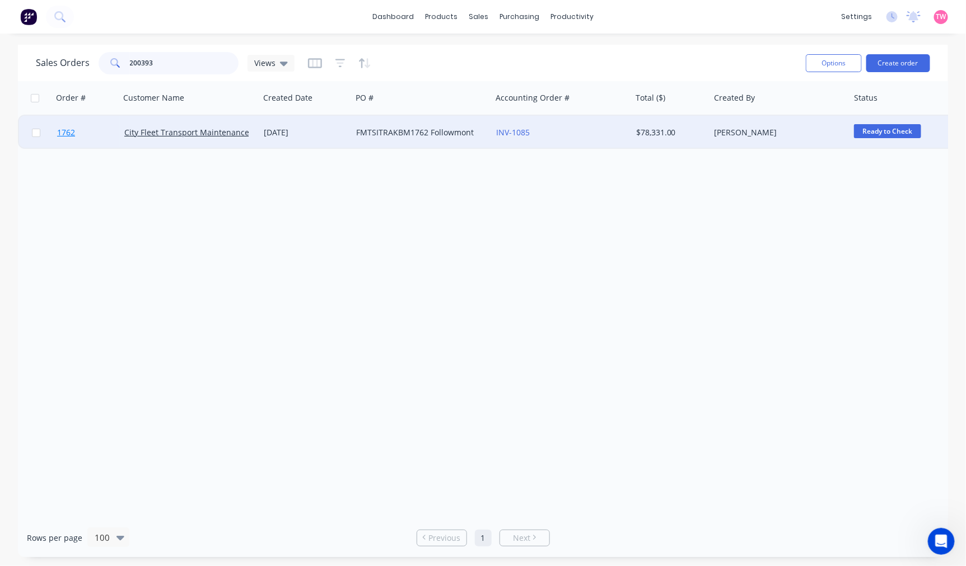
type input "200393"
click at [99, 132] on link "1762" at bounding box center [90, 133] width 67 height 34
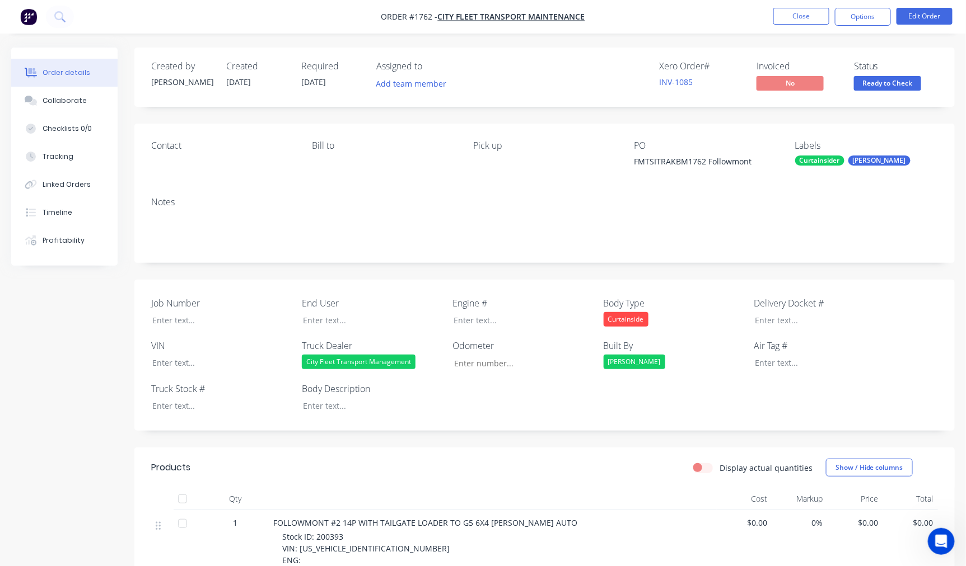
type input "53"
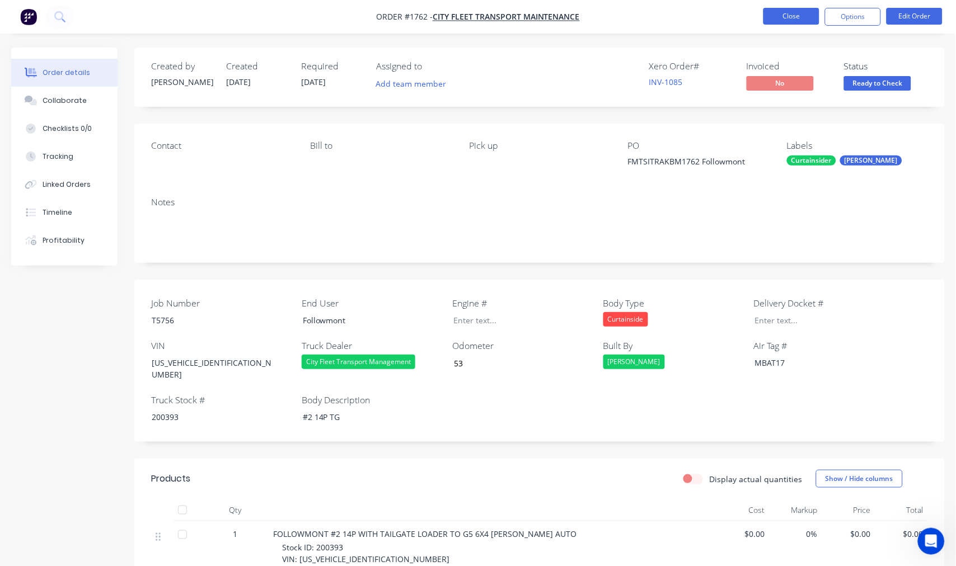
click at [781, 12] on button "Close" at bounding box center [791, 16] width 56 height 17
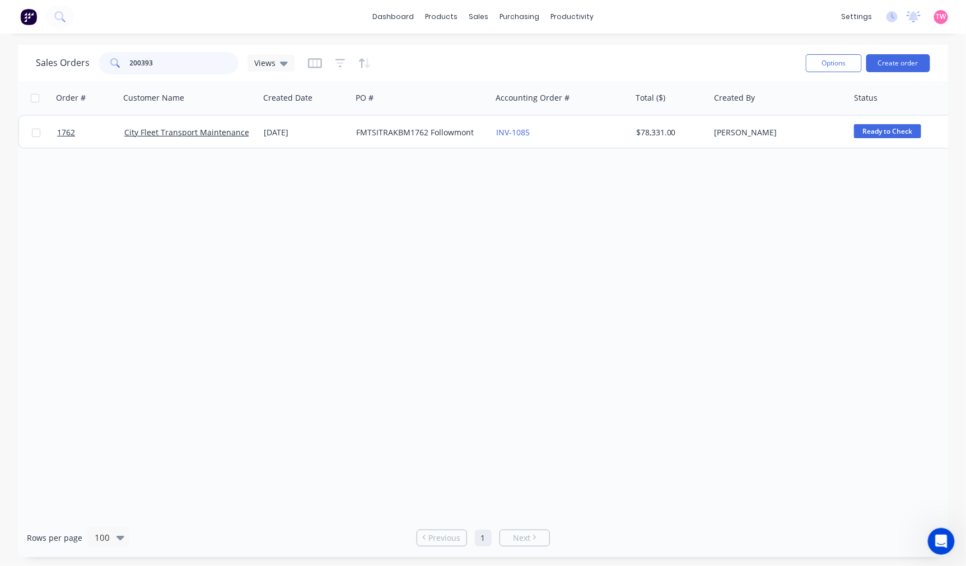
drag, startPoint x: 202, startPoint y: 65, endPoint x: 55, endPoint y: 70, distance: 146.7
click at [71, 70] on div "Sales Orders 200393 Views" at bounding box center [165, 63] width 259 height 22
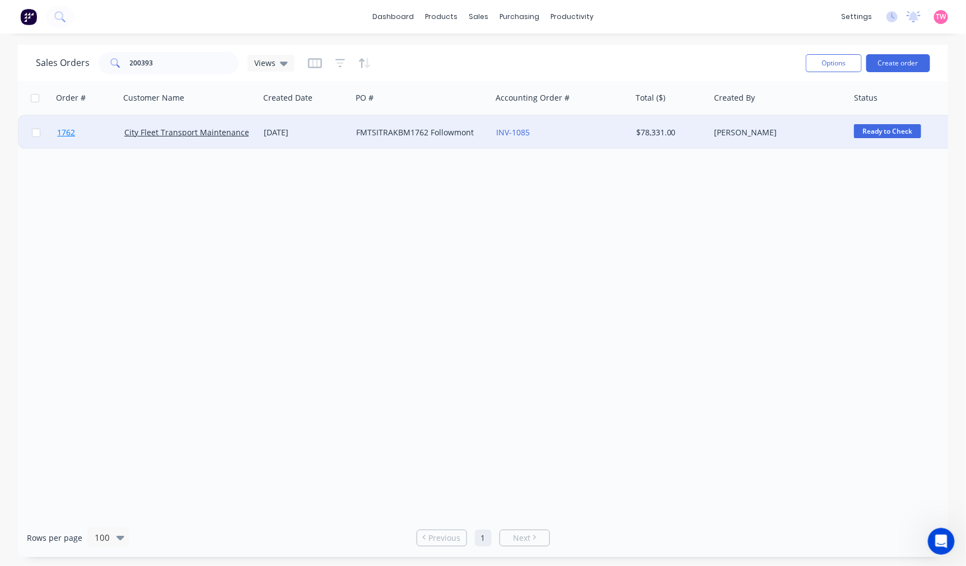
click at [99, 134] on link "1762" at bounding box center [90, 133] width 67 height 34
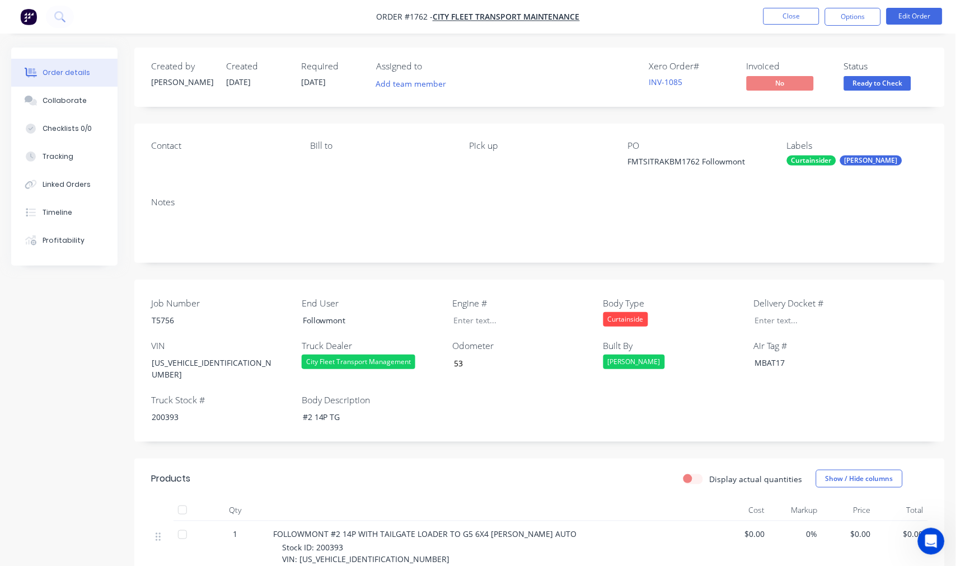
click at [882, 86] on span "Ready to Check" at bounding box center [877, 83] width 67 height 14
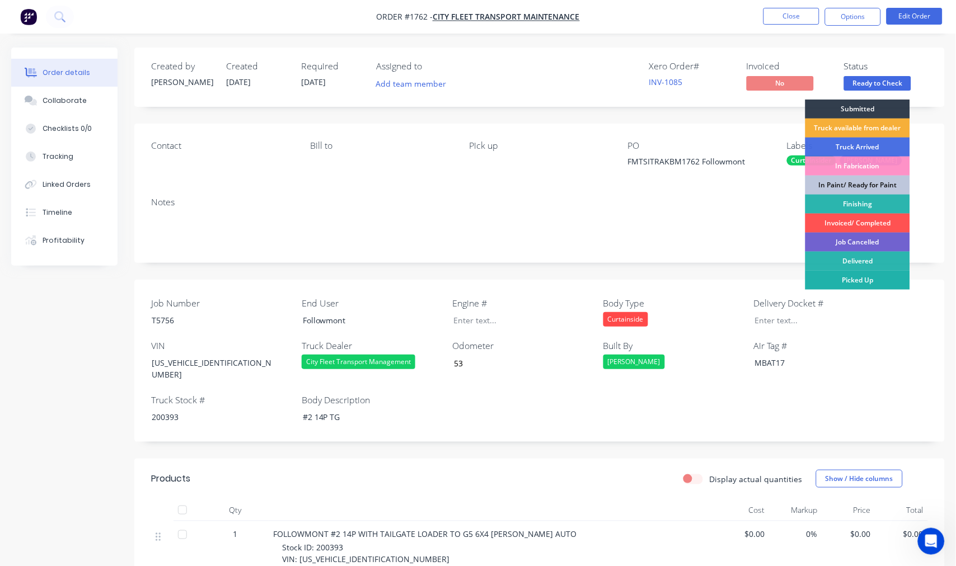
click at [865, 280] on div "Picked Up" at bounding box center [857, 280] width 105 height 19
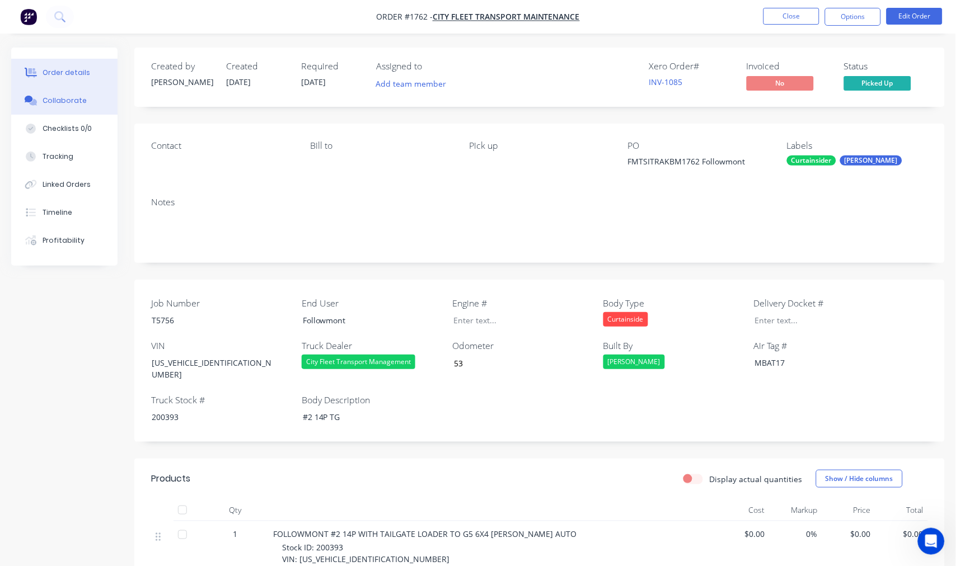
click at [74, 99] on div "Collaborate" at bounding box center [65, 101] width 44 height 10
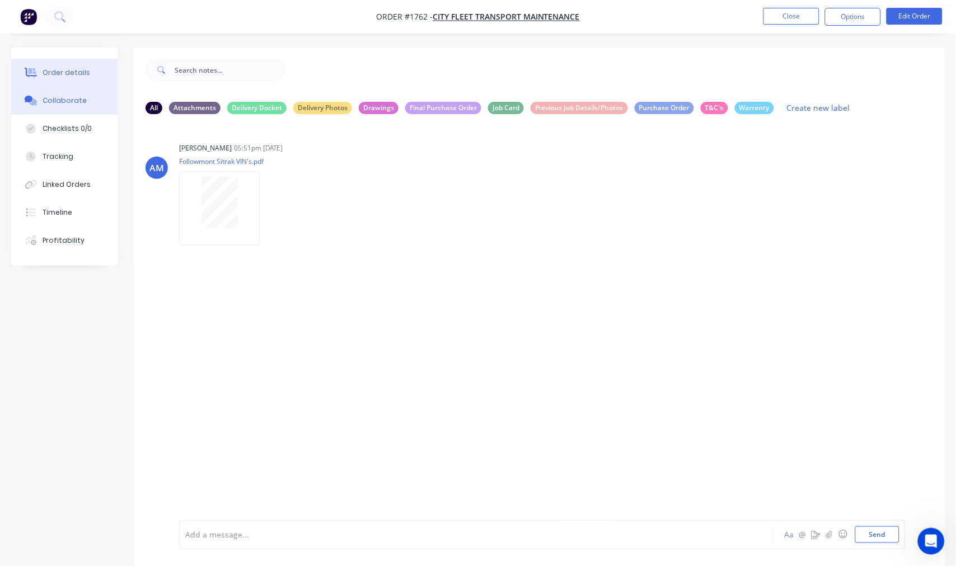
click at [69, 82] on button "Order details" at bounding box center [64, 73] width 106 height 28
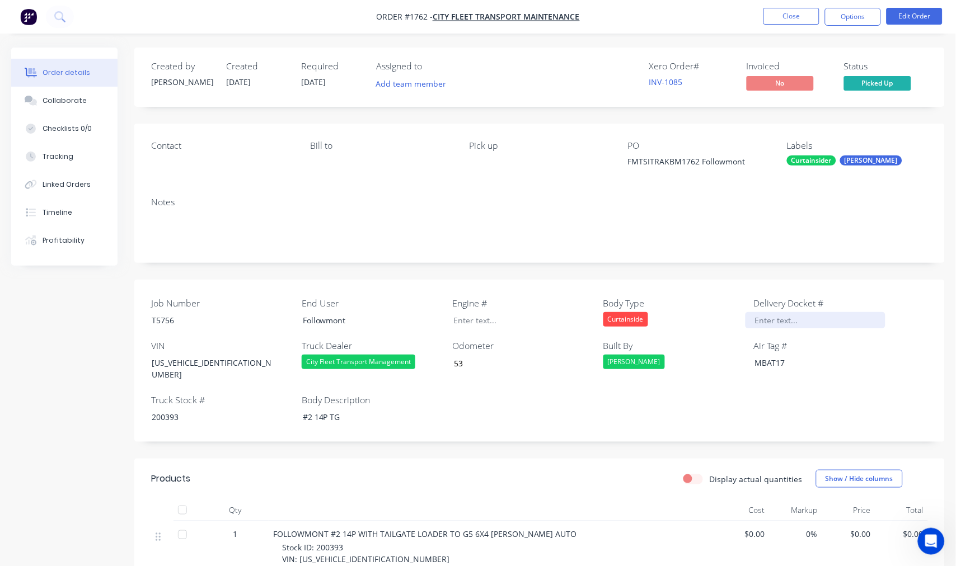
click at [779, 319] on div at bounding box center [816, 320] width 140 height 16
click at [780, 320] on div at bounding box center [816, 320] width 140 height 16
click at [55, 105] on div "Collaborate" at bounding box center [65, 101] width 44 height 10
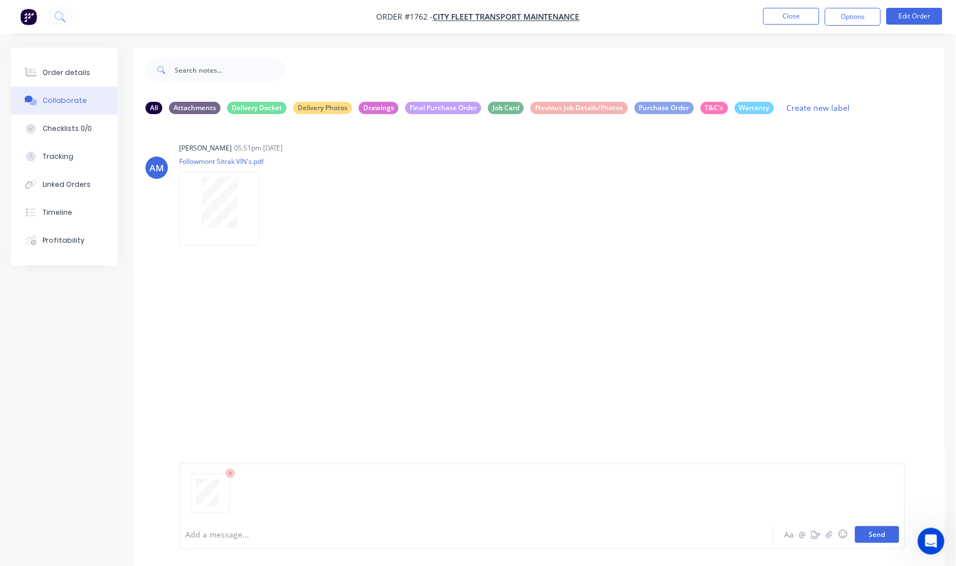
click at [882, 532] on button "Send" at bounding box center [877, 535] width 44 height 17
click at [64, 66] on button "Order details" at bounding box center [64, 73] width 106 height 28
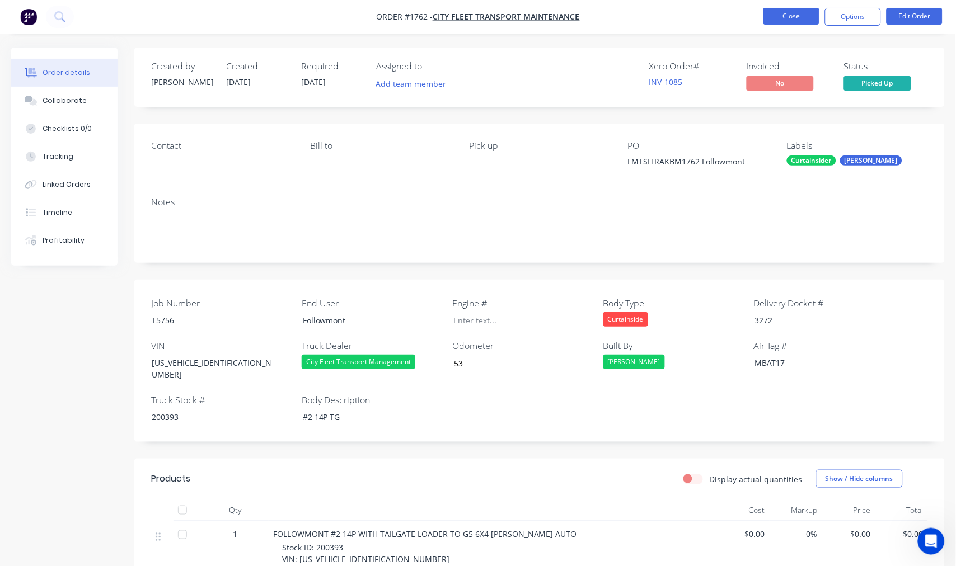
click at [791, 15] on button "Close" at bounding box center [791, 16] width 56 height 17
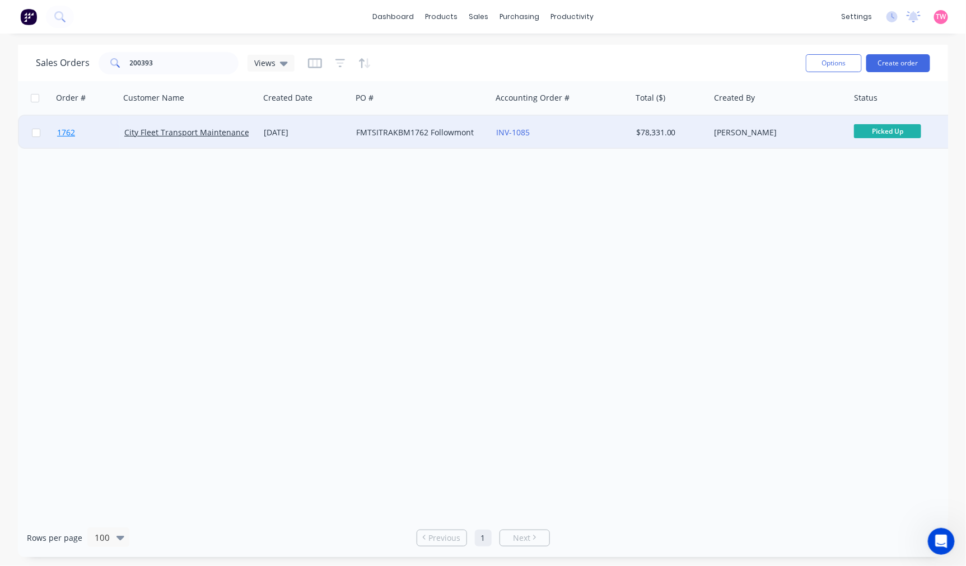
click at [86, 134] on link "1762" at bounding box center [90, 133] width 67 height 34
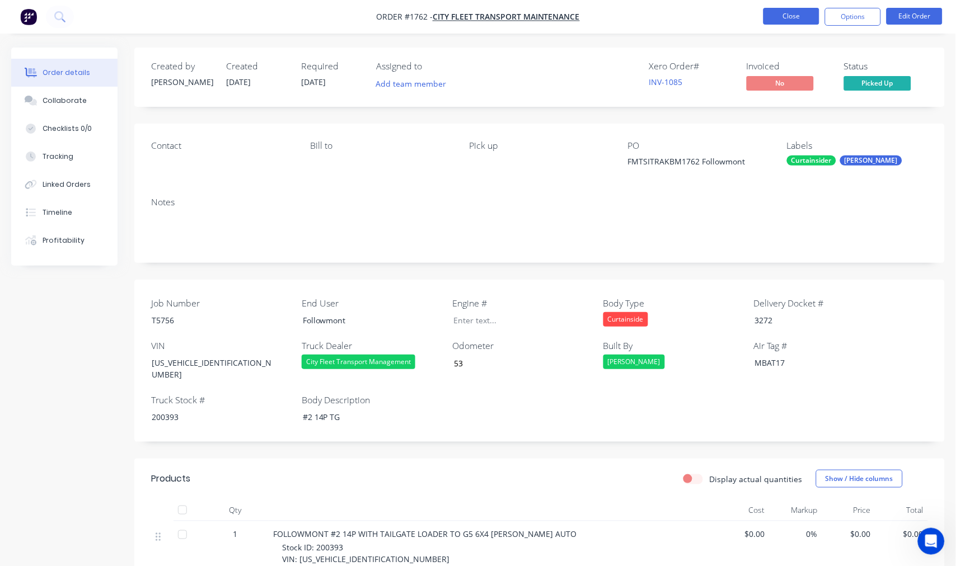
click at [801, 17] on button "Close" at bounding box center [791, 16] width 56 height 17
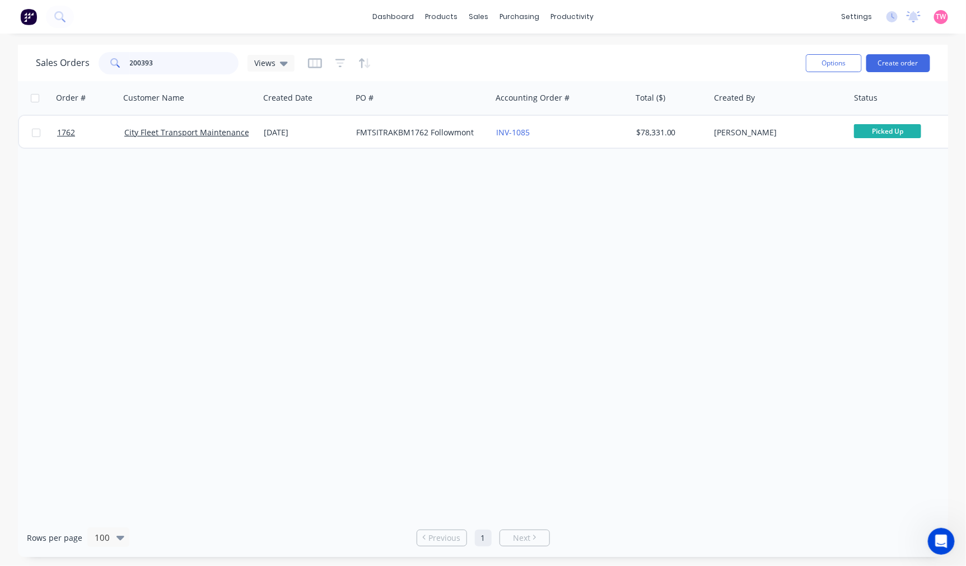
drag, startPoint x: 170, startPoint y: 64, endPoint x: 114, endPoint y: 64, distance: 56.0
click at [114, 64] on div "200393" at bounding box center [169, 63] width 140 height 22
type input "164008"
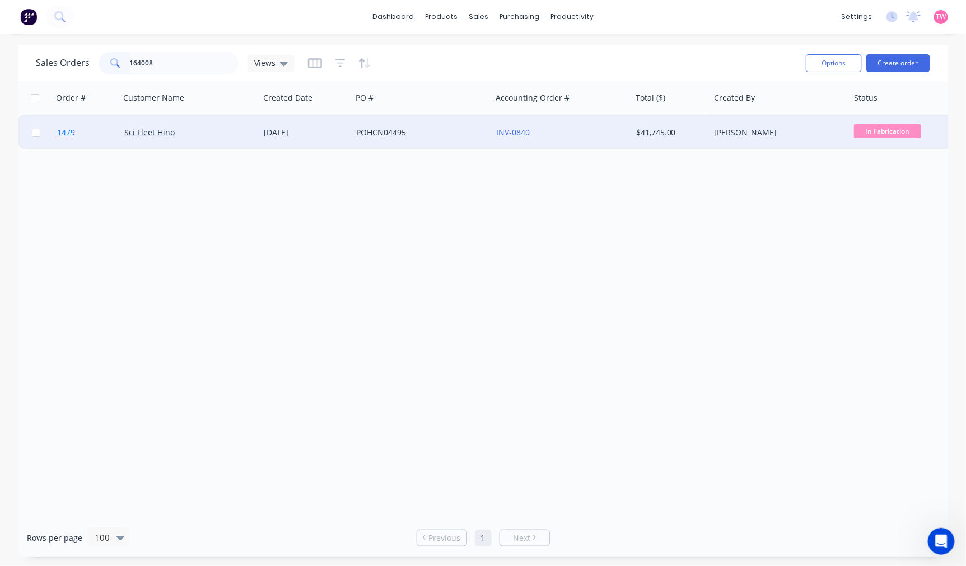
click at [98, 126] on link "1479" at bounding box center [90, 133] width 67 height 34
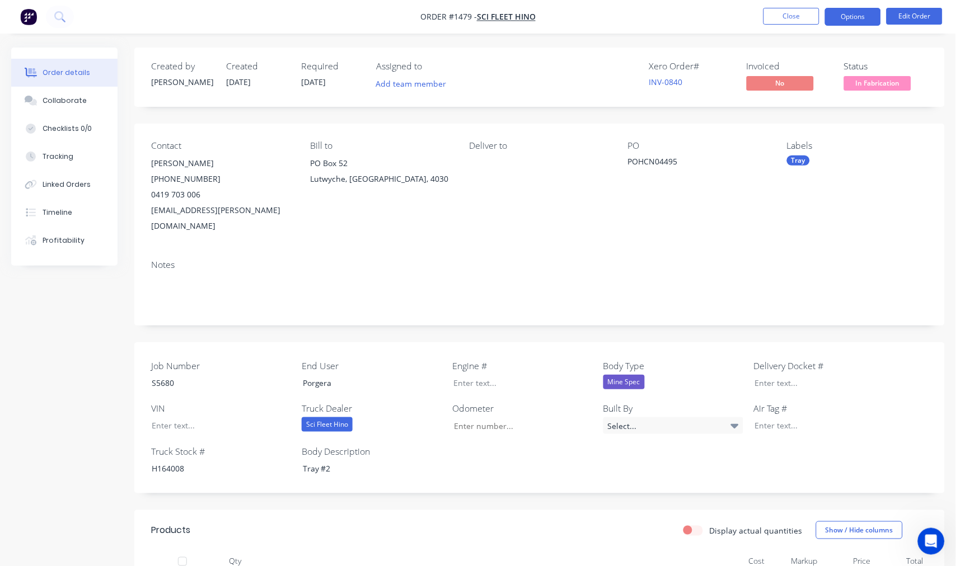
click at [834, 13] on button "Options" at bounding box center [853, 17] width 56 height 18
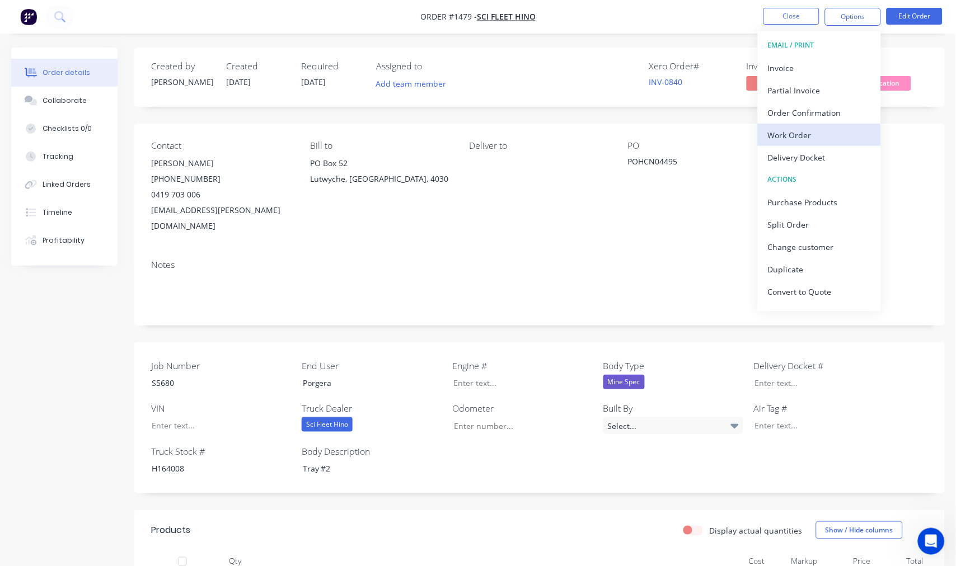
click at [788, 133] on div "Work Order" at bounding box center [819, 135] width 103 height 16
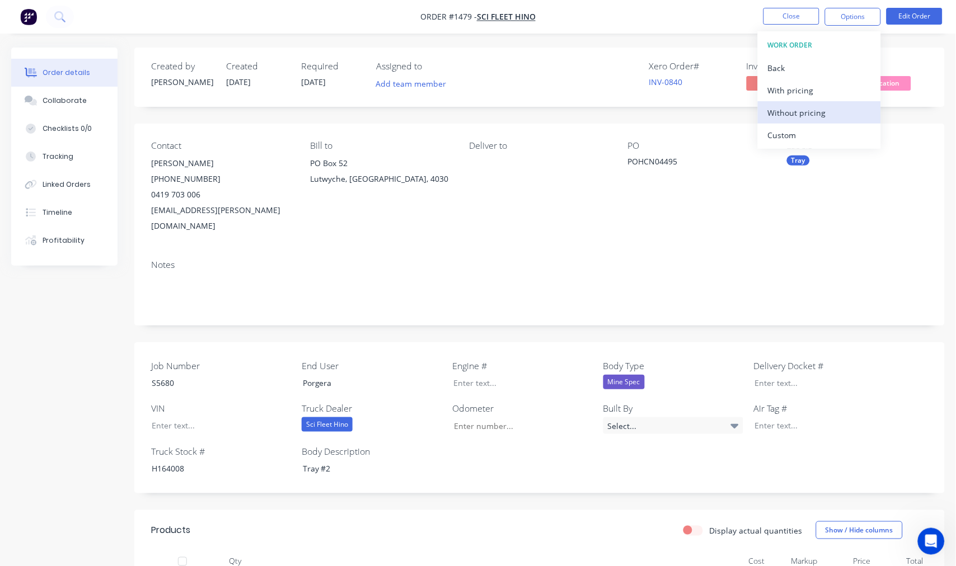
click at [802, 109] on div "Without pricing" at bounding box center [819, 113] width 103 height 16
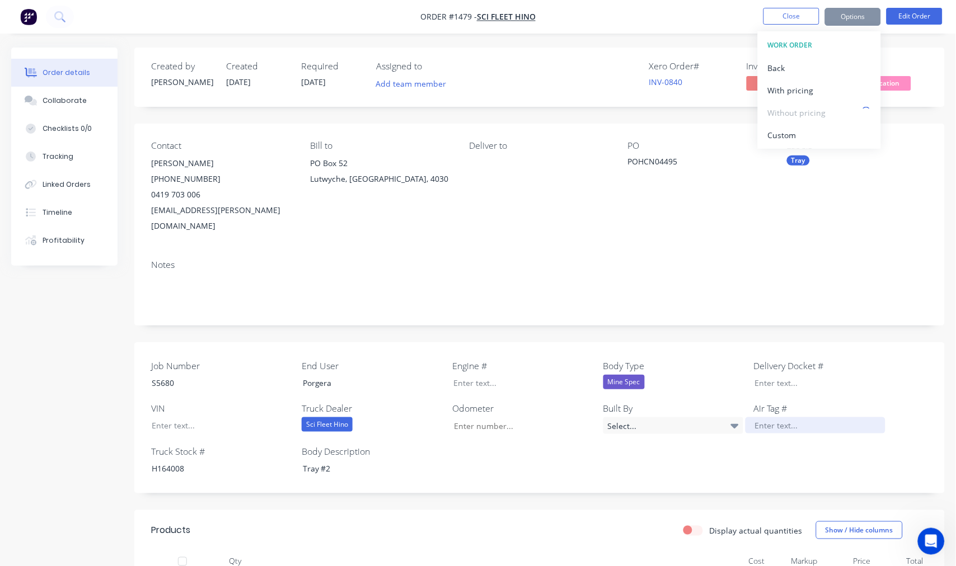
click at [770, 418] on div at bounding box center [816, 426] width 140 height 16
click at [772, 418] on div at bounding box center [816, 426] width 140 height 16
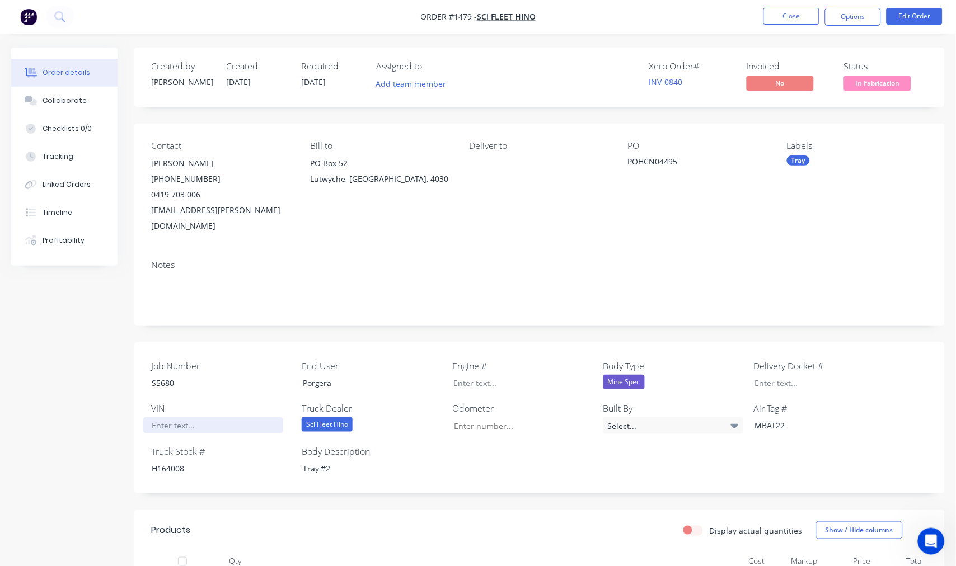
click at [190, 418] on div at bounding box center [213, 426] width 140 height 16
click at [854, 12] on button "Options" at bounding box center [853, 17] width 56 height 18
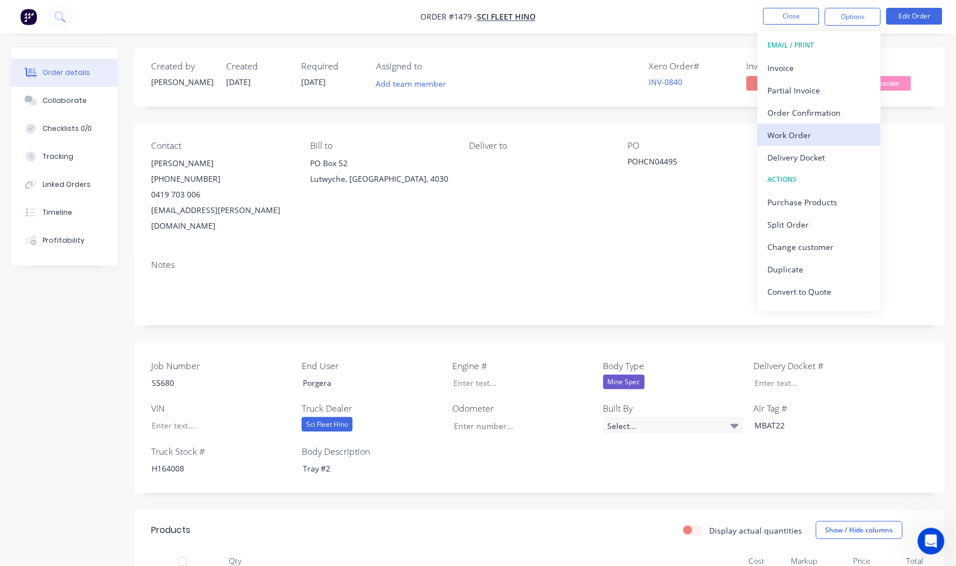
click at [794, 137] on div "Work Order" at bounding box center [819, 135] width 103 height 16
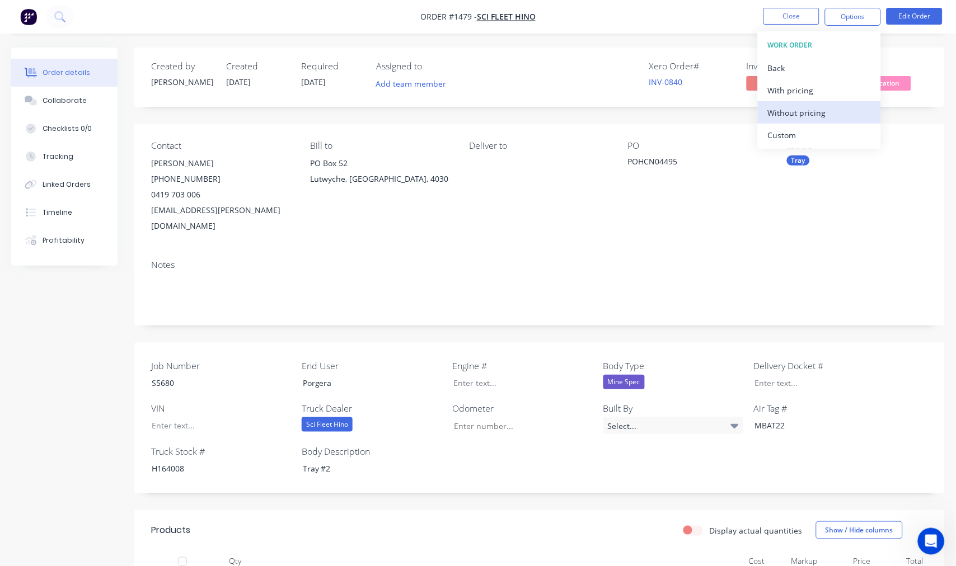
click at [796, 109] on div "Without pricing" at bounding box center [819, 113] width 103 height 16
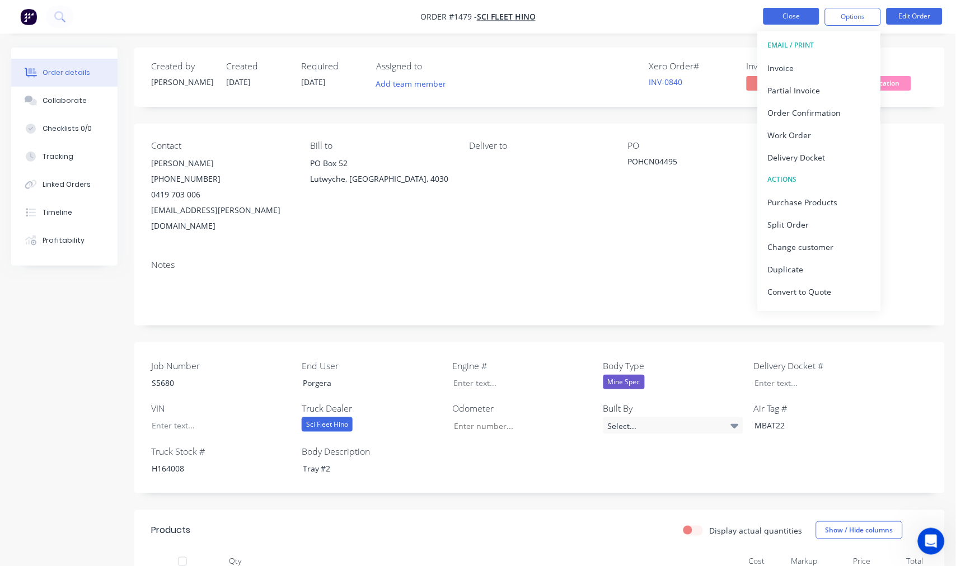
click at [788, 15] on button "Close" at bounding box center [791, 16] width 56 height 17
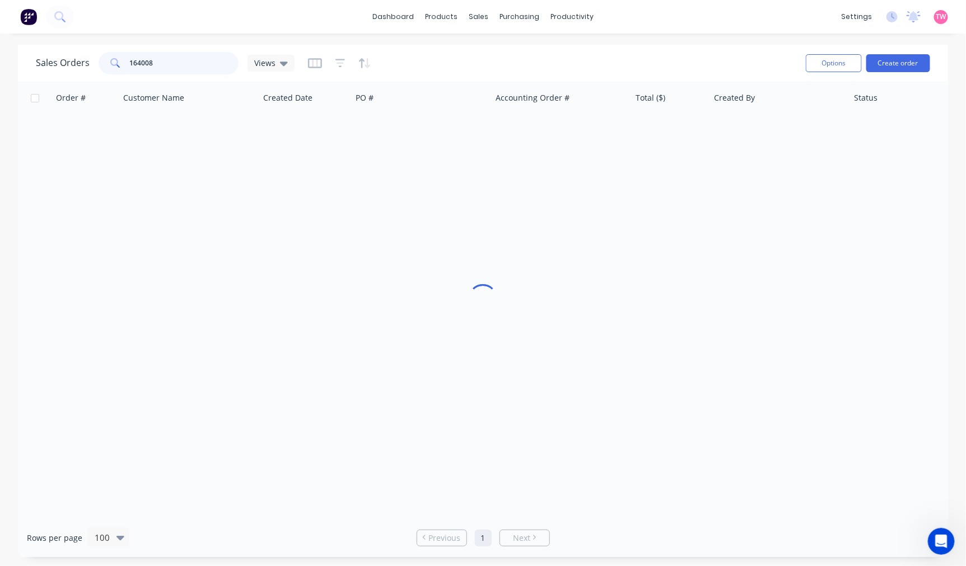
drag, startPoint x: 135, startPoint y: 63, endPoint x: 36, endPoint y: 69, distance: 99.3
click at [46, 68] on div "Sales Orders 164008 Views" at bounding box center [165, 63] width 259 height 22
type input "161549"
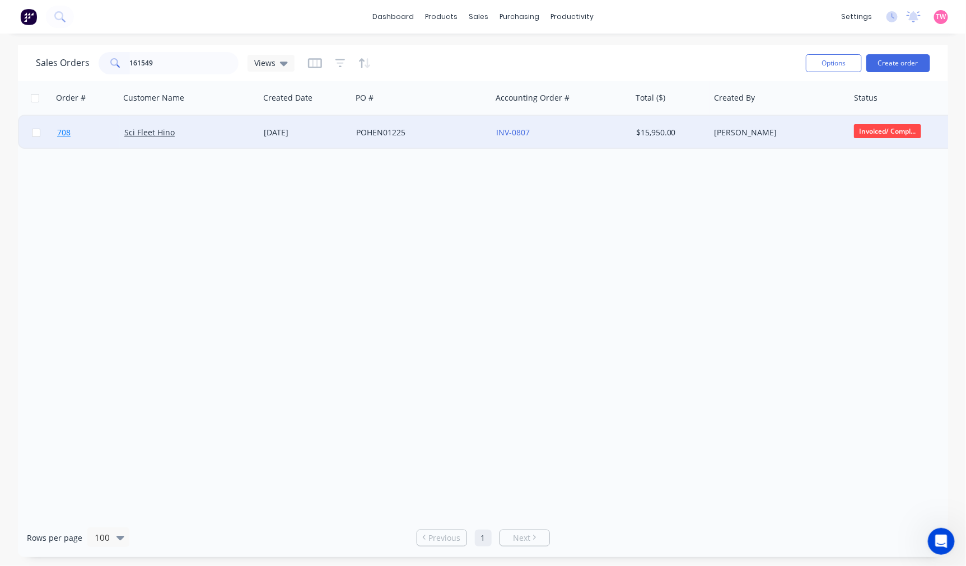
click at [94, 136] on link "708" at bounding box center [90, 133] width 67 height 34
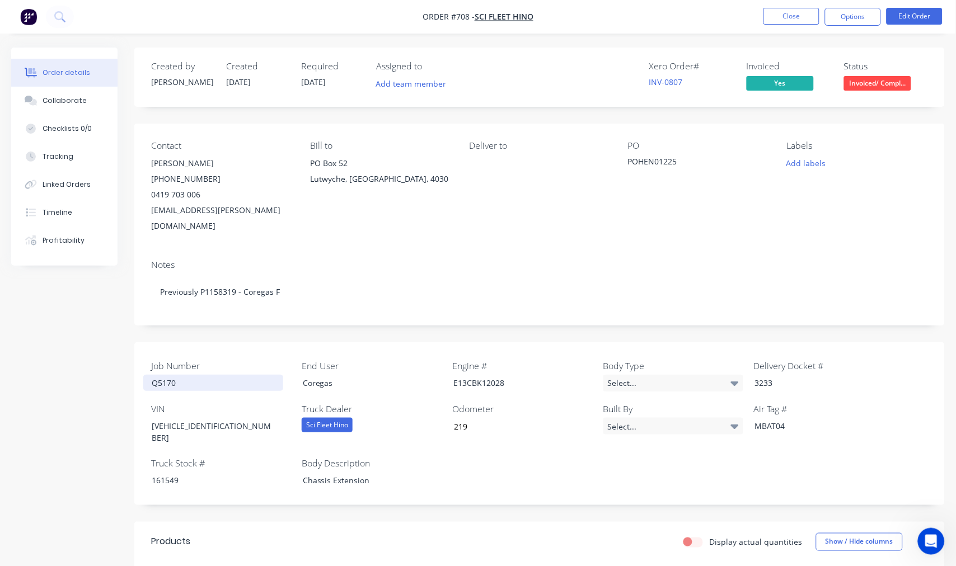
click at [166, 375] on div "Q5170" at bounding box center [213, 383] width 140 height 16
copy div "Q5170"
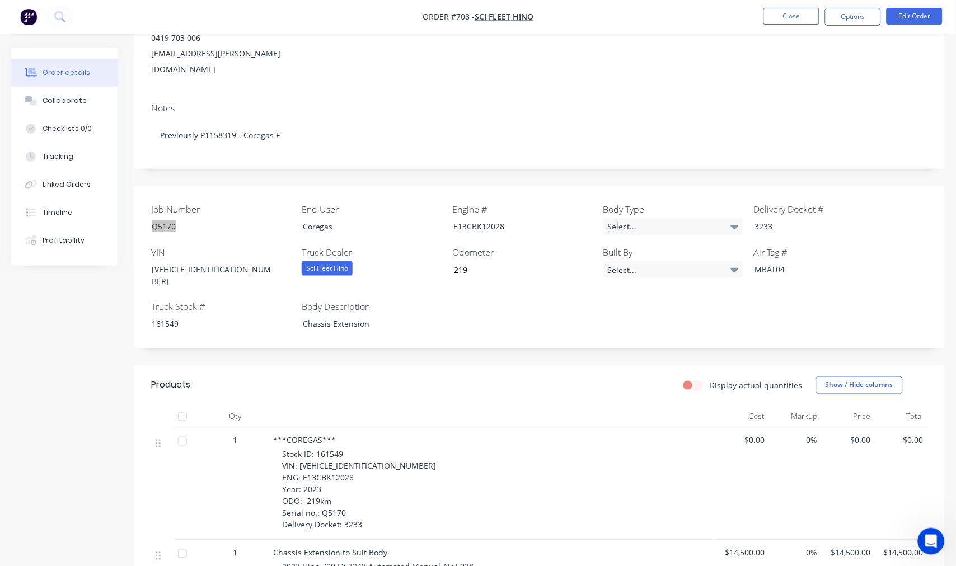
scroll to position [311, 0]
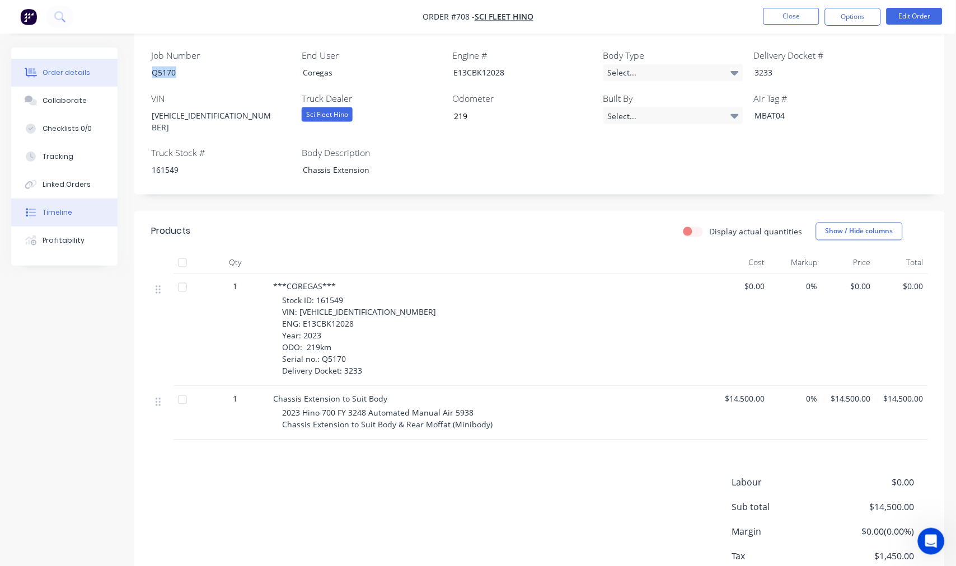
click at [60, 208] on div "Timeline" at bounding box center [58, 213] width 30 height 10
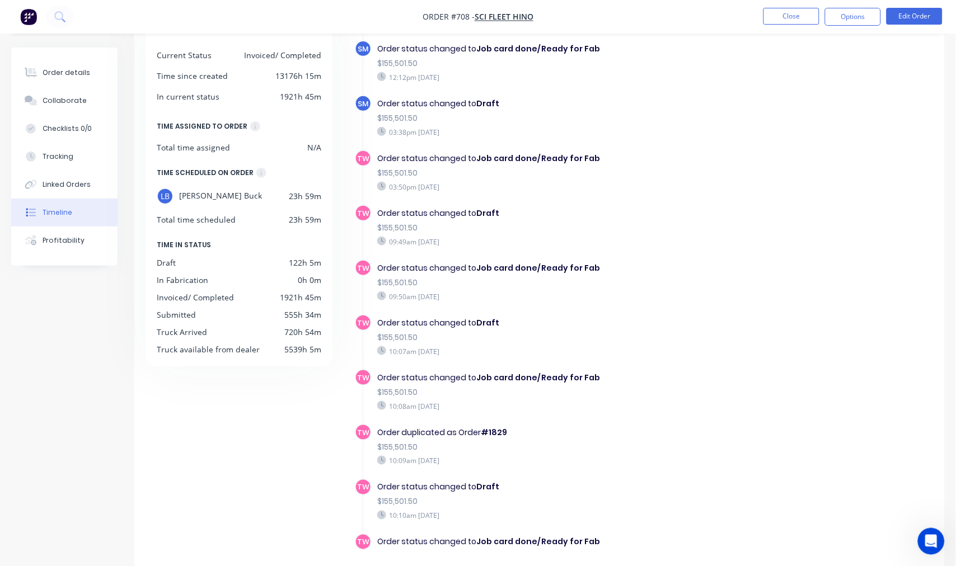
scroll to position [685, 0]
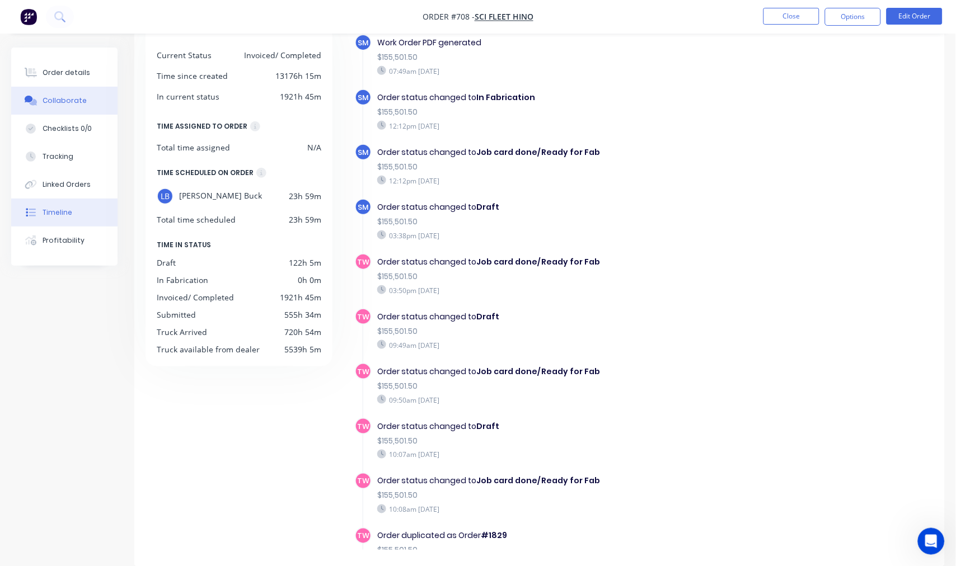
click at [49, 101] on div "Collaborate" at bounding box center [65, 101] width 44 height 10
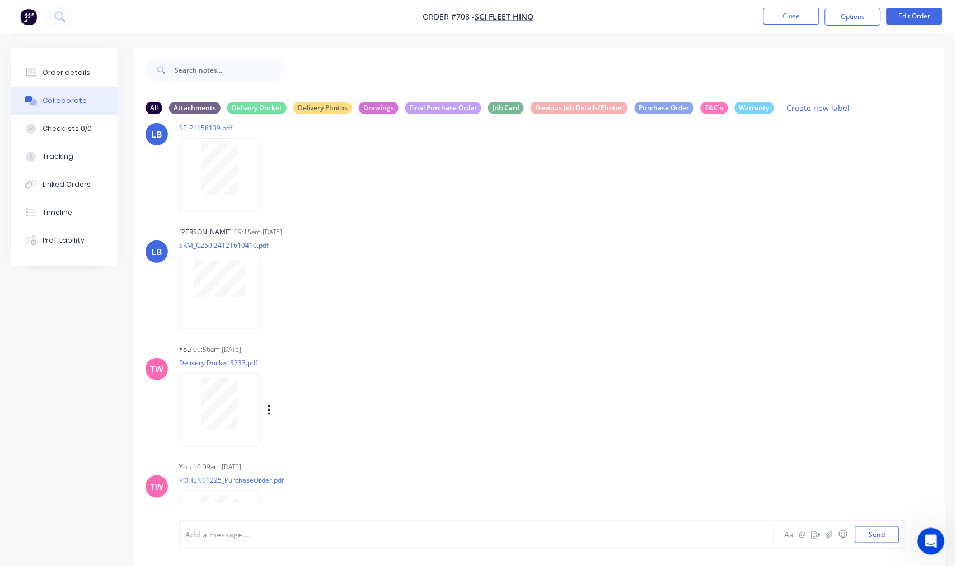
scroll to position [82, 0]
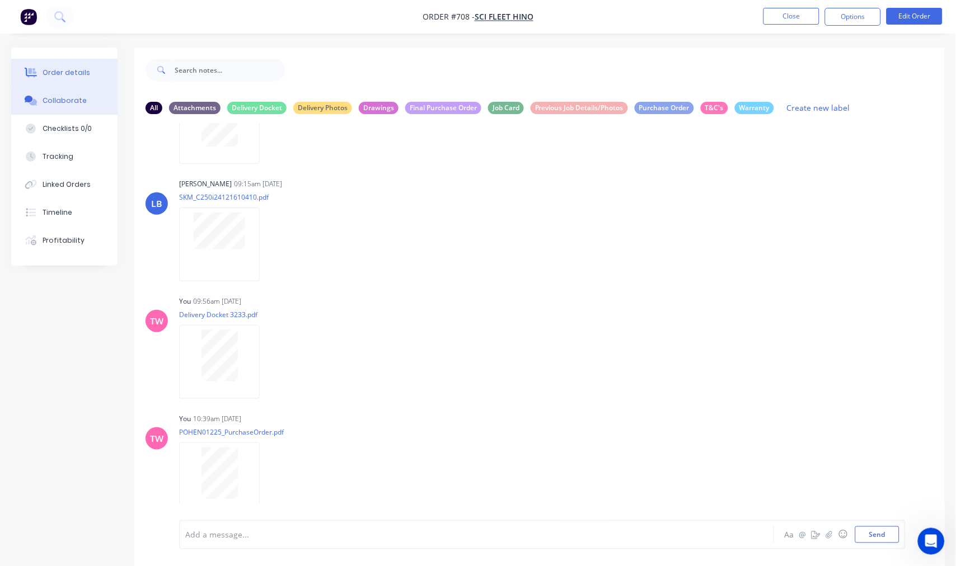
click at [69, 75] on div "Order details" at bounding box center [67, 73] width 48 height 10
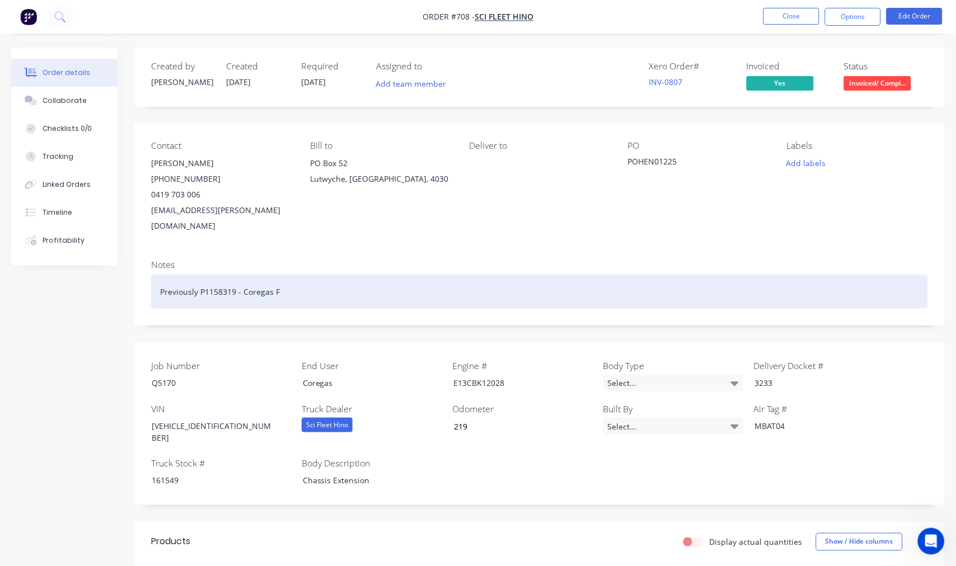
click at [684, 275] on div "Previously P1158319 - Coregas F" at bounding box center [539, 292] width 777 height 34
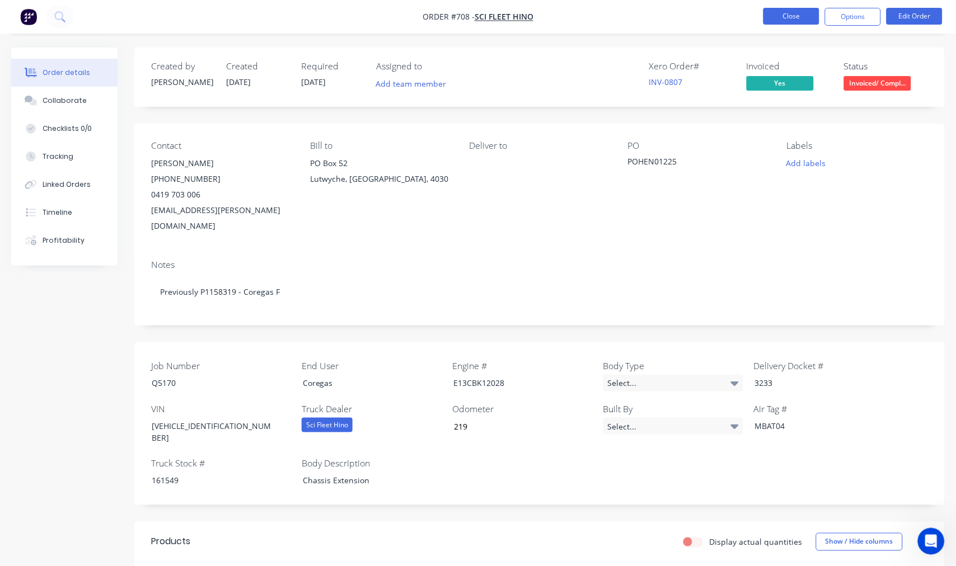
click at [786, 17] on button "Close" at bounding box center [791, 16] width 56 height 17
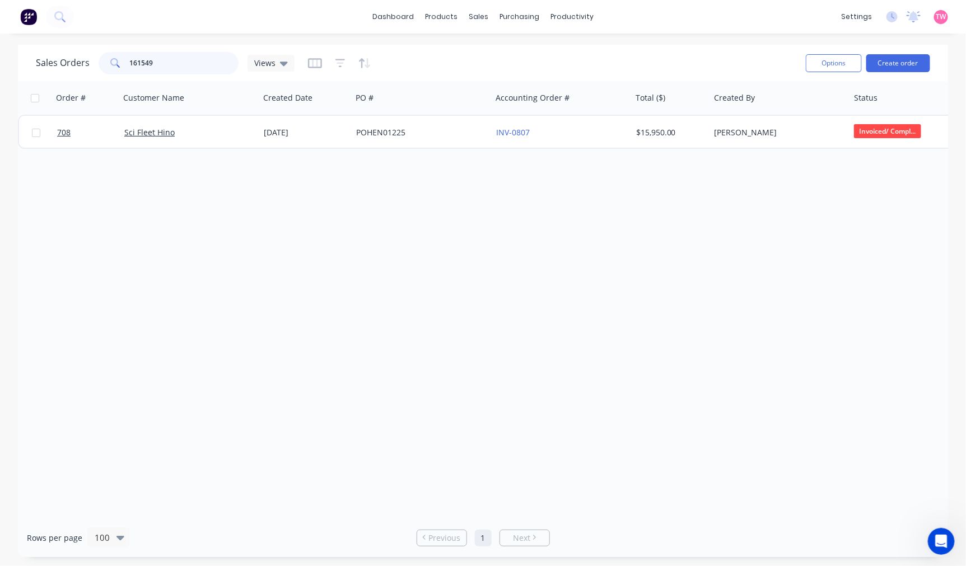
drag, startPoint x: 165, startPoint y: 64, endPoint x: 77, endPoint y: 65, distance: 87.9
click at [77, 65] on div "Sales Orders 161549 Views" at bounding box center [165, 63] width 259 height 22
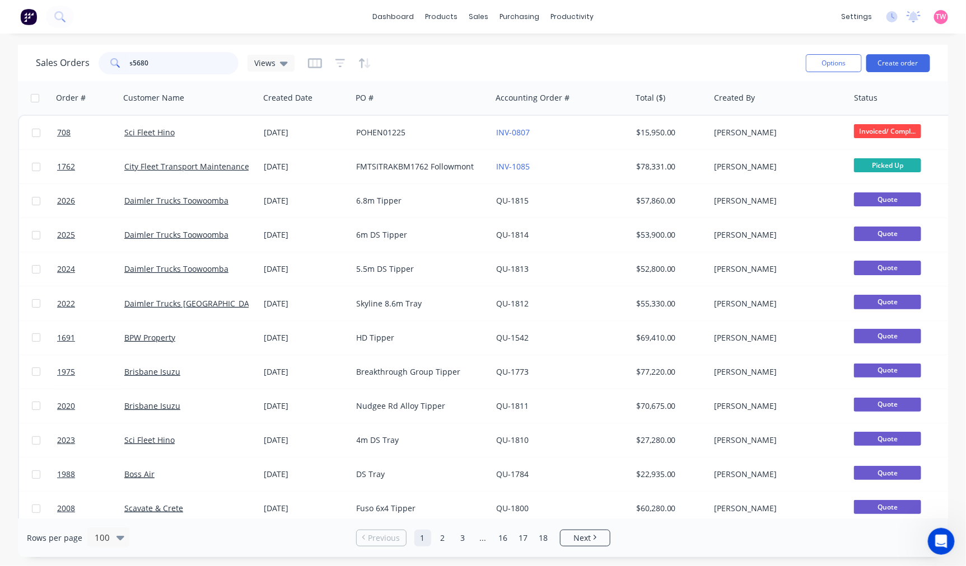
type input "s5680"
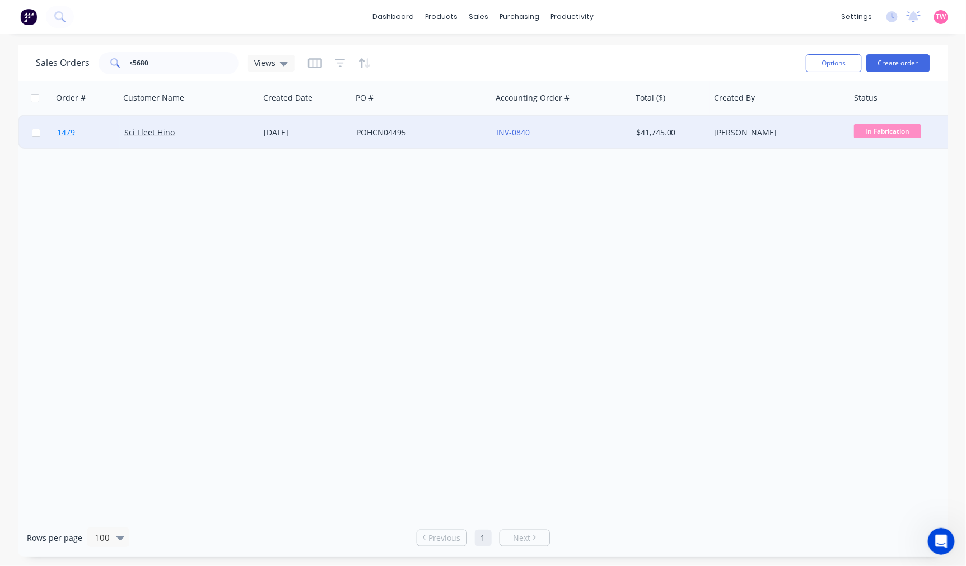
click at [101, 132] on link "1479" at bounding box center [90, 133] width 67 height 34
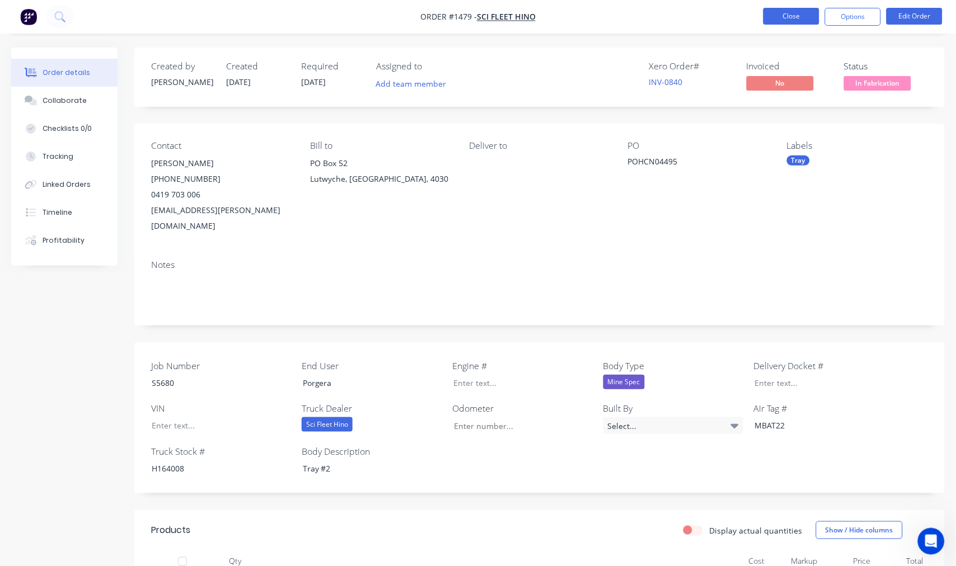
click at [785, 10] on button "Close" at bounding box center [791, 16] width 56 height 17
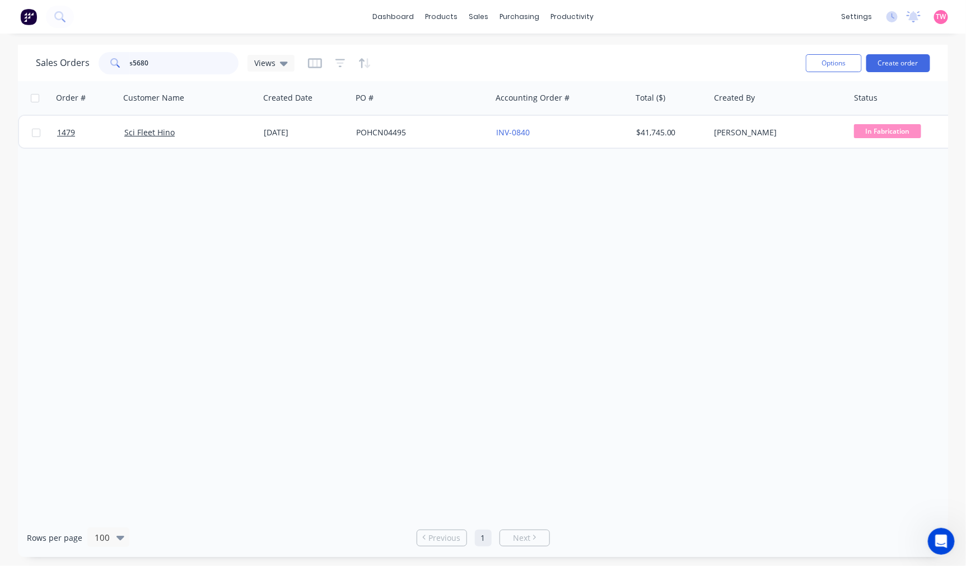
drag, startPoint x: 159, startPoint y: 63, endPoint x: 107, endPoint y: 63, distance: 52.1
click at [107, 63] on div "s5680" at bounding box center [169, 63] width 140 height 22
type input "161549"
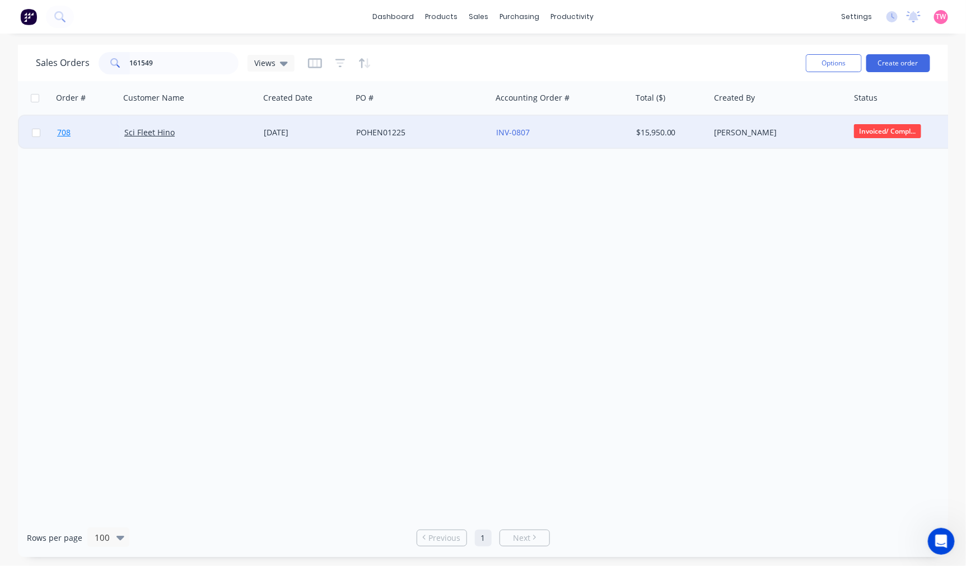
click at [101, 135] on link "708" at bounding box center [90, 133] width 67 height 34
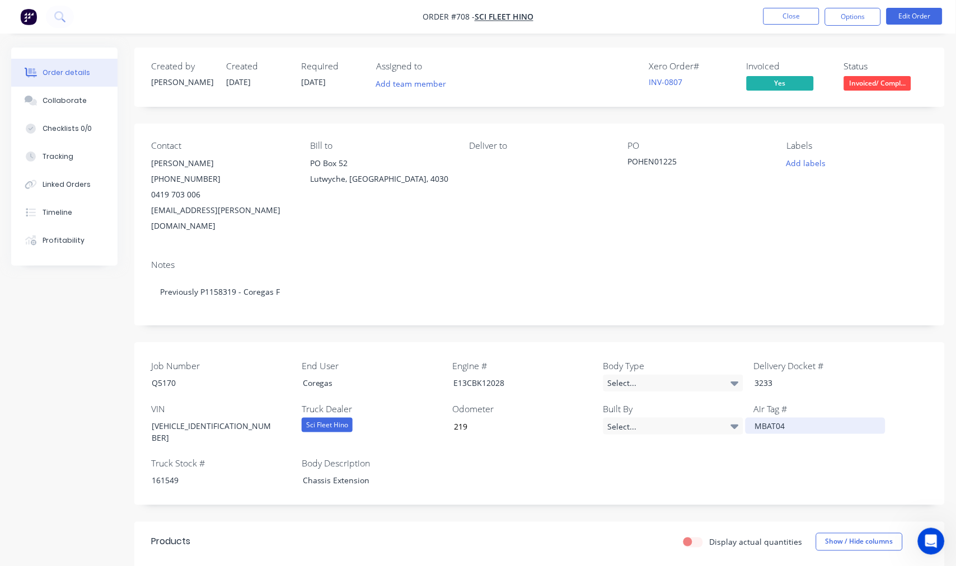
click at [790, 418] on div "MBAT04" at bounding box center [816, 426] width 140 height 16
click at [795, 20] on button "Close" at bounding box center [791, 16] width 56 height 17
